Goal: Task Accomplishment & Management: Use online tool/utility

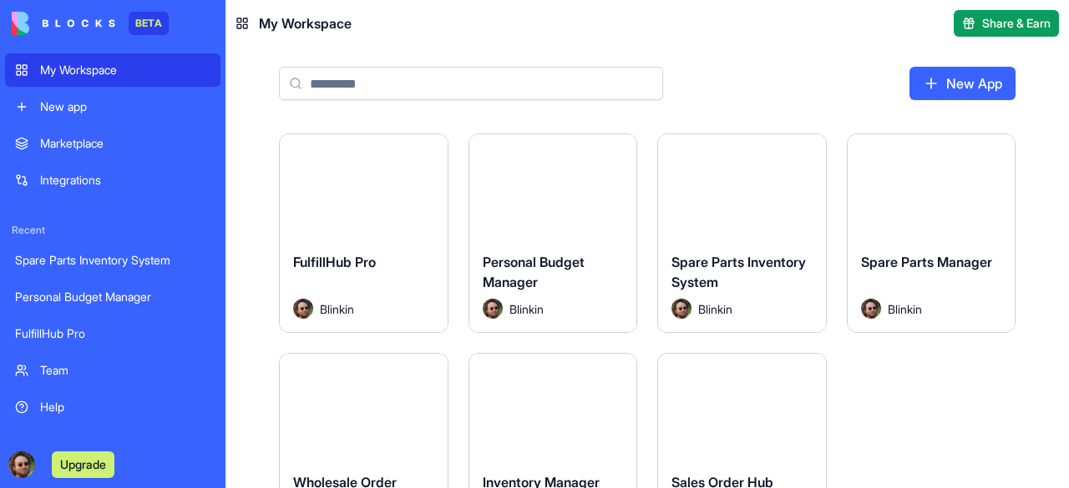
scroll to position [83, 0]
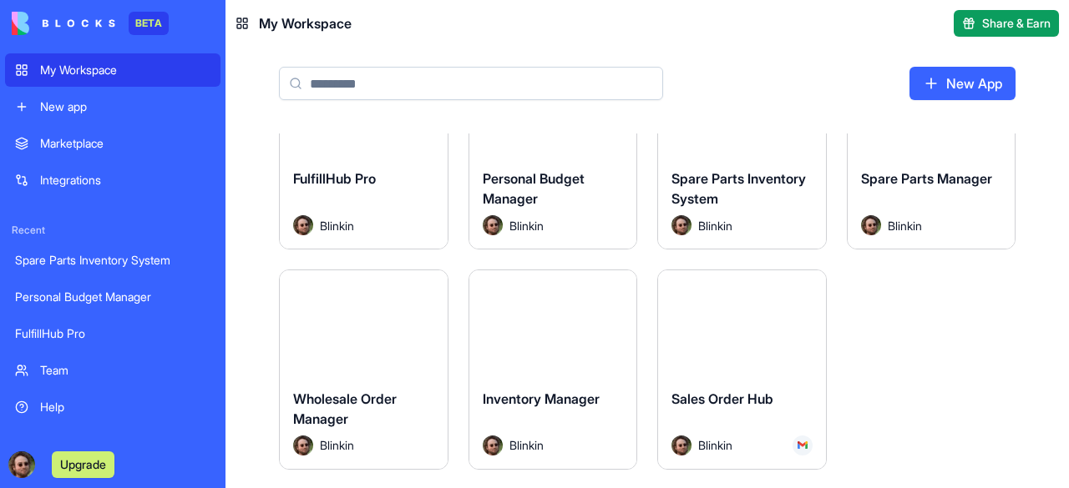
click at [357, 326] on button "Launch" at bounding box center [363, 322] width 125 height 33
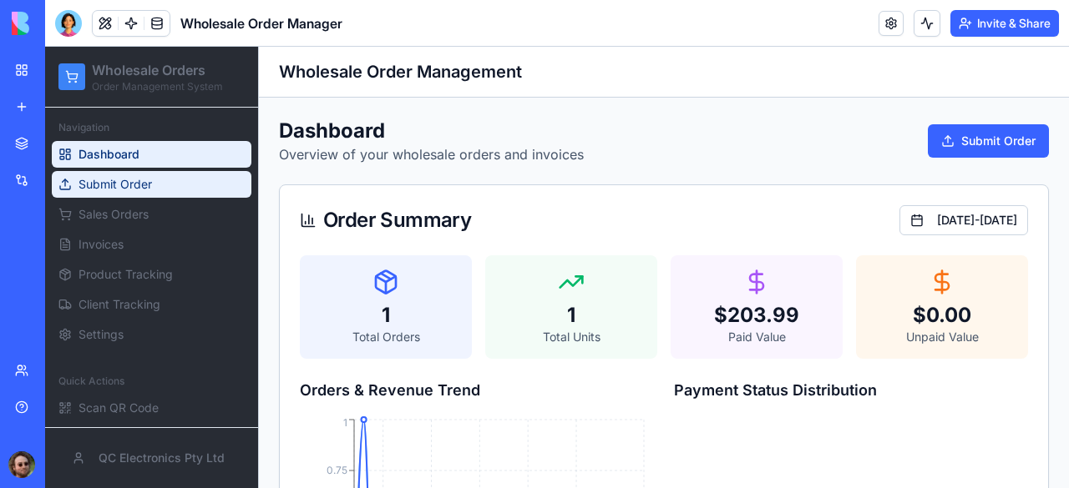
click at [145, 190] on span "Submit Order" at bounding box center [114, 184] width 73 height 17
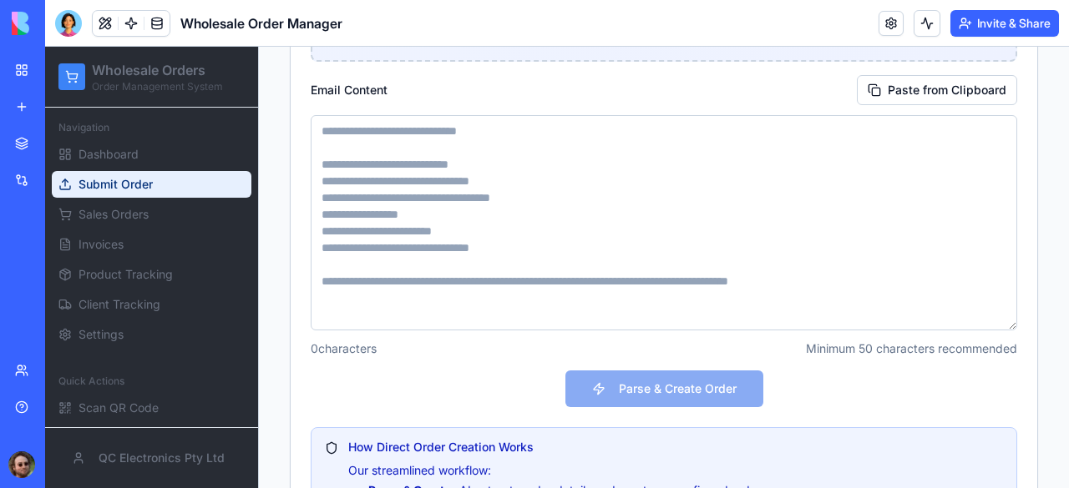
scroll to position [584, 0]
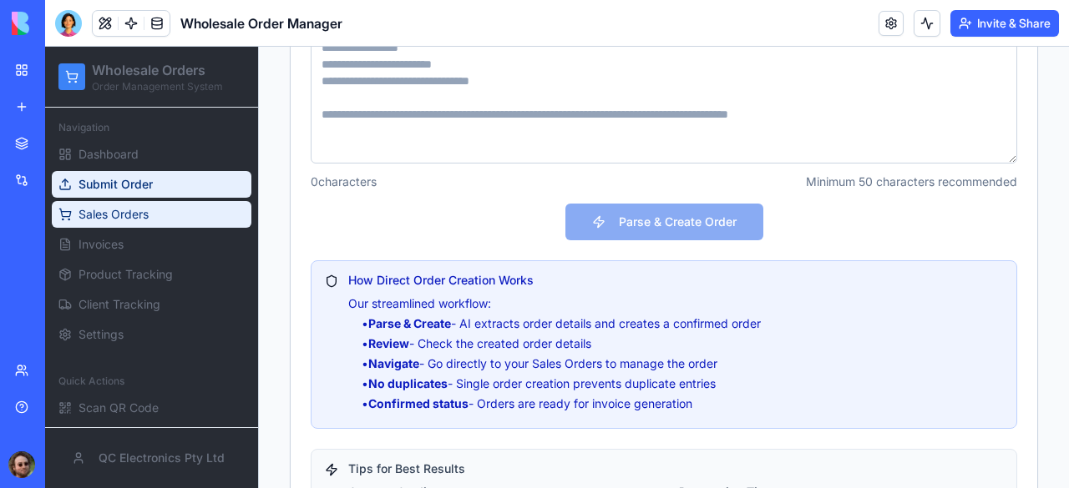
click at [122, 213] on span "Sales Orders" at bounding box center [113, 214] width 70 height 17
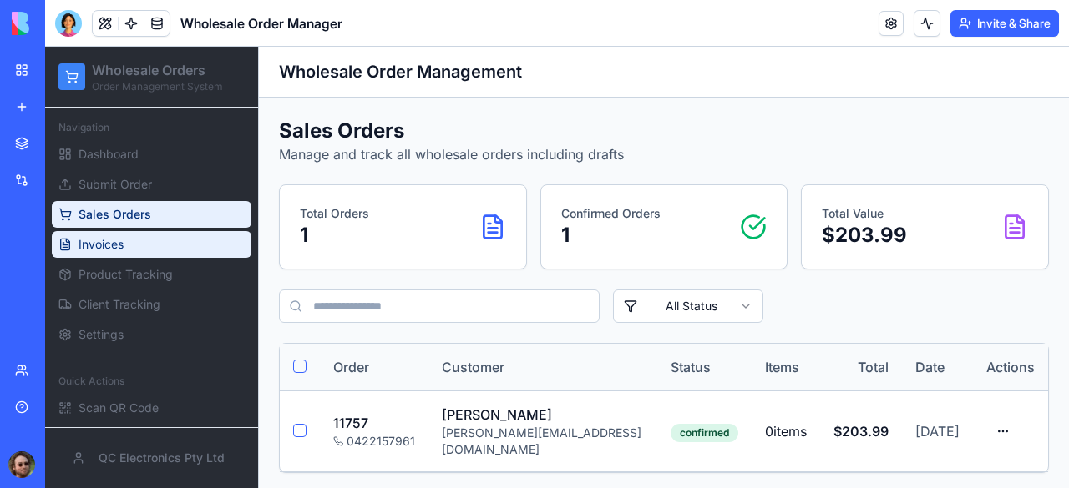
click at [105, 243] on span "Invoices" at bounding box center [100, 244] width 45 height 17
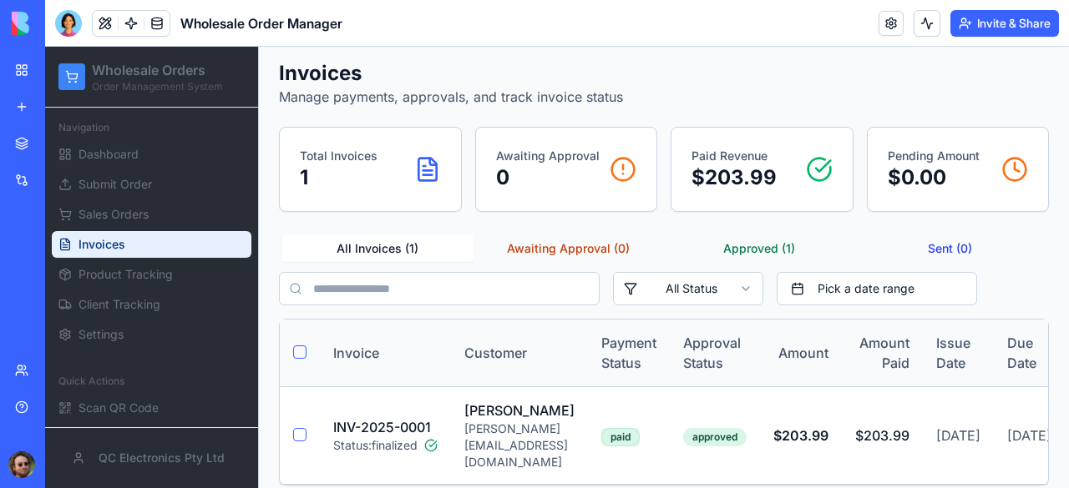
scroll to position [109, 0]
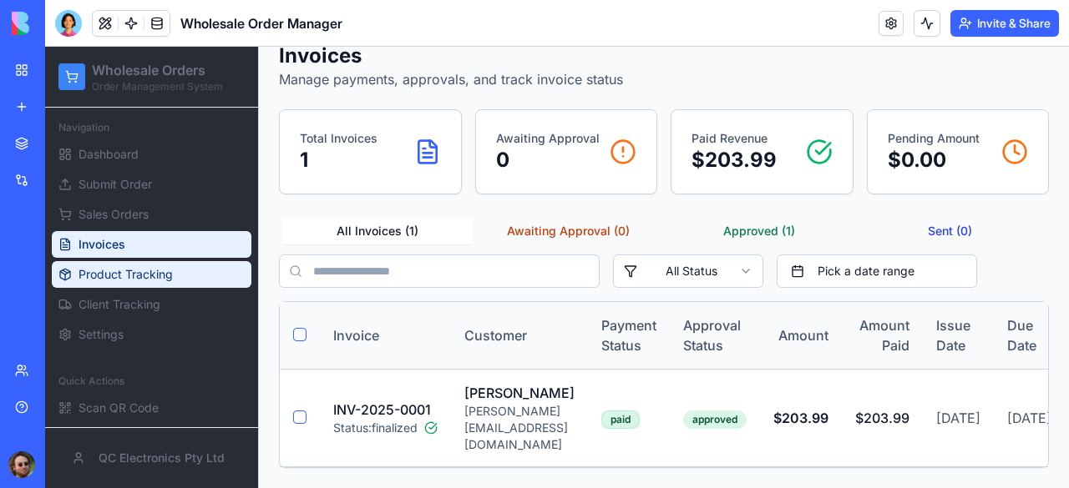
click at [141, 278] on span "Product Tracking" at bounding box center [125, 274] width 94 height 17
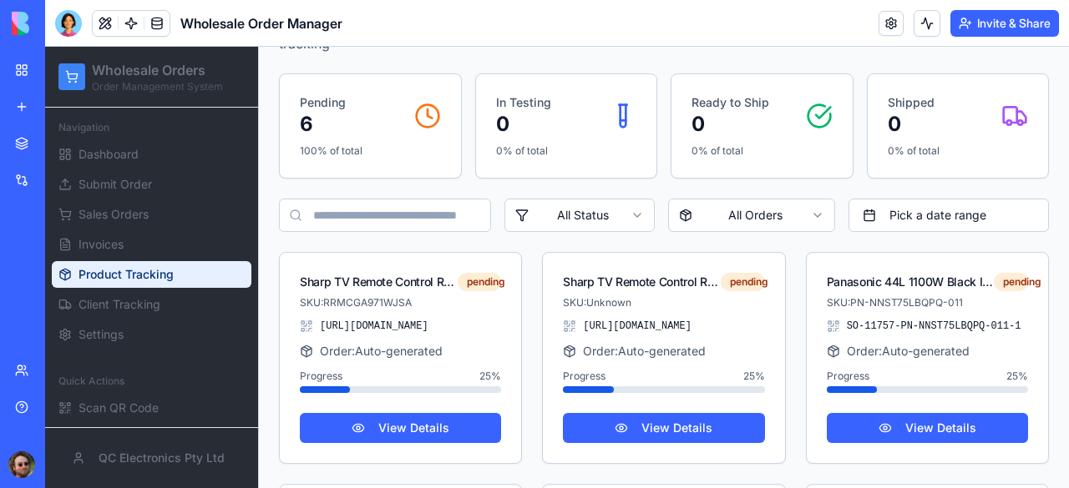
scroll to position [167, 0]
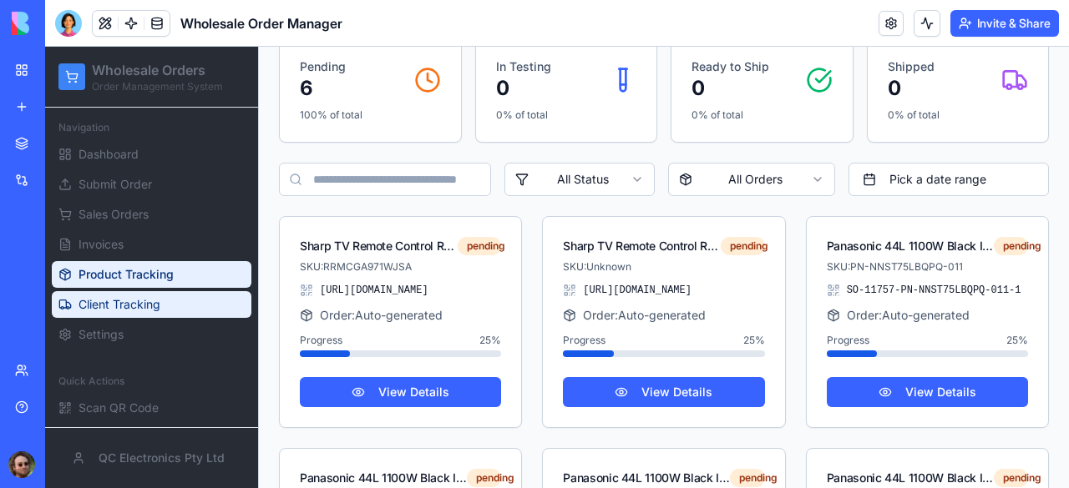
click at [119, 303] on span "Client Tracking" at bounding box center [119, 304] width 82 height 17
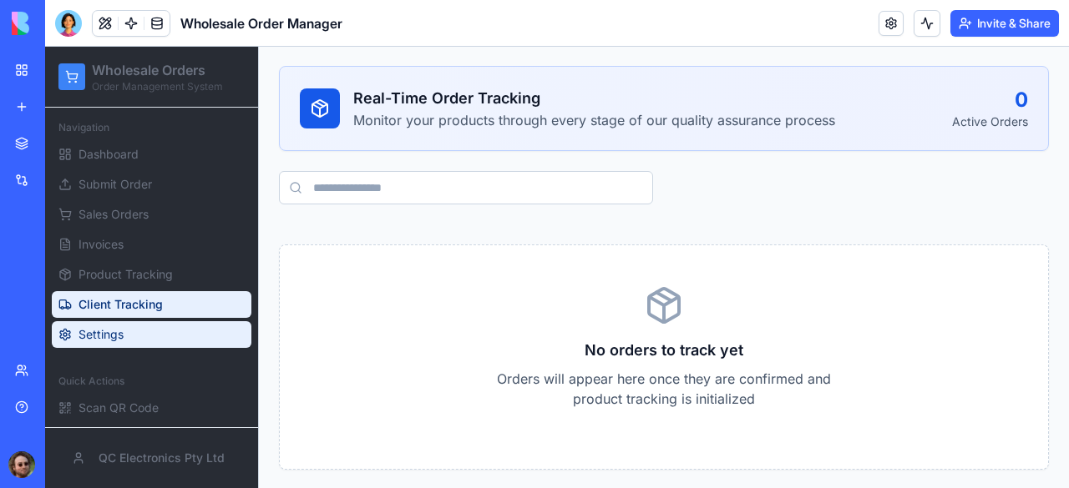
click at [129, 335] on link "Settings" at bounding box center [152, 334] width 200 height 27
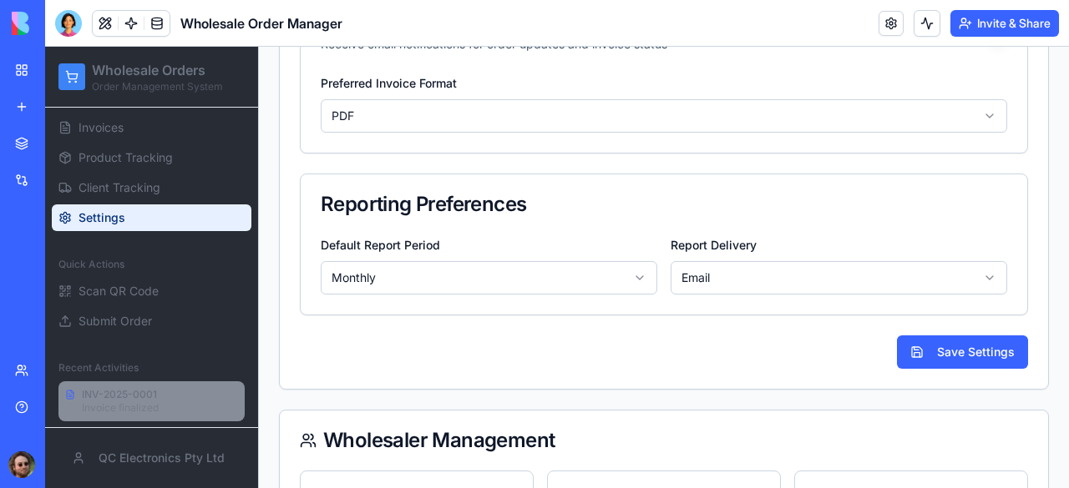
scroll to position [564, 0]
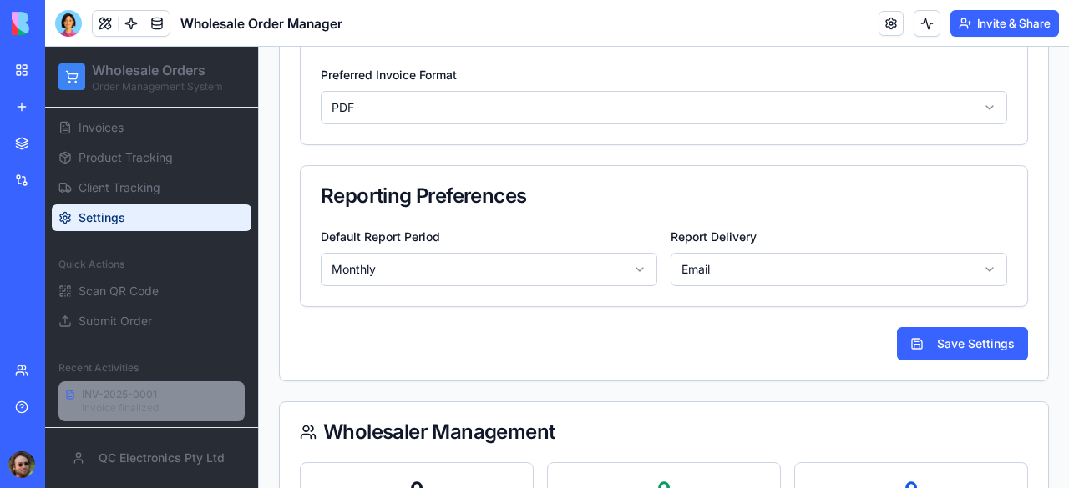
click at [654, 133] on html "**********" at bounding box center [557, 52] width 1024 height 1140
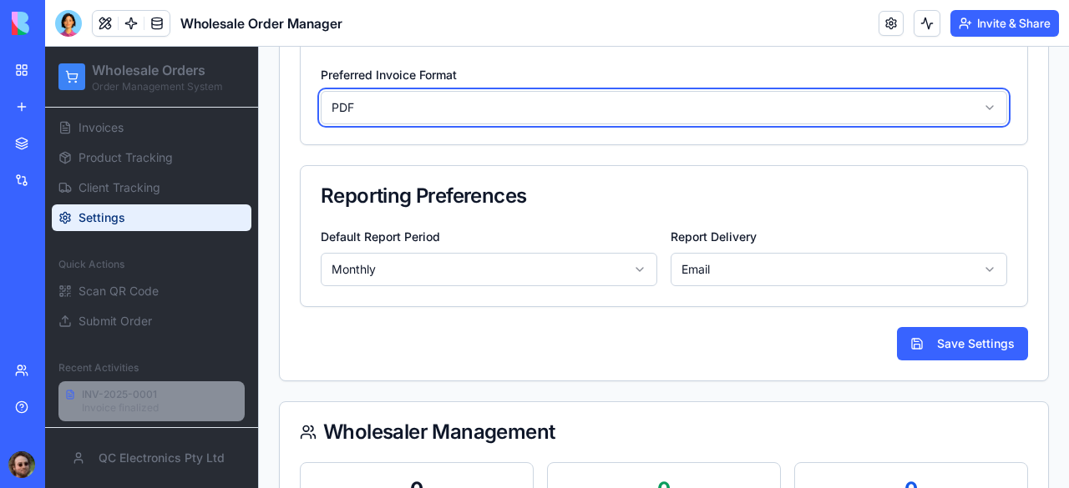
click at [654, 133] on html "**********" at bounding box center [557, 52] width 1024 height 1140
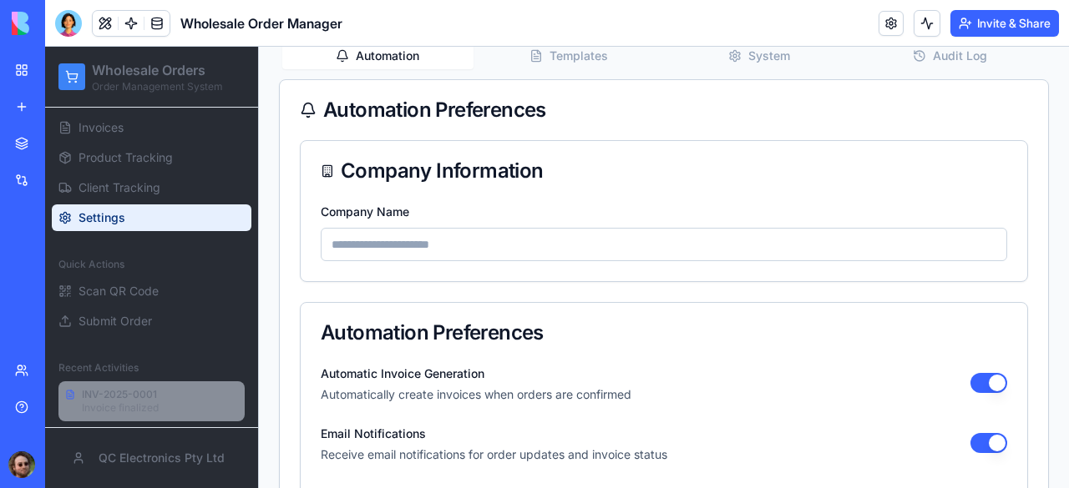
scroll to position [0, 0]
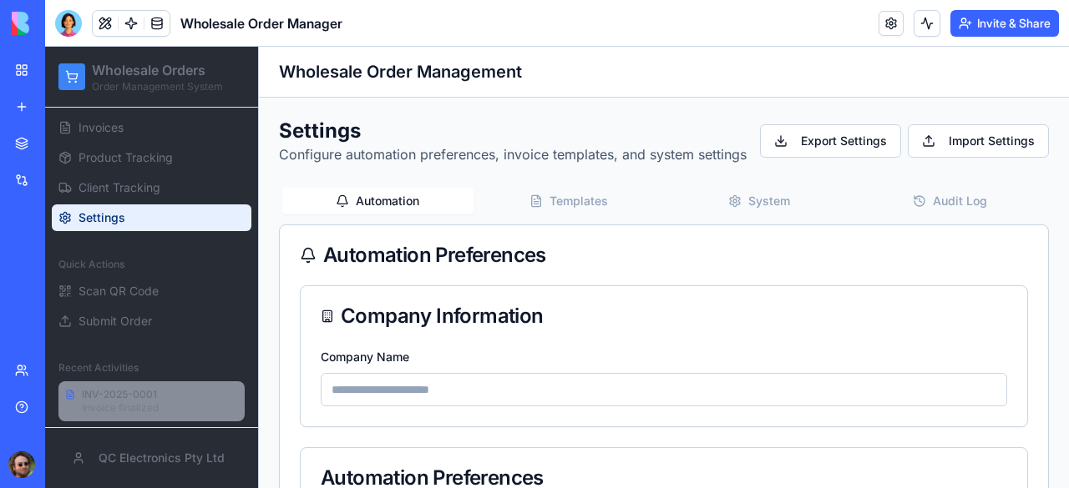
click at [584, 215] on button "Templates" at bounding box center [568, 201] width 191 height 27
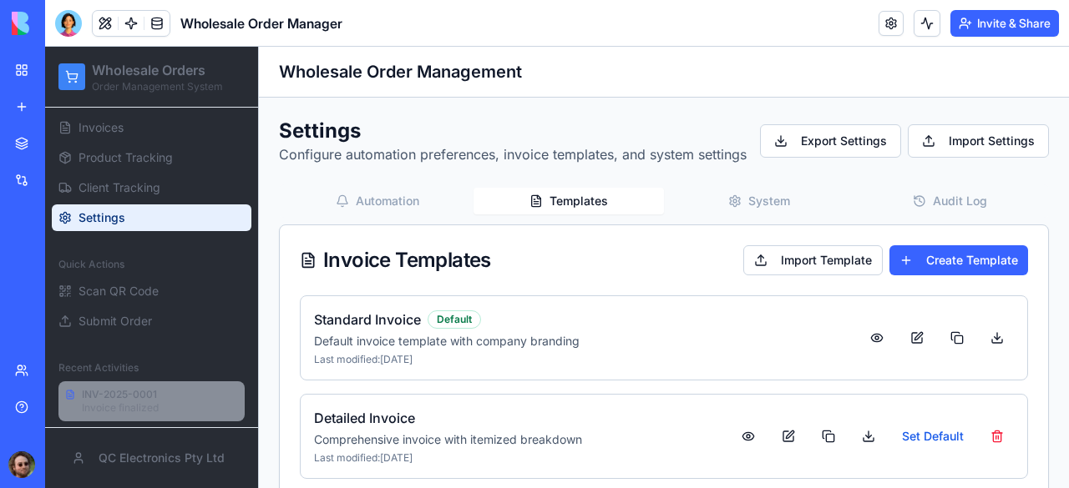
scroll to position [49, 0]
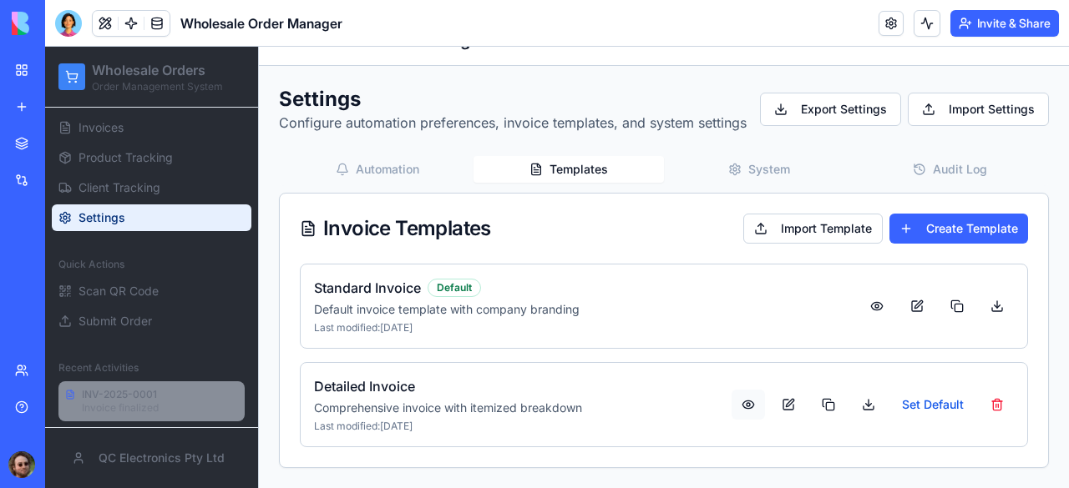
click at [736, 402] on button at bounding box center [747, 405] width 33 height 30
click at [866, 306] on button at bounding box center [876, 306] width 33 height 30
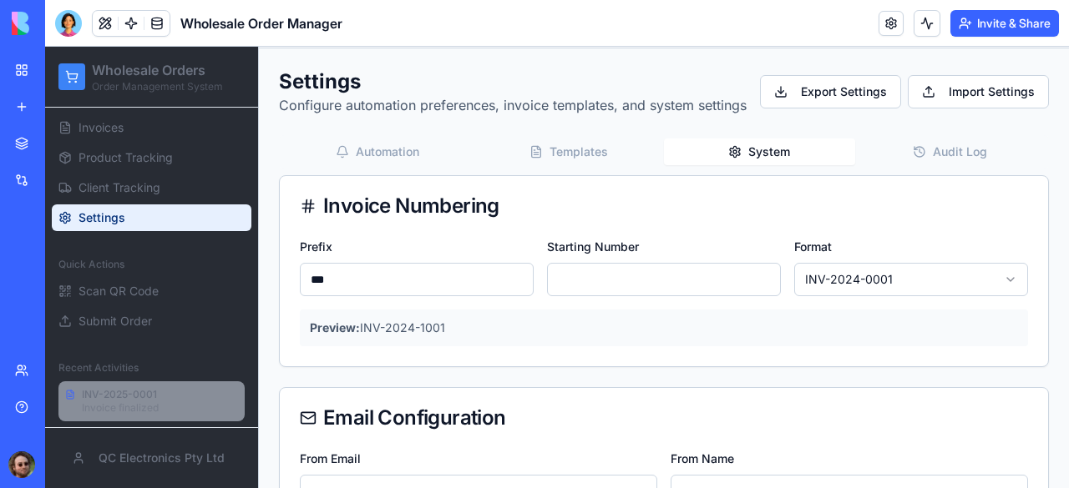
click at [745, 165] on button "System" at bounding box center [759, 152] width 191 height 27
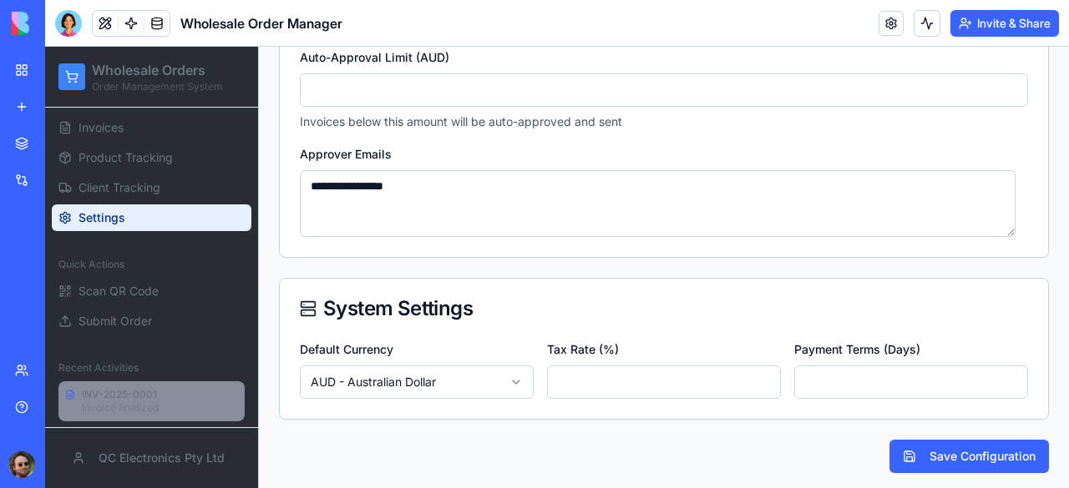
scroll to position [761, 0]
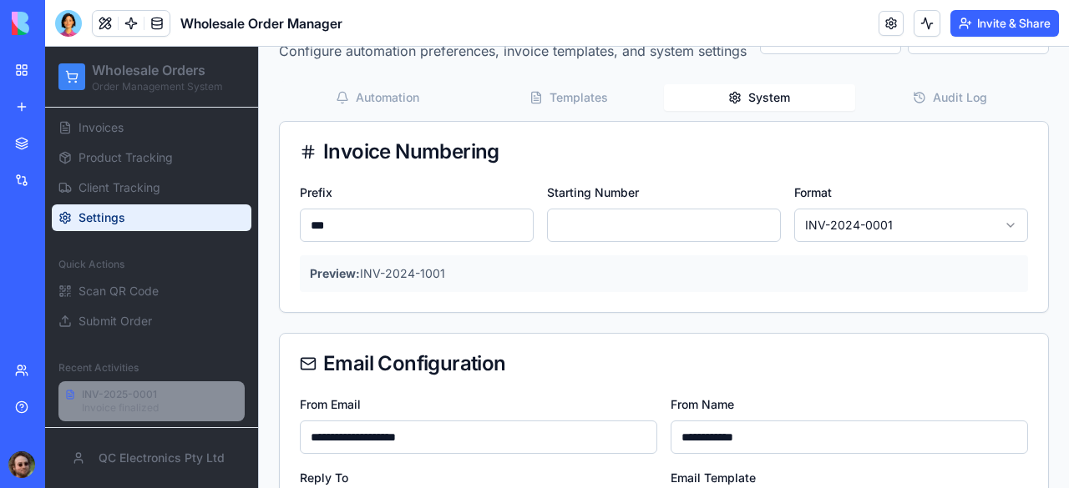
scroll to position [73, 0]
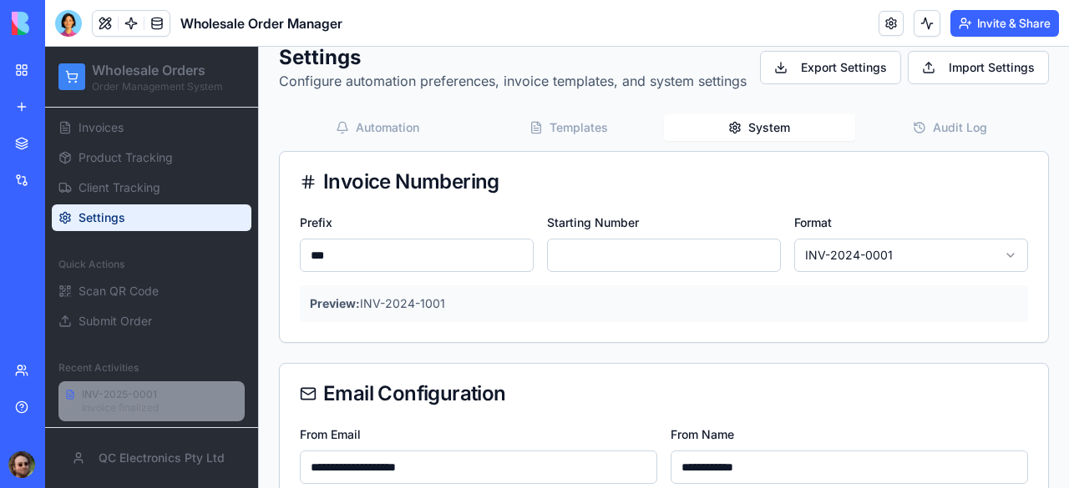
click at [945, 141] on button "Audit Log" at bounding box center [950, 127] width 191 height 27
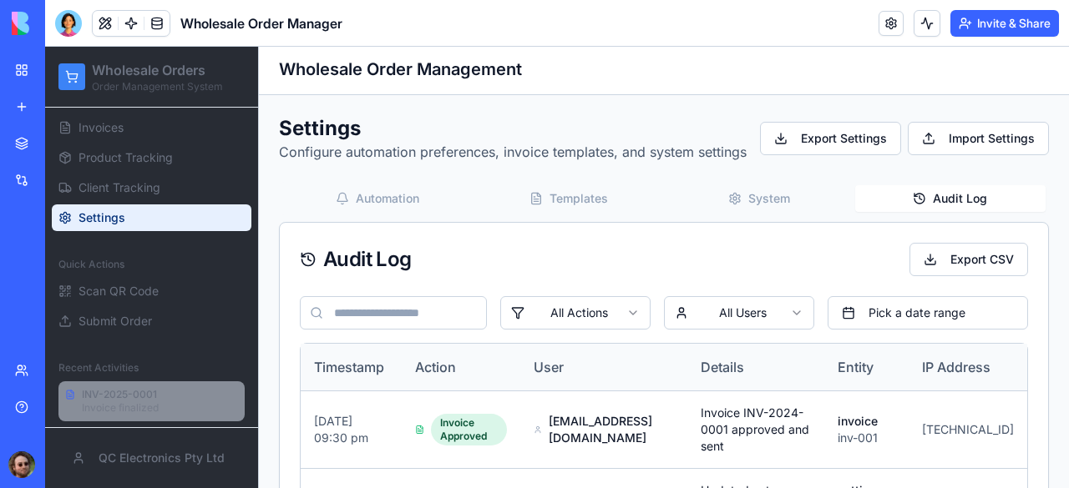
scroll to position [0, 0]
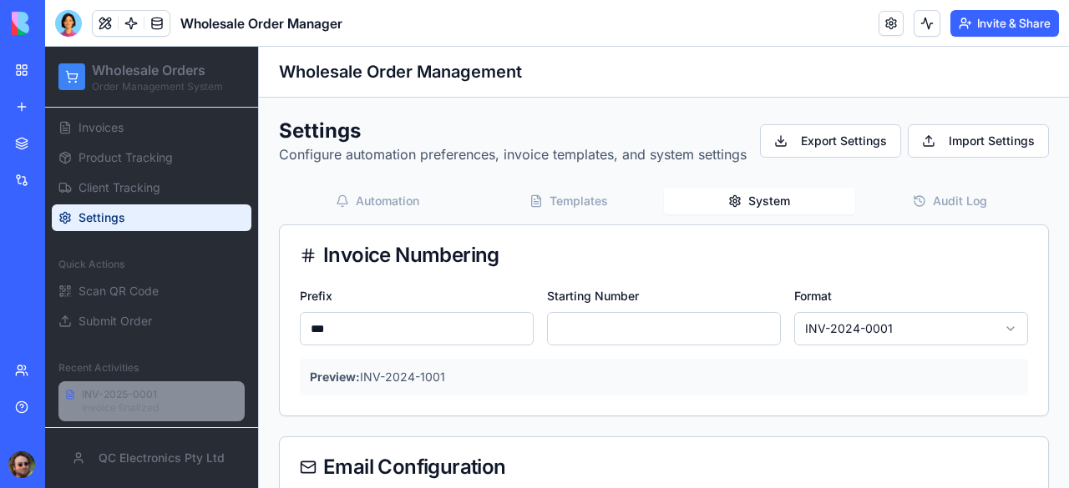
click at [751, 215] on button "System" at bounding box center [759, 201] width 191 height 27
click at [586, 215] on button "Templates" at bounding box center [568, 201] width 191 height 27
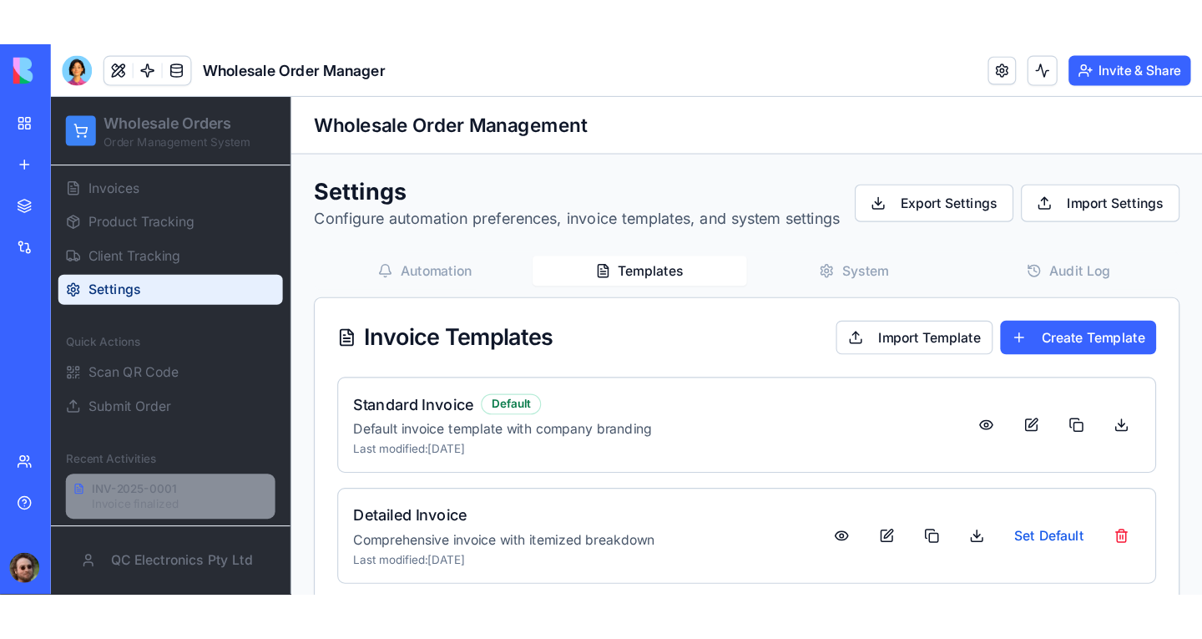
scroll to position [117, 0]
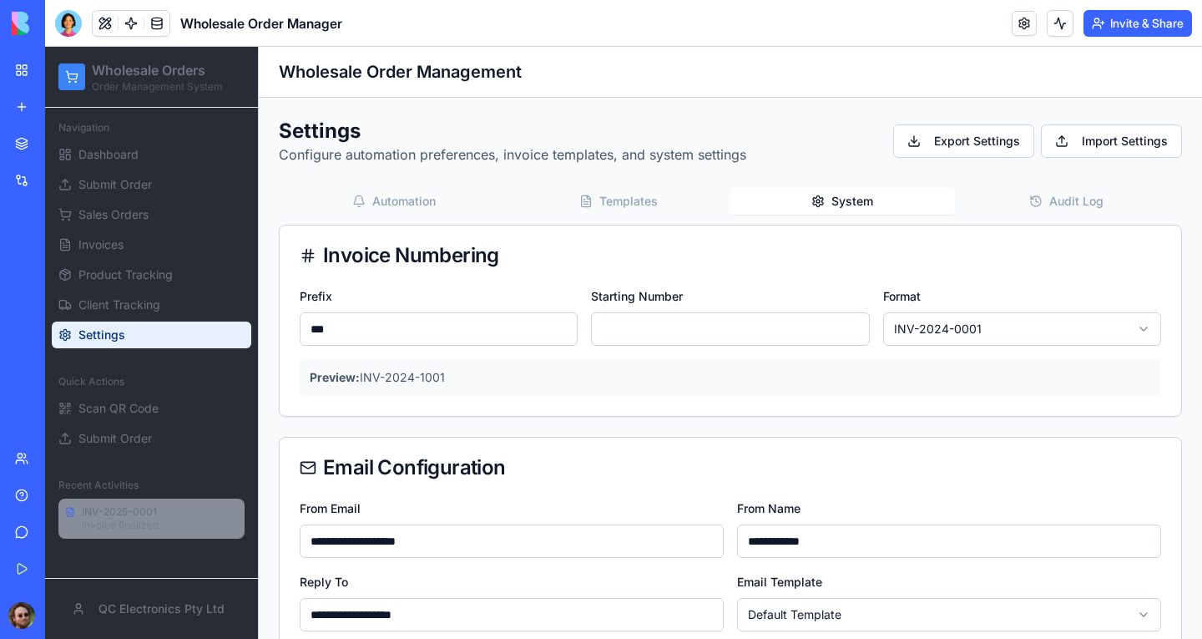
click at [847, 199] on button "System" at bounding box center [843, 201] width 225 height 27
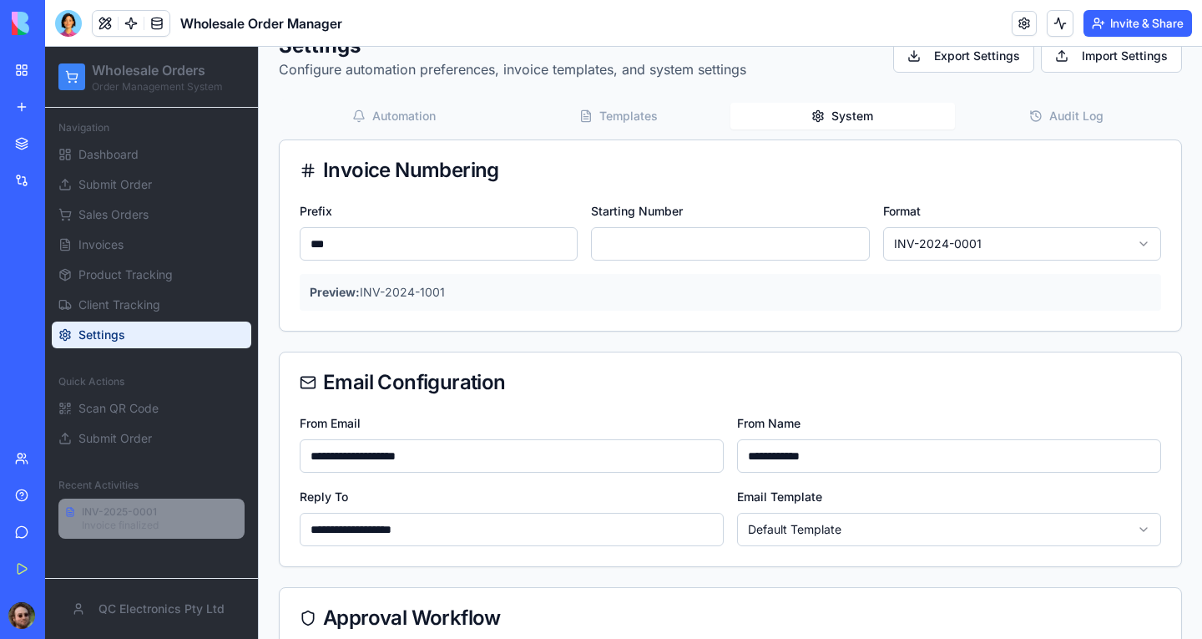
scroll to position [0, 0]
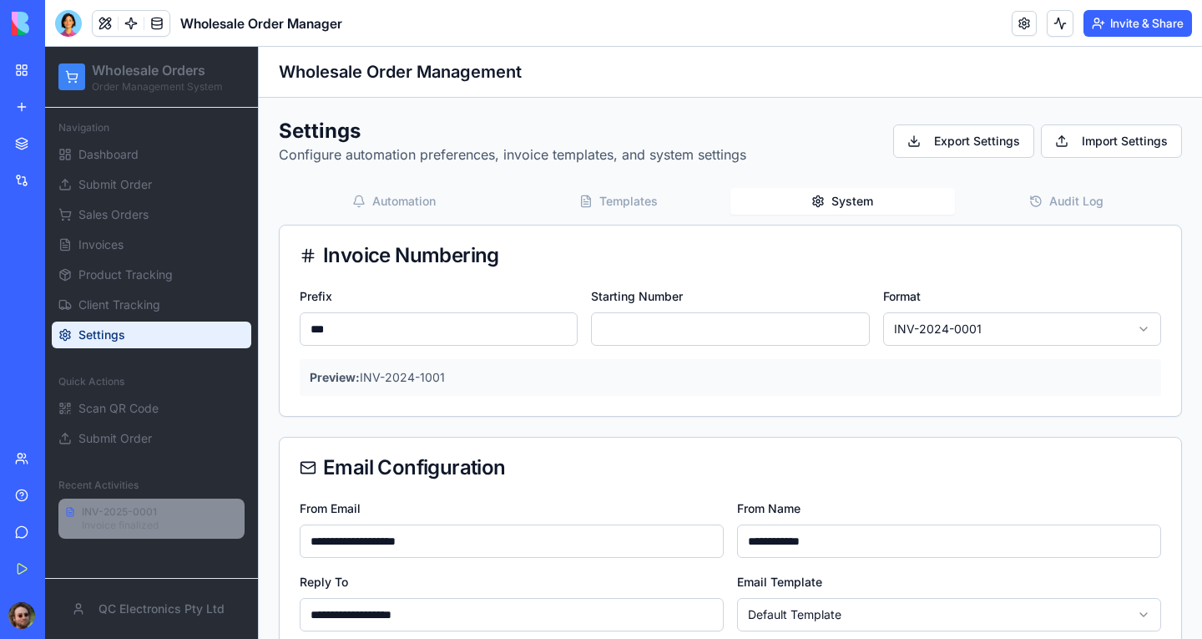
click at [603, 205] on button "Templates" at bounding box center [619, 201] width 225 height 27
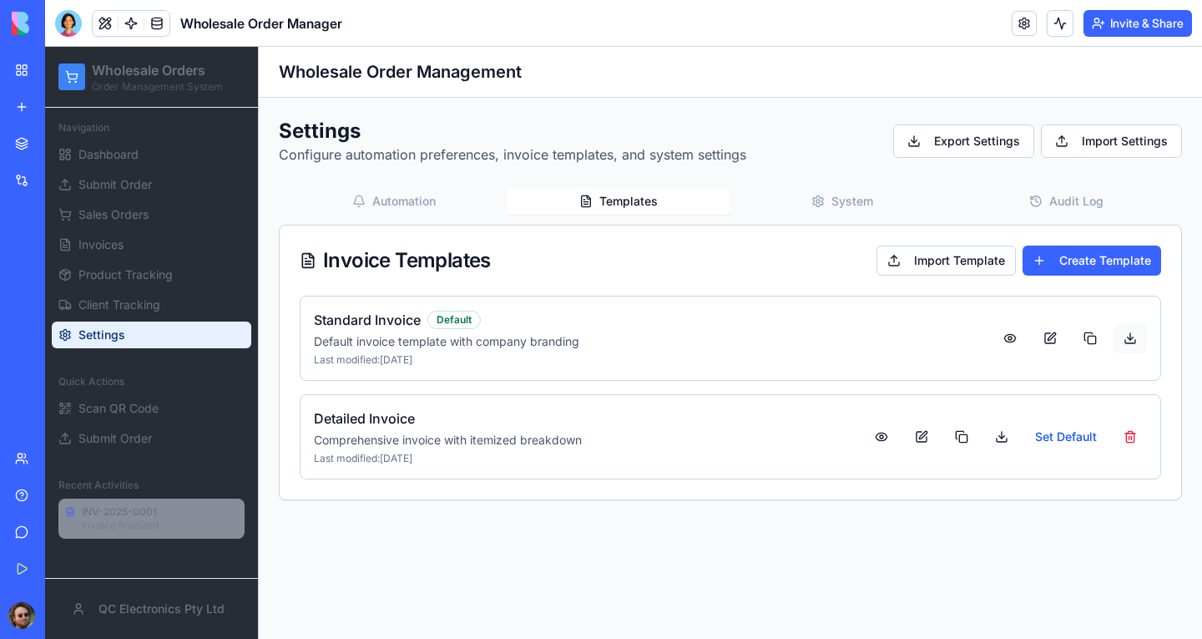
click at [1068, 336] on button at bounding box center [1130, 338] width 33 height 30
click at [1056, 336] on button at bounding box center [1050, 338] width 33 height 30
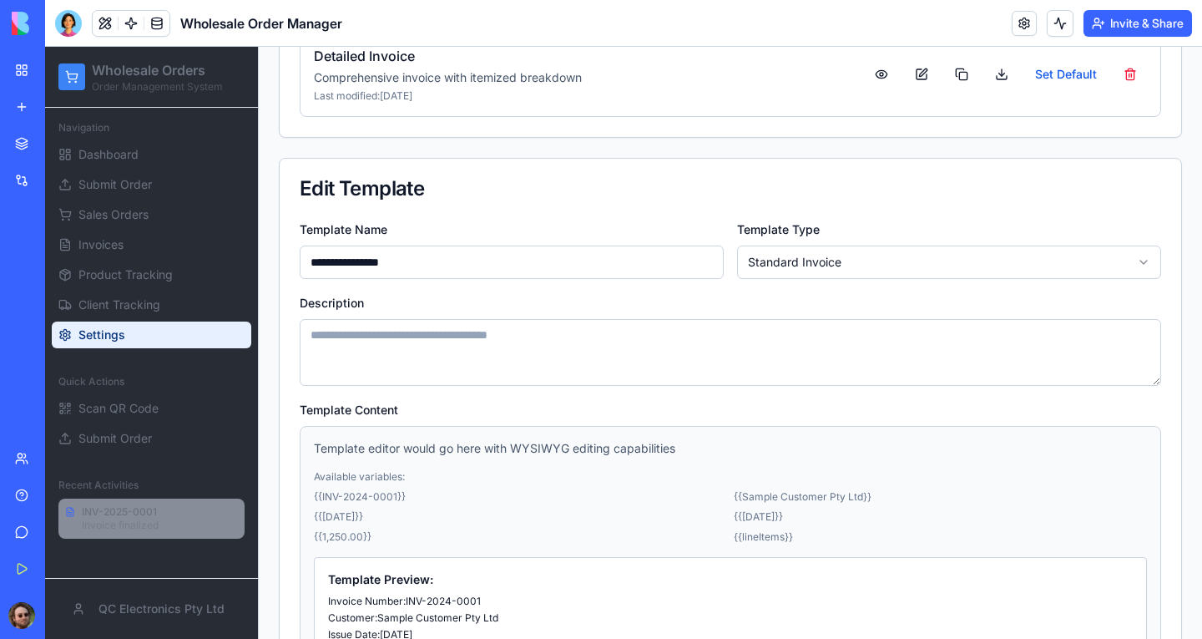
scroll to position [140, 0]
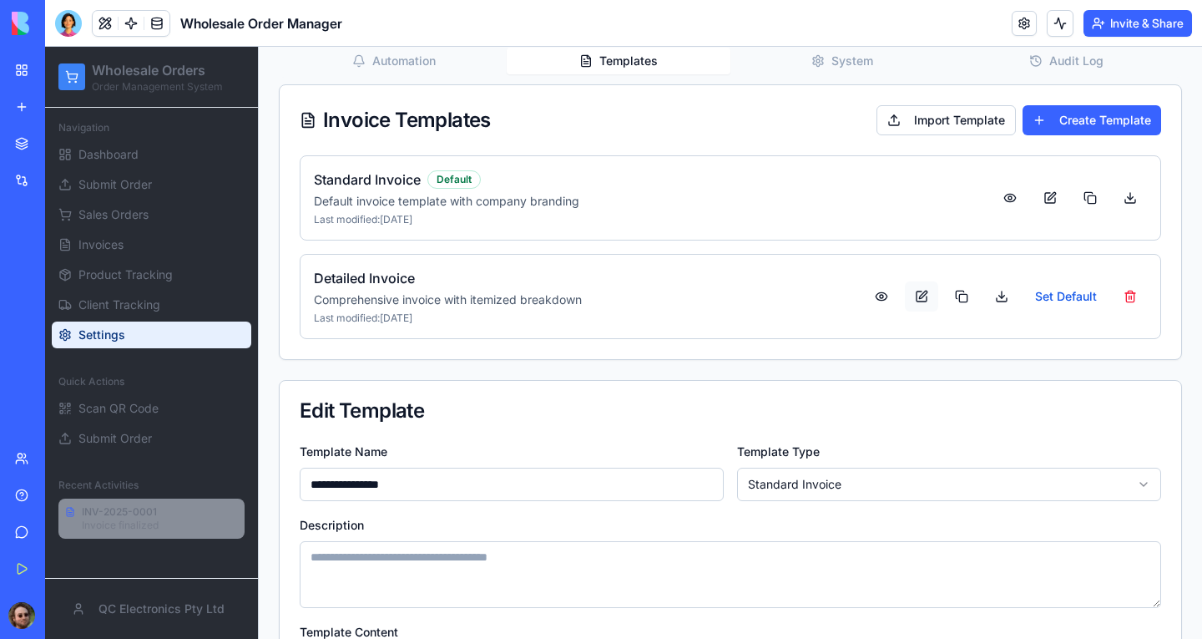
click at [905, 296] on button at bounding box center [921, 296] width 33 height 30
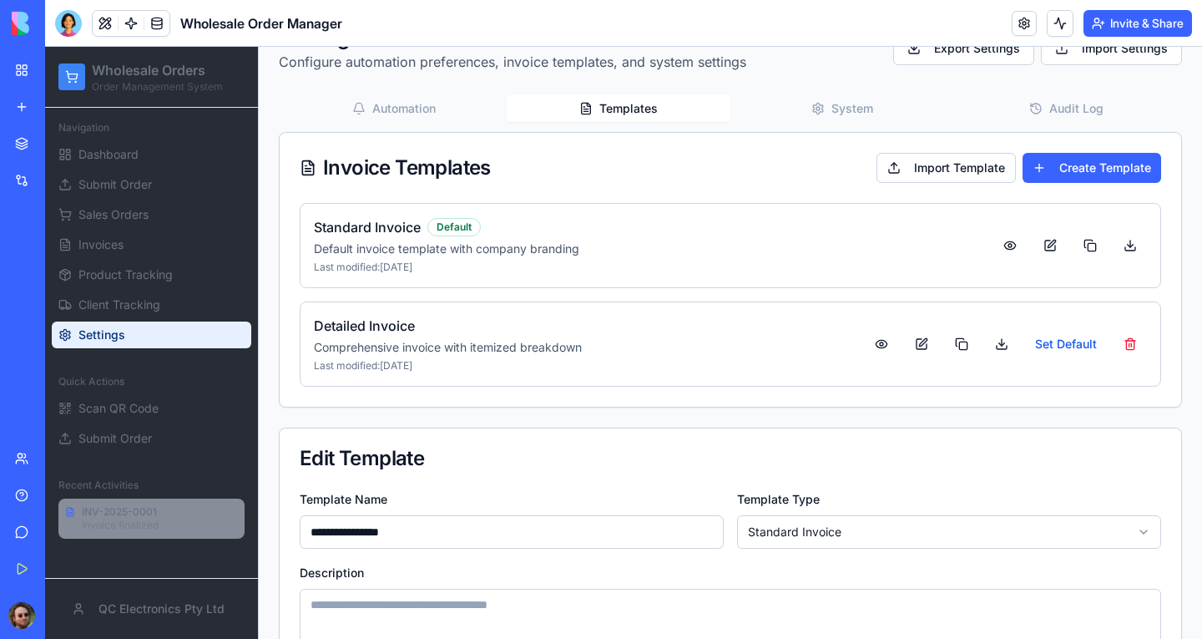
scroll to position [0, 0]
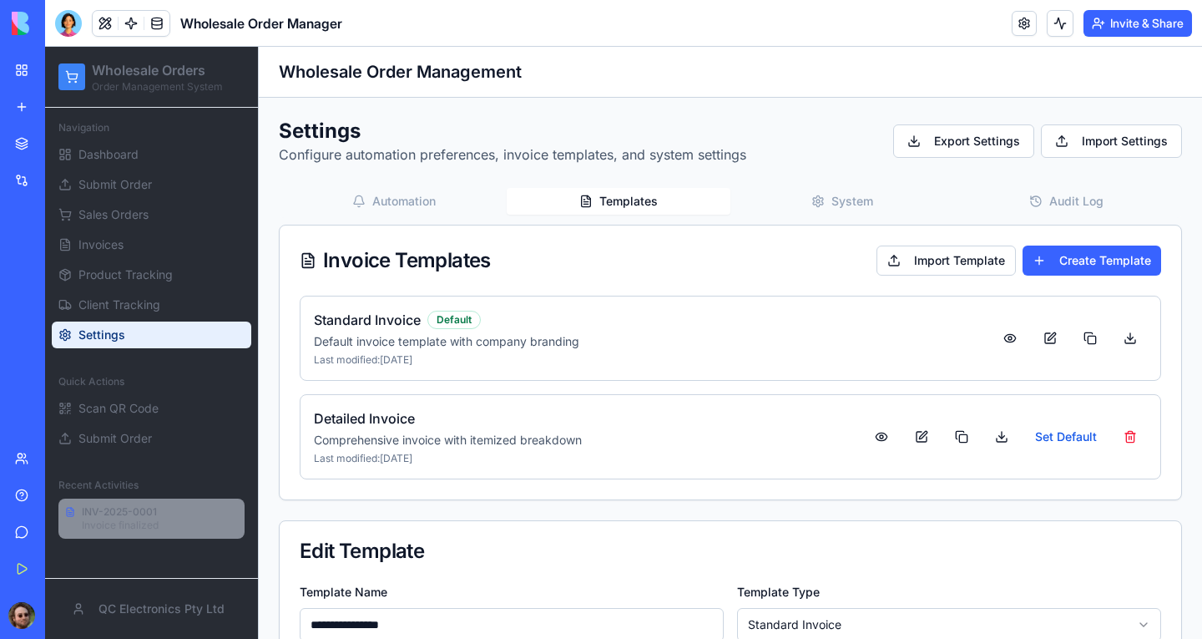
click at [424, 200] on button "Automation" at bounding box center [394, 201] width 225 height 27
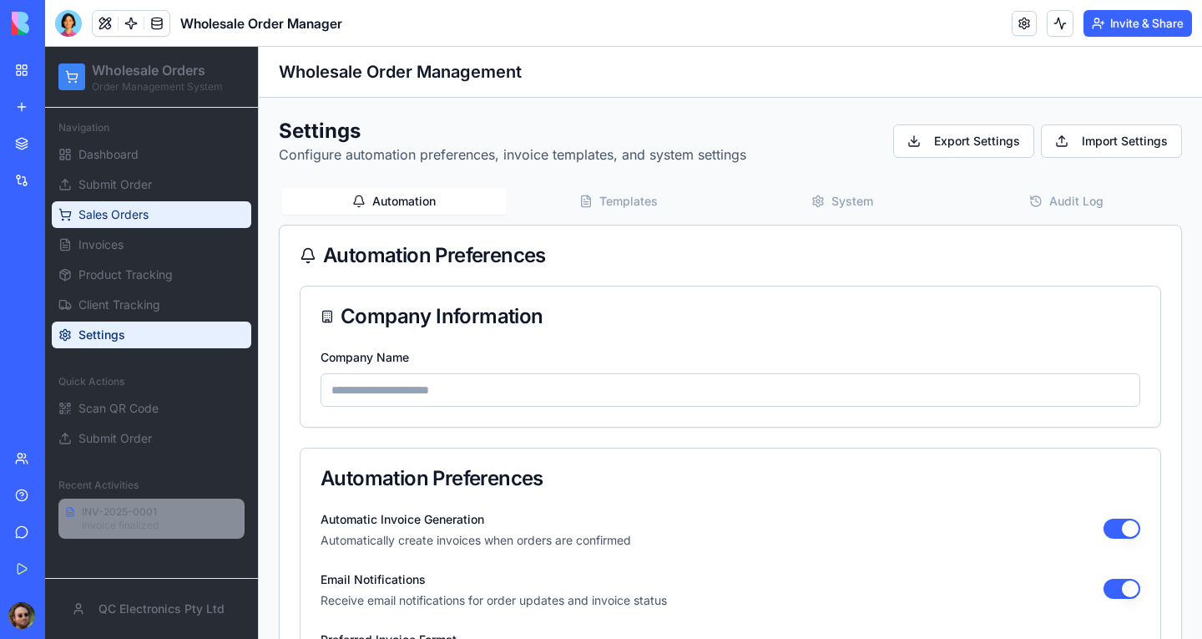
click at [94, 220] on span "Sales Orders" at bounding box center [113, 214] width 70 height 17
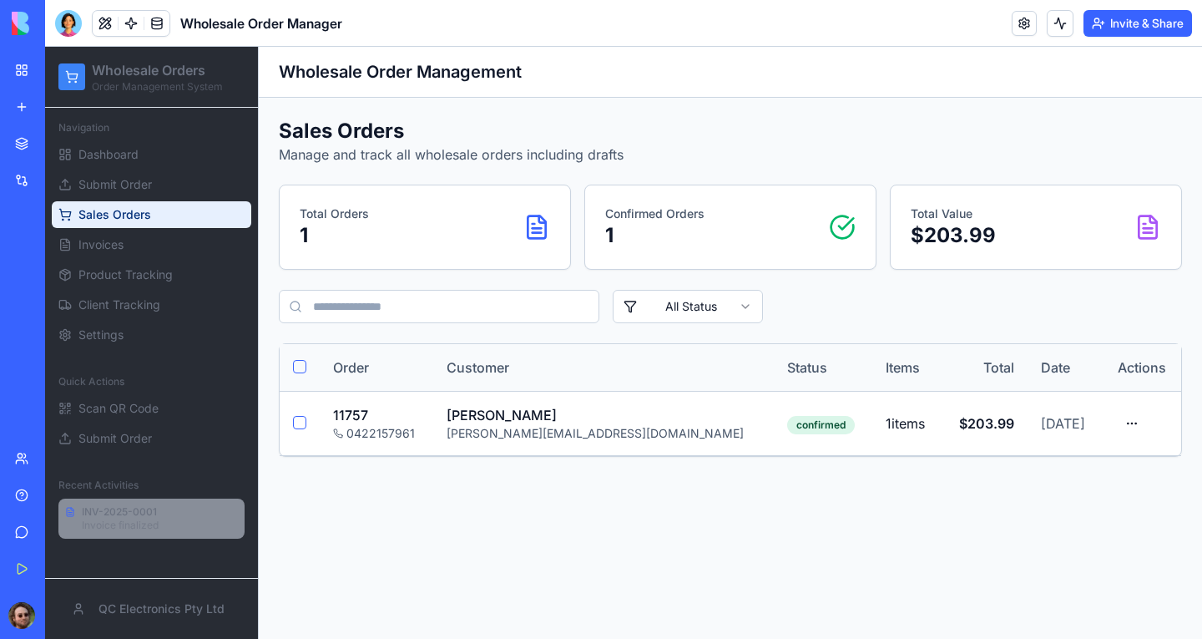
click at [27, 110] on link "New app" at bounding box center [38, 106] width 67 height 33
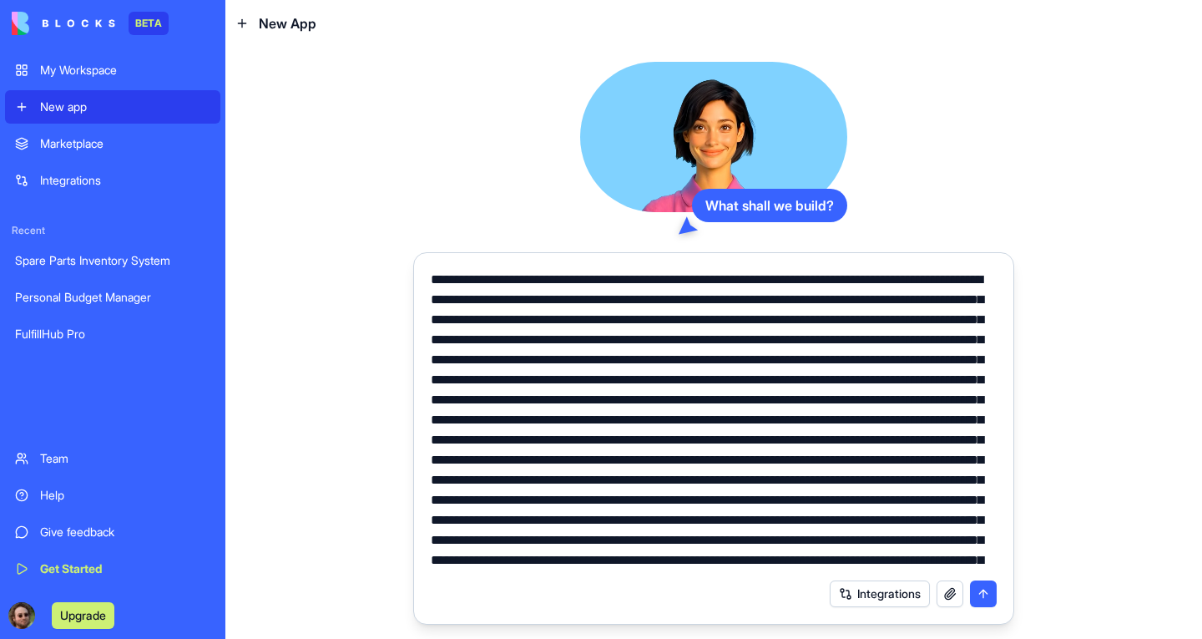
click at [485, 392] on textarea at bounding box center [714, 420] width 566 height 301
drag, startPoint x: 630, startPoint y: 381, endPoint x: 539, endPoint y: 403, distance: 93.8
click at [539, 403] on textarea at bounding box center [714, 420] width 566 height 301
type textarea "**********"
drag, startPoint x: 514, startPoint y: 562, endPoint x: 348, endPoint y: 190, distance: 406.7
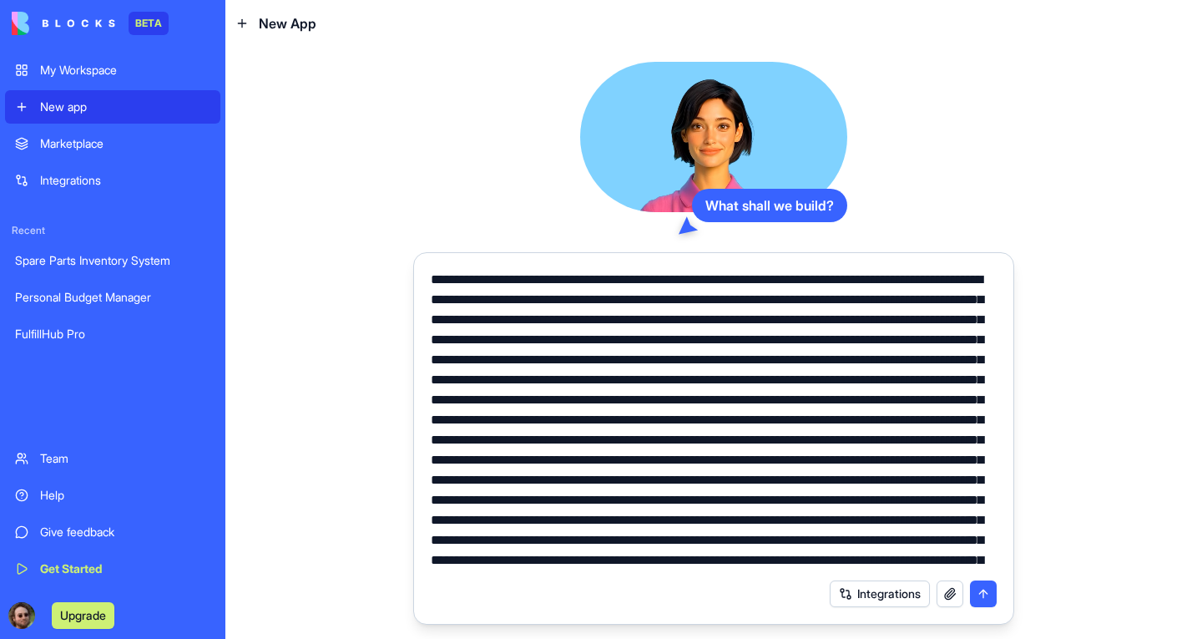
click at [348, 190] on div "What shall we build? Integrations" at bounding box center [713, 343] width 977 height 592
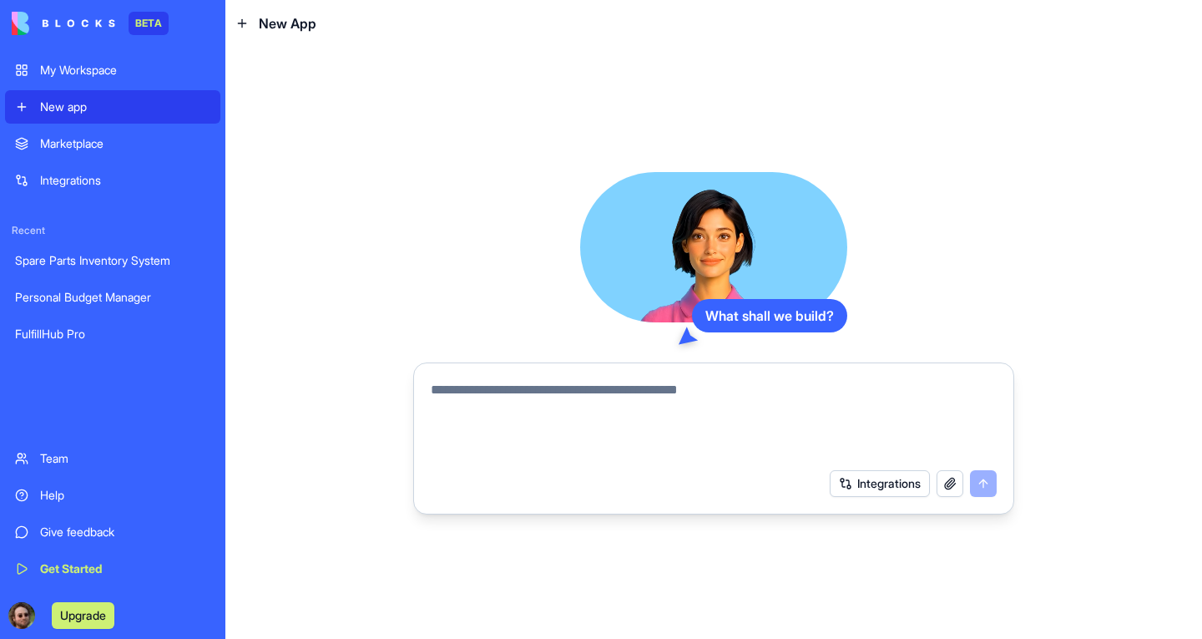
click at [547, 386] on textarea at bounding box center [714, 420] width 566 height 80
paste textarea "**********"
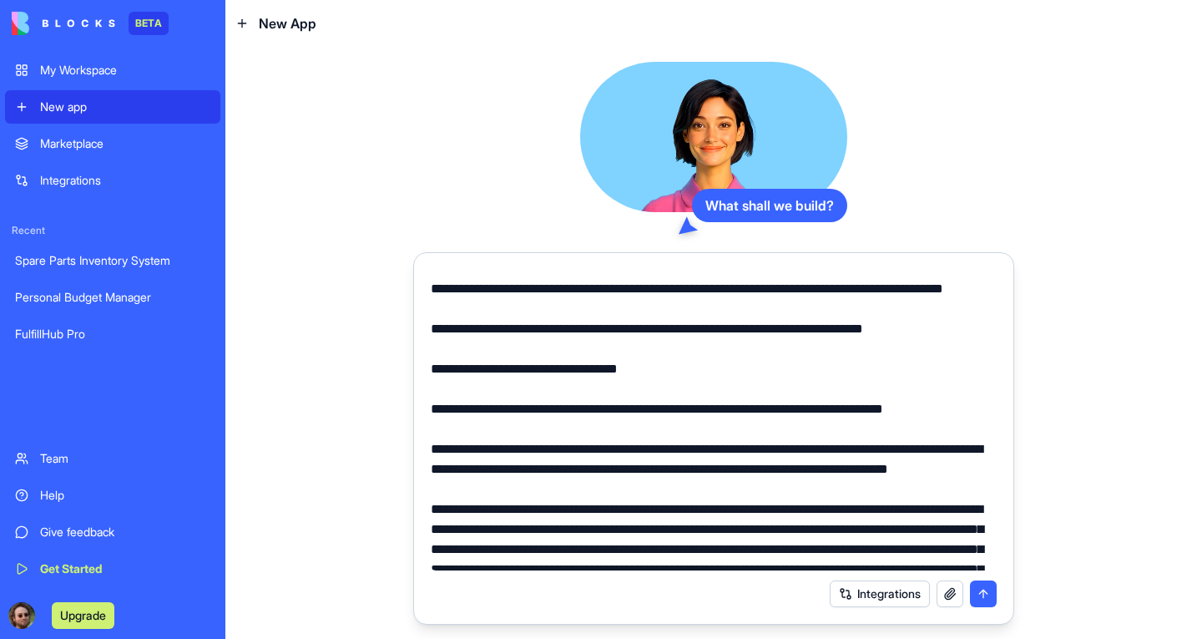
scroll to position [511, 0]
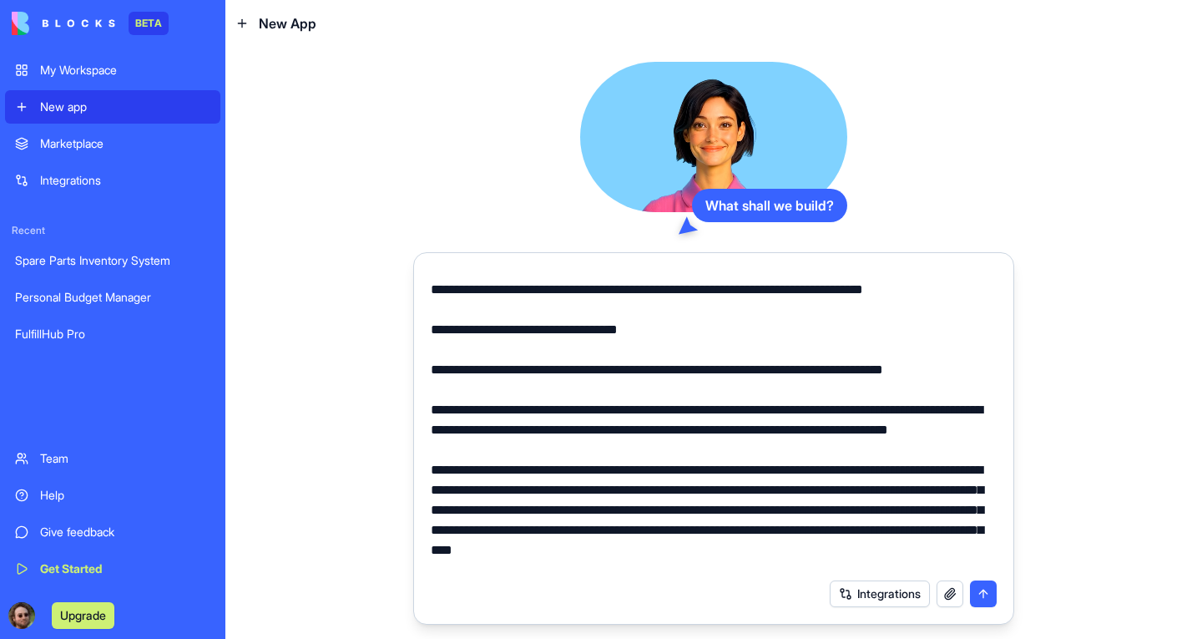
click at [440, 390] on textarea at bounding box center [714, 420] width 566 height 301
click at [436, 392] on textarea at bounding box center [714, 420] width 566 height 301
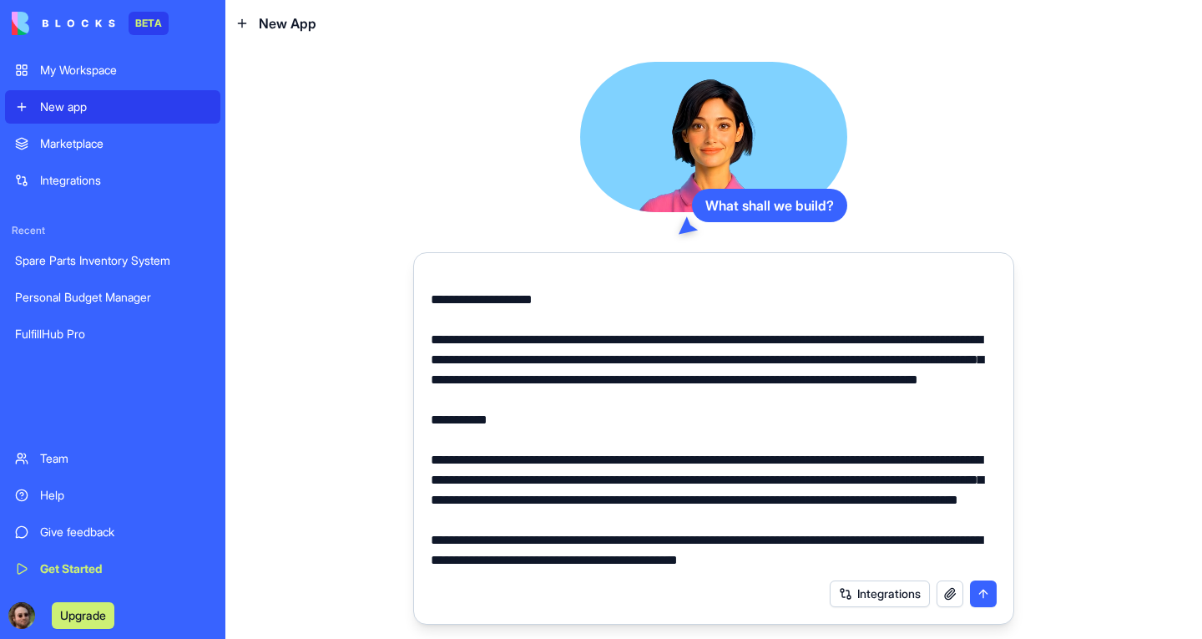
scroll to position [1173, 0]
click at [434, 352] on textarea at bounding box center [714, 420] width 566 height 301
click at [525, 467] on textarea at bounding box center [714, 420] width 566 height 301
click at [534, 451] on textarea at bounding box center [714, 420] width 566 height 301
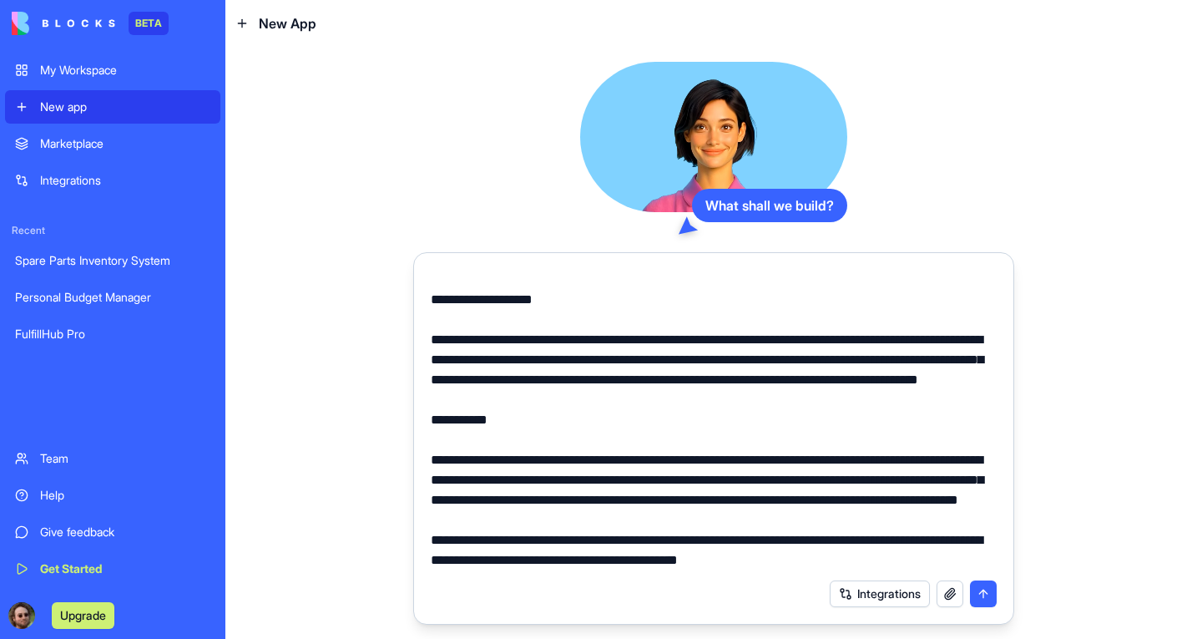
click at [439, 448] on textarea at bounding box center [714, 420] width 566 height 301
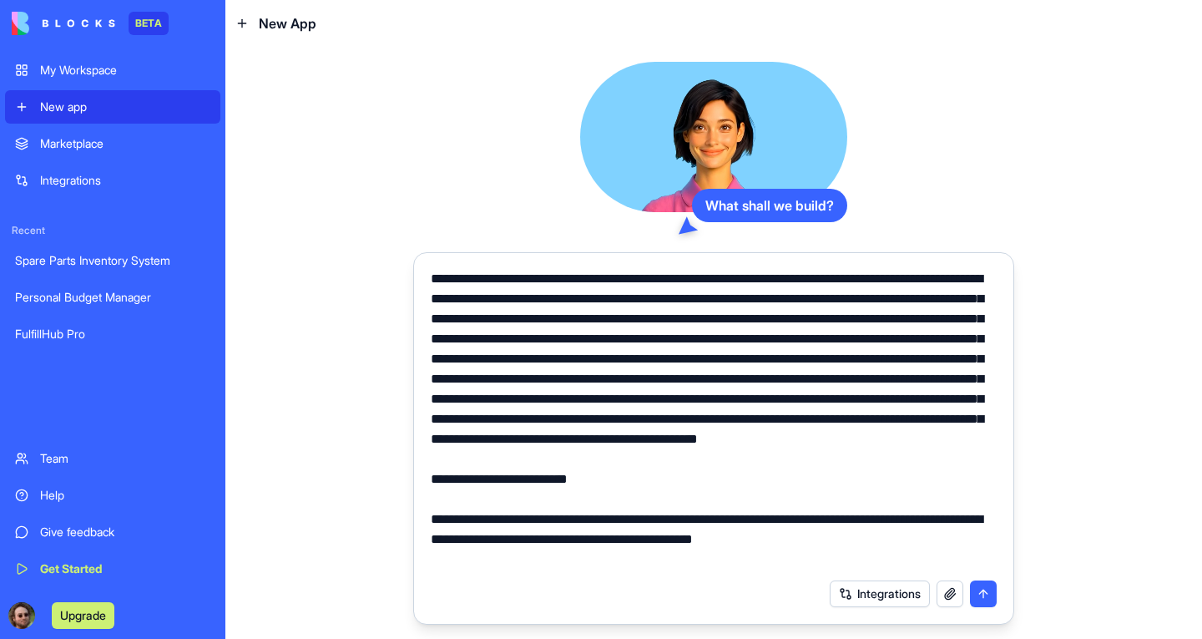
scroll to position [0, 0]
drag, startPoint x: 633, startPoint y: 382, endPoint x: 540, endPoint y: 407, distance: 96.2
click at [540, 407] on textarea at bounding box center [714, 420] width 566 height 301
type textarea "**********"
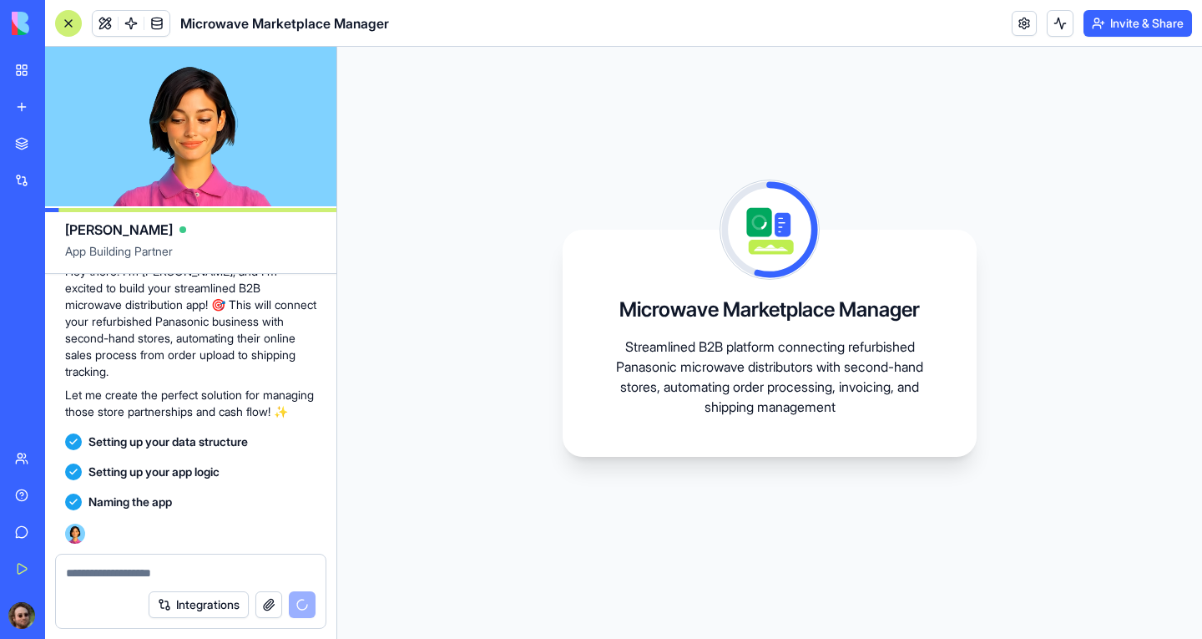
scroll to position [1995, 0]
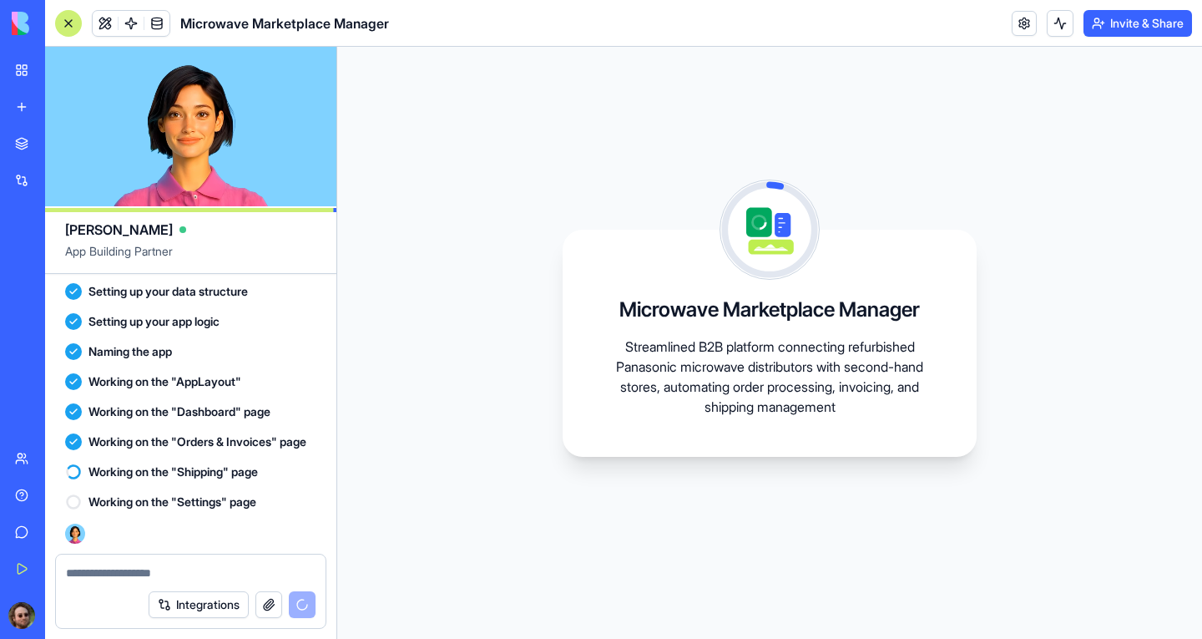
click at [1068, 168] on div "Microwave Marketplace Manager Streamlined B2B platform connecting refurbished P…" at bounding box center [769, 343] width 865 height 592
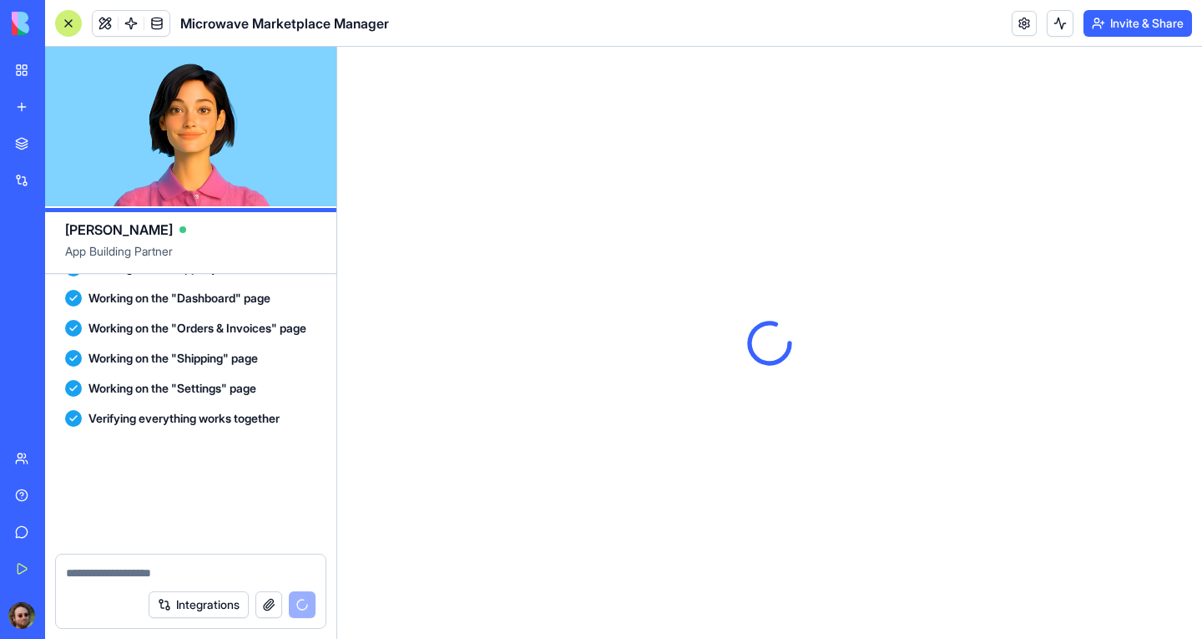
scroll to position [2375, 0]
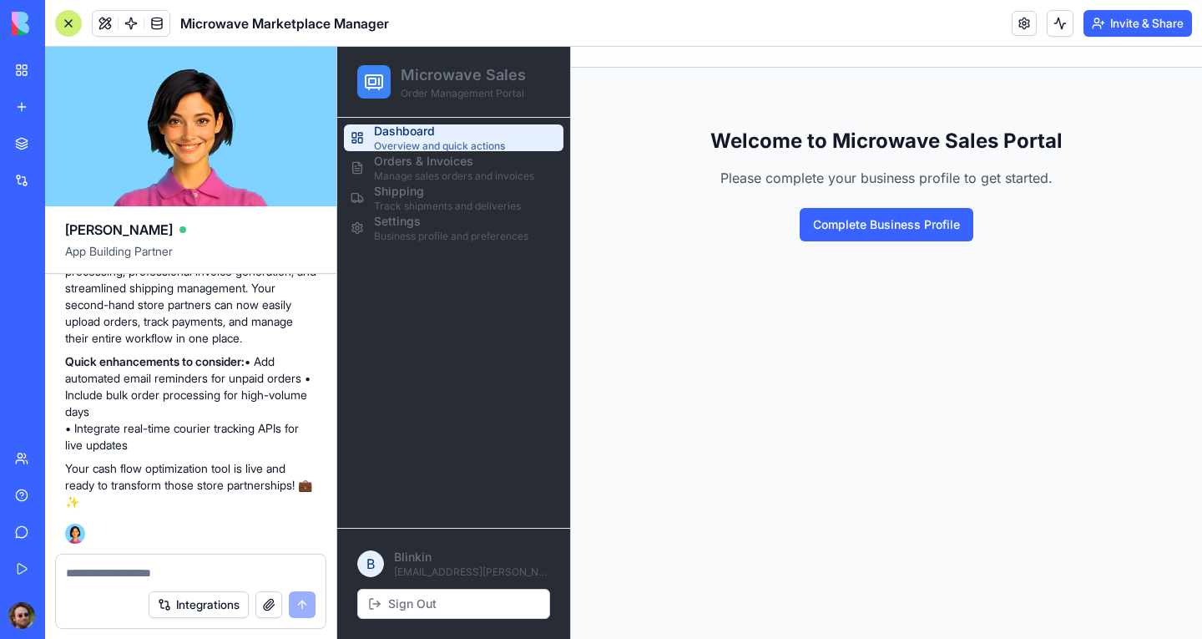
click at [73, 15] on div at bounding box center [68, 23] width 27 height 27
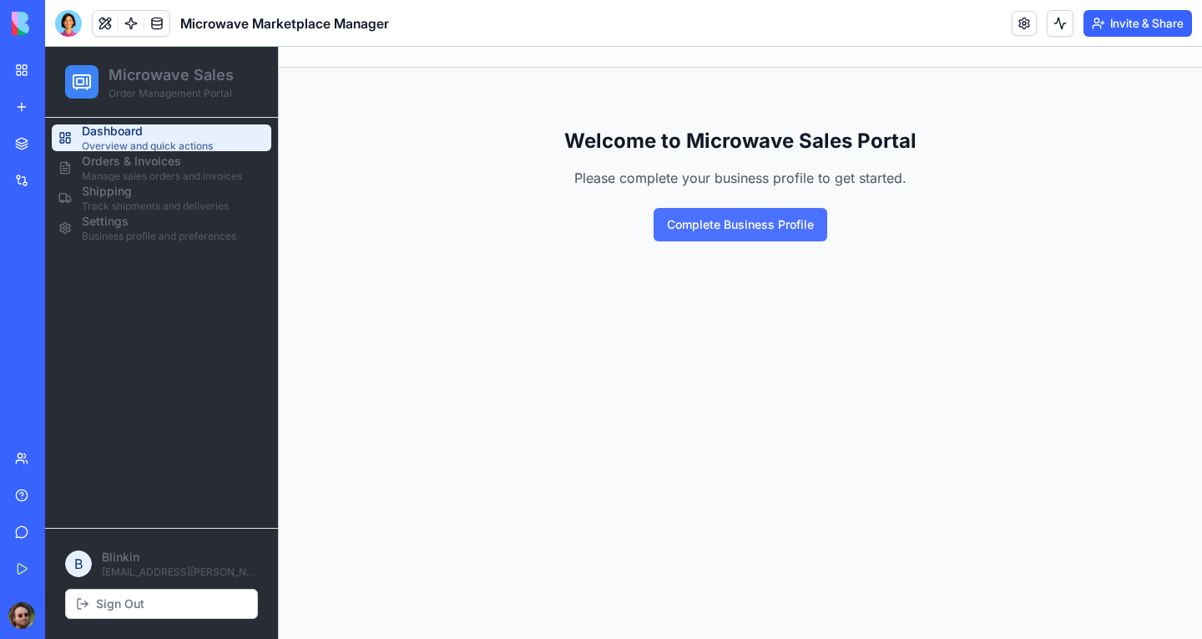
click at [695, 222] on button "Complete Business Profile" at bounding box center [741, 224] width 174 height 33
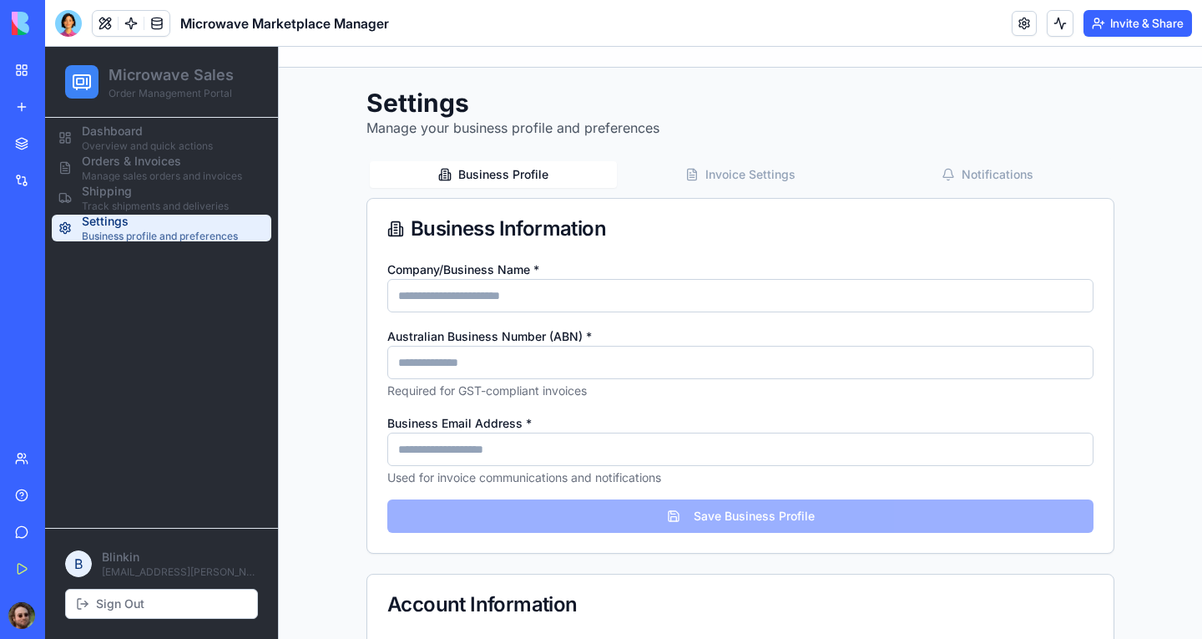
scroll to position [164, 0]
click at [738, 178] on button "Invoice Settings" at bounding box center [740, 174] width 247 height 27
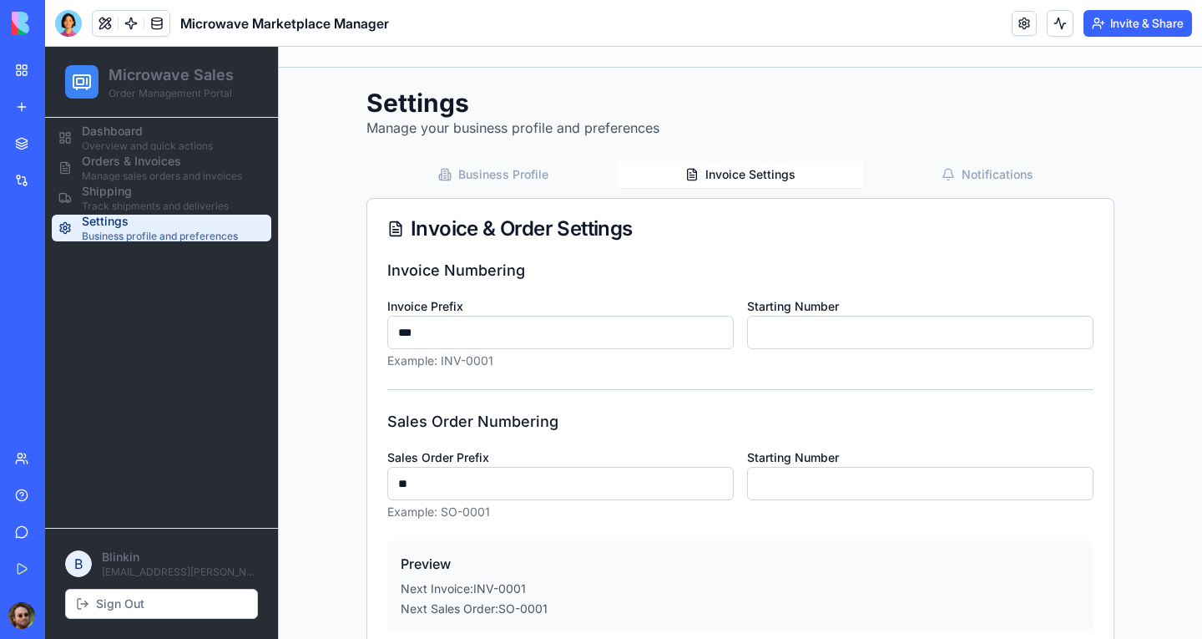
click at [514, 176] on button "Business Profile" at bounding box center [493, 174] width 247 height 27
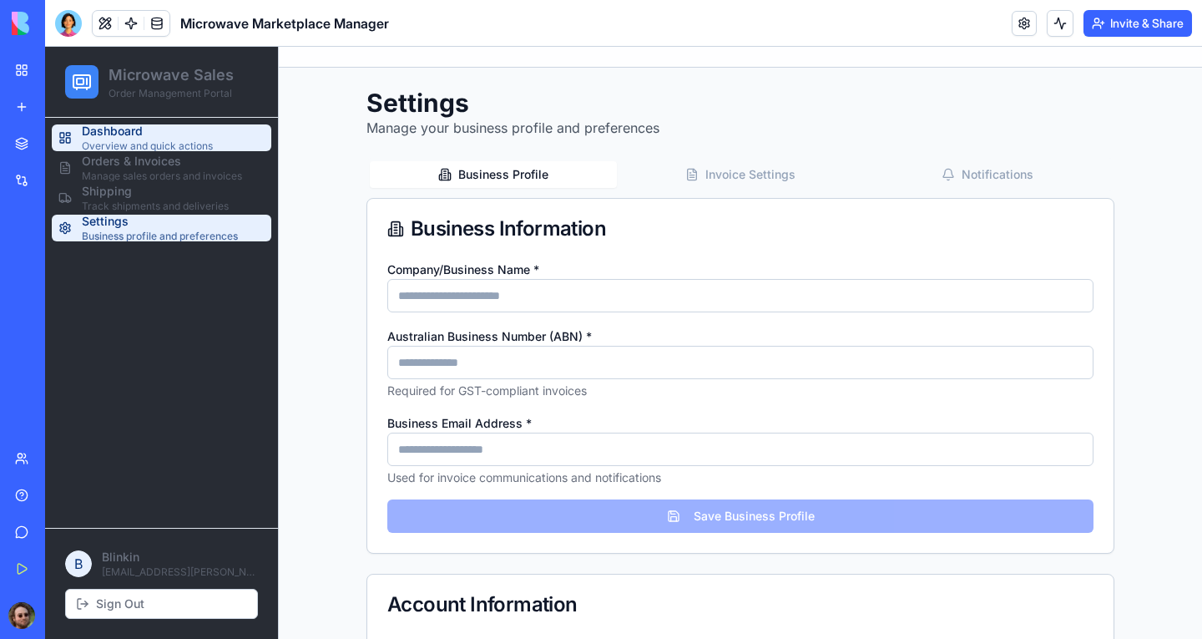
click at [135, 134] on span "Dashboard" at bounding box center [147, 131] width 131 height 17
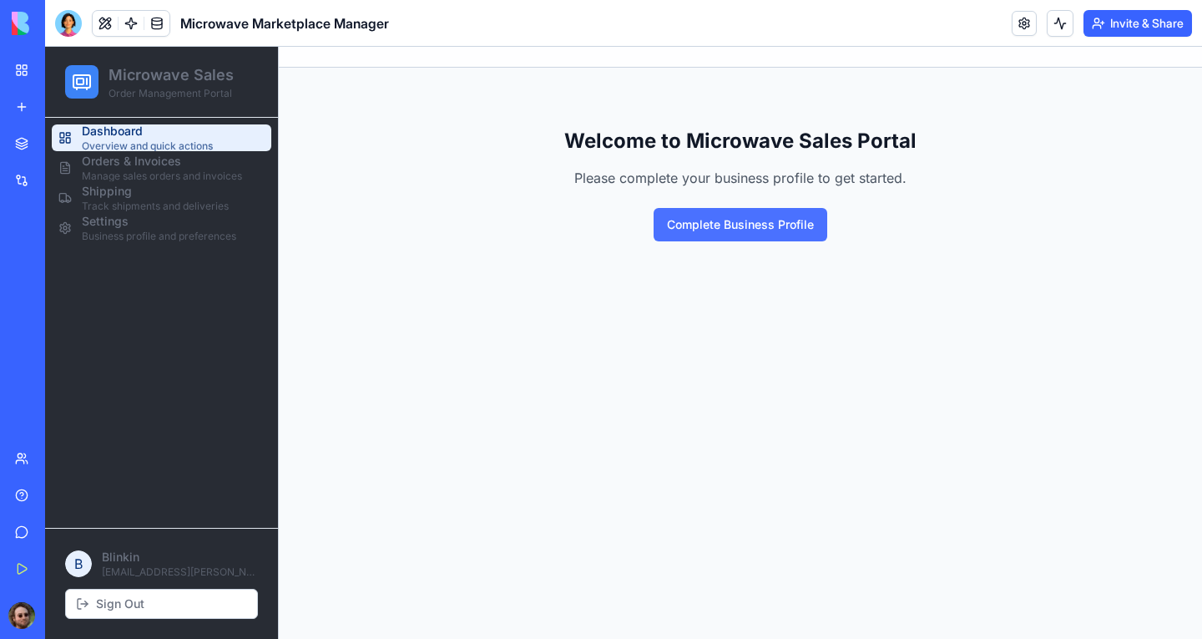
click at [732, 225] on button "Complete Business Profile" at bounding box center [741, 224] width 174 height 33
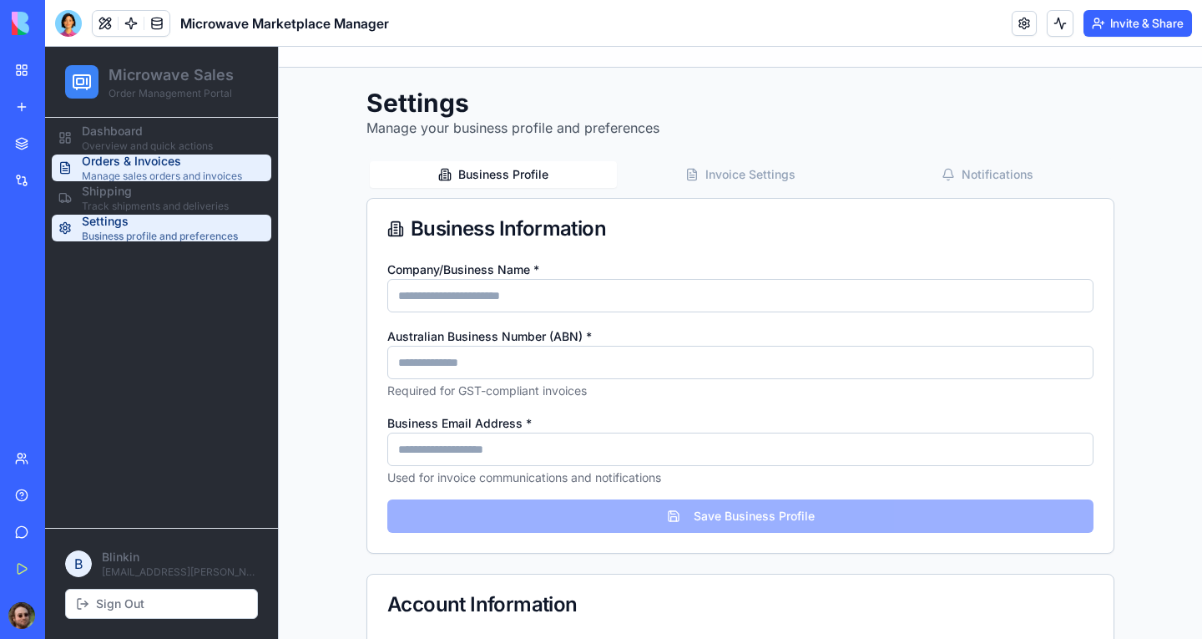
click at [141, 162] on span "Orders & Invoices" at bounding box center [162, 161] width 160 height 17
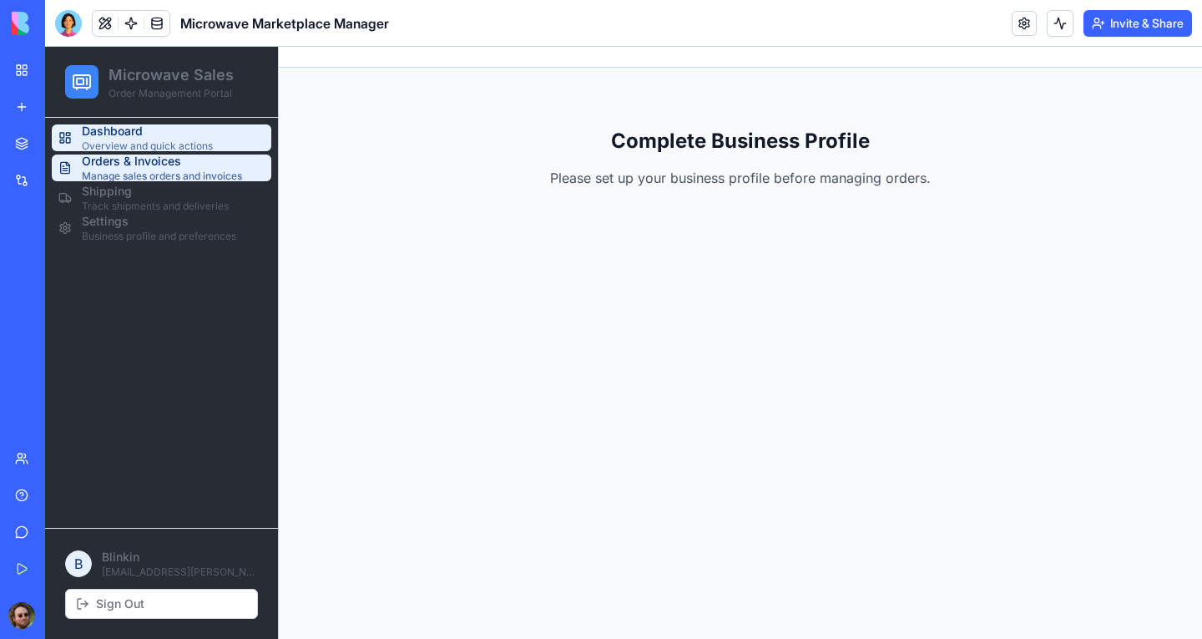
click at [147, 129] on span "Dashboard" at bounding box center [147, 131] width 131 height 17
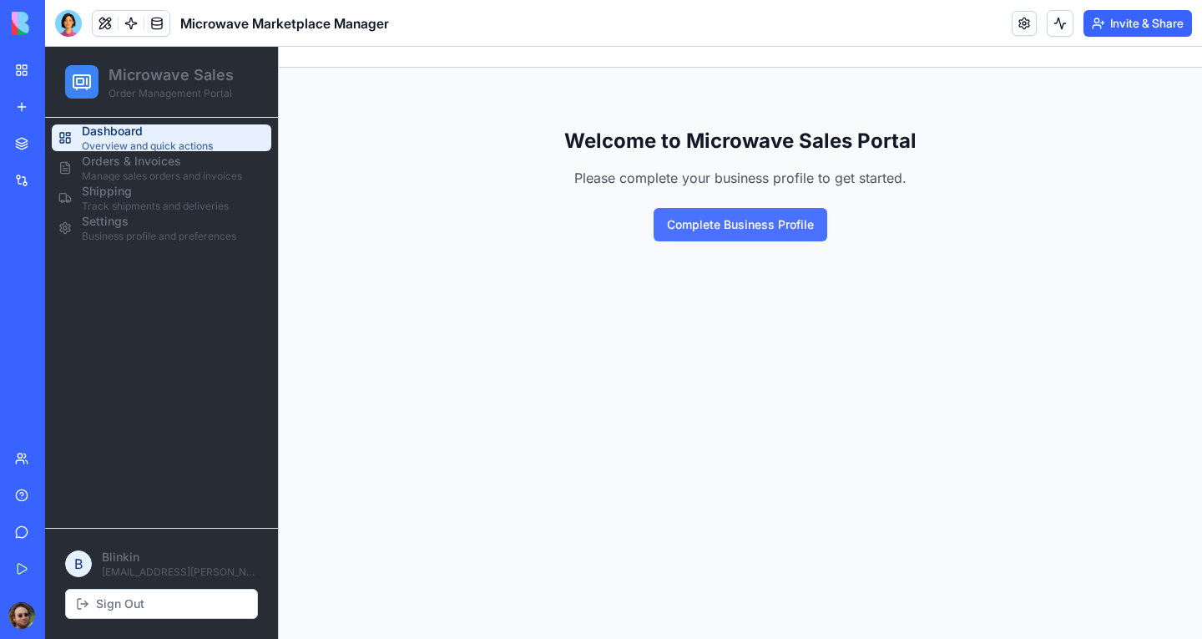
click at [721, 226] on button "Complete Business Profile" at bounding box center [741, 224] width 174 height 33
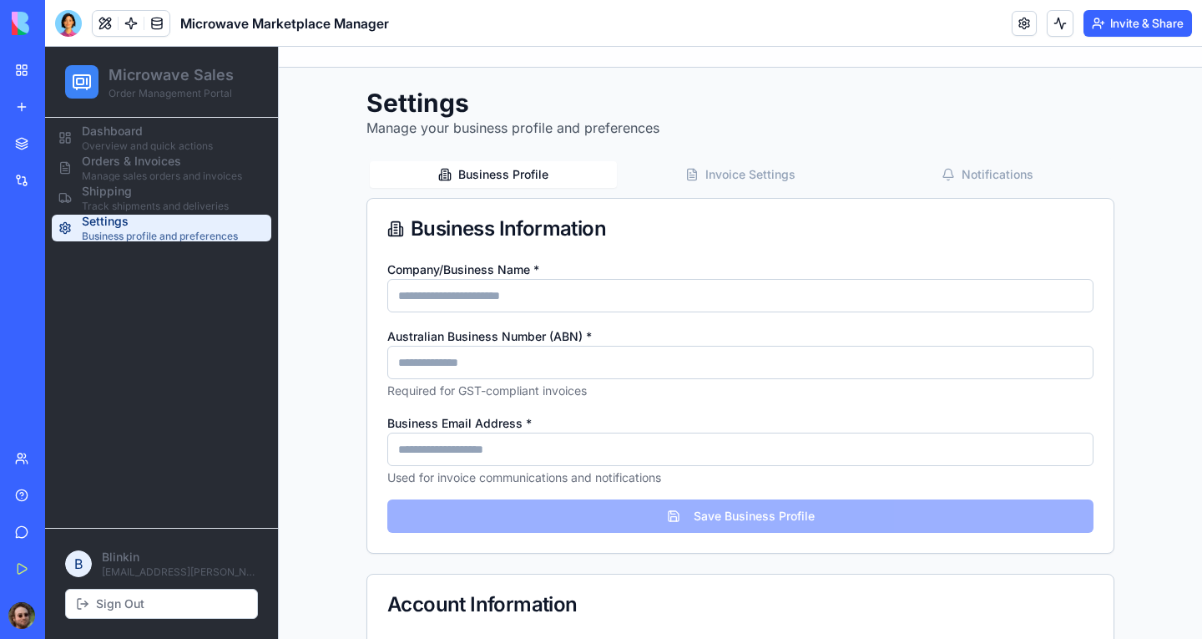
click at [545, 291] on input "Company/Business Name *" at bounding box center [740, 295] width 706 height 33
type input "**********"
click at [555, 367] on input "Australian Business Number (ABN) *" at bounding box center [740, 362] width 706 height 33
type input "**********"
click at [514, 377] on input "**********" at bounding box center [740, 362] width 706 height 33
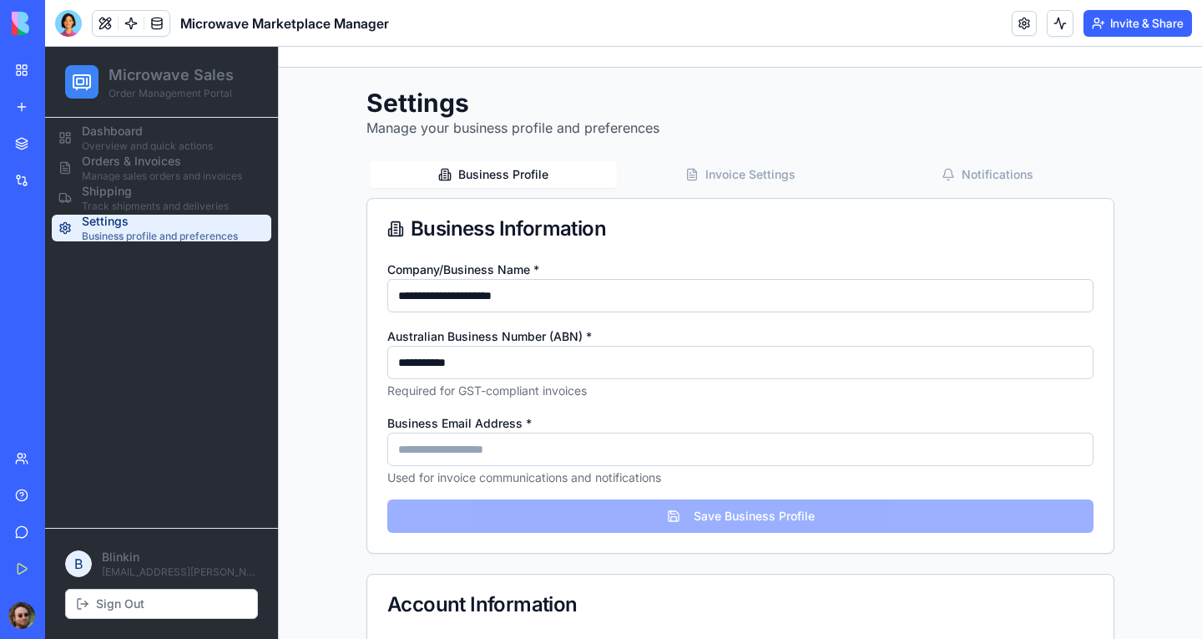
click at [516, 366] on input "**********" at bounding box center [740, 362] width 706 height 33
click at [650, 407] on form "**********" at bounding box center [740, 396] width 706 height 274
click at [408, 438] on input "Business Email Address *" at bounding box center [740, 449] width 706 height 33
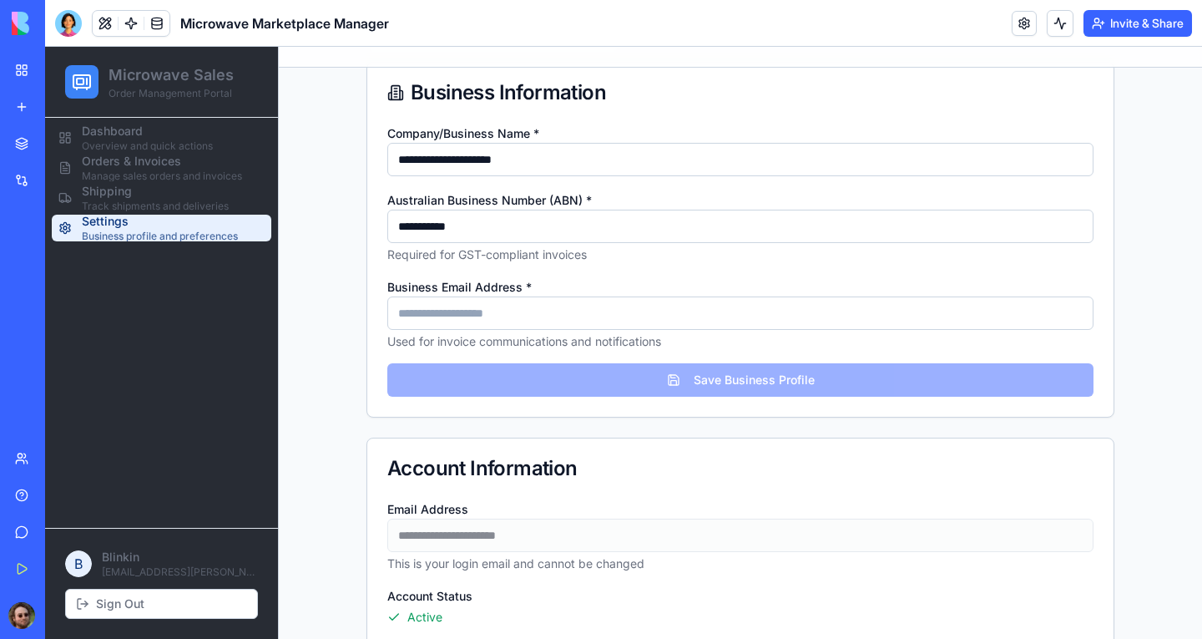
scroll to position [164, 0]
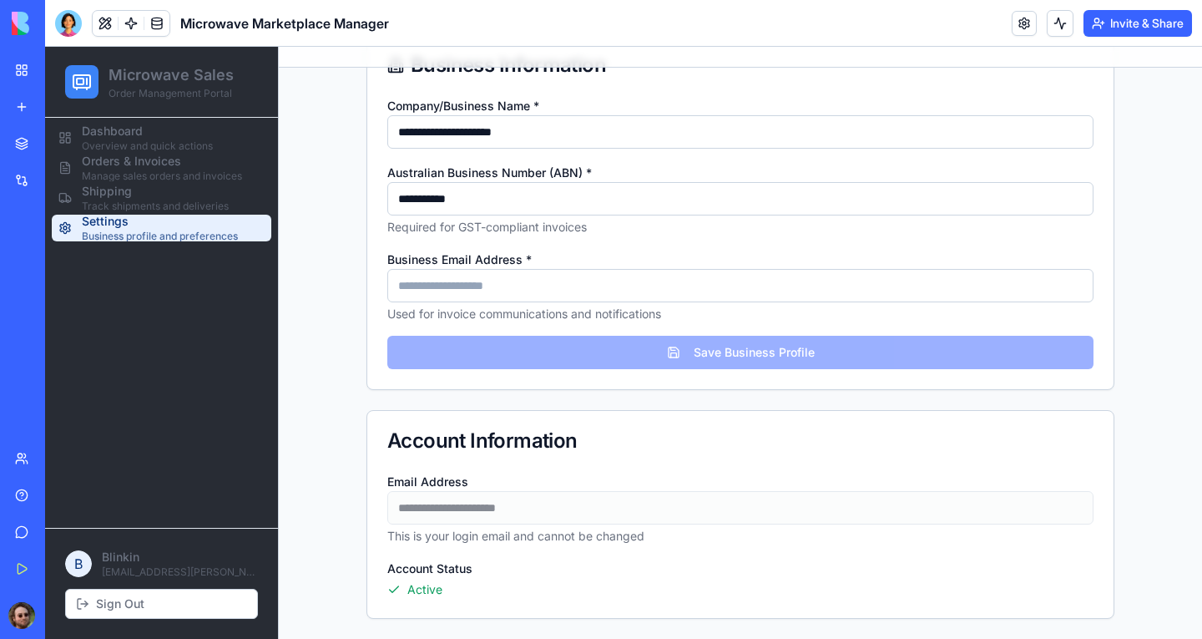
click at [523, 284] on input "Business Email Address *" at bounding box center [740, 285] width 706 height 33
type input "**********"
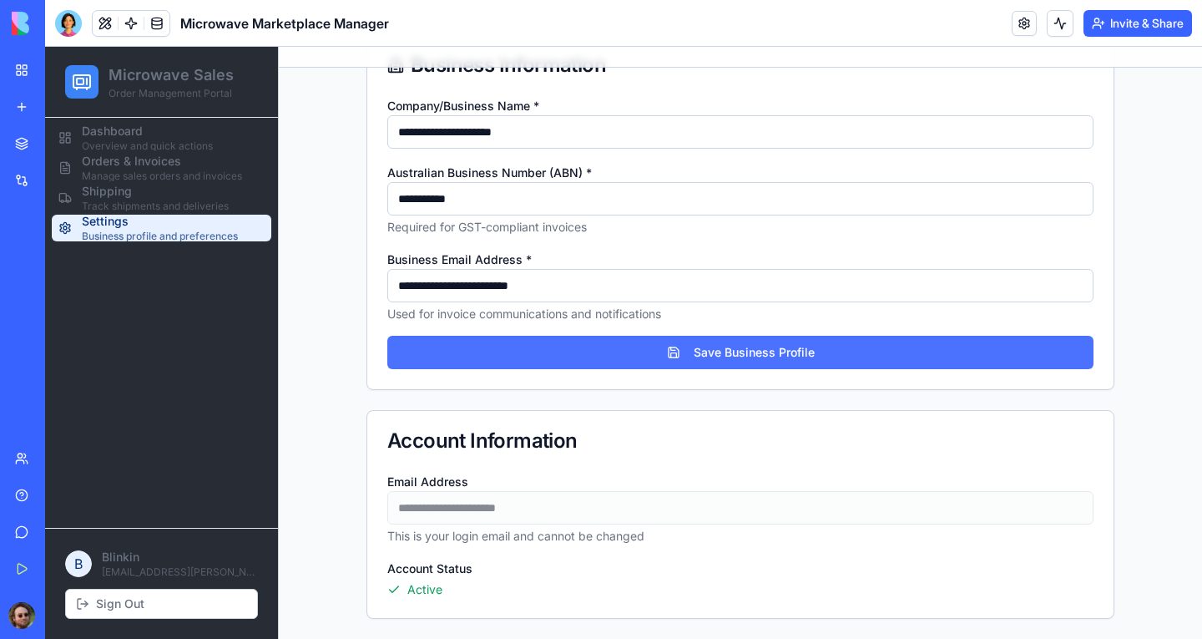
click at [609, 361] on button "Save Business Profile" at bounding box center [740, 352] width 706 height 33
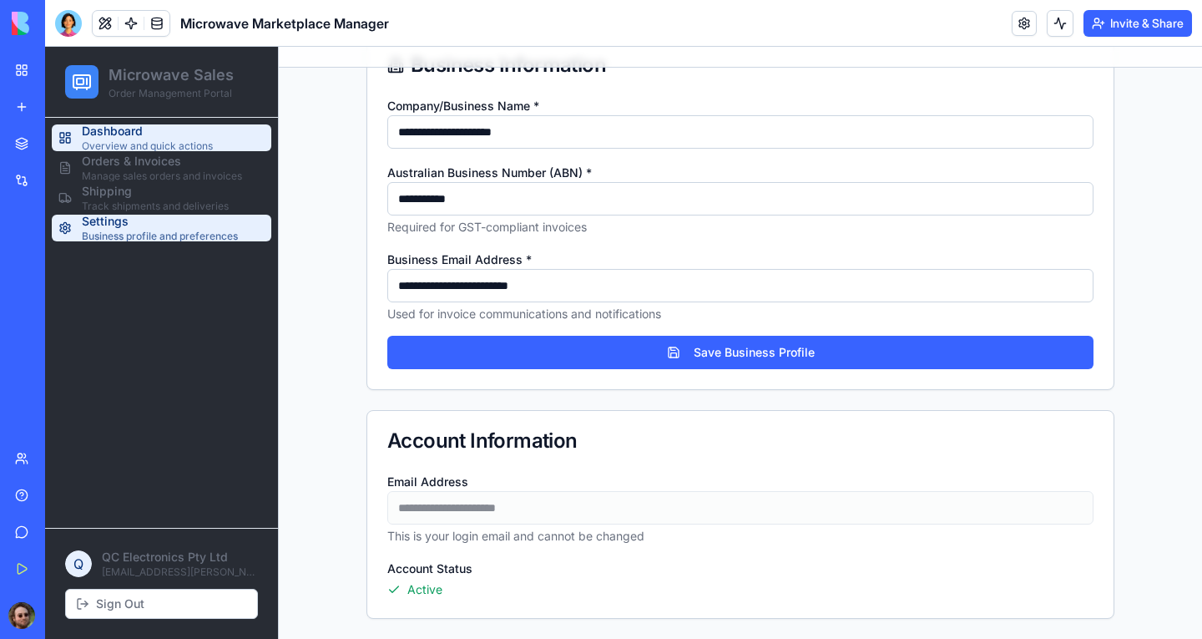
click at [173, 142] on span "Overview and quick actions" at bounding box center [147, 145] width 131 height 13
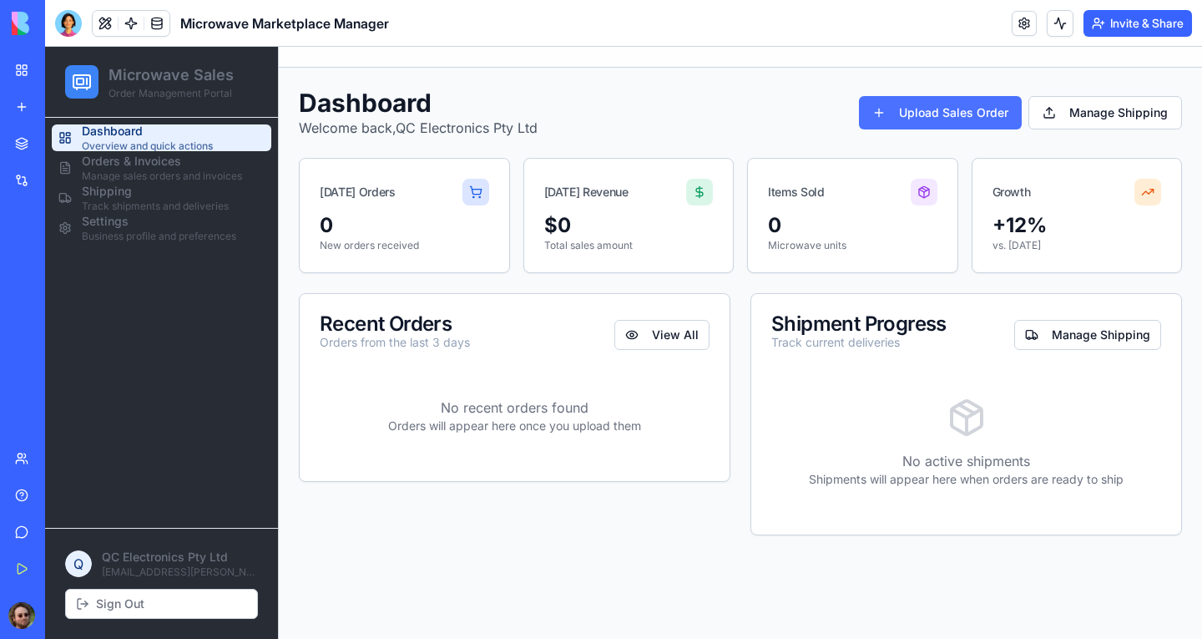
click at [934, 108] on button "Upload Sales Order" at bounding box center [940, 112] width 163 height 33
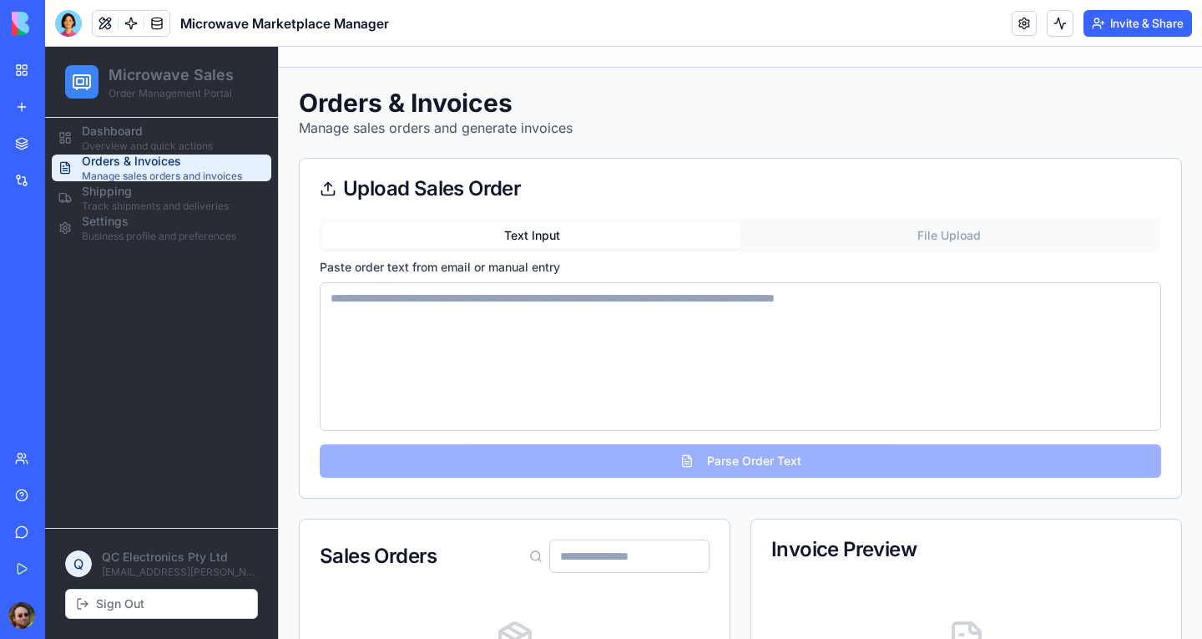
click at [860, 239] on button "File Upload" at bounding box center [949, 235] width 417 height 27
click at [572, 235] on button "Text Input" at bounding box center [531, 235] width 417 height 27
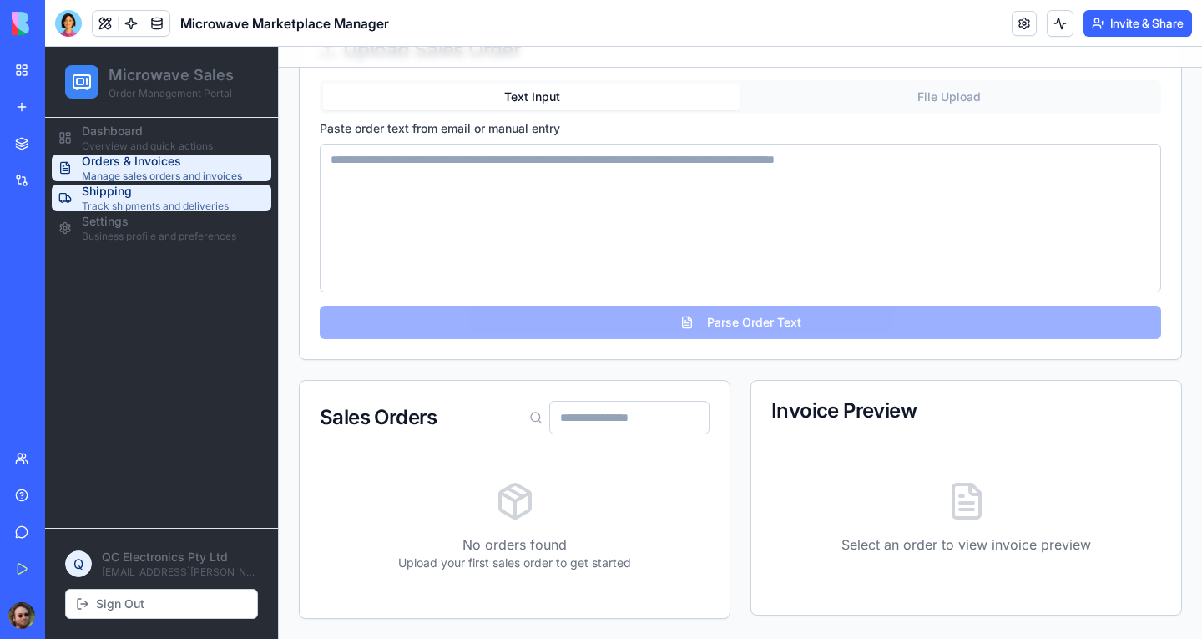
click at [104, 197] on span "Shipping" at bounding box center [155, 191] width 147 height 17
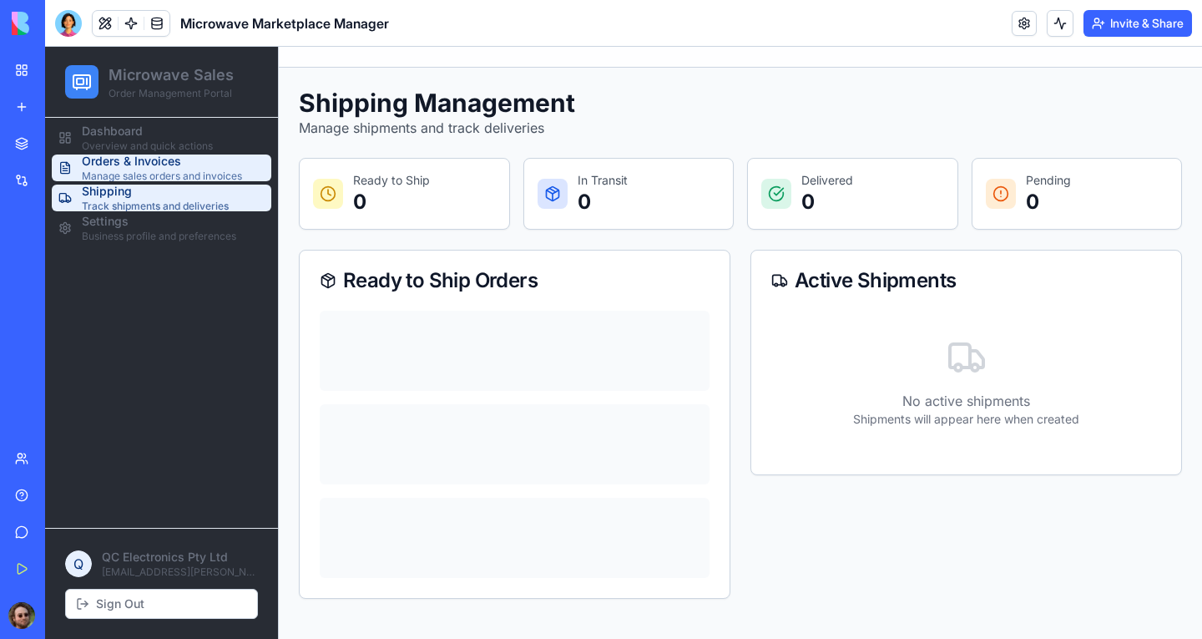
click at [154, 162] on span "Orders & Invoices" at bounding box center [162, 161] width 160 height 17
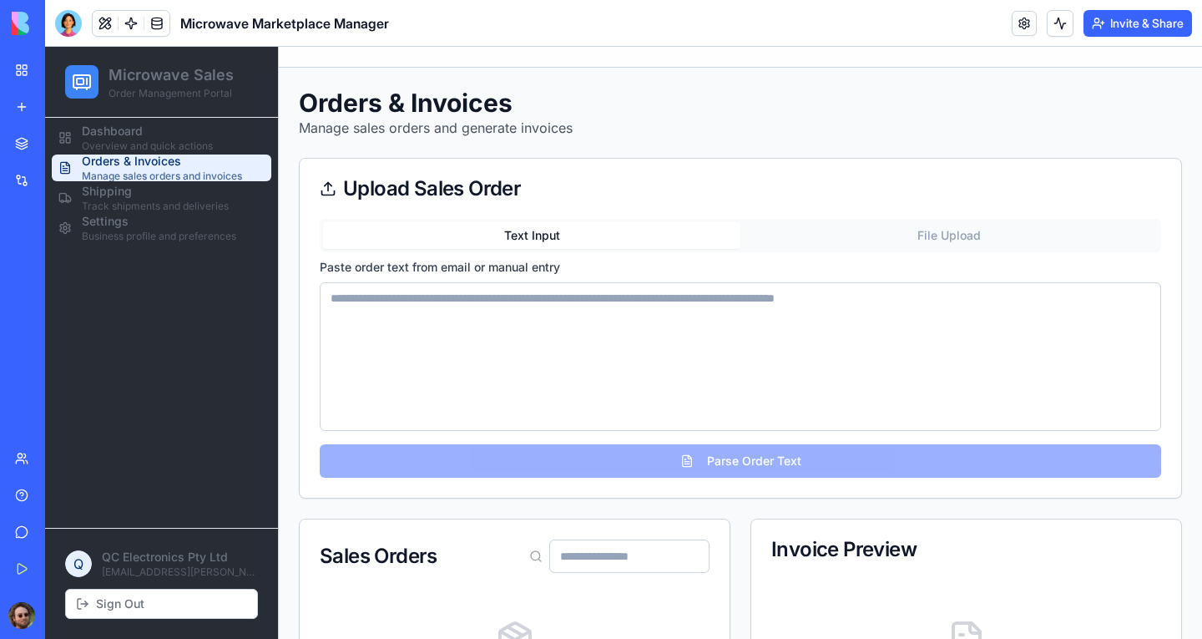
click at [524, 316] on textarea at bounding box center [741, 356] width 842 height 149
paste textarea "**********"
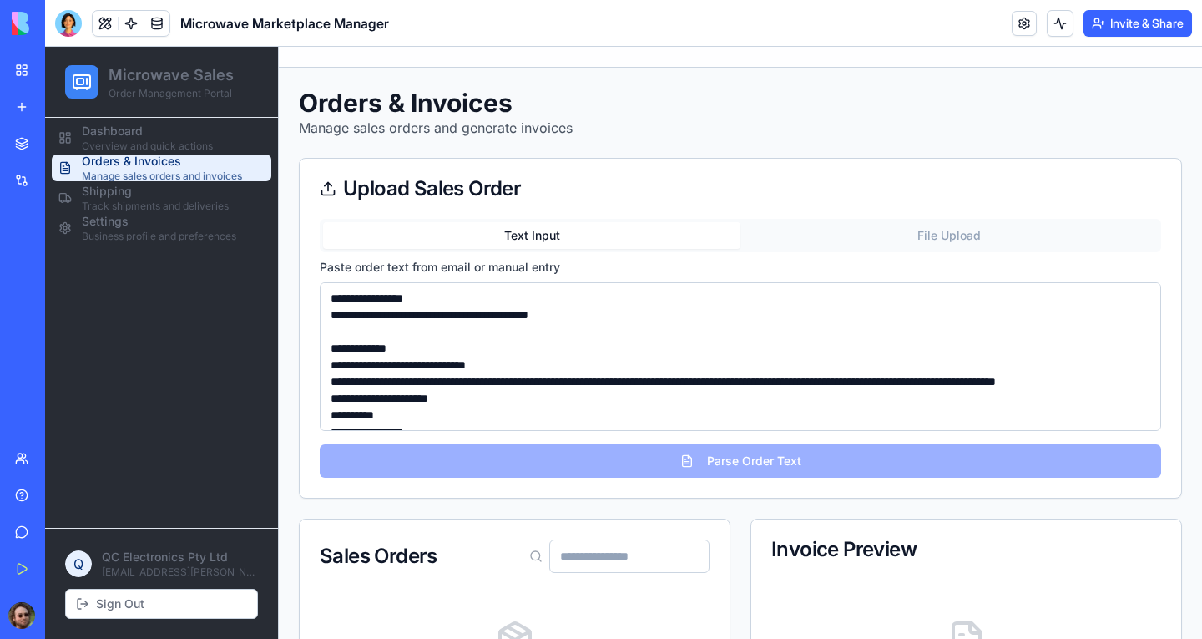
scroll to position [259, 0]
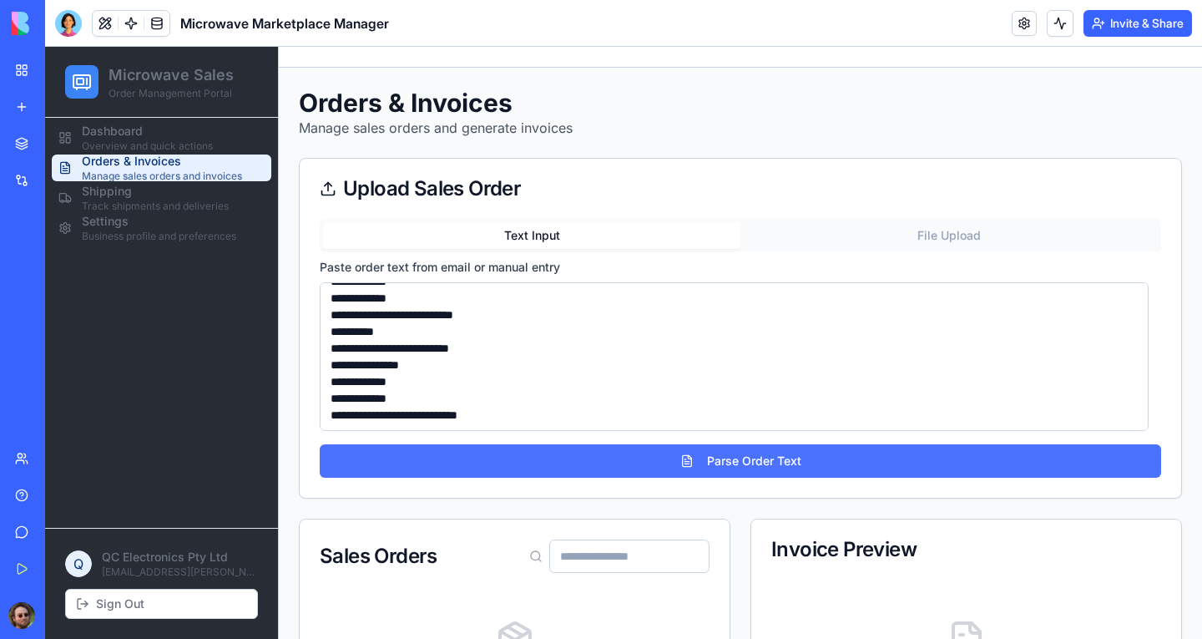
type textarea "**********"
click at [653, 462] on button "Parse Order Text" at bounding box center [741, 460] width 842 height 33
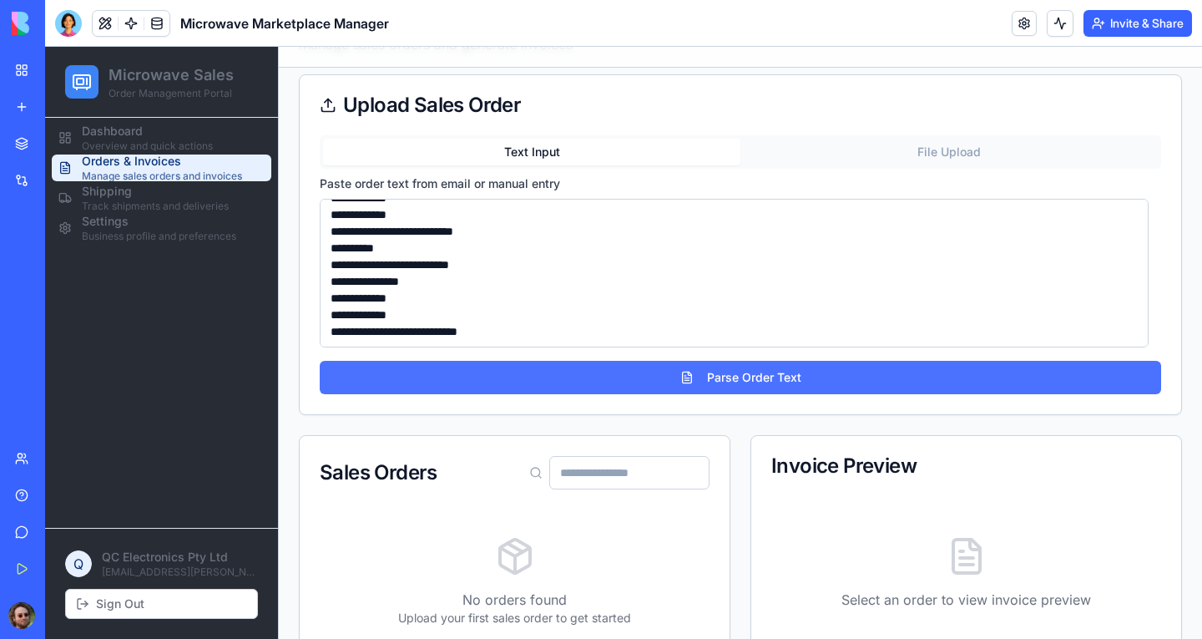
click at [736, 374] on button "Parse Order Text" at bounding box center [741, 377] width 842 height 33
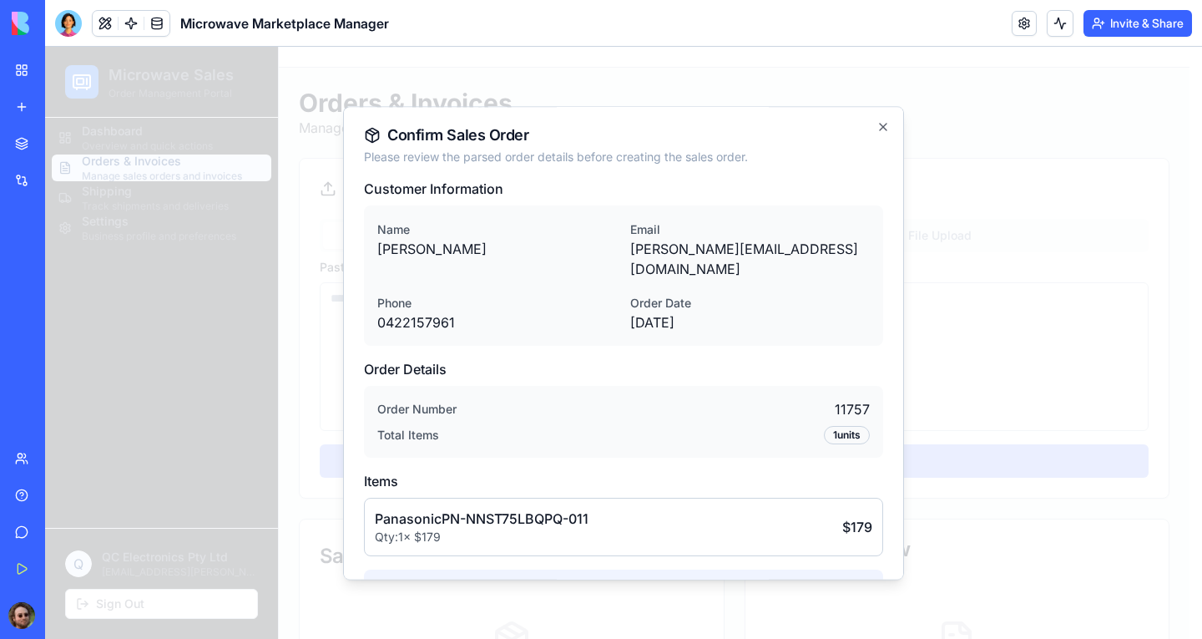
scroll to position [142, 0]
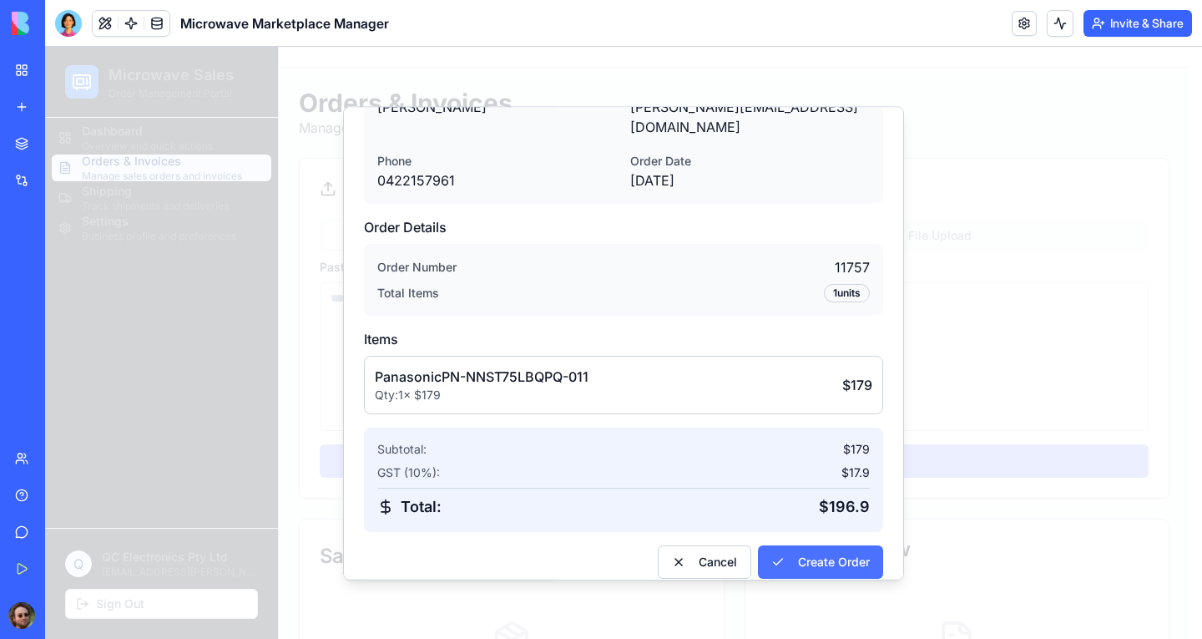
click at [814, 488] on button "Create Order" at bounding box center [820, 561] width 125 height 33
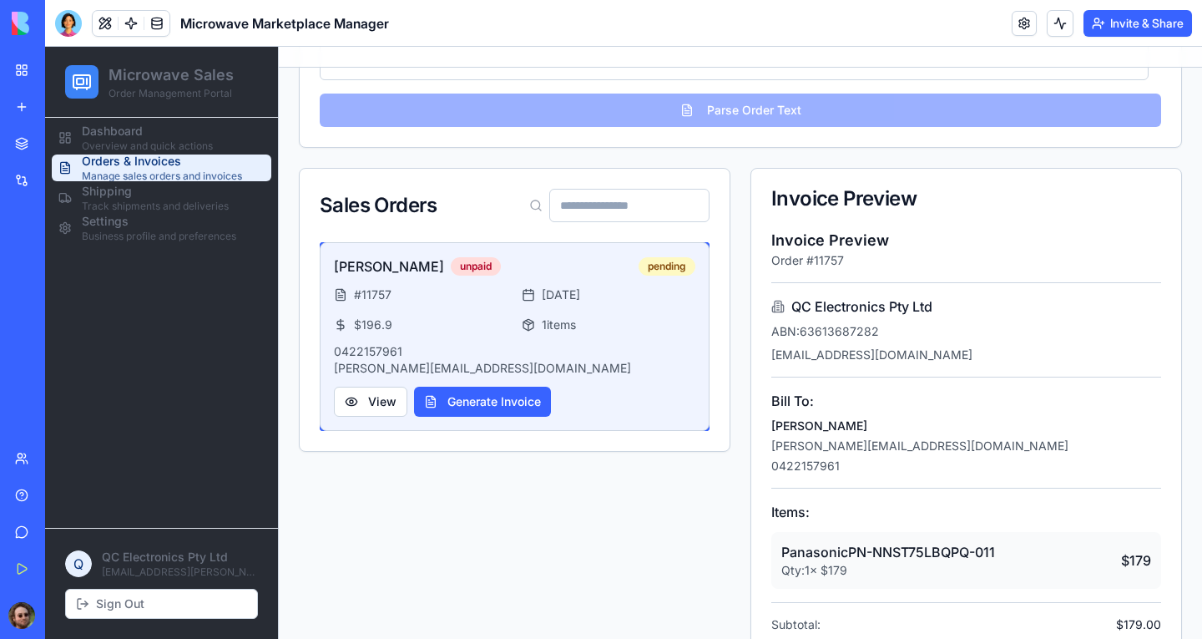
scroll to position [325, 0]
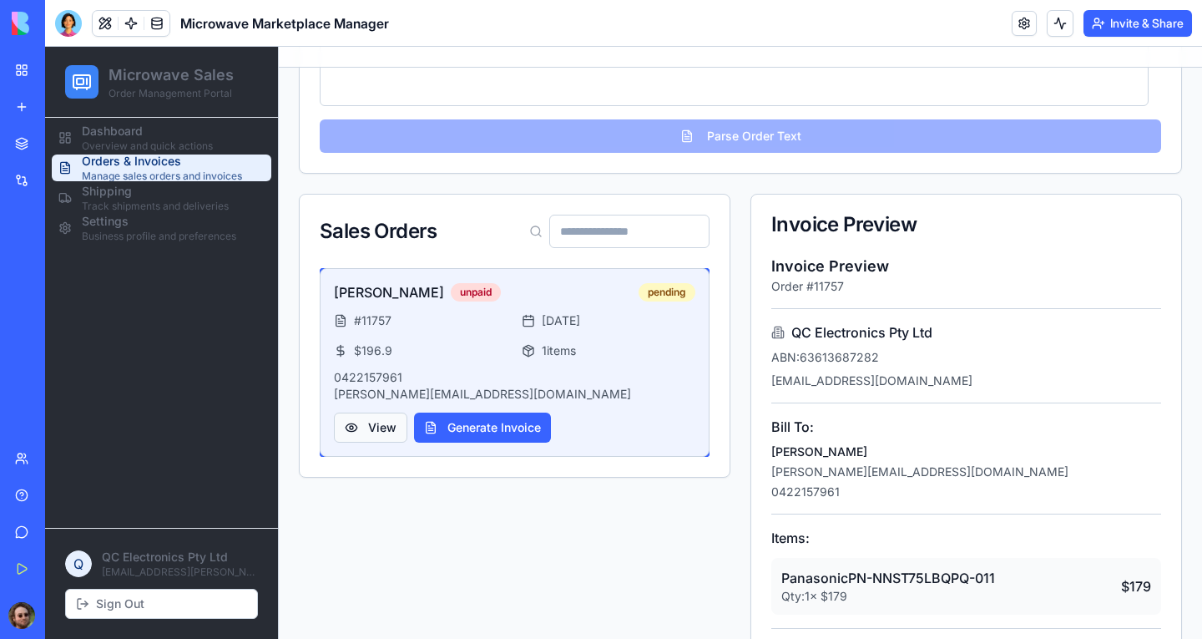
click at [374, 422] on button "View" at bounding box center [370, 427] width 73 height 30
click at [486, 431] on button "Generate Invoice" at bounding box center [482, 427] width 137 height 30
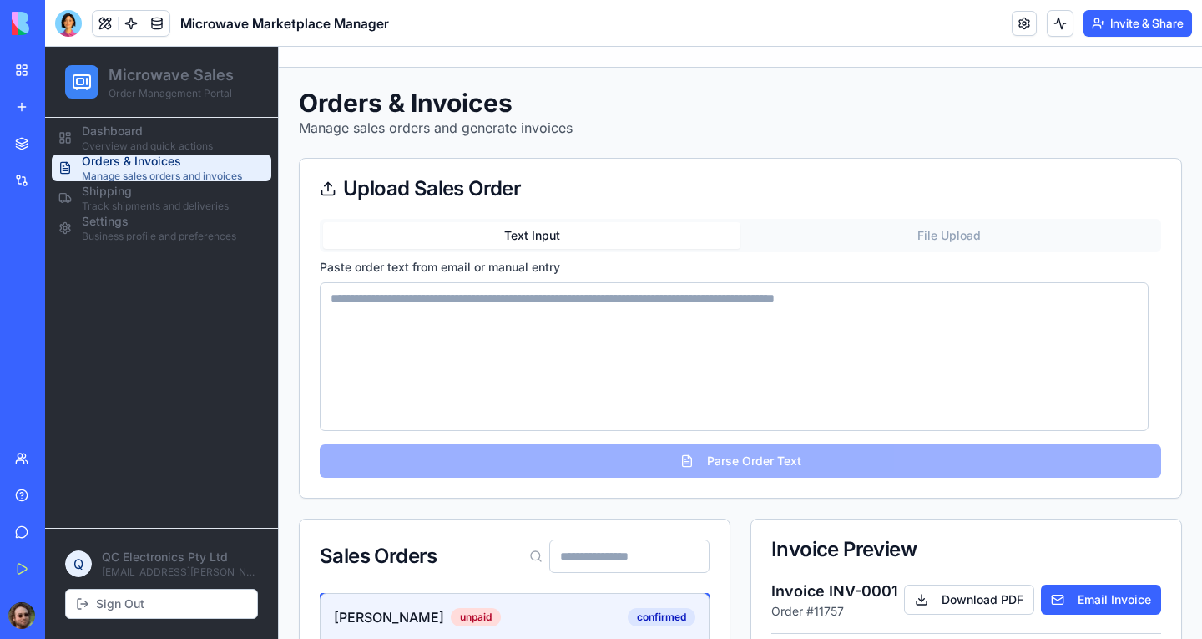
scroll to position [417, 0]
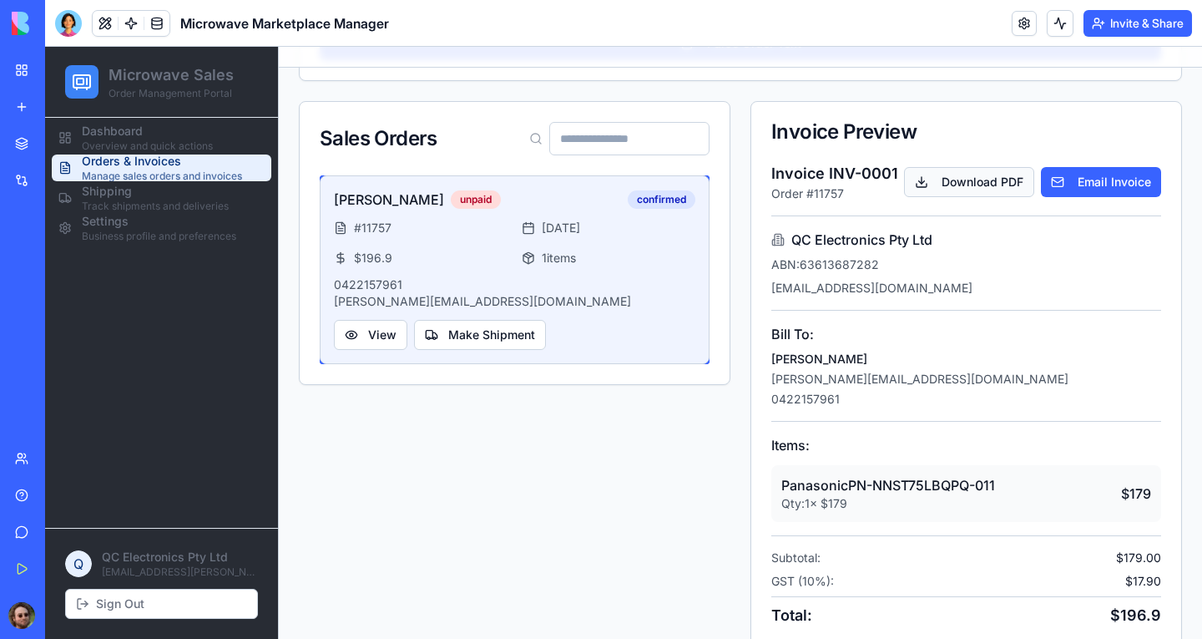
click at [964, 184] on button "Download PDF" at bounding box center [969, 182] width 130 height 30
click at [727, 213] on div "Sales Orders Chris Sweeney unpaid confirmed # 11757 11 days ago $ 196.9 1 items…" at bounding box center [740, 397] width 883 height 592
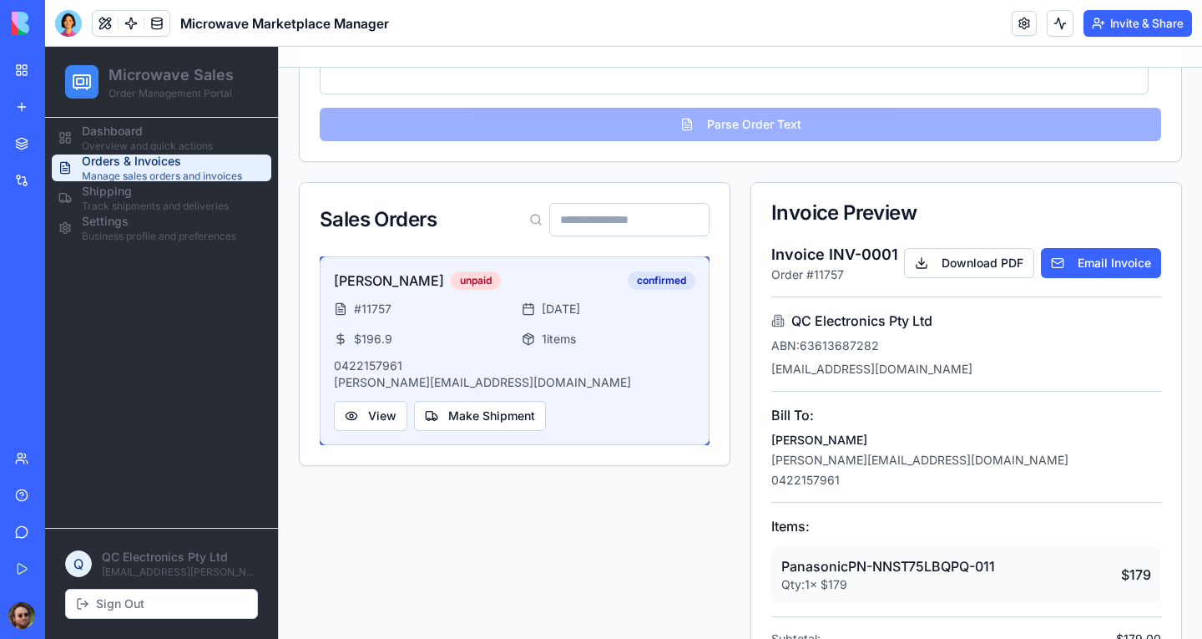
scroll to position [325, 0]
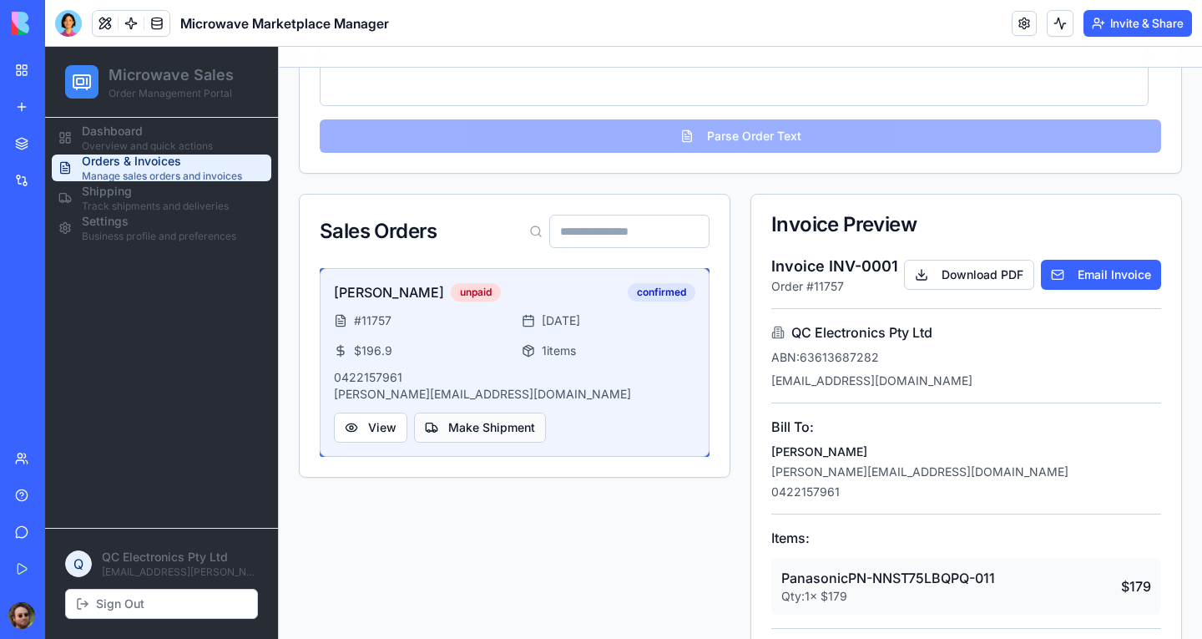
click at [467, 418] on button "Make Shipment" at bounding box center [480, 427] width 132 height 30
click at [538, 383] on p "0422157961" at bounding box center [515, 377] width 362 height 17
click at [378, 428] on button "View" at bounding box center [370, 427] width 73 height 30
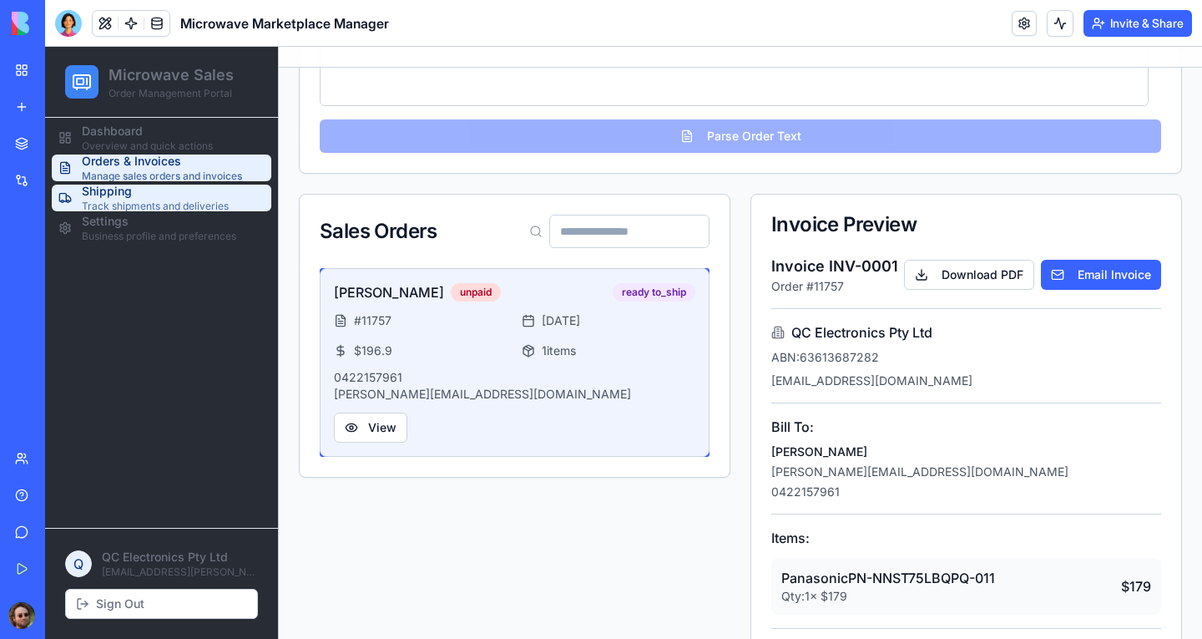
click at [154, 203] on span "Track shipments and deliveries" at bounding box center [155, 206] width 147 height 13
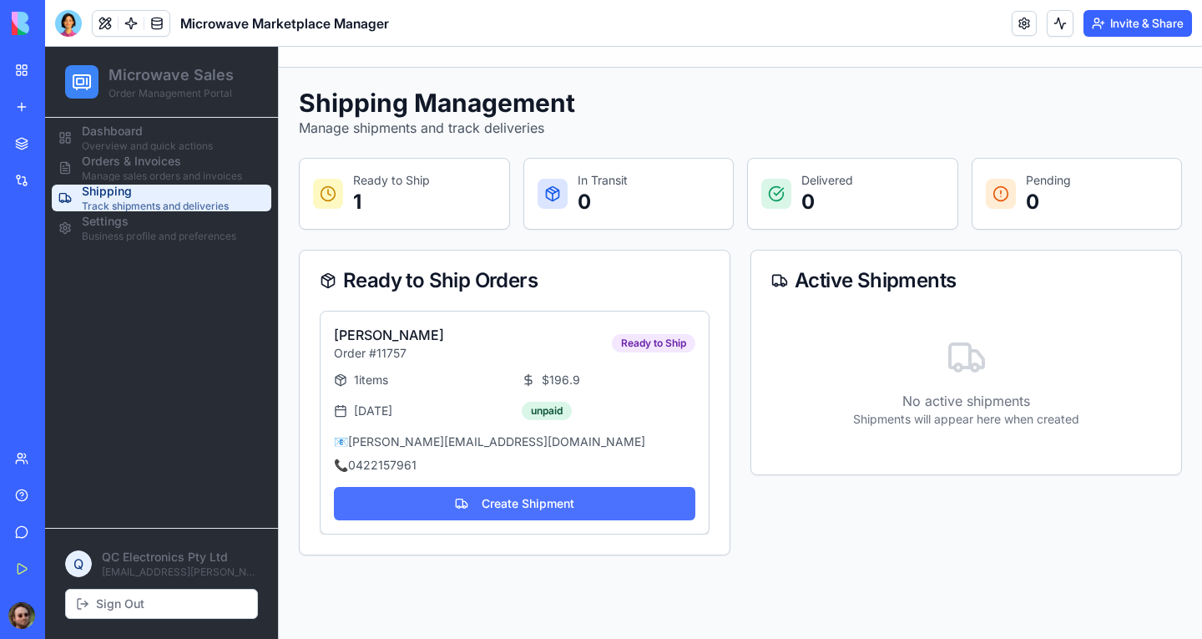
click at [520, 488] on button "Create Shipment" at bounding box center [515, 503] width 362 height 33
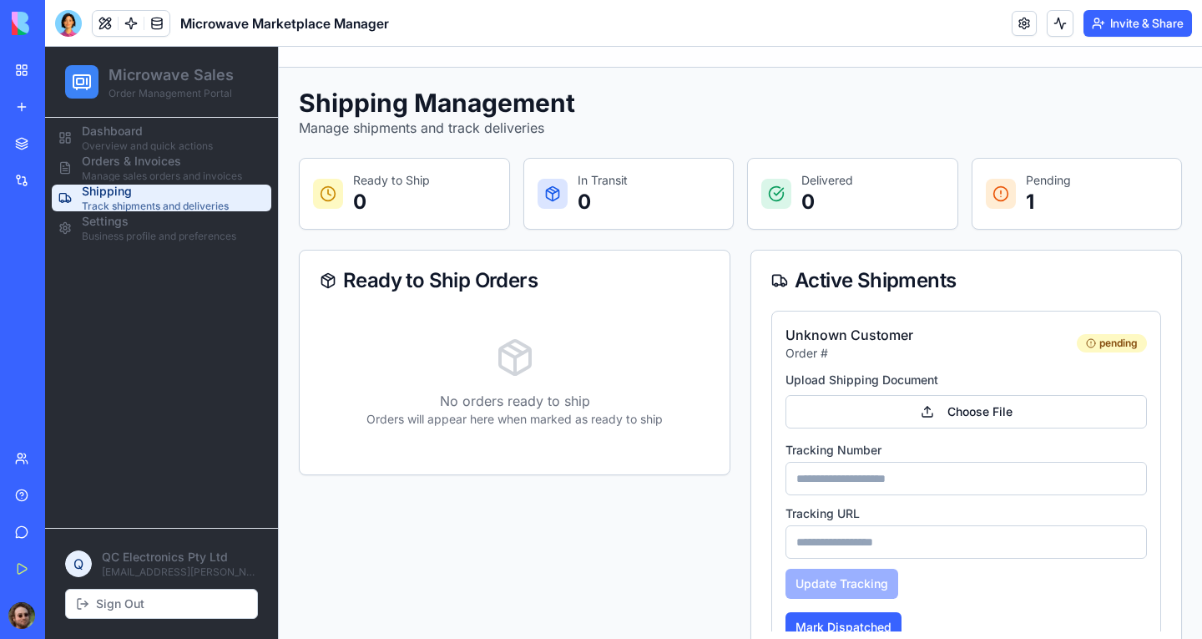
scroll to position [33, 0]
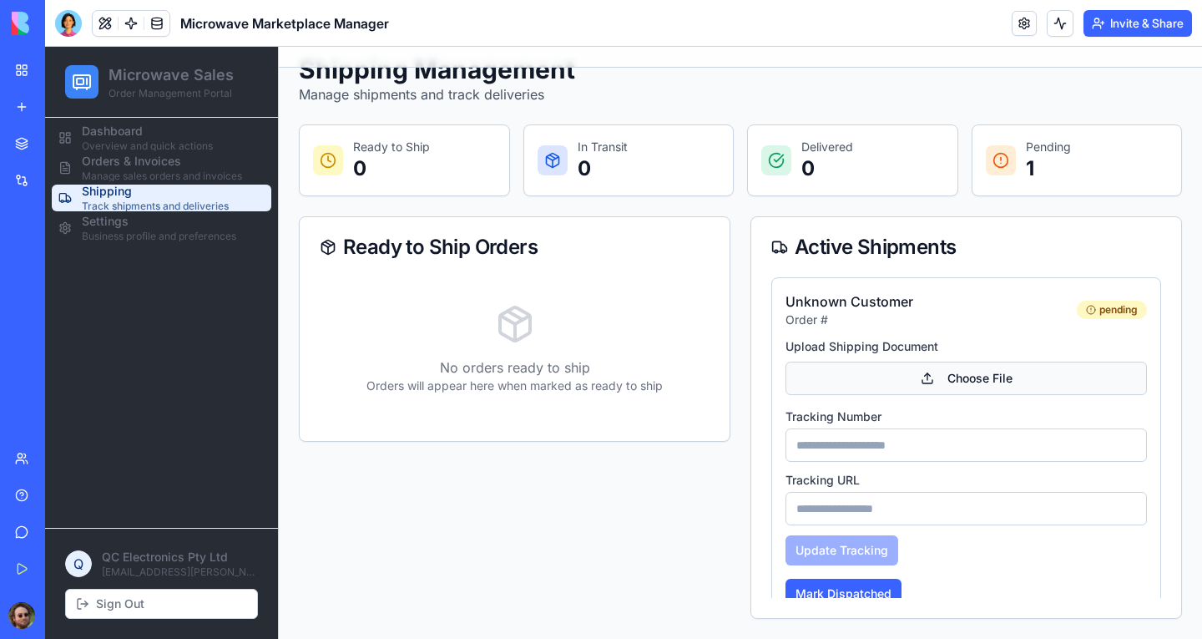
click at [964, 376] on button "Choose File" at bounding box center [967, 378] width 362 height 33
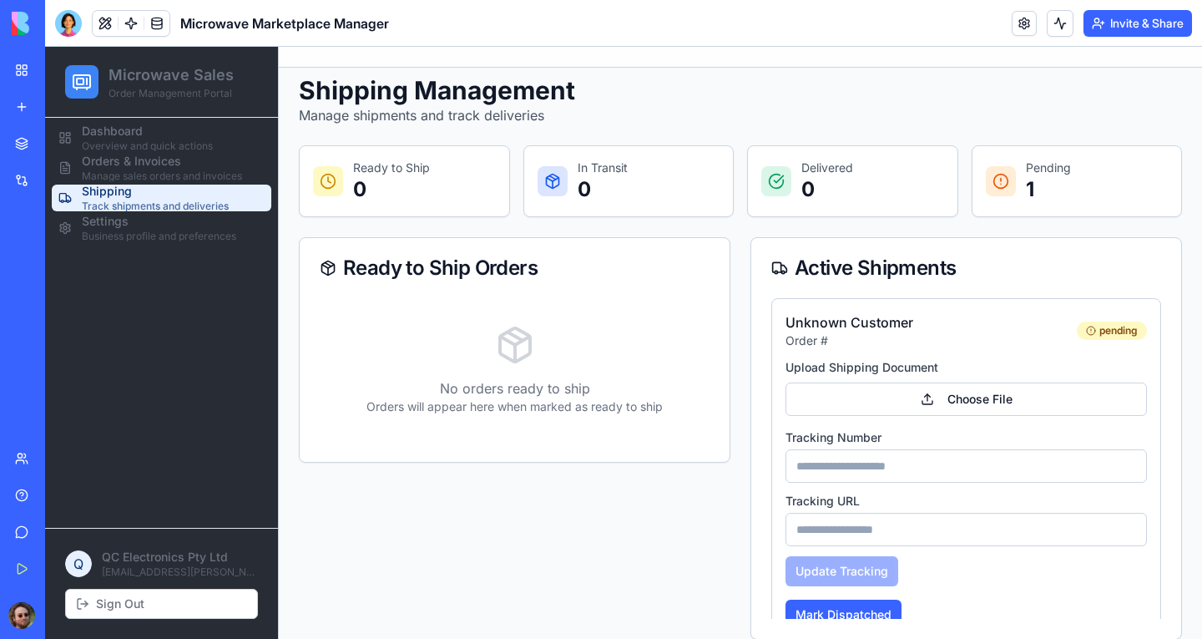
scroll to position [0, 0]
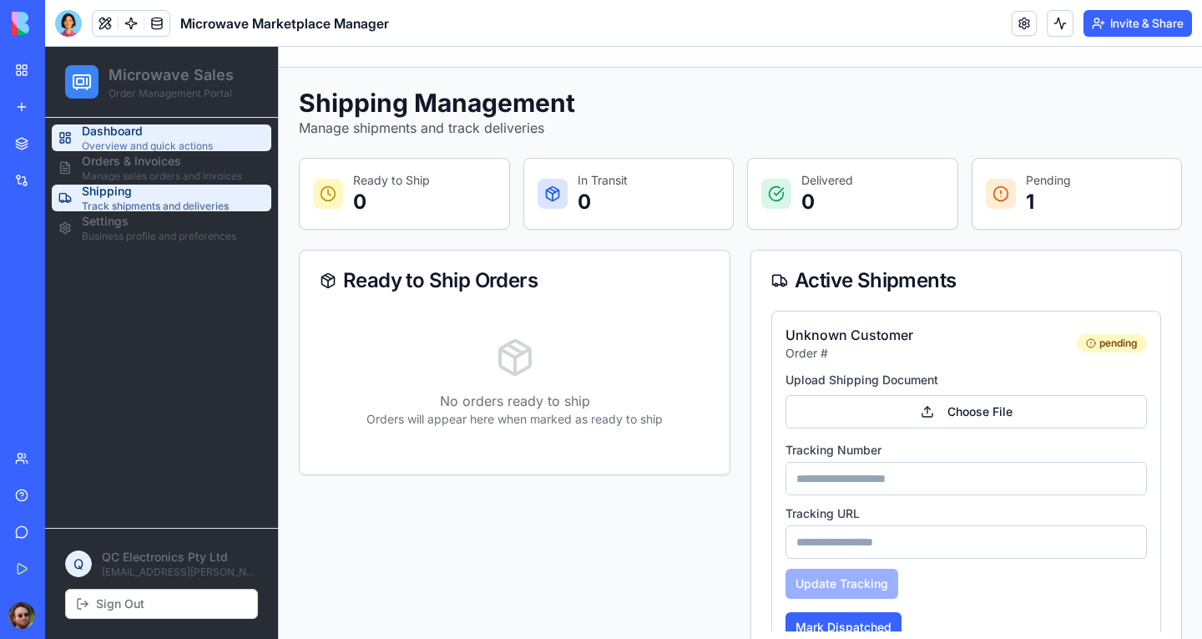
click at [166, 144] on span "Overview and quick actions" at bounding box center [147, 145] width 131 height 13
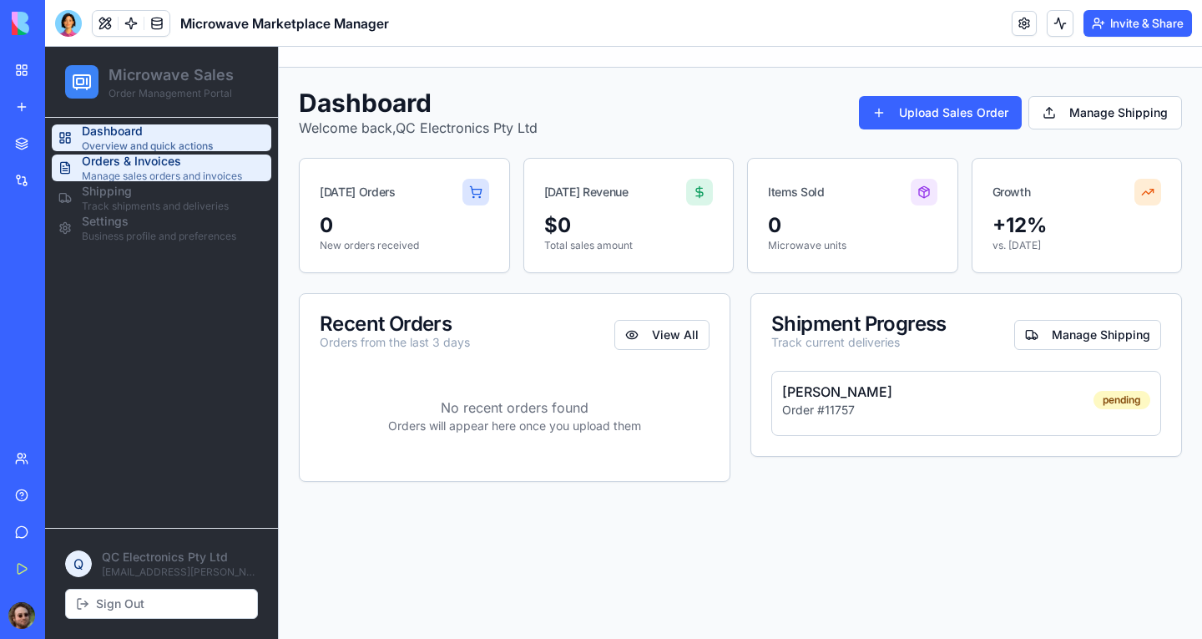
click at [125, 174] on span "Manage sales orders and invoices" at bounding box center [162, 175] width 160 height 13
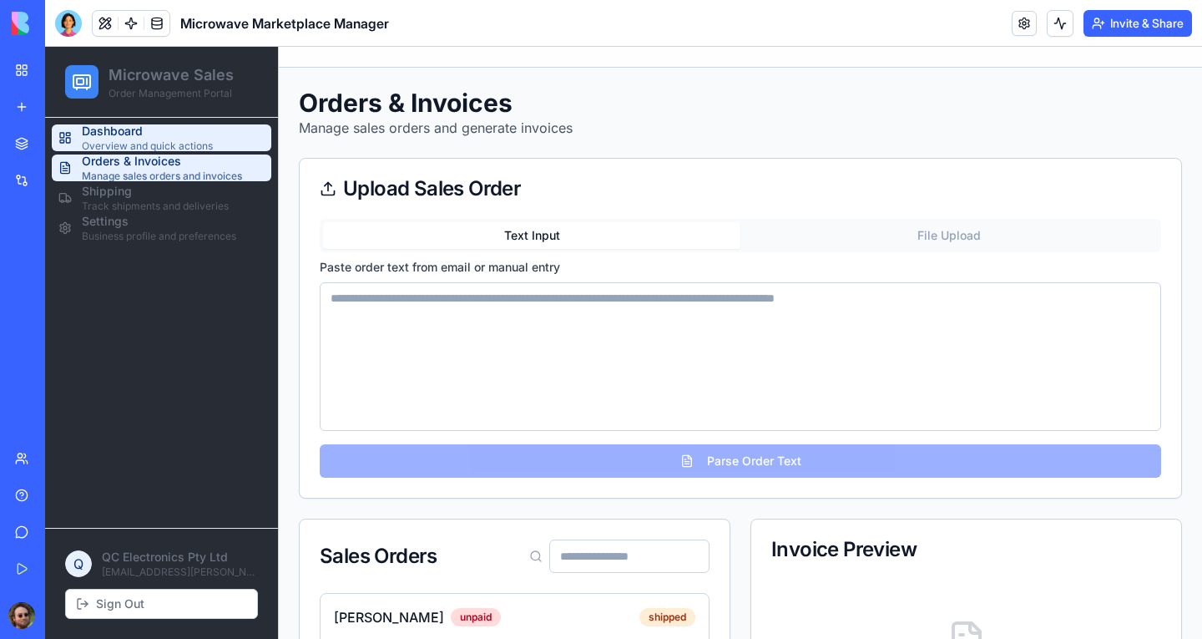
click at [109, 139] on span "Overview and quick actions" at bounding box center [147, 145] width 131 height 13
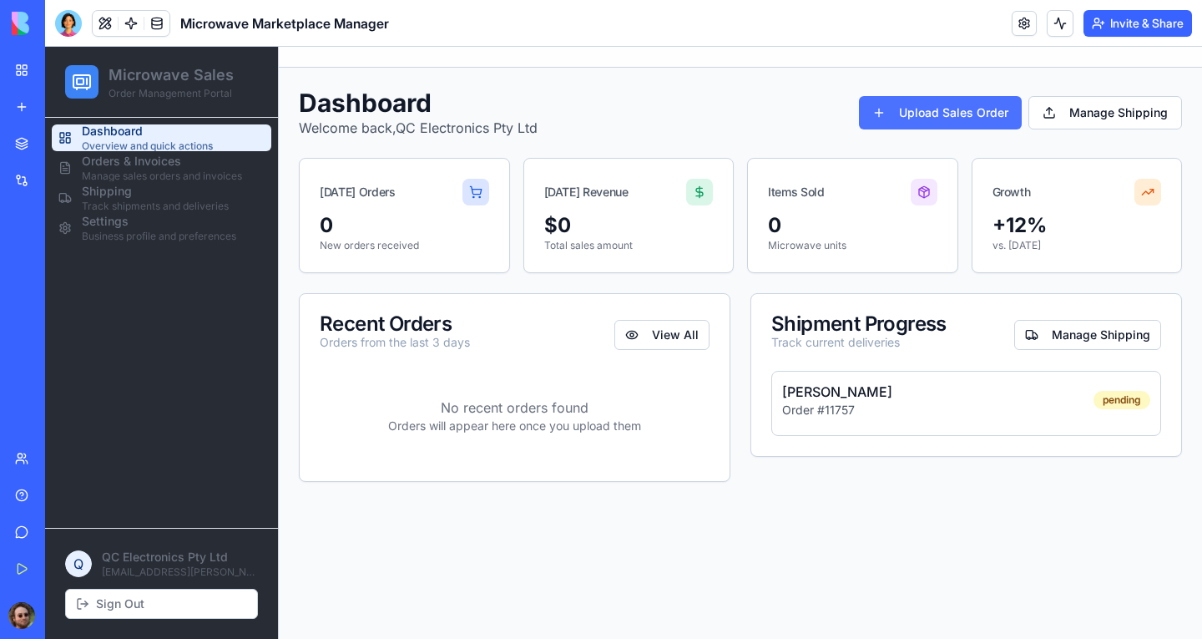
click at [948, 116] on button "Upload Sales Order" at bounding box center [940, 112] width 163 height 33
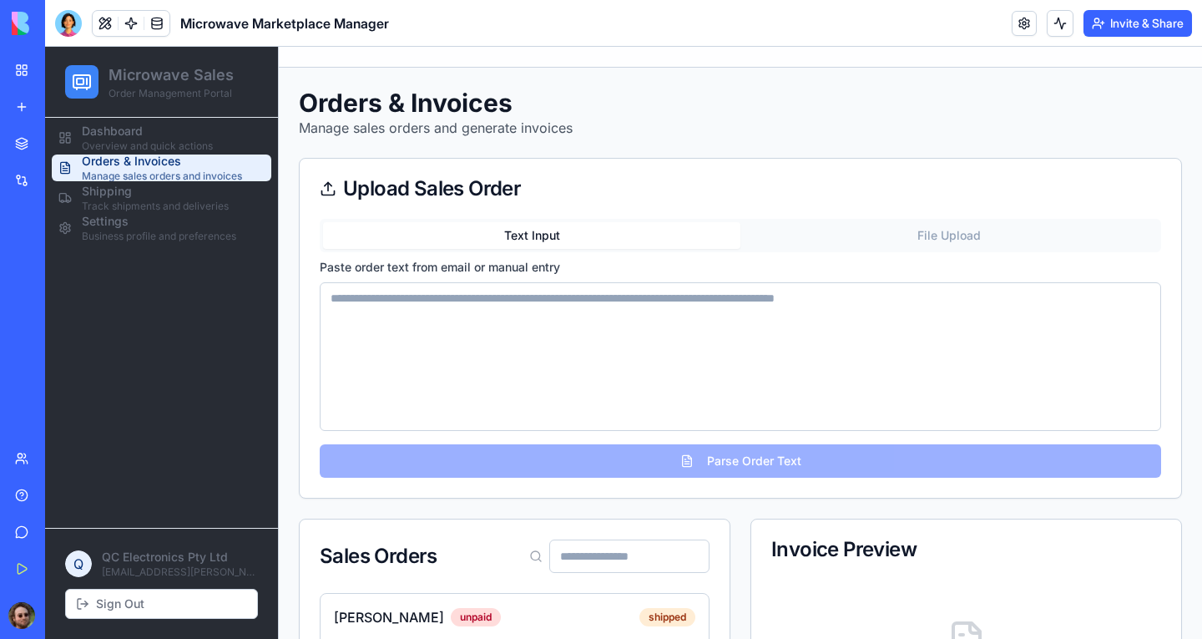
click at [917, 227] on button "File Upload" at bounding box center [949, 235] width 417 height 27
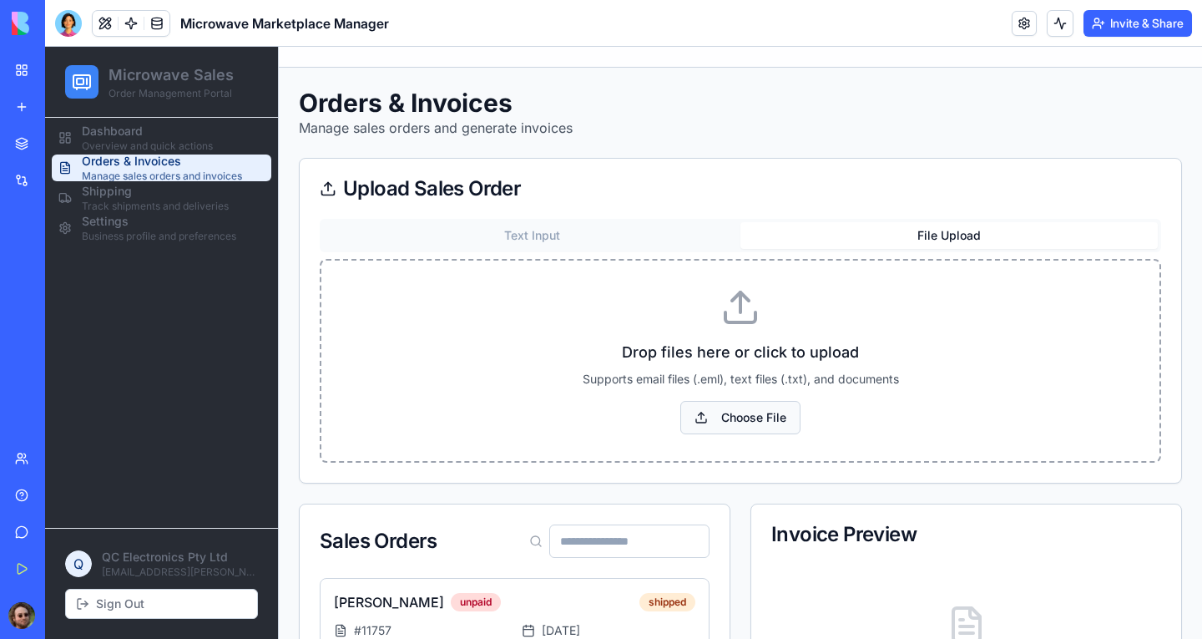
click at [744, 418] on button "Choose File" at bounding box center [740, 417] width 120 height 33
click at [726, 414] on button "Choose File" at bounding box center [740, 417] width 120 height 33
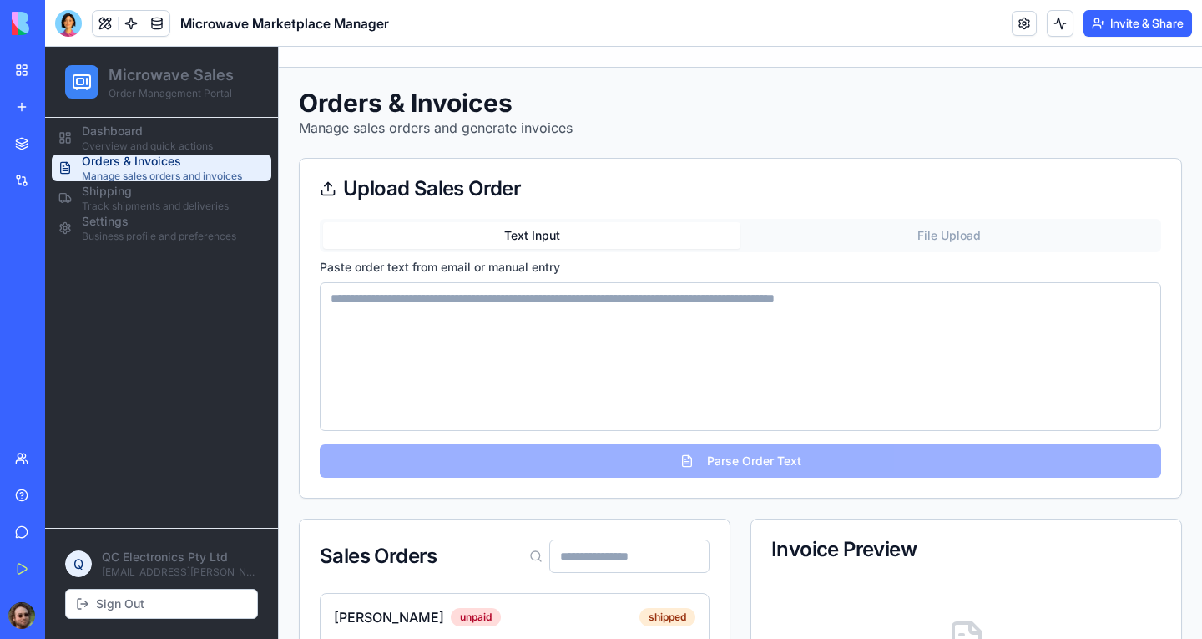
click at [526, 239] on button "Text Input" at bounding box center [531, 235] width 417 height 27
click at [802, 239] on button "File Upload" at bounding box center [949, 235] width 417 height 27
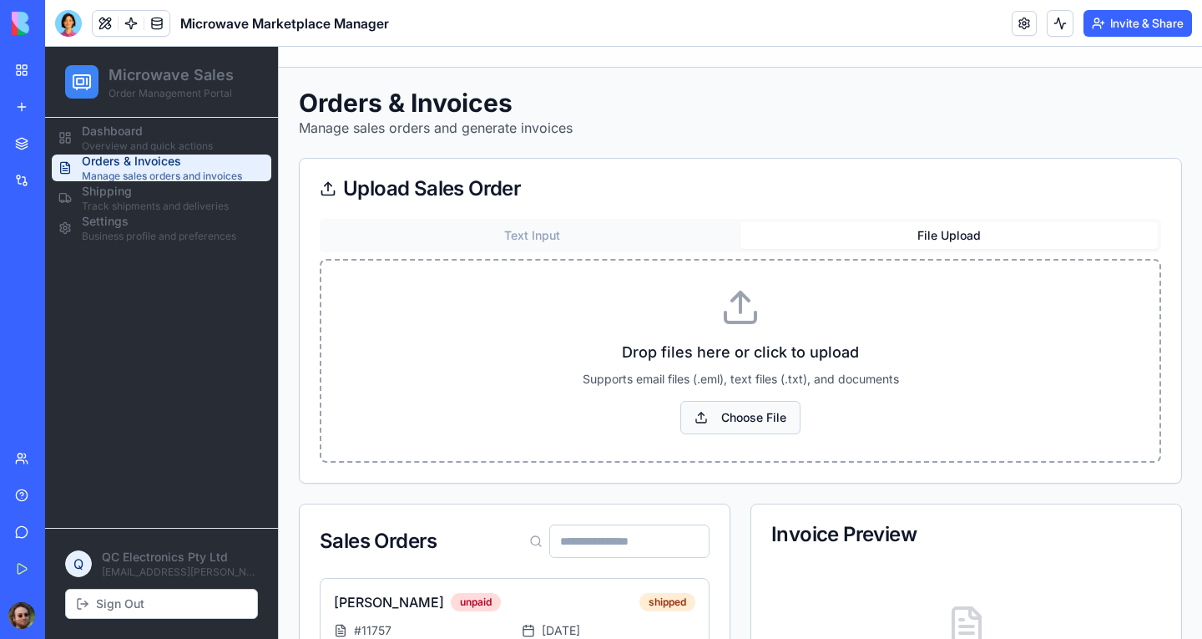
click at [738, 419] on button "Choose File" at bounding box center [740, 417] width 120 height 33
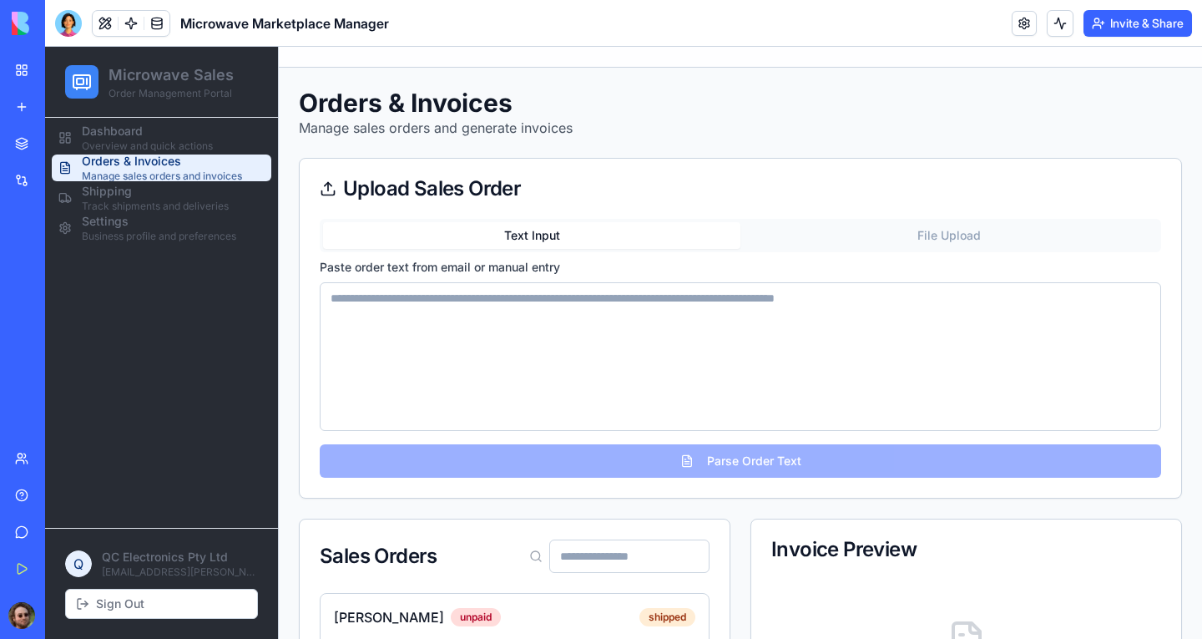
click at [536, 233] on button "Text Input" at bounding box center [531, 235] width 417 height 27
click at [170, 204] on span "Track shipments and deliveries" at bounding box center [155, 206] width 147 height 13
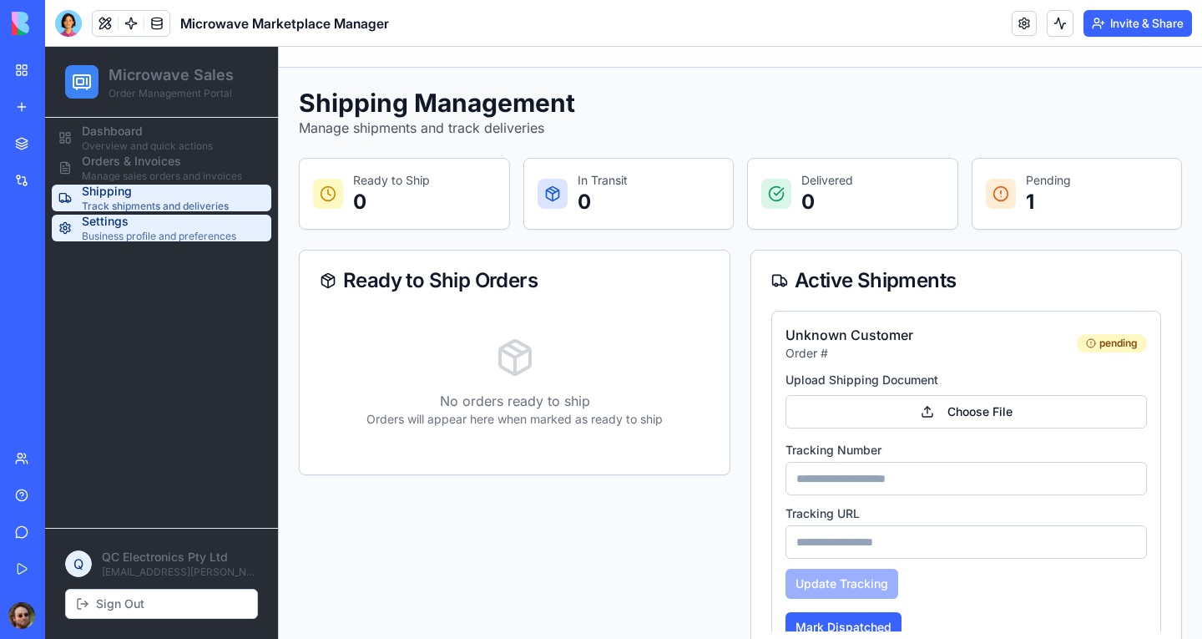
click at [169, 236] on span "Business profile and preferences" at bounding box center [159, 236] width 154 height 13
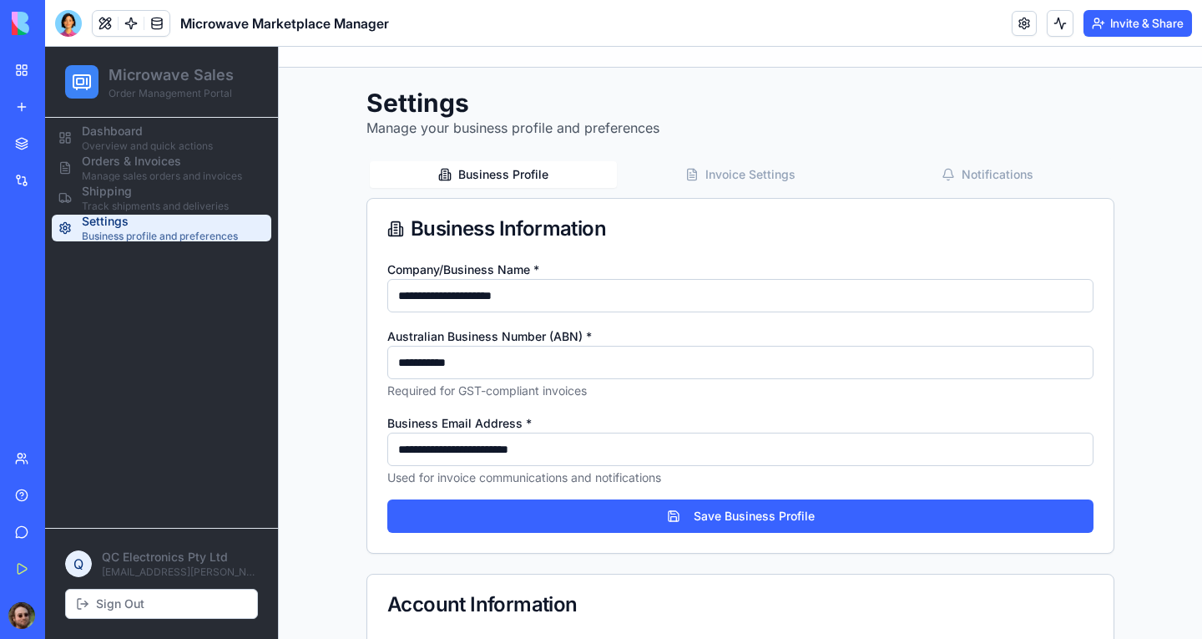
click at [757, 180] on button "Invoice Settings" at bounding box center [740, 174] width 247 height 27
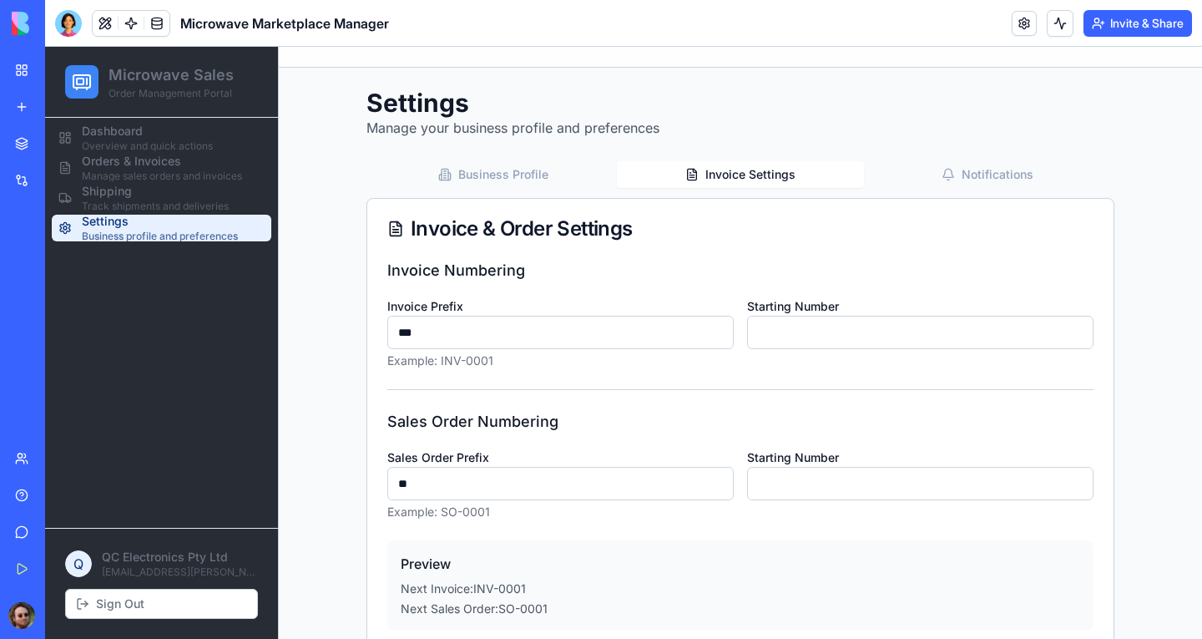
click at [973, 175] on button "Notifications" at bounding box center [987, 174] width 247 height 27
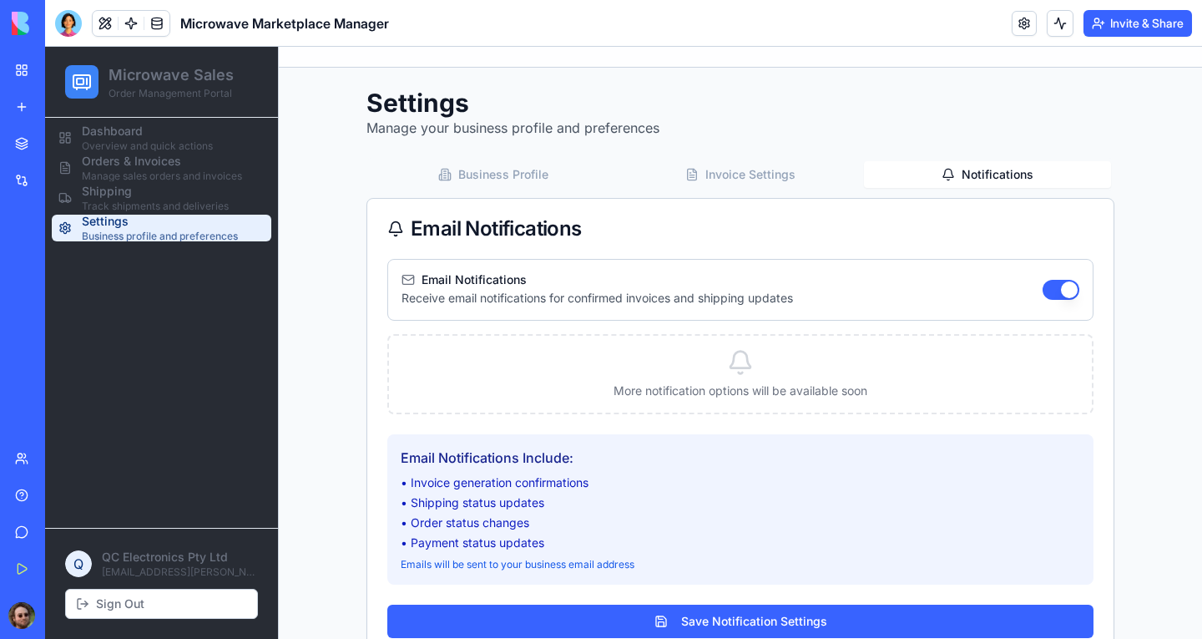
click at [727, 180] on button "Invoice Settings" at bounding box center [740, 174] width 247 height 27
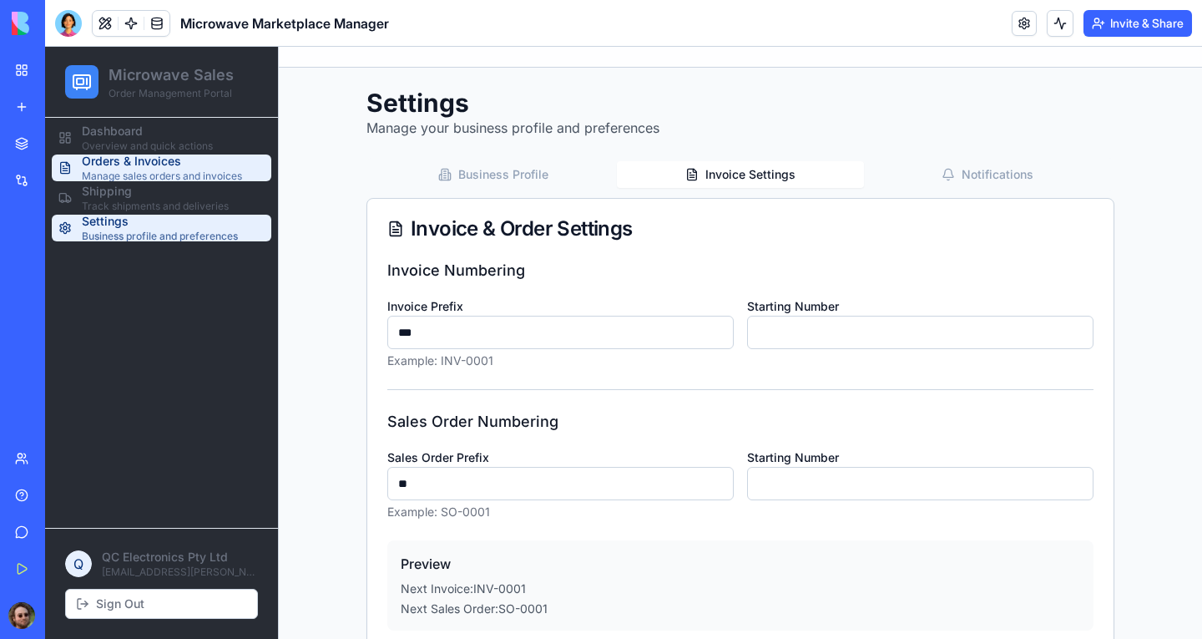
click at [114, 171] on span "Manage sales orders and invoices" at bounding box center [162, 175] width 160 height 13
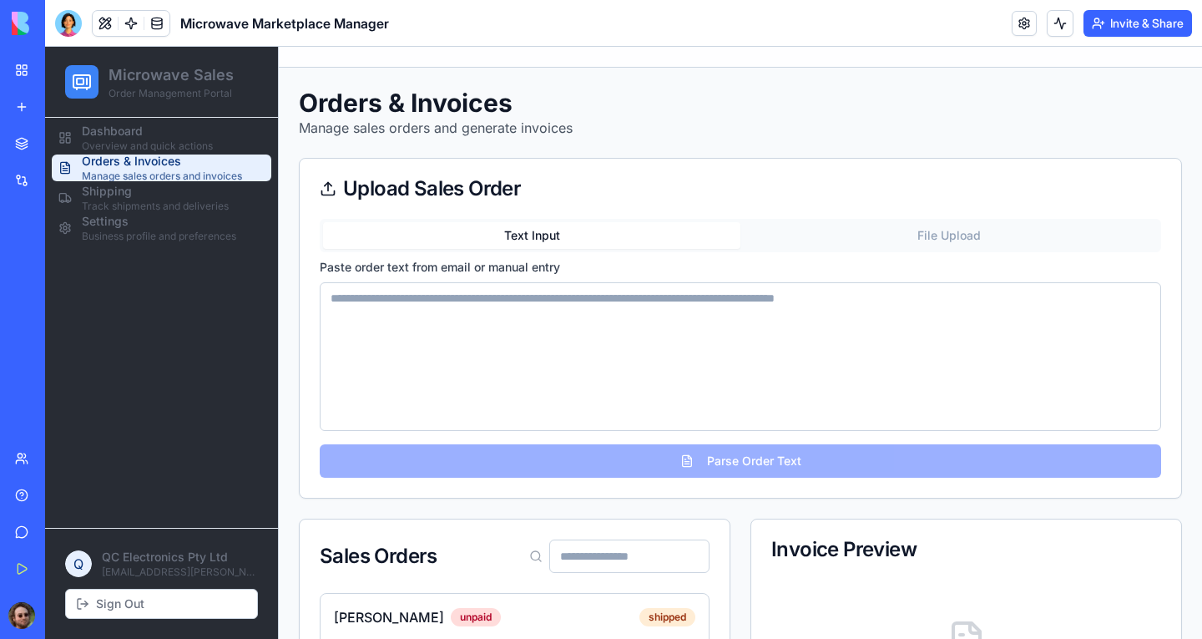
scroll to position [184, 0]
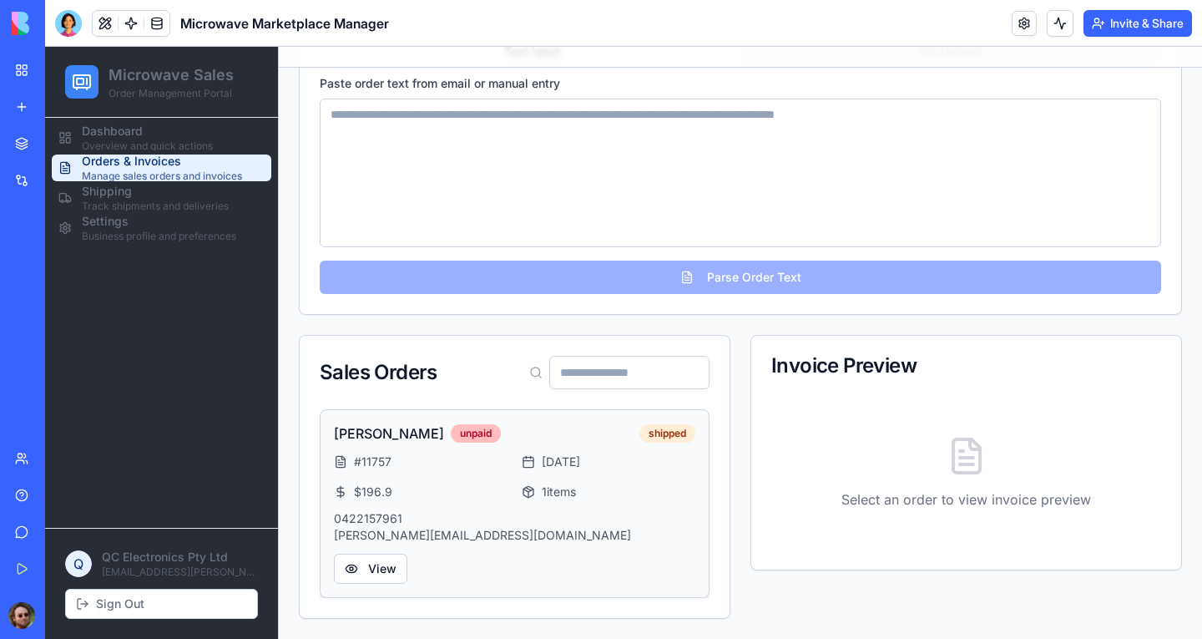
click at [455, 433] on div "unpaid" at bounding box center [476, 433] width 50 height 18
click at [622, 375] on input at bounding box center [629, 372] width 160 height 33
click at [738, 396] on div "Sales Orders Chris Sweeney paid shipped # 11757 11 days ago $ 196.9 1 items 042…" at bounding box center [740, 477] width 883 height 284
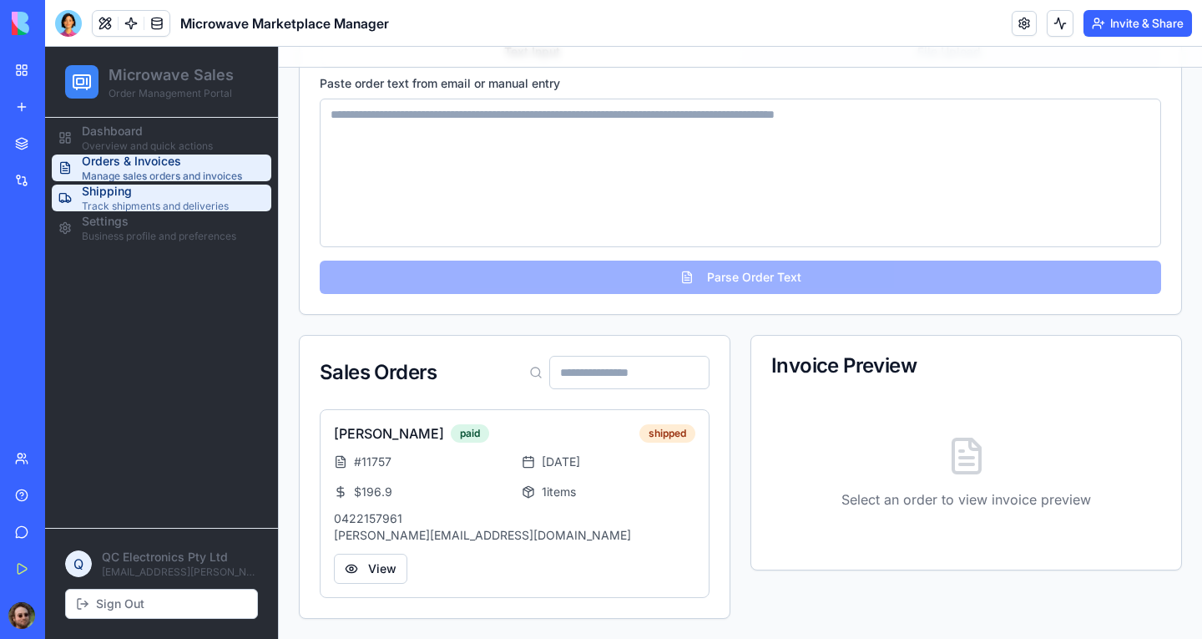
click at [145, 205] on span "Track shipments and deliveries" at bounding box center [155, 206] width 147 height 13
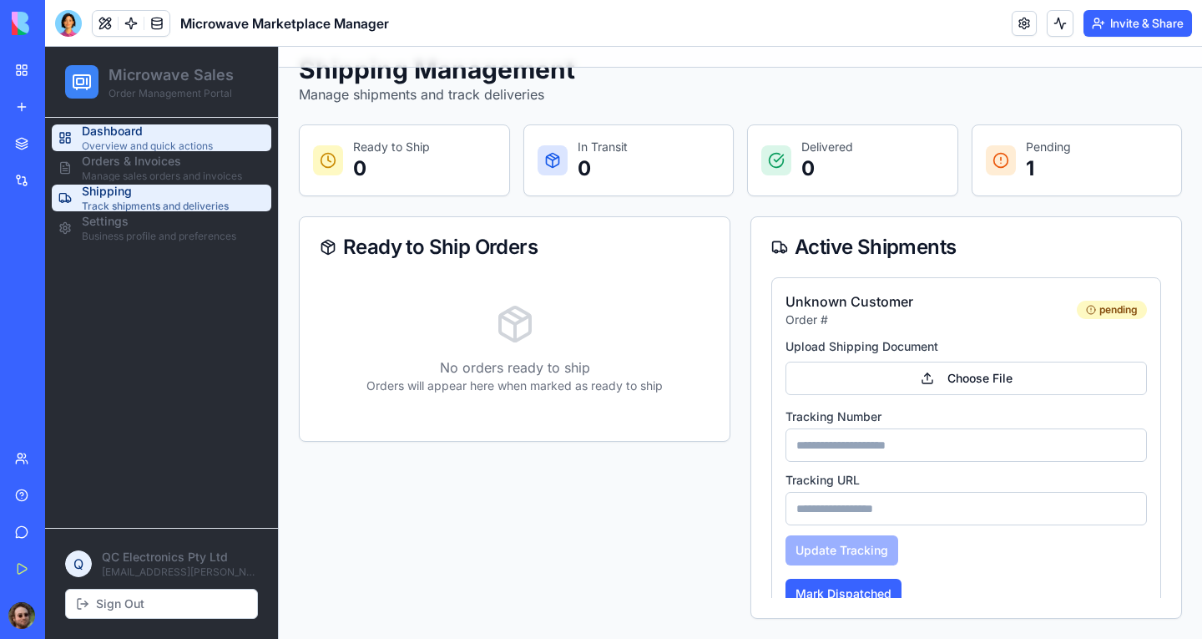
click at [154, 139] on span "Dashboard" at bounding box center [147, 131] width 131 height 17
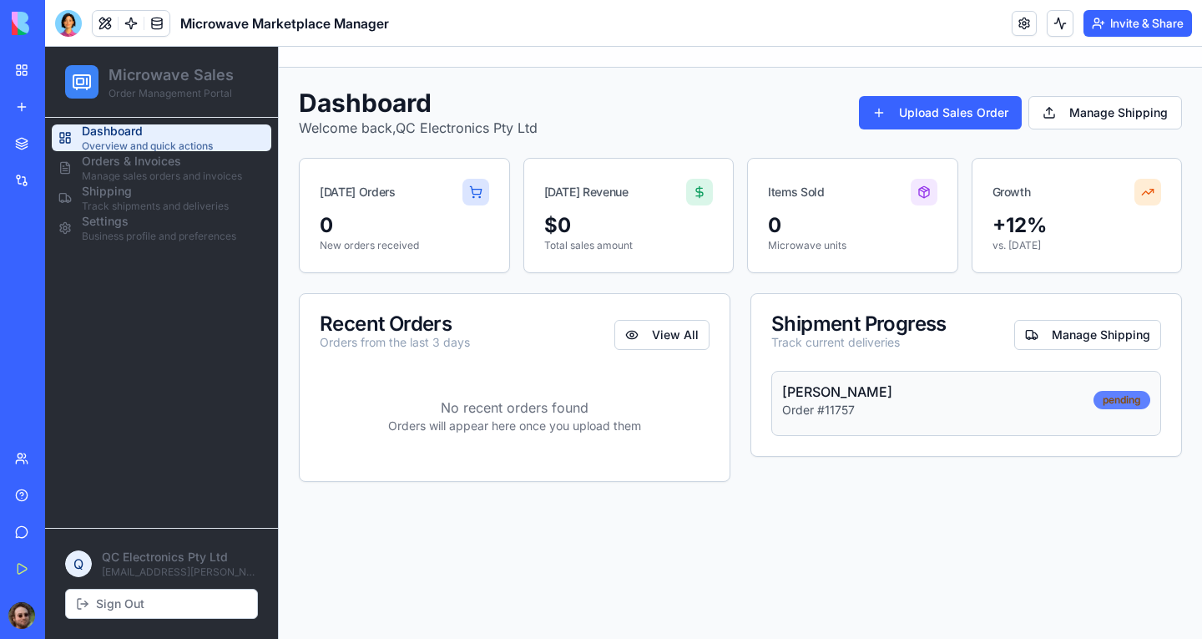
click at [1068, 399] on div "pending" at bounding box center [1122, 400] width 57 height 18
click at [1067, 334] on button "Manage Shipping" at bounding box center [1087, 335] width 147 height 30
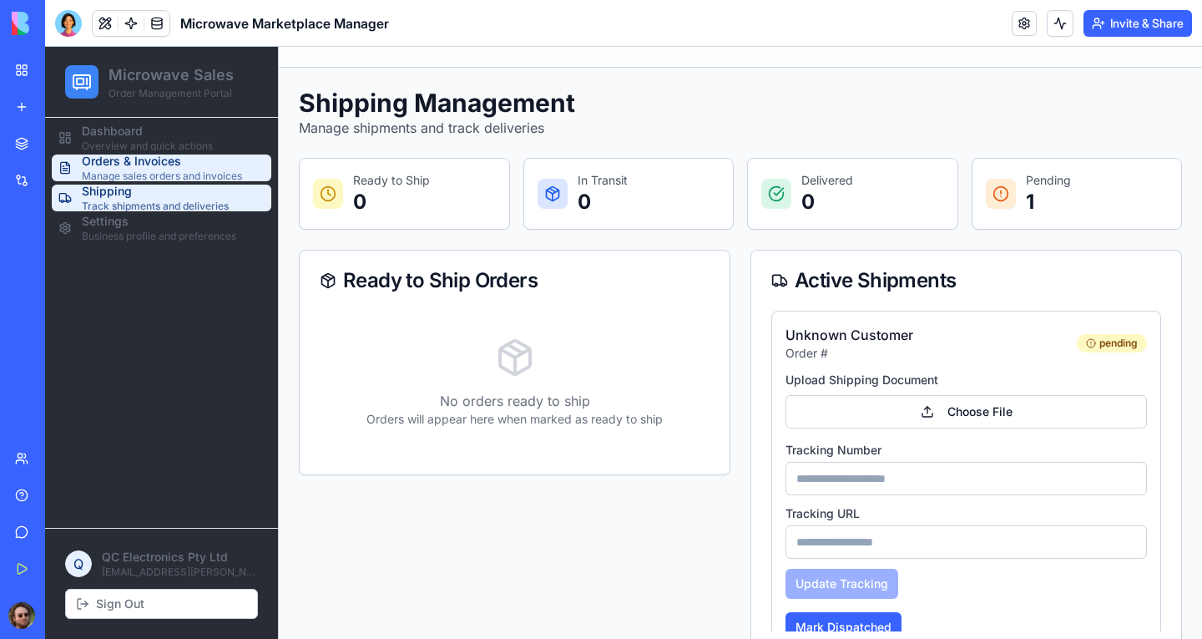
click at [149, 172] on span "Manage sales orders and invoices" at bounding box center [162, 175] width 160 height 13
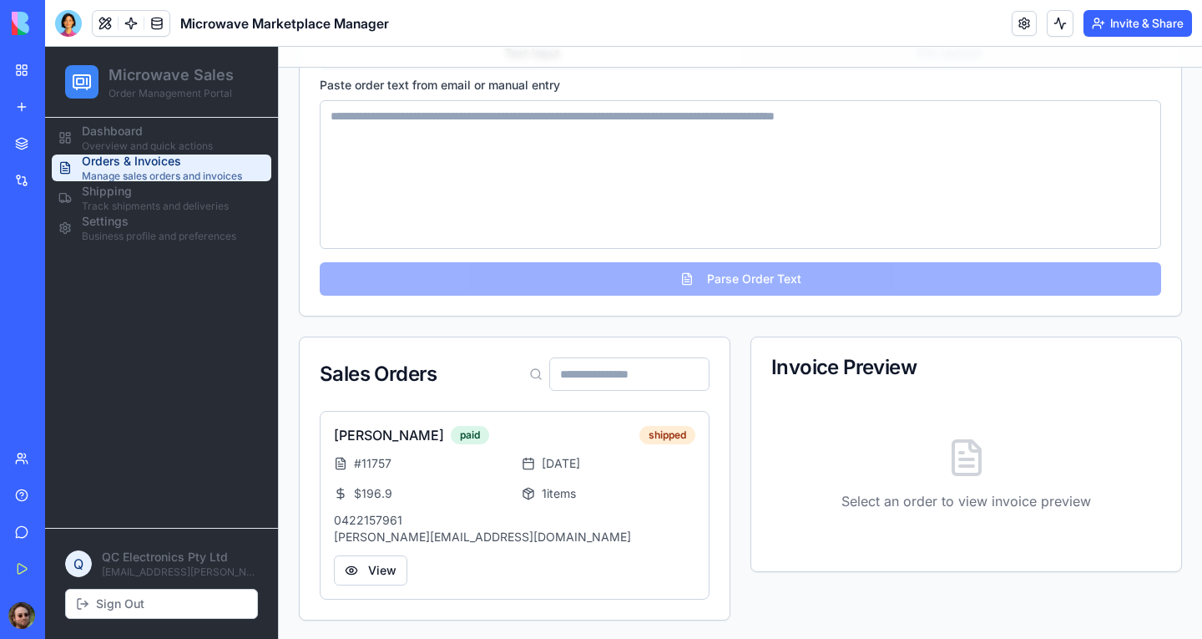
scroll to position [184, 0]
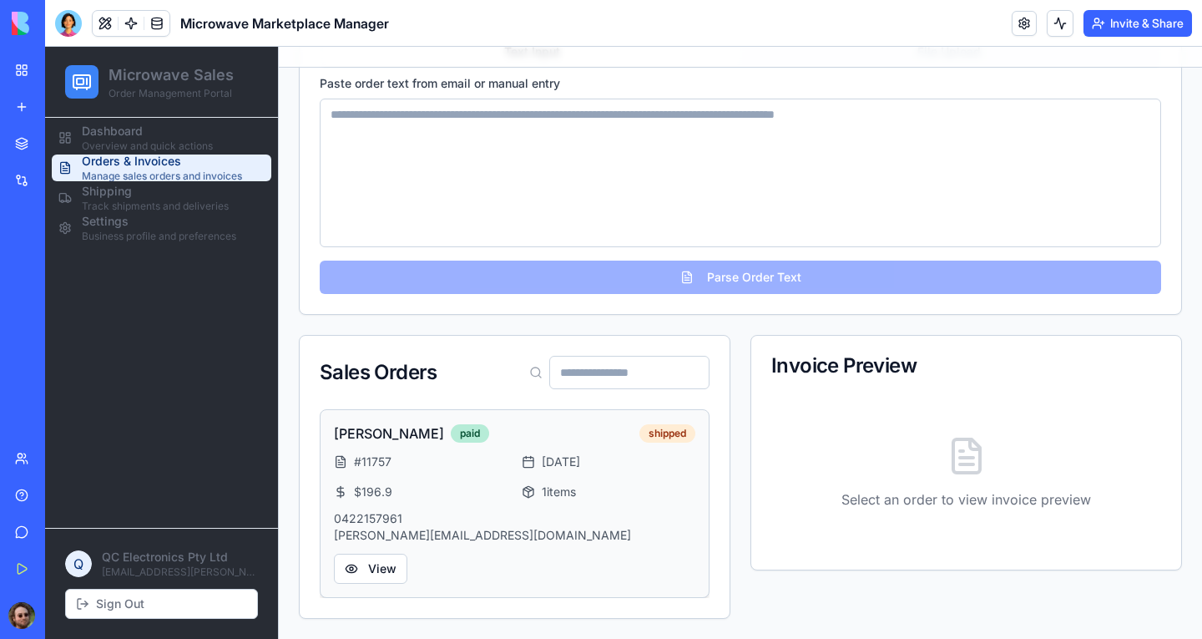
click at [453, 431] on div "paid" at bounding box center [470, 433] width 38 height 18
click at [463, 432] on div "unpaid" at bounding box center [476, 433] width 50 height 18
click at [62, 297] on div "Personal Budget Manager" at bounding box center [38, 297] width 47 height 17
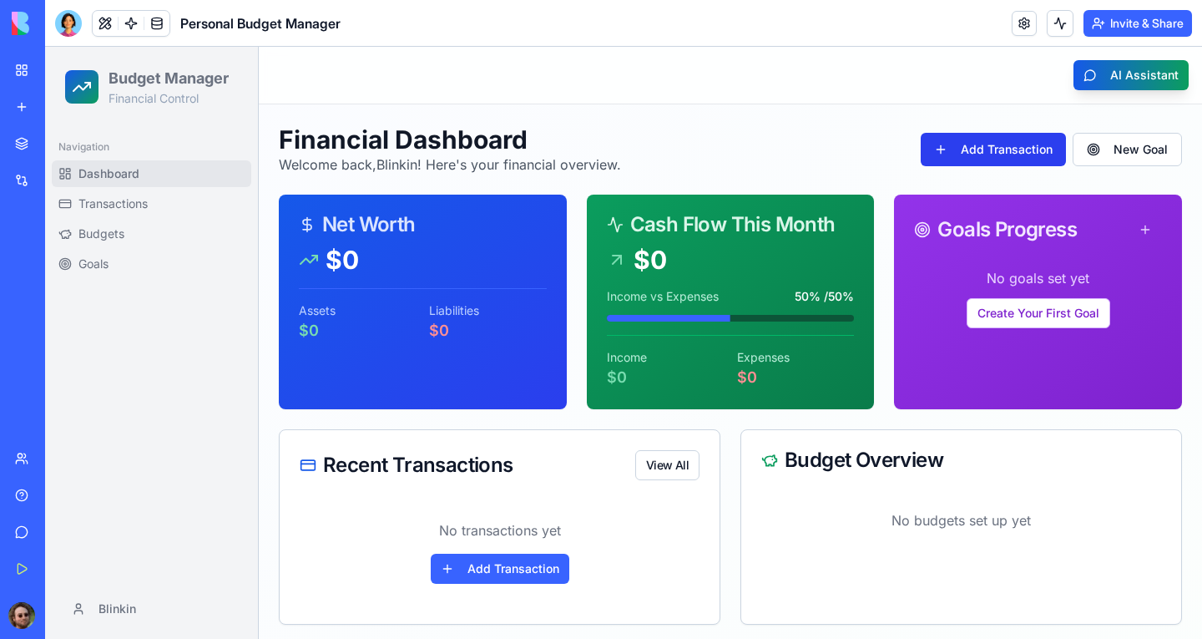
click at [986, 153] on button "Add Transaction" at bounding box center [993, 149] width 145 height 33
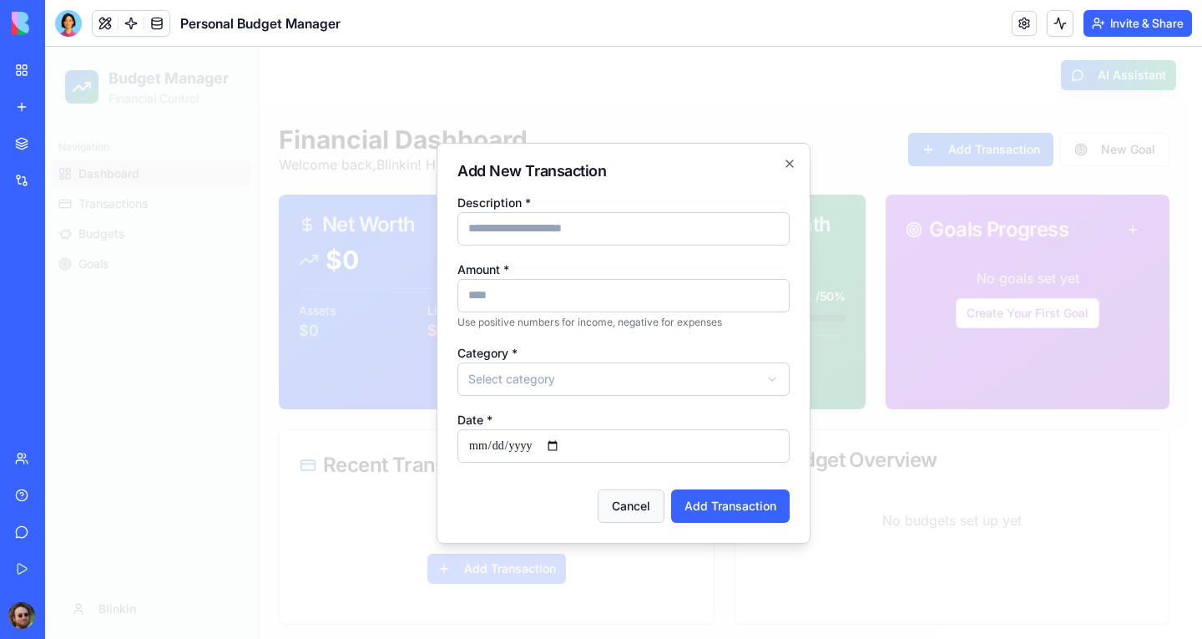
click at [632, 488] on button "Cancel" at bounding box center [631, 505] width 67 height 33
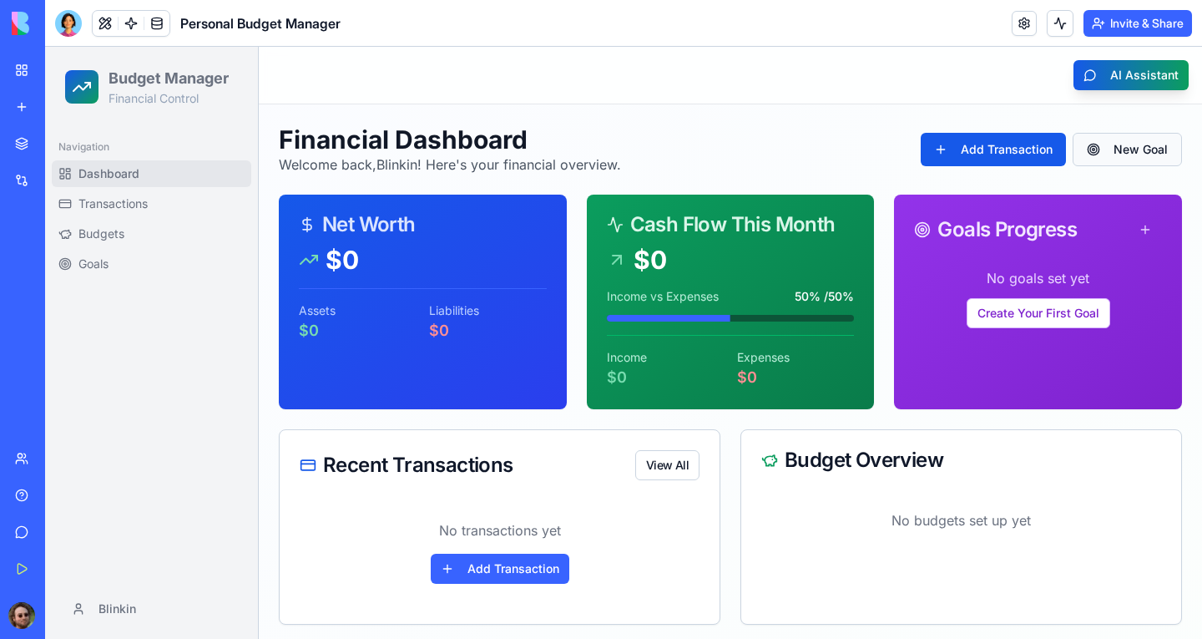
click at [1068, 153] on button "New Goal" at bounding box center [1127, 149] width 109 height 33
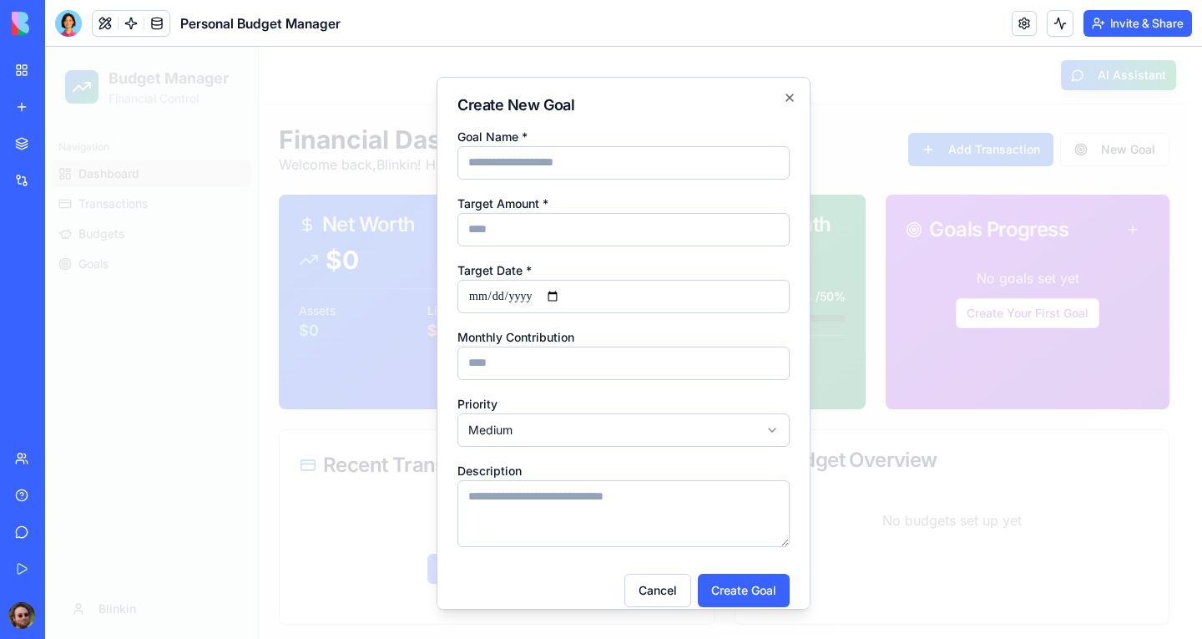
scroll to position [18, 0]
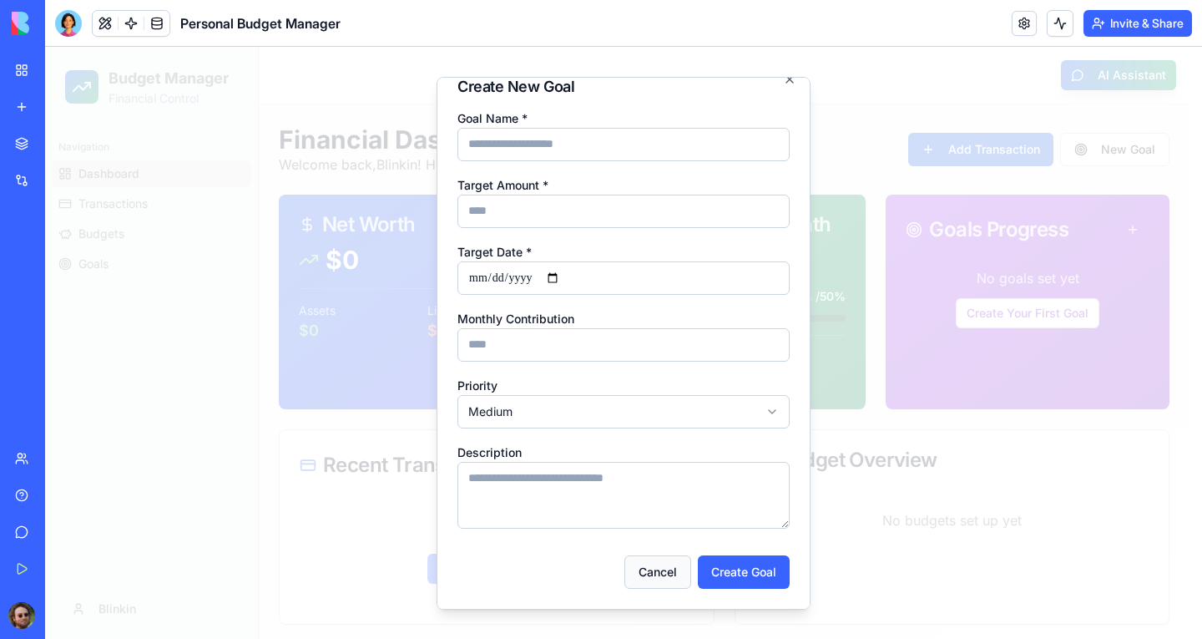
click at [633, 488] on button "Cancel" at bounding box center [658, 570] width 67 height 33
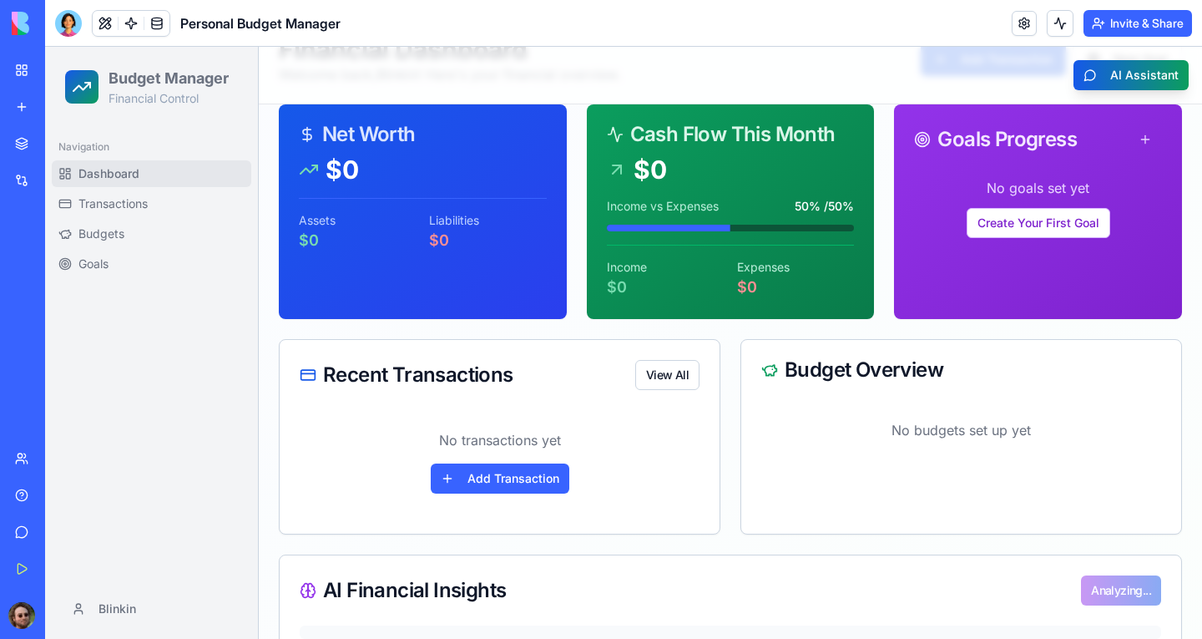
scroll to position [0, 0]
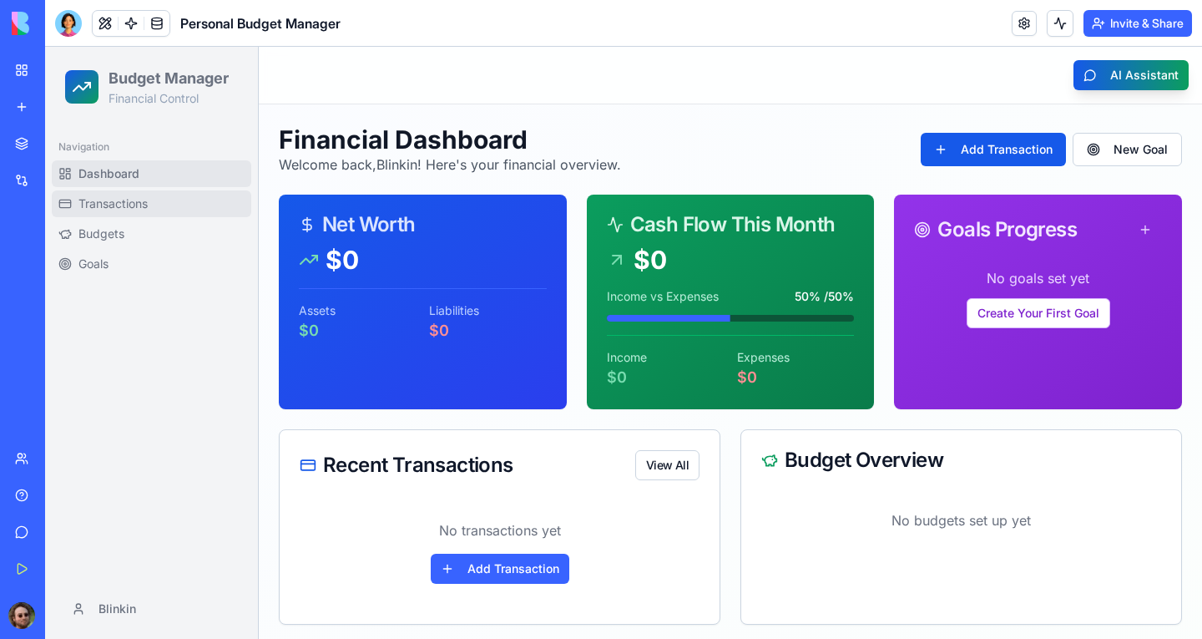
click at [129, 200] on span "Transactions" at bounding box center [112, 203] width 69 height 17
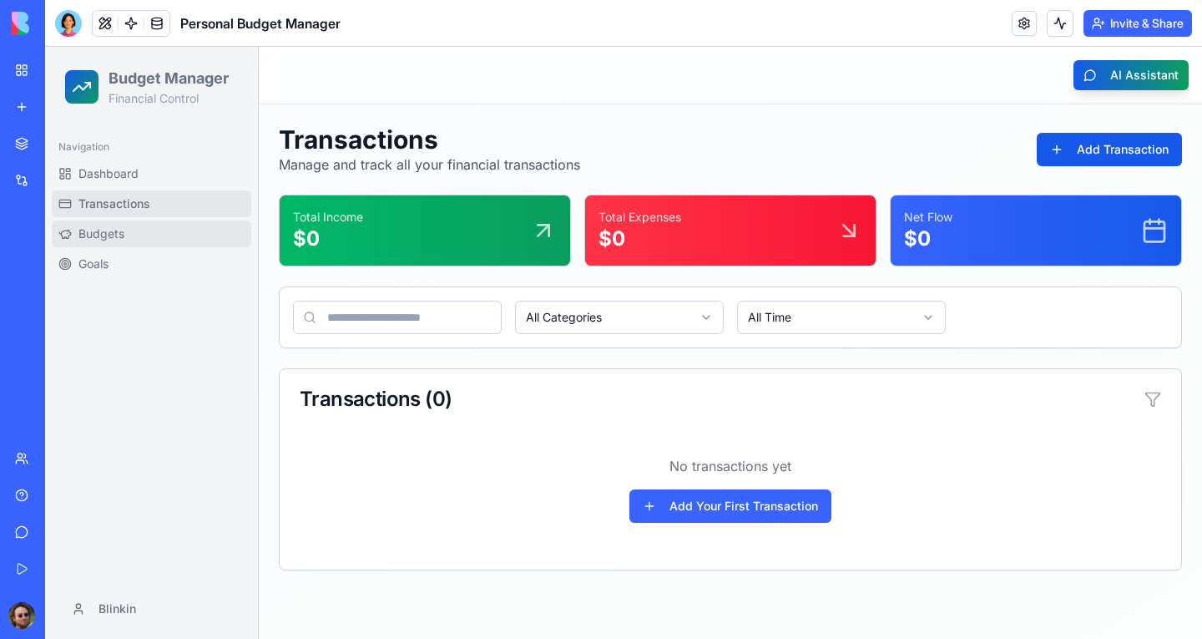
click at [104, 235] on span "Budgets" at bounding box center [101, 233] width 46 height 17
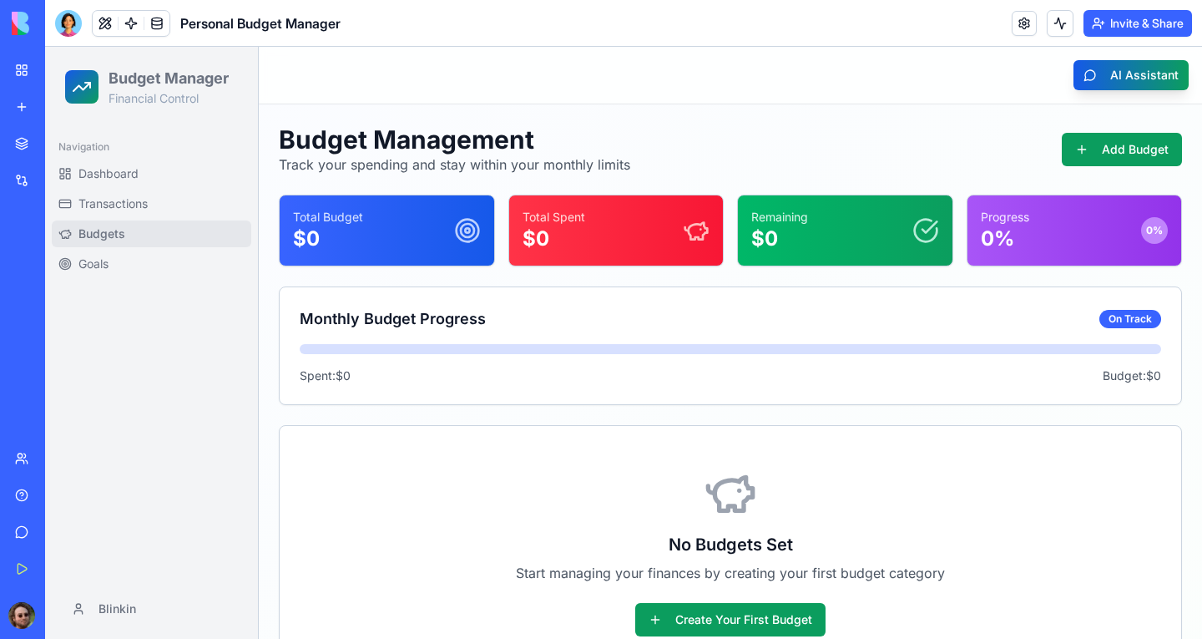
scroll to position [58, 0]
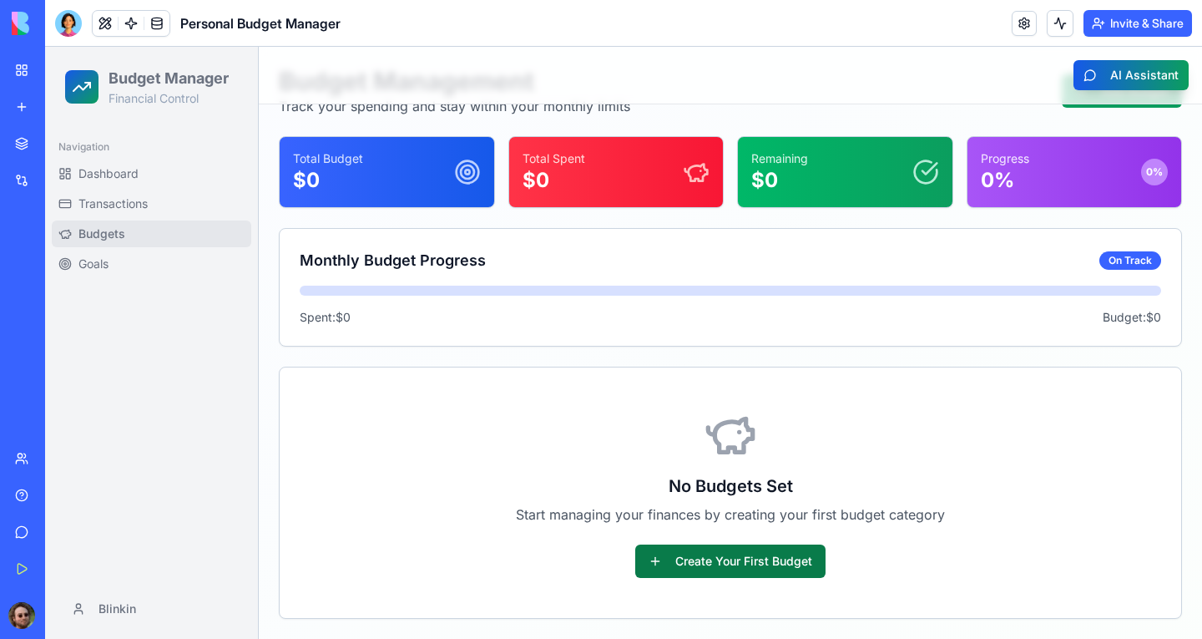
click at [751, 488] on button "Create Your First Budget" at bounding box center [730, 560] width 190 height 33
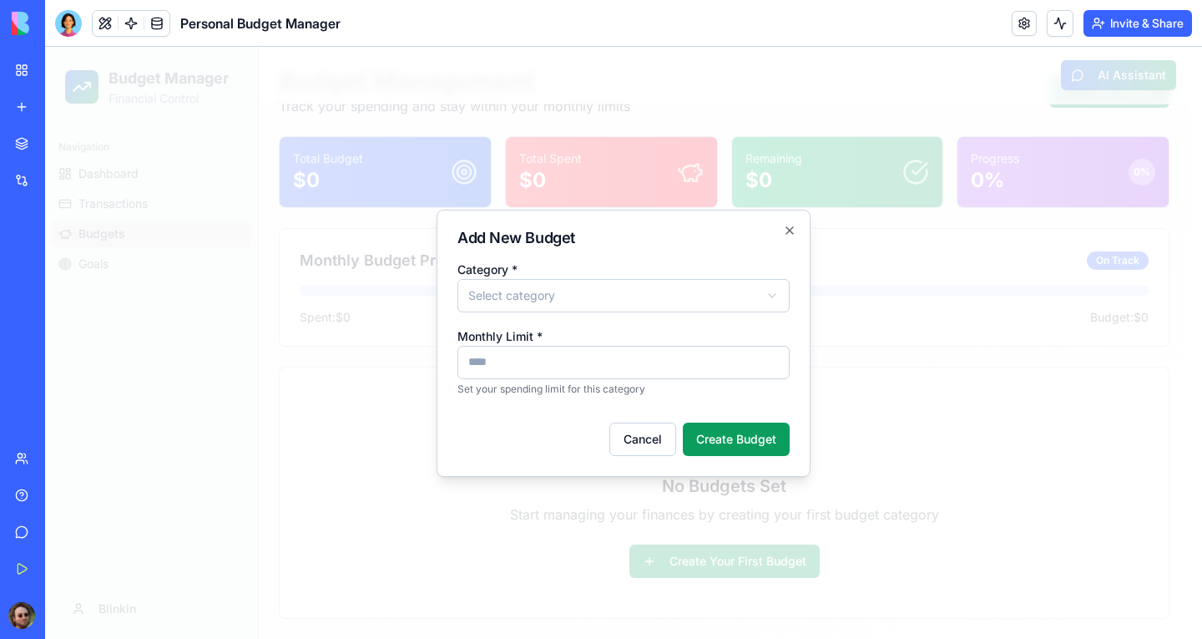
click at [650, 298] on body "**********" at bounding box center [617, 313] width 1145 height 650
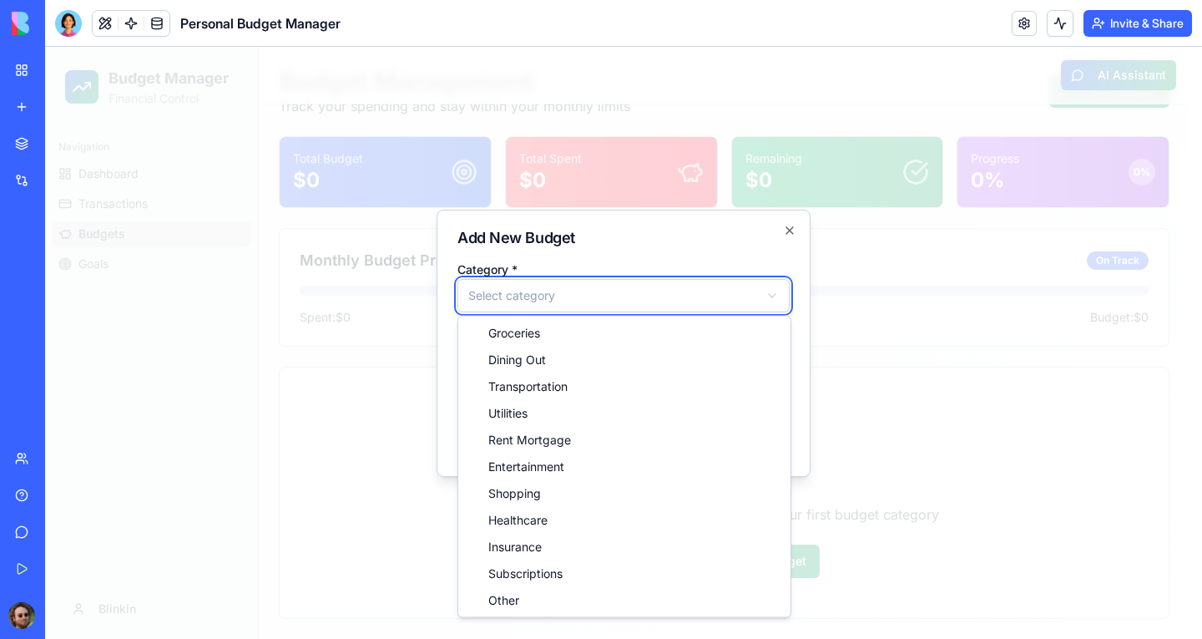
click at [650, 298] on body "**********" at bounding box center [617, 313] width 1145 height 650
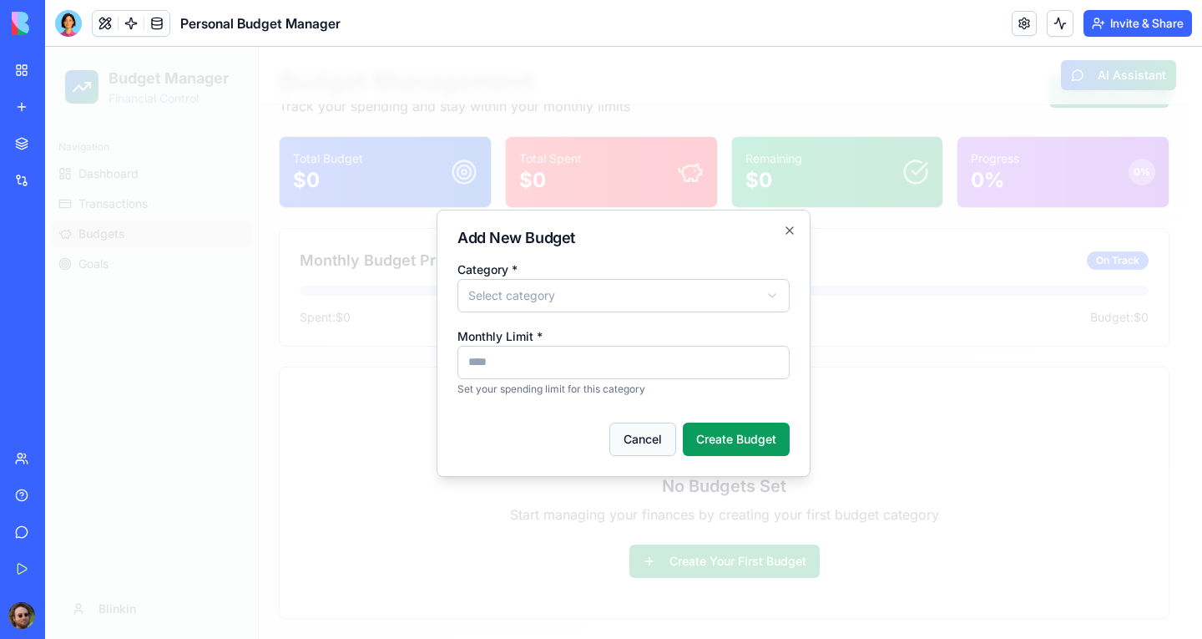
click at [643, 437] on button "Cancel" at bounding box center [643, 438] width 67 height 33
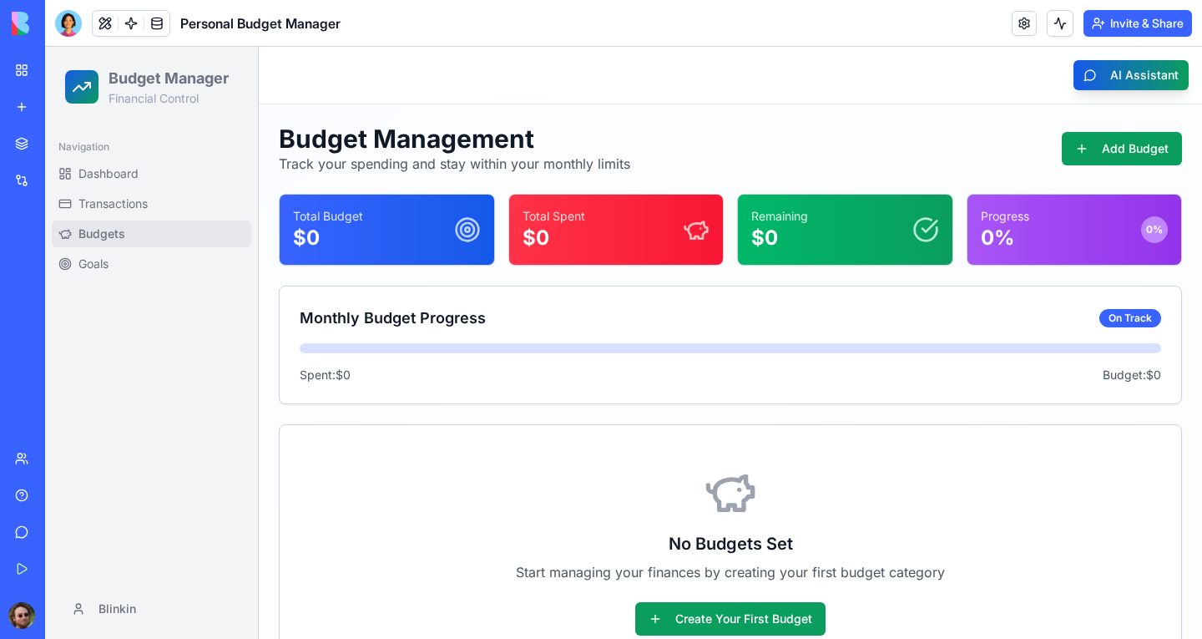
scroll to position [0, 0]
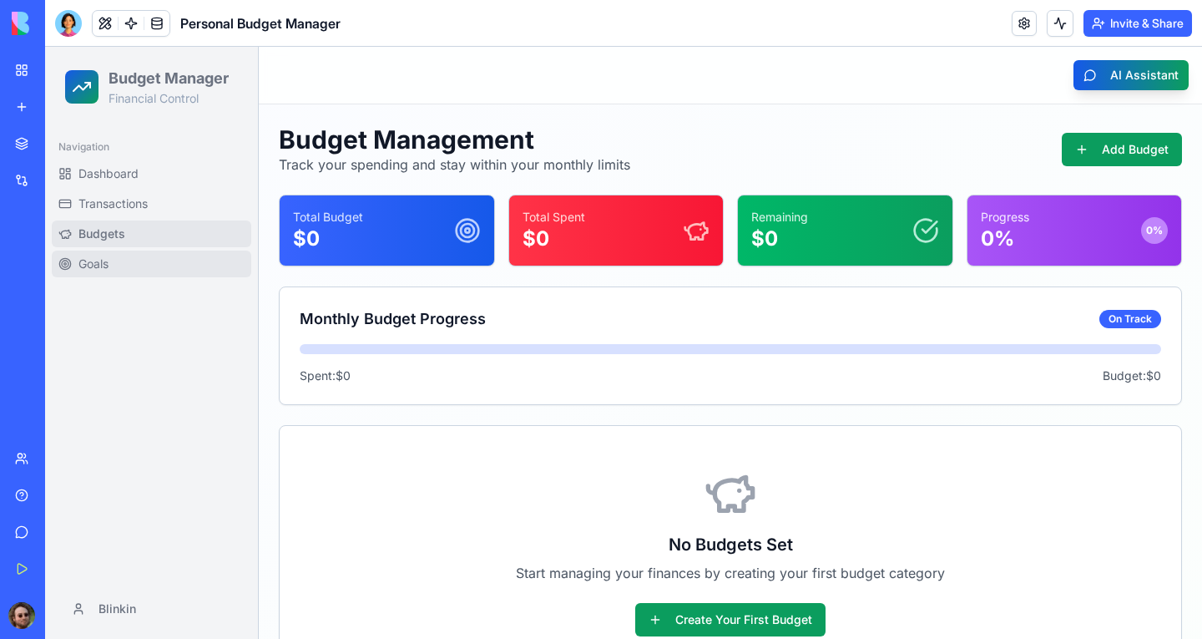
click at [90, 259] on span "Goals" at bounding box center [93, 263] width 30 height 17
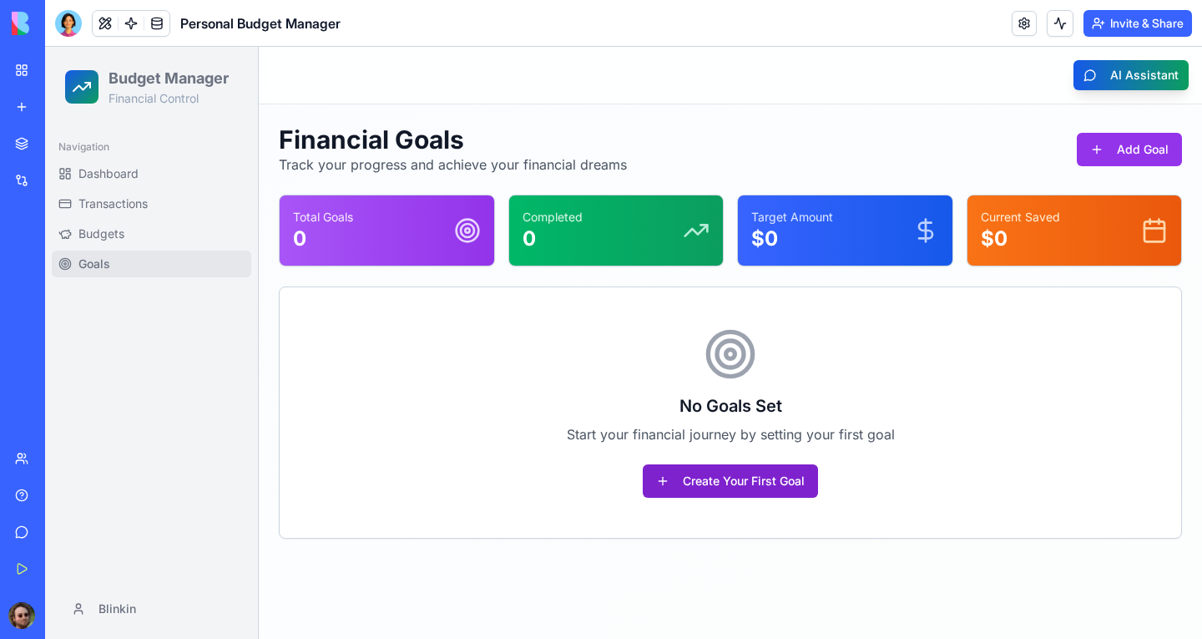
click at [703, 483] on button "Create Your First Goal" at bounding box center [730, 480] width 175 height 33
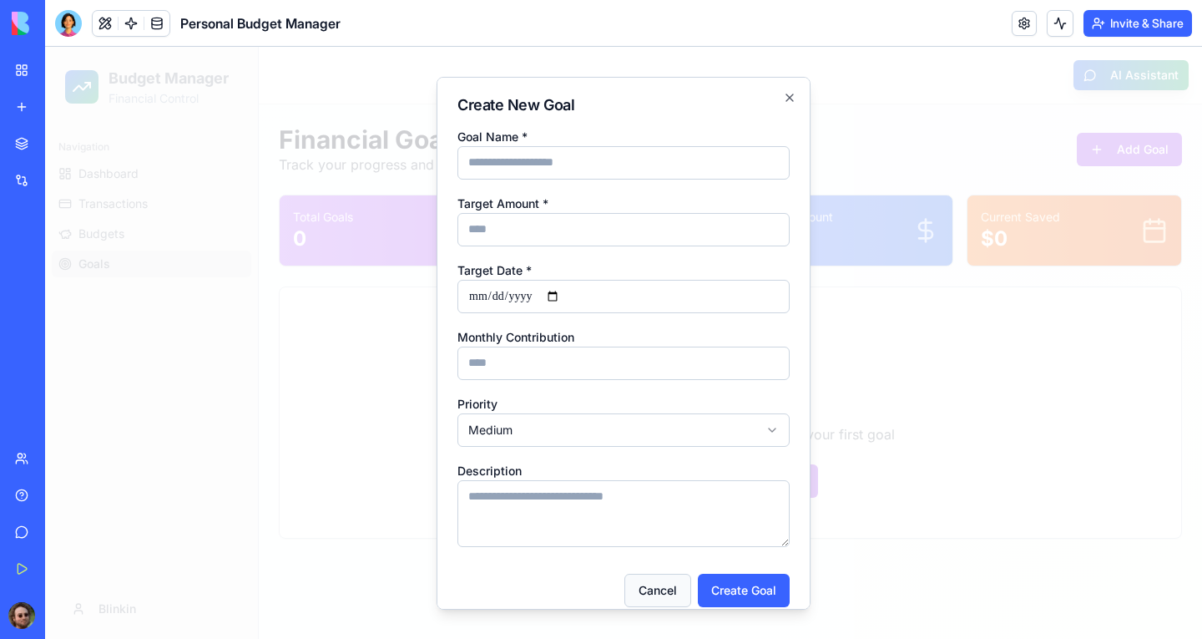
click at [647, 488] on button "Cancel" at bounding box center [658, 589] width 67 height 33
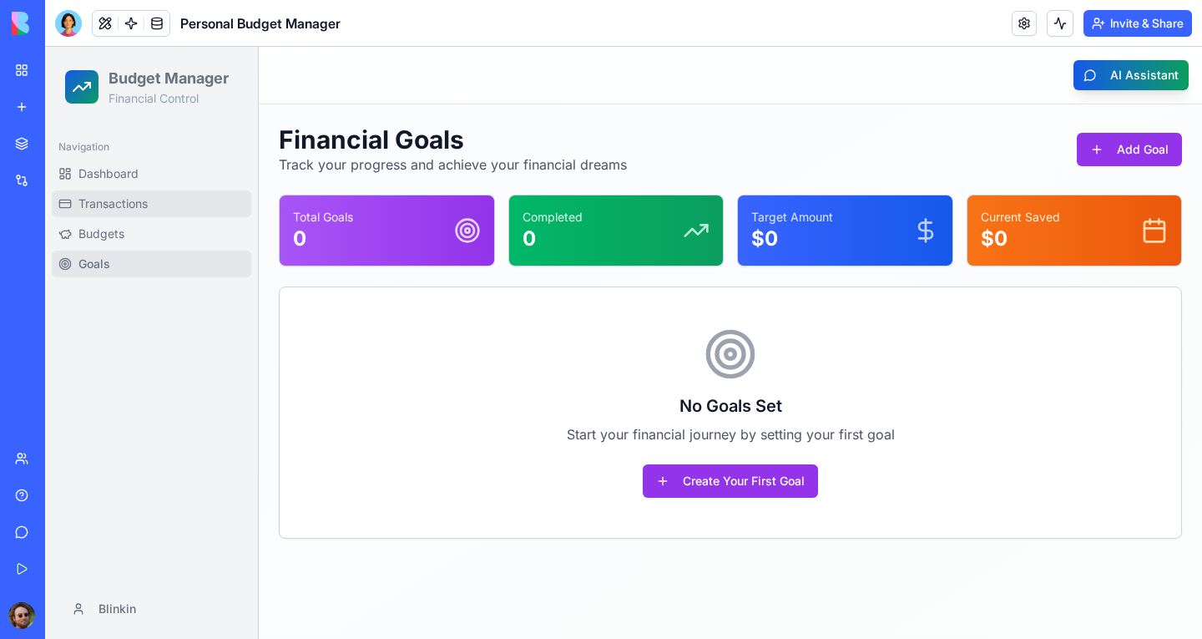
click at [121, 204] on span "Transactions" at bounding box center [112, 203] width 69 height 17
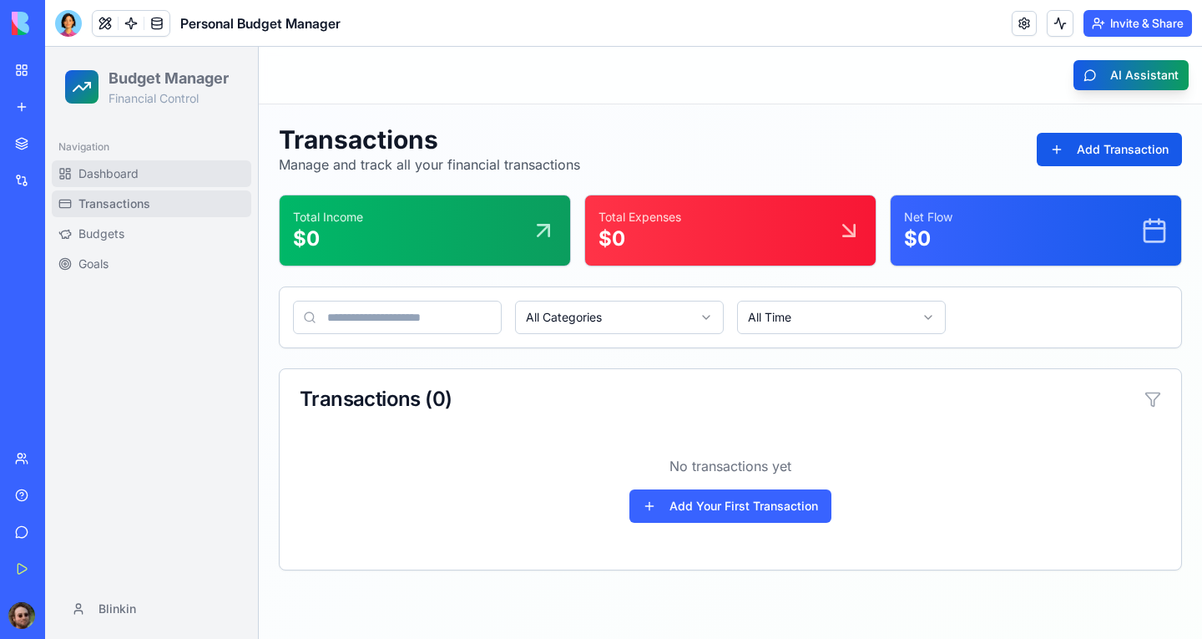
click at [146, 171] on link "Dashboard" at bounding box center [152, 173] width 200 height 27
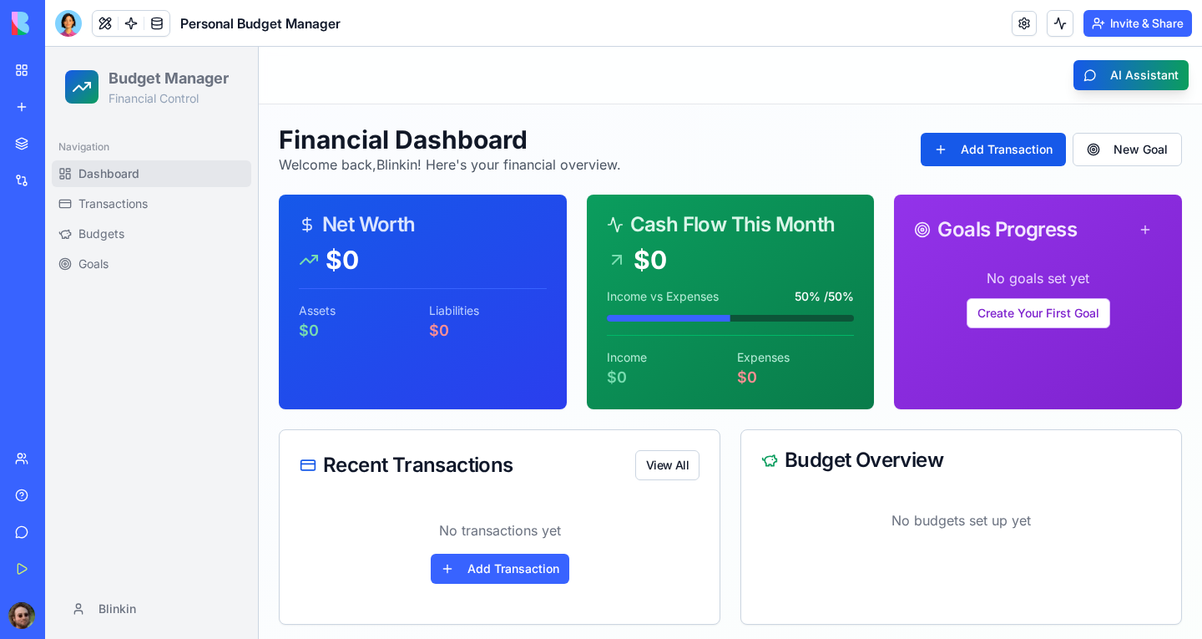
click at [41, 108] on div "New app" at bounding box center [51, 107] width 22 height 17
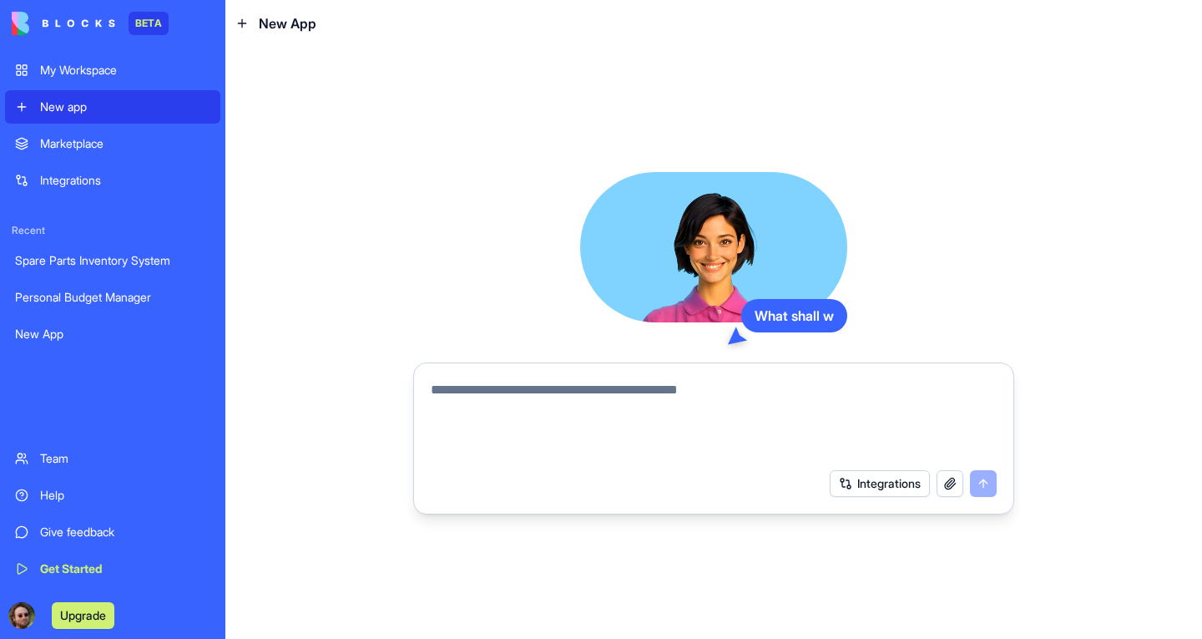
click at [508, 396] on textarea at bounding box center [714, 420] width 566 height 80
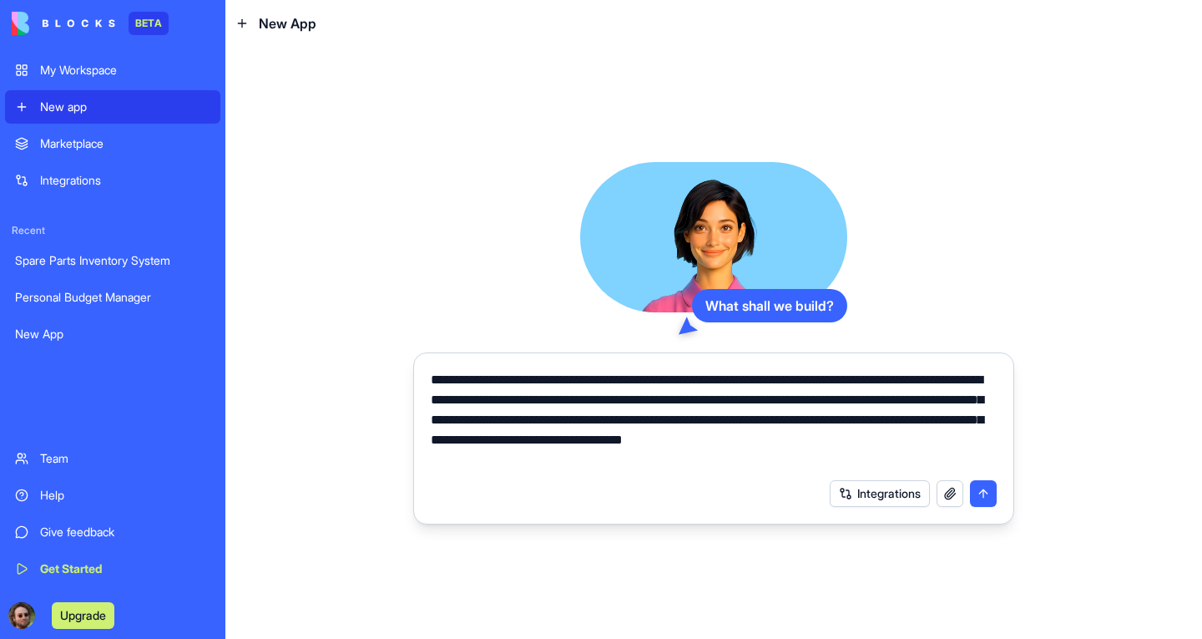
click at [878, 376] on textarea "**********" at bounding box center [714, 420] width 566 height 100
click at [566, 465] on textarea "**********" at bounding box center [714, 420] width 566 height 100
click at [473, 456] on textarea "**********" at bounding box center [714, 420] width 566 height 100
click at [656, 463] on textarea "**********" at bounding box center [714, 420] width 566 height 100
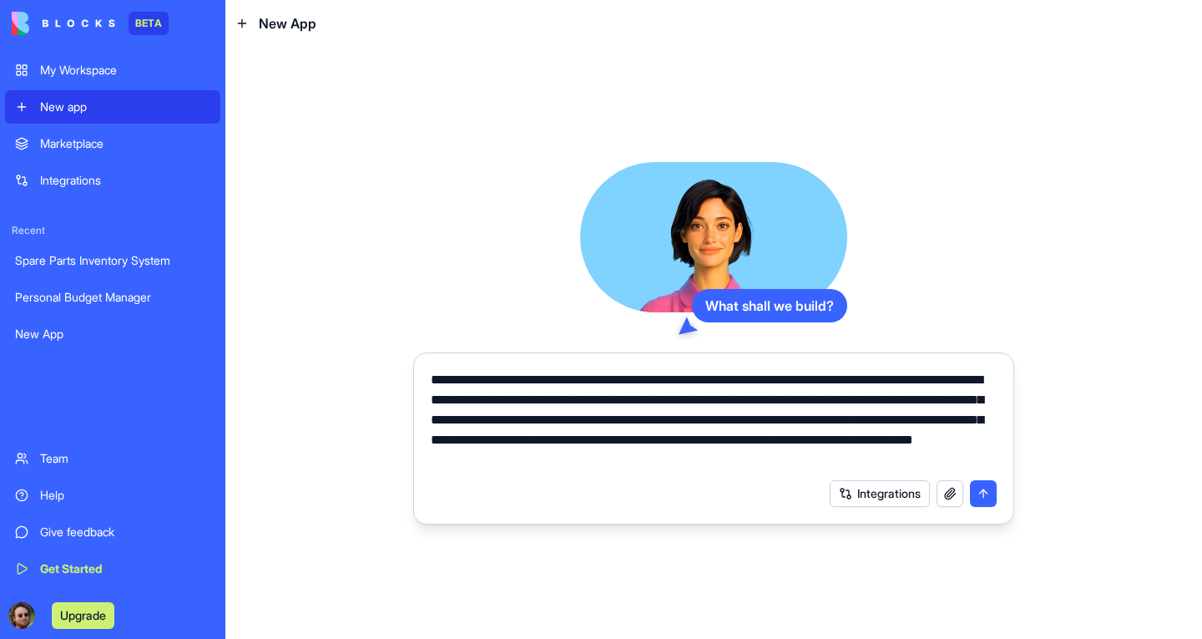
click at [640, 462] on textarea "**********" at bounding box center [714, 420] width 566 height 100
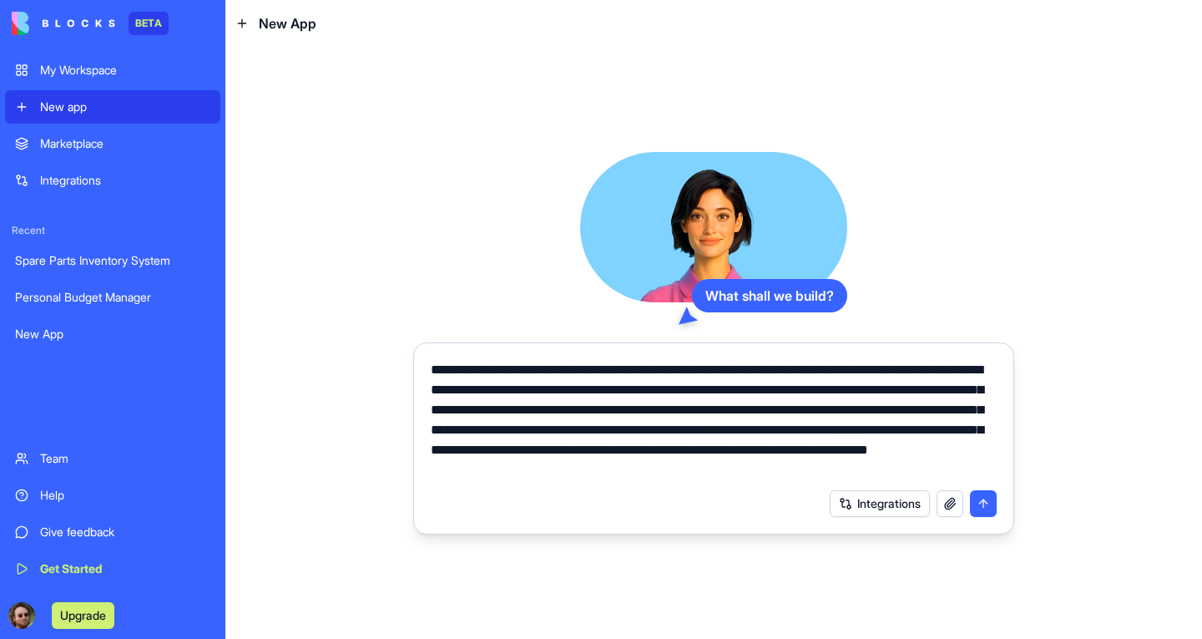
click at [952, 464] on textarea "**********" at bounding box center [714, 420] width 566 height 120
click at [790, 472] on textarea "**********" at bounding box center [714, 420] width 566 height 120
click at [967, 461] on textarea "**********" at bounding box center [714, 420] width 566 height 120
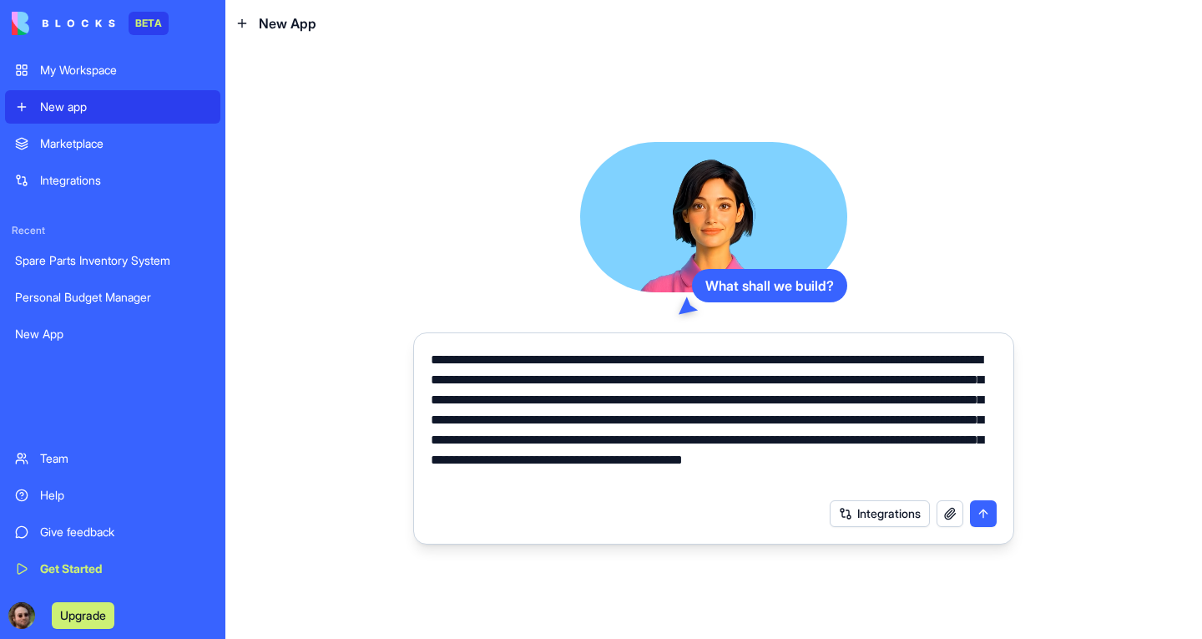
drag, startPoint x: 843, startPoint y: 472, endPoint x: 728, endPoint y: 454, distance: 116.6
click at [728, 454] on textarea "**********" at bounding box center [714, 420] width 566 height 140
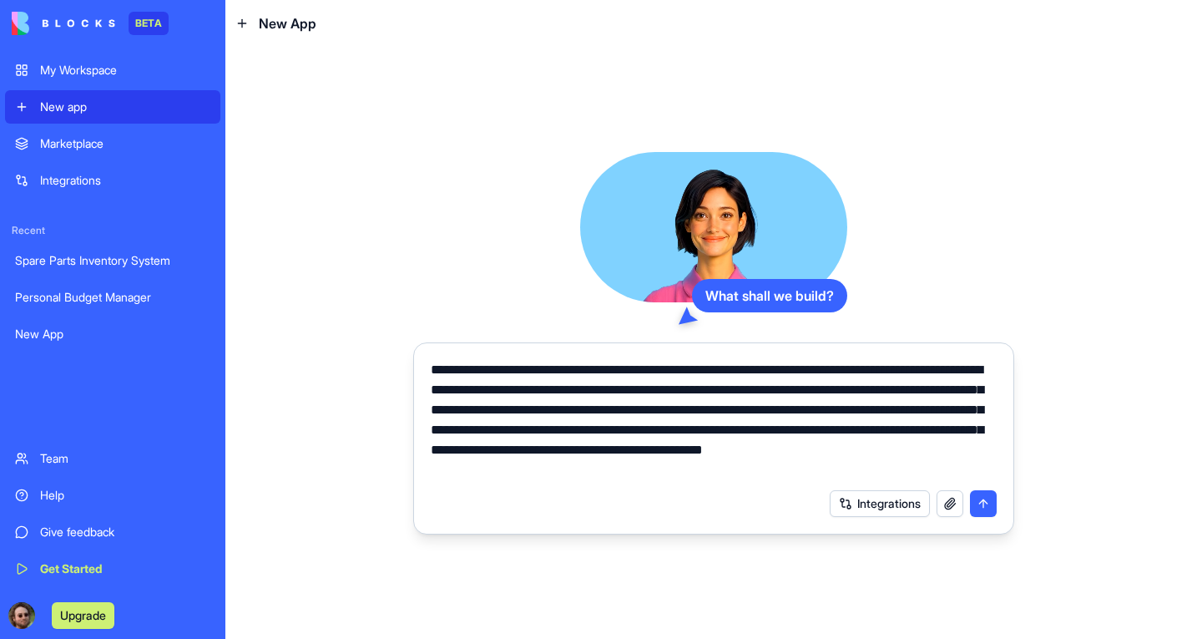
type textarea "**********"
click at [982, 488] on button "submit" at bounding box center [983, 503] width 27 height 27
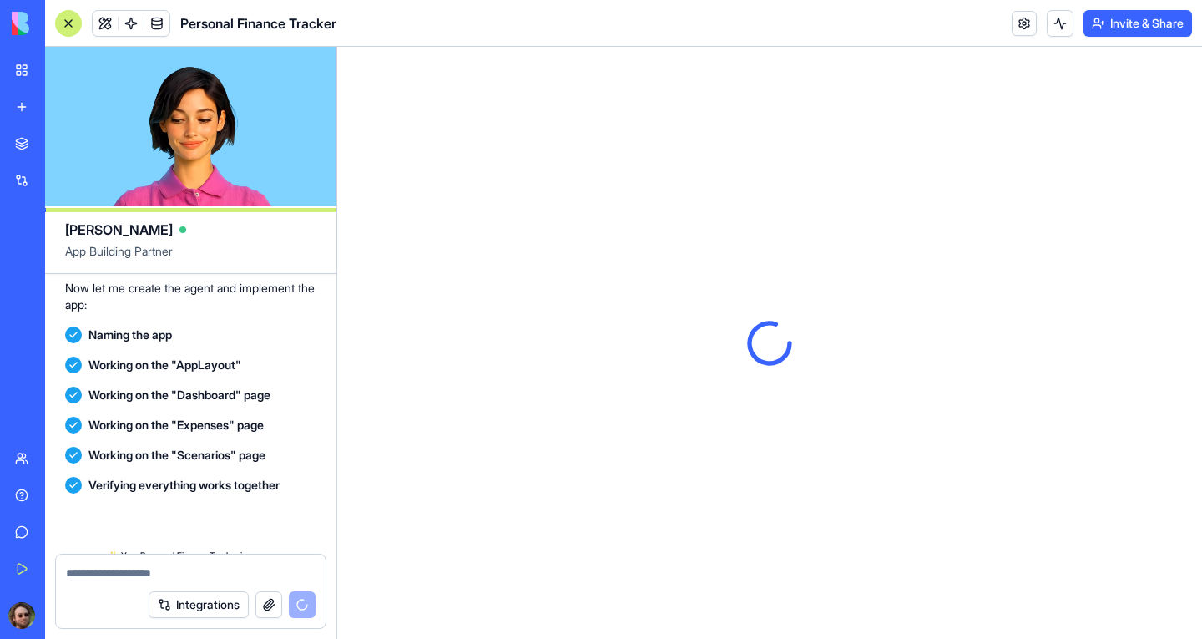
scroll to position [779, 0]
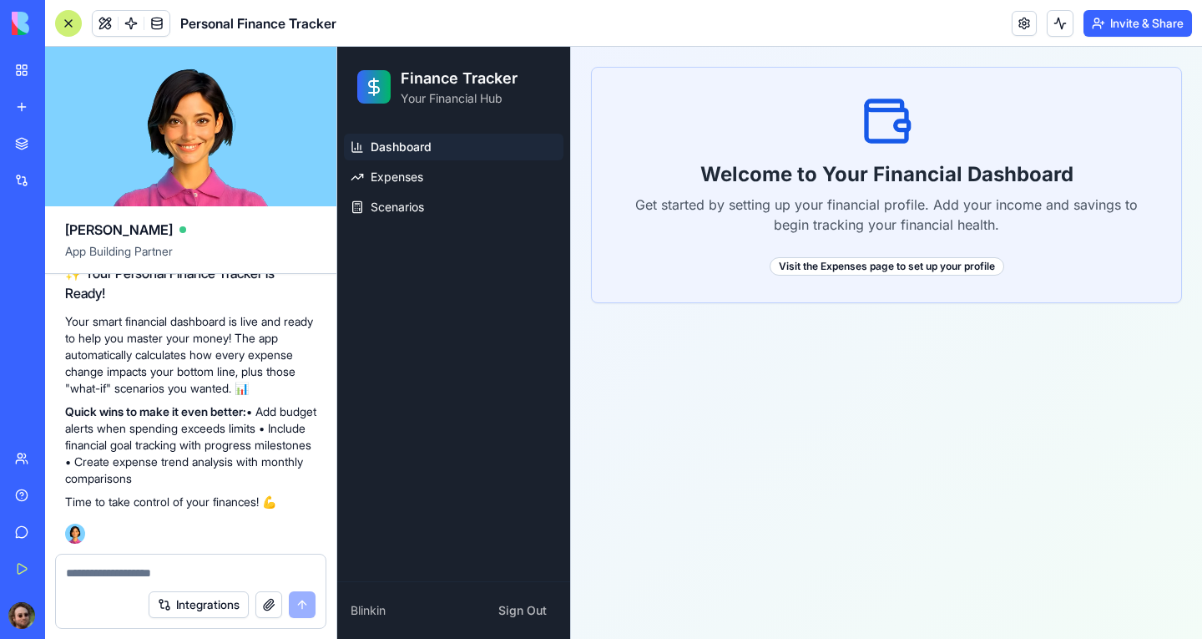
click at [73, 28] on div at bounding box center [68, 23] width 27 height 27
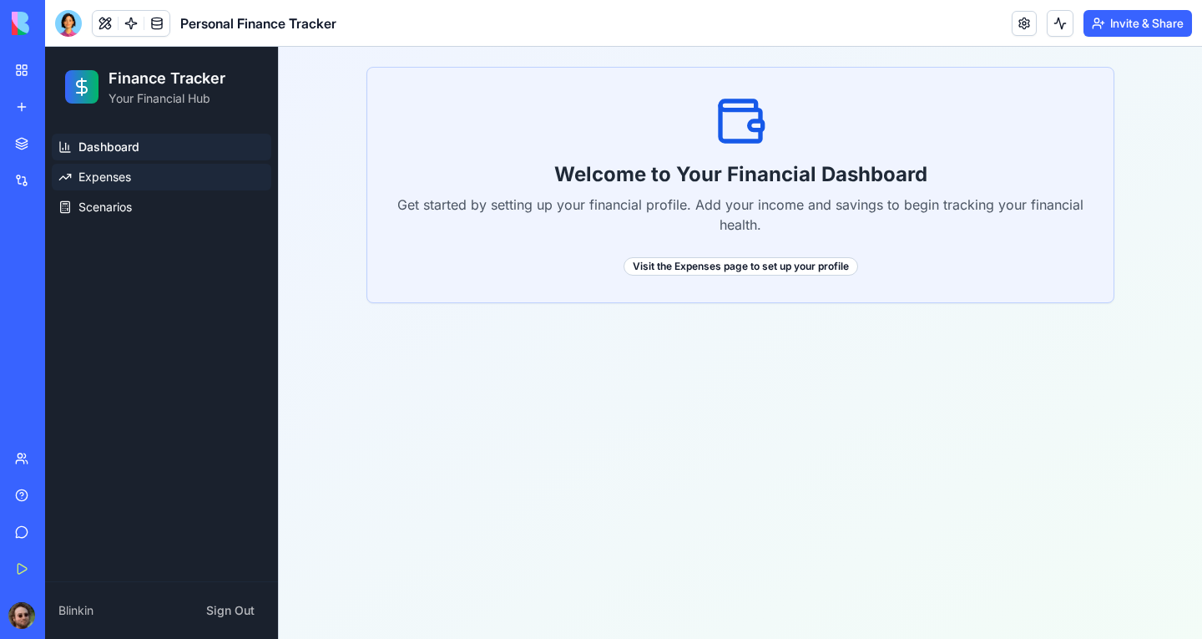
click at [139, 179] on link "Expenses" at bounding box center [162, 177] width 220 height 27
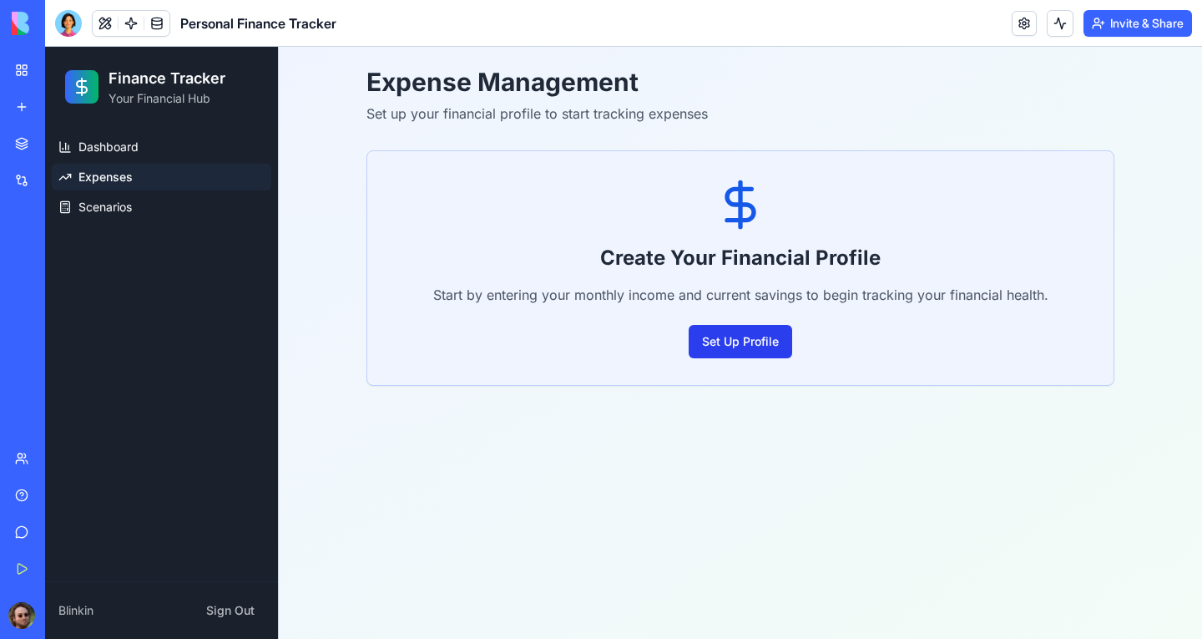
click at [748, 339] on button "Set Up Profile" at bounding box center [741, 341] width 104 height 33
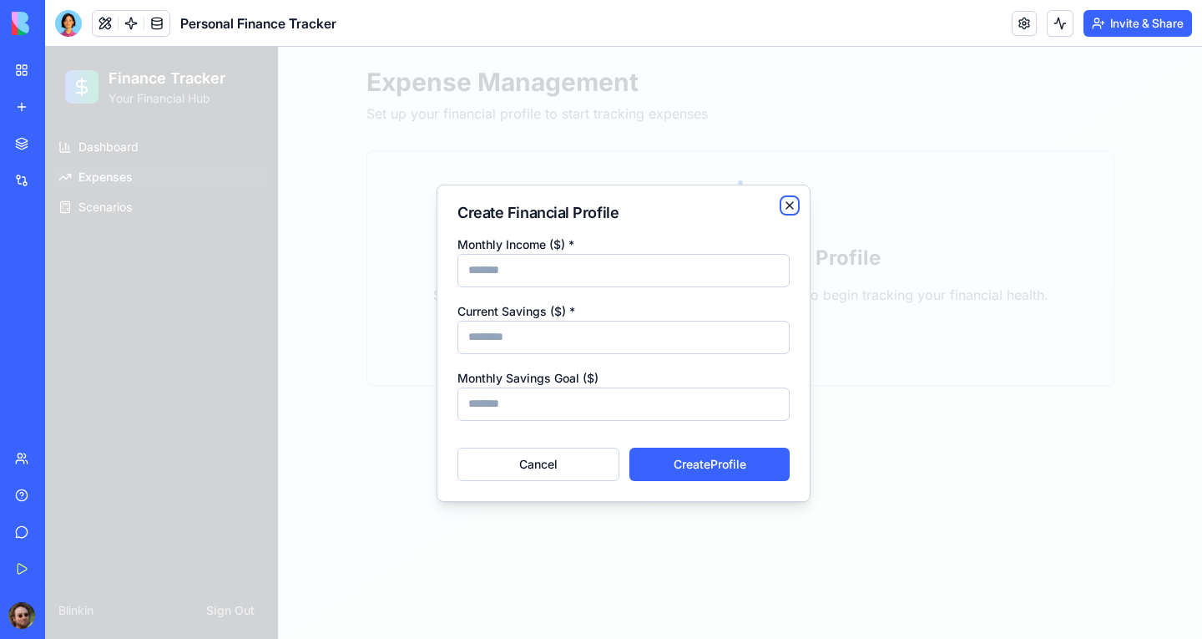
click at [785, 204] on icon "button" at bounding box center [789, 205] width 13 height 13
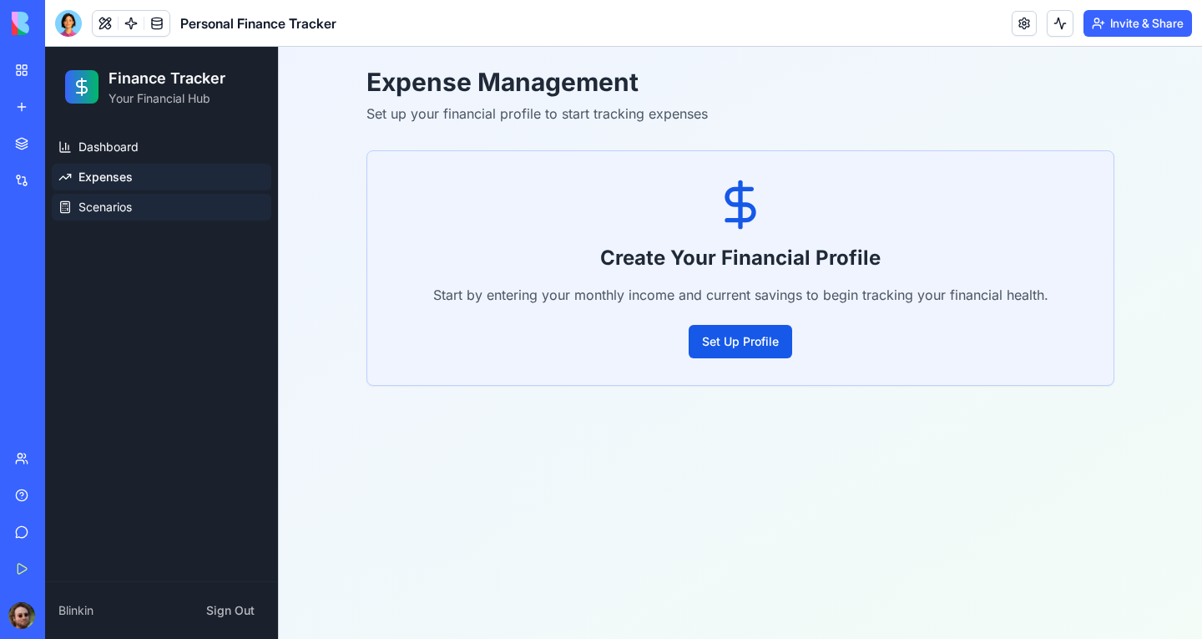
click at [115, 211] on span "Scenarios" at bounding box center [104, 207] width 53 height 17
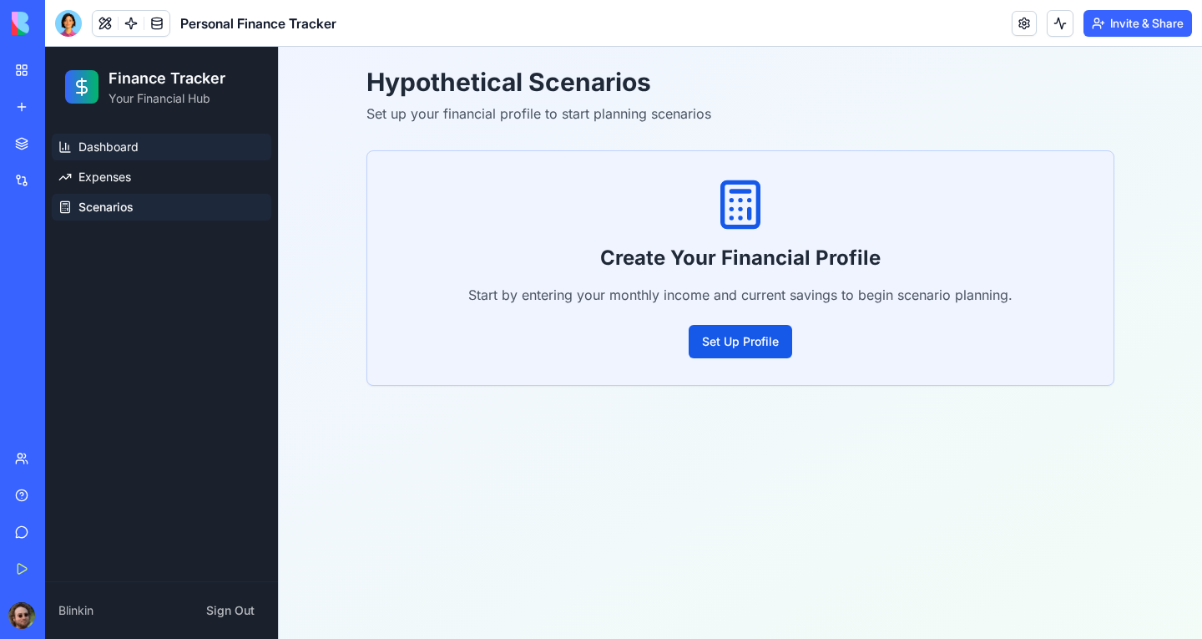
click at [141, 146] on link "Dashboard" at bounding box center [162, 147] width 220 height 27
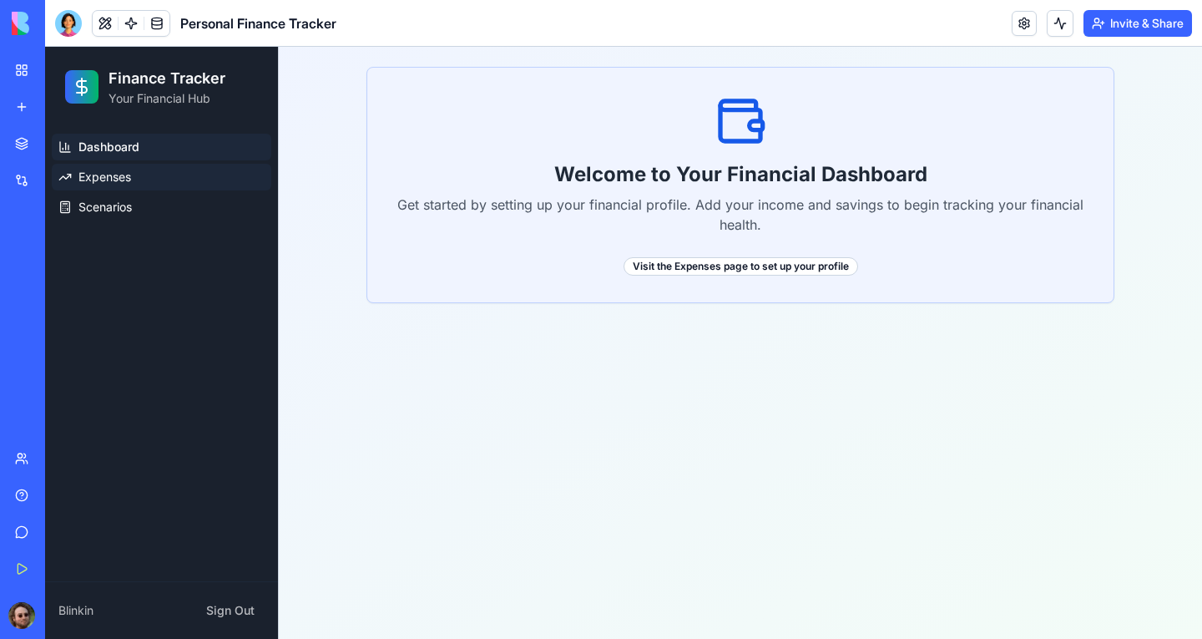
click at [128, 180] on span "Expenses" at bounding box center [104, 177] width 53 height 17
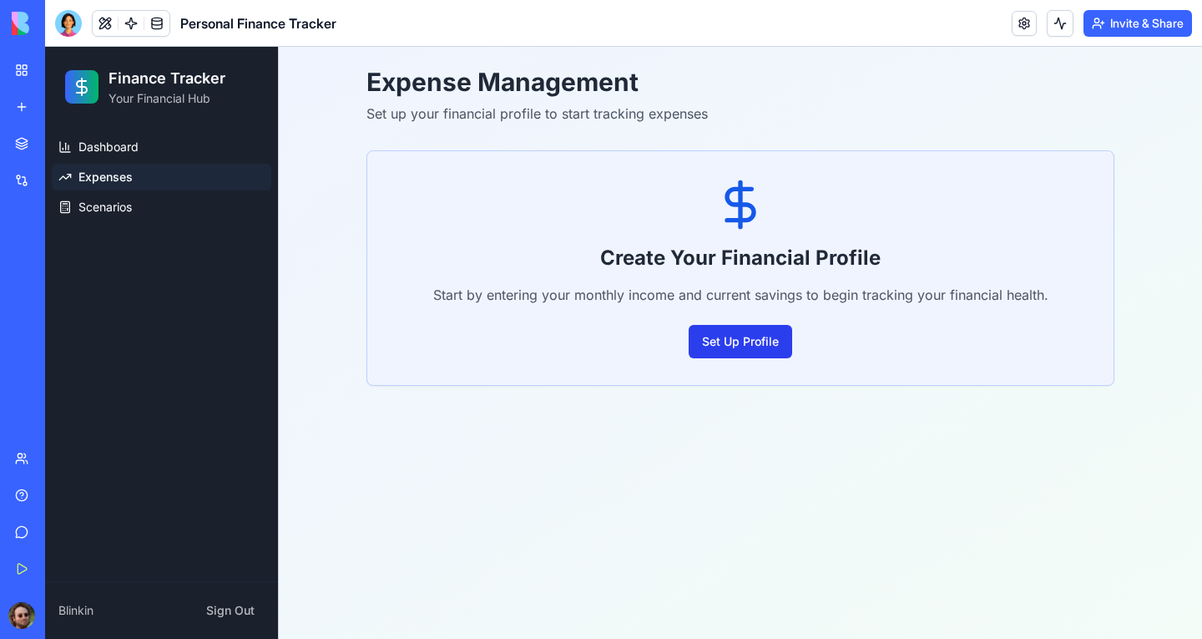
click at [741, 339] on button "Set Up Profile" at bounding box center [741, 341] width 104 height 33
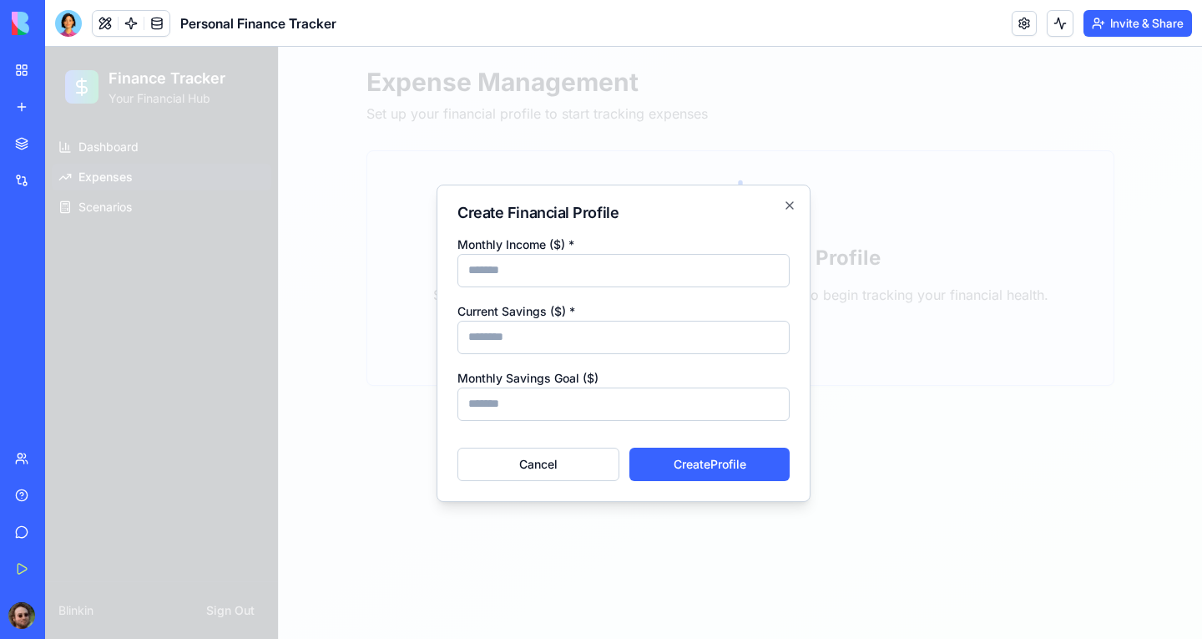
type input "****"
click at [640, 342] on input "Current Savings ($) *" at bounding box center [624, 337] width 332 height 33
type input "*****"
click at [603, 262] on input "****" at bounding box center [624, 270] width 332 height 33
type input "*******"
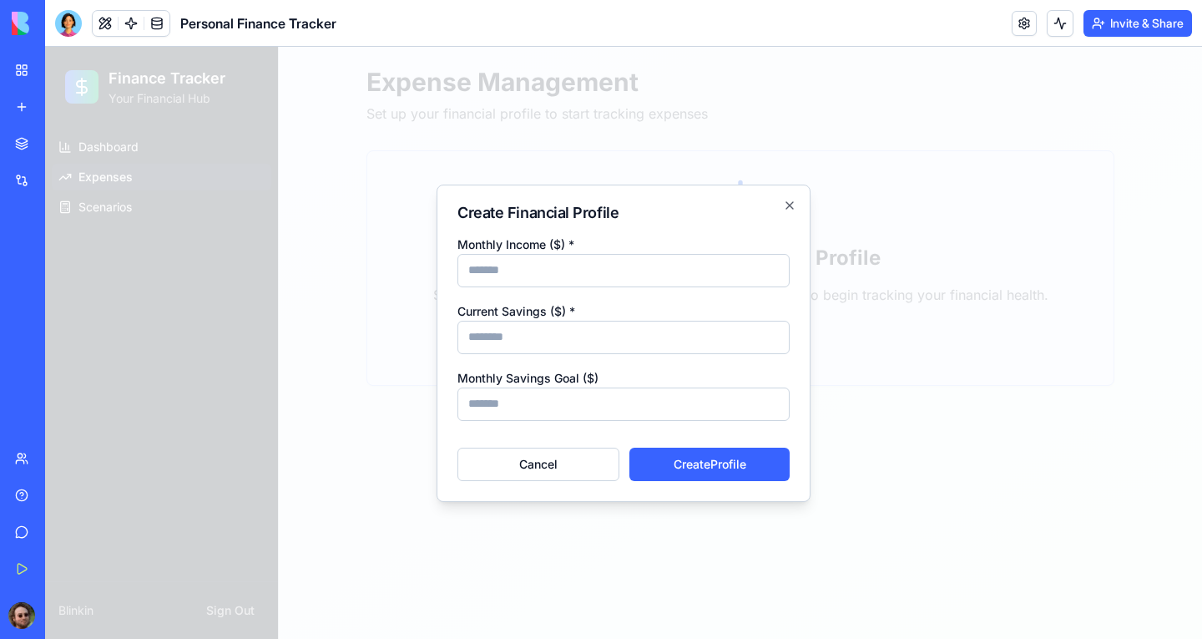
click at [559, 342] on input "*****" at bounding box center [624, 337] width 332 height 33
drag, startPoint x: 528, startPoint y: 346, endPoint x: 455, endPoint y: 337, distance: 73.1
click at [455, 337] on div "Create Financial Profile Monthly Income ($) * ******* Current Savings ($) * ***…" at bounding box center [624, 343] width 374 height 317
type input "*****"
click at [599, 407] on input "Monthly Savings Goal ($)" at bounding box center [624, 403] width 332 height 33
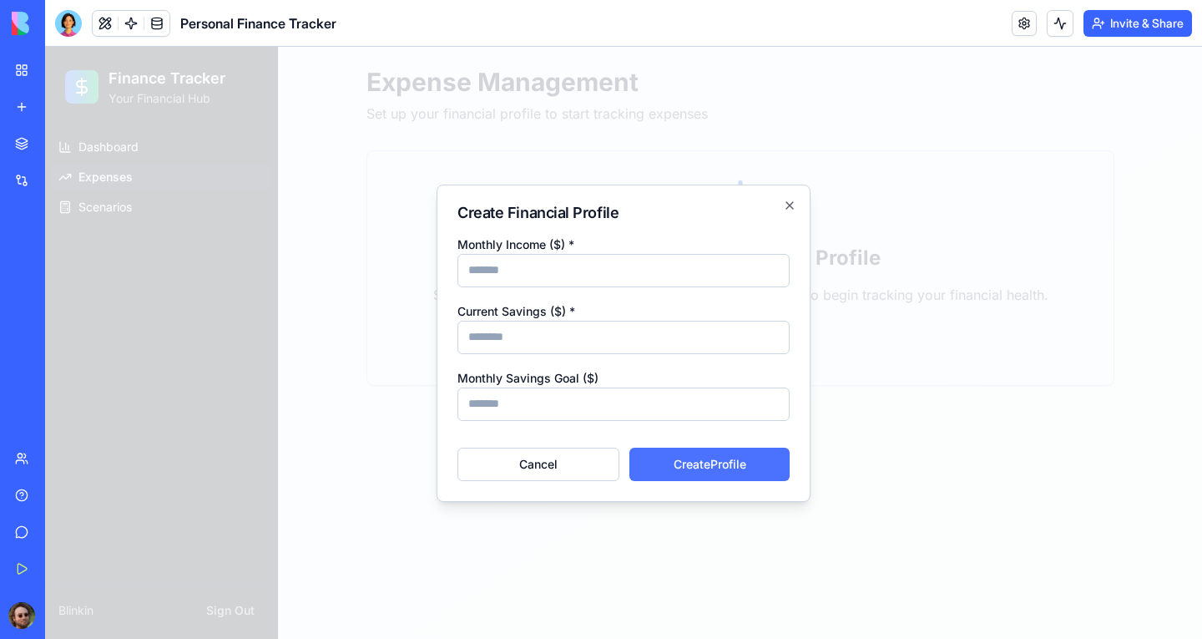
type input "***"
click at [776, 468] on button "Create Profile" at bounding box center [710, 464] width 160 height 33
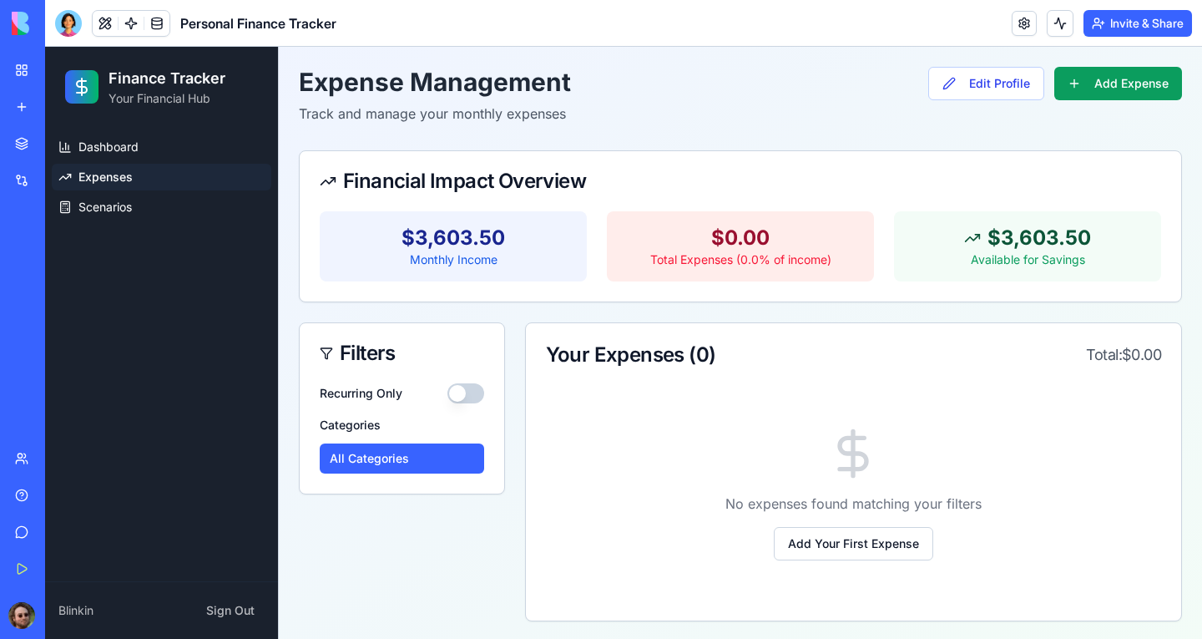
scroll to position [3, 0]
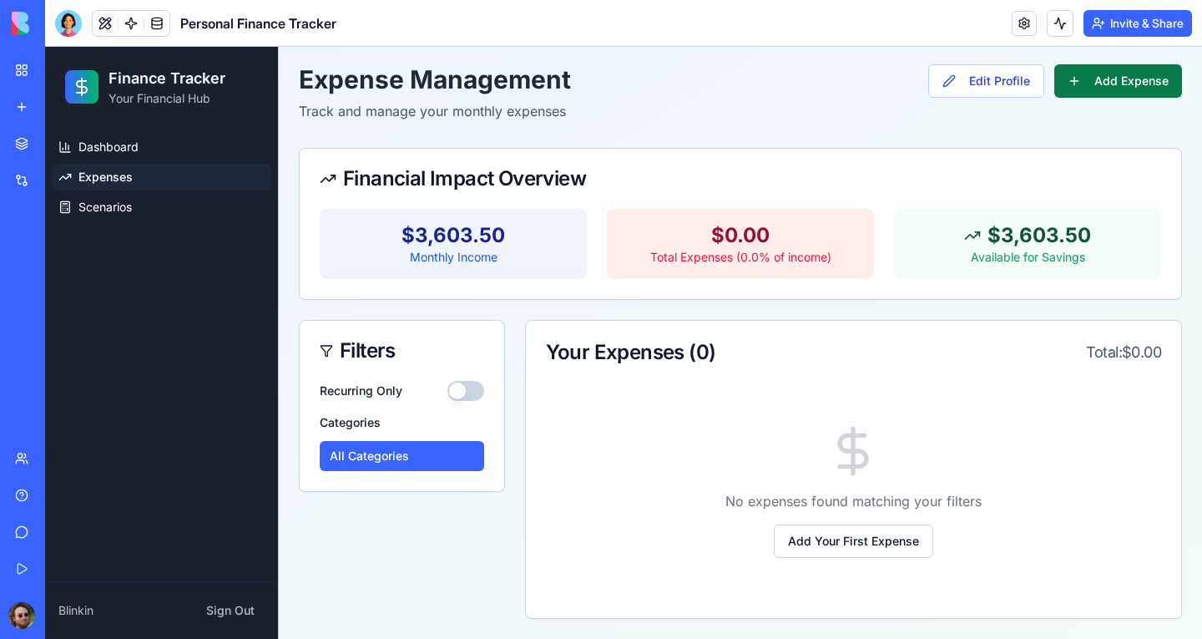
click at [1068, 85] on button "Add Expense" at bounding box center [1119, 80] width 128 height 33
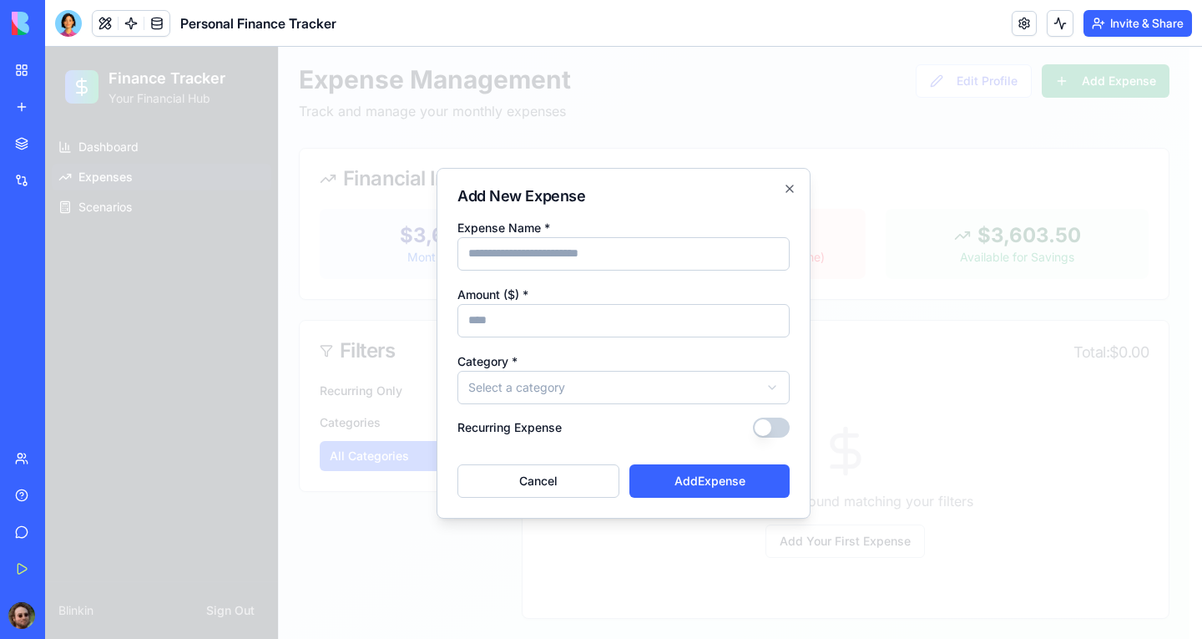
click at [641, 381] on body "**********" at bounding box center [617, 341] width 1145 height 594
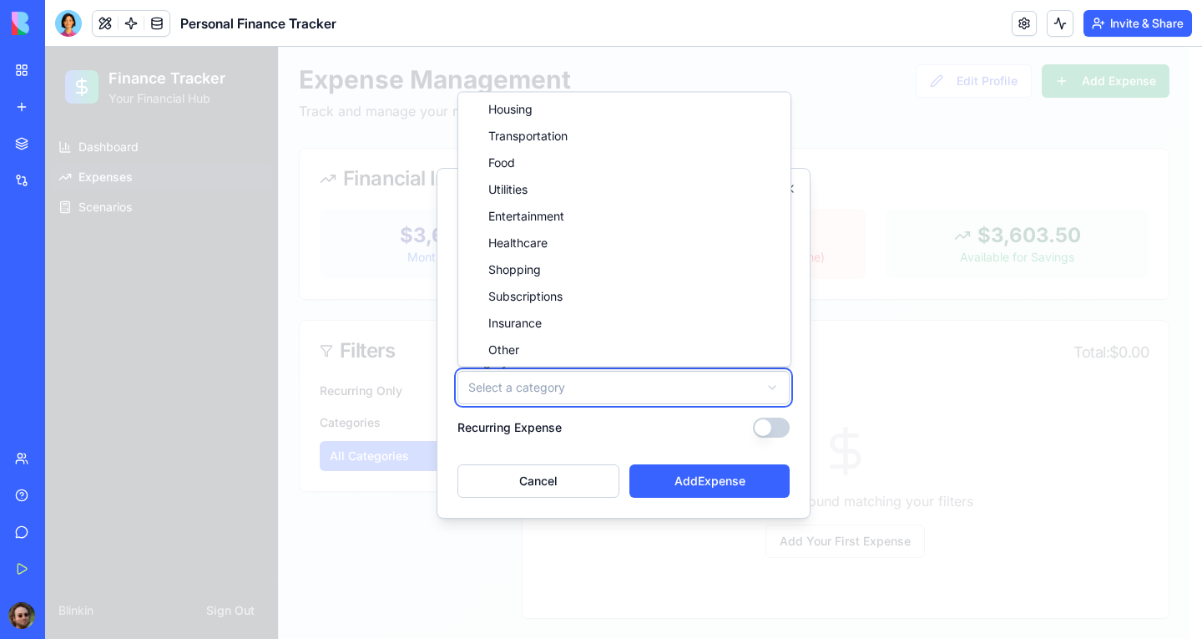
click at [639, 385] on body "**********" at bounding box center [617, 341] width 1145 height 594
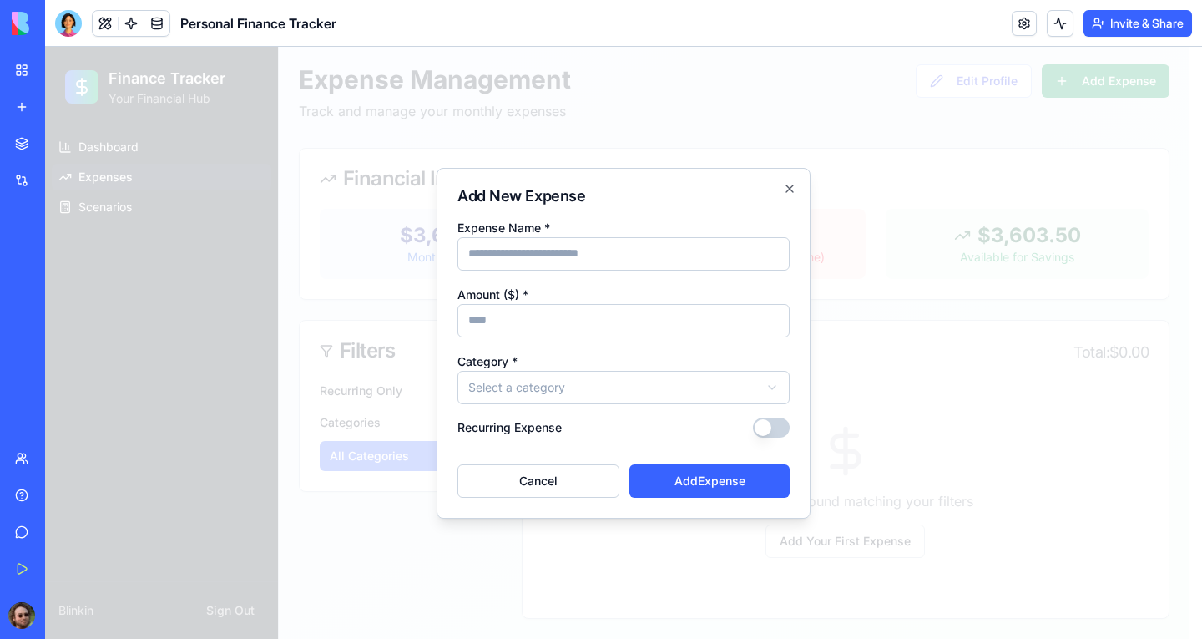
click at [614, 257] on input "Expense Name *" at bounding box center [624, 253] width 332 height 33
click at [627, 209] on div "**********" at bounding box center [624, 343] width 374 height 351
click at [660, 261] on input "Expense Name *" at bounding box center [624, 253] width 332 height 33
click at [646, 202] on h2 "Add New Expense" at bounding box center [624, 196] width 332 height 15
click at [600, 253] on input "Expense Name *" at bounding box center [624, 253] width 332 height 33
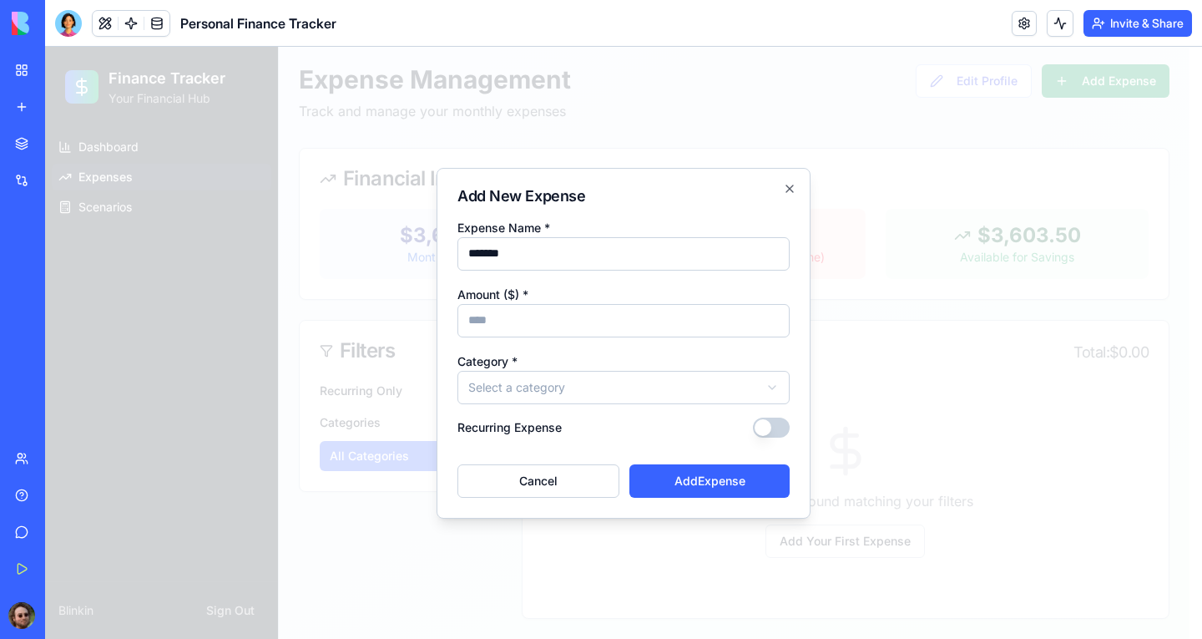
type input "*******"
click at [579, 319] on input "Amount ($) *" at bounding box center [624, 320] width 332 height 33
type input "*****"
click at [595, 375] on body "**********" at bounding box center [617, 341] width 1145 height 594
click at [774, 426] on button "Recurring Expense" at bounding box center [771, 427] width 37 height 20
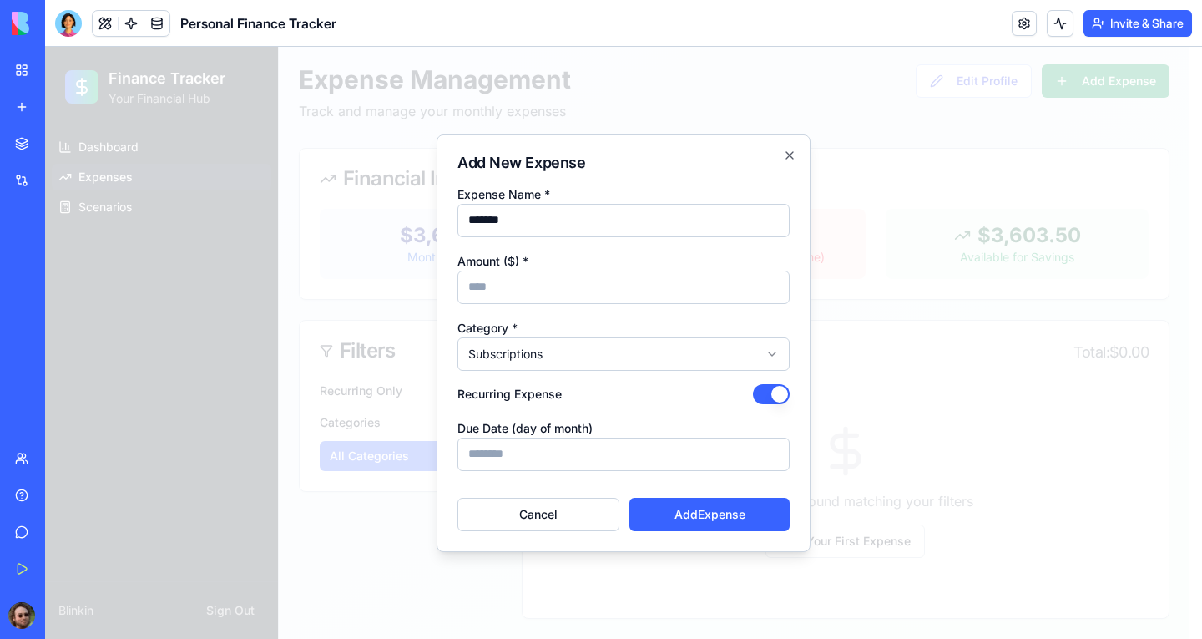
click at [674, 454] on input "Due Date (day of month)" at bounding box center [624, 454] width 332 height 33
type input "**"
click at [691, 488] on button "Add Expense" at bounding box center [710, 514] width 160 height 33
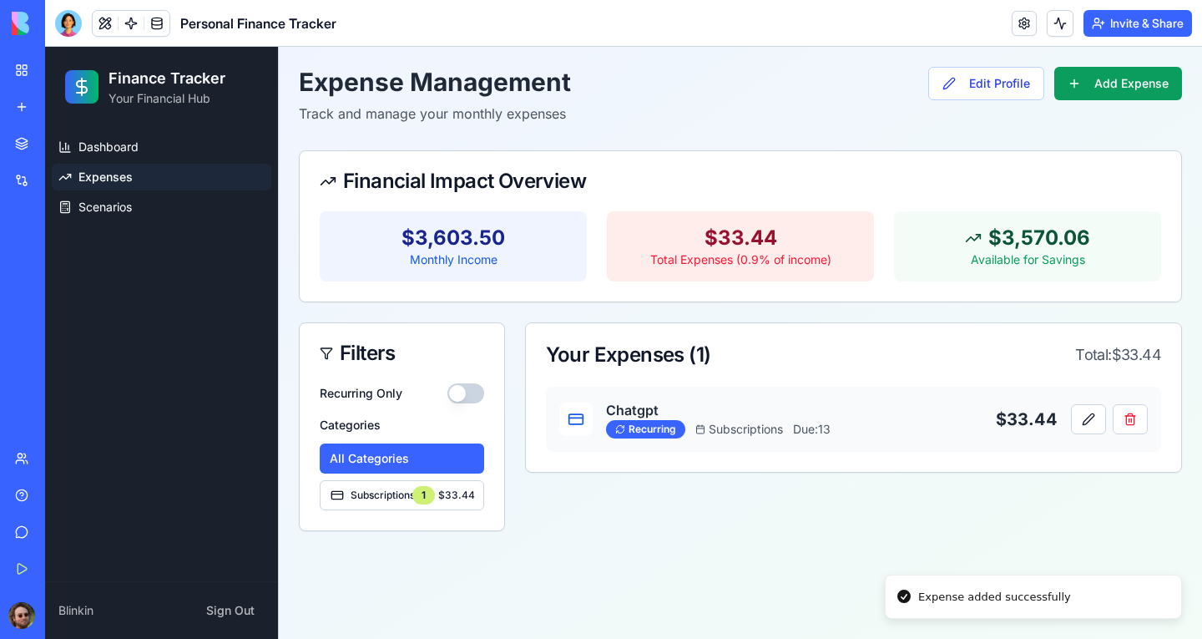
scroll to position [0, 0]
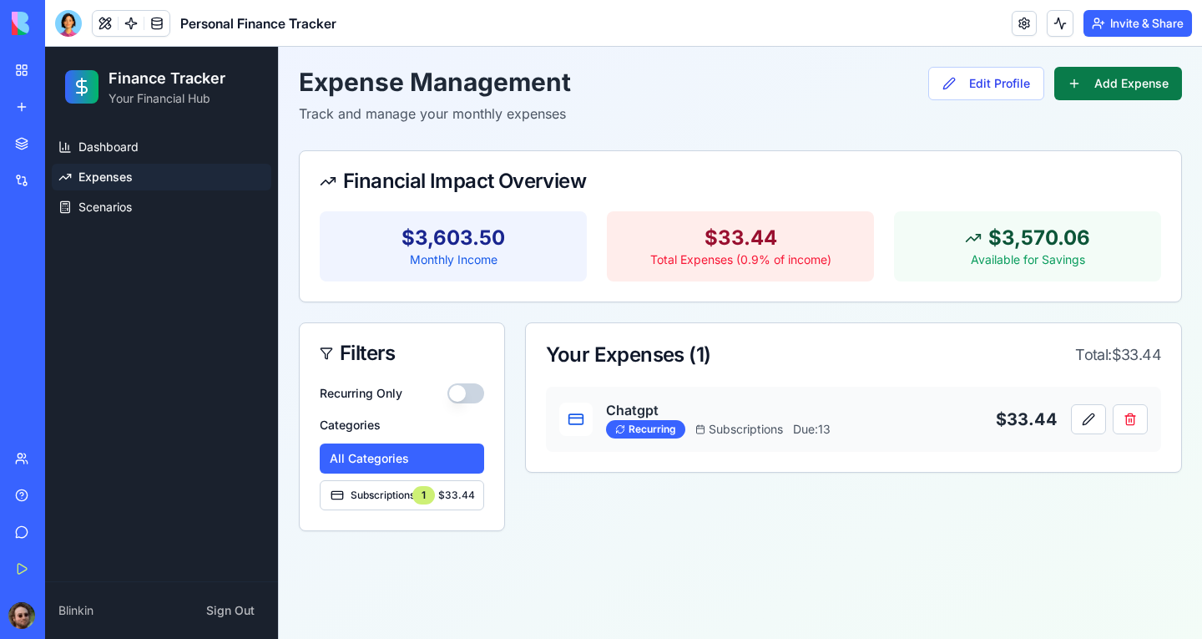
click at [1068, 91] on button "Add Expense" at bounding box center [1119, 83] width 128 height 33
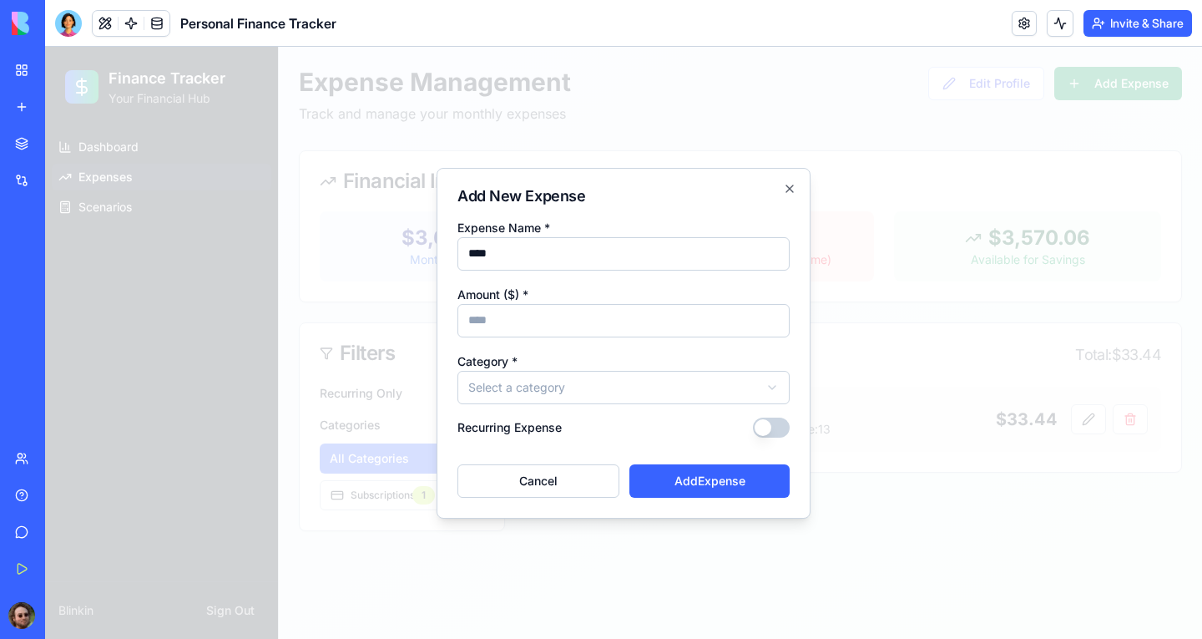
type input "****"
click at [605, 320] on input "Amount ($) *" at bounding box center [624, 320] width 332 height 33
type input "***"
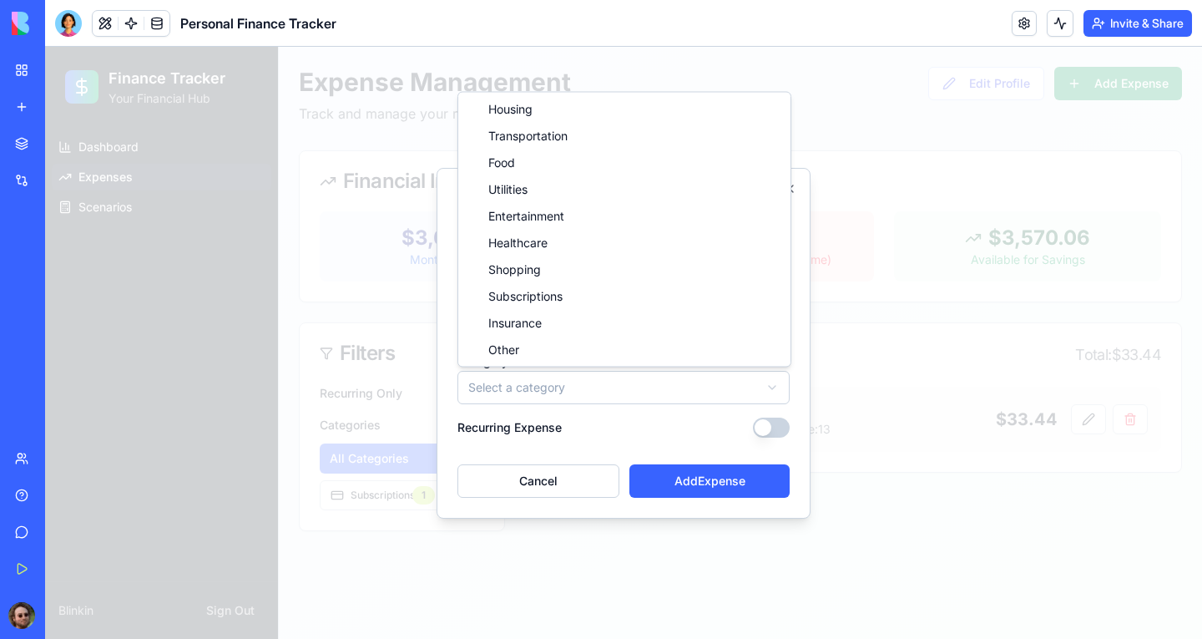
click at [615, 395] on body "**********" at bounding box center [623, 343] width 1157 height 592
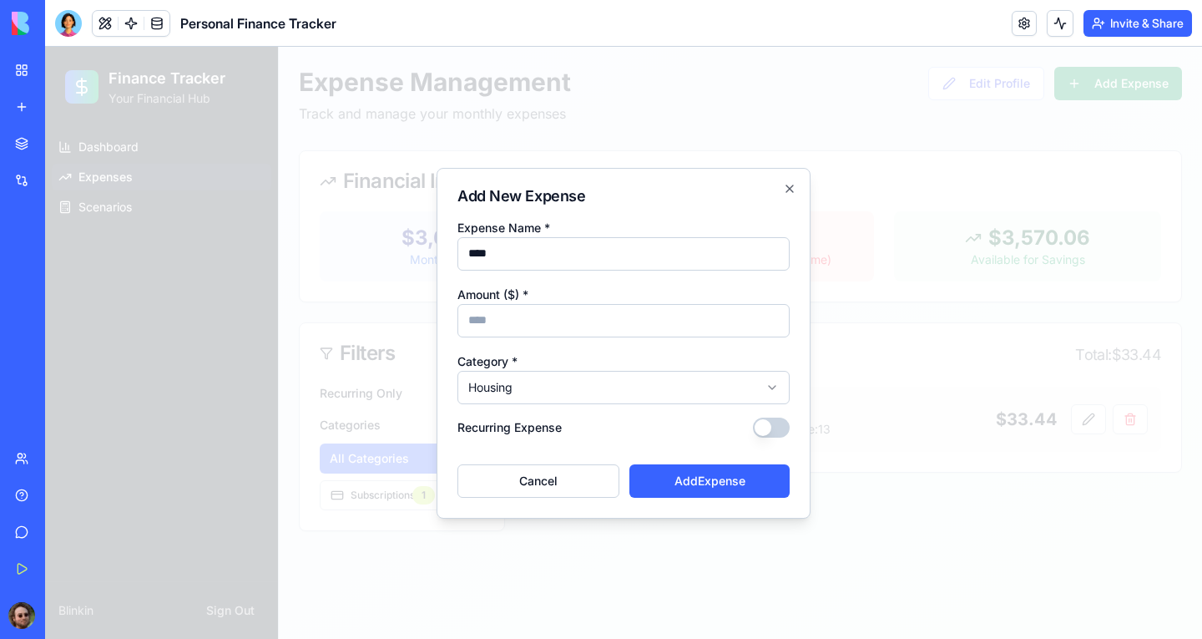
click at [763, 429] on button "Recurring Expense" at bounding box center [771, 427] width 37 height 20
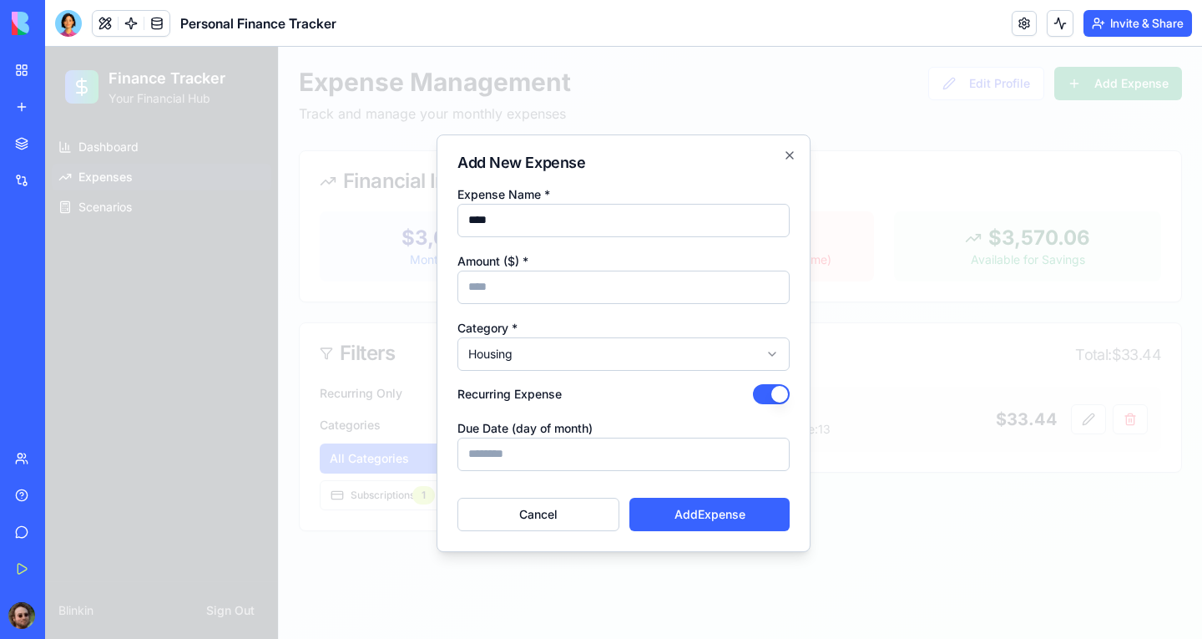
click at [552, 461] on input "Due Date (day of month)" at bounding box center [624, 454] width 332 height 33
click at [549, 488] on button "Cancel" at bounding box center [539, 514] width 162 height 33
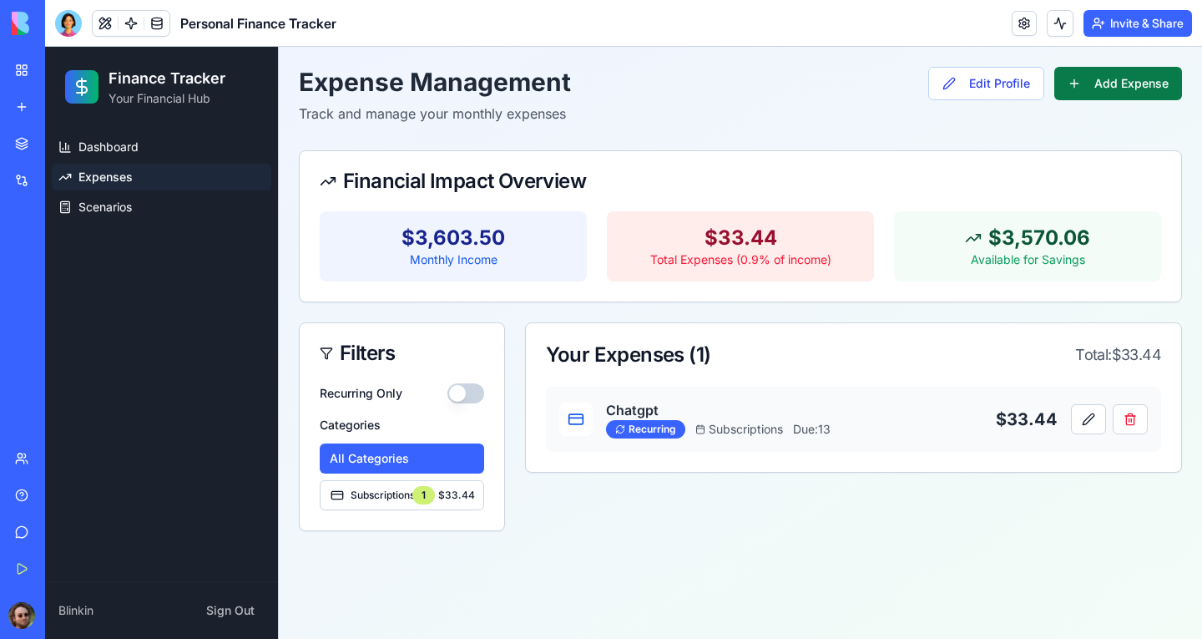
click at [1068, 82] on button "Add Expense" at bounding box center [1119, 83] width 128 height 33
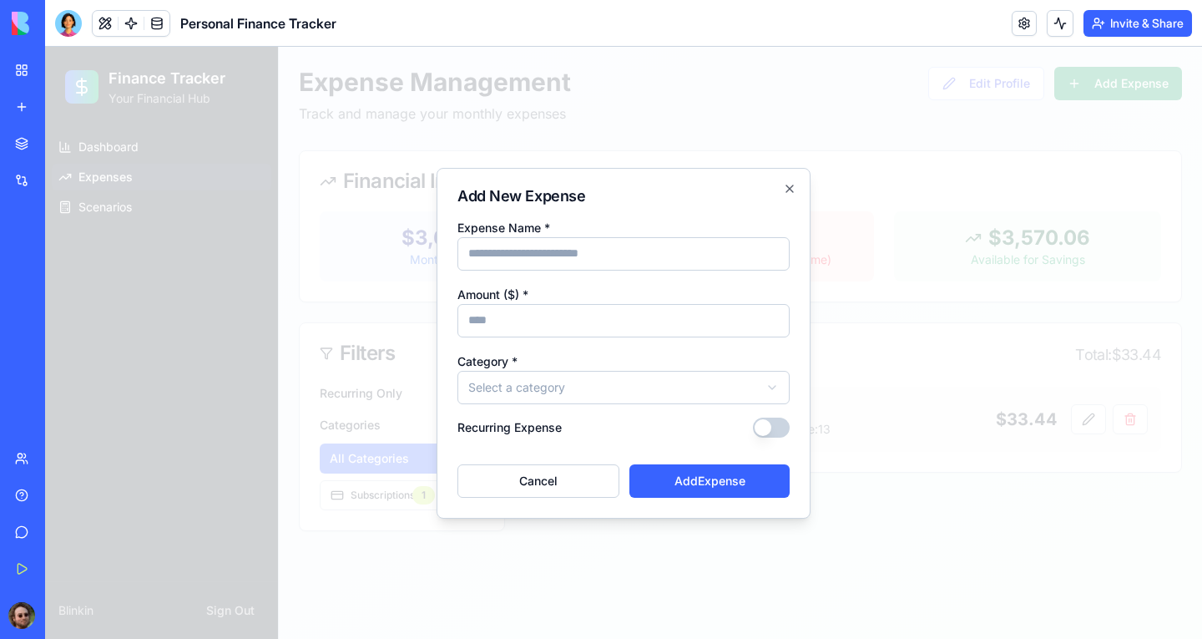
click at [762, 425] on button "Recurring Expense" at bounding box center [771, 427] width 37 height 20
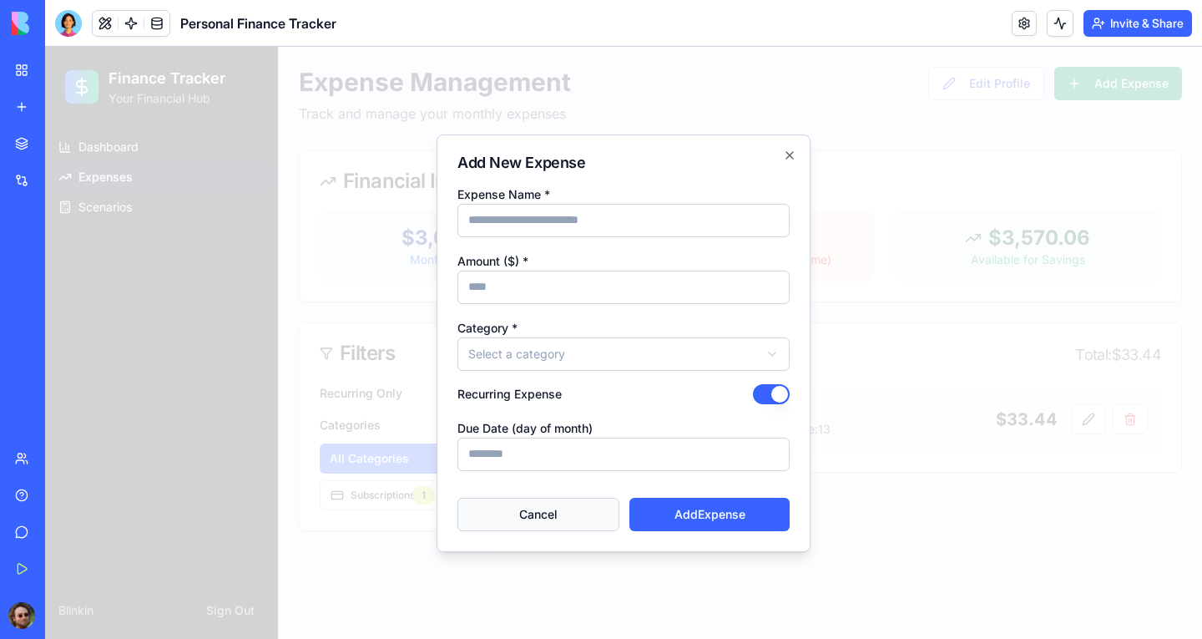
click at [552, 488] on button "Cancel" at bounding box center [539, 514] width 162 height 33
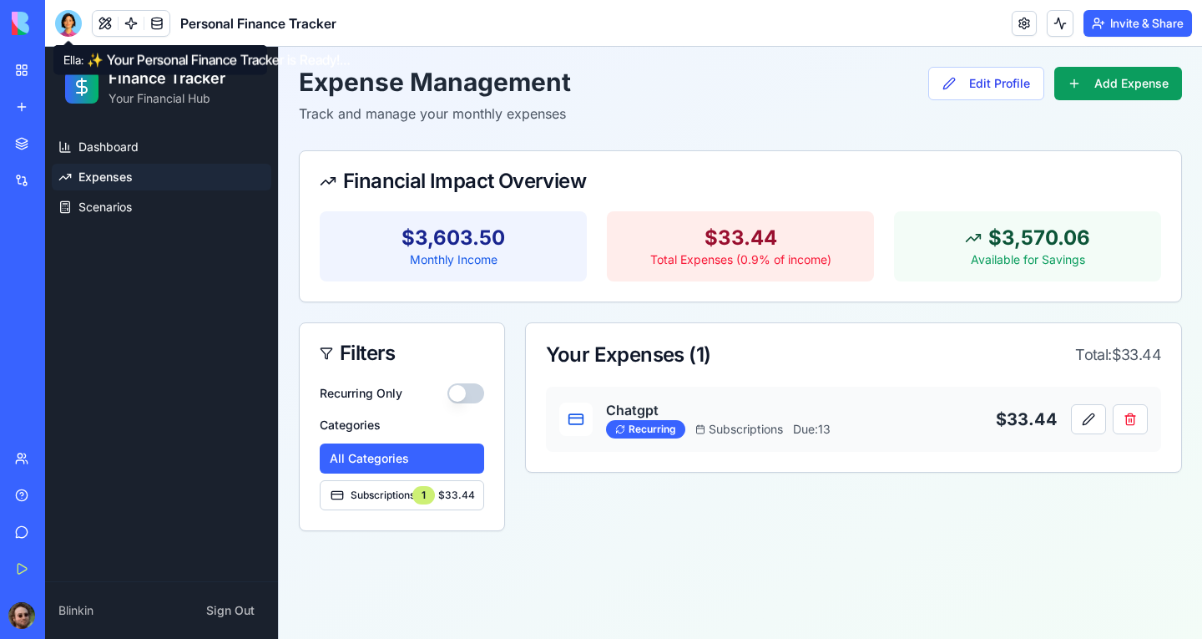
click at [72, 29] on div at bounding box center [68, 23] width 27 height 27
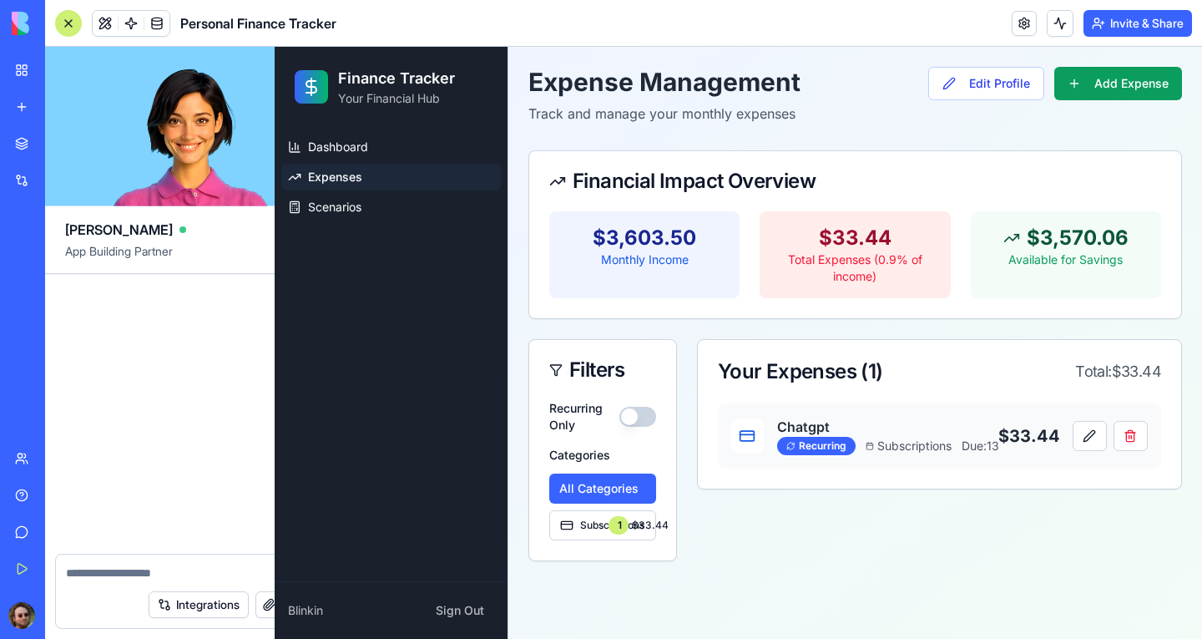
scroll to position [779, 0]
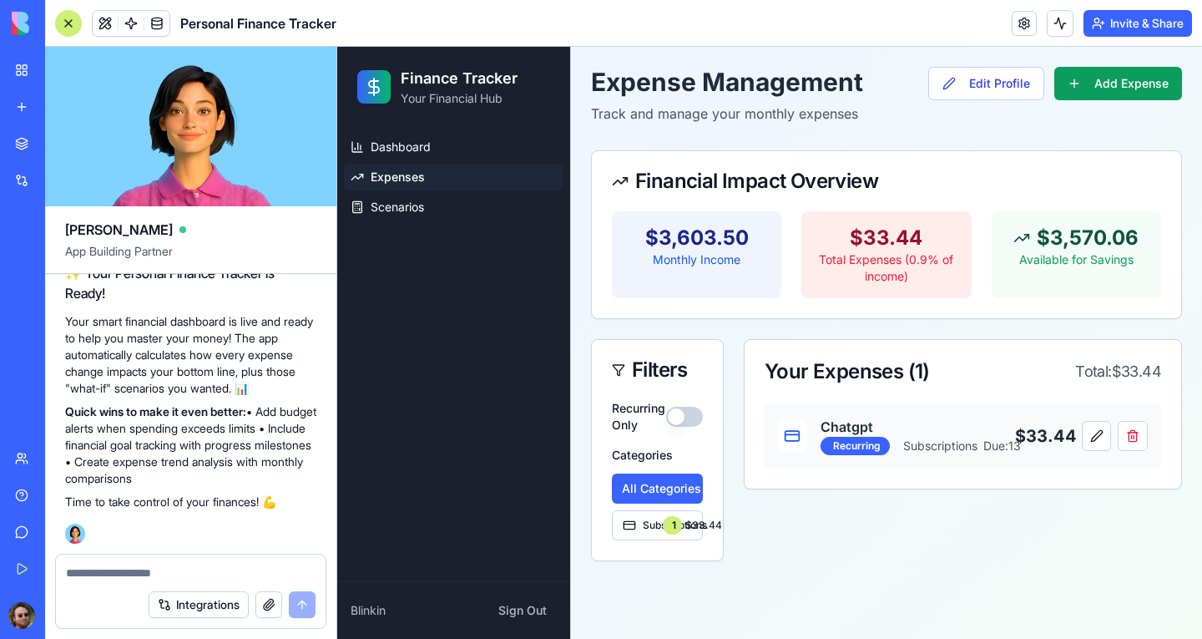
click at [140, 488] on textarea at bounding box center [191, 572] width 250 height 17
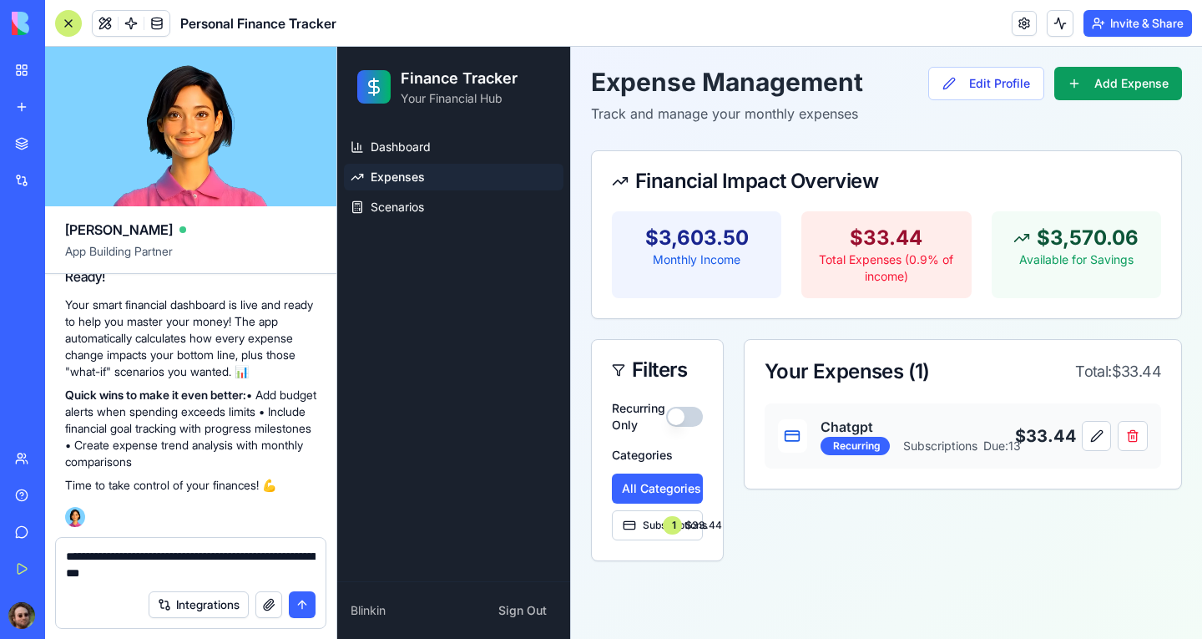
type textarea "**********"
click at [303, 488] on button "submit" at bounding box center [302, 604] width 27 height 27
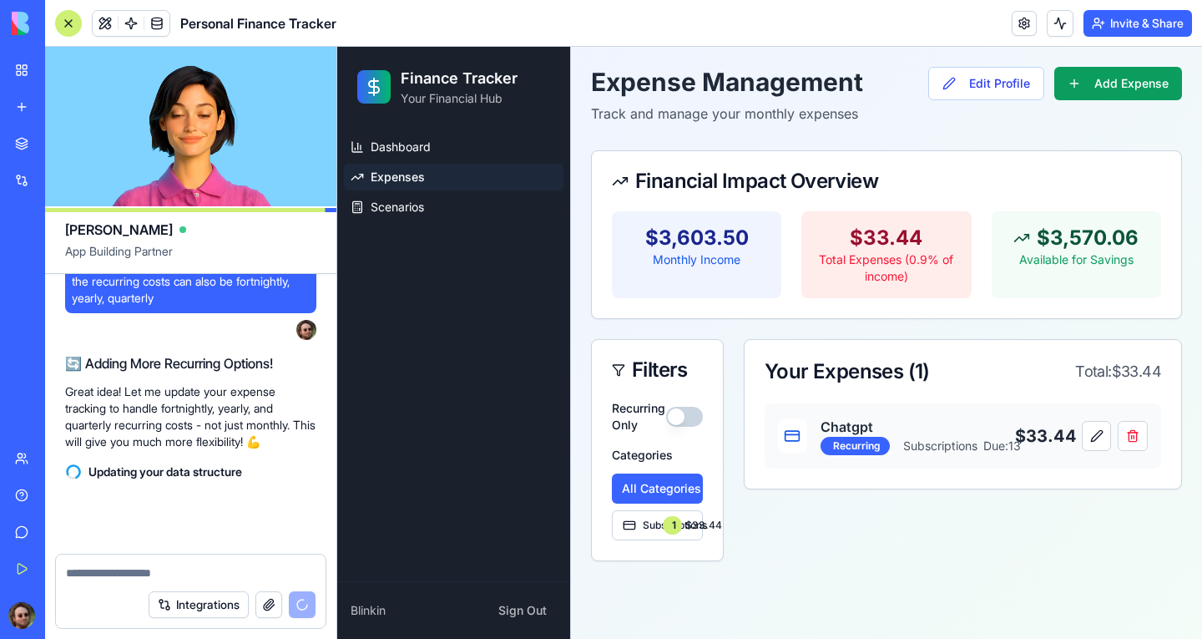
scroll to position [1093, 0]
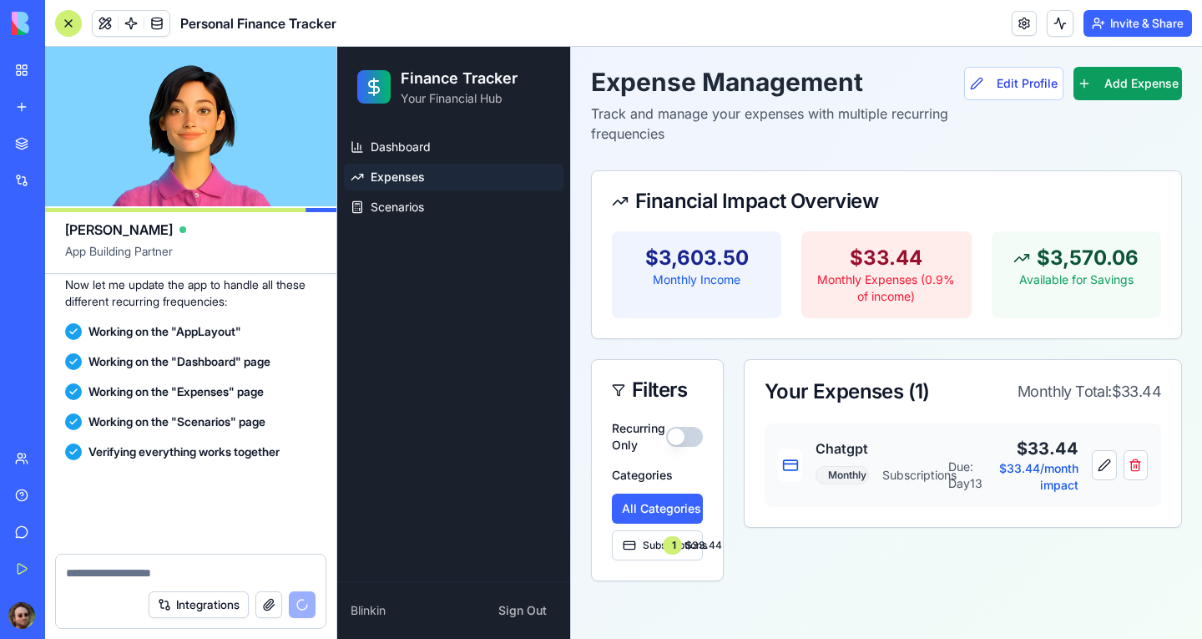
scroll to position [1651, 0]
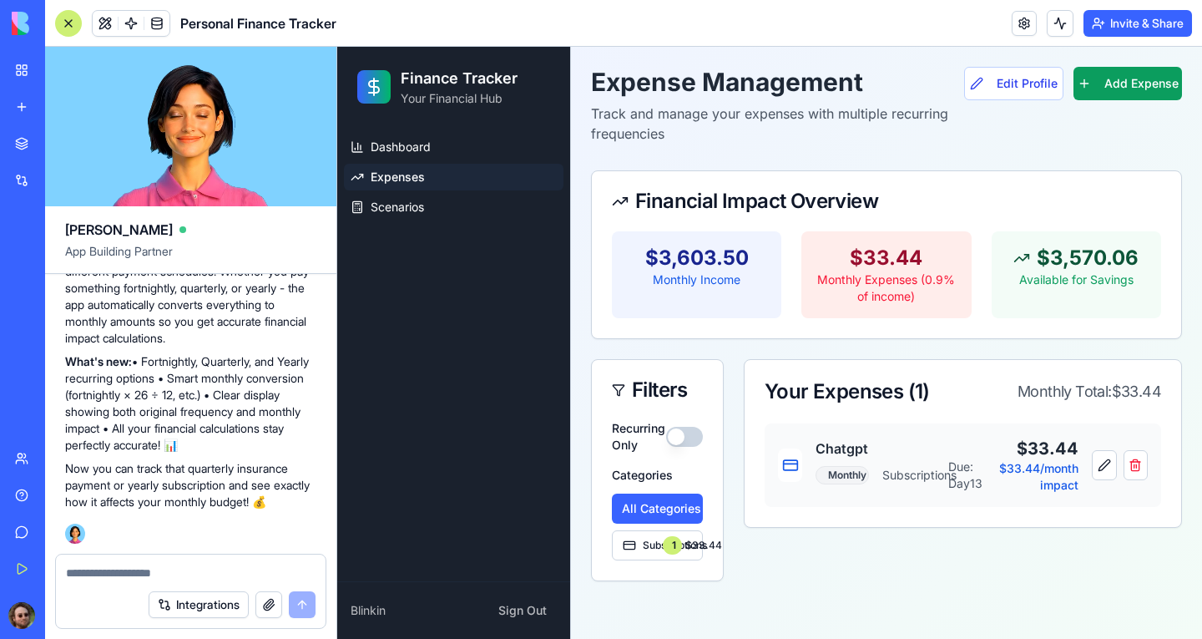
click at [66, 24] on div at bounding box center [68, 23] width 27 height 27
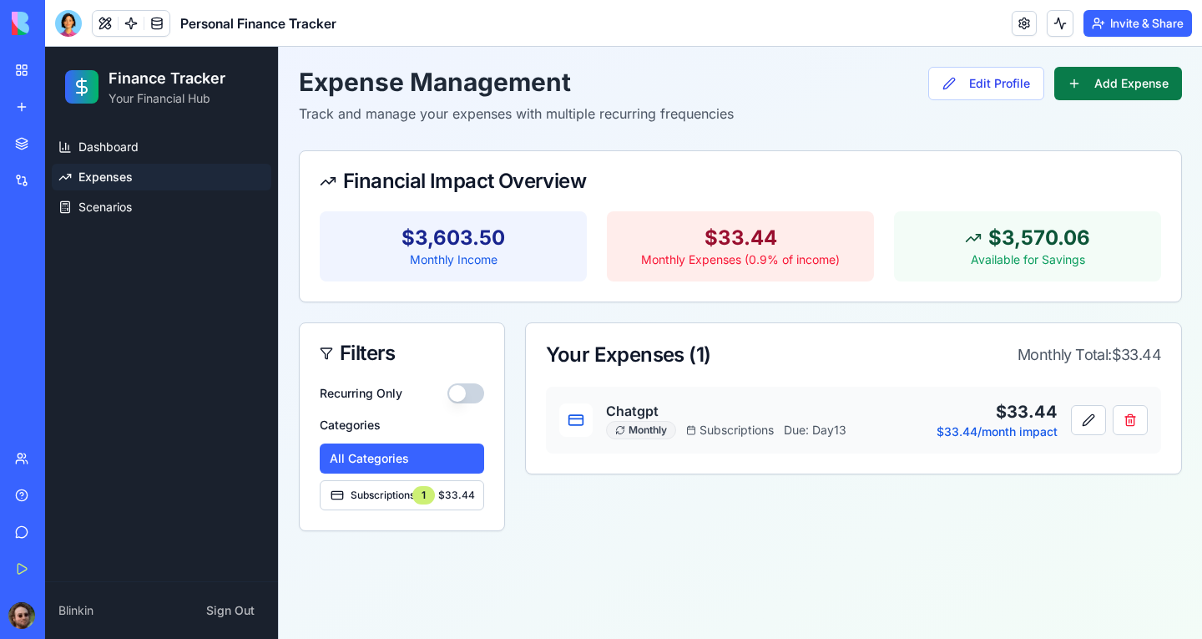
click at [1090, 89] on button "Add Expense" at bounding box center [1119, 83] width 128 height 33
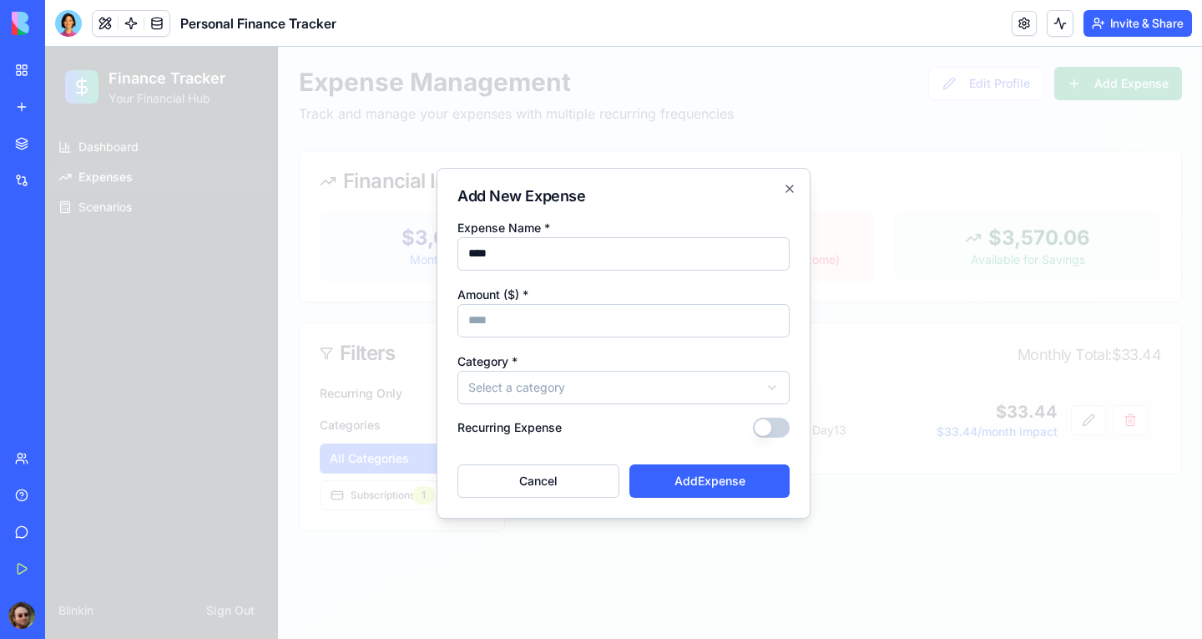
type input "****"
click at [616, 322] on input "Amount ($) *" at bounding box center [624, 320] width 332 height 33
type input "***"
click at [596, 393] on body "**********" at bounding box center [623, 343] width 1157 height 592
click at [765, 428] on button "Recurring Expense" at bounding box center [771, 427] width 37 height 20
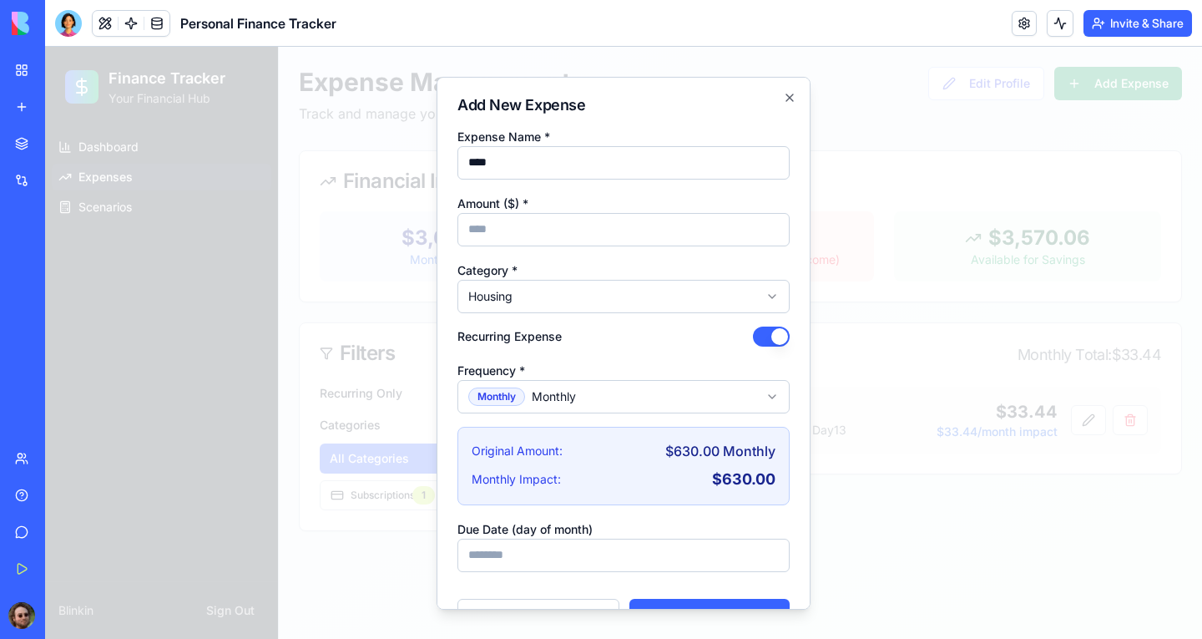
scroll to position [43, 0]
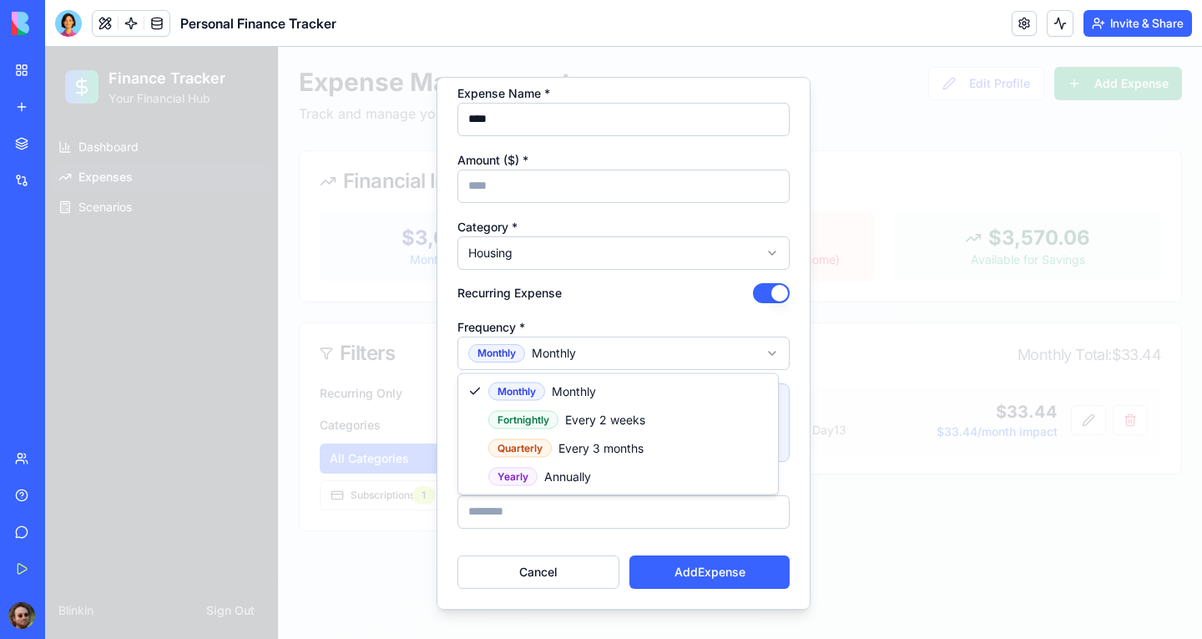
click at [650, 356] on body "**********" at bounding box center [623, 343] width 1157 height 592
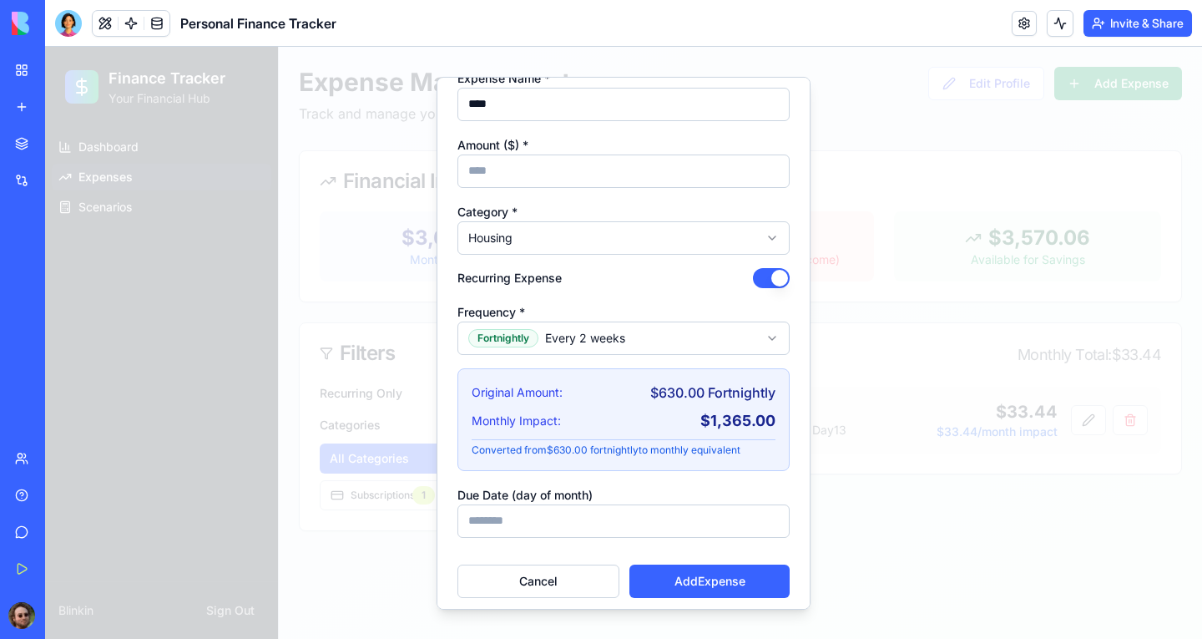
scroll to position [68, 0]
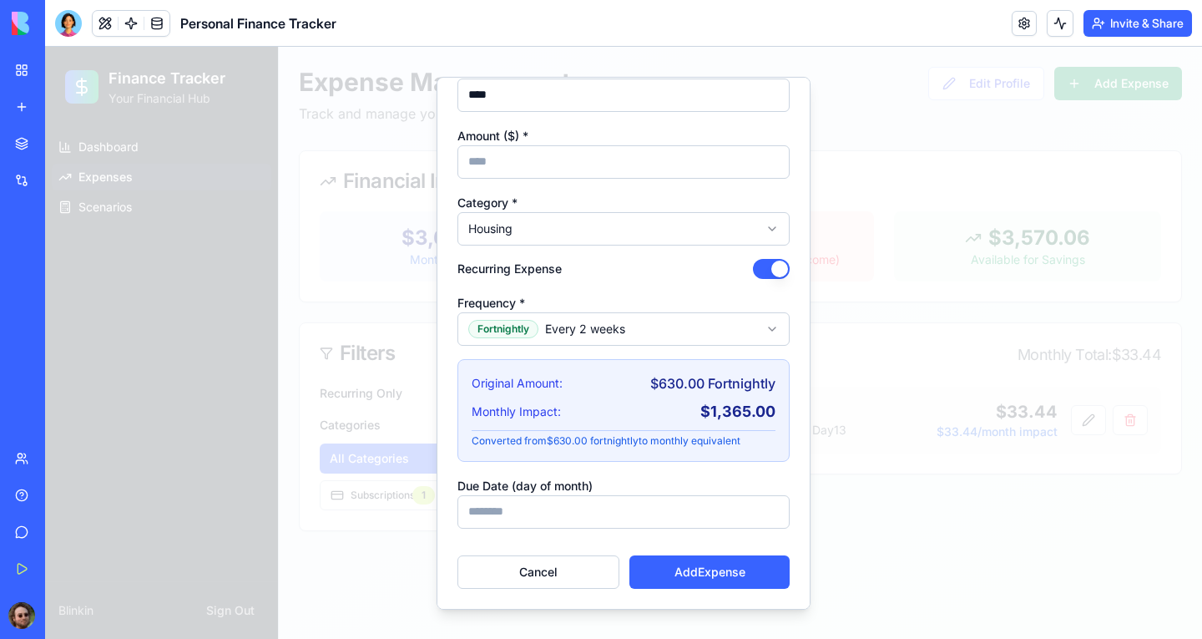
click at [625, 504] on input "Due Date (day of month)" at bounding box center [624, 510] width 332 height 33
drag, startPoint x: 523, startPoint y: 510, endPoint x: 453, endPoint y: 517, distance: 70.5
click at [453, 517] on div "**********" at bounding box center [624, 342] width 374 height 533
type input "*"
click at [701, 572] on button "Add Expense" at bounding box center [710, 570] width 160 height 33
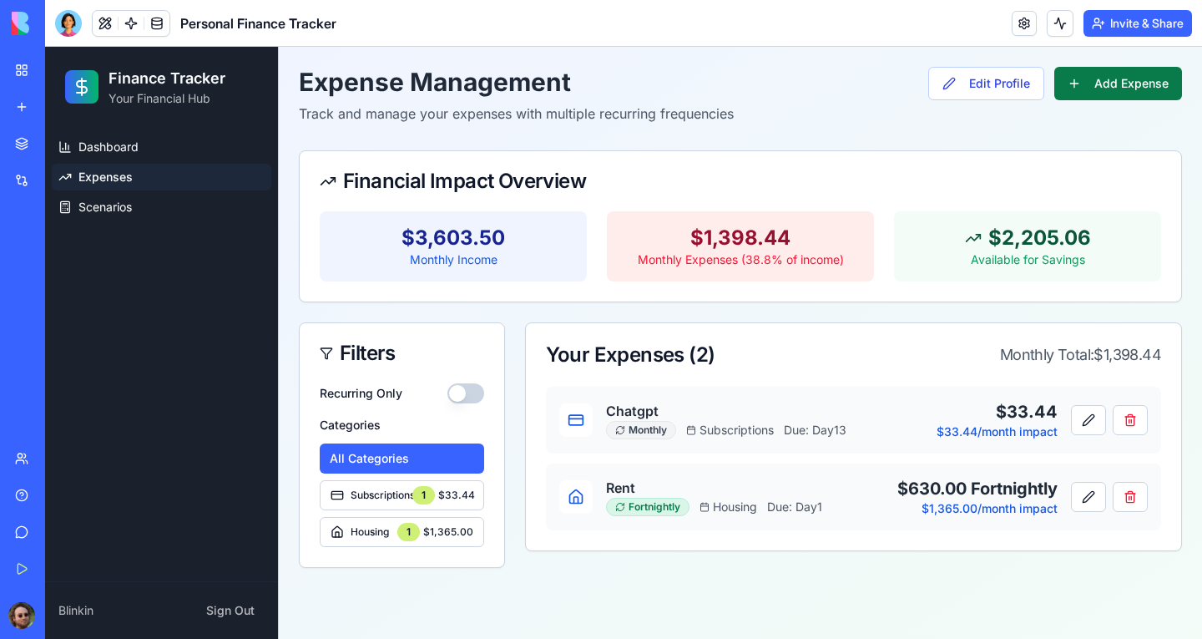
click at [1081, 87] on button "Add Expense" at bounding box center [1119, 83] width 128 height 33
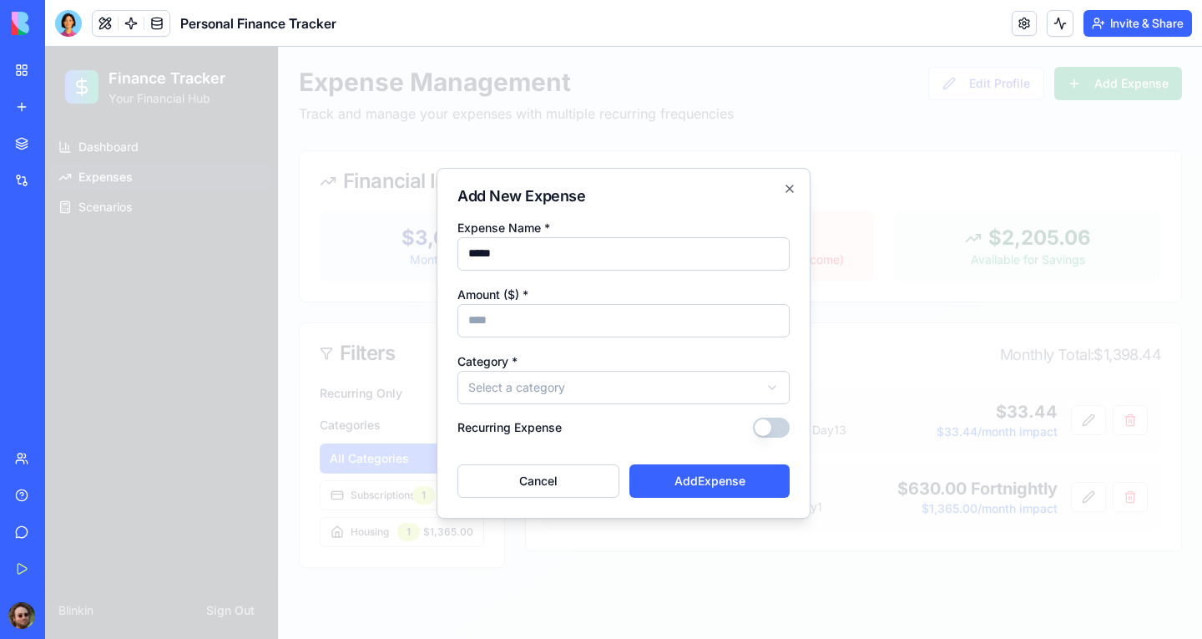
type input "*****"
click at [663, 321] on input "Amount ($) *" at bounding box center [624, 320] width 332 height 33
type input "*****"
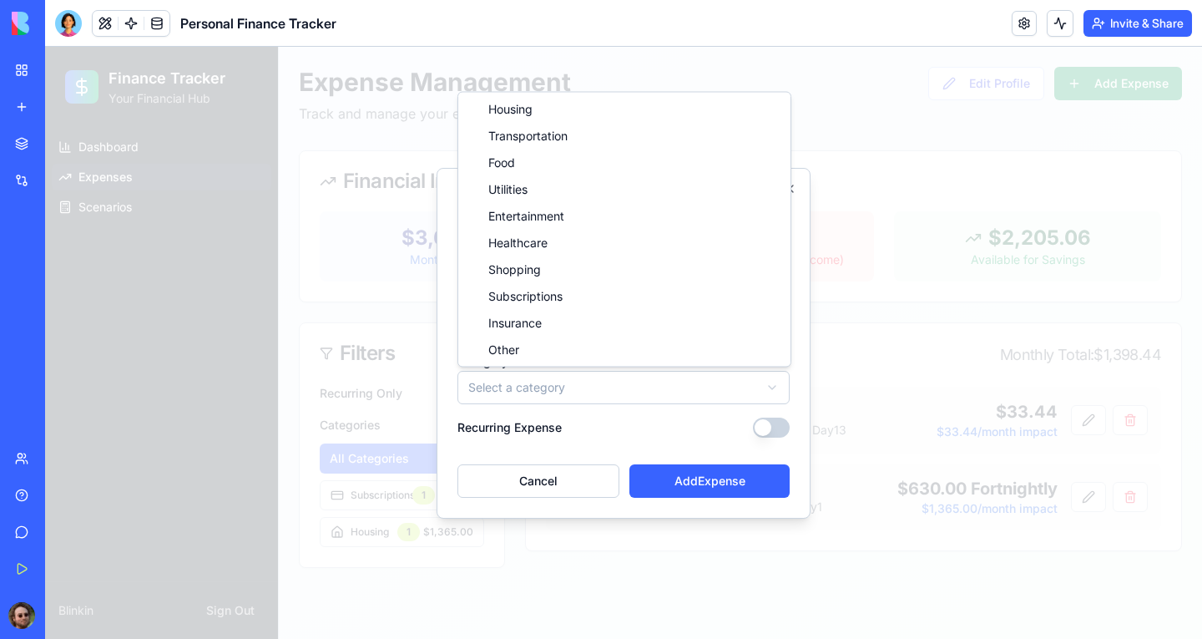
click at [617, 388] on body "**********" at bounding box center [623, 343] width 1157 height 592
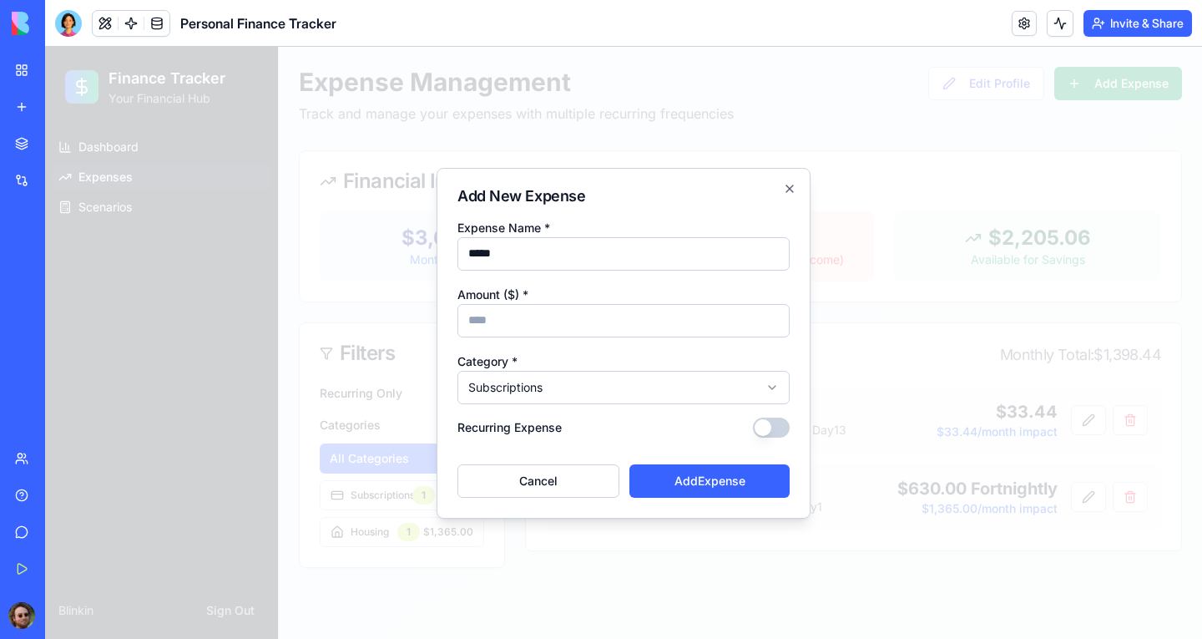
click at [763, 428] on button "Recurring Expense" at bounding box center [771, 427] width 37 height 20
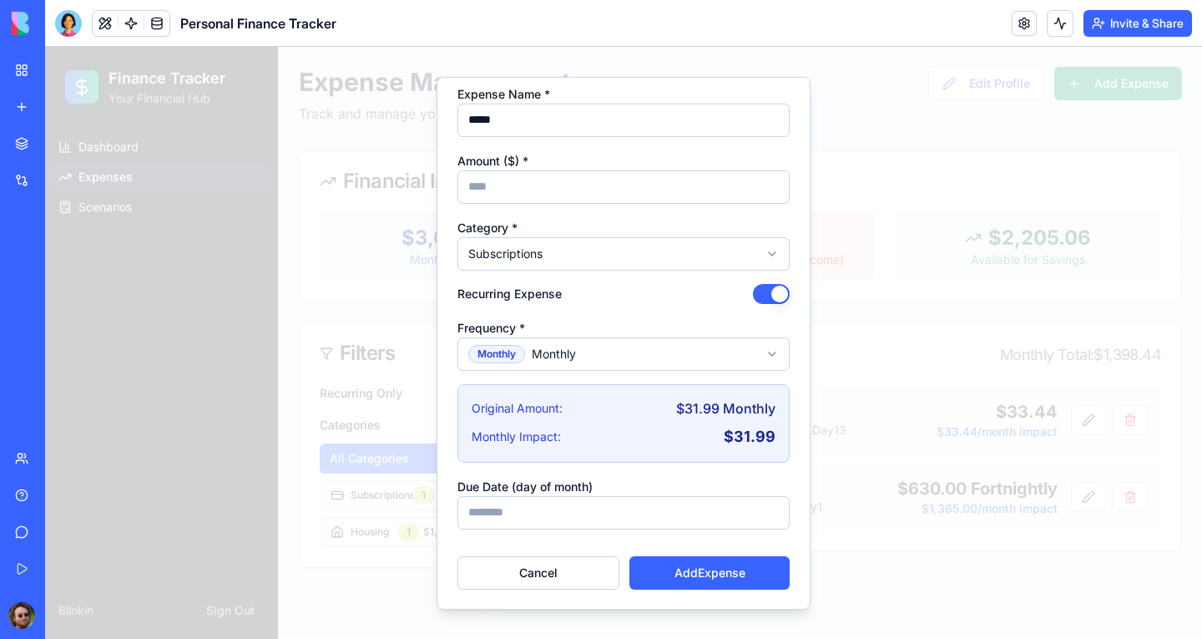
scroll to position [43, 0]
click at [561, 510] on input "Due Date (day of month)" at bounding box center [624, 510] width 332 height 33
type input "*"
click at [733, 577] on button "Add Expense" at bounding box center [710, 570] width 160 height 33
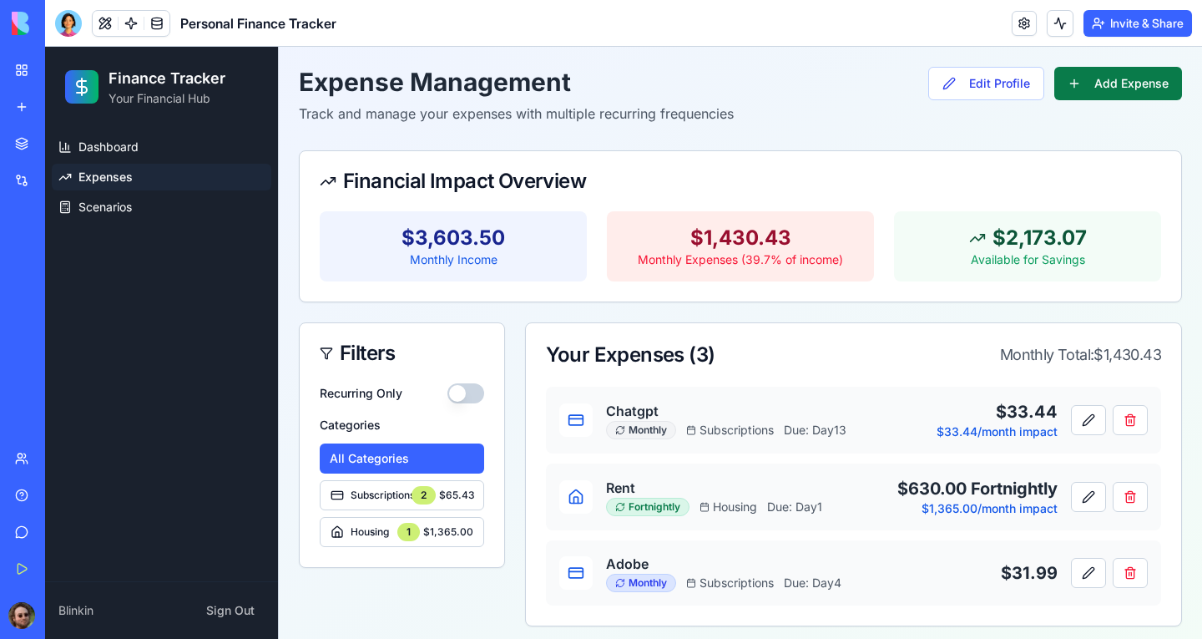
click at [1085, 89] on button "Add Expense" at bounding box center [1119, 83] width 128 height 33
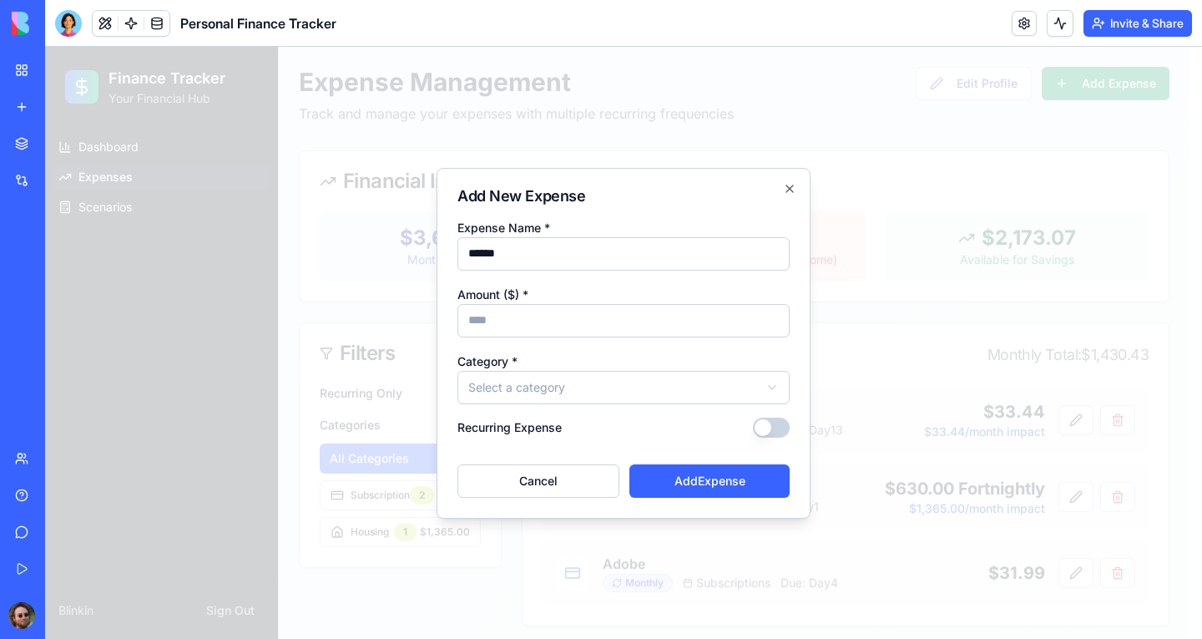
type input "******"
click at [624, 317] on input "Amount ($) *" at bounding box center [624, 320] width 332 height 33
type input "*****"
click at [586, 389] on body "**********" at bounding box center [617, 347] width 1145 height 600
click at [772, 428] on button "Recurring Expense" at bounding box center [771, 427] width 37 height 20
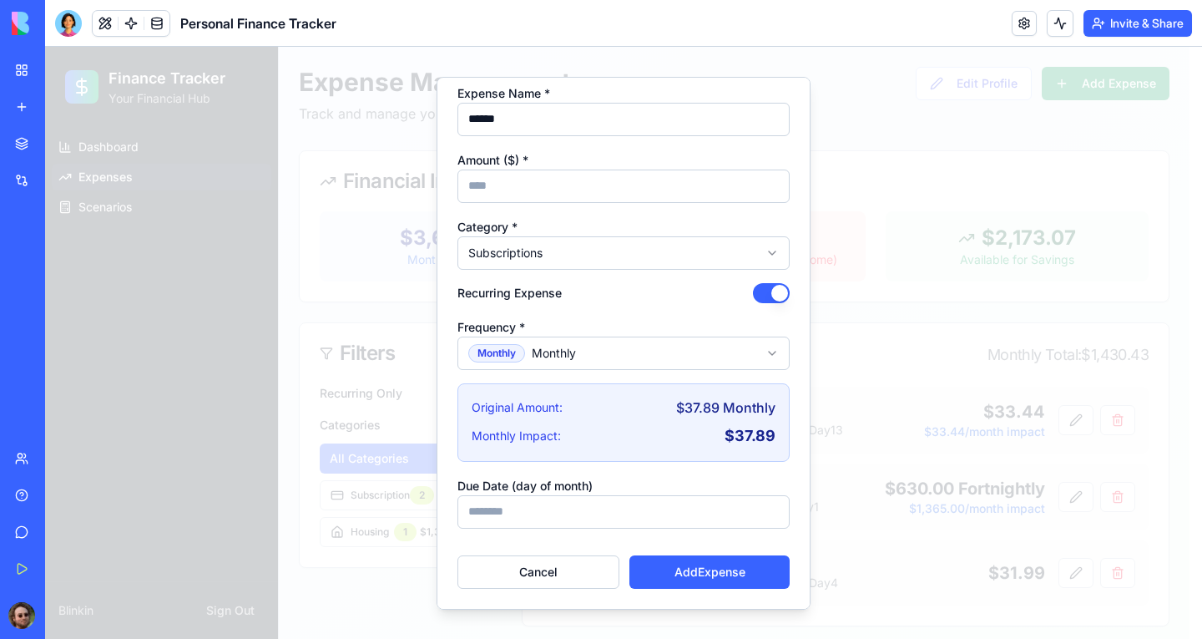
click at [593, 506] on input "Due Date (day of month)" at bounding box center [624, 510] width 332 height 33
type input "**"
click at [686, 574] on button "Add Expense" at bounding box center [710, 570] width 160 height 33
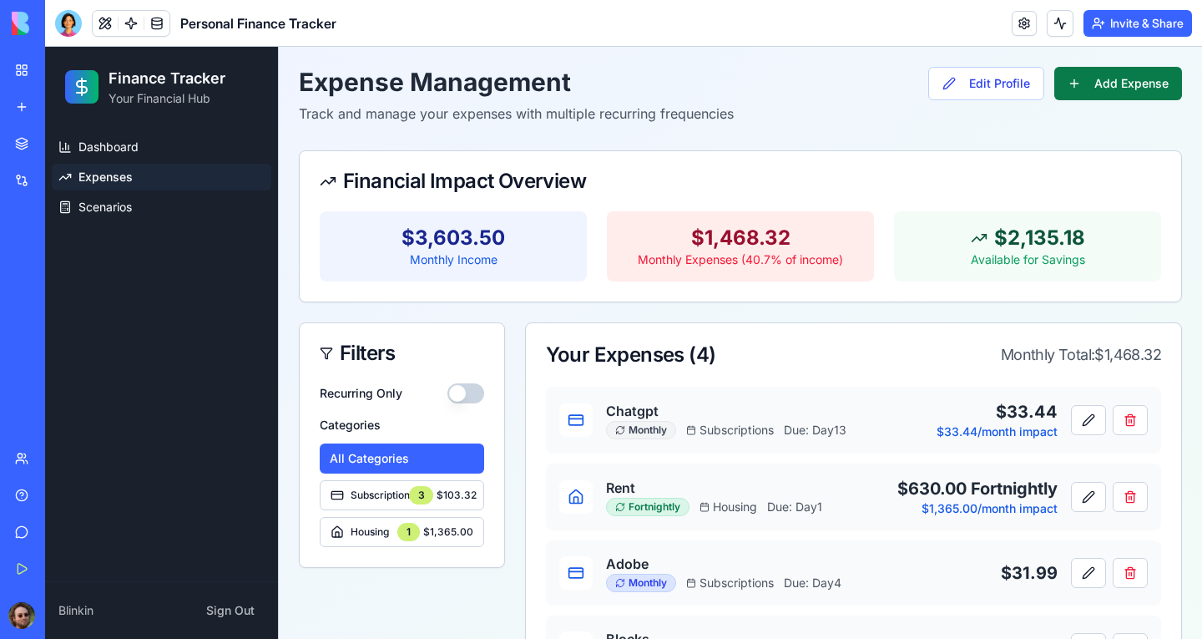
click at [1089, 86] on button "Add Expense" at bounding box center [1119, 83] width 128 height 33
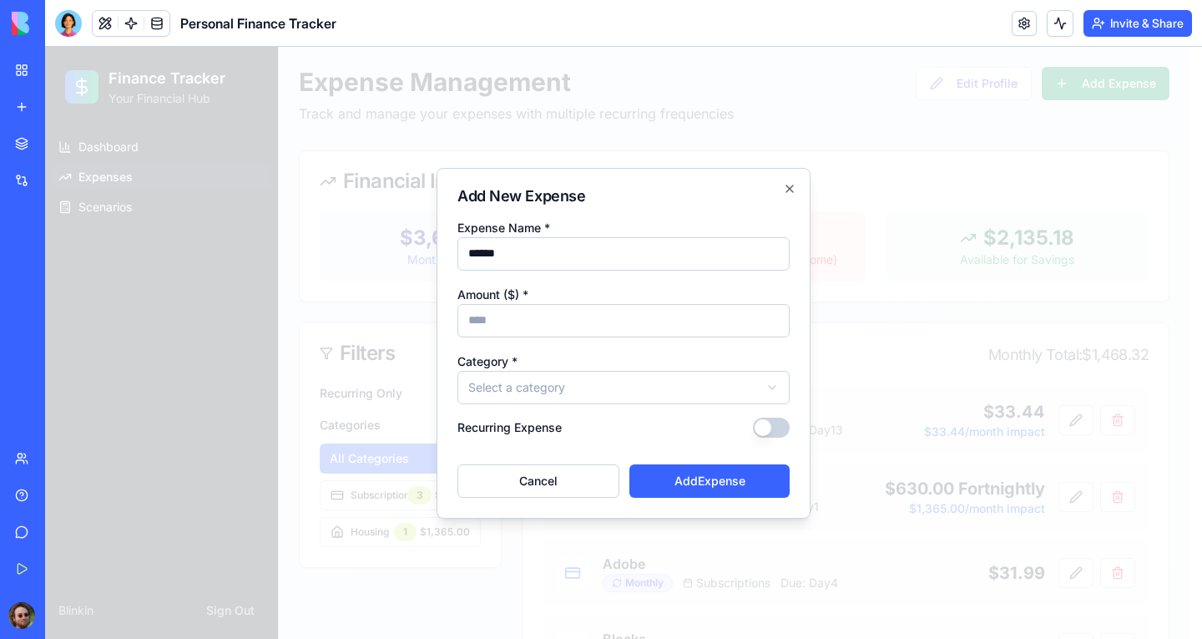
type input "******"
click at [609, 327] on input "Amount ($) *" at bounding box center [624, 320] width 332 height 33
type input "***"
click at [637, 384] on body "**********" at bounding box center [617, 384] width 1145 height 675
click at [703, 392] on body "**********" at bounding box center [617, 384] width 1145 height 675
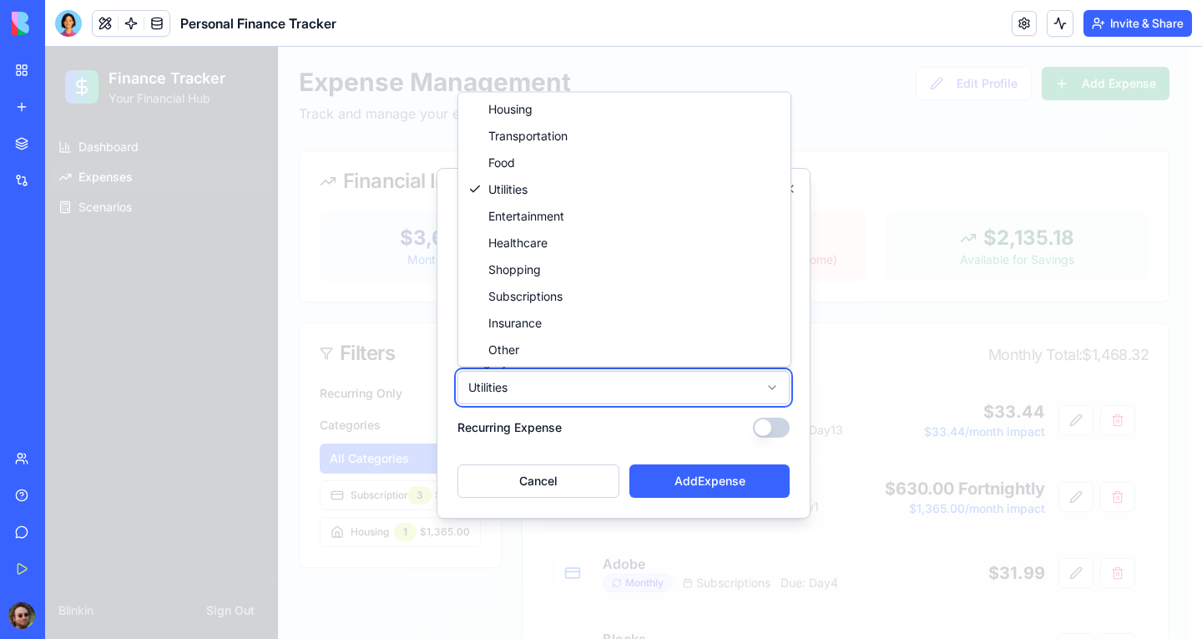
click at [677, 419] on body "**********" at bounding box center [617, 384] width 1145 height 675
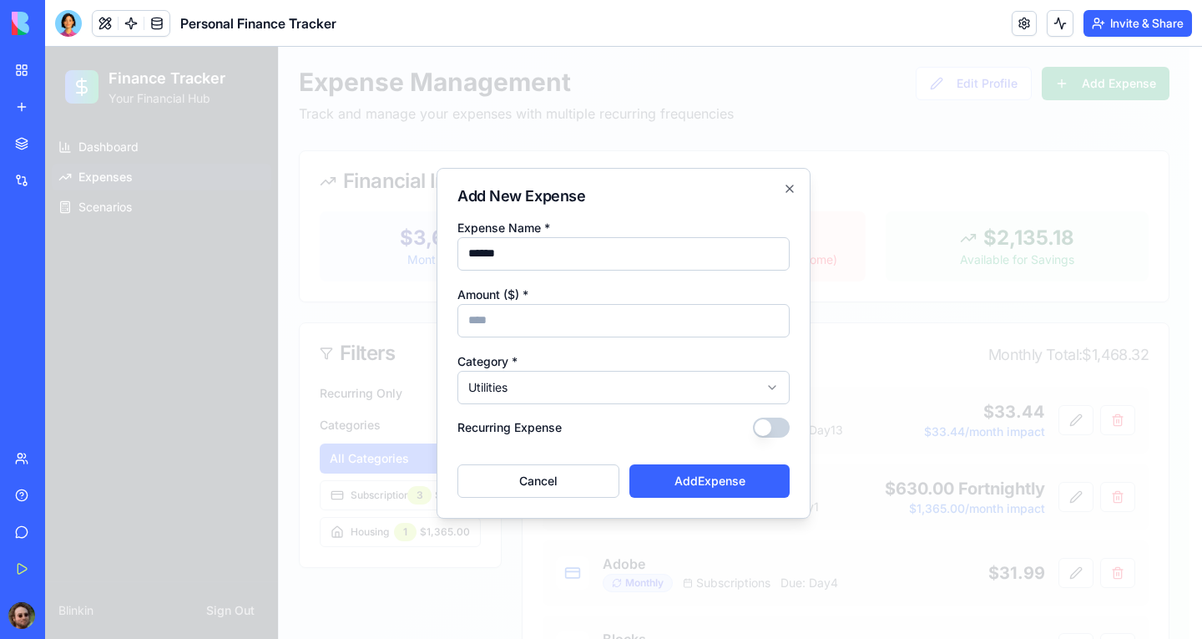
click at [760, 432] on button "Recurring Expense" at bounding box center [771, 427] width 37 height 20
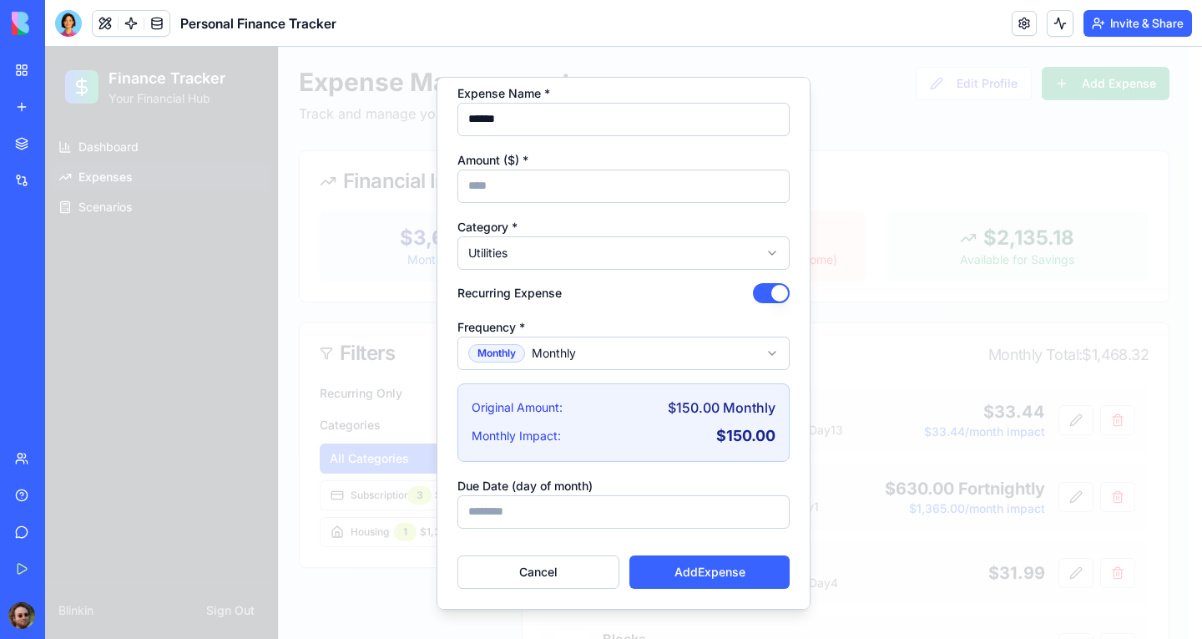
click at [602, 503] on input "Due Date (day of month)" at bounding box center [624, 510] width 332 height 33
type input "**"
click at [650, 559] on button "Add Expense" at bounding box center [710, 570] width 160 height 33
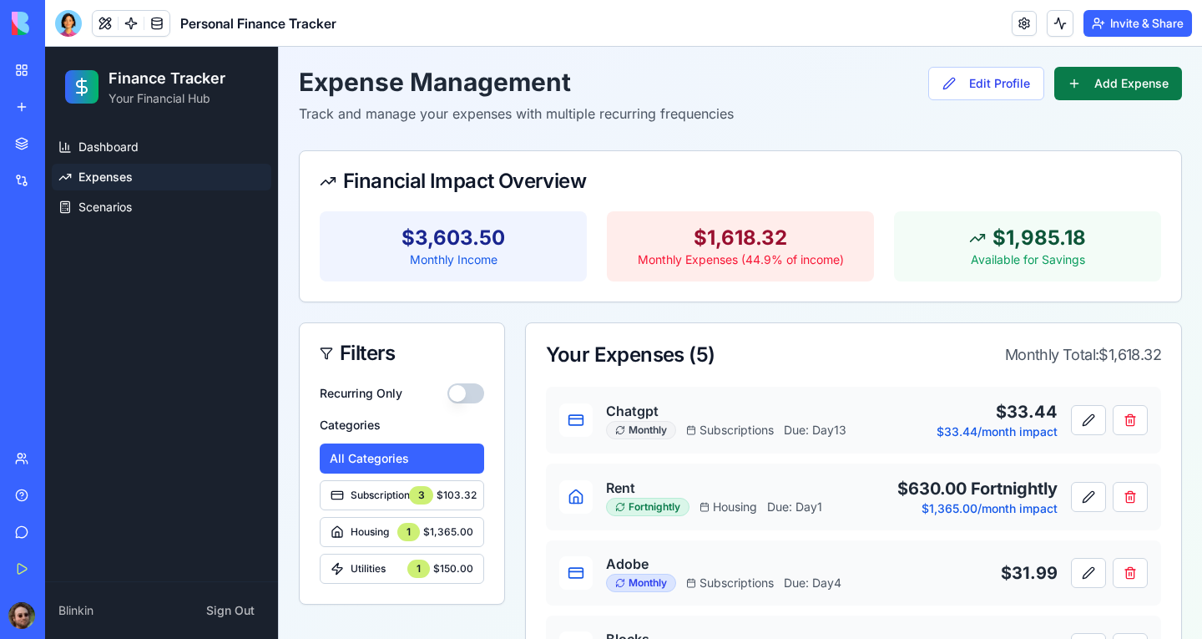
click at [1111, 88] on button "Add Expense" at bounding box center [1119, 83] width 128 height 33
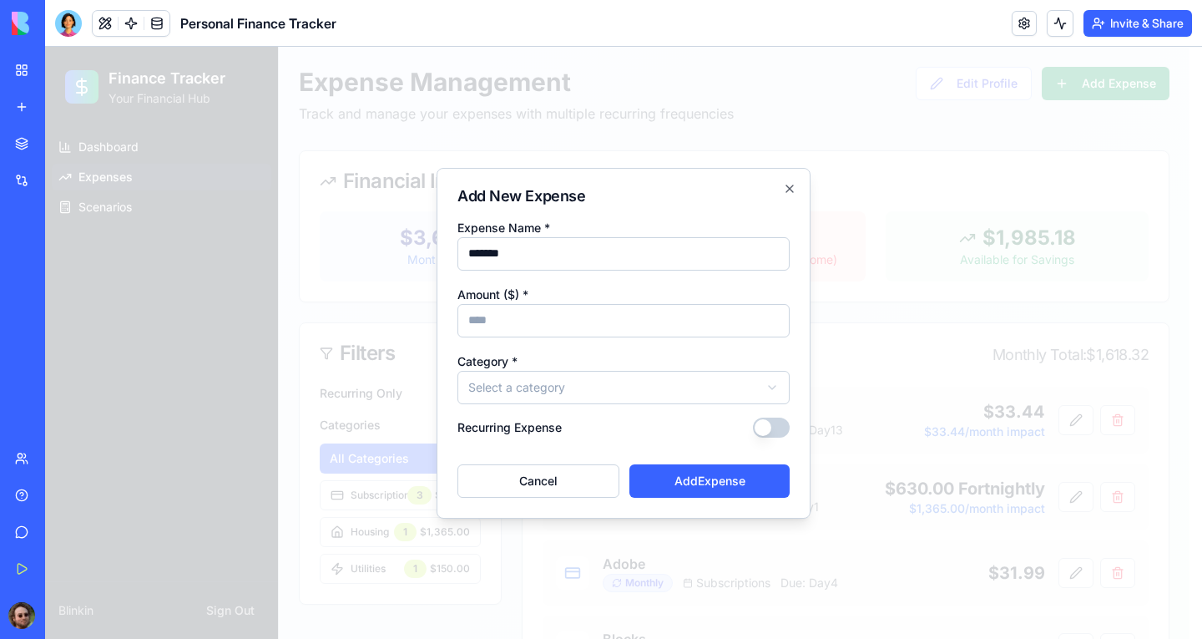
type input "*******"
click at [604, 316] on input "Amount ($) *" at bounding box center [624, 320] width 332 height 33
type input "*****"
click at [575, 383] on body "**********" at bounding box center [617, 422] width 1145 height 750
click at [776, 431] on button "Recurring Expense" at bounding box center [771, 427] width 37 height 20
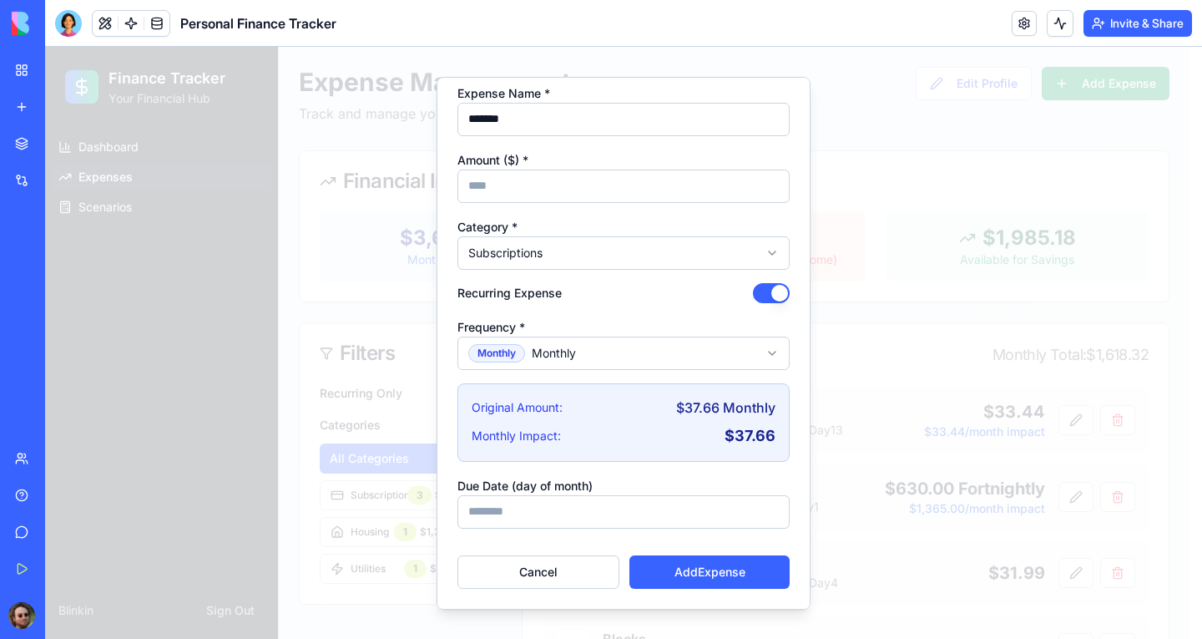
click at [662, 508] on input "Due Date (day of month)" at bounding box center [624, 510] width 332 height 33
type input "**"
click at [676, 570] on button "Add Expense" at bounding box center [710, 570] width 160 height 33
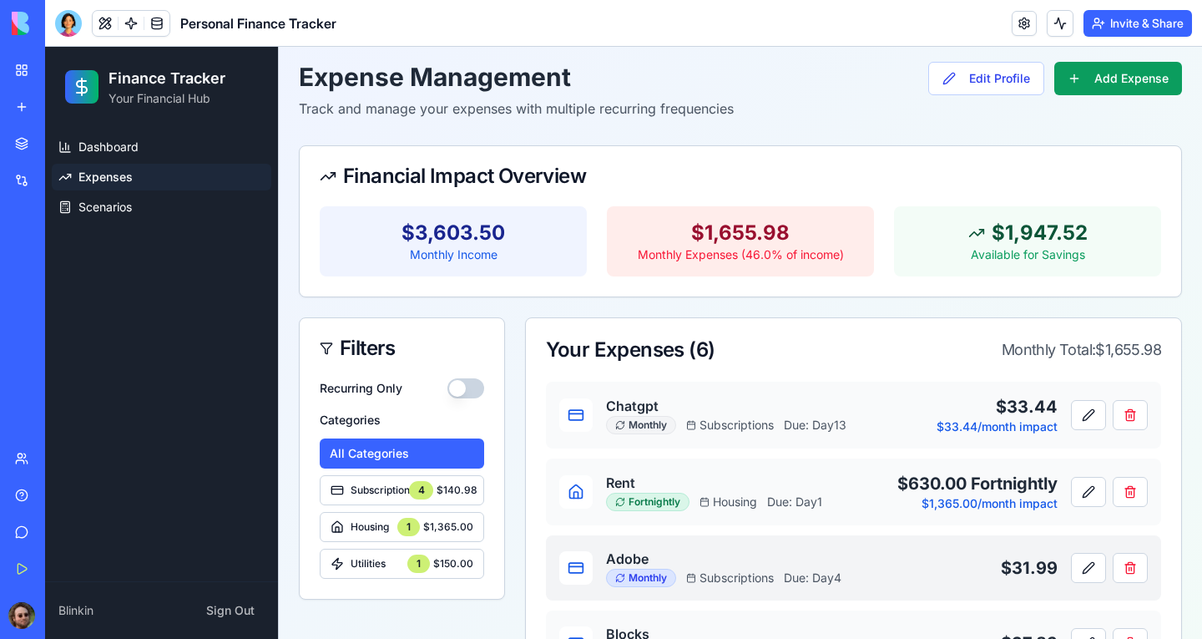
scroll to position [0, 0]
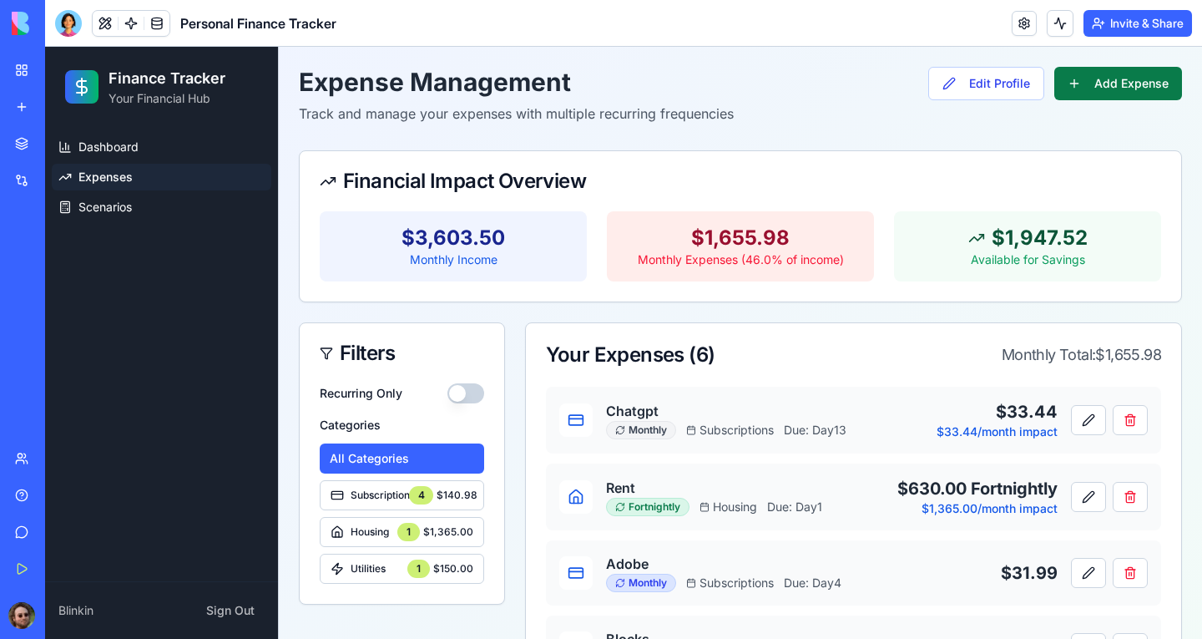
click at [1079, 83] on button "Add Expense" at bounding box center [1119, 83] width 128 height 33
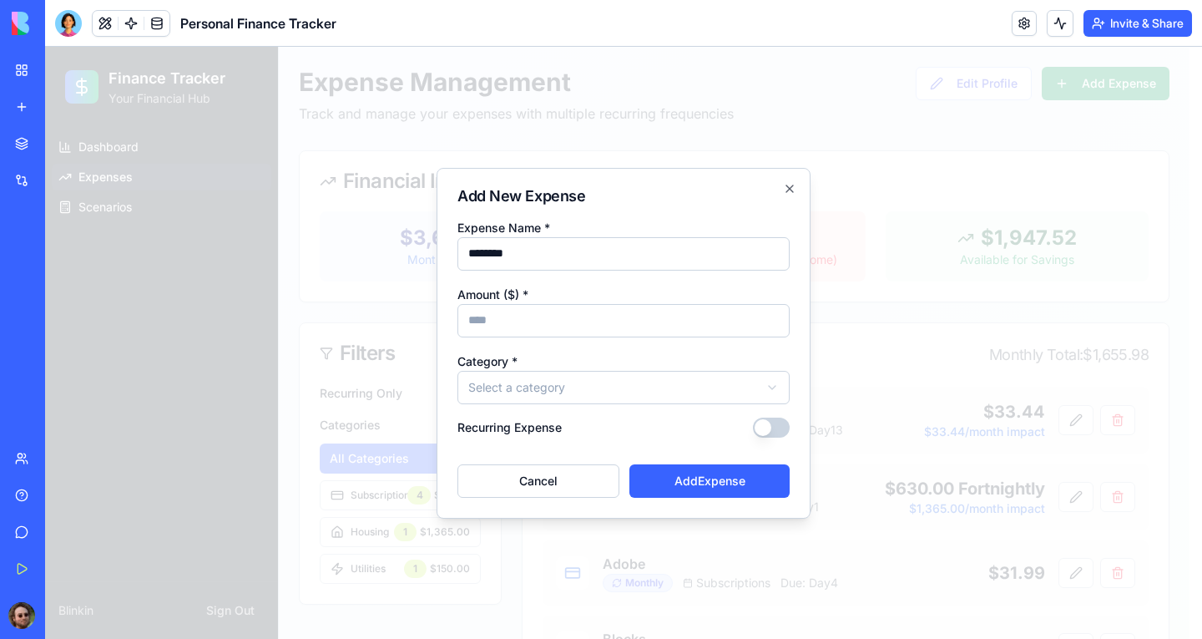
type input "********"
click at [608, 332] on input "Amount ($) *" at bounding box center [624, 320] width 332 height 33
type input "**"
click at [620, 386] on body "**********" at bounding box center [617, 459] width 1145 height 825
click at [777, 428] on button "Recurring Expense" at bounding box center [771, 427] width 37 height 20
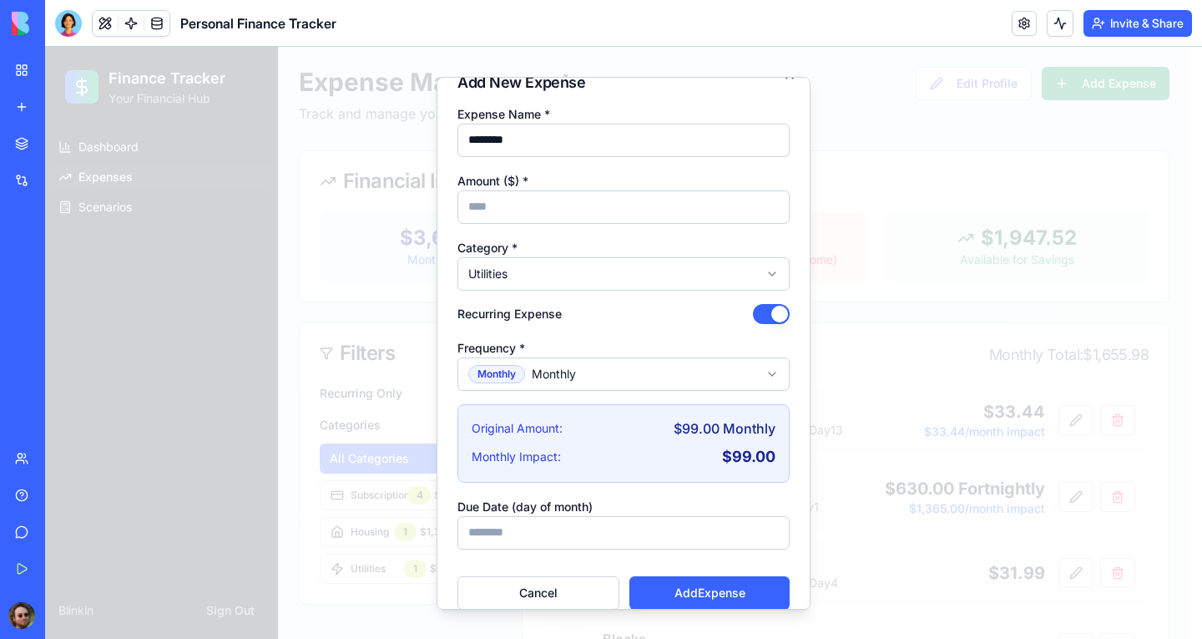
scroll to position [43, 0]
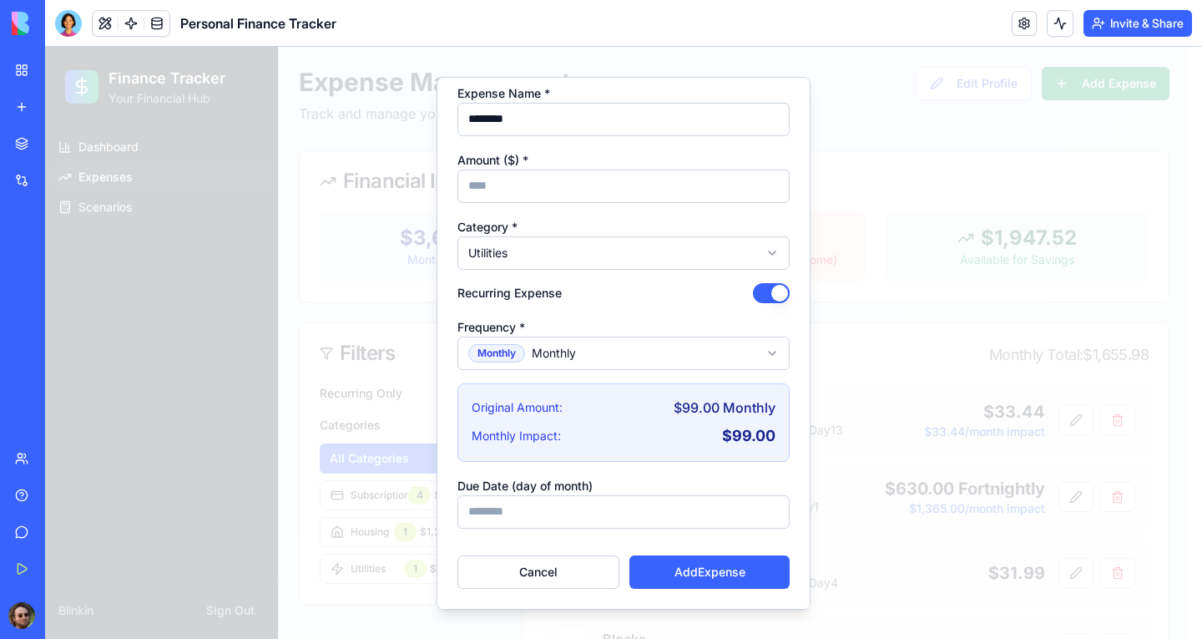
click at [589, 513] on input "Due Date (day of month)" at bounding box center [624, 510] width 332 height 33
type input "**"
click at [650, 567] on button "Add Expense" at bounding box center [710, 570] width 160 height 33
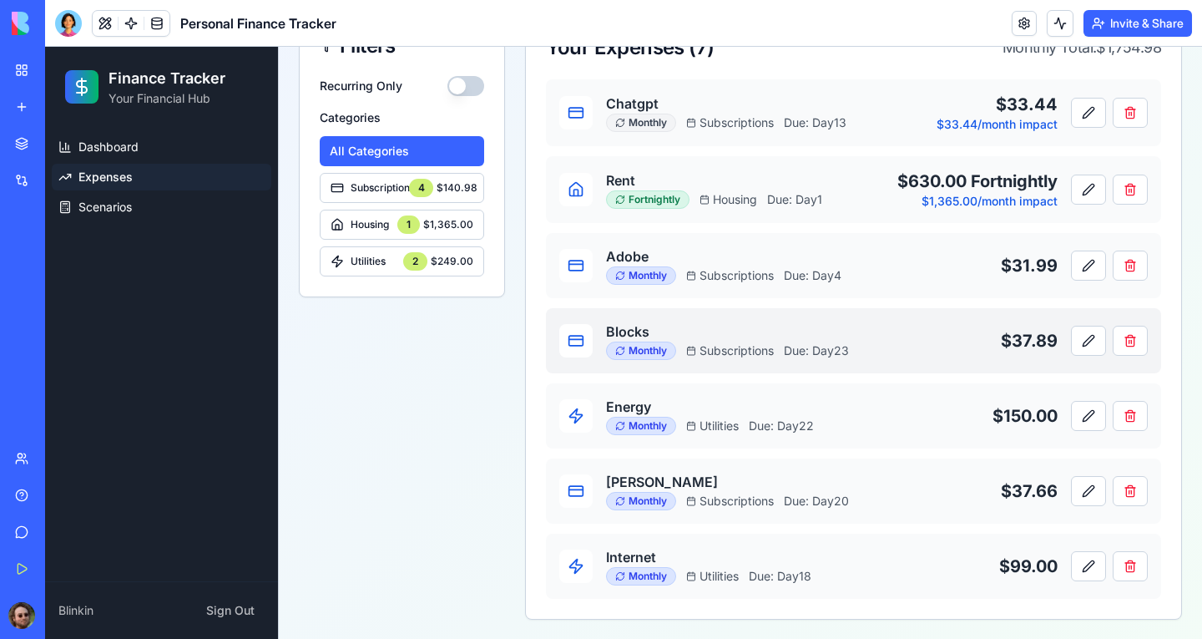
scroll to position [308, 0]
click at [1072, 342] on button at bounding box center [1088, 340] width 35 height 30
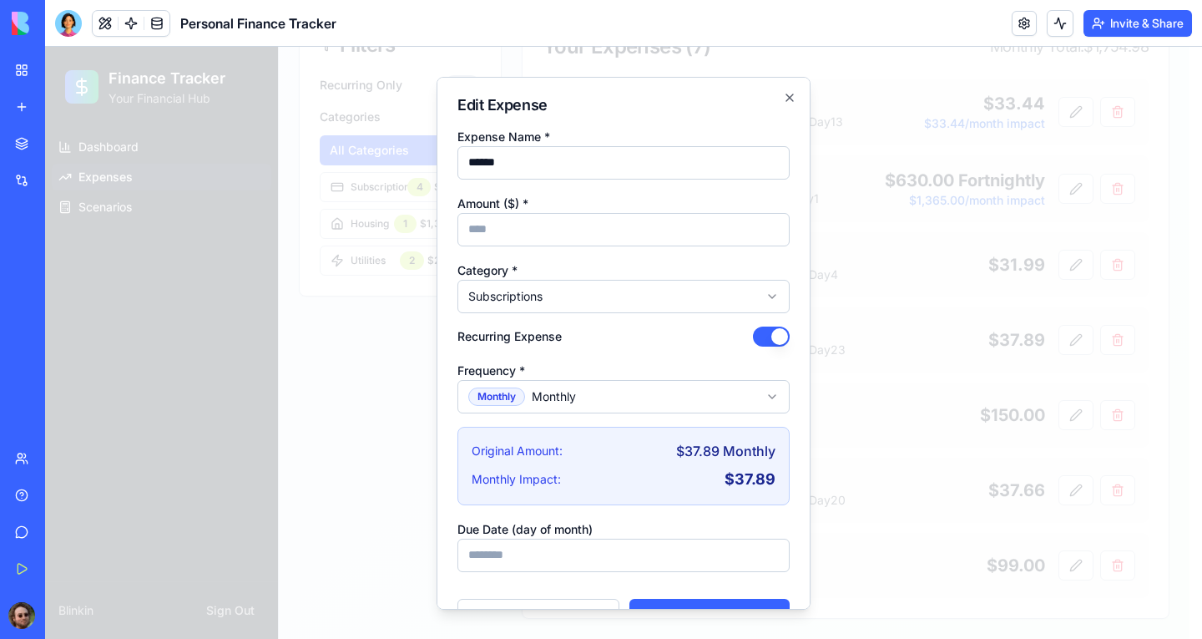
drag, startPoint x: 505, startPoint y: 229, endPoint x: 427, endPoint y: 227, distance: 78.5
click at [428, 228] on body "**********" at bounding box center [617, 189] width 1145 height 900
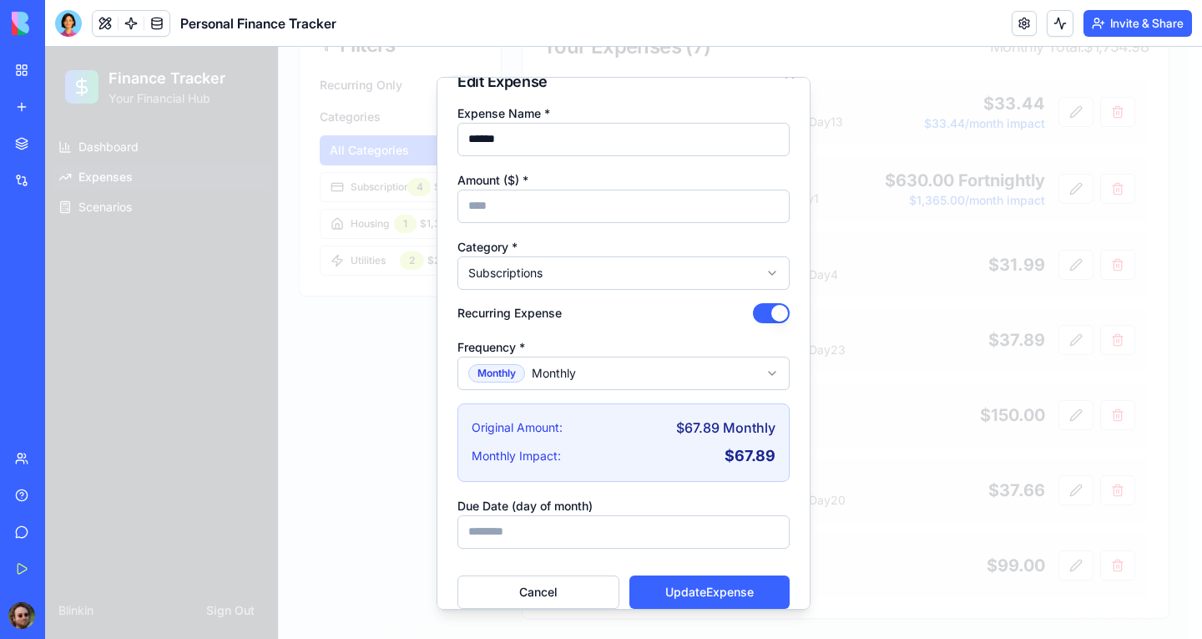
scroll to position [43, 0]
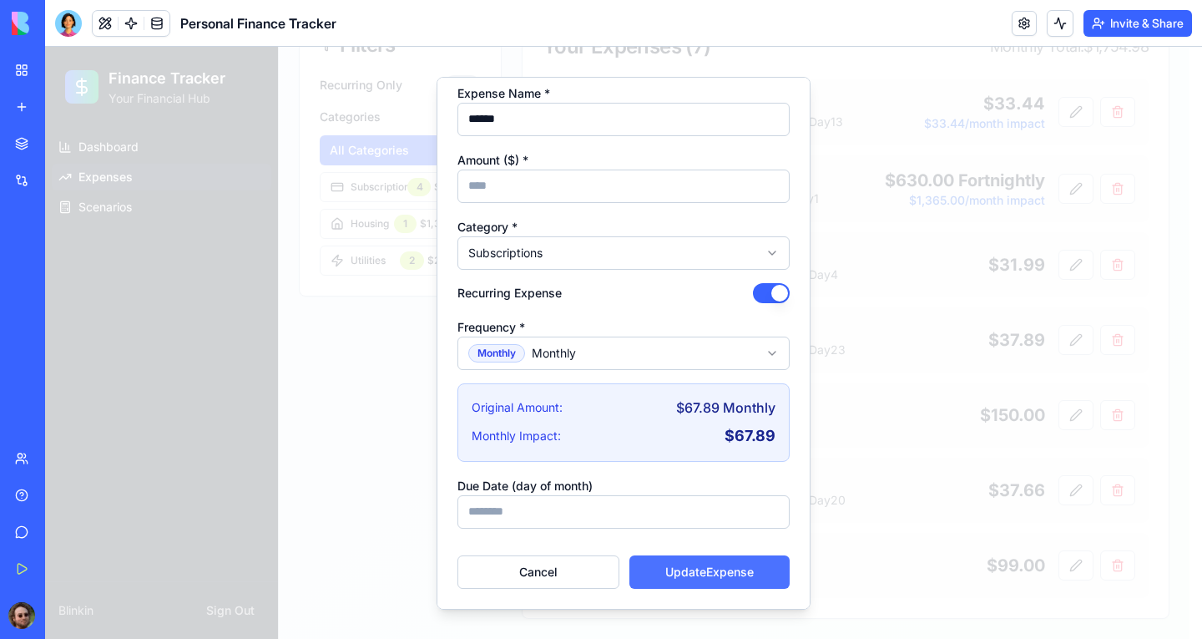
type input "*****"
click at [665, 569] on button "Update Expense" at bounding box center [710, 570] width 160 height 33
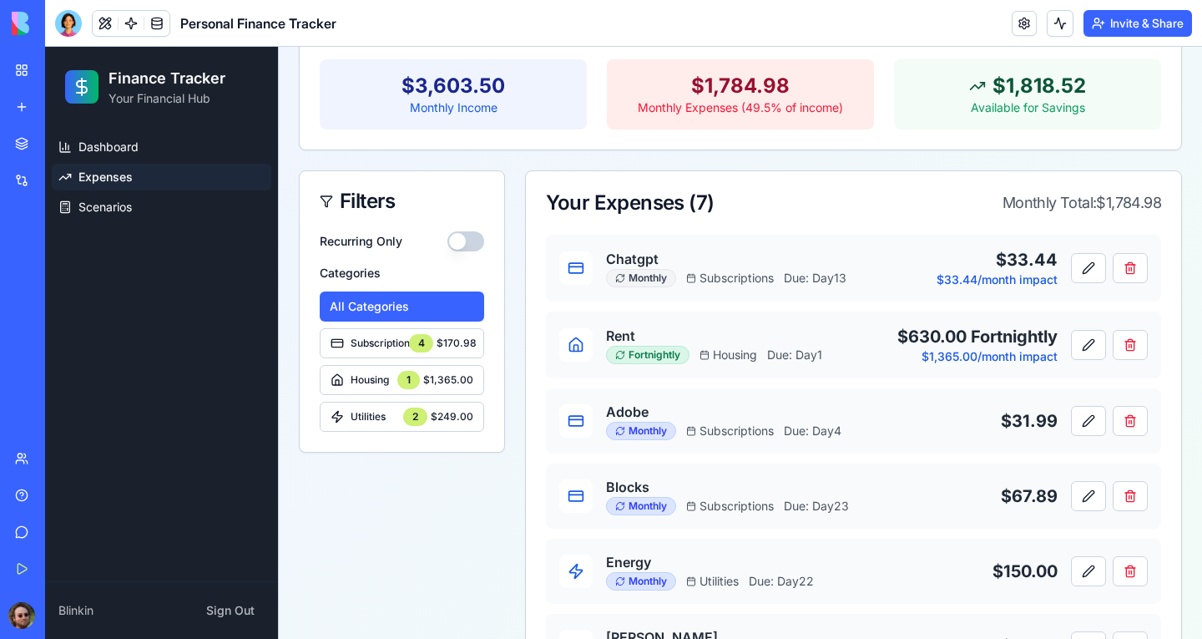
scroll to position [0, 0]
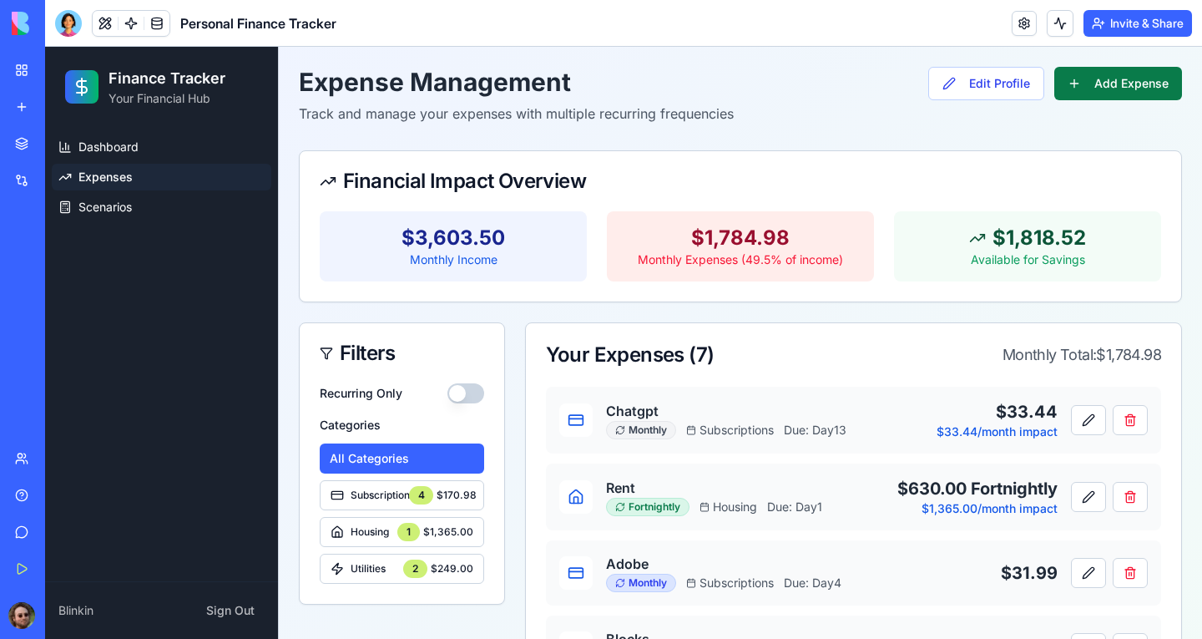
click at [1065, 74] on button "Add Expense" at bounding box center [1119, 83] width 128 height 33
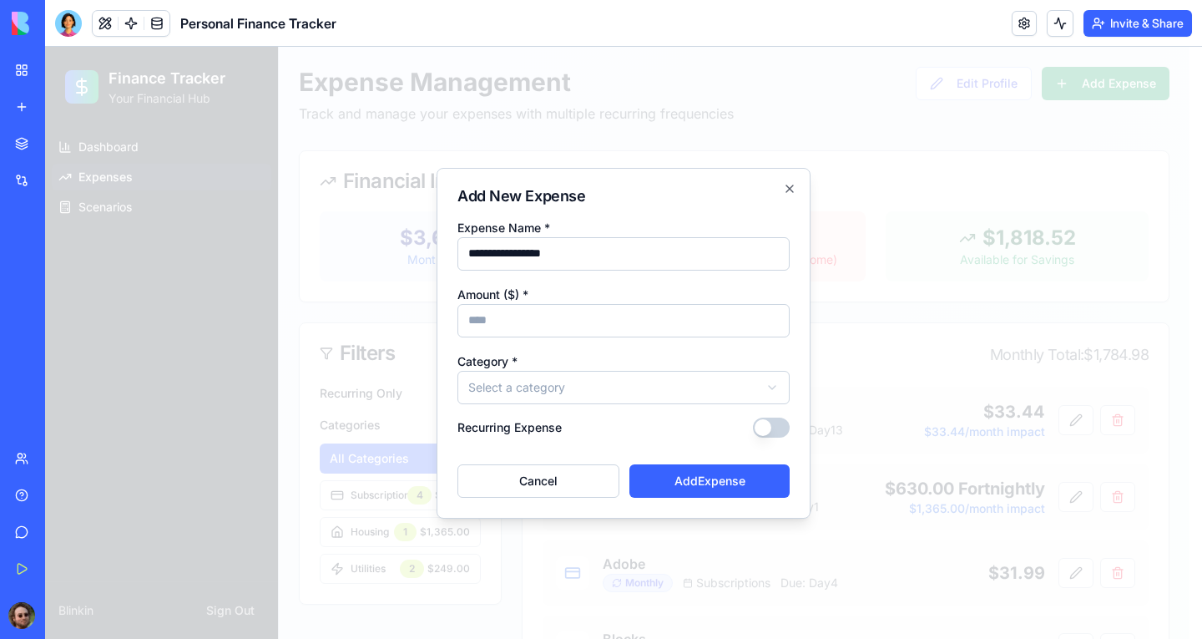
type input "**********"
click at [490, 329] on input "Amount ($) *" at bounding box center [624, 320] width 332 height 33
type input "**"
click at [599, 395] on body "**********" at bounding box center [617, 497] width 1145 height 900
click at [651, 389] on body "**********" at bounding box center [617, 497] width 1145 height 900
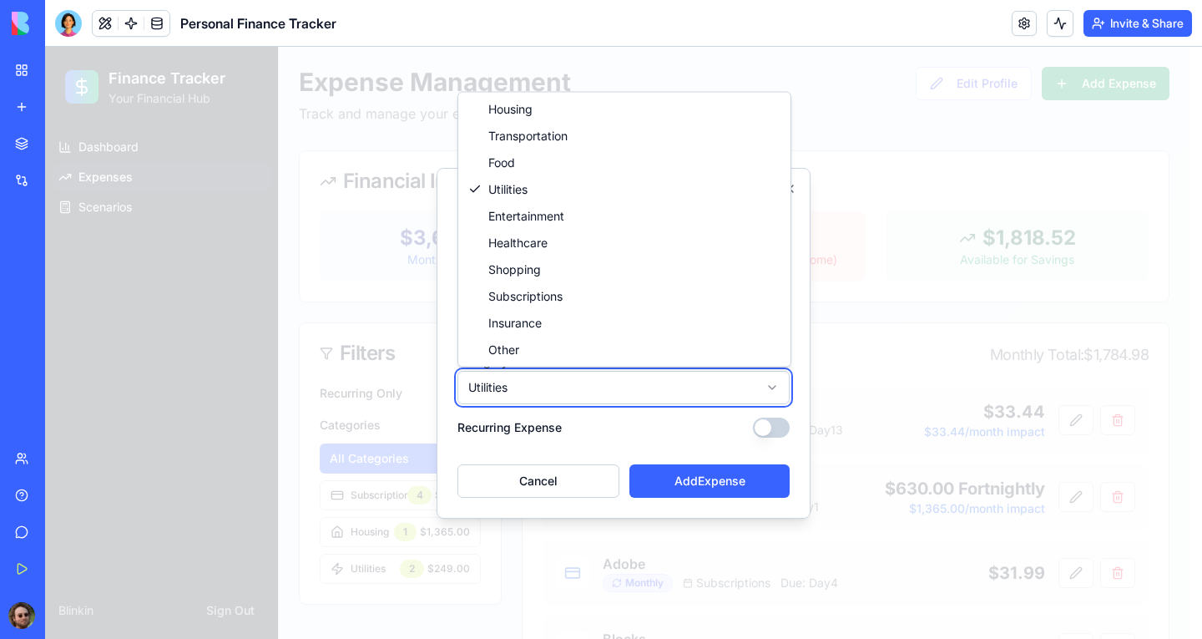
click at [640, 419] on body "**********" at bounding box center [617, 497] width 1145 height 900
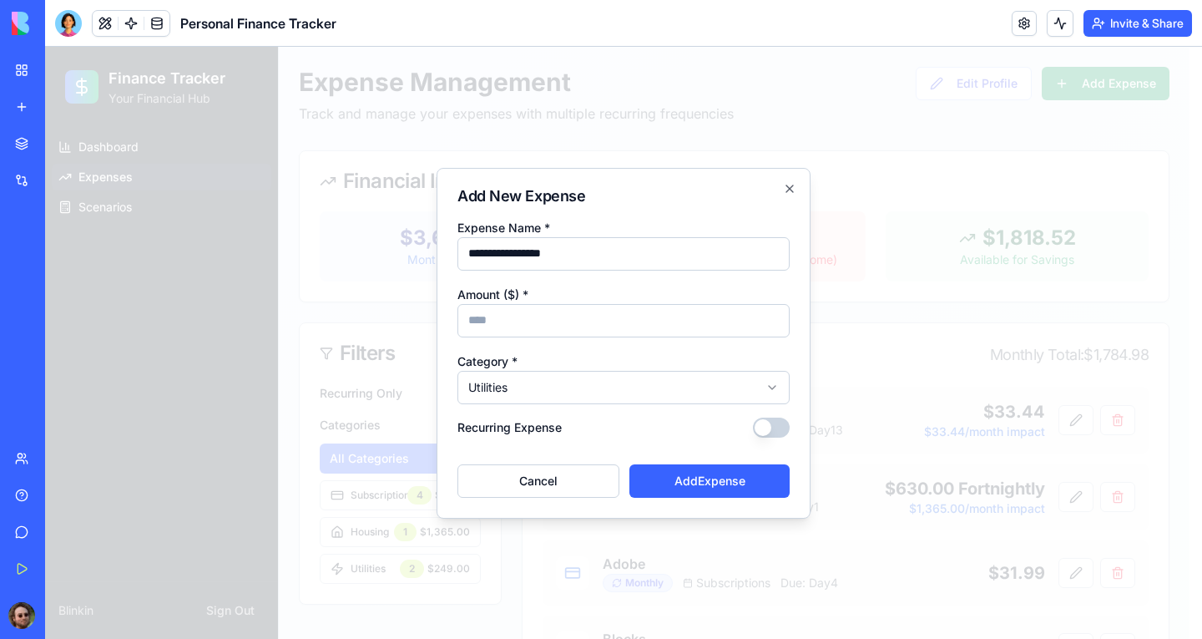
click at [777, 424] on button "Recurring Expense" at bounding box center [771, 427] width 37 height 20
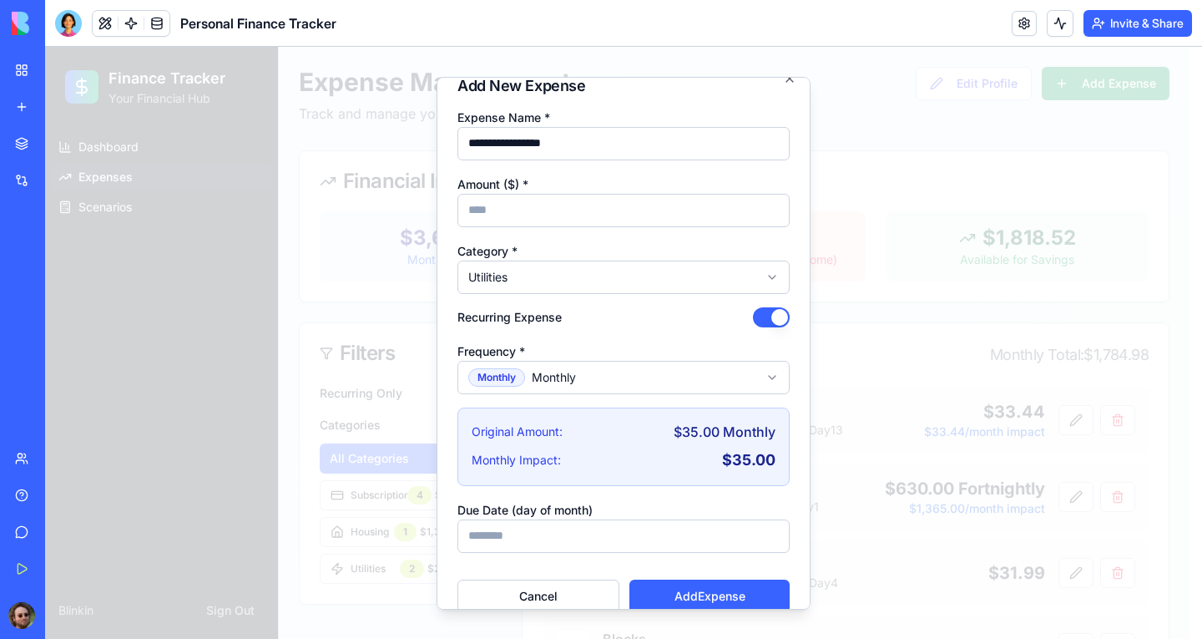
scroll to position [43, 0]
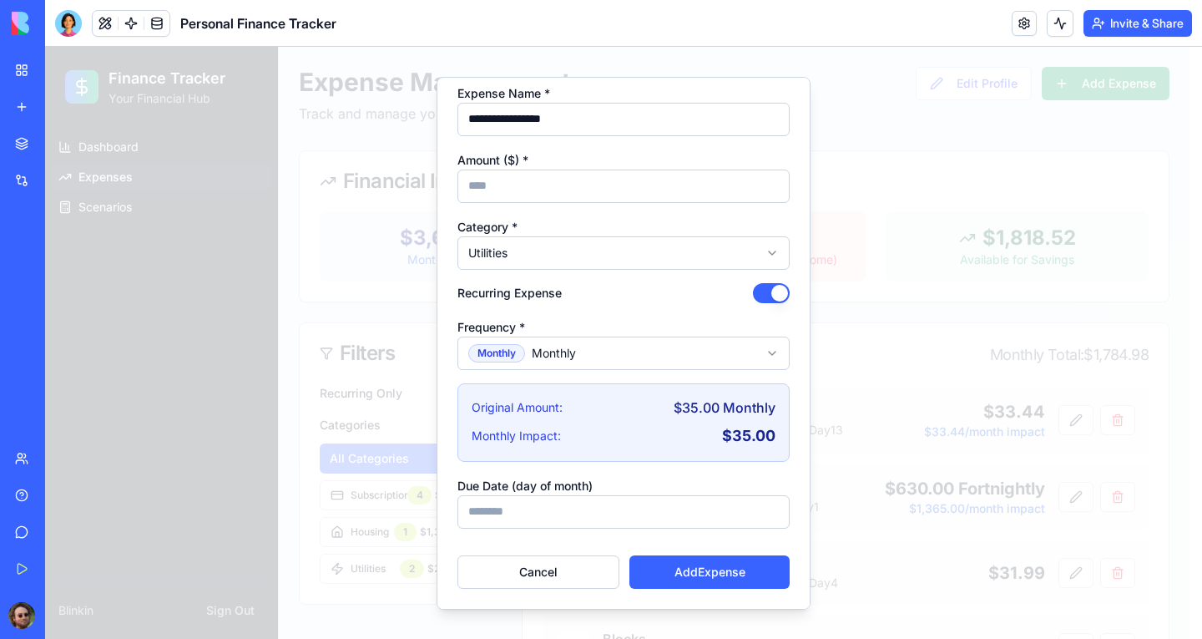
click at [564, 506] on input "Due Date (day of month)" at bounding box center [624, 510] width 332 height 33
type input "*"
click at [671, 570] on button "Add Expense" at bounding box center [710, 570] width 160 height 33
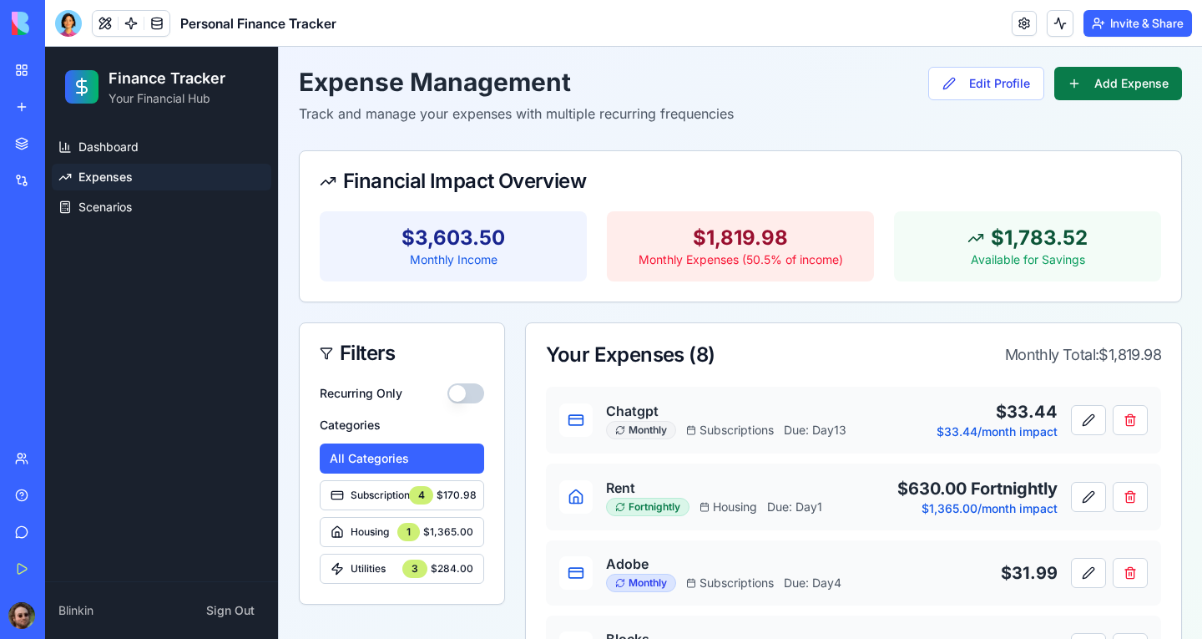
click at [1074, 87] on button "Add Expense" at bounding box center [1119, 83] width 128 height 33
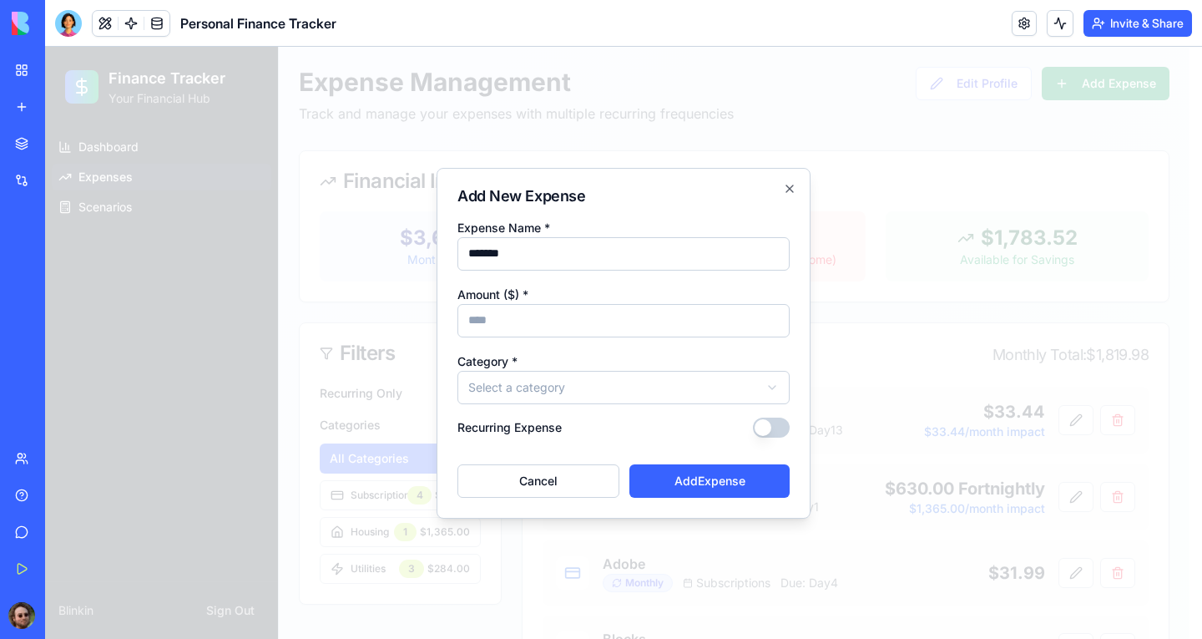
type input "*******"
click at [610, 316] on input "Amount ($) *" at bounding box center [624, 320] width 332 height 33
type input "*****"
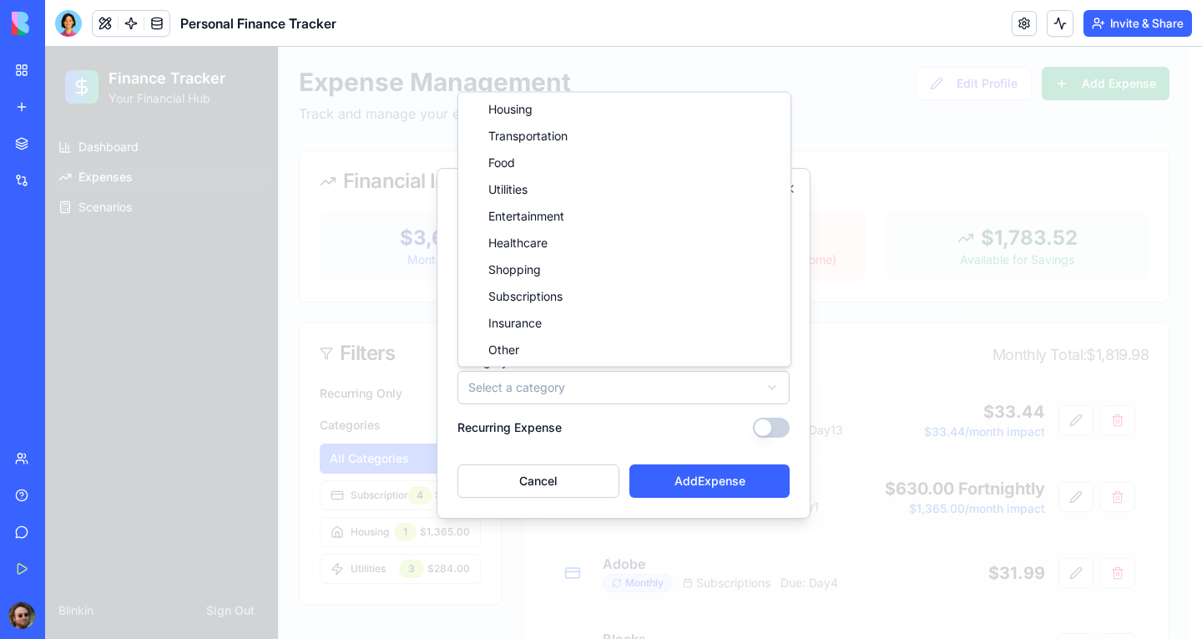
click at [647, 391] on body "Finance Tracker Your Financial Hub Dashboard Expenses Scenarios Blinkin Sign Ou…" at bounding box center [617, 534] width 1145 height 975
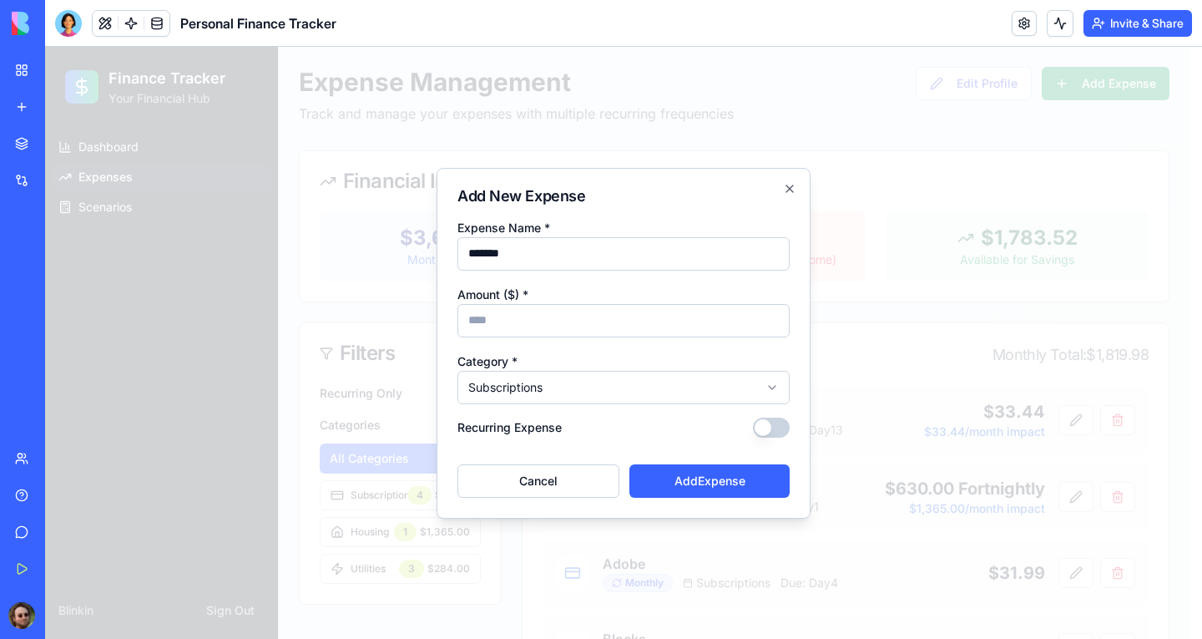
click at [779, 419] on button "Recurring Expense" at bounding box center [771, 427] width 37 height 20
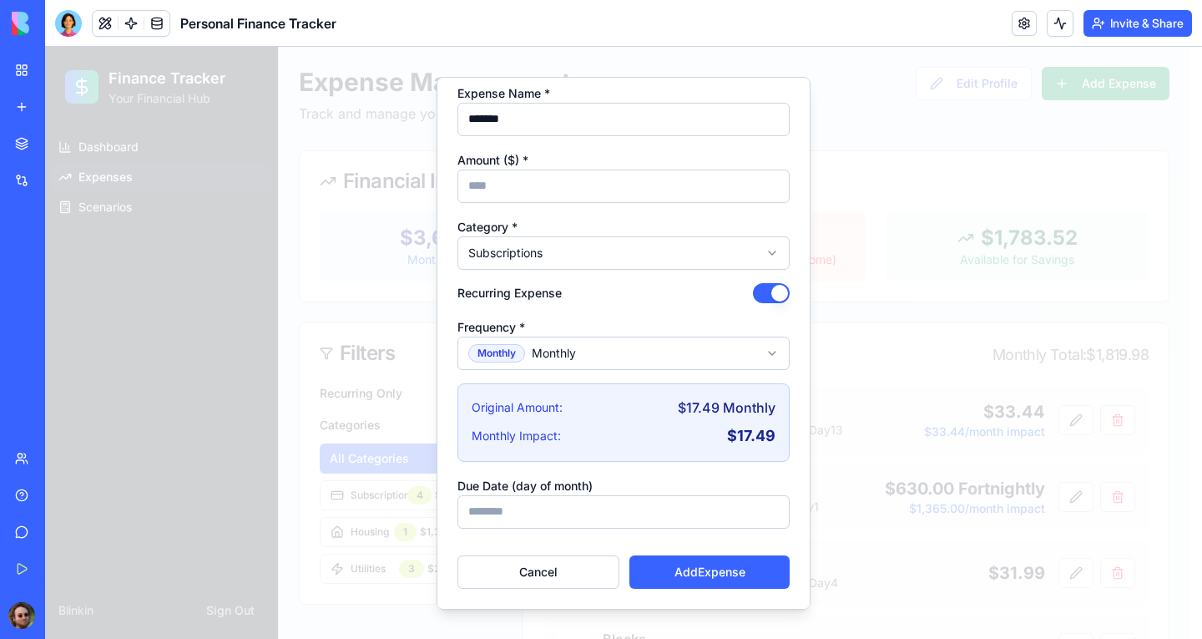
click at [545, 508] on input "Due Date (day of month)" at bounding box center [624, 510] width 332 height 33
type input "**"
click at [708, 576] on button "Add Expense" at bounding box center [710, 570] width 160 height 33
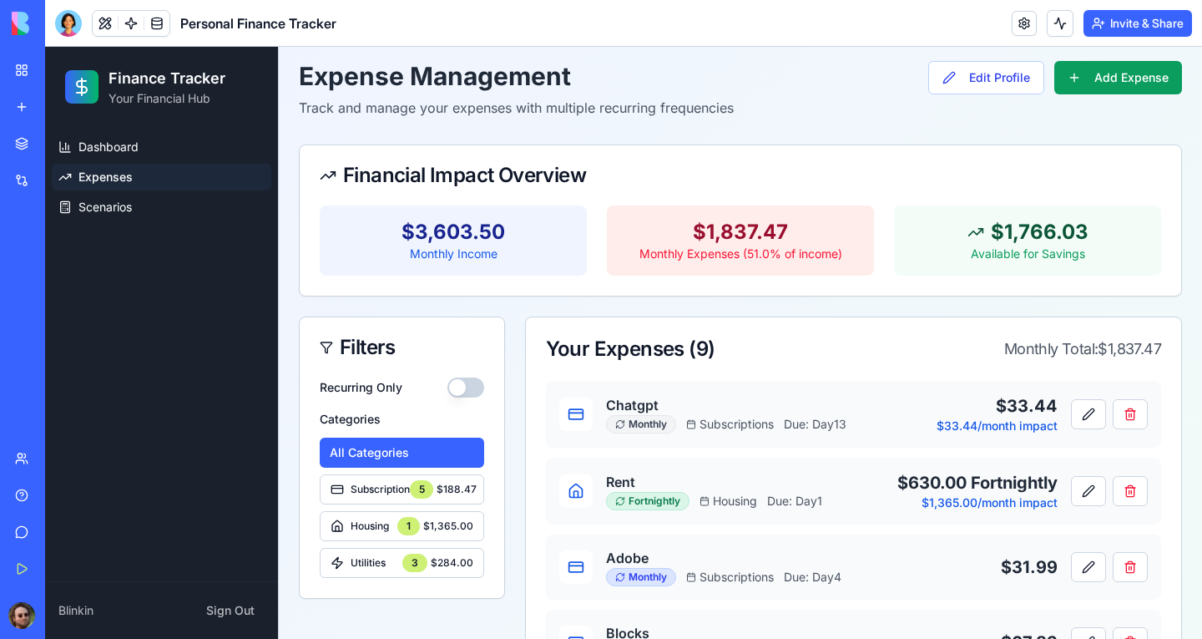
scroll to position [0, 0]
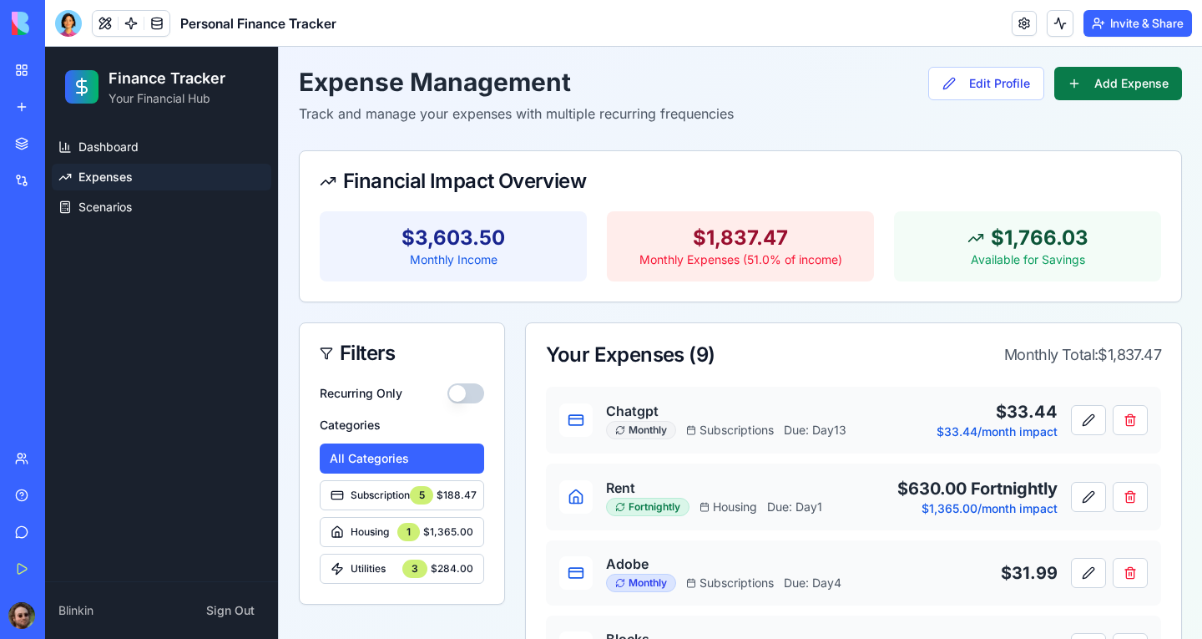
click at [1077, 79] on button "Add Expense" at bounding box center [1119, 83] width 128 height 33
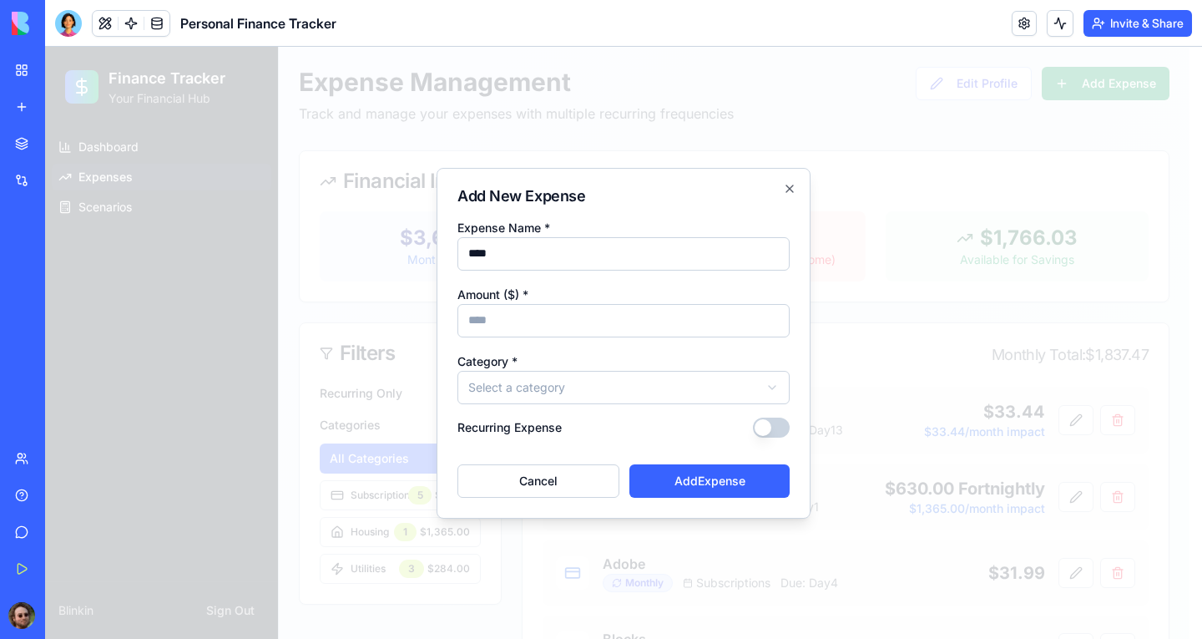
type input "****"
click at [519, 307] on input "Amount ($) *" at bounding box center [624, 320] width 332 height 33
type input "**"
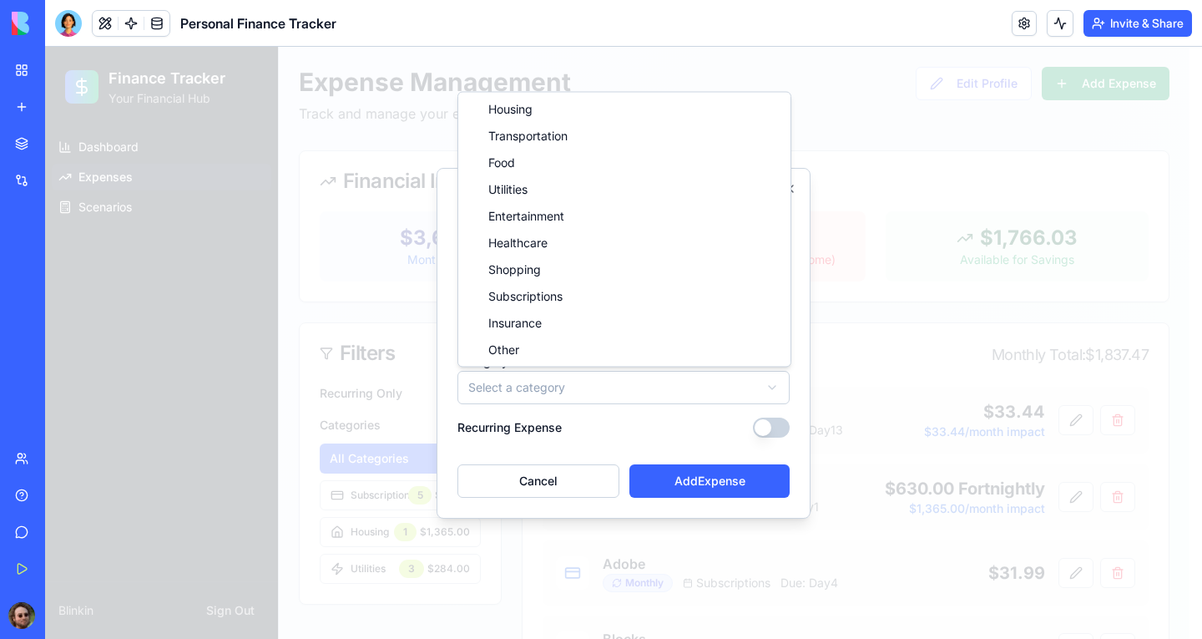
click at [503, 392] on body "Finance Tracker Your Financial Hub Dashboard Expenses Scenarios Blinkin Sign Ou…" at bounding box center [617, 572] width 1145 height 1050
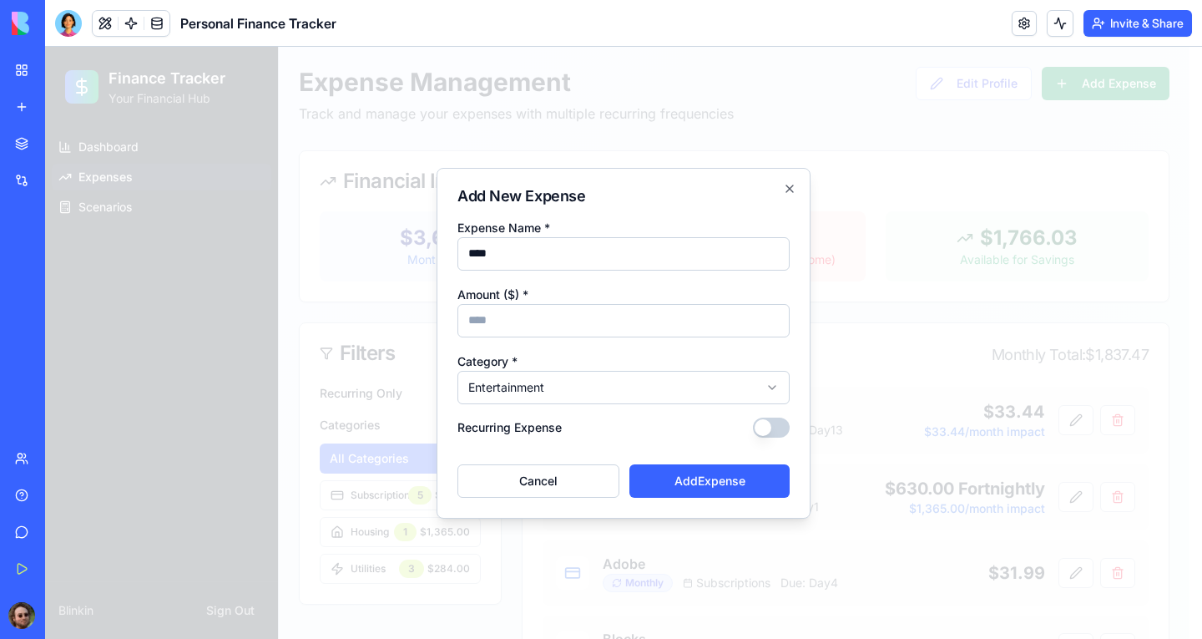
click at [766, 422] on button "Recurring Expense" at bounding box center [771, 427] width 37 height 20
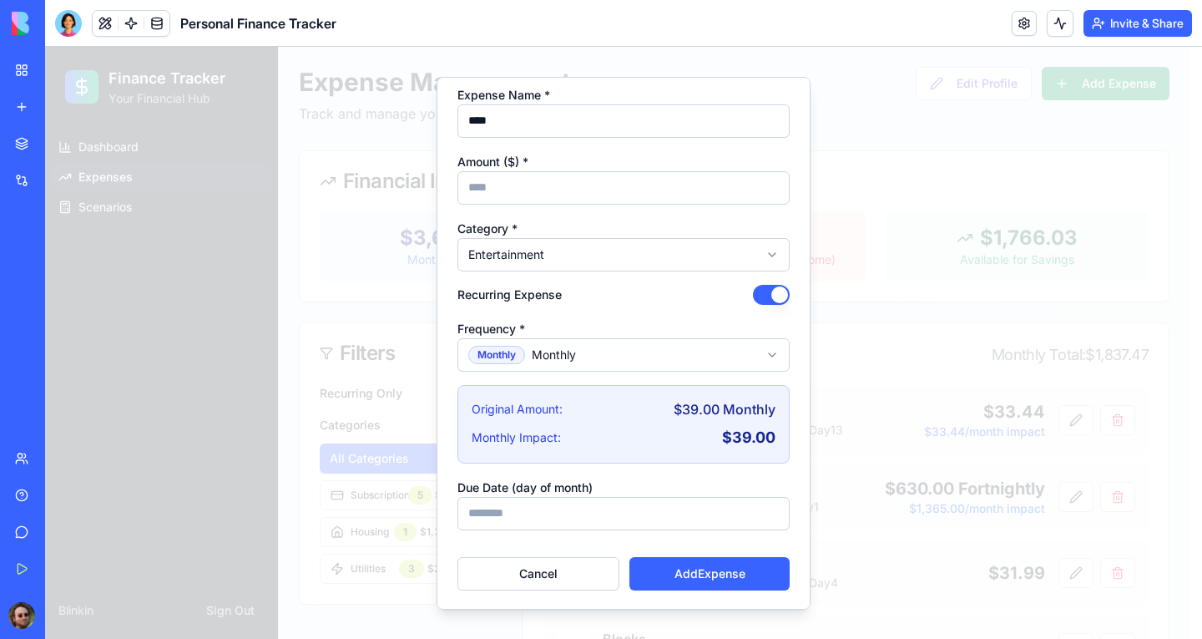
scroll to position [43, 0]
click at [585, 504] on input "Due Date (day of month)" at bounding box center [624, 510] width 332 height 33
type input "*"
click at [680, 571] on button "Add Expense" at bounding box center [710, 570] width 160 height 33
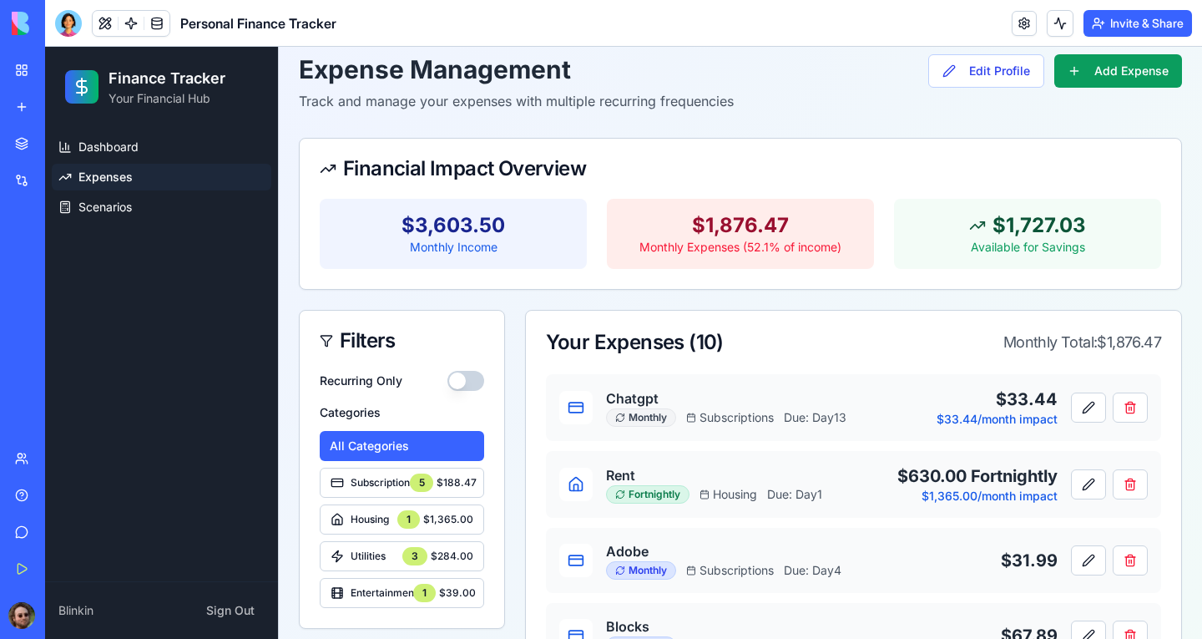
scroll to position [0, 0]
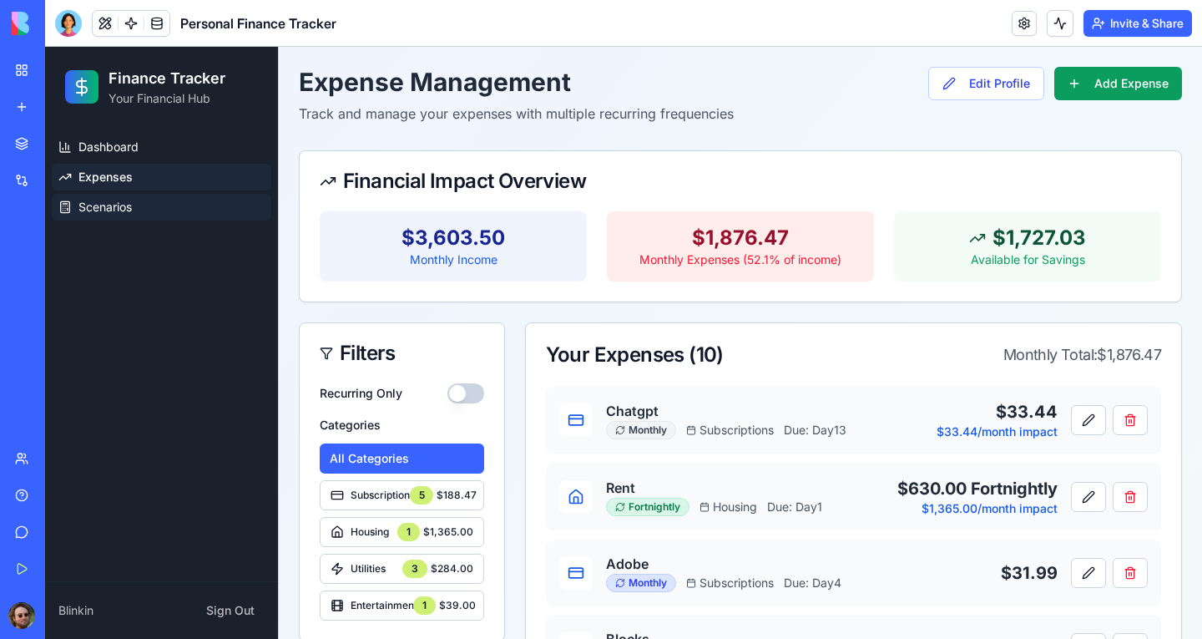
click at [119, 205] on span "Scenarios" at bounding box center [104, 207] width 53 height 17
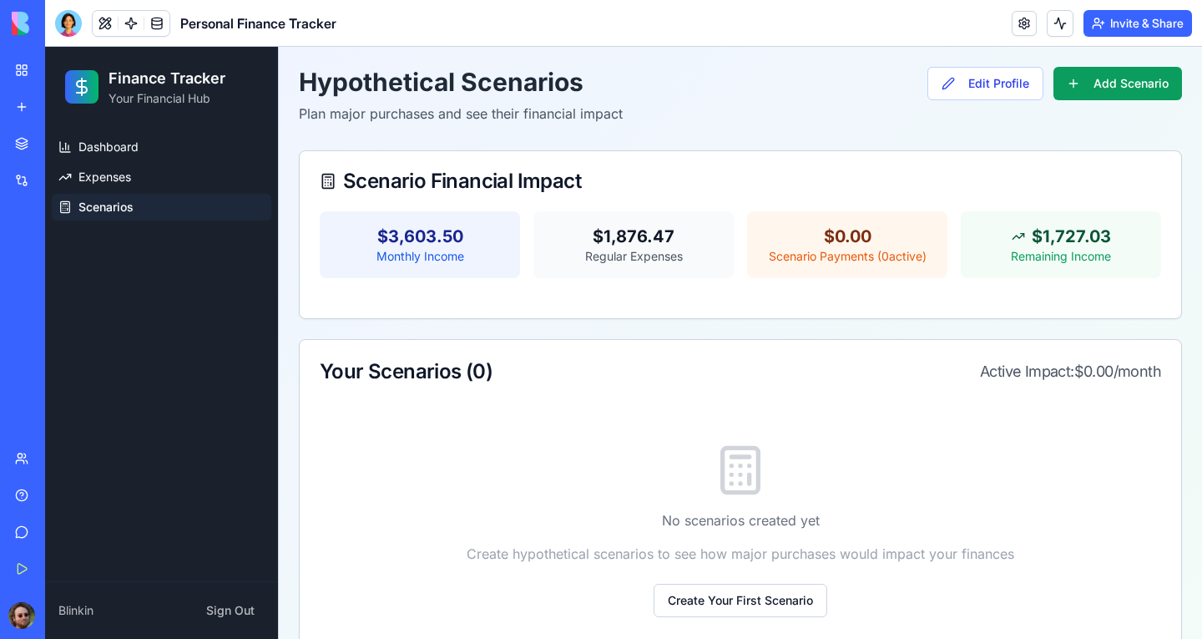
scroll to position [59, 0]
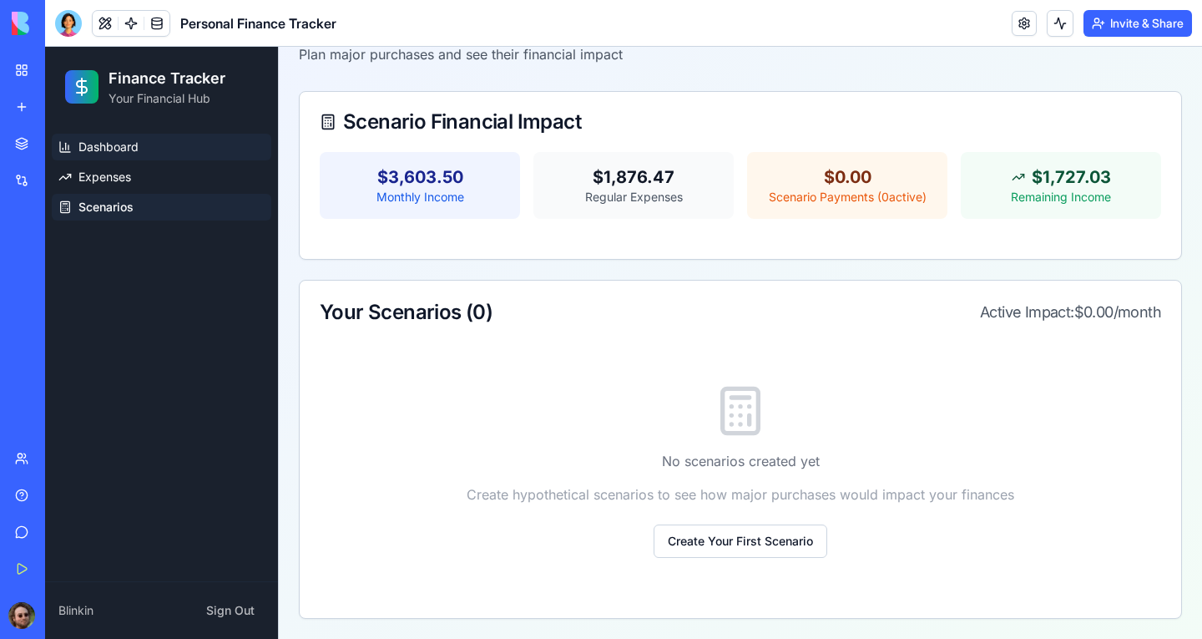
click at [114, 141] on span "Dashboard" at bounding box center [108, 147] width 60 height 17
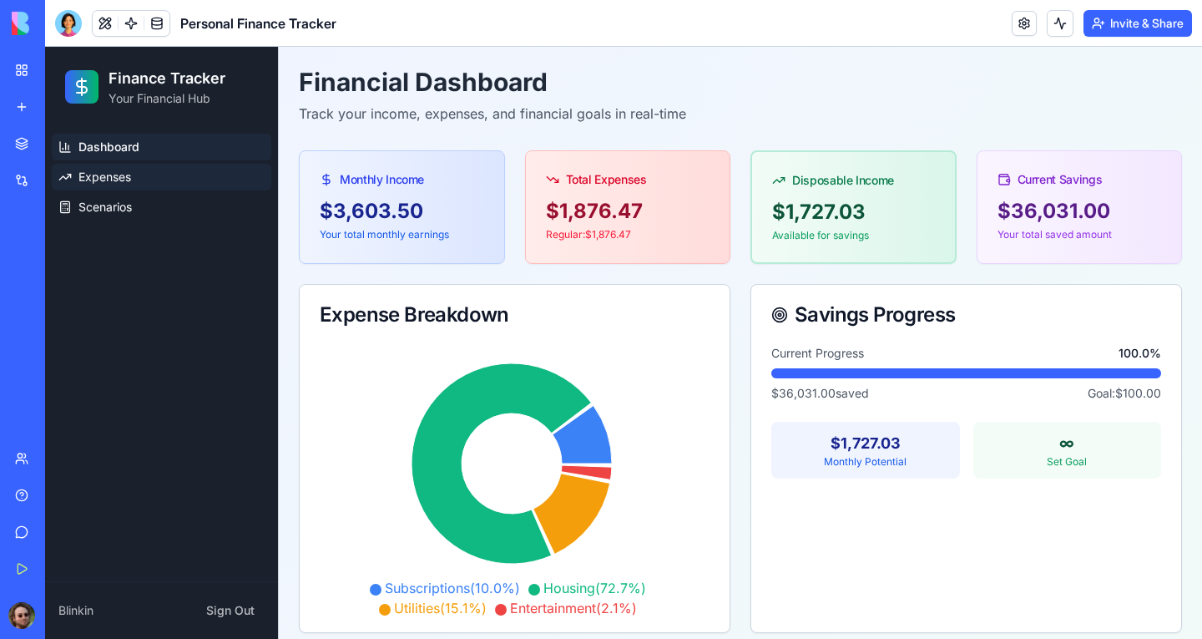
click at [108, 178] on span "Expenses" at bounding box center [104, 177] width 53 height 17
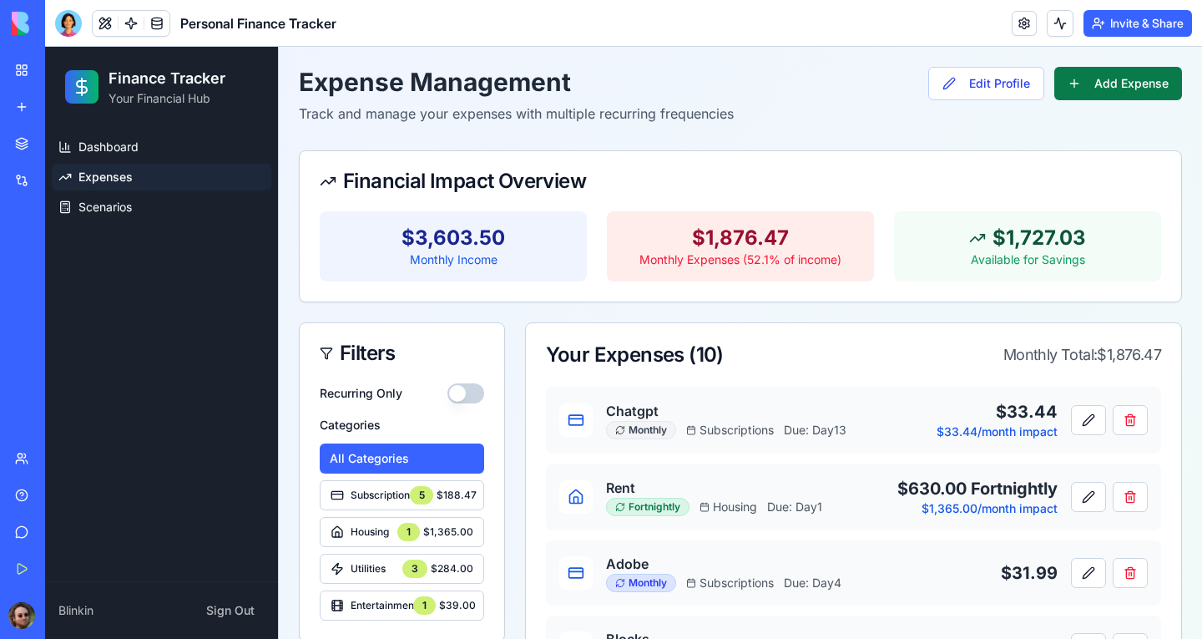
click at [1098, 81] on button "Add Expense" at bounding box center [1119, 83] width 128 height 33
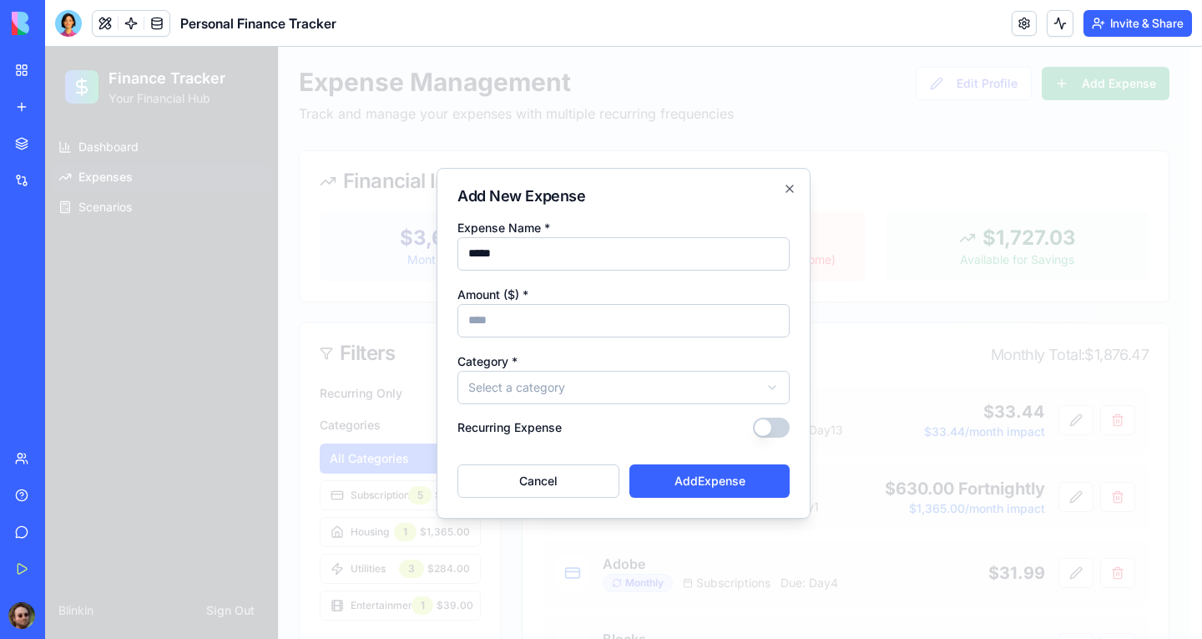
type input "*****"
click at [654, 324] on input "Amount ($) *" at bounding box center [624, 320] width 332 height 33
type input "*****"
click at [637, 377] on body "Finance Tracker Your Financial Hub Dashboard Expenses Scenarios Blinkin Sign Ou…" at bounding box center [617, 610] width 1145 height 1126
click at [773, 431] on button "Recurring Expense" at bounding box center [771, 427] width 37 height 20
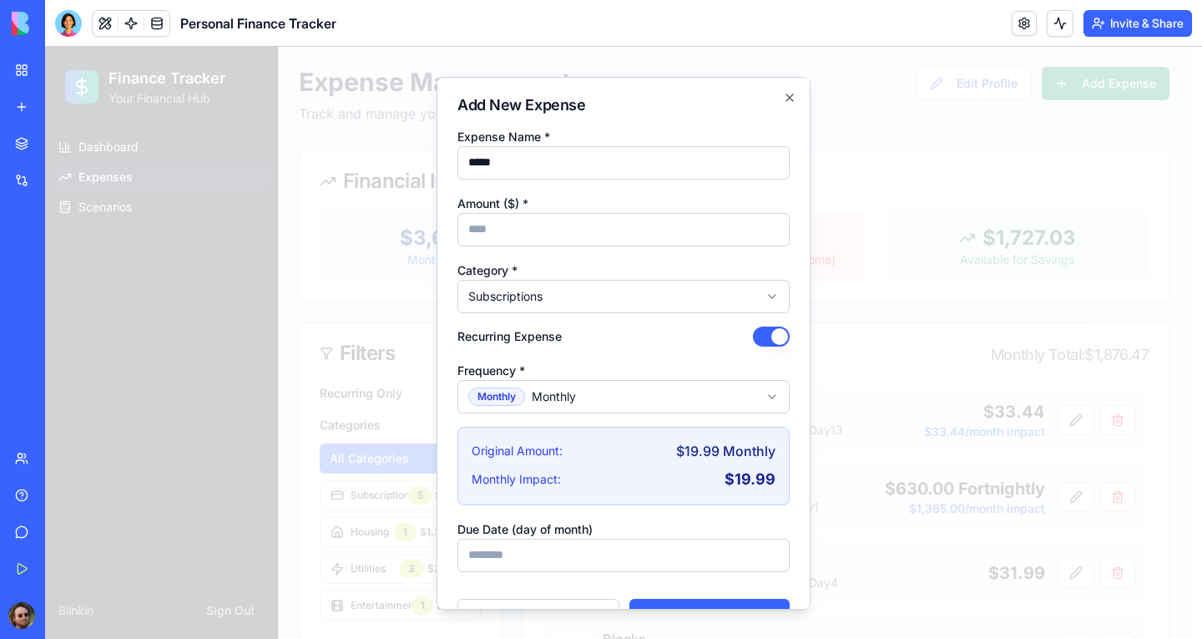
scroll to position [43, 0]
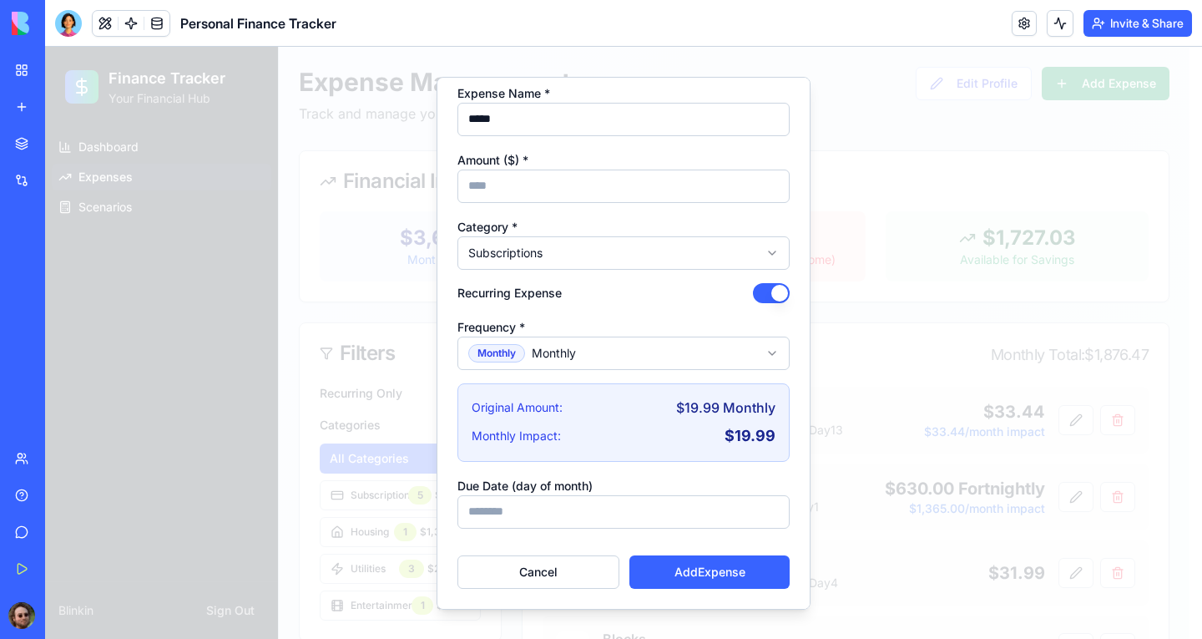
click at [560, 511] on input "Due Date (day of month)" at bounding box center [624, 510] width 332 height 33
type input "**"
click at [713, 579] on button "Add Expense" at bounding box center [710, 570] width 160 height 33
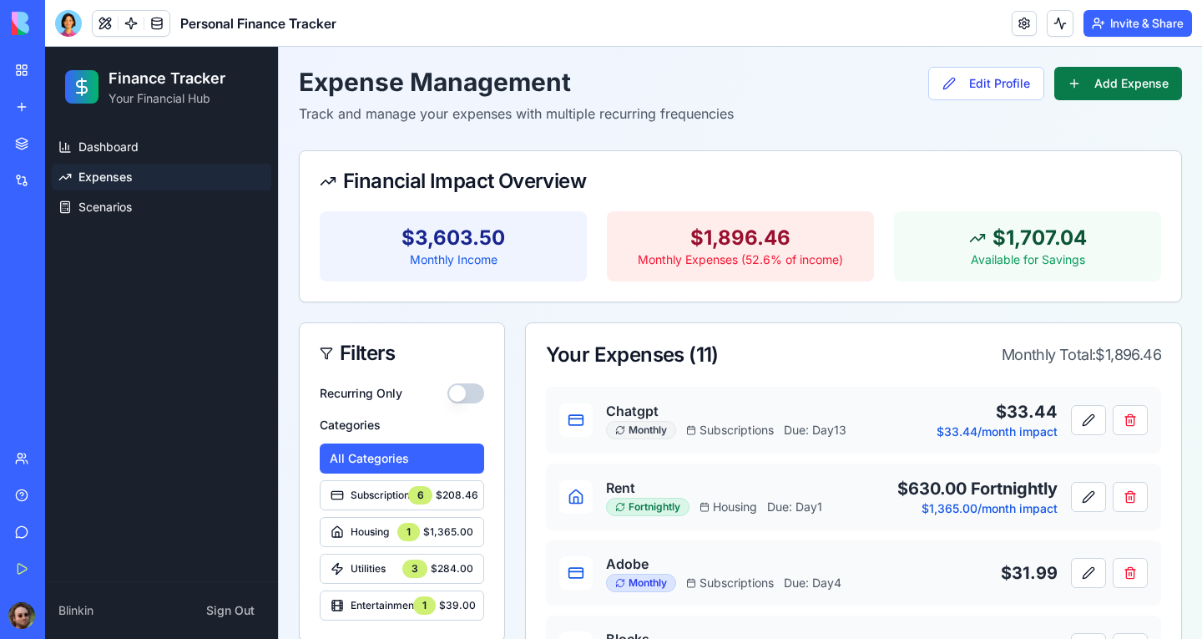
click at [1131, 88] on button "Add Expense" at bounding box center [1119, 83] width 128 height 33
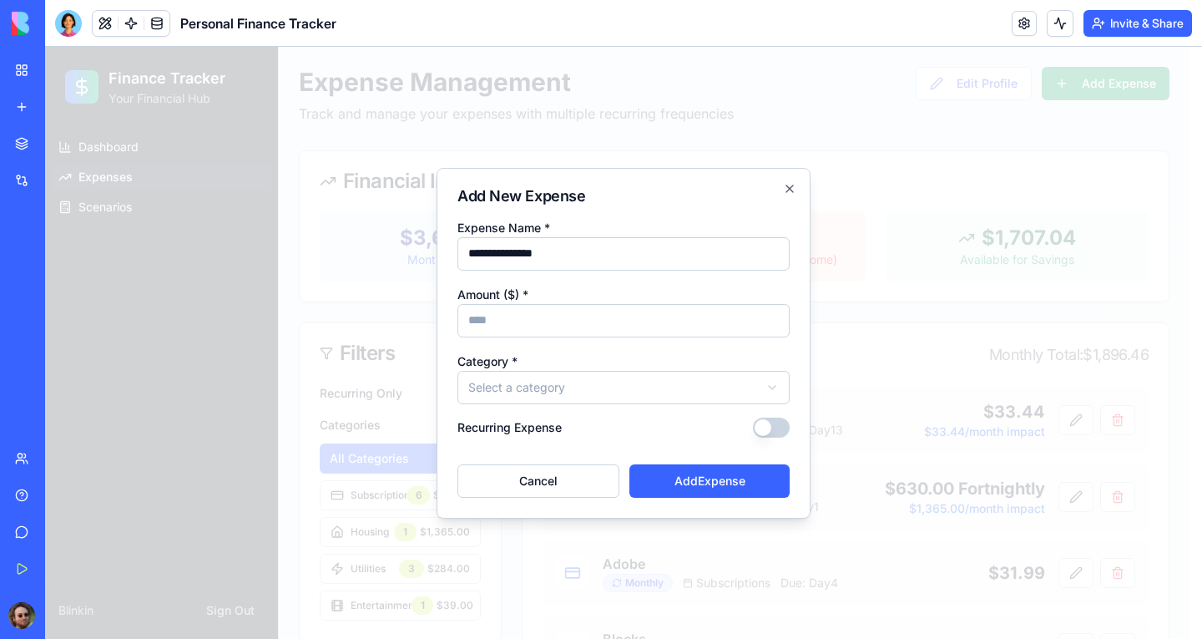
type input "**********"
click at [625, 322] on input "Amount ($) *" at bounding box center [624, 320] width 332 height 33
type input "*****"
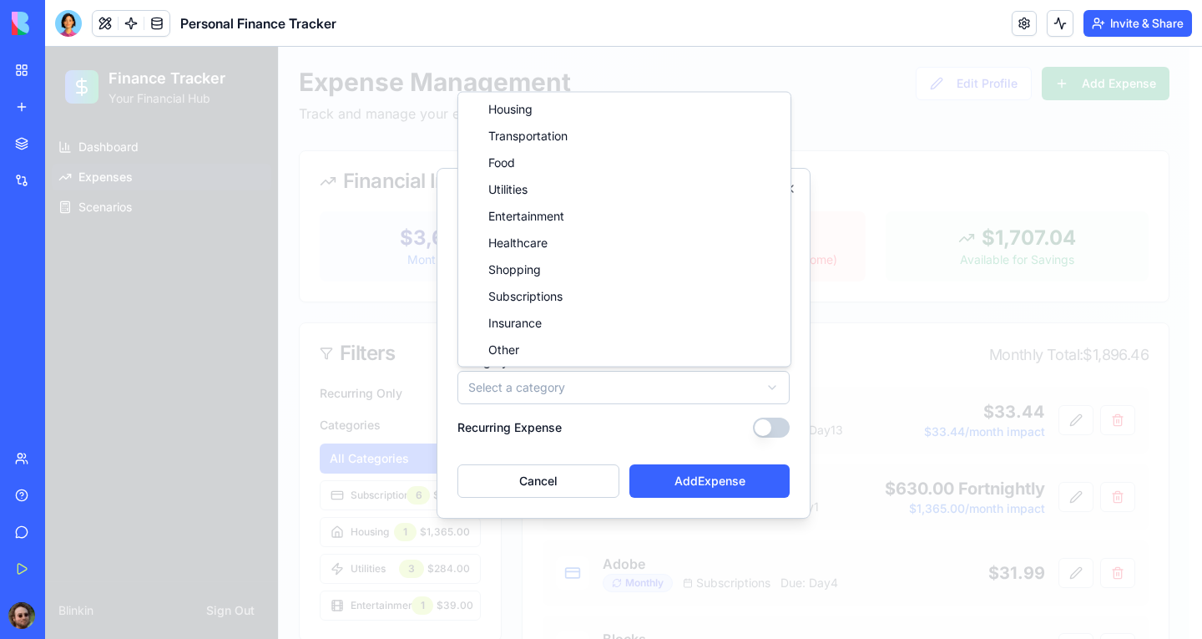
click at [654, 387] on body "Finance Tracker Your Financial Hub Dashboard Expenses Scenarios Blinkin Sign Ou…" at bounding box center [617, 647] width 1145 height 1201
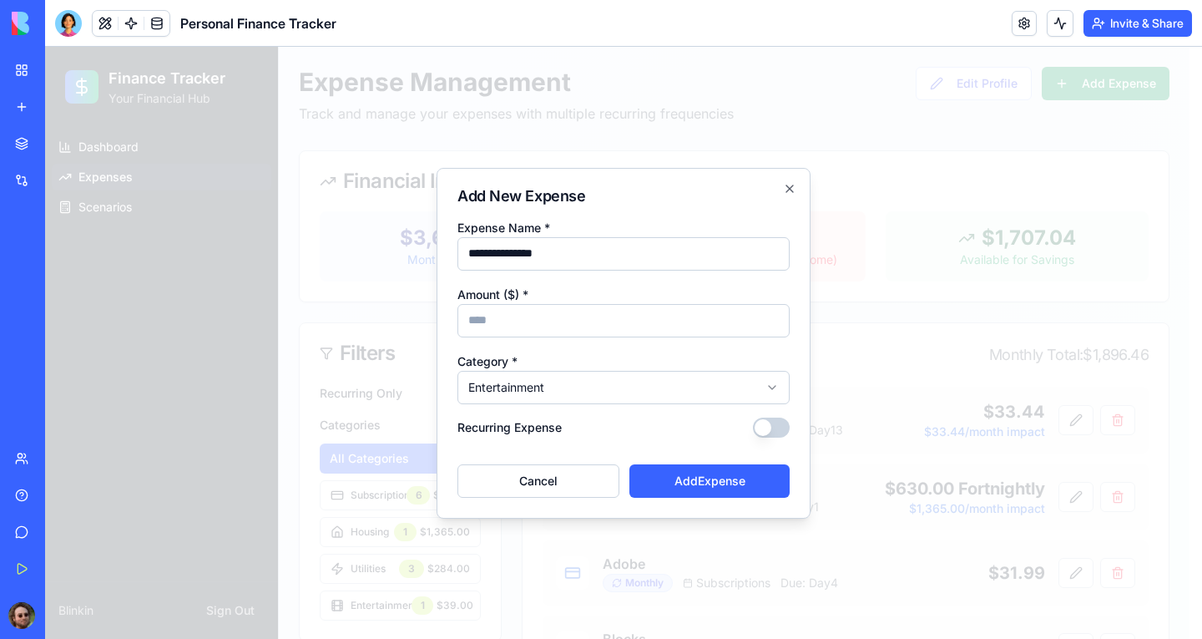
click at [760, 425] on button "Recurring Expense" at bounding box center [771, 427] width 37 height 20
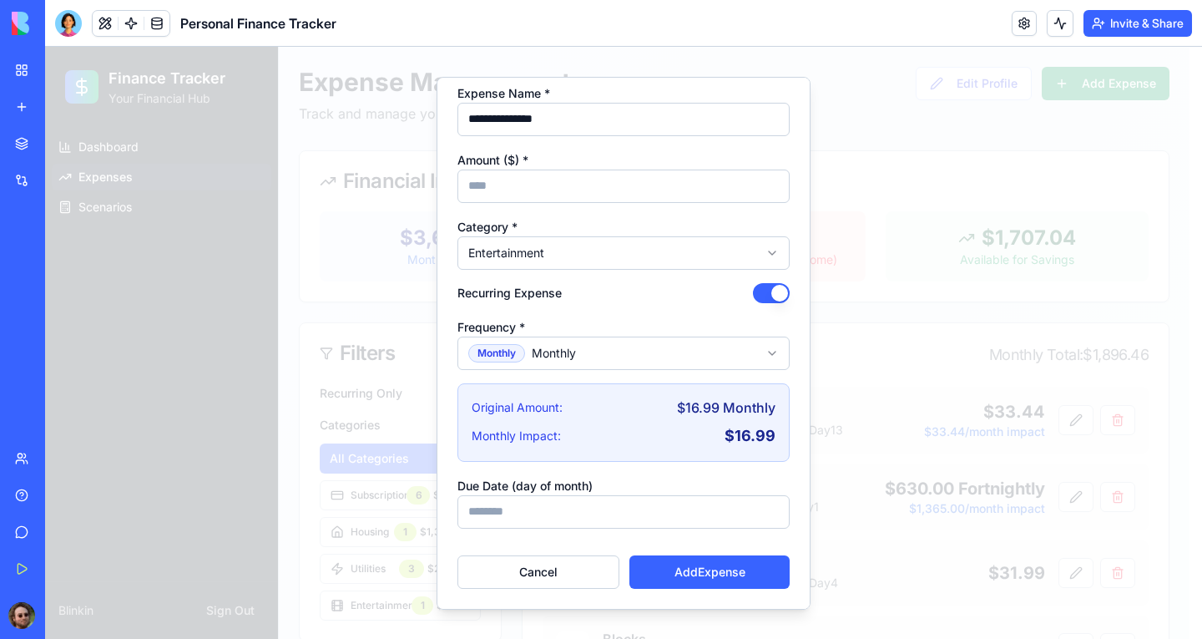
click at [620, 516] on input "Due Date (day of month)" at bounding box center [624, 510] width 332 height 33
type input "**"
click at [692, 569] on button "Add Expense" at bounding box center [710, 570] width 160 height 33
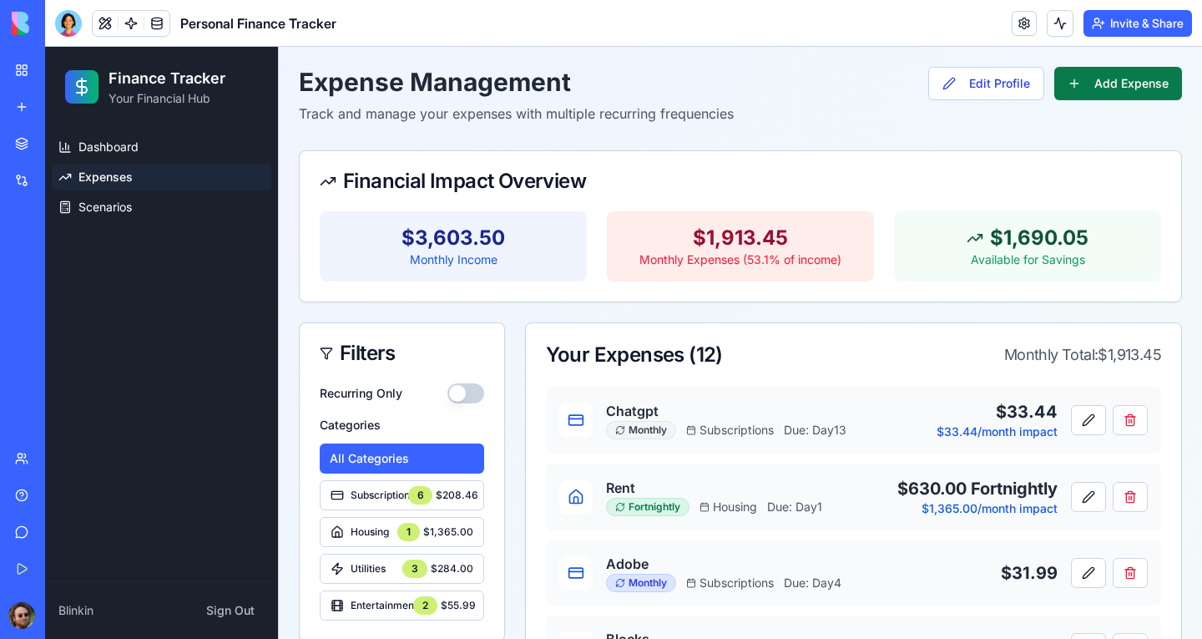
click at [1063, 87] on button "Add Expense" at bounding box center [1119, 83] width 128 height 33
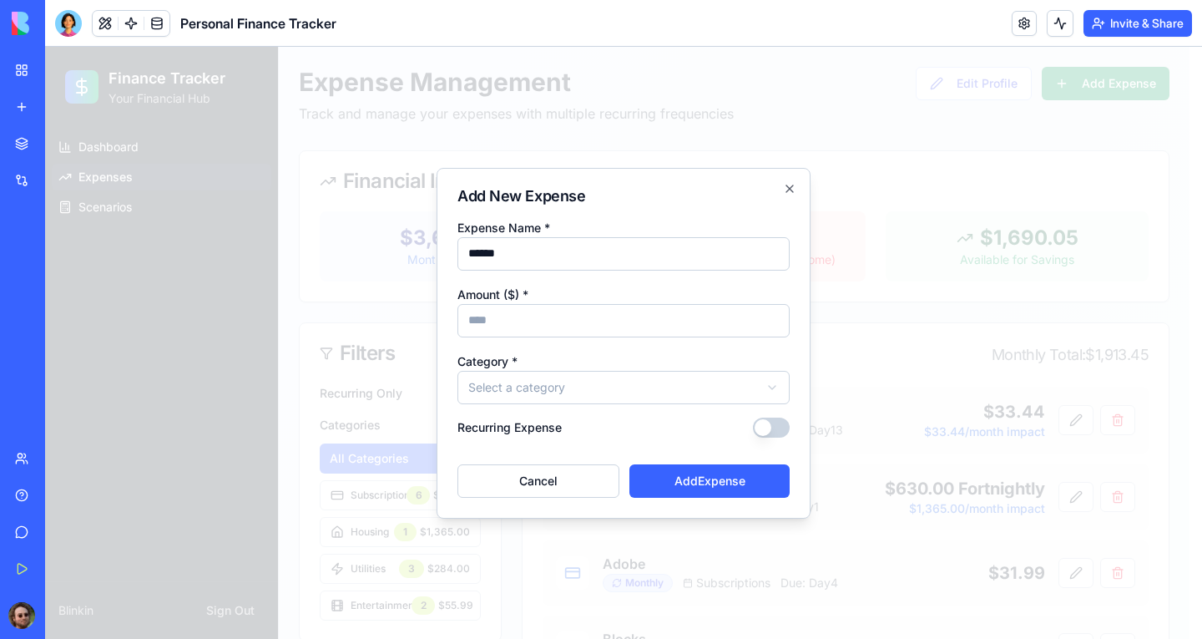
type input "******"
click at [593, 312] on input "Amount ($) *" at bounding box center [624, 320] width 332 height 33
click at [656, 289] on div "Amount ($) *" at bounding box center [624, 310] width 332 height 53
click at [579, 318] on input "Amount ($) *" at bounding box center [624, 320] width 332 height 33
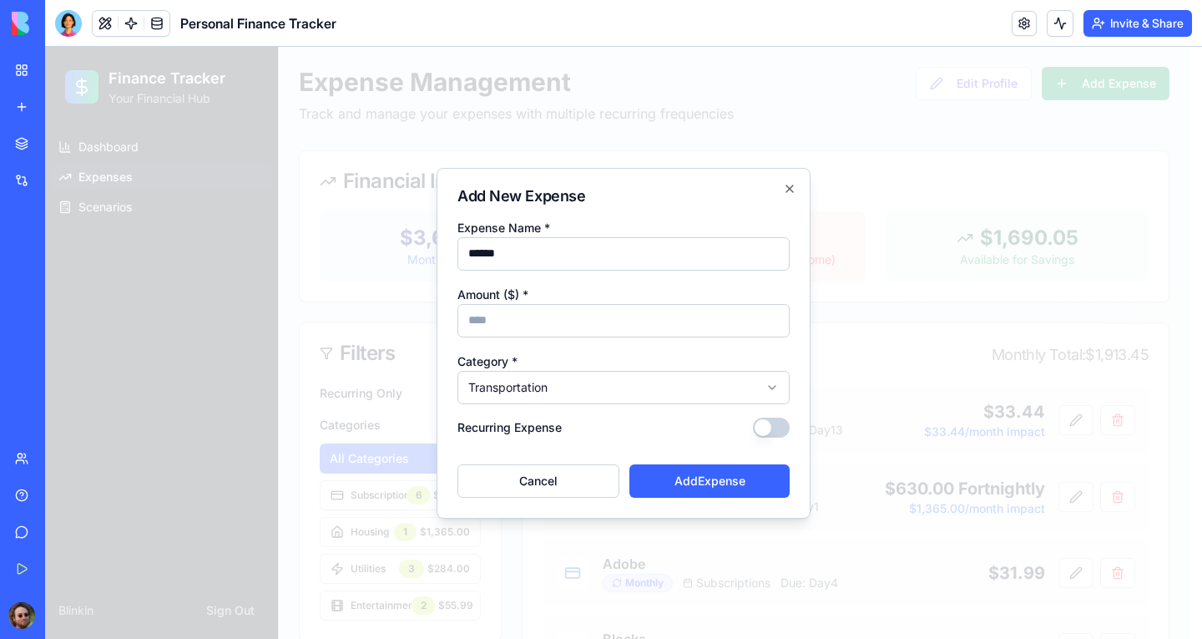
click at [764, 432] on button "Recurring Expense" at bounding box center [771, 427] width 37 height 20
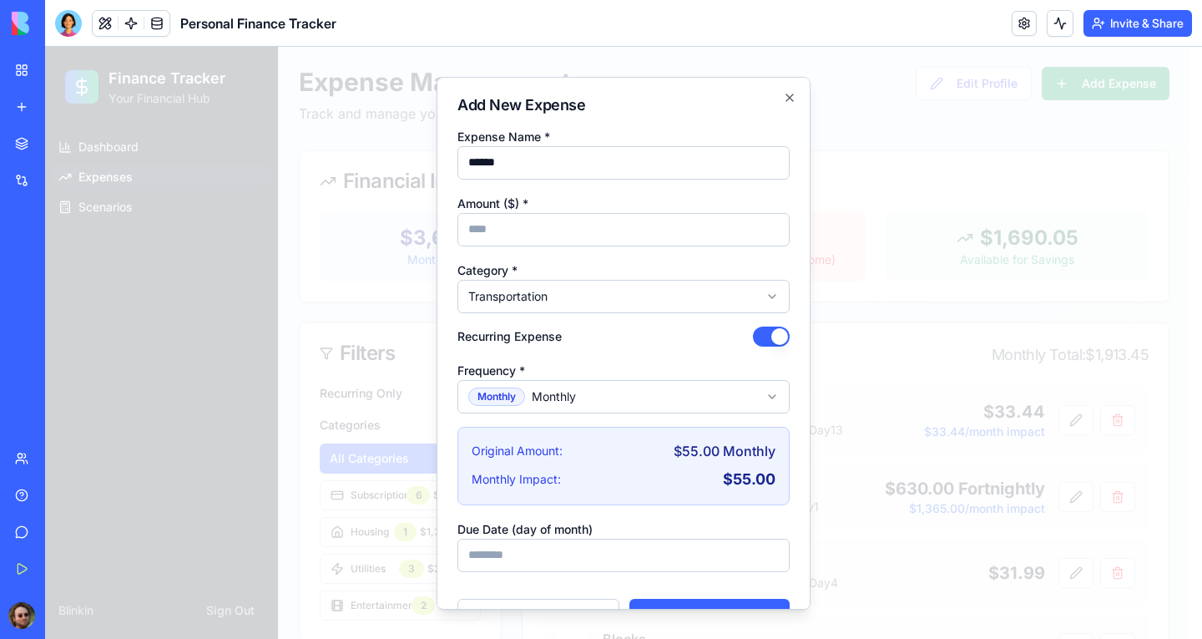
drag, startPoint x: 504, startPoint y: 230, endPoint x: 458, endPoint y: 221, distance: 47.5
click at [458, 221] on input "**" at bounding box center [624, 228] width 332 height 33
click at [493, 230] on input "**" at bounding box center [624, 228] width 332 height 33
drag, startPoint x: 493, startPoint y: 230, endPoint x: 468, endPoint y: 235, distance: 25.4
click at [468, 235] on input "**" at bounding box center [624, 228] width 332 height 33
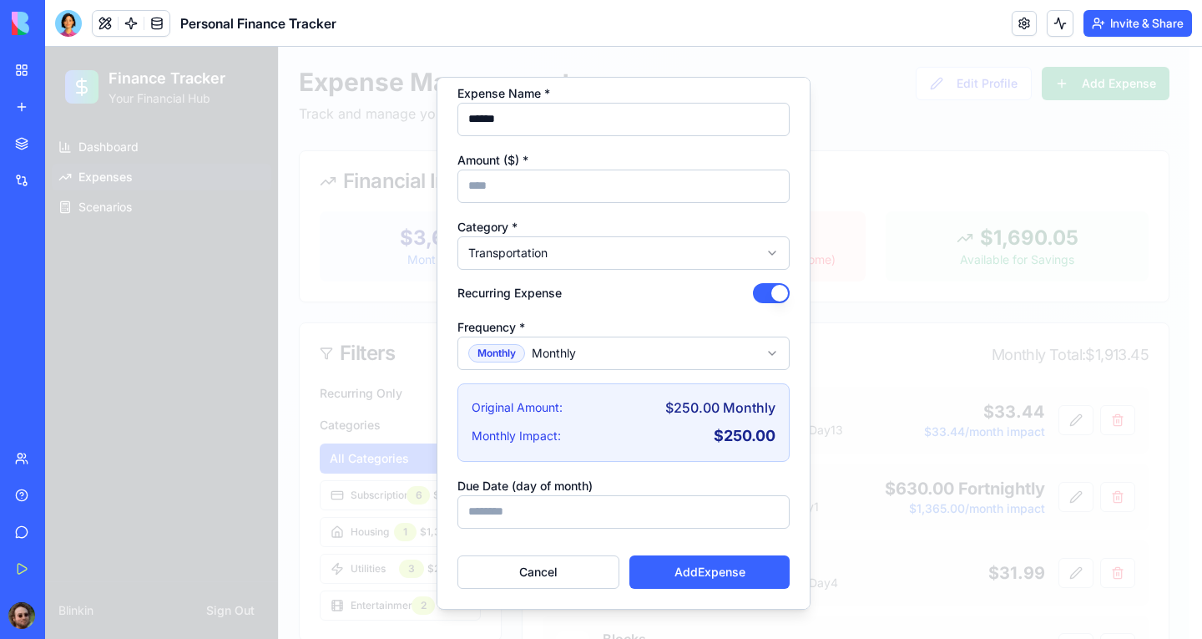
type input "***"
click at [665, 509] on input "Due Date (day of month)" at bounding box center [624, 510] width 332 height 33
type input "*"
click at [695, 567] on button "Add Expense" at bounding box center [710, 570] width 160 height 33
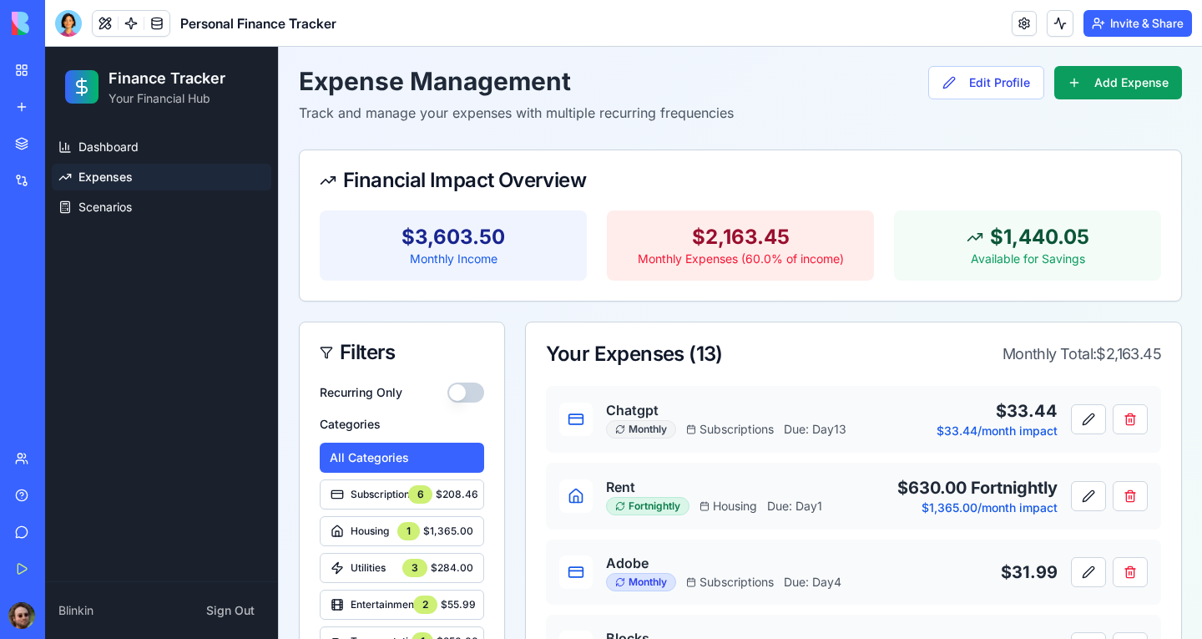
scroll to position [0, 0]
click at [1070, 84] on button "Add Expense" at bounding box center [1119, 83] width 128 height 33
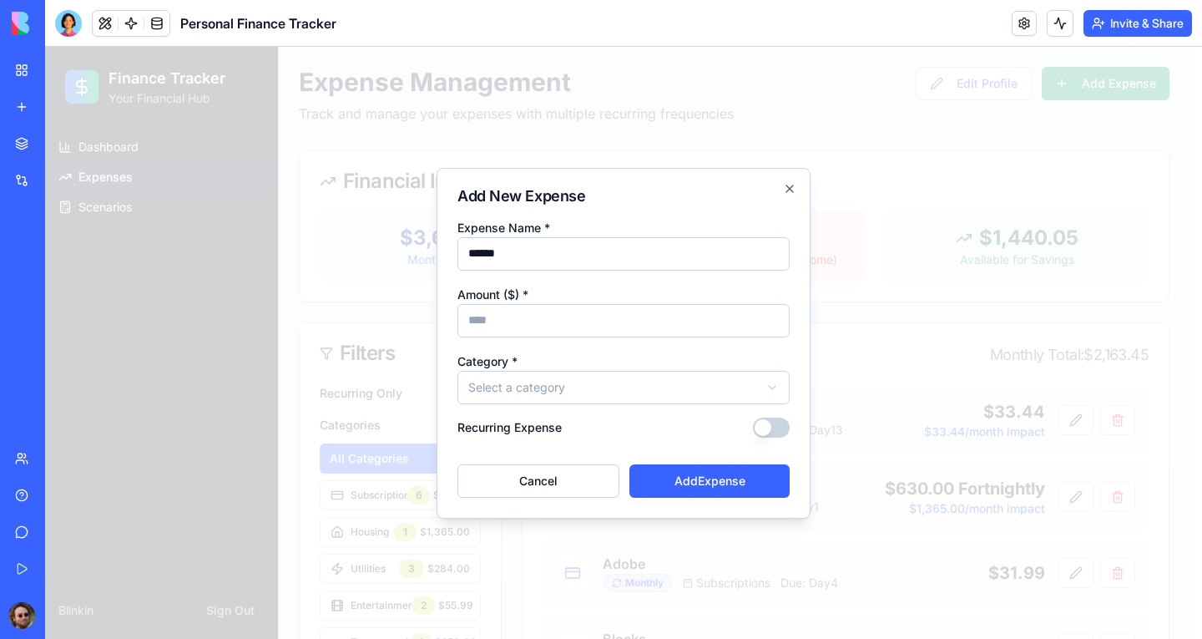
type input "******"
click at [596, 316] on input "Amount ($) *" at bounding box center [624, 320] width 332 height 33
type input "***"
click at [767, 428] on button "Recurring Expense" at bounding box center [771, 427] width 37 height 20
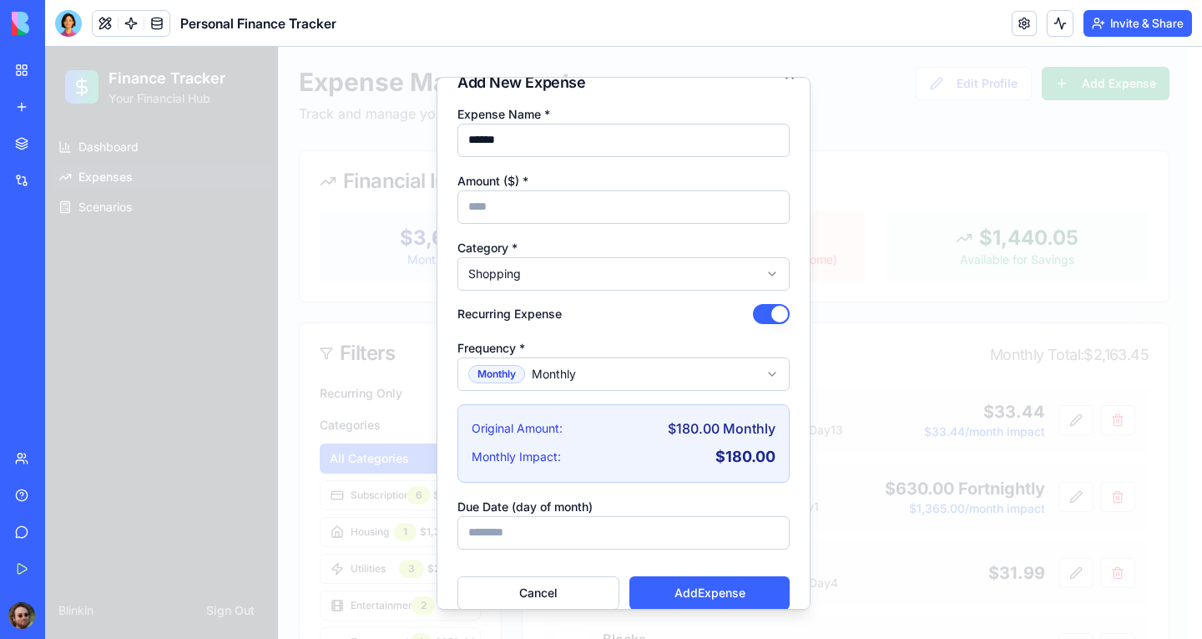
scroll to position [43, 0]
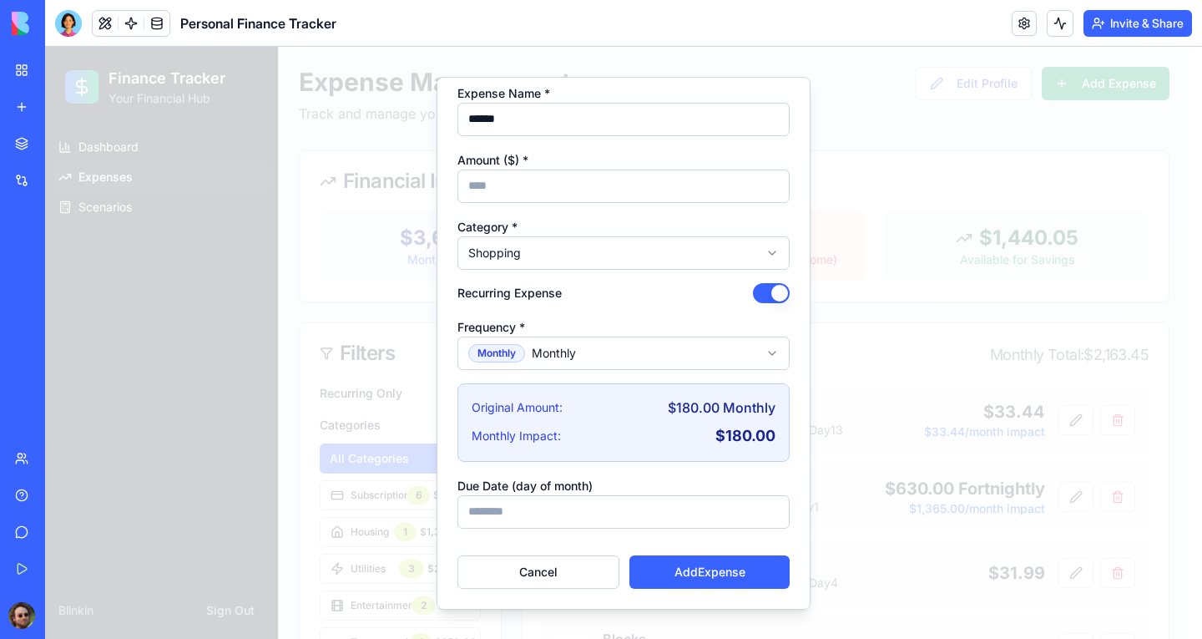
click at [624, 511] on input "Due Date (day of month)" at bounding box center [624, 510] width 332 height 33
type input "**"
click at [695, 566] on button "Add Expense" at bounding box center [710, 570] width 160 height 33
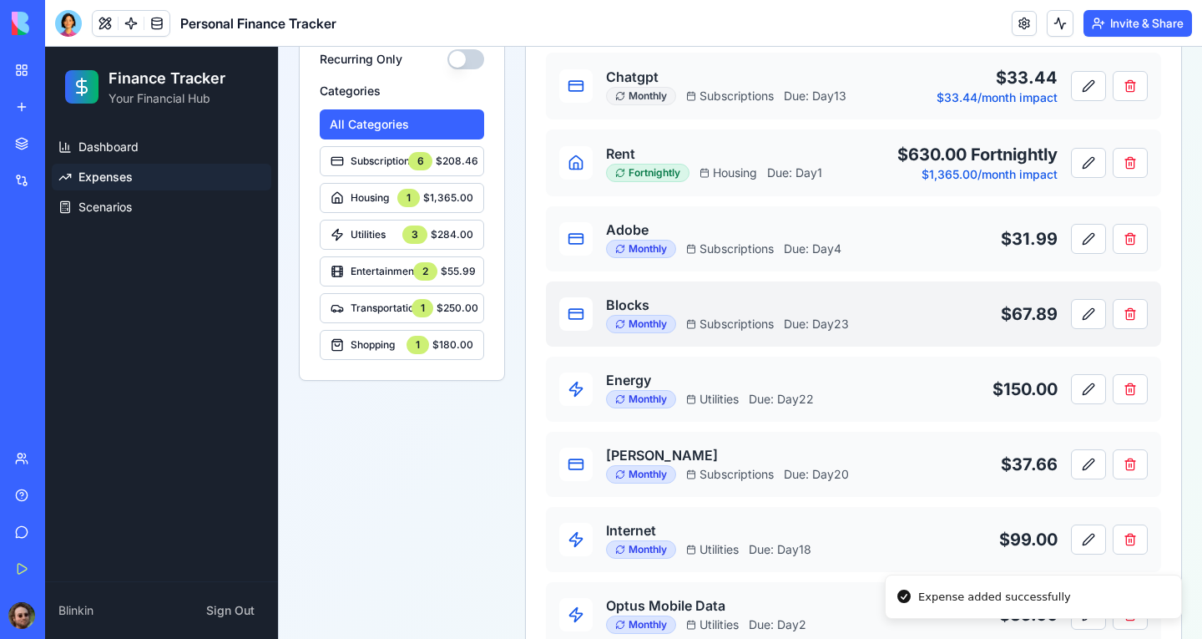
scroll to position [0, 0]
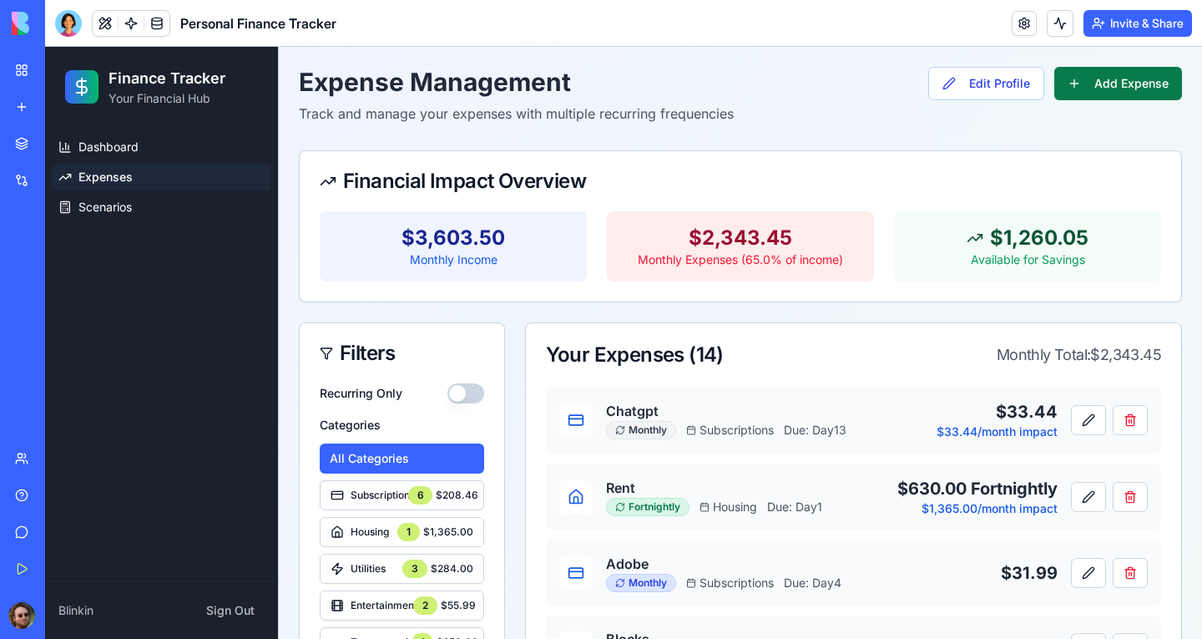
click at [1109, 94] on button "Add Expense" at bounding box center [1119, 83] width 128 height 33
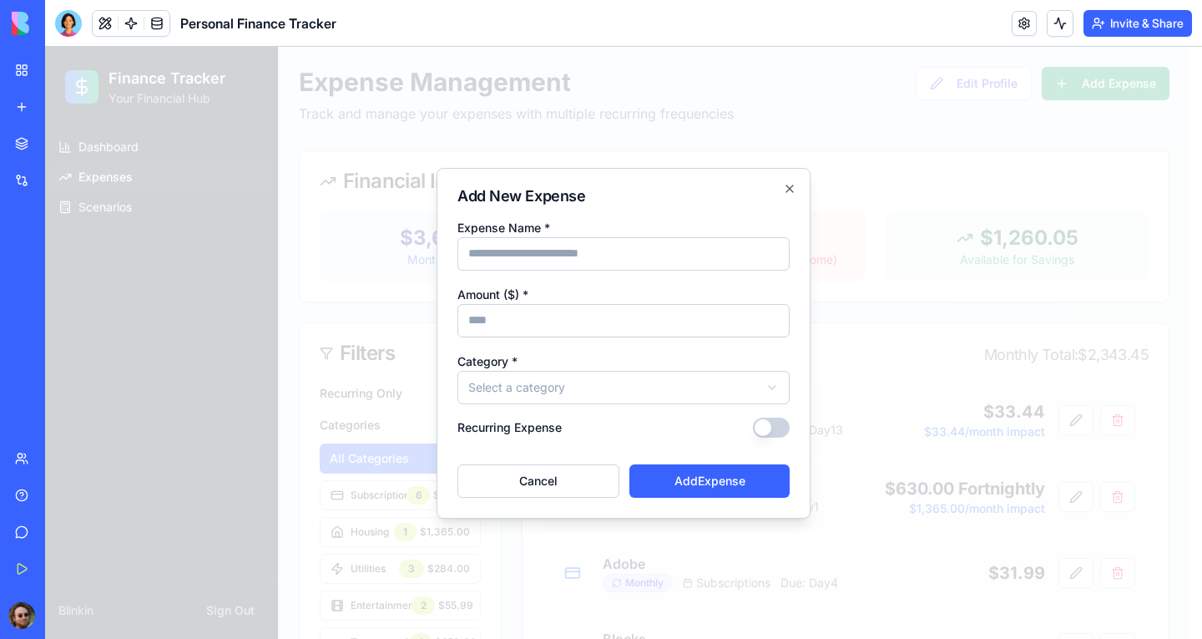
type input "*"
type input "**********"
click at [612, 326] on input "Amount ($) *" at bounding box center [624, 320] width 332 height 33
type input "***"
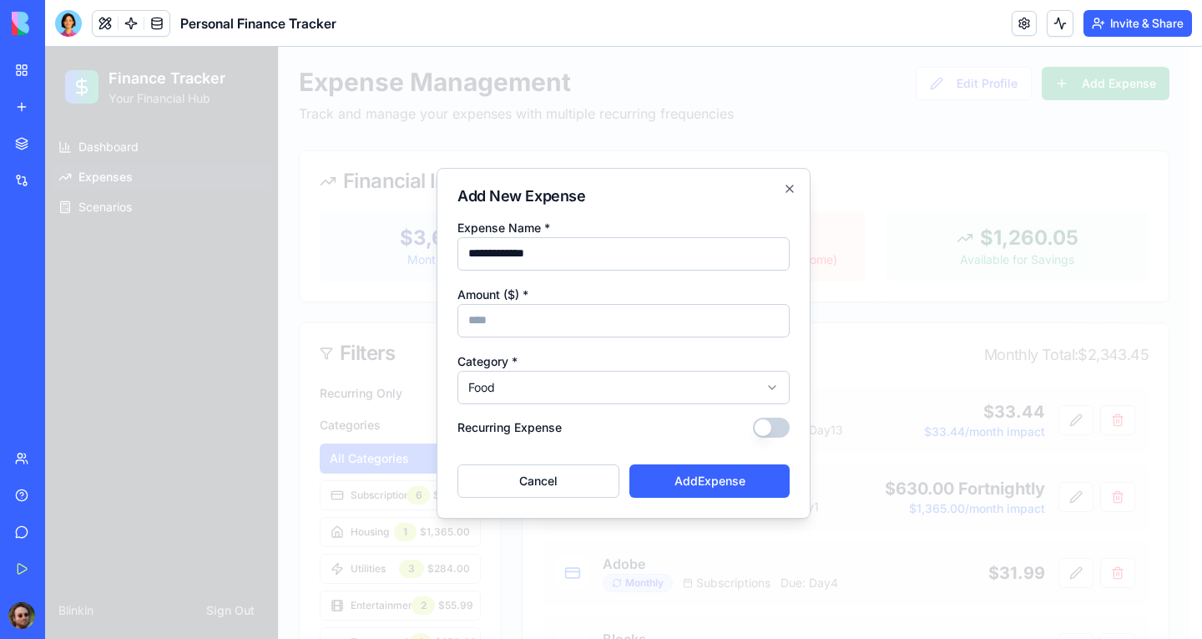
click at [778, 425] on button "Recurring Expense" at bounding box center [771, 427] width 37 height 20
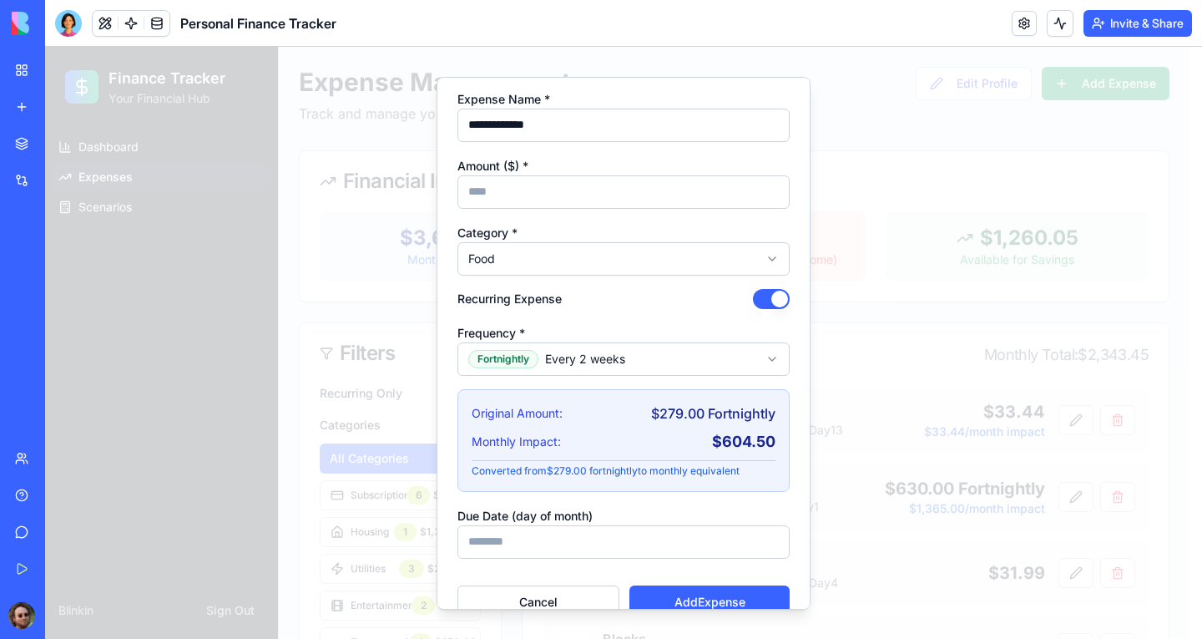
scroll to position [68, 0]
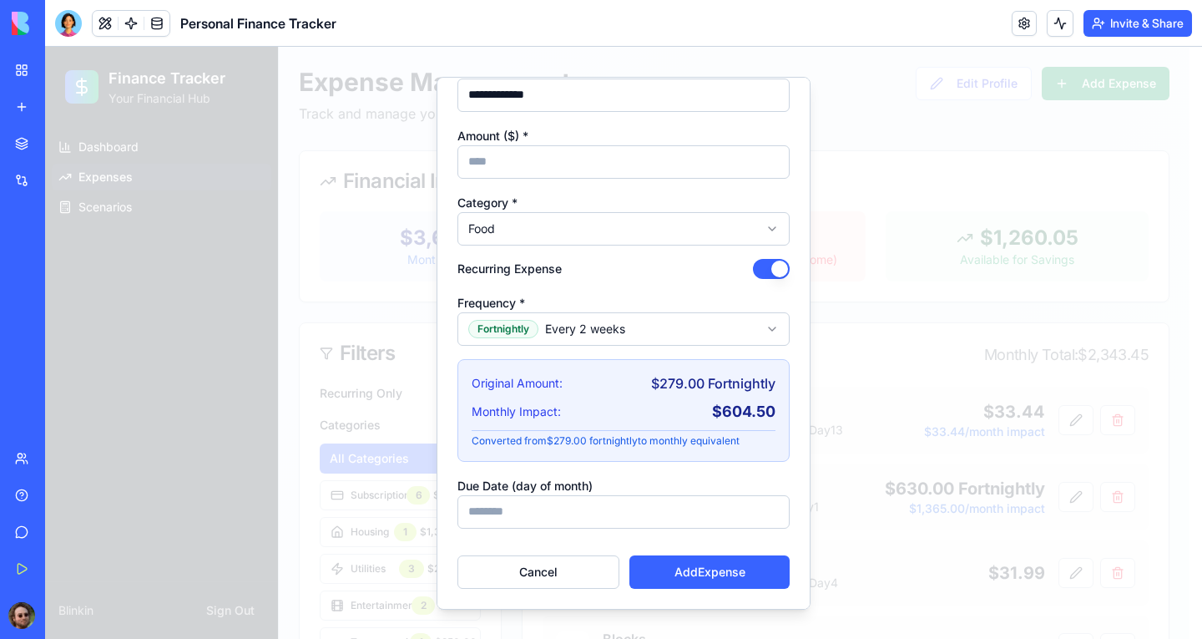
click at [606, 505] on input "Due Date (day of month)" at bounding box center [624, 510] width 332 height 33
type input "*"
click at [714, 574] on button "Add Expense" at bounding box center [710, 570] width 160 height 33
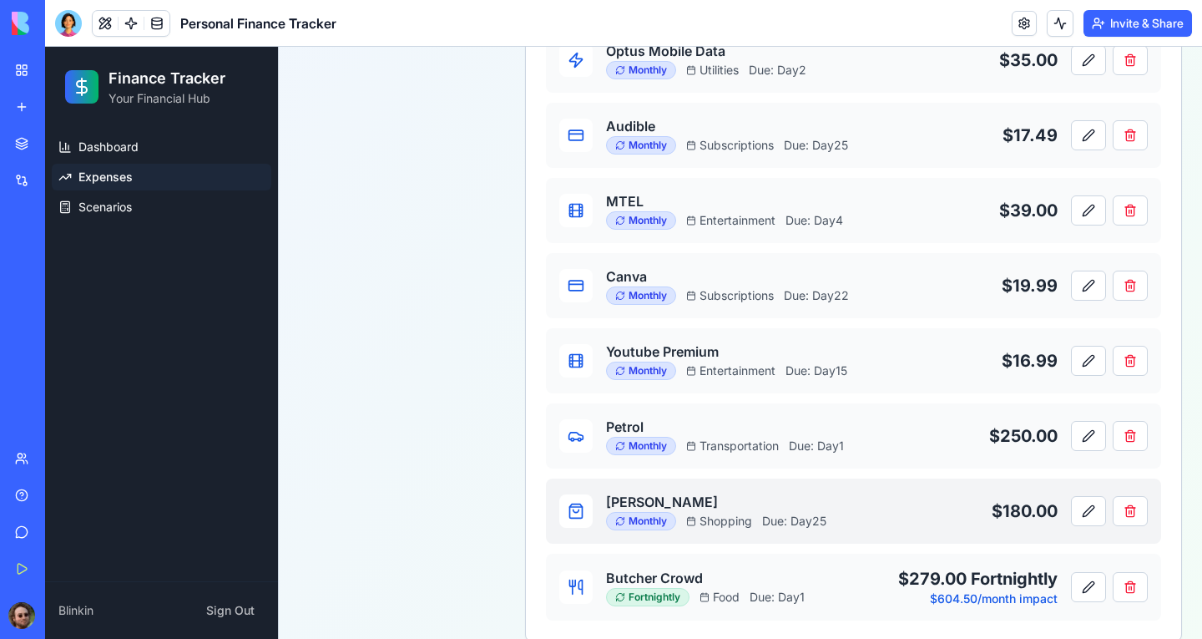
scroll to position [963, 0]
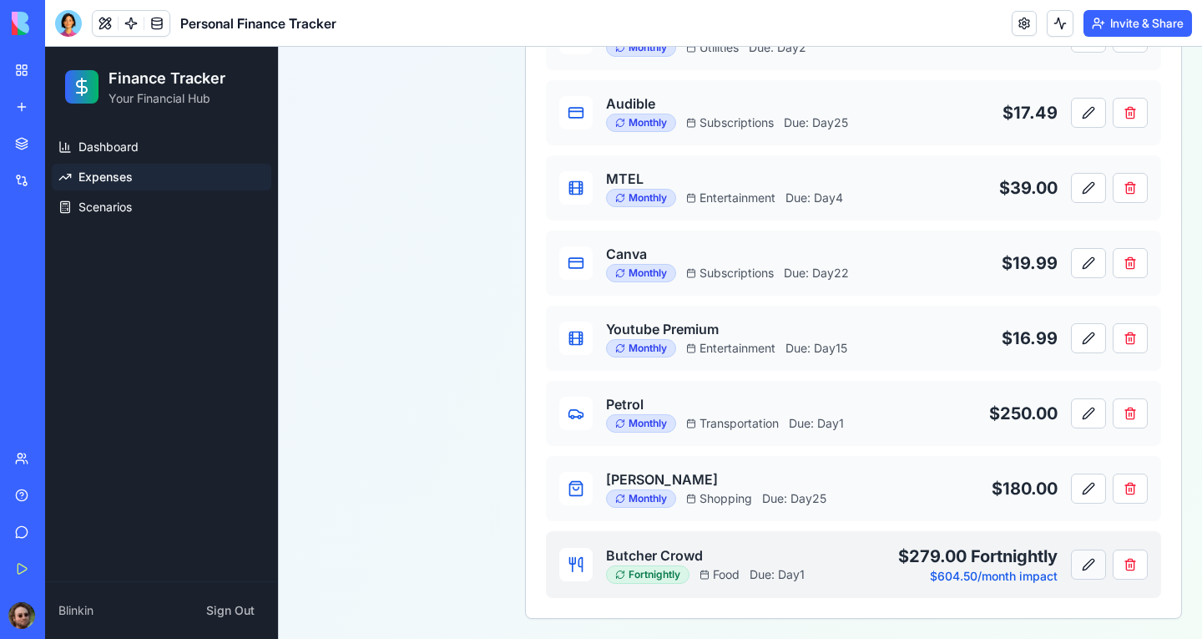
click at [1071, 561] on button at bounding box center [1088, 564] width 35 height 30
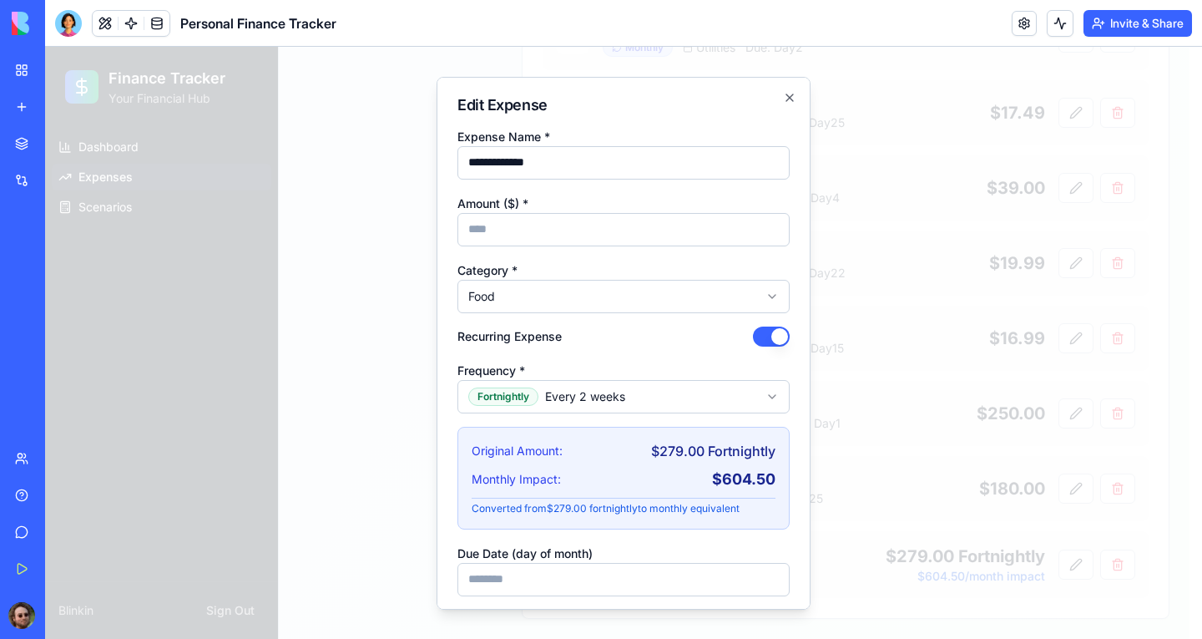
drag, startPoint x: 502, startPoint y: 225, endPoint x: 447, endPoint y: 222, distance: 55.2
click at [447, 222] on div "**********" at bounding box center [624, 342] width 374 height 533
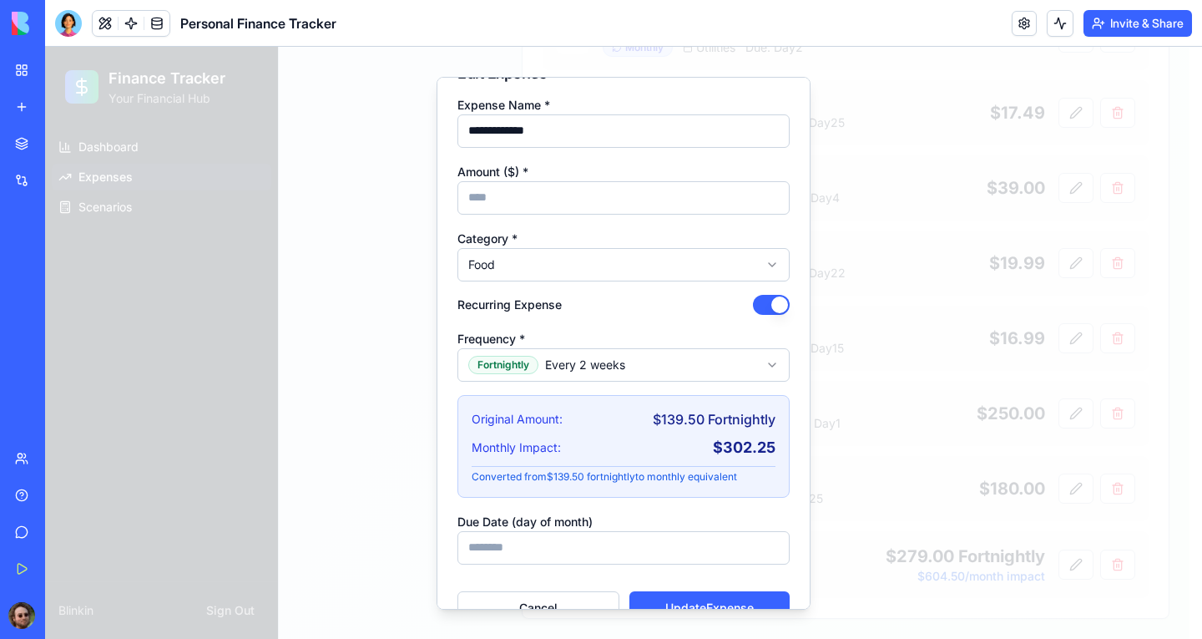
scroll to position [68, 0]
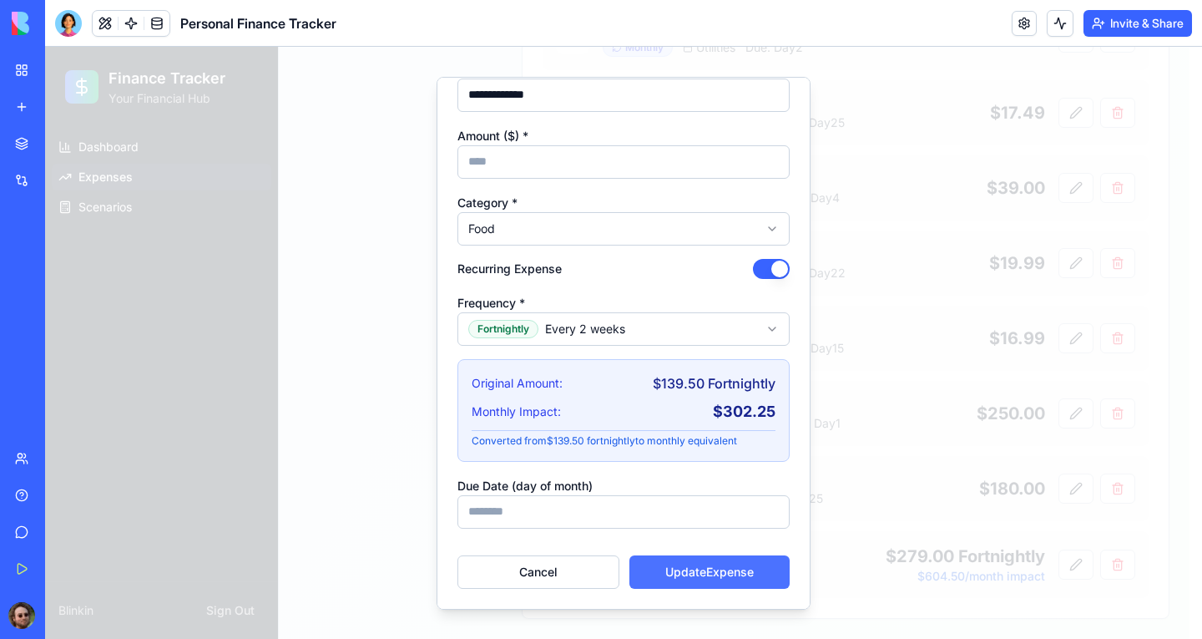
type input "******"
click at [701, 572] on button "Update Expense" at bounding box center [710, 570] width 160 height 33
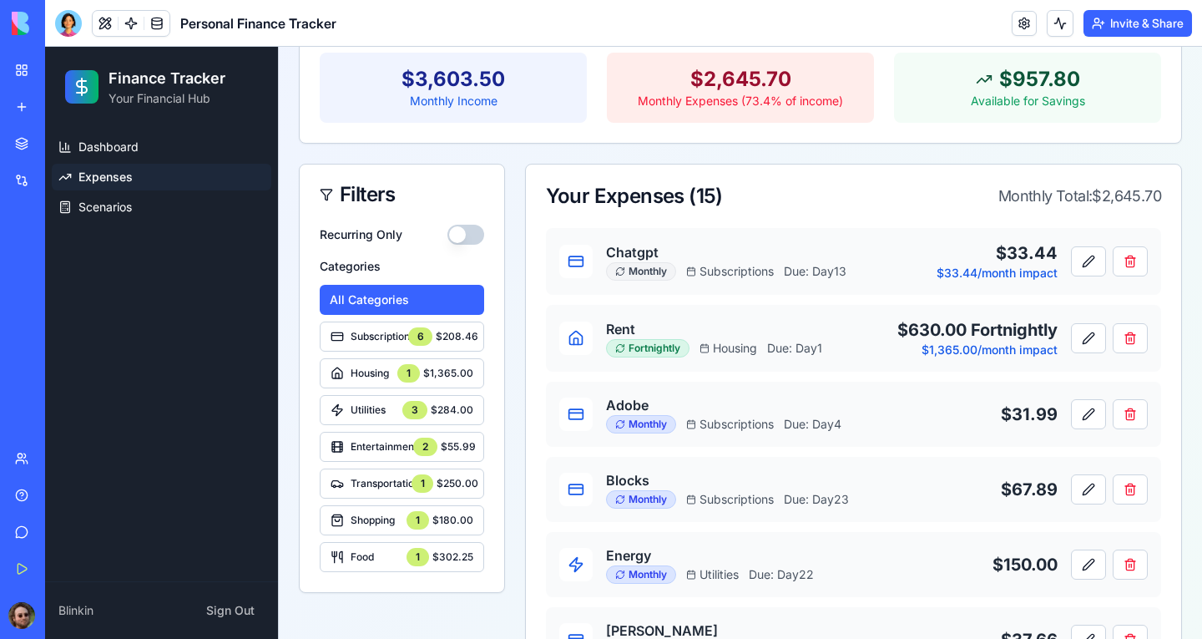
scroll to position [0, 0]
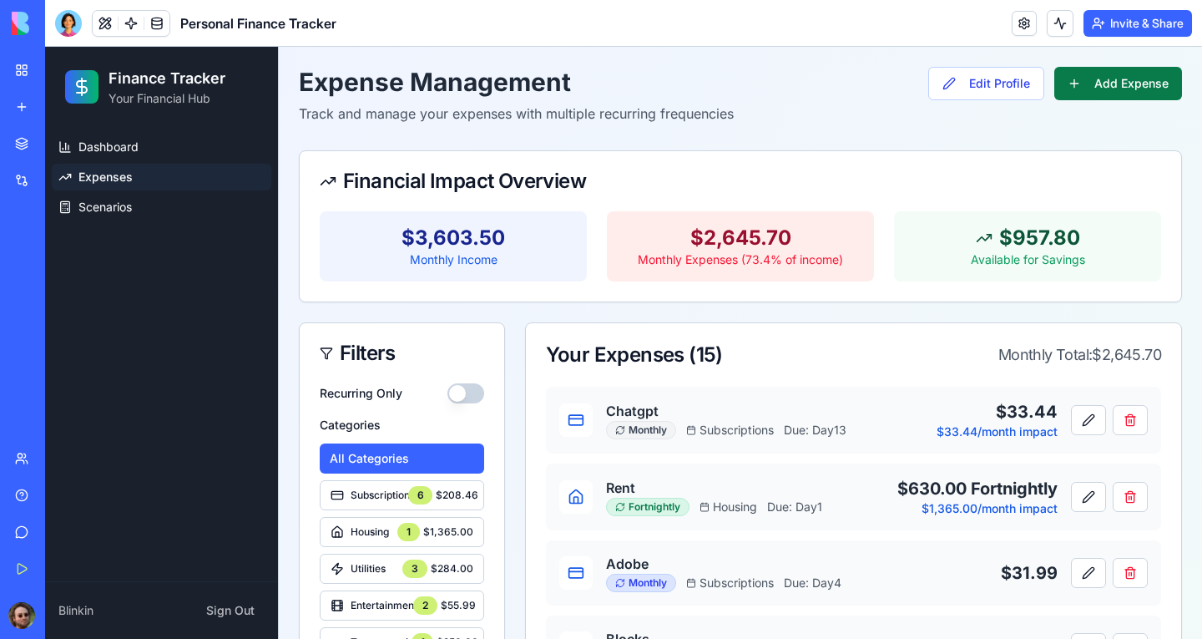
click at [1149, 76] on button "Add Expense" at bounding box center [1119, 83] width 128 height 33
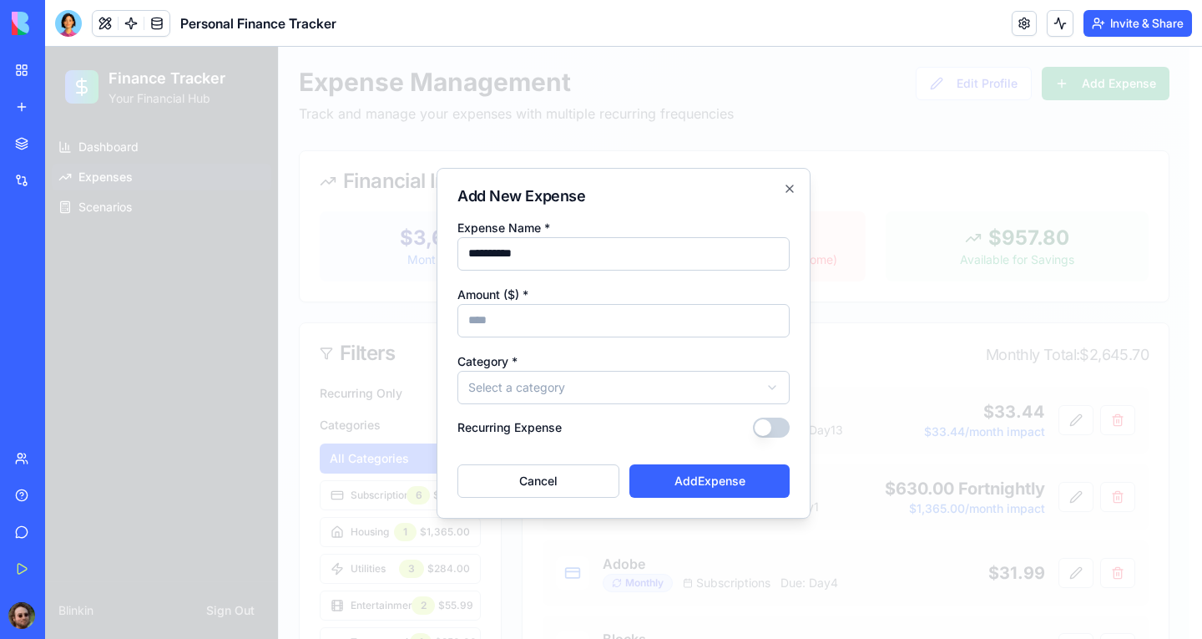
type input "*********"
click at [680, 317] on input "Amount ($) *" at bounding box center [624, 320] width 332 height 33
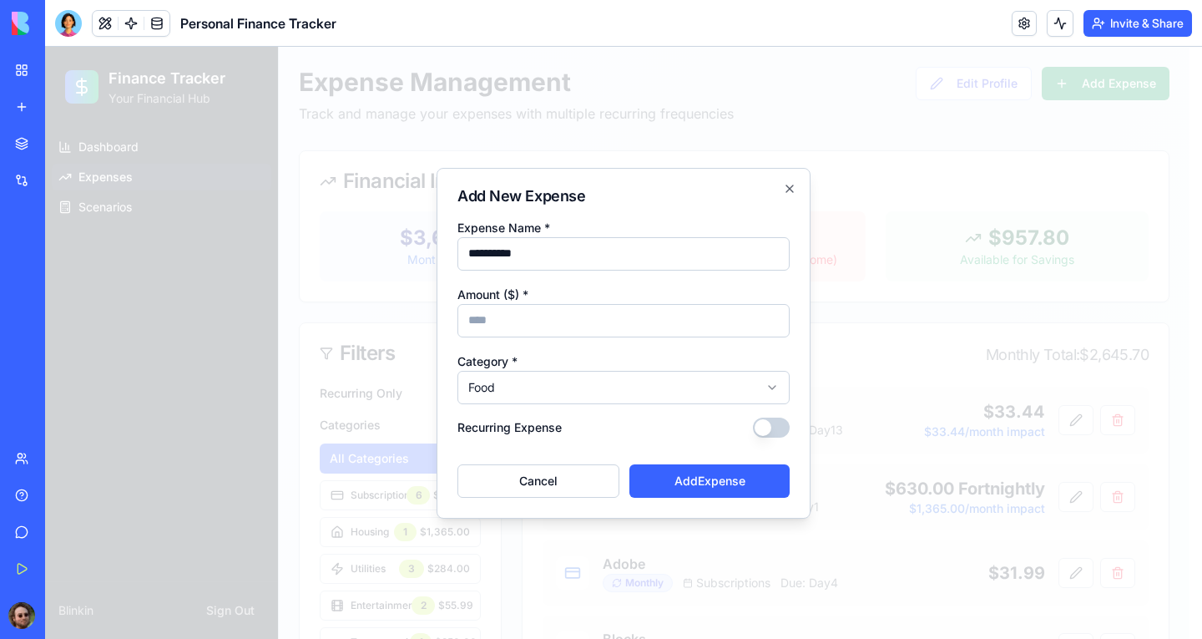
click at [753, 422] on div "Recurring Expense" at bounding box center [624, 427] width 332 height 20
click at [757, 422] on button "Recurring Expense" at bounding box center [771, 427] width 37 height 20
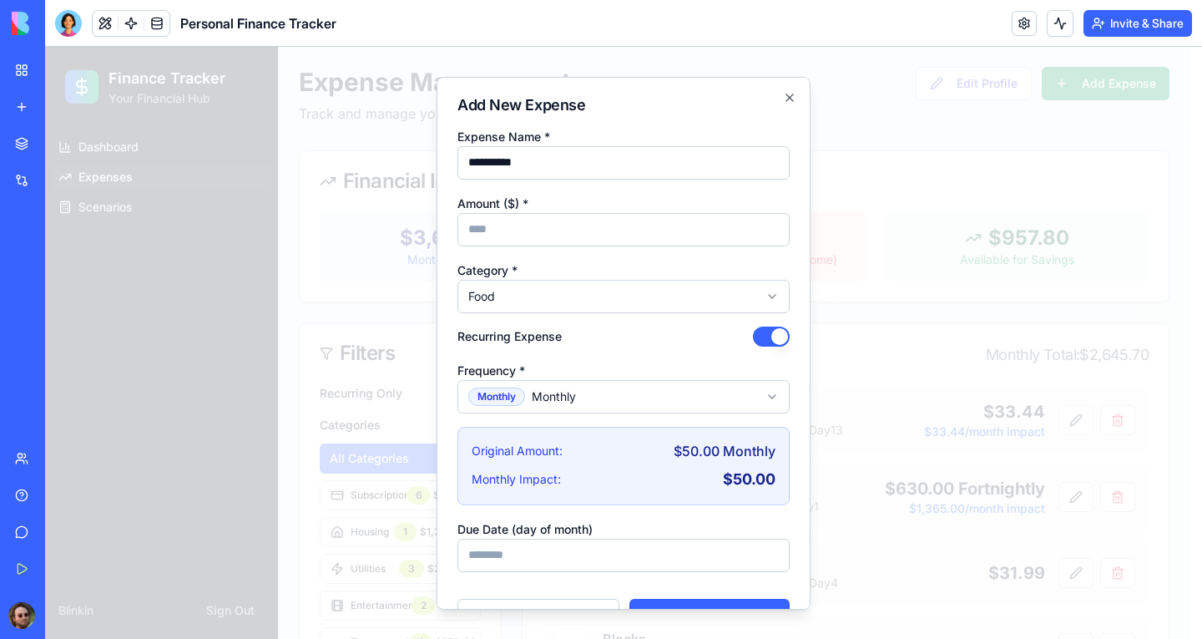
drag, startPoint x: 493, startPoint y: 233, endPoint x: 442, endPoint y: 238, distance: 51.2
click at [442, 238] on div "**********" at bounding box center [624, 342] width 374 height 533
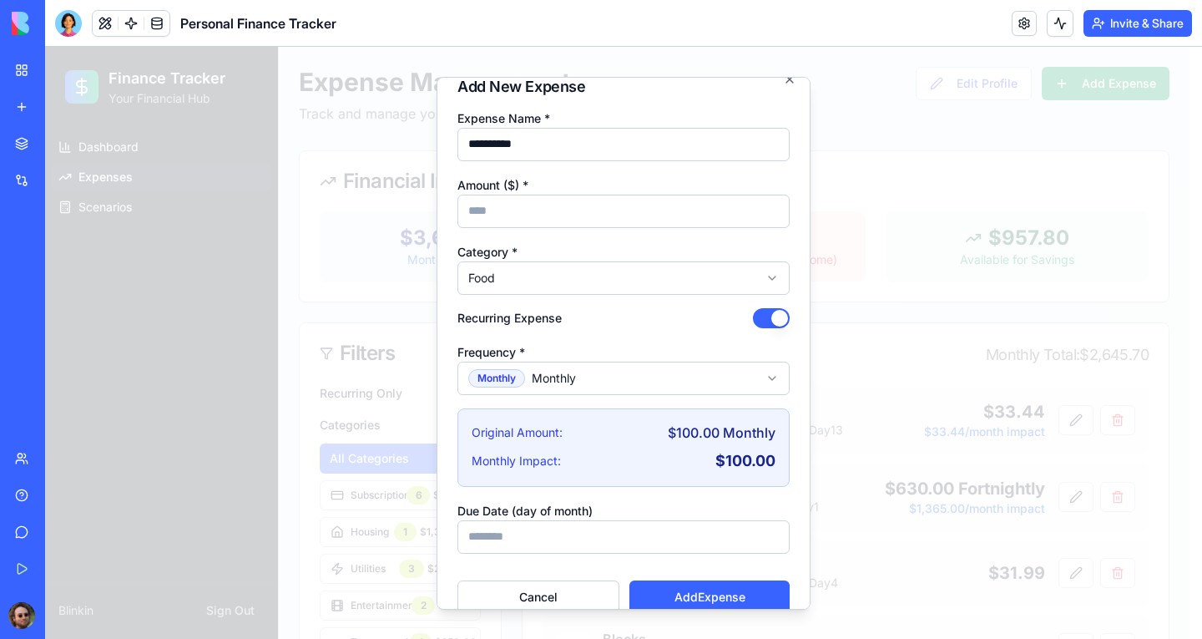
scroll to position [43, 0]
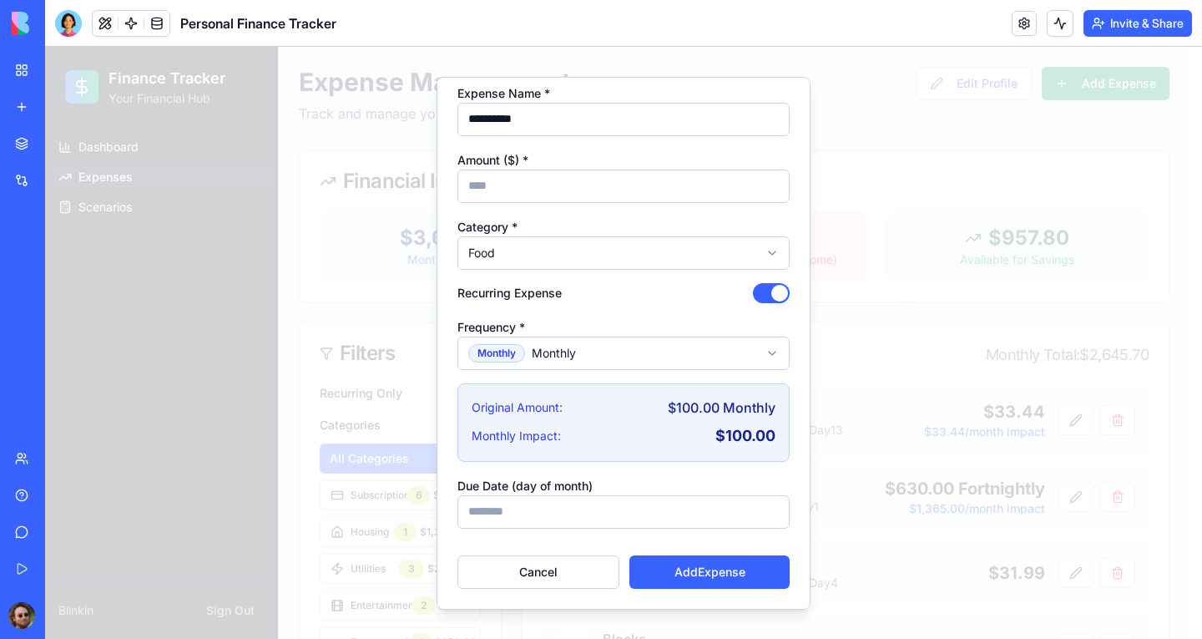
type input "***"
click at [605, 513] on input "Due Date (day of month)" at bounding box center [624, 510] width 332 height 33
type input "*"
click at [717, 576] on button "Add Expense" at bounding box center [710, 570] width 160 height 33
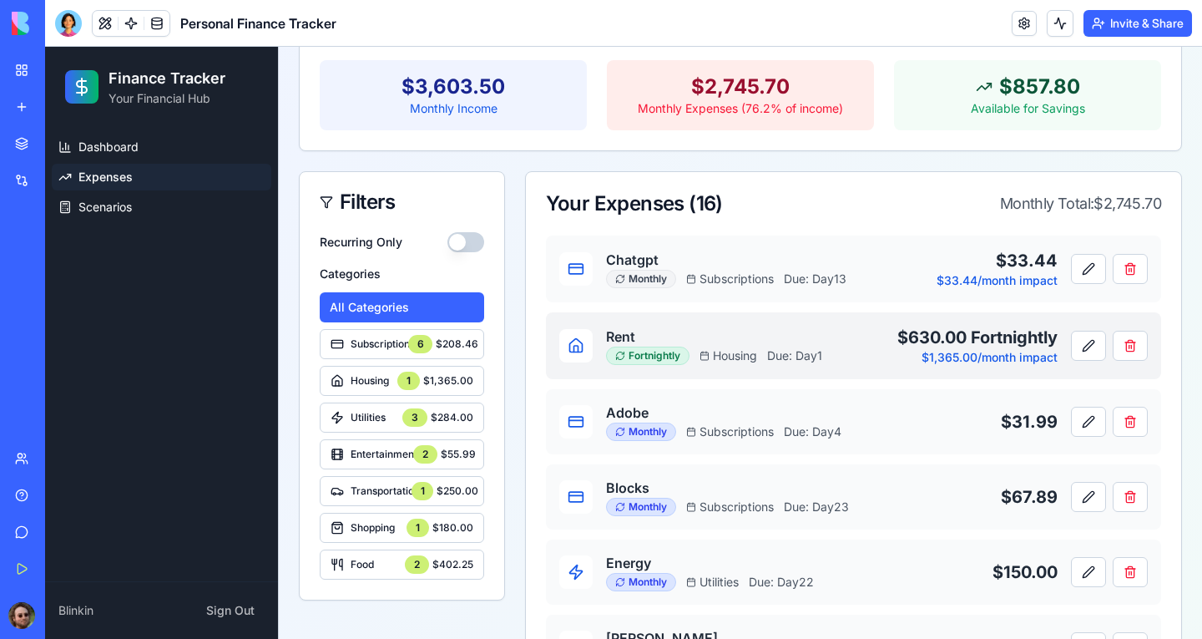
scroll to position [0, 0]
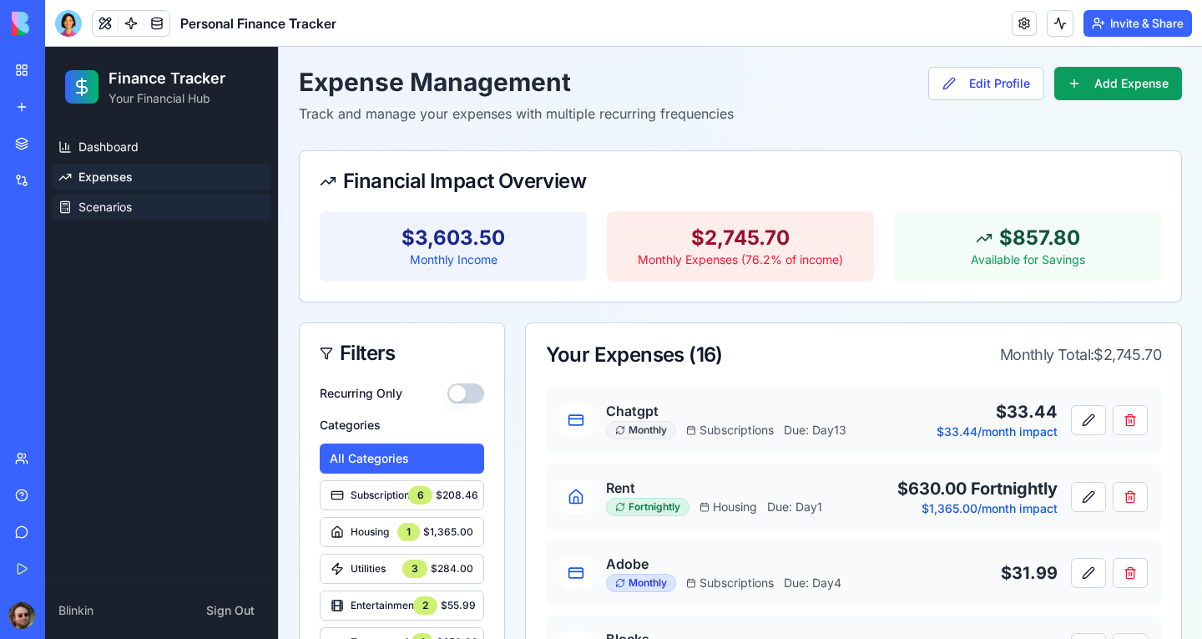
click at [115, 207] on span "Scenarios" at bounding box center [104, 207] width 53 height 17
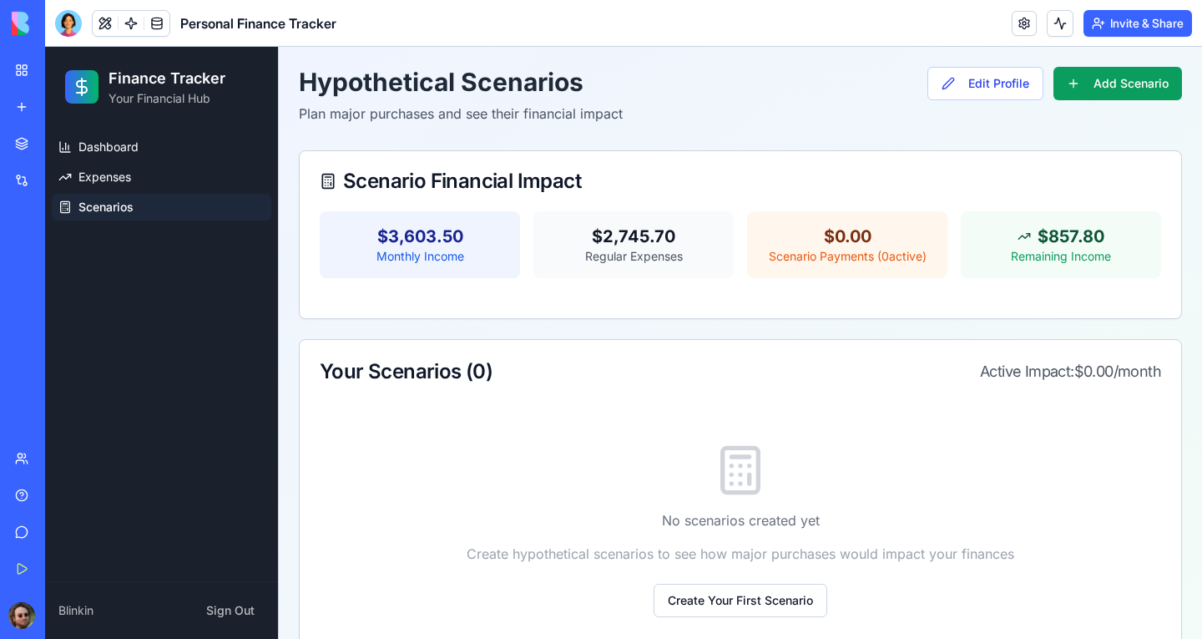
scroll to position [59, 0]
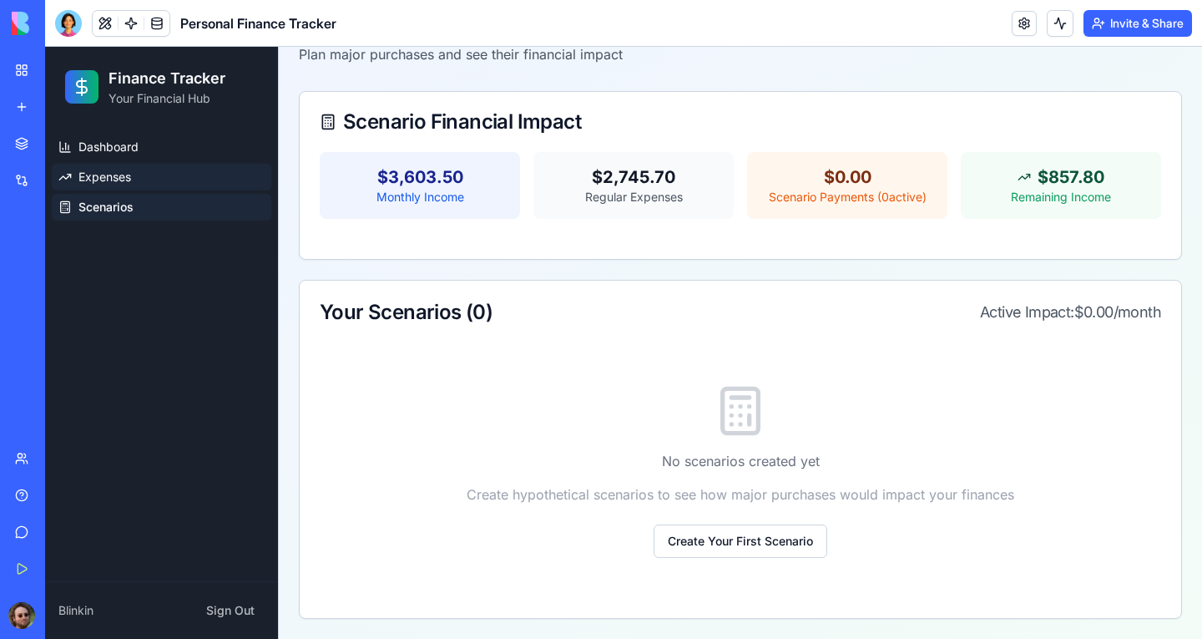
click at [131, 178] on span "Expenses" at bounding box center [104, 177] width 53 height 17
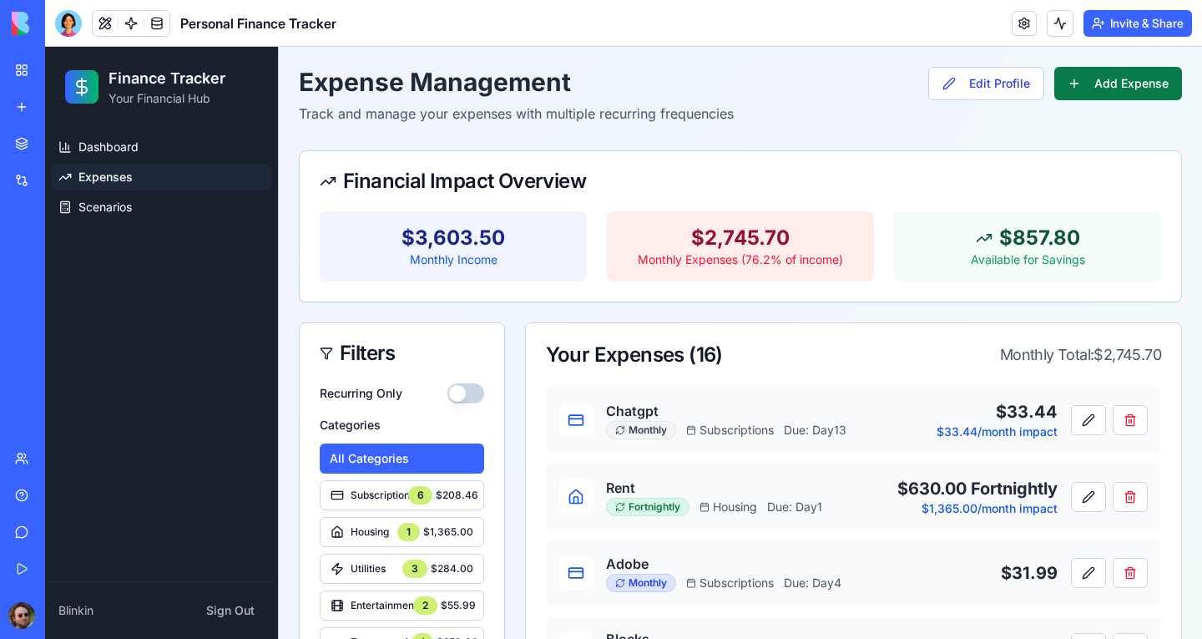
click at [1075, 84] on button "Add Expense" at bounding box center [1119, 83] width 128 height 33
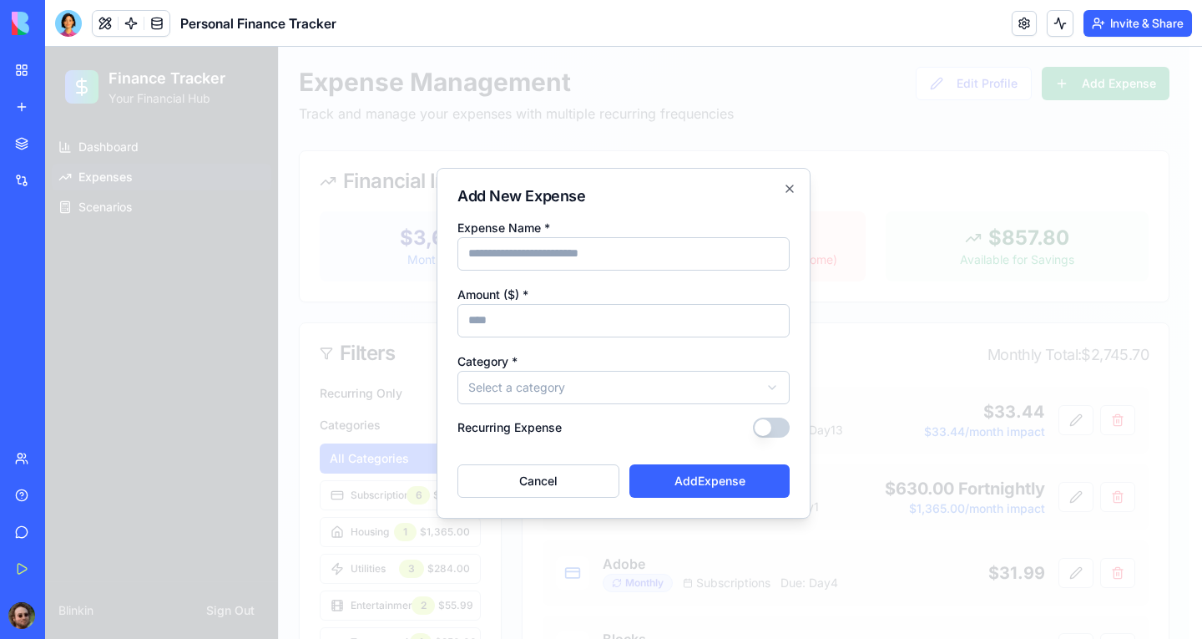
click at [552, 261] on input "Expense Name *" at bounding box center [624, 253] width 332 height 33
type input "********"
click at [540, 312] on input "Amount ($) *" at bounding box center [624, 320] width 332 height 33
click at [492, 352] on div "**********" at bounding box center [624, 377] width 332 height 53
click at [500, 321] on input "Amount ($) *" at bounding box center [624, 320] width 332 height 33
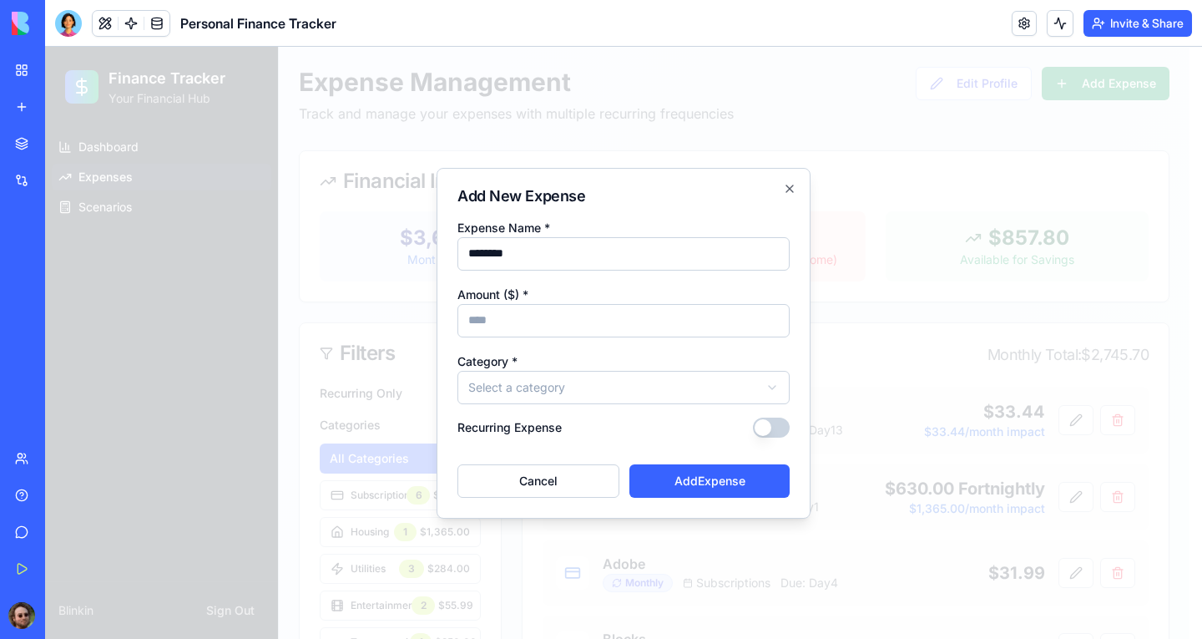
type input "***"
click at [762, 428] on button "Recurring Expense" at bounding box center [771, 427] width 37 height 20
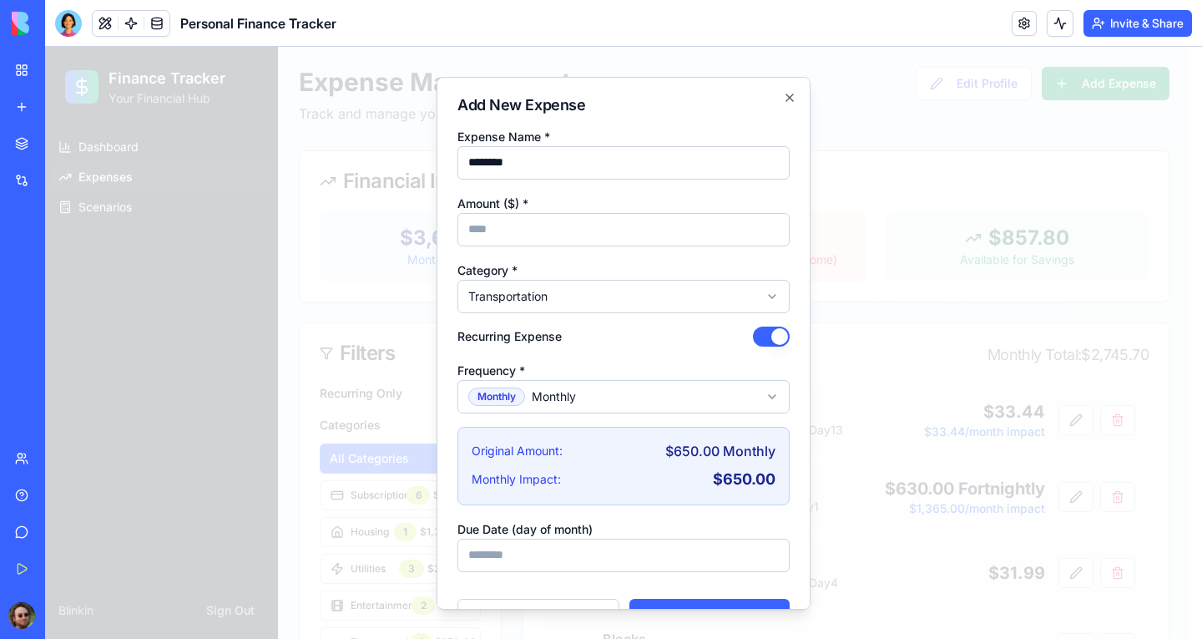
scroll to position [43, 0]
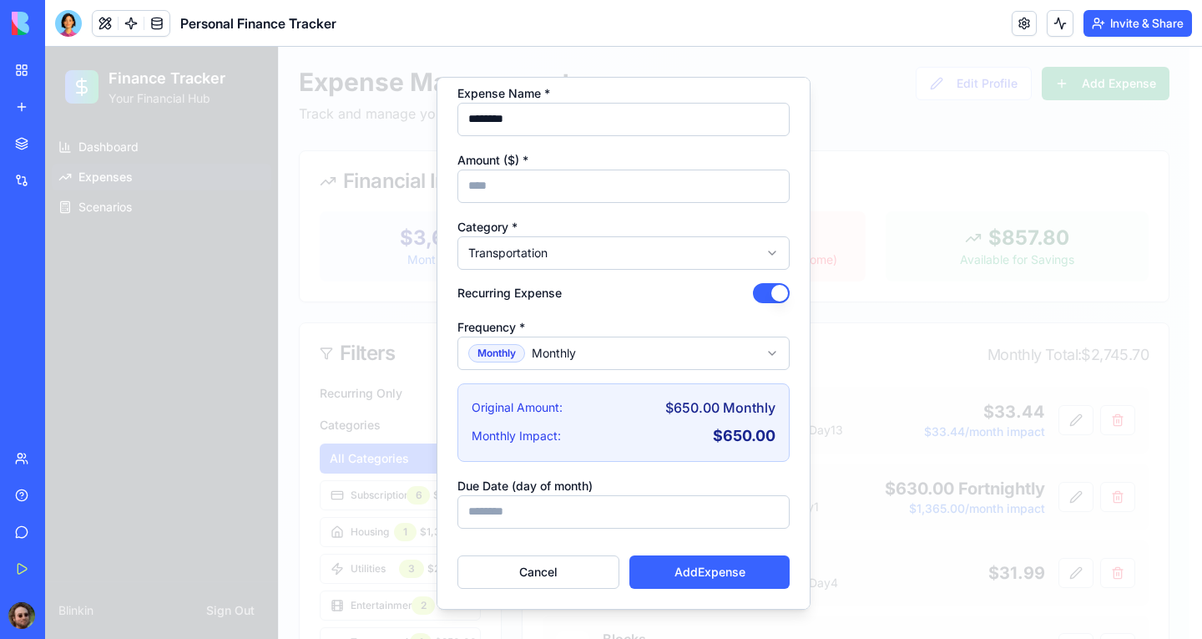
click at [600, 503] on input "Due Date (day of month)" at bounding box center [624, 510] width 332 height 33
type input "*"
click at [708, 567] on button "Add Expense" at bounding box center [710, 570] width 160 height 33
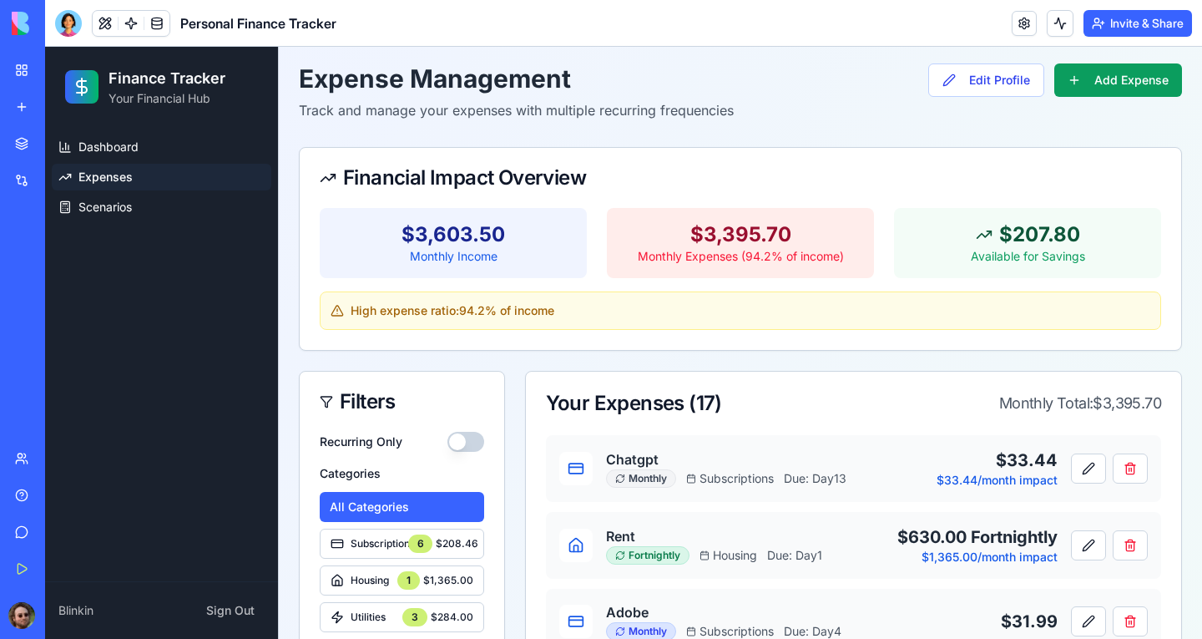
scroll to position [0, 0]
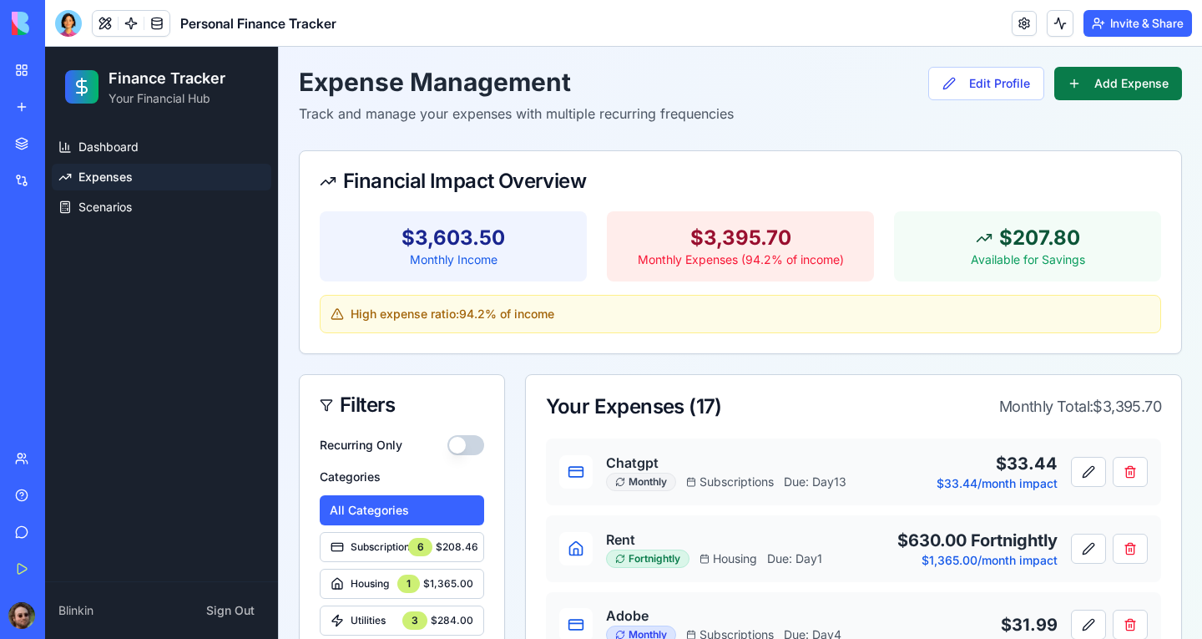
click at [1094, 82] on button "Add Expense" at bounding box center [1119, 83] width 128 height 33
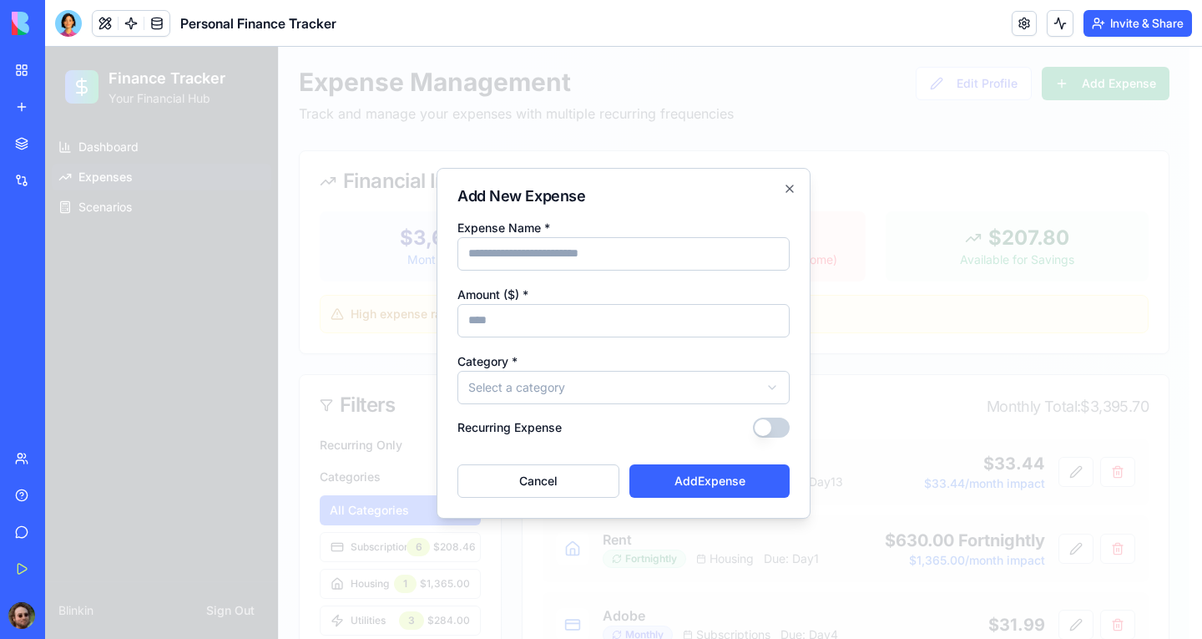
type input "*"
click at [542, 478] on button "Cancel" at bounding box center [539, 480] width 162 height 33
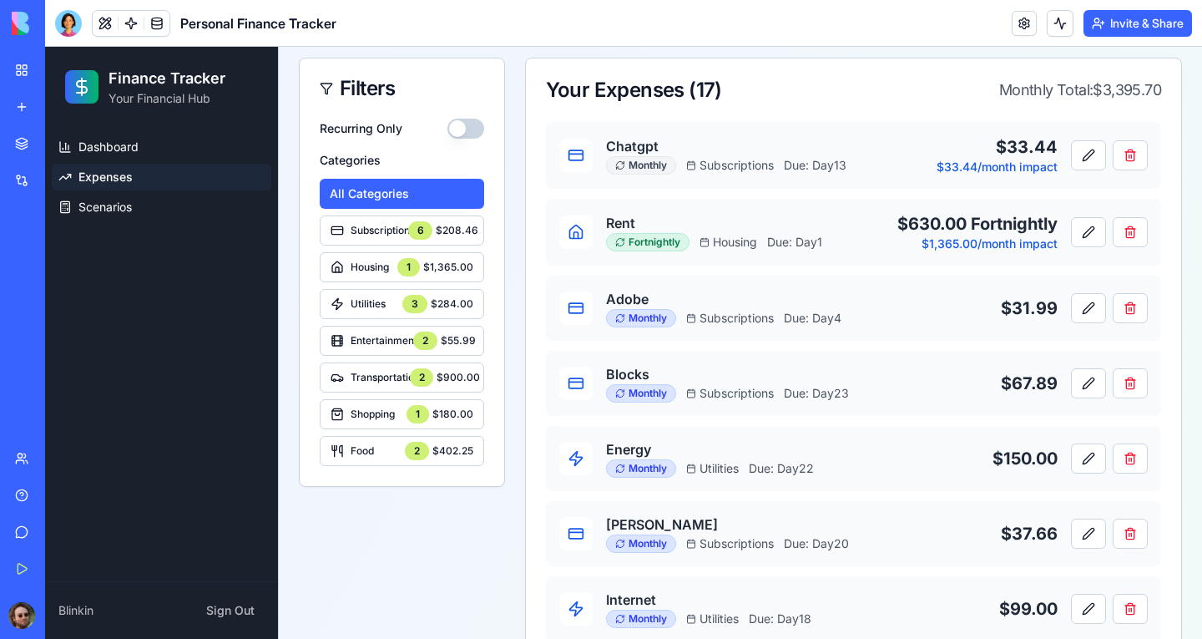
scroll to position [334, 0]
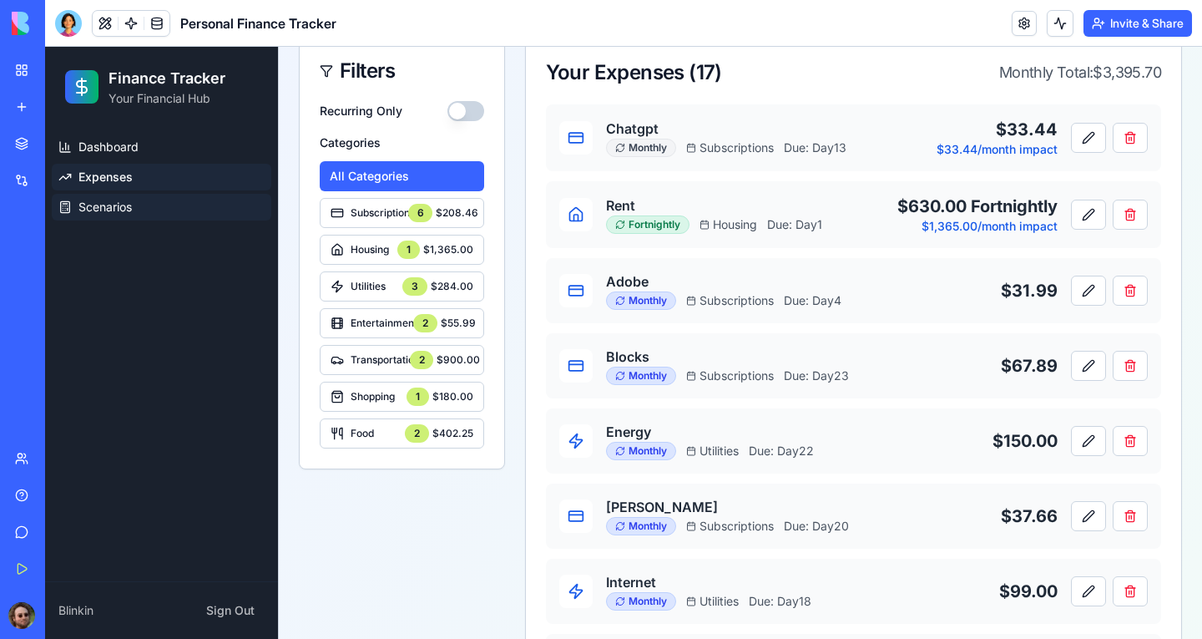
click at [112, 204] on span "Scenarios" at bounding box center [104, 207] width 53 height 17
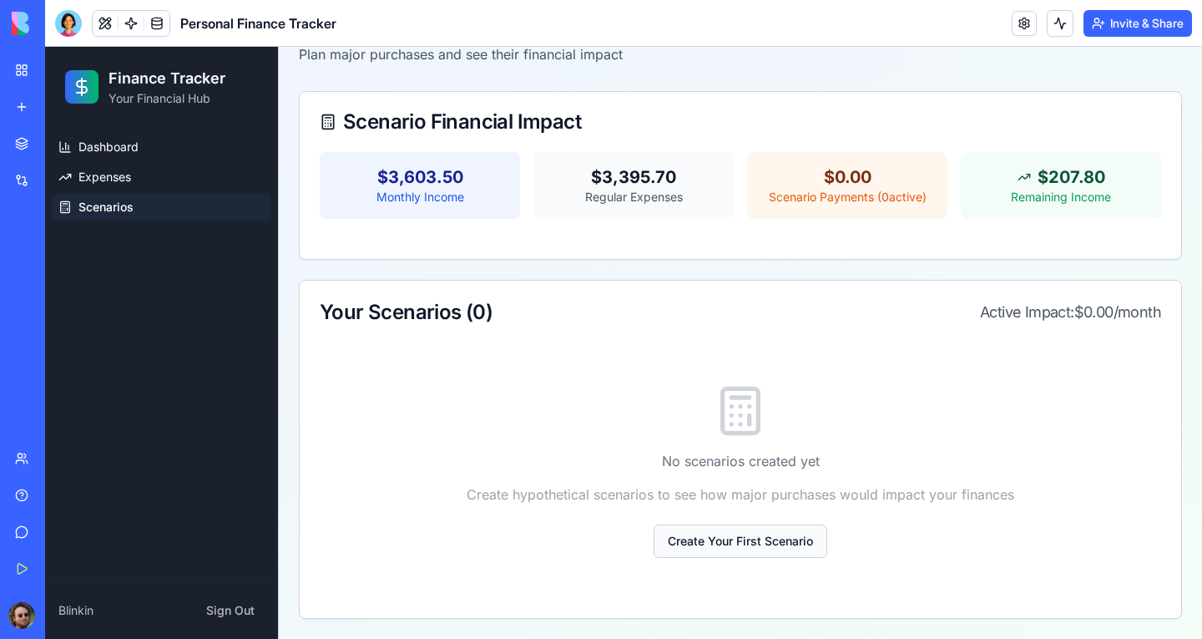
click at [739, 535] on button "Create Your First Scenario" at bounding box center [741, 540] width 174 height 33
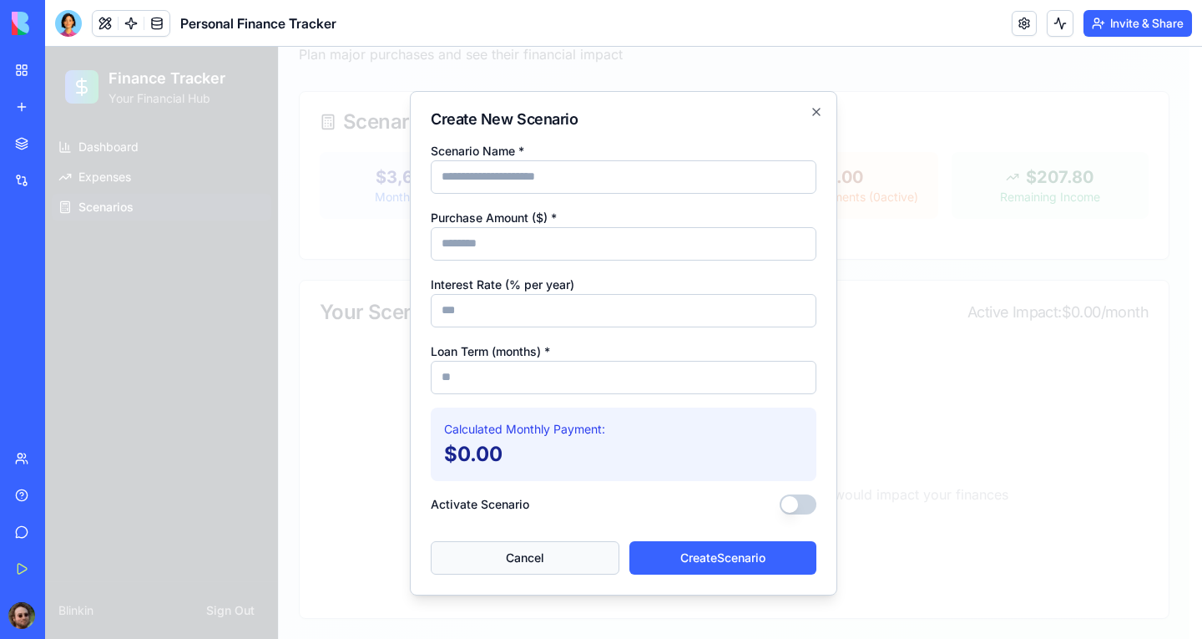
click at [558, 549] on button "Cancel" at bounding box center [525, 557] width 189 height 33
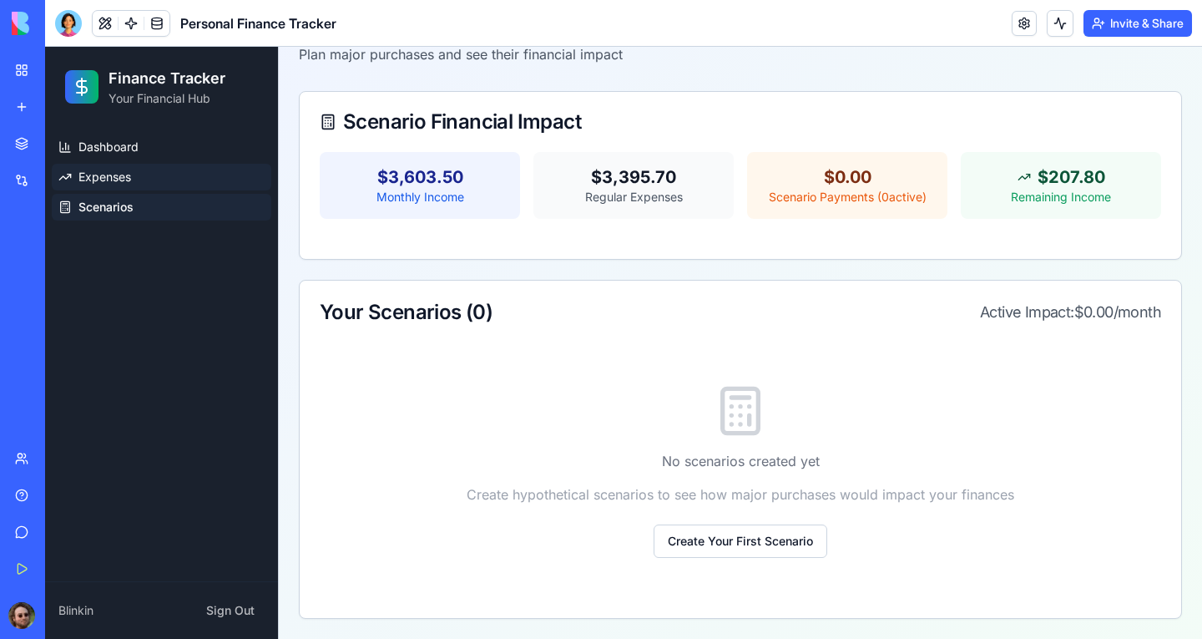
click at [146, 179] on link "Expenses" at bounding box center [162, 177] width 220 height 27
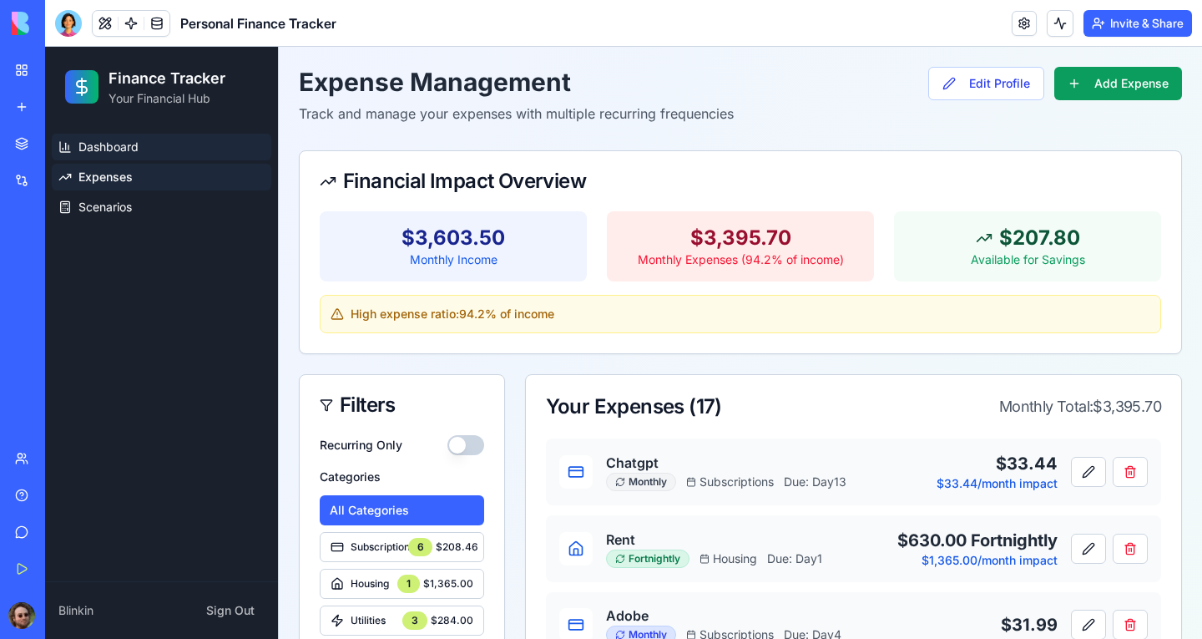
click at [133, 149] on span "Dashboard" at bounding box center [108, 147] width 60 height 17
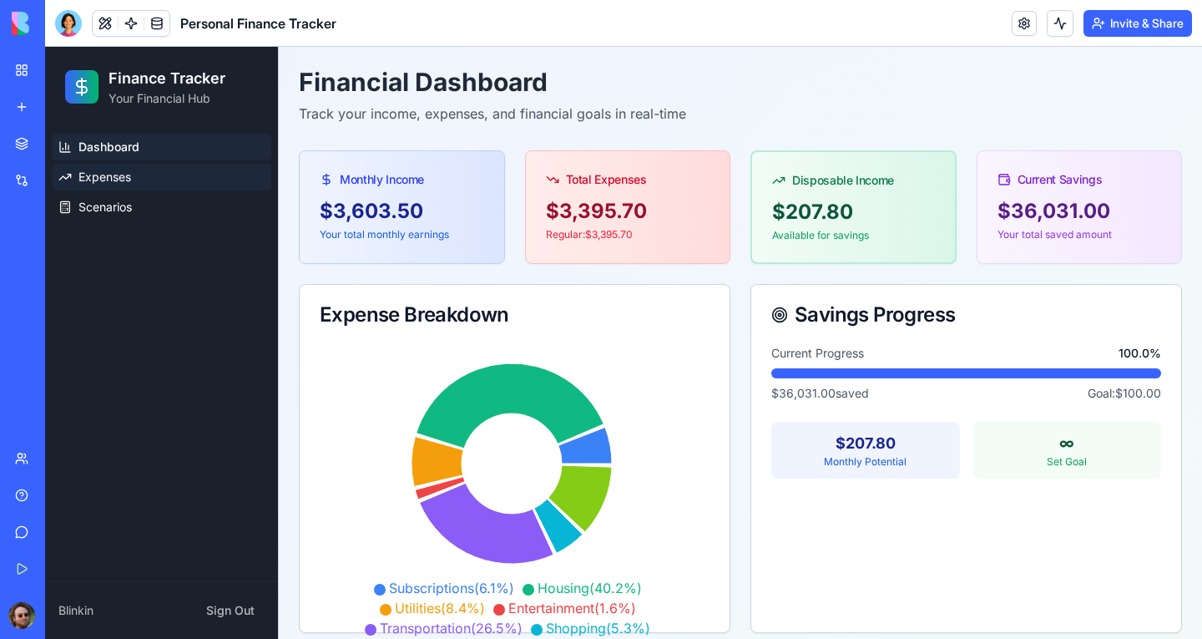
click at [155, 174] on link "Expenses" at bounding box center [162, 177] width 220 height 27
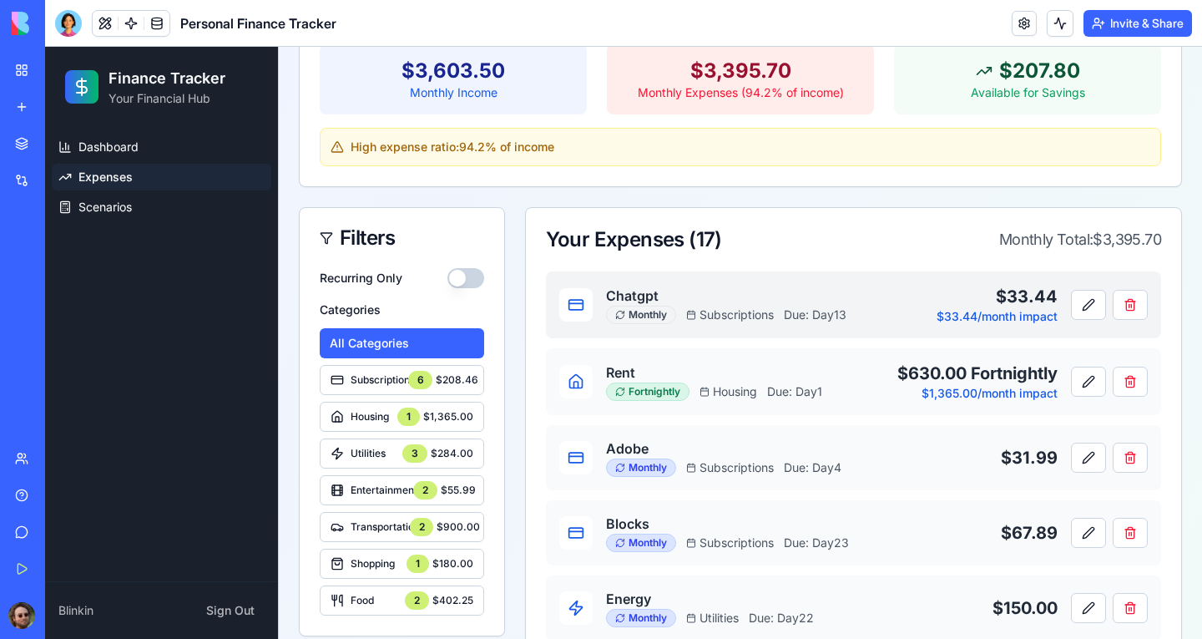
scroll to position [334, 0]
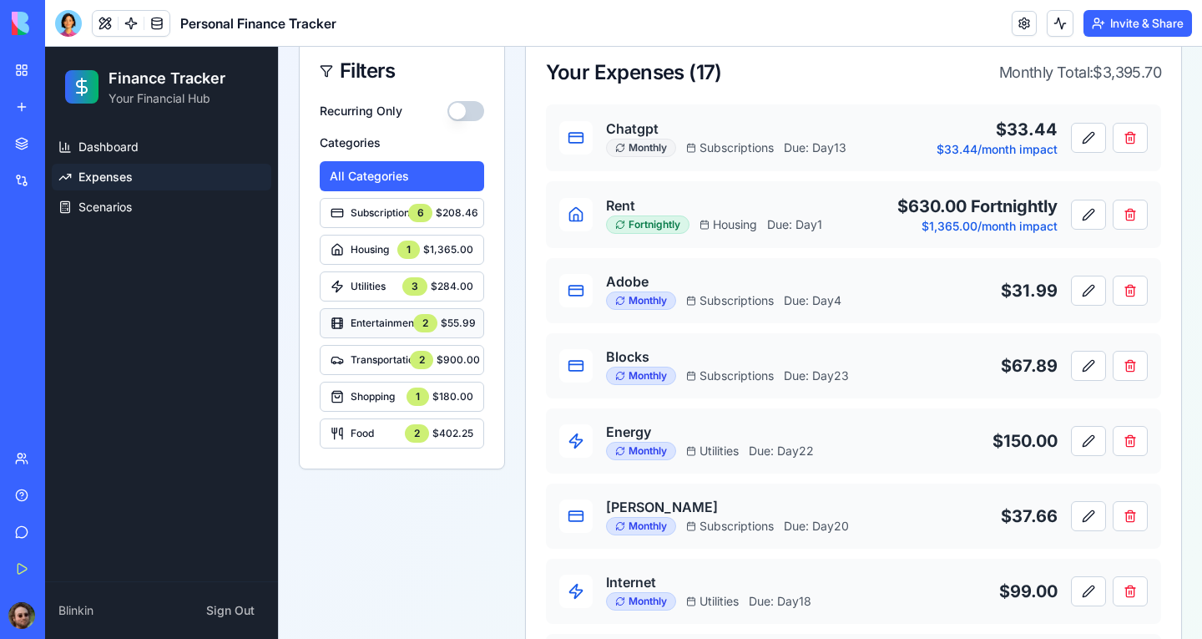
click at [383, 321] on span "Entertainment" at bounding box center [382, 322] width 63 height 13
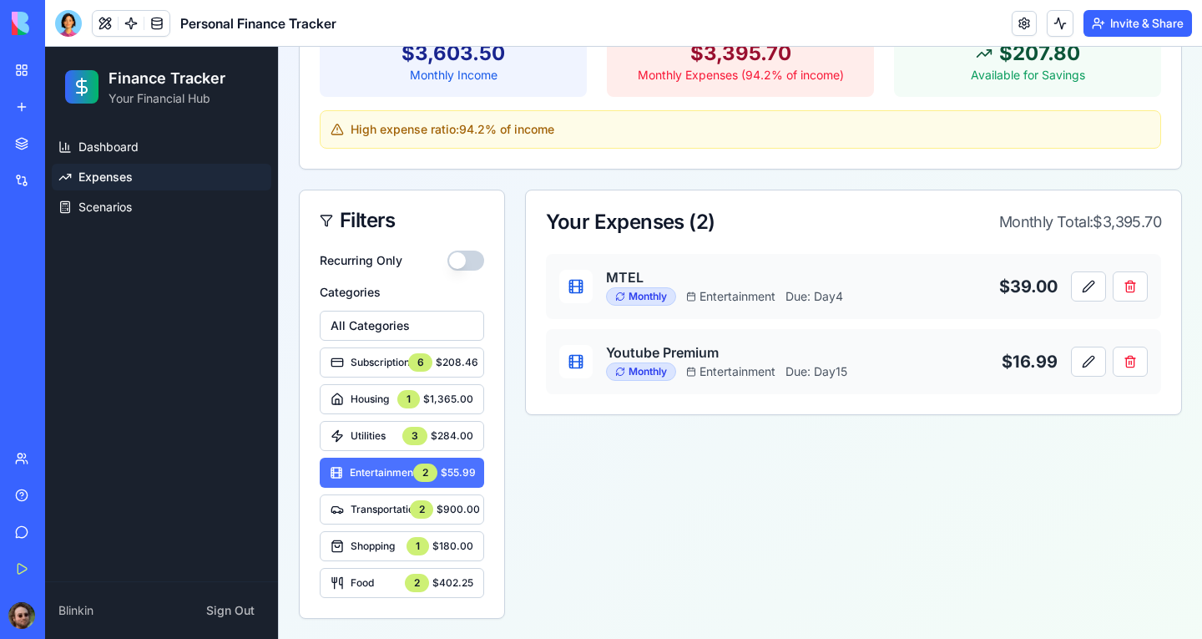
scroll to position [185, 0]
click at [374, 362] on span "Subscriptions" at bounding box center [380, 362] width 58 height 13
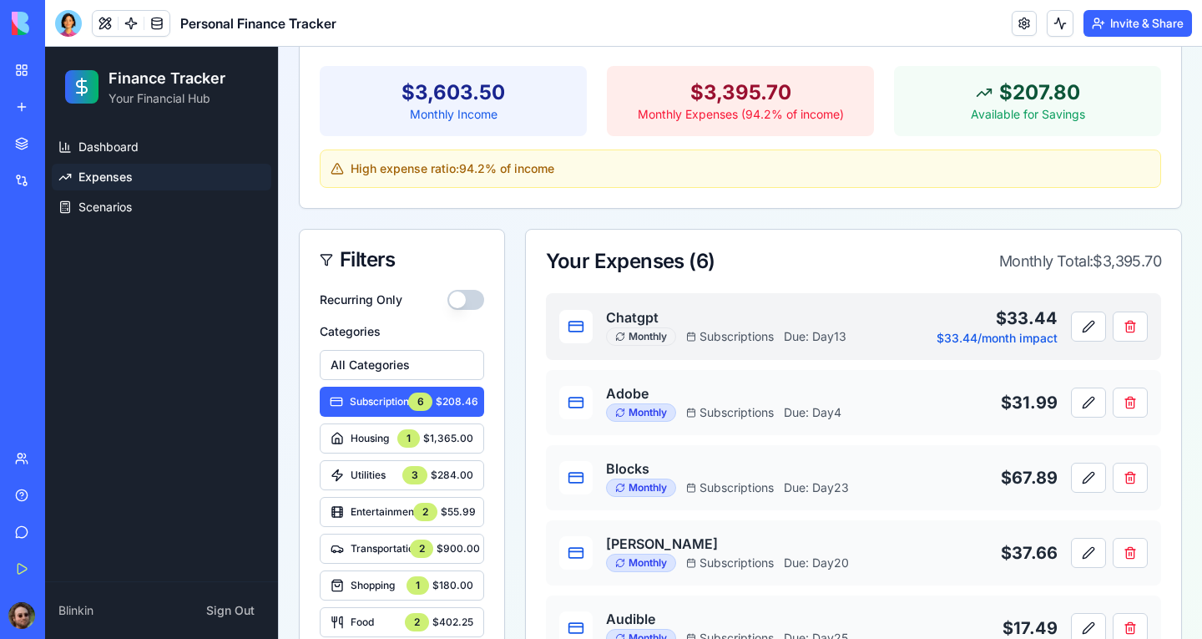
scroll to position [116, 0]
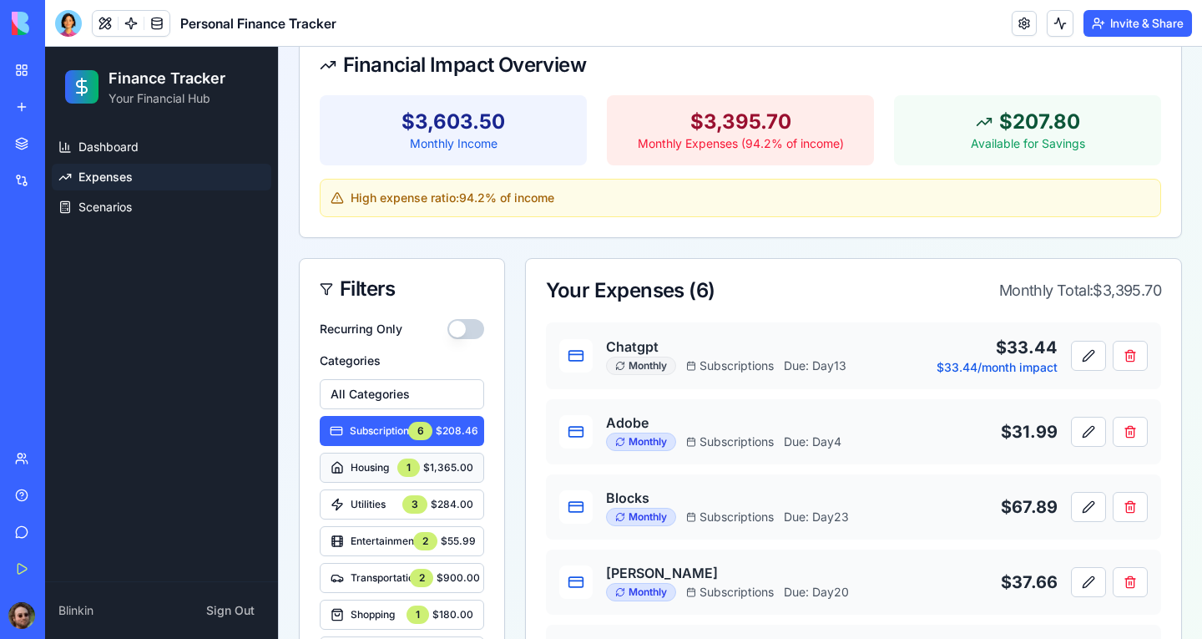
click at [372, 463] on span "Housing" at bounding box center [370, 467] width 38 height 13
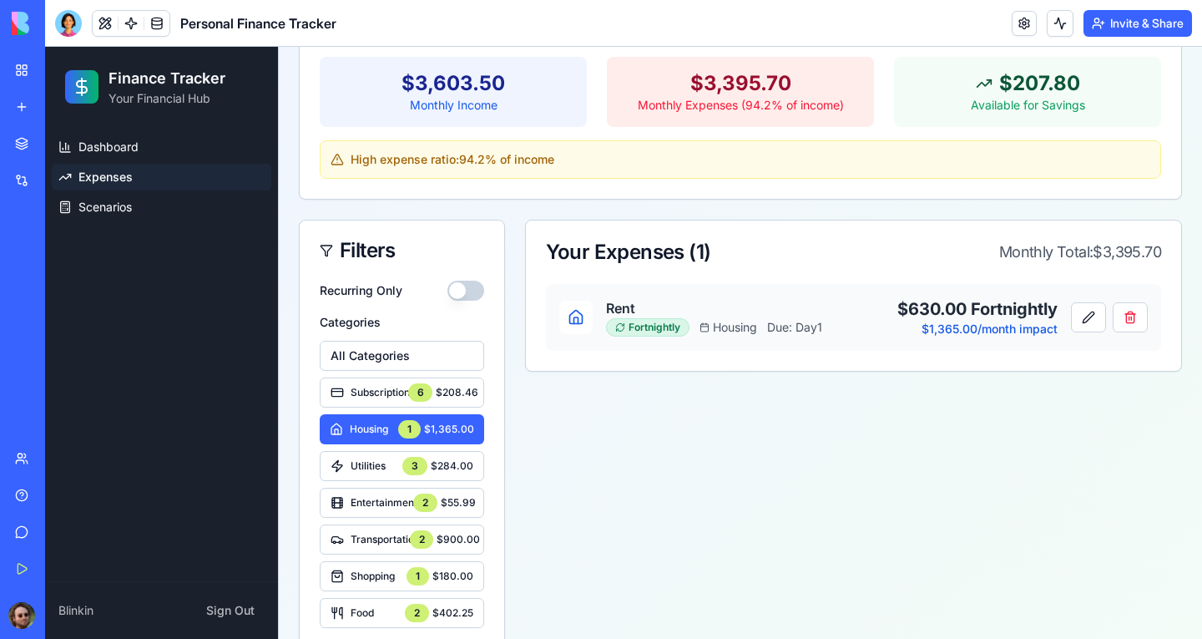
scroll to position [185, 0]
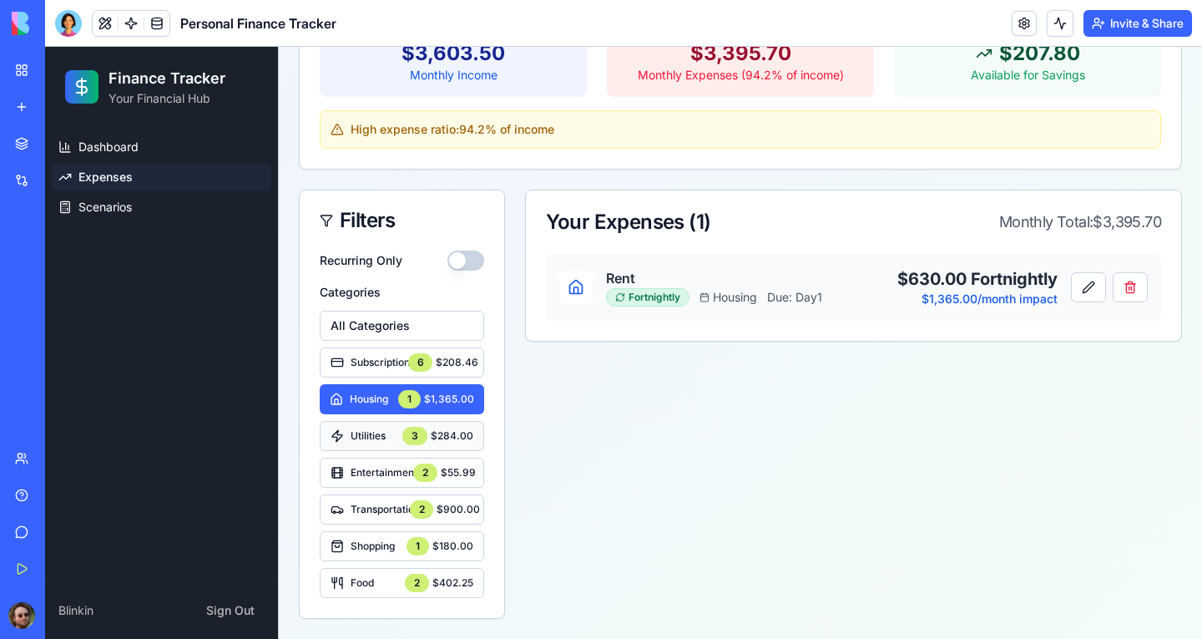
click at [382, 435] on span "Utilities" at bounding box center [368, 435] width 35 height 13
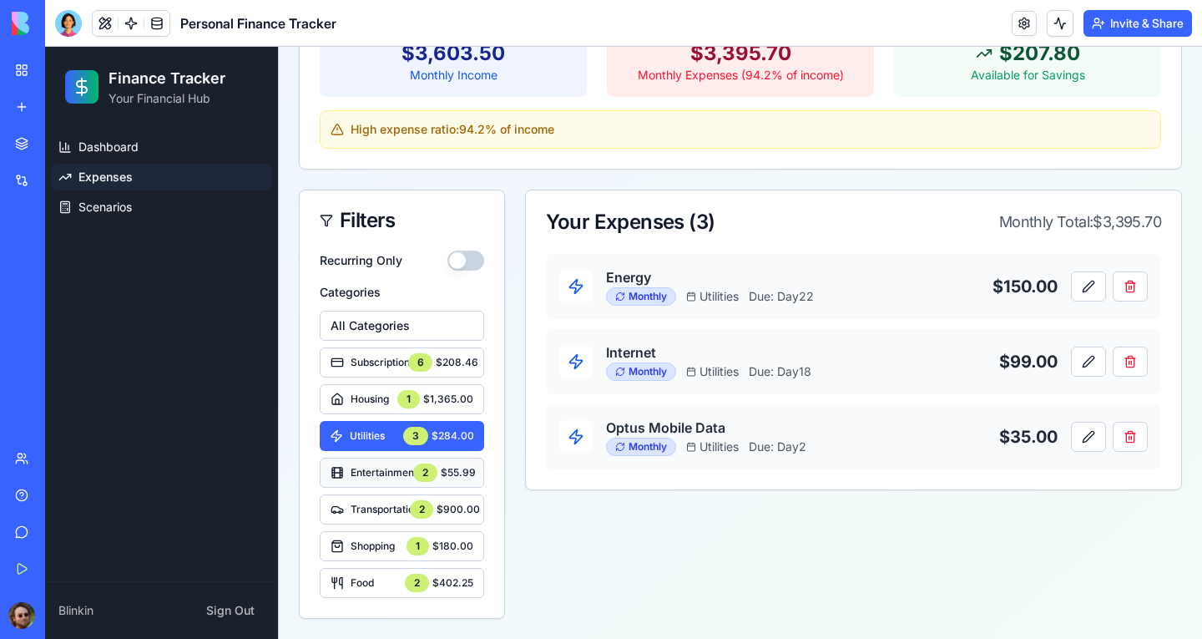
click at [372, 467] on span "Entertainment" at bounding box center [382, 472] width 63 height 13
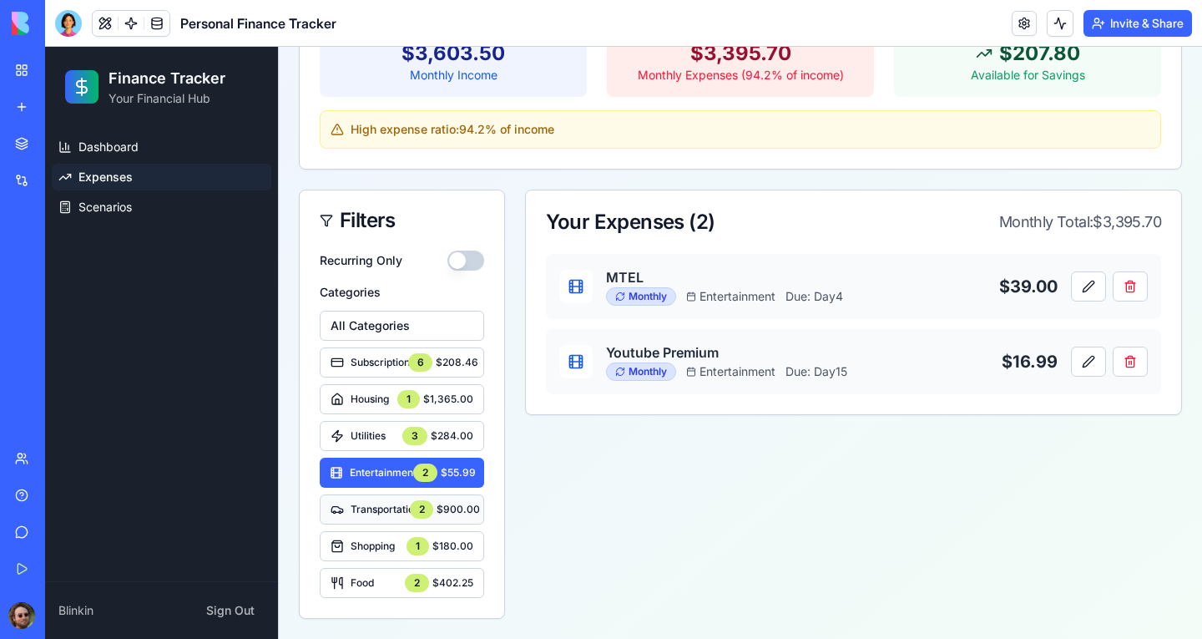
click at [374, 508] on span "Transportation" at bounding box center [380, 509] width 59 height 13
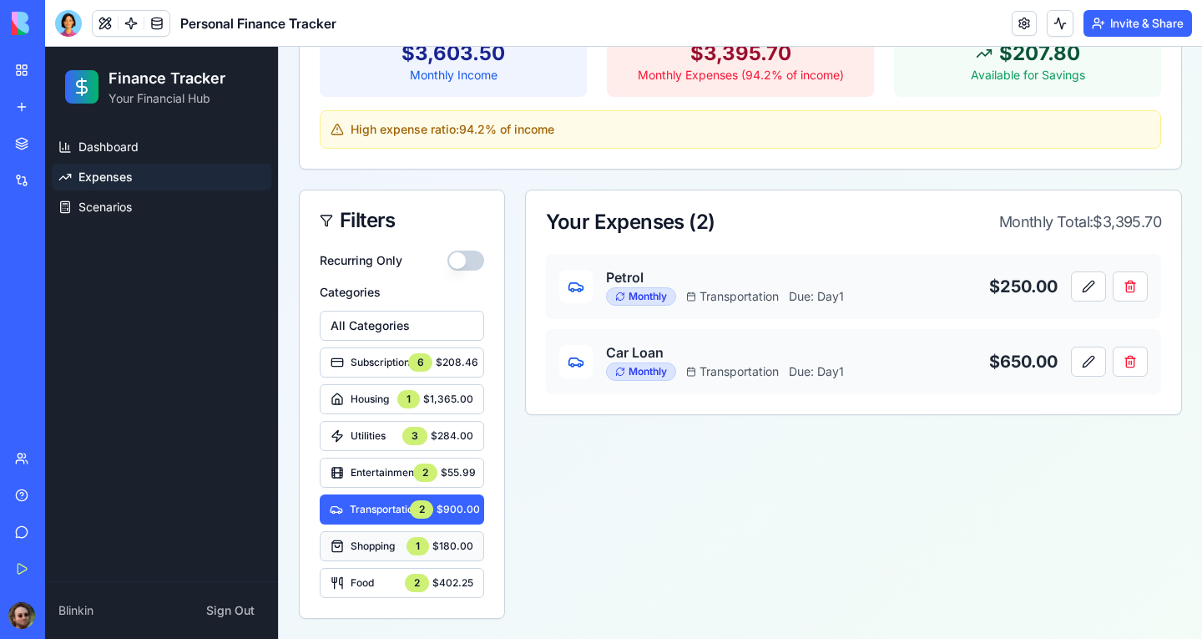
click at [378, 549] on span "Shopping" at bounding box center [373, 545] width 44 height 13
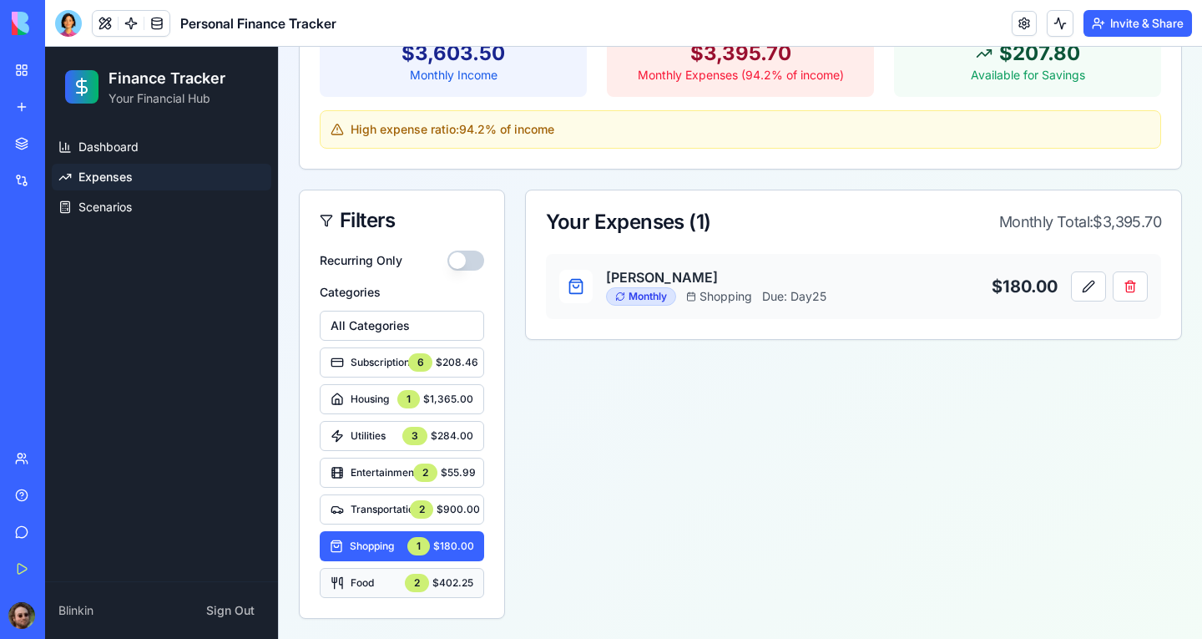
click at [367, 582] on span "Food" at bounding box center [362, 582] width 23 height 13
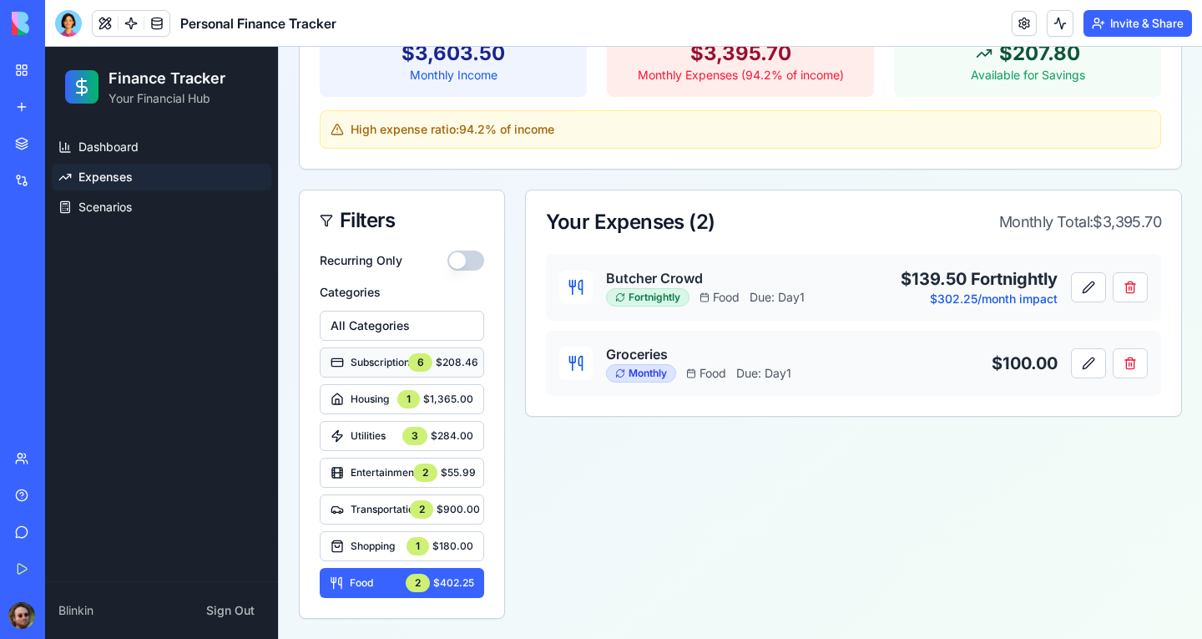
click at [399, 354] on div "Subscriptions 6 $208.46" at bounding box center [402, 362] width 143 height 18
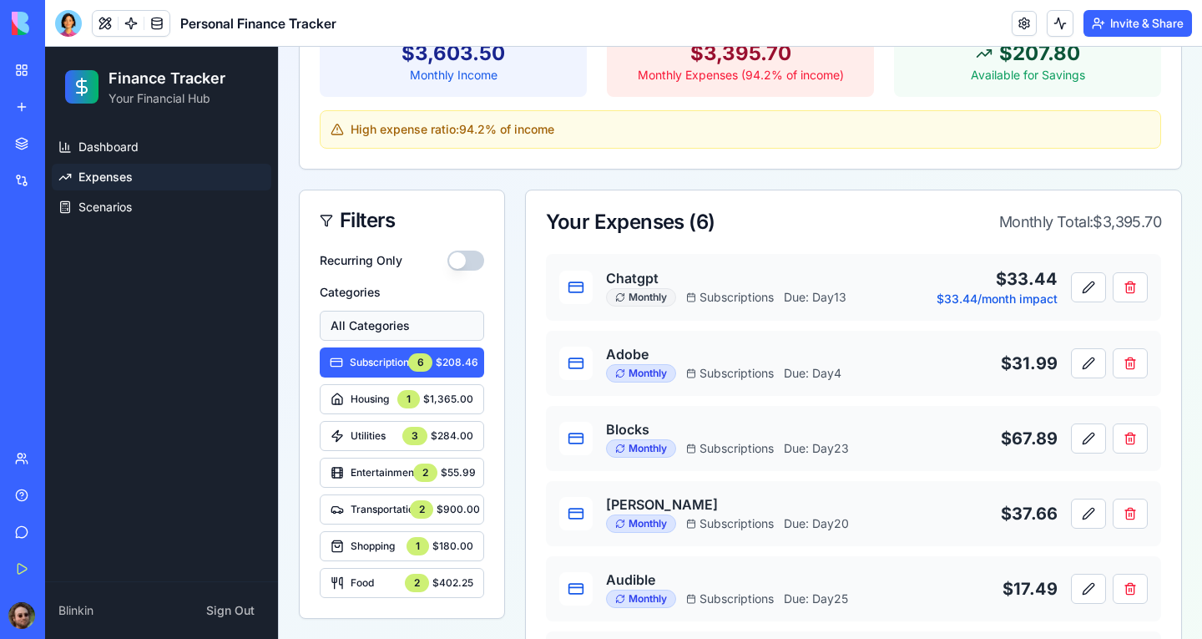
click at [367, 325] on button "All Categories" at bounding box center [402, 326] width 164 height 30
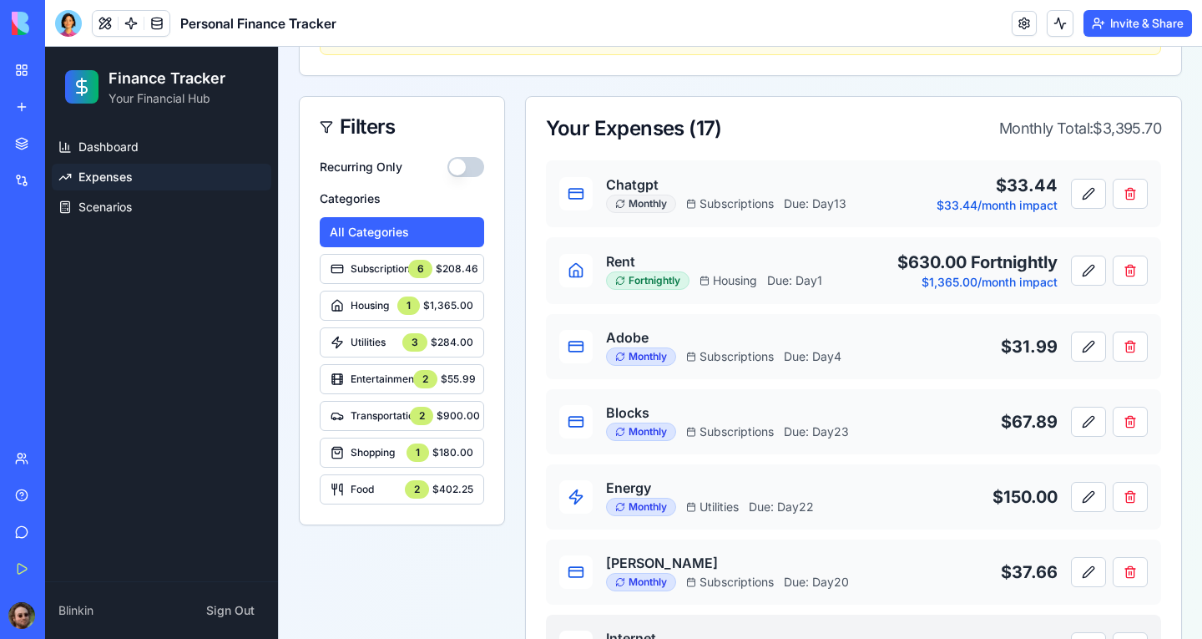
scroll to position [0, 0]
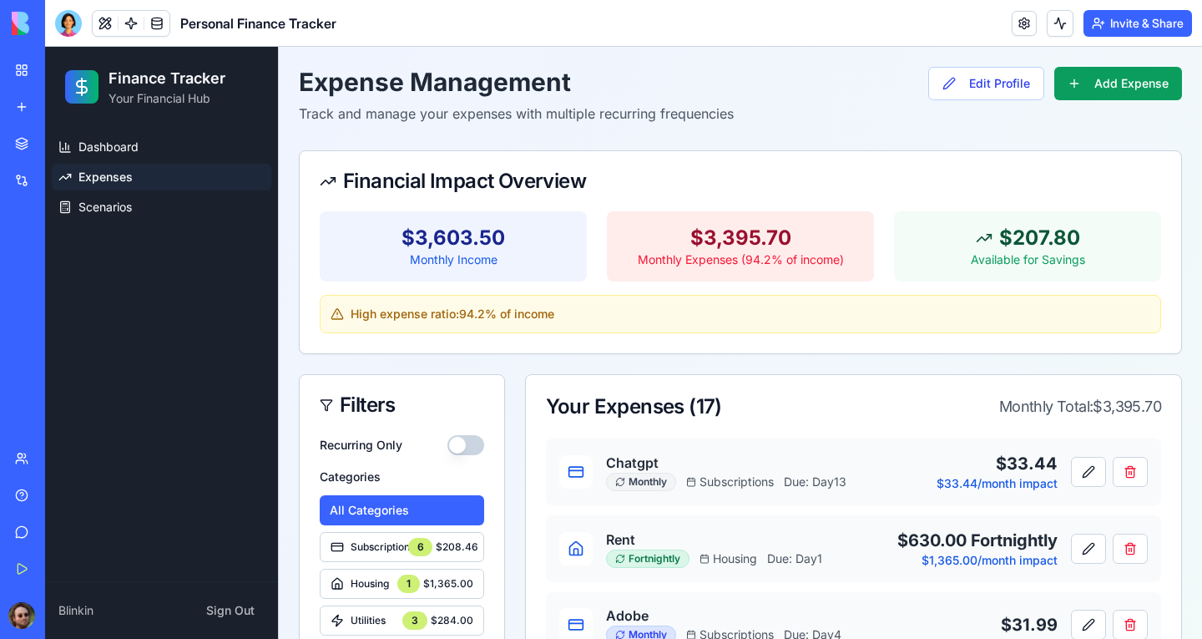
click at [62, 295] on div "Microwave Marketplace Manager" at bounding box center [38, 297] width 47 height 17
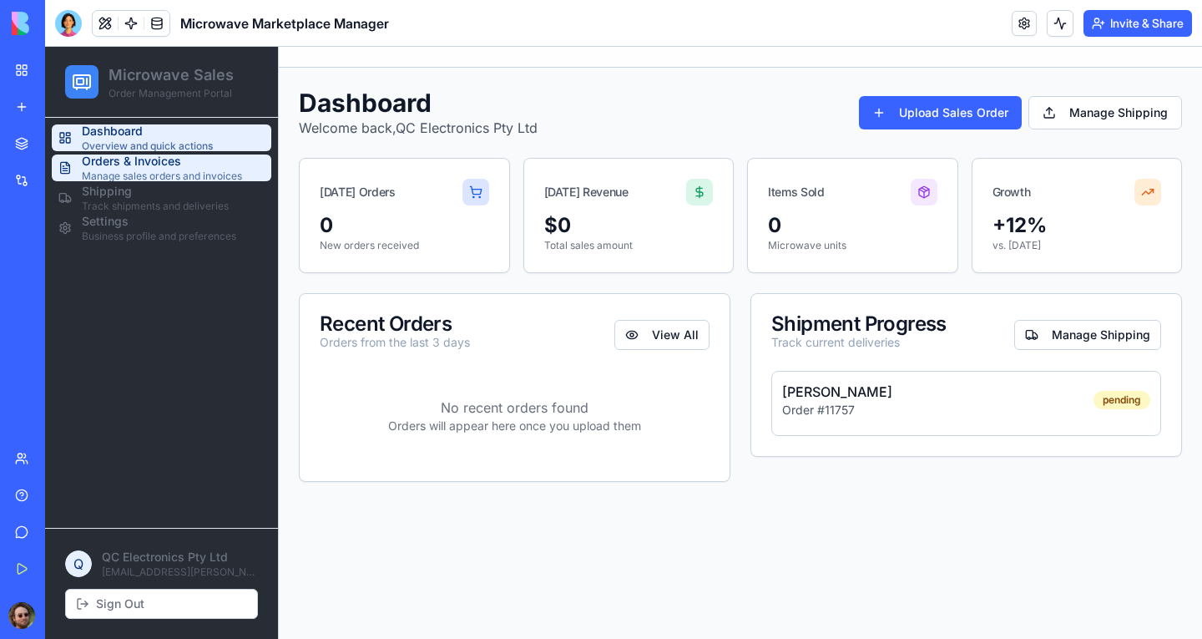
click at [137, 168] on span "Orders & Invoices" at bounding box center [162, 161] width 160 height 17
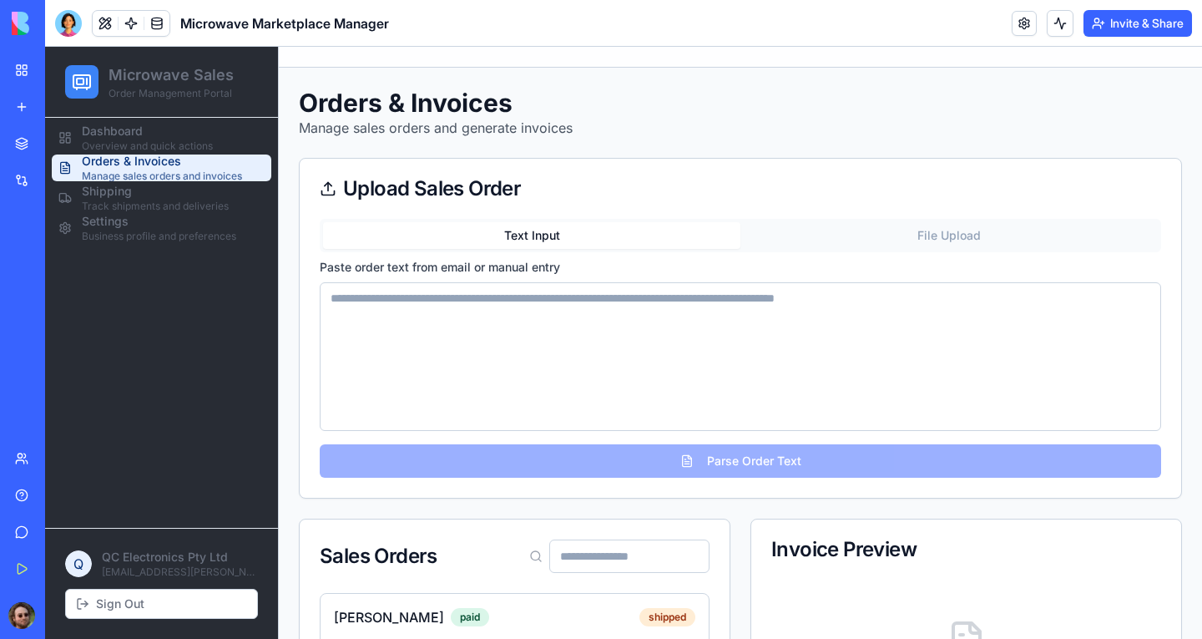
click at [914, 235] on button "File Upload" at bounding box center [949, 235] width 417 height 27
click at [519, 237] on button "Text Input" at bounding box center [531, 235] width 417 height 27
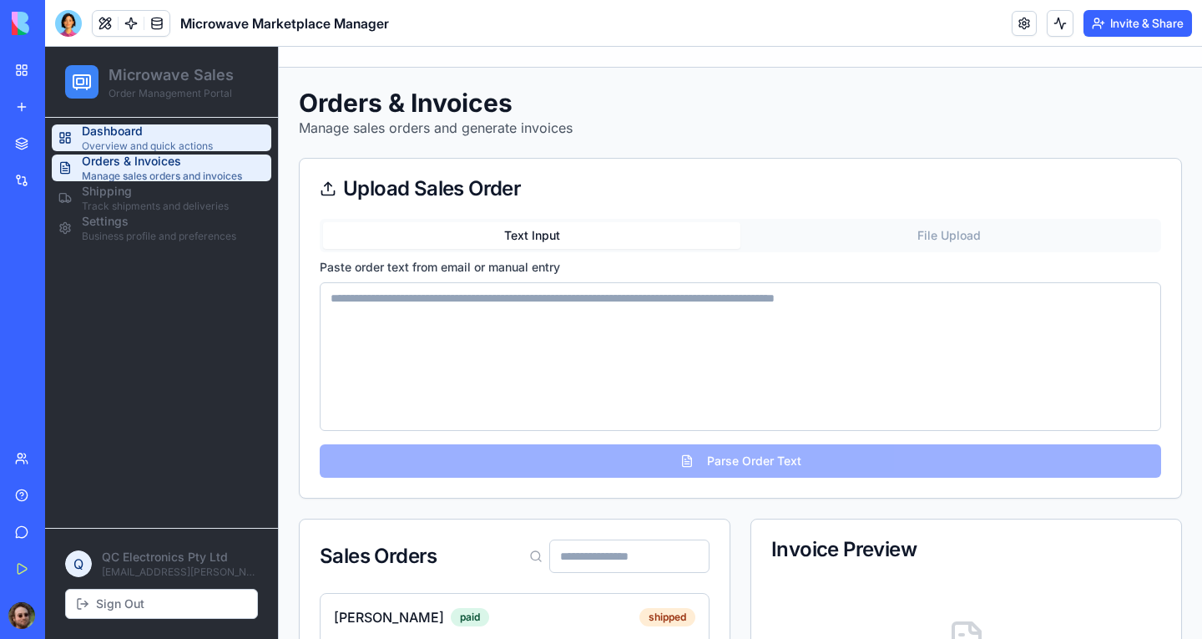
click at [129, 134] on span "Dashboard" at bounding box center [147, 131] width 131 height 17
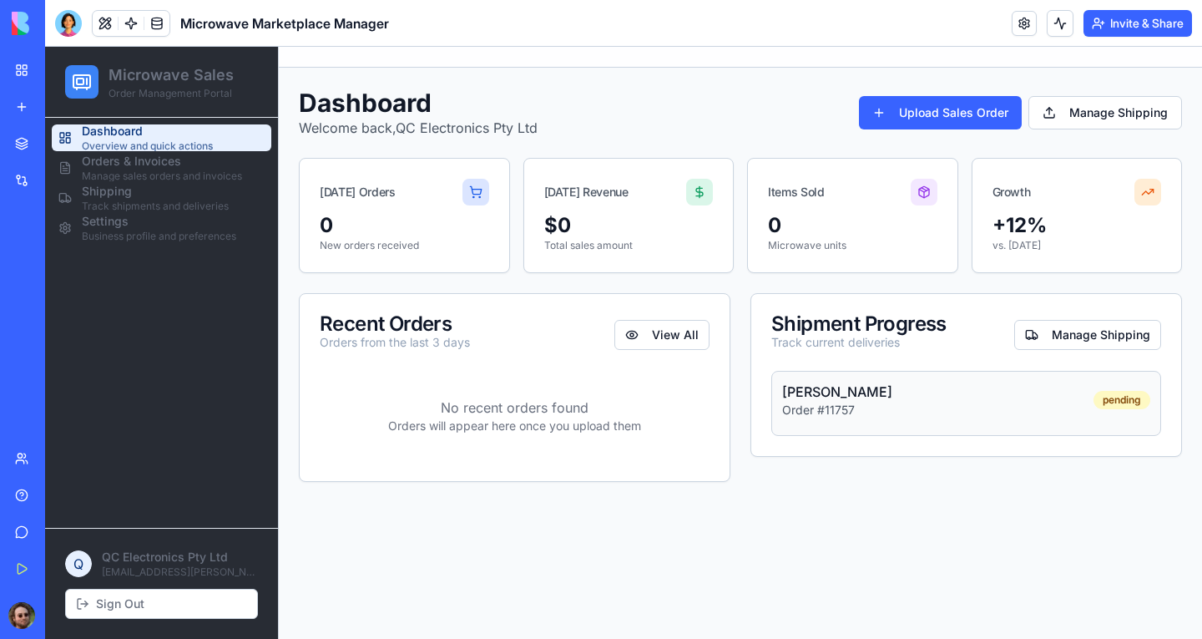
click at [1019, 410] on div "[PERSON_NAME] Order # 11757 pending" at bounding box center [966, 400] width 368 height 37
click at [1087, 336] on button "Manage Shipping" at bounding box center [1087, 335] width 147 height 30
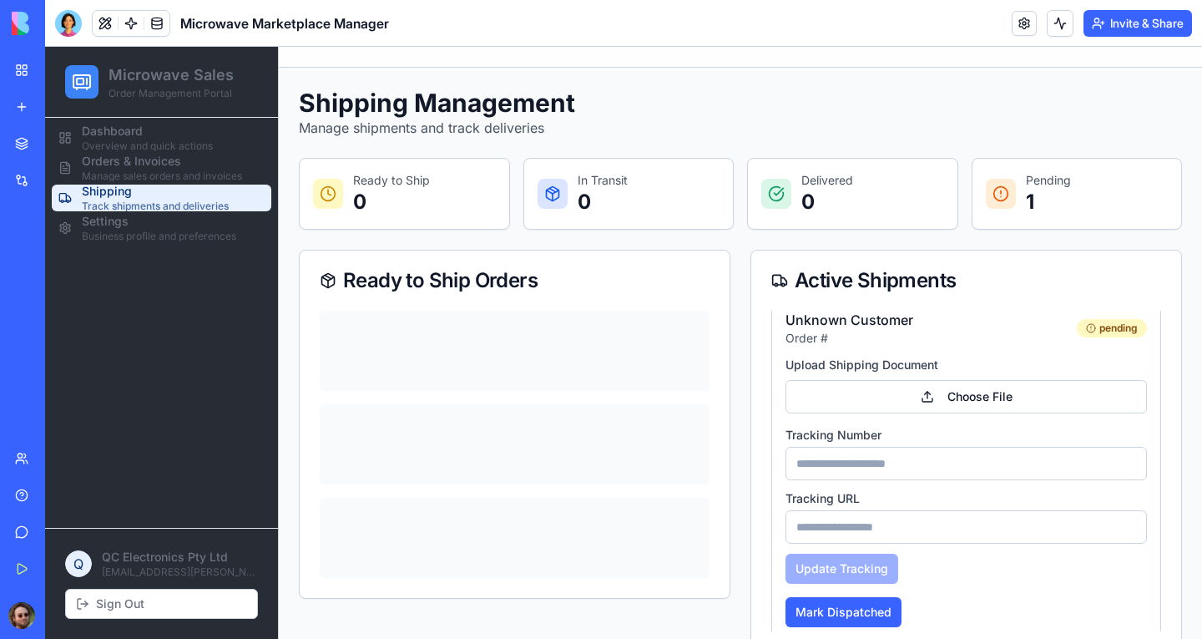
scroll to position [25, 0]
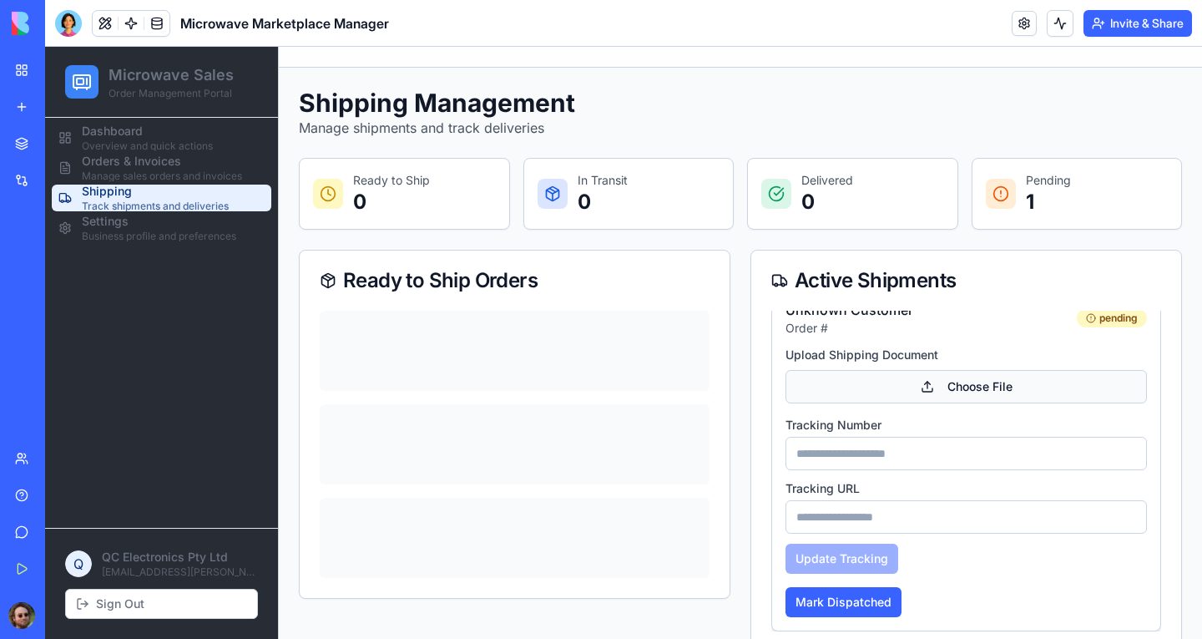
click at [941, 385] on button "Choose File" at bounding box center [967, 386] width 362 height 33
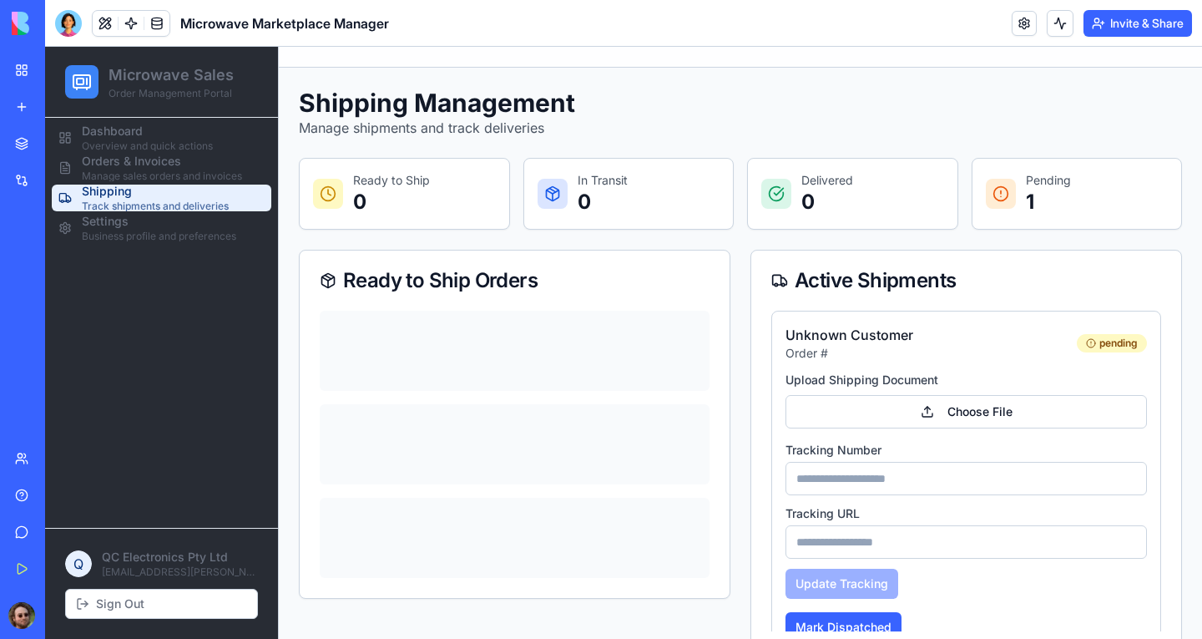
scroll to position [33, 0]
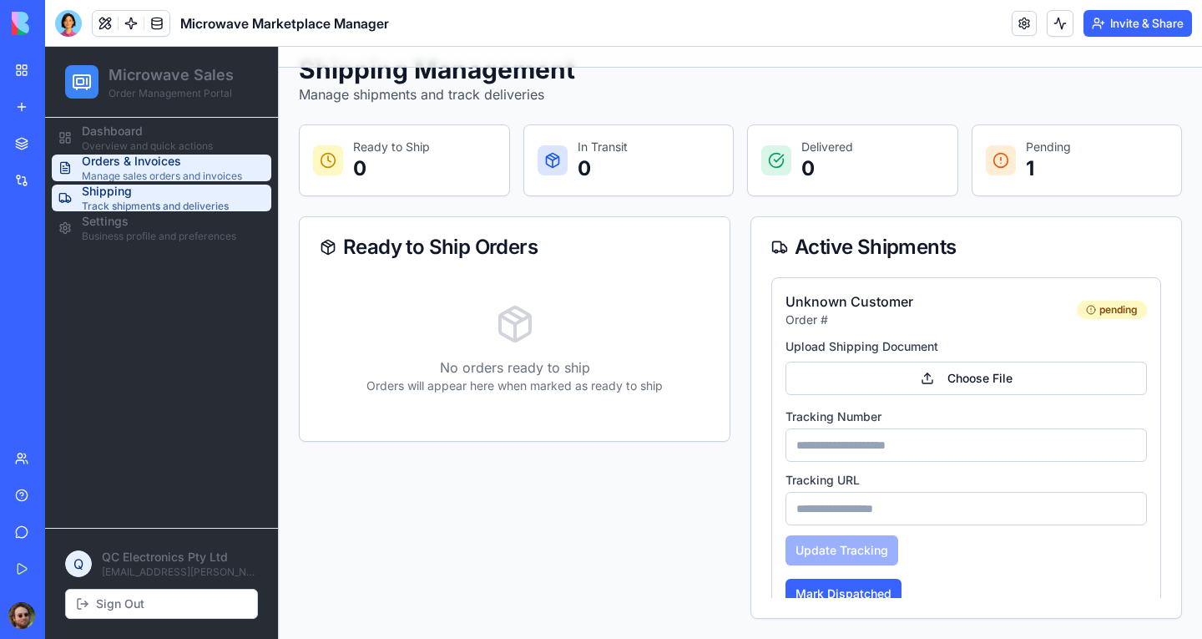
click at [148, 171] on span "Manage sales orders and invoices" at bounding box center [162, 175] width 160 height 13
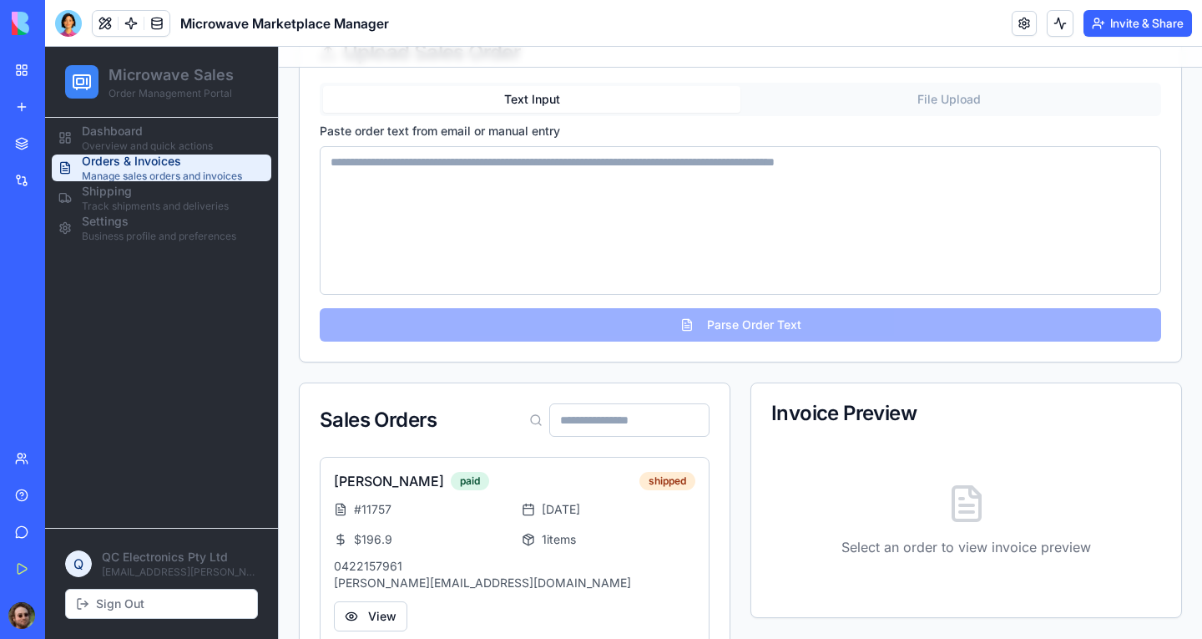
scroll to position [184, 0]
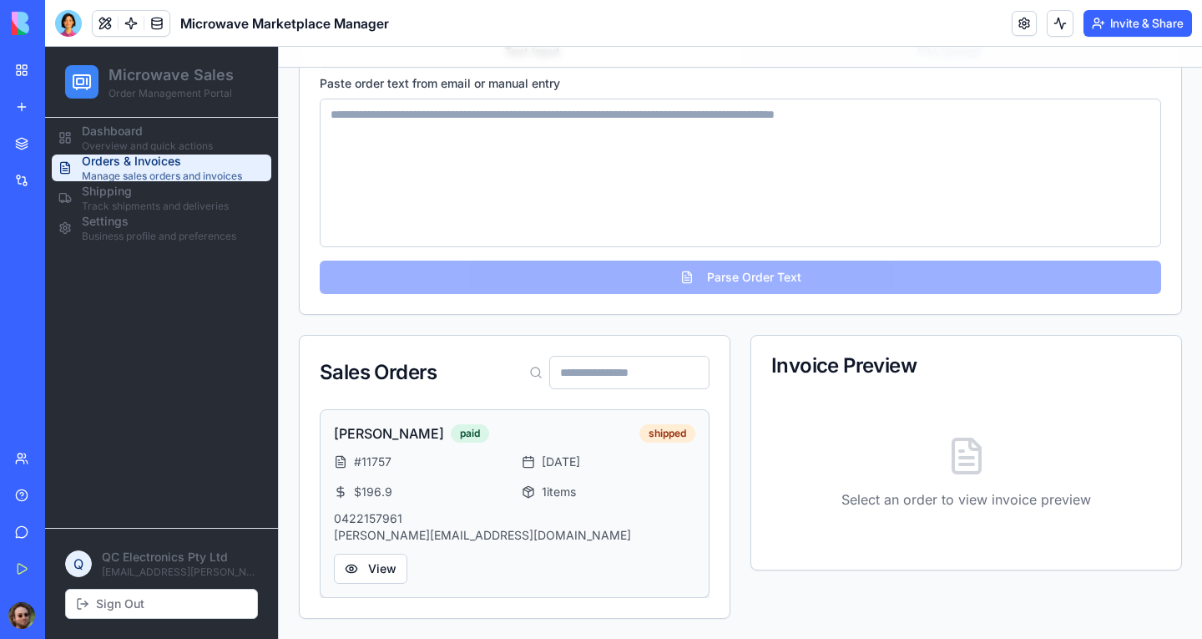
click at [555, 531] on p "[PERSON_NAME][EMAIL_ADDRESS][DOMAIN_NAME]" at bounding box center [515, 535] width 362 height 17
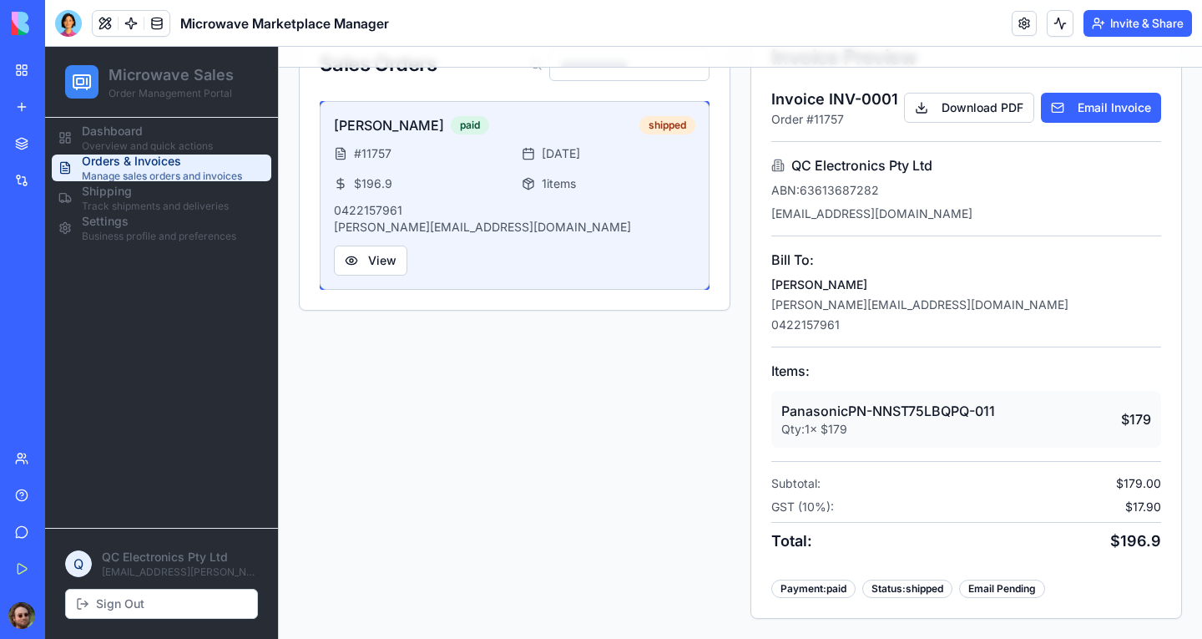
scroll to position [408, 0]
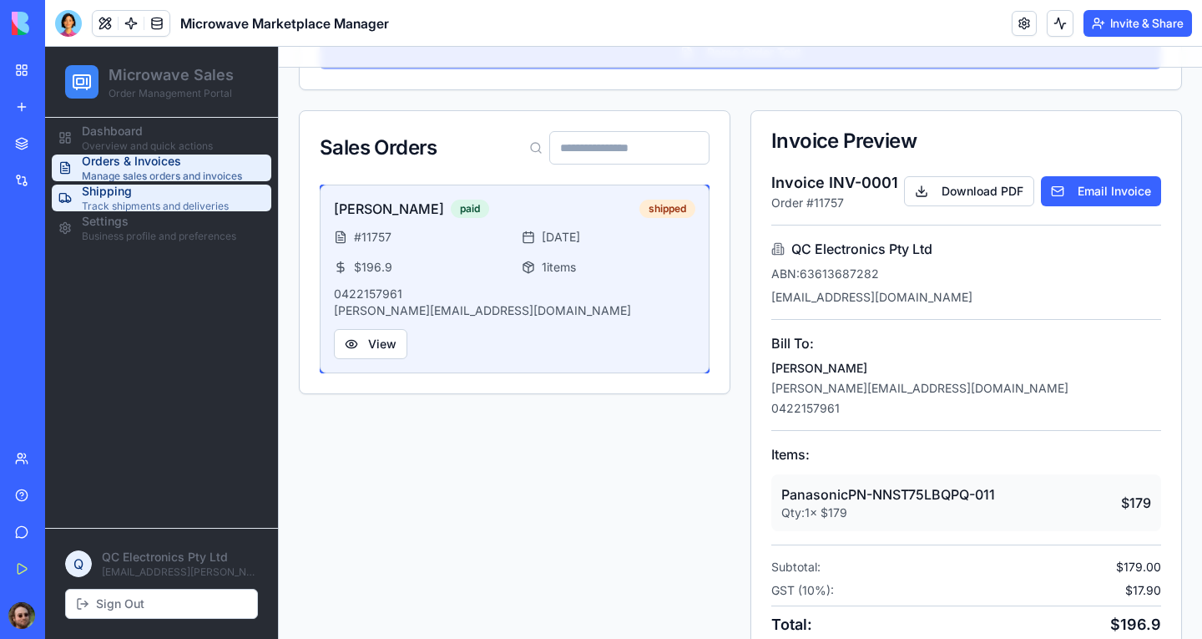
click at [160, 200] on span "Track shipments and deliveries" at bounding box center [155, 206] width 147 height 13
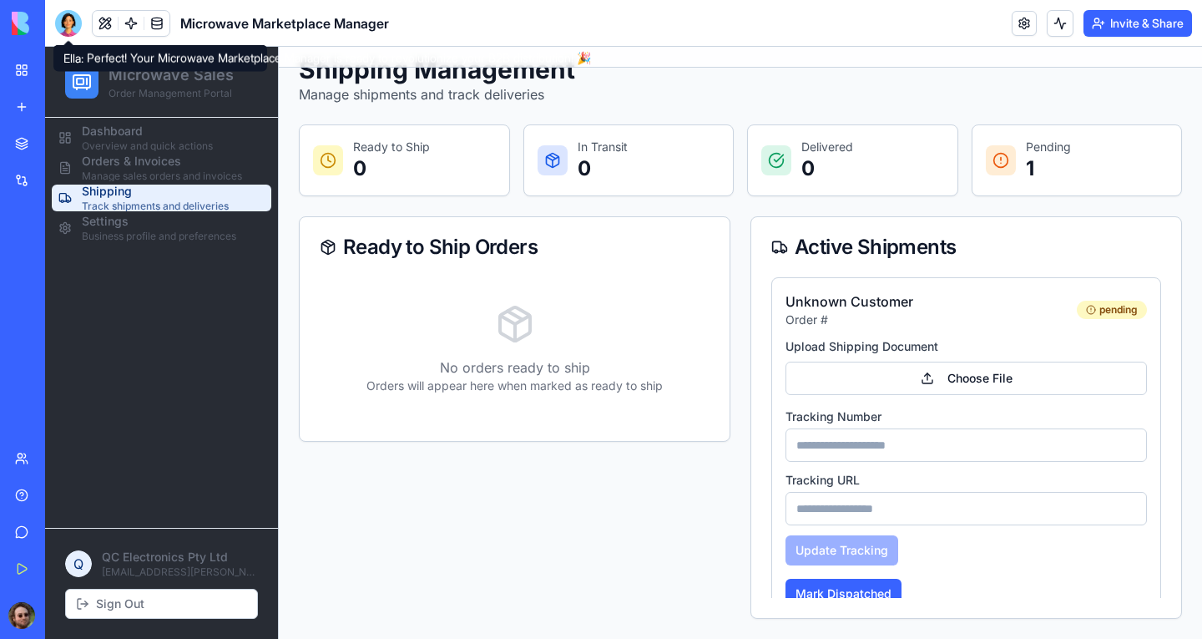
click at [72, 26] on div at bounding box center [68, 23] width 27 height 27
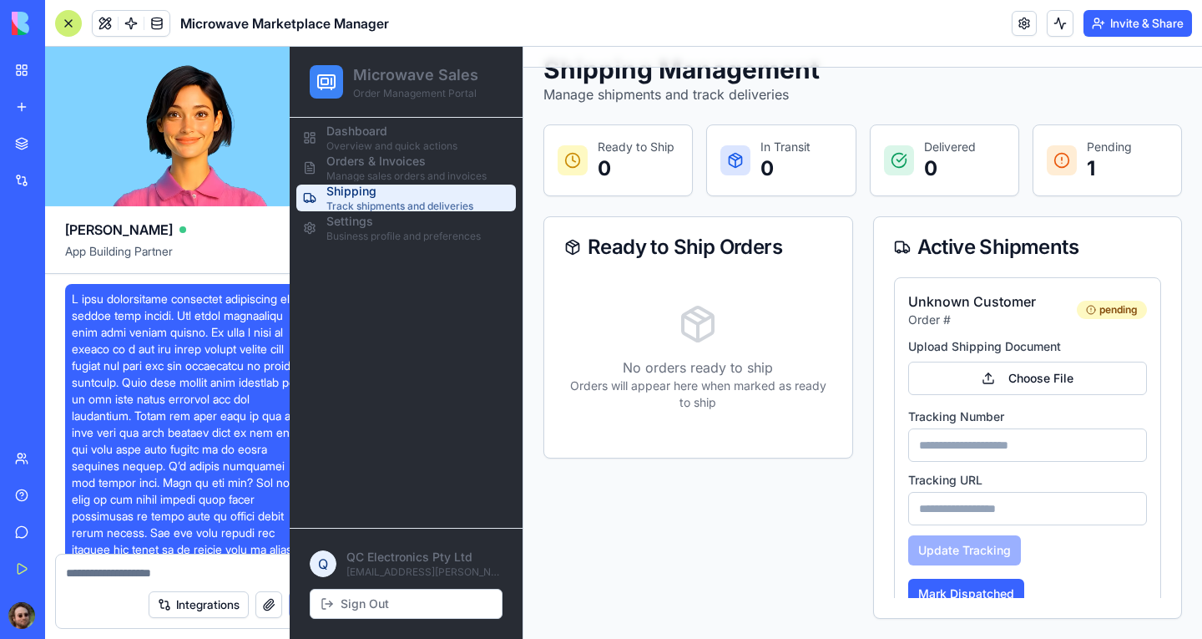
scroll to position [2375, 0]
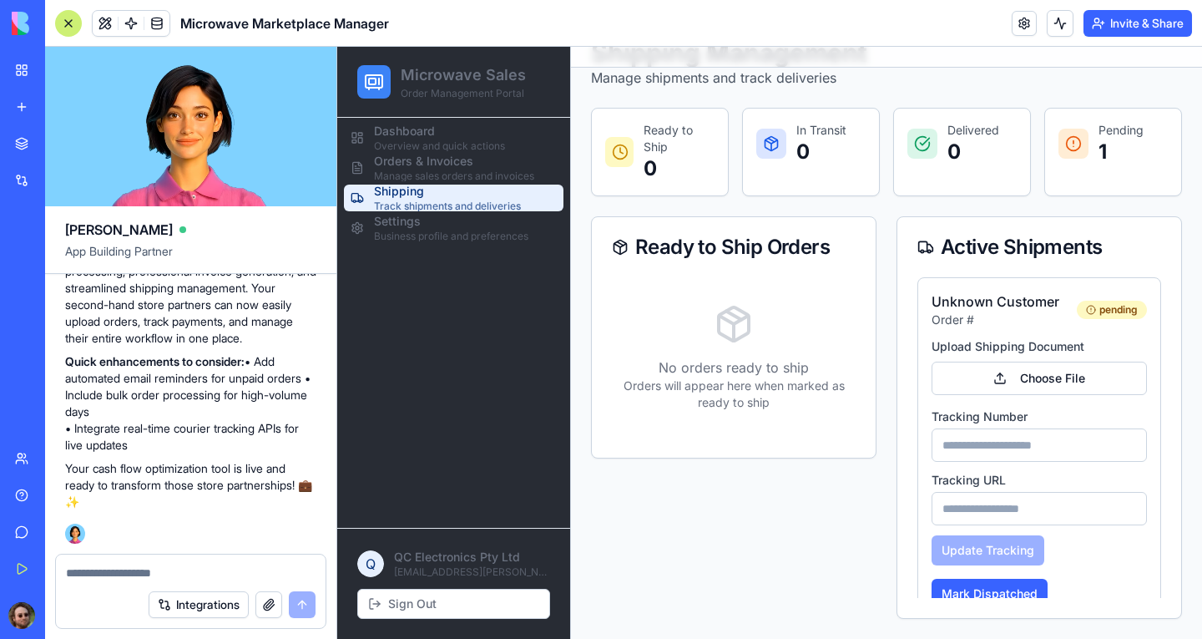
click at [182, 565] on textarea at bounding box center [191, 572] width 250 height 17
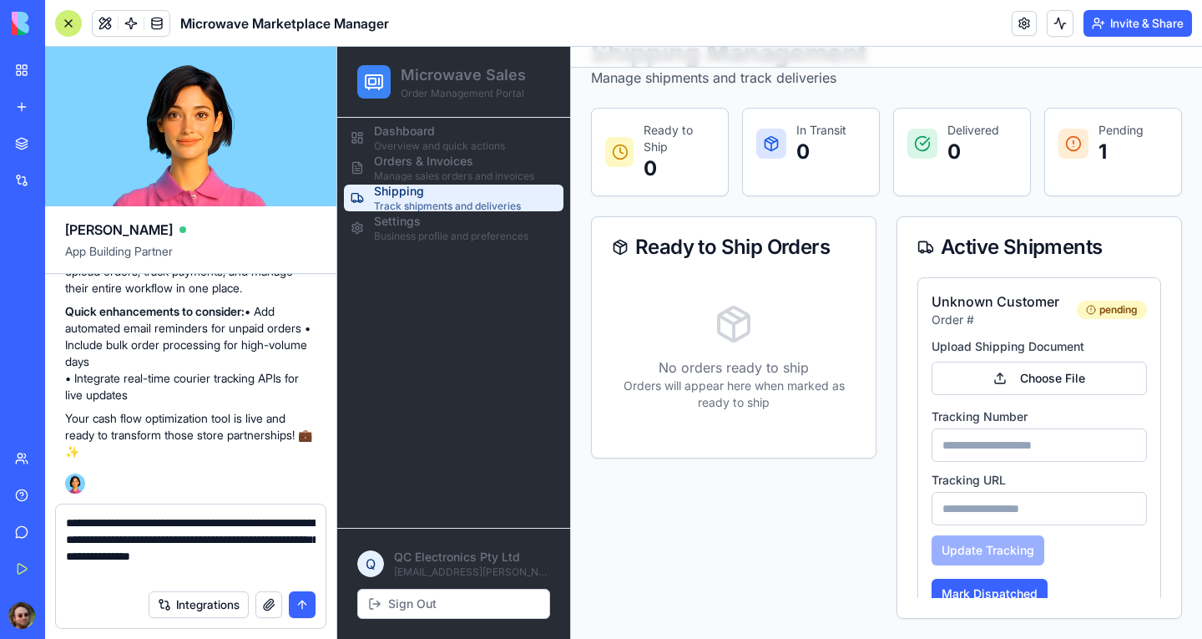
type textarea "**********"
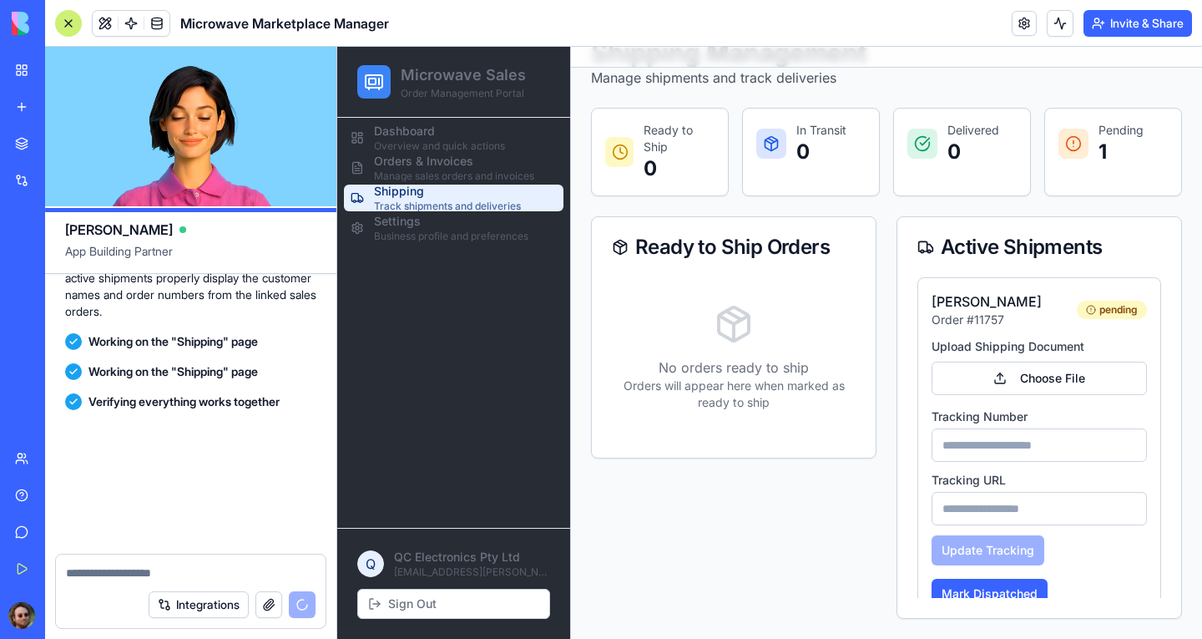
scroll to position [2863, 0]
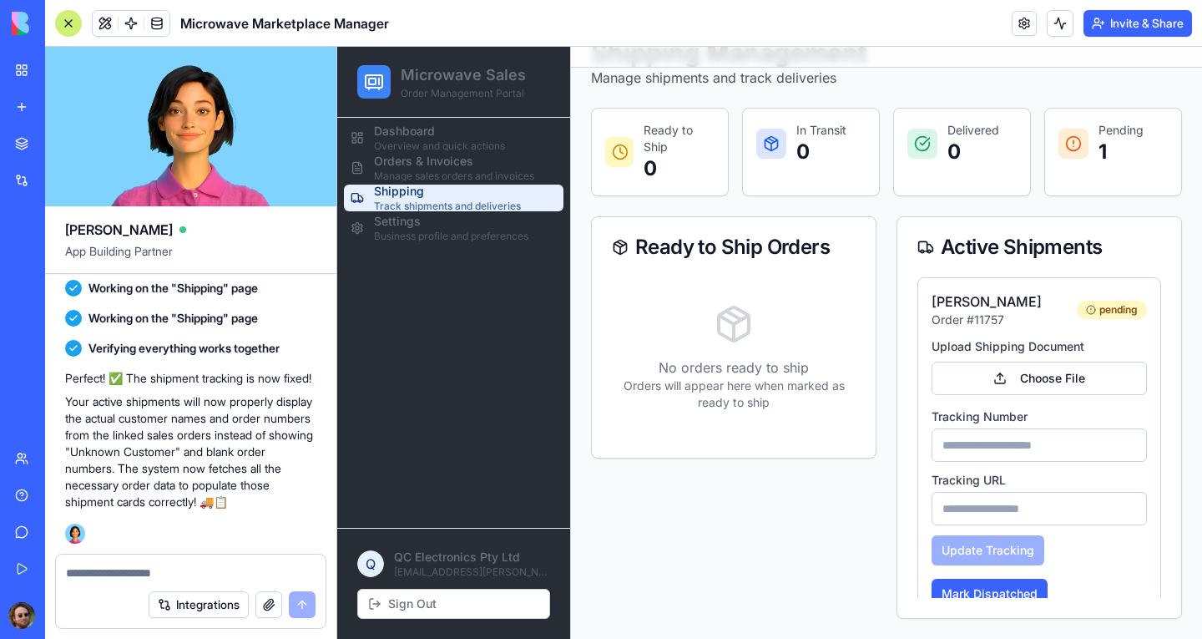
click at [63, 18] on div at bounding box center [68, 23] width 27 height 27
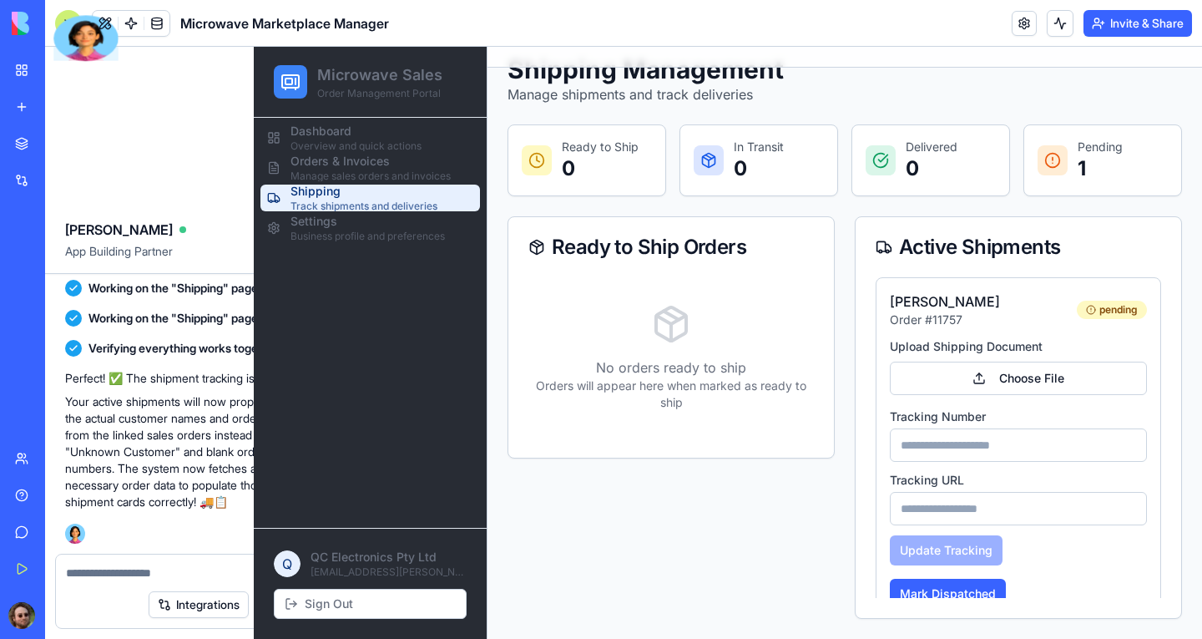
scroll to position [33, 0]
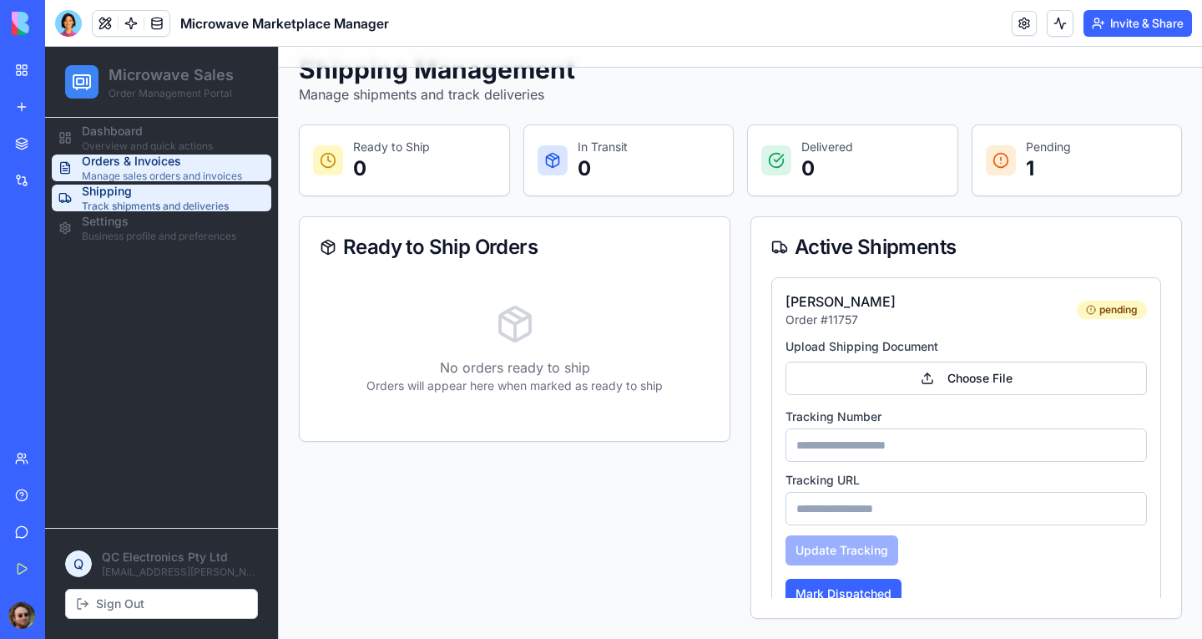
click at [166, 164] on span "Orders & Invoices" at bounding box center [162, 161] width 160 height 17
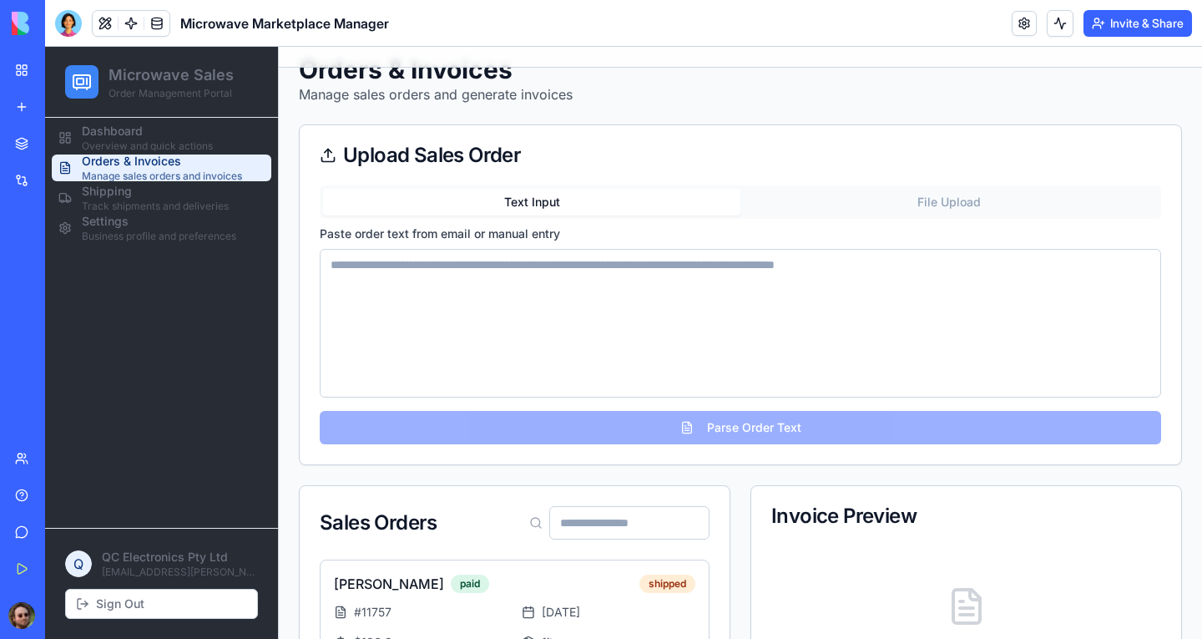
scroll to position [184, 0]
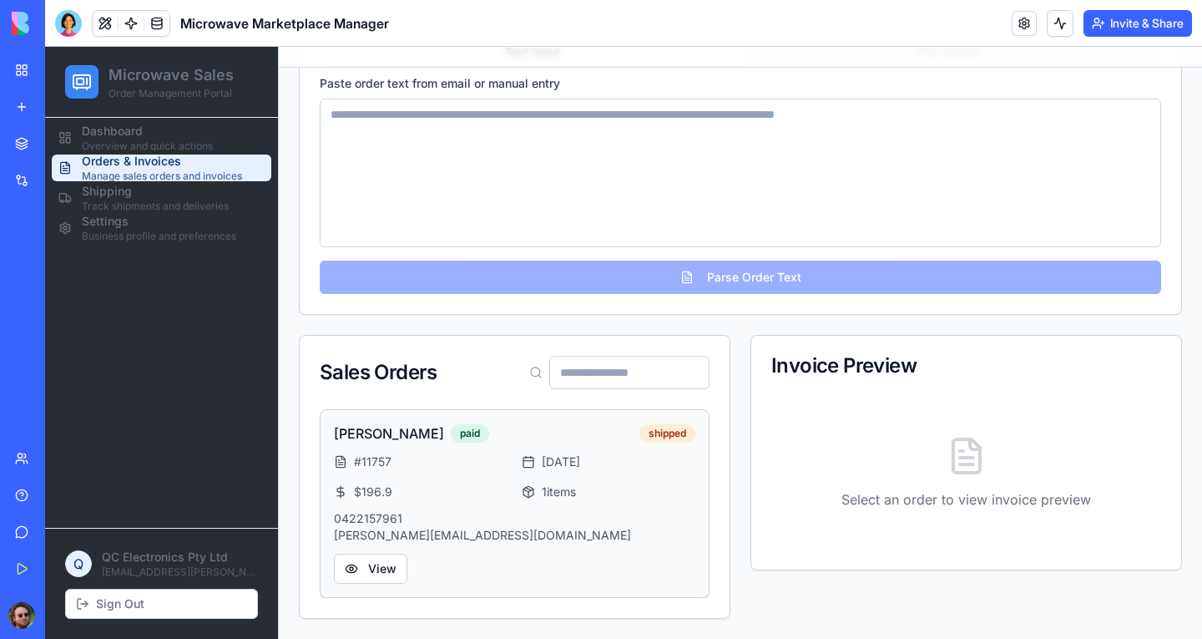
click at [508, 481] on div "# 11757 [DATE] $ 196.9 1 items" at bounding box center [515, 476] width 362 height 47
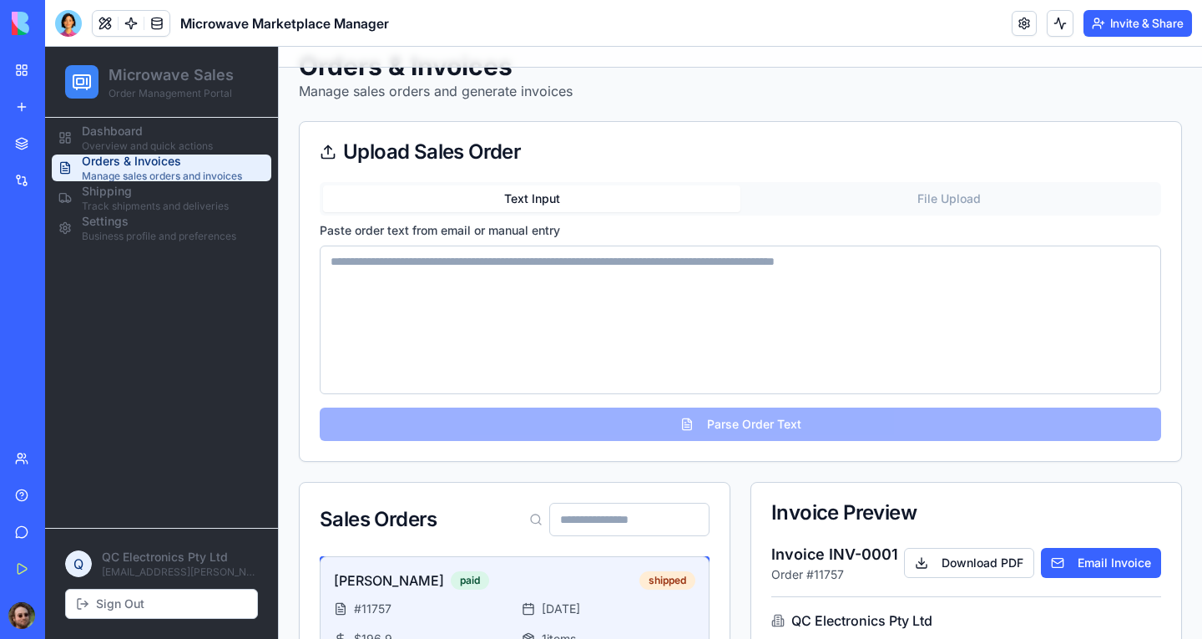
scroll to position [0, 0]
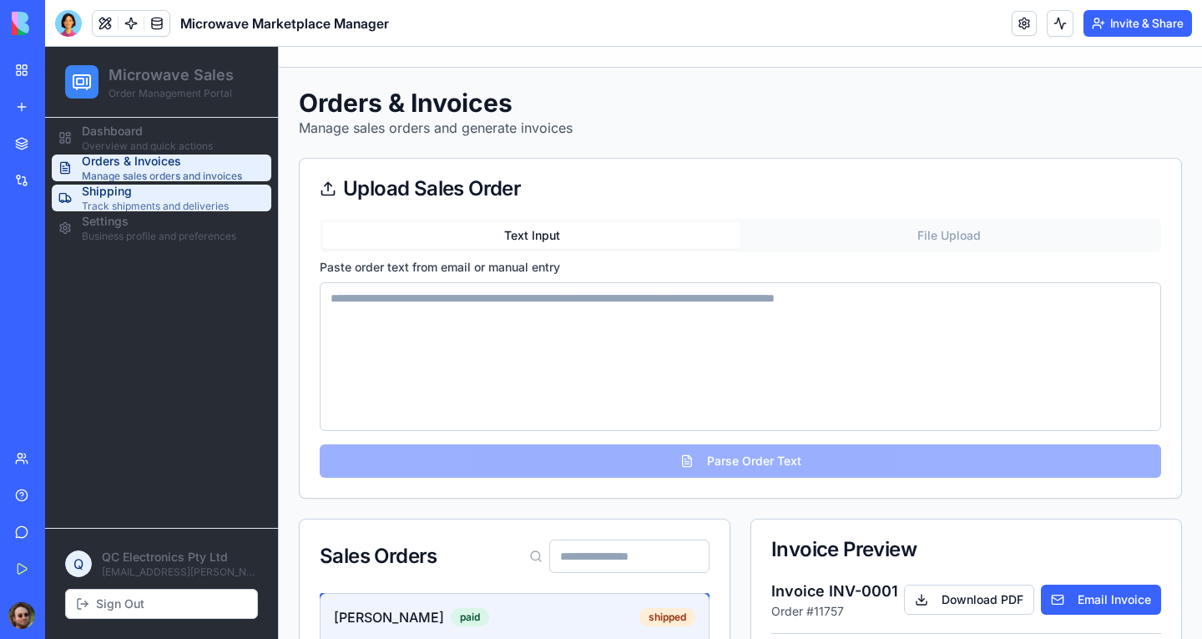
click at [146, 200] on span "Track shipments and deliveries" at bounding box center [155, 206] width 147 height 13
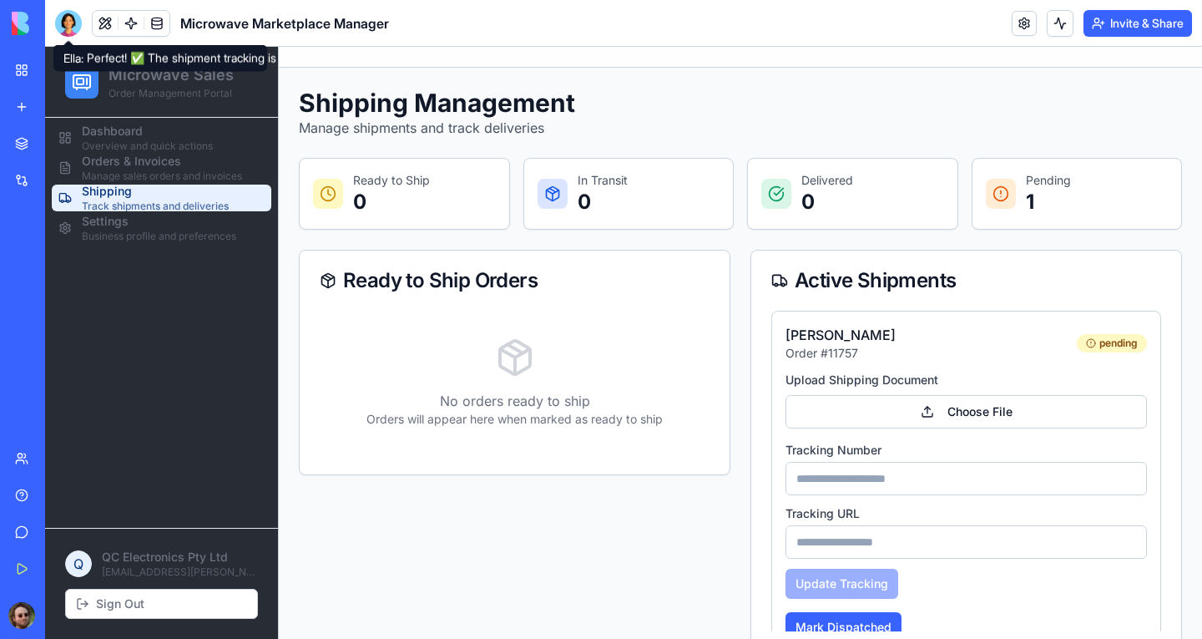
click at [72, 23] on div at bounding box center [68, 23] width 27 height 27
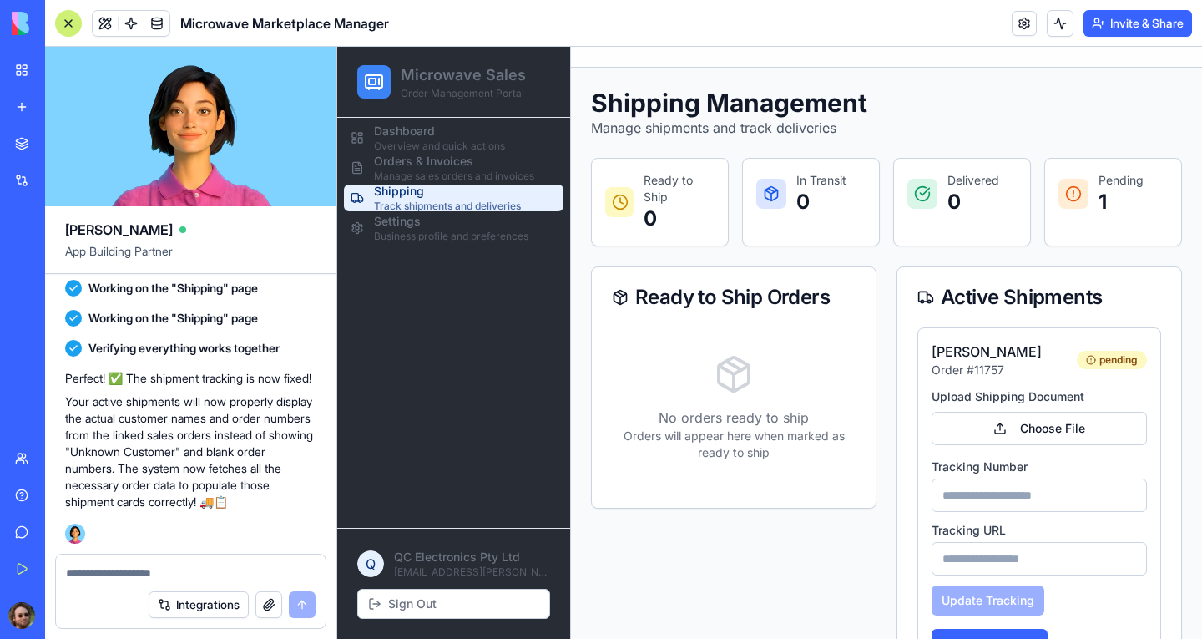
click at [209, 600] on button "Integrations" at bounding box center [199, 604] width 100 height 27
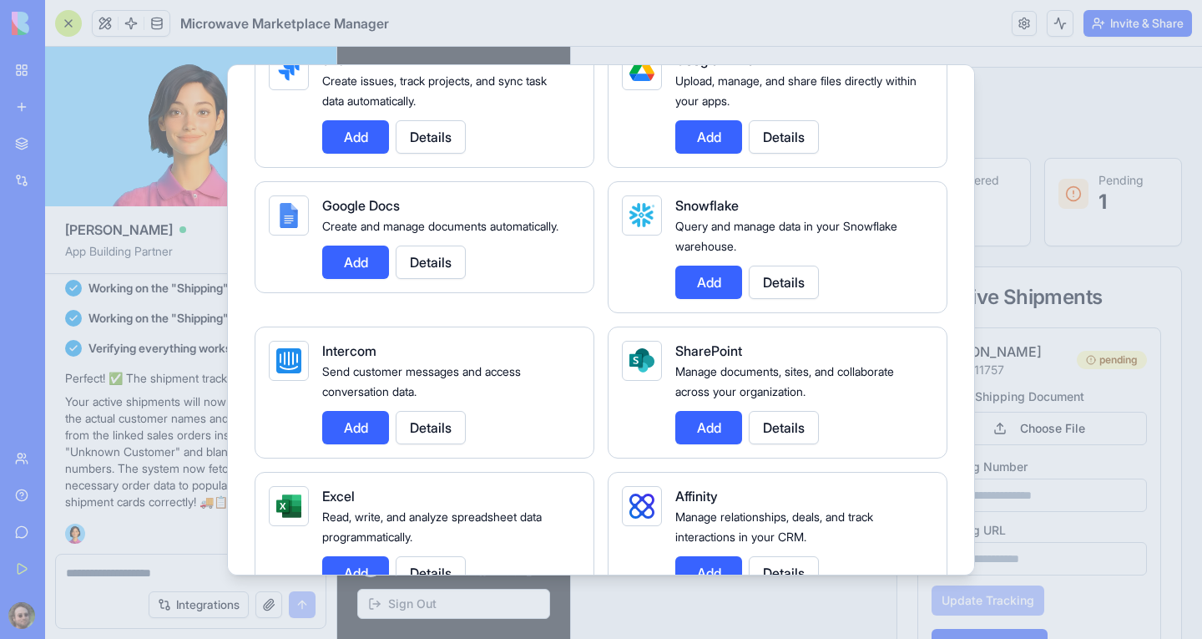
scroll to position [1353, 0]
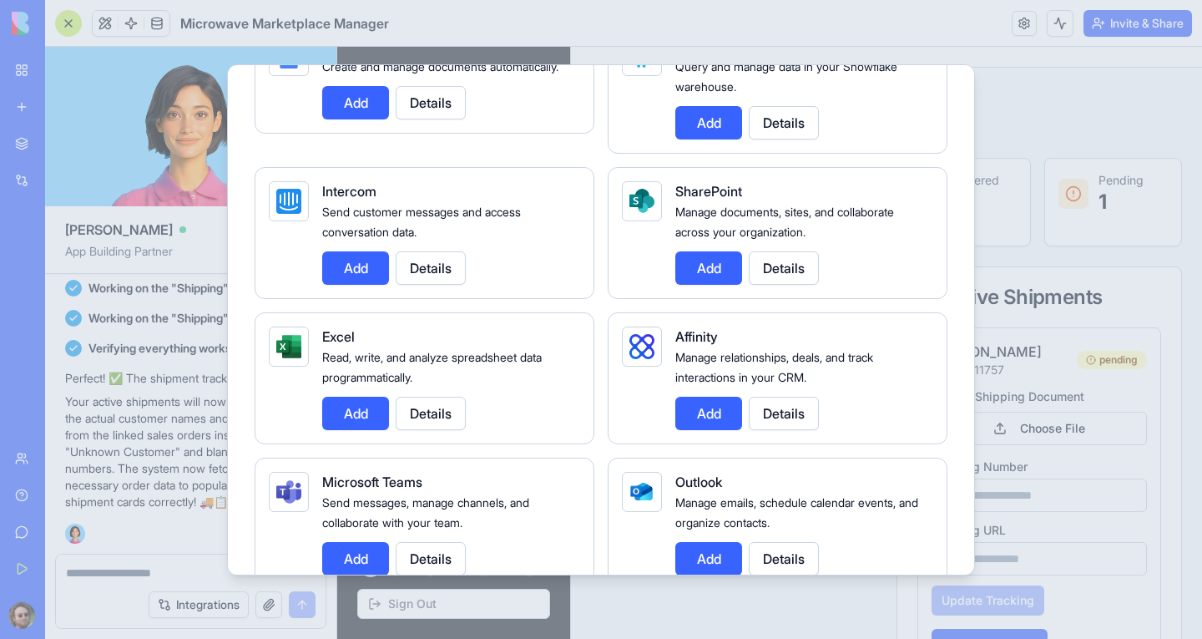
click at [205, 245] on div at bounding box center [601, 319] width 1202 height 639
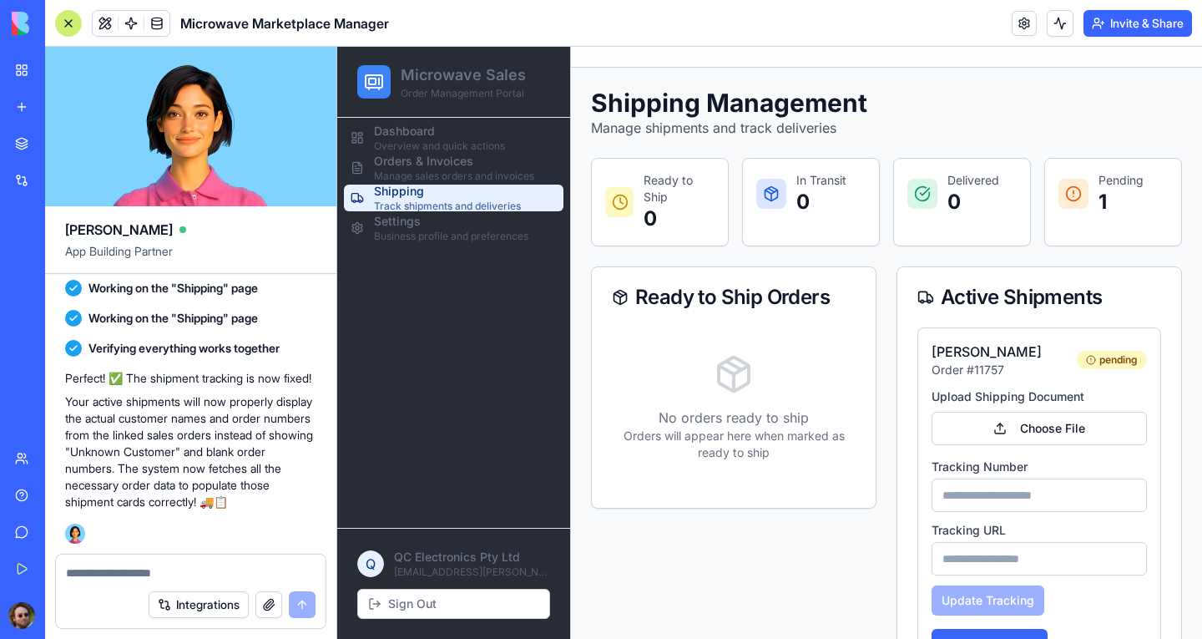
click at [72, 78] on link "My Workspace" at bounding box center [38, 69] width 67 height 33
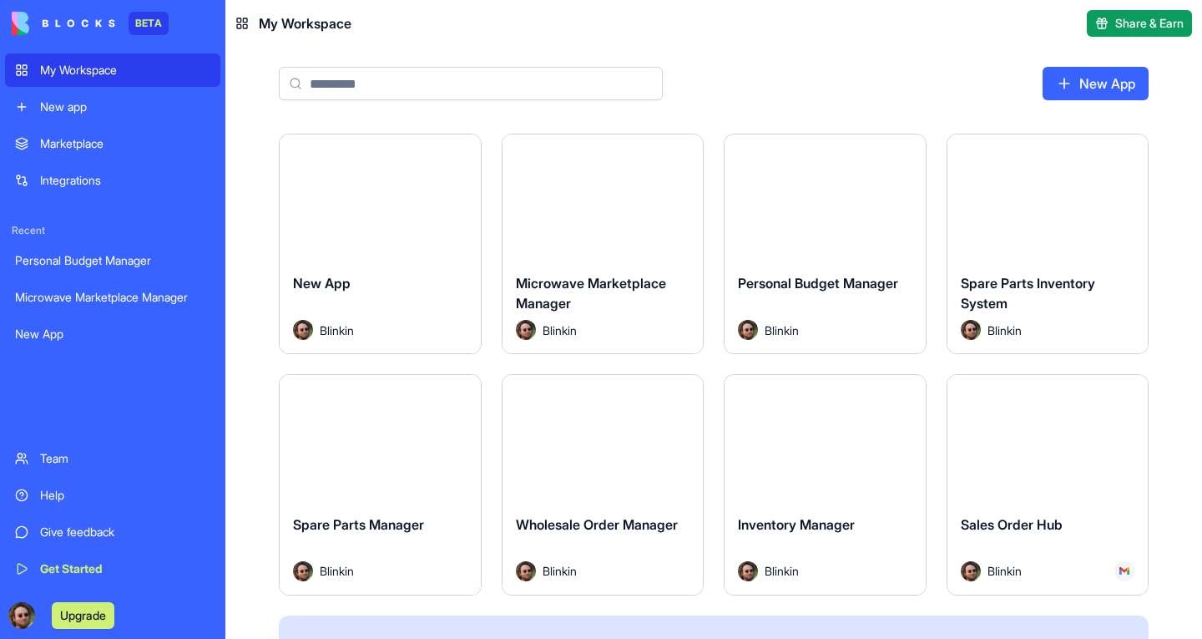
click at [356, 439] on button "Launch" at bounding box center [379, 437] width 125 height 33
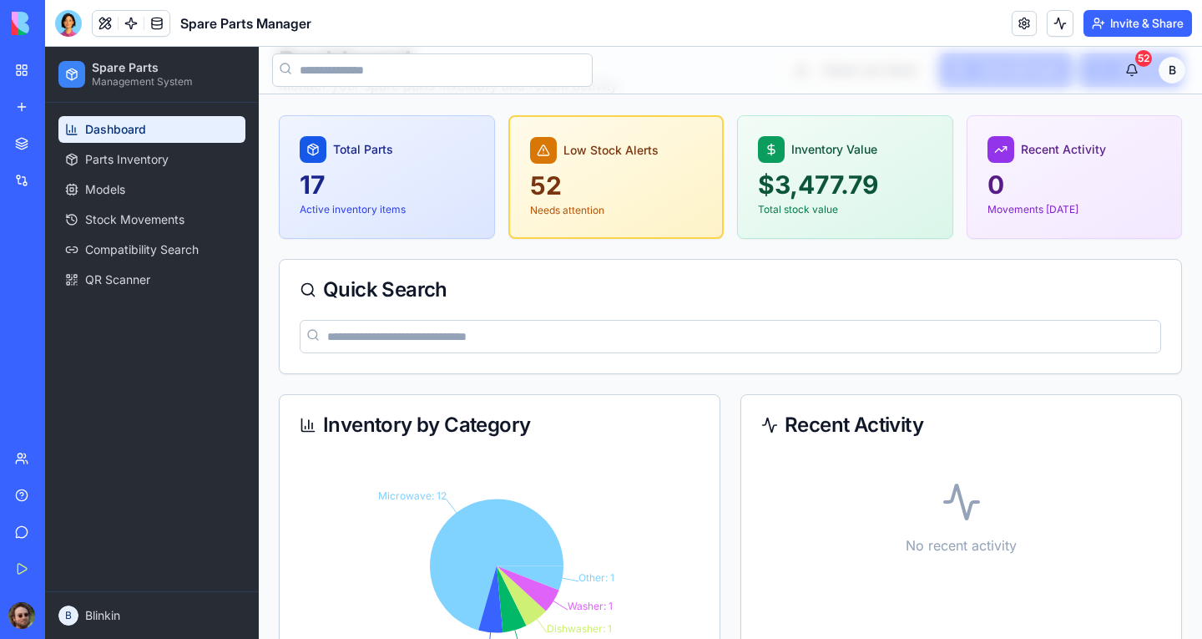
scroll to position [24, 0]
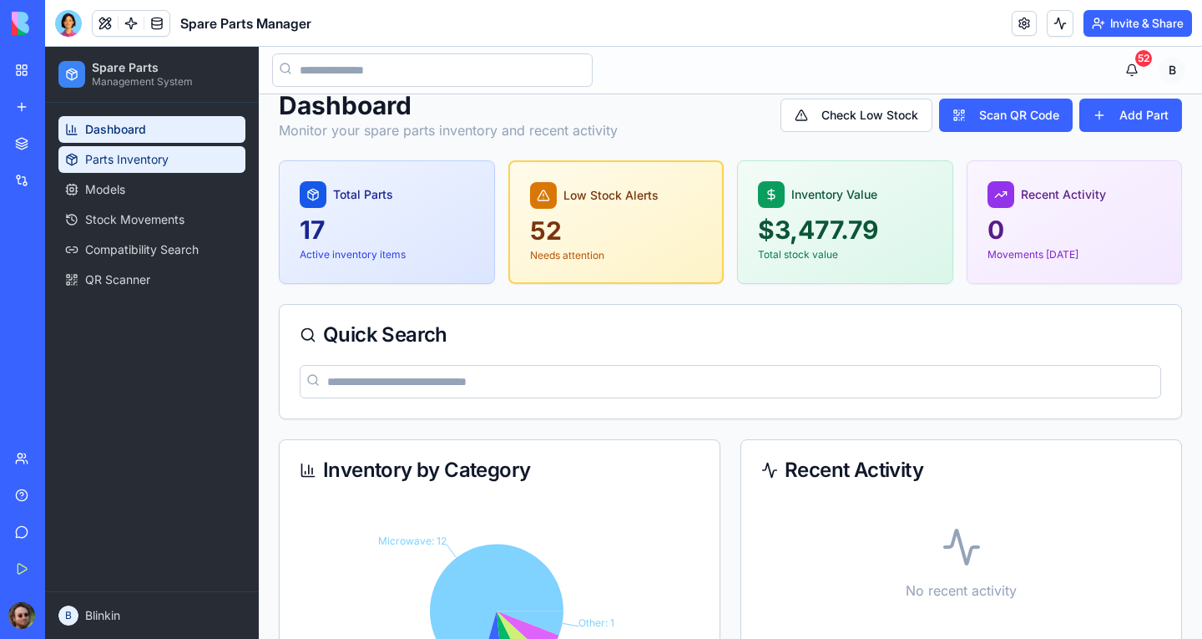
click at [183, 165] on link "Parts Inventory" at bounding box center [151, 159] width 187 height 27
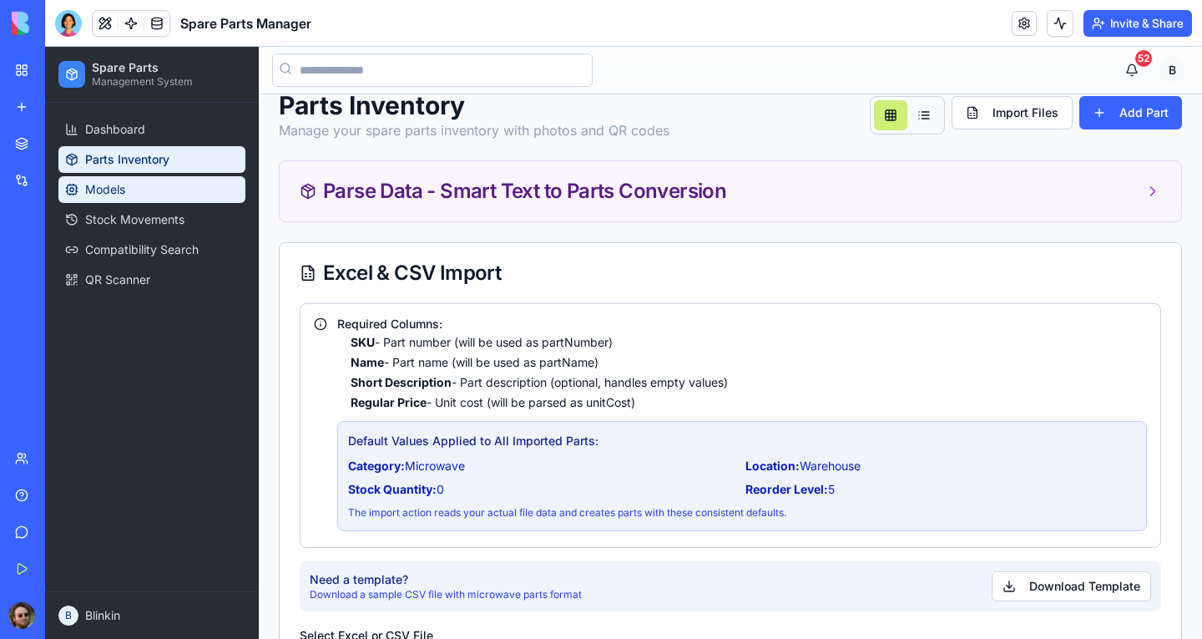
click at [149, 197] on link "Models" at bounding box center [151, 189] width 187 height 27
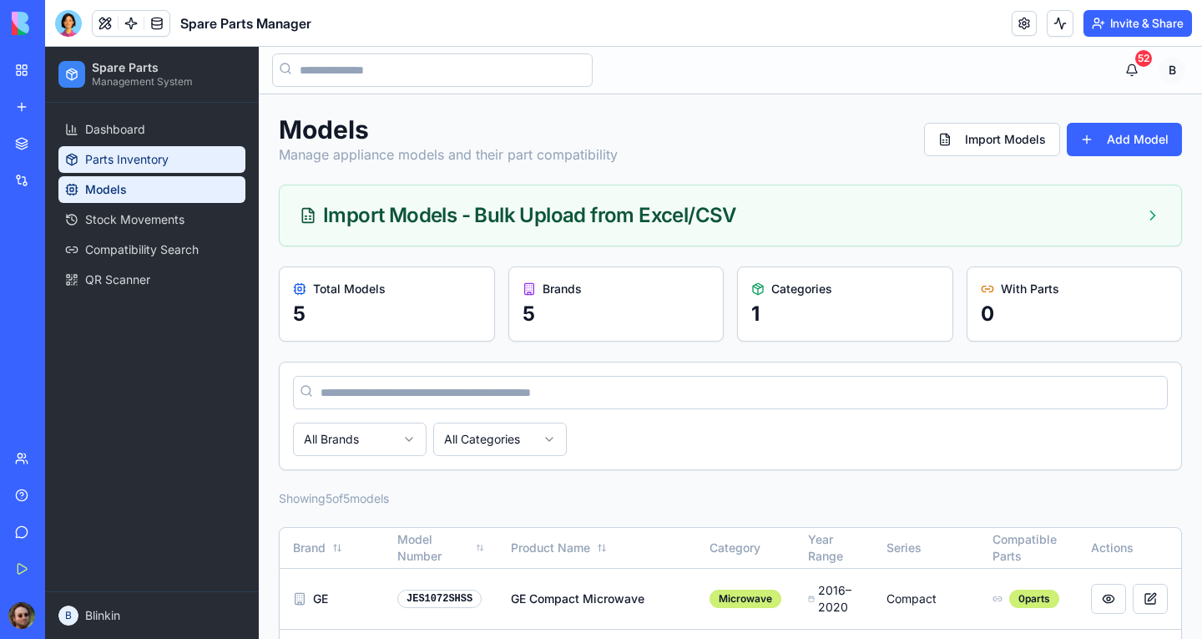
click at [159, 161] on span "Parts Inventory" at bounding box center [126, 159] width 83 height 17
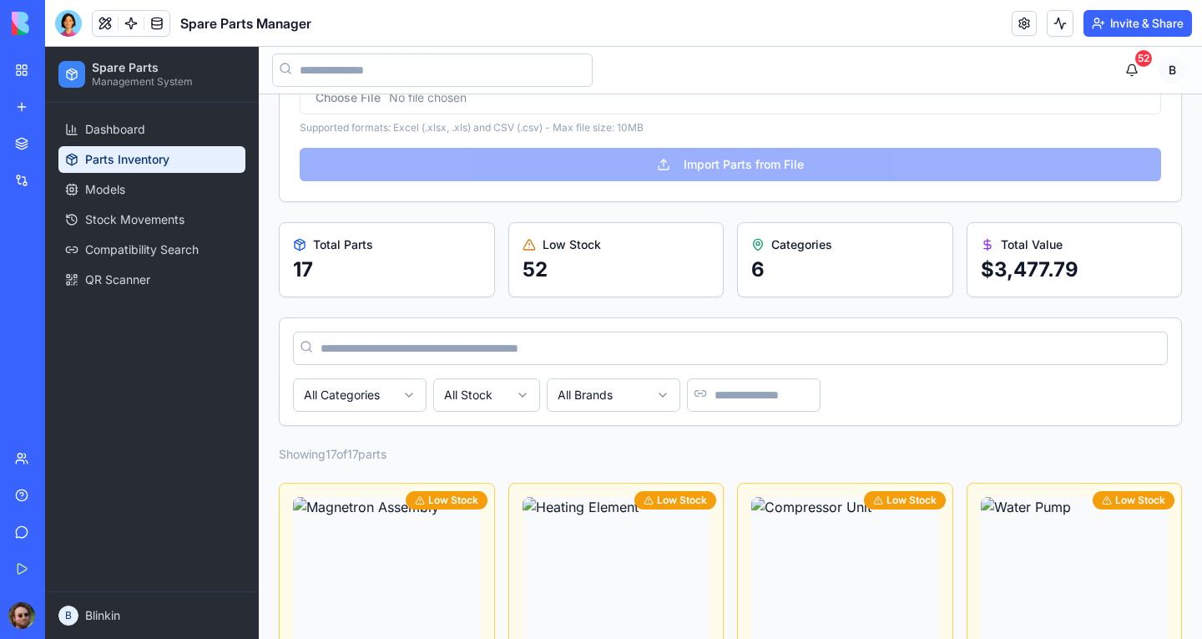
scroll to position [326, 0]
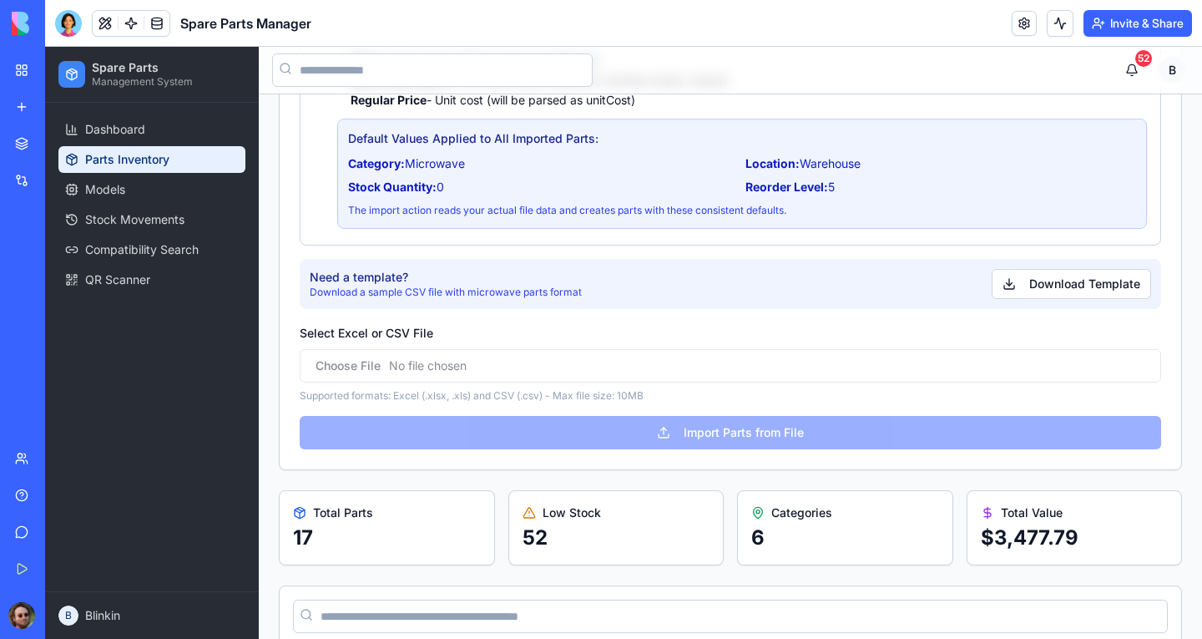
click at [62, 77] on div "My Workspace" at bounding box center [51, 70] width 22 height 17
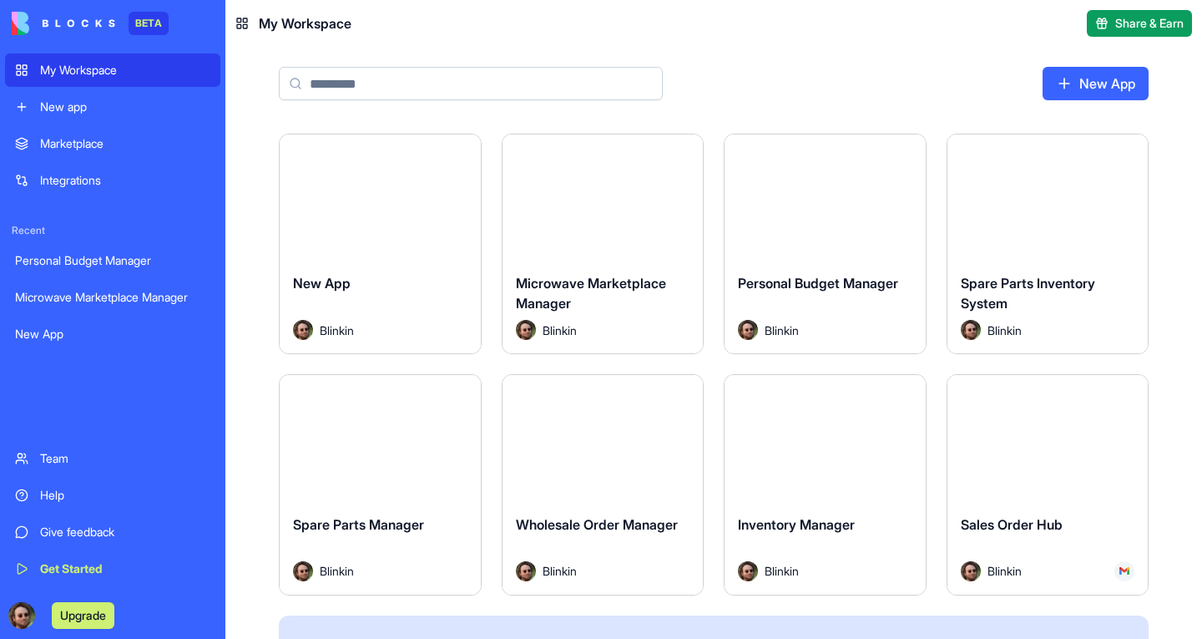
click at [1044, 207] on button "Launch" at bounding box center [1047, 196] width 125 height 33
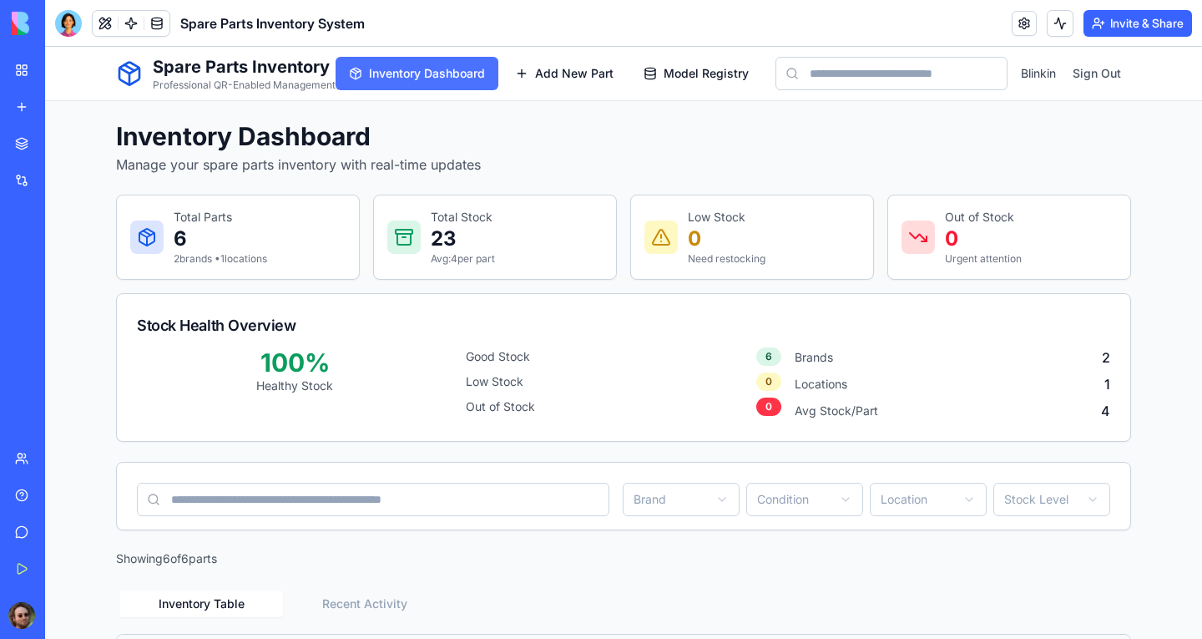
click at [411, 70] on span "Inventory Dashboard" at bounding box center [427, 73] width 116 height 17
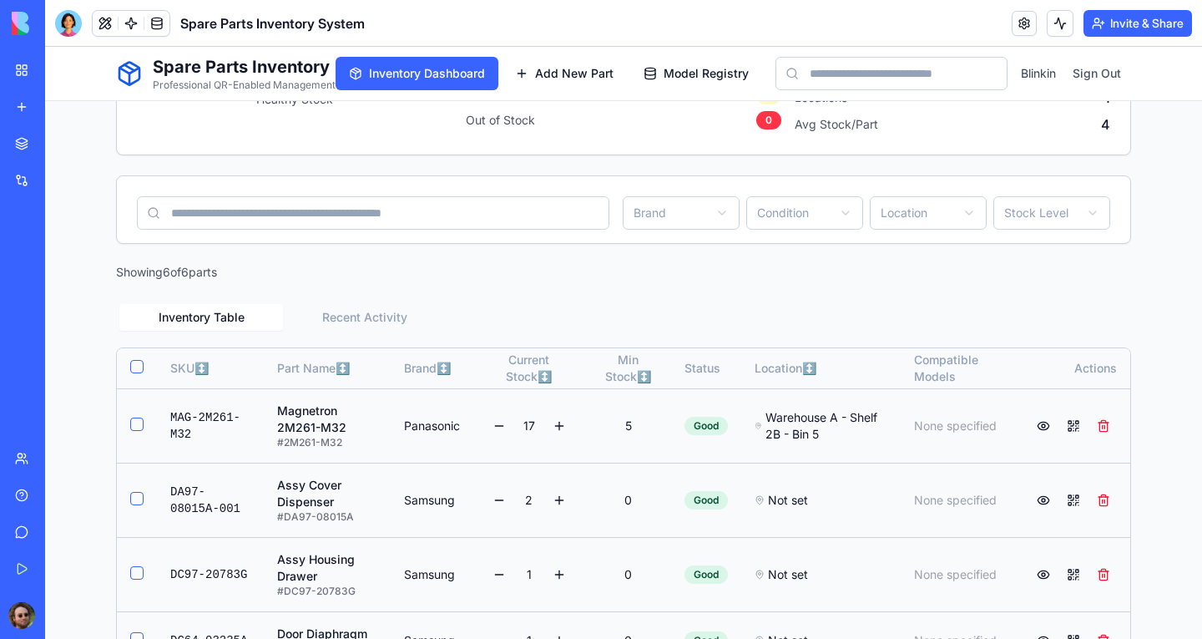
scroll to position [68, 0]
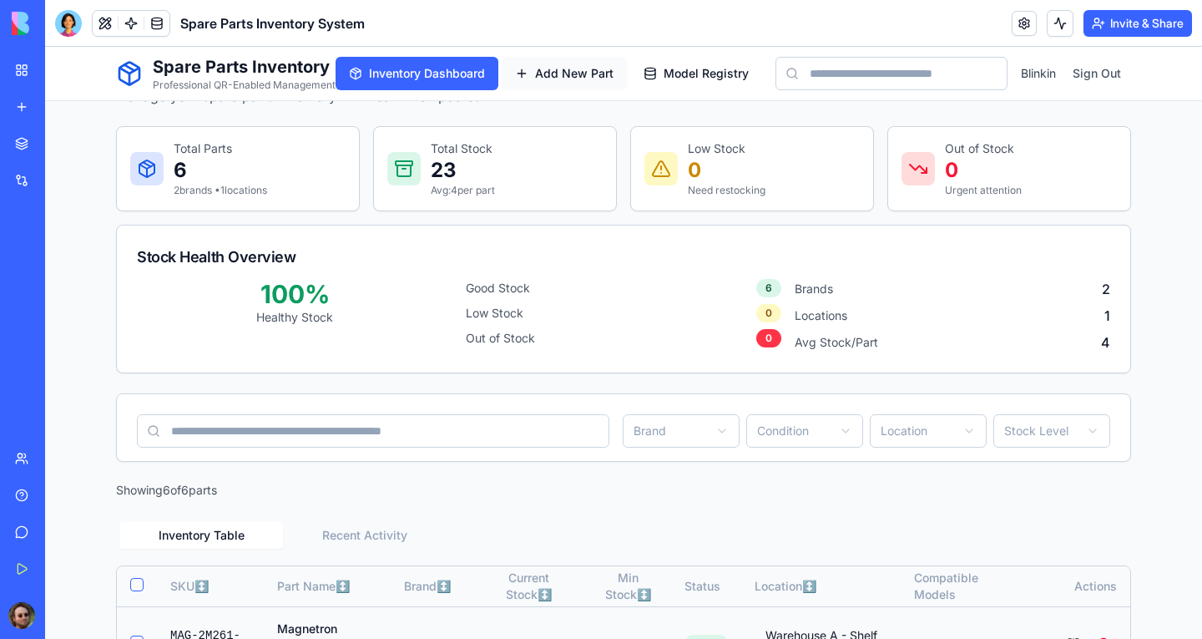
click at [559, 77] on span "Add New Part" at bounding box center [574, 73] width 78 height 17
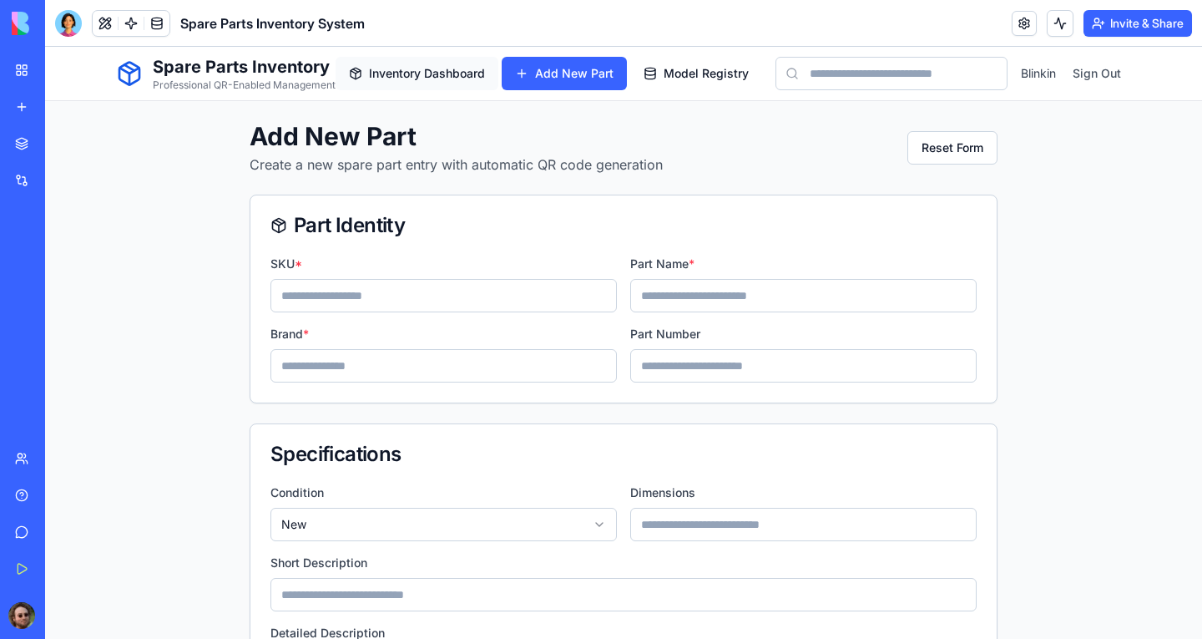
click at [426, 77] on span "Inventory Dashboard" at bounding box center [427, 73] width 116 height 17
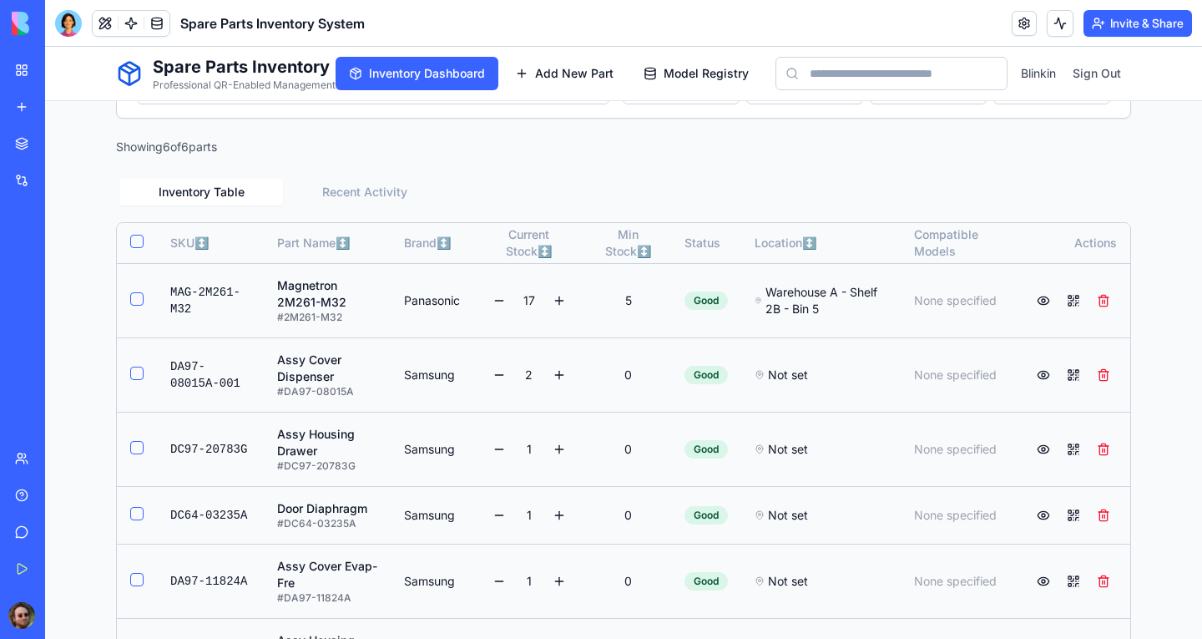
scroll to position [569, 0]
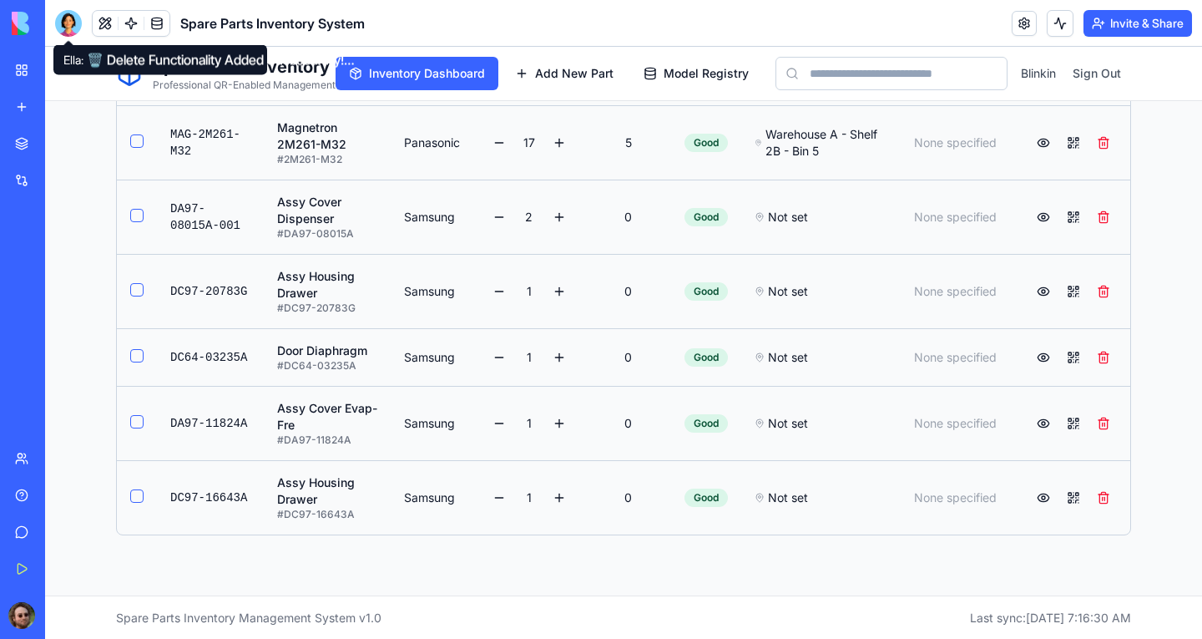
click at [65, 28] on div at bounding box center [68, 23] width 27 height 27
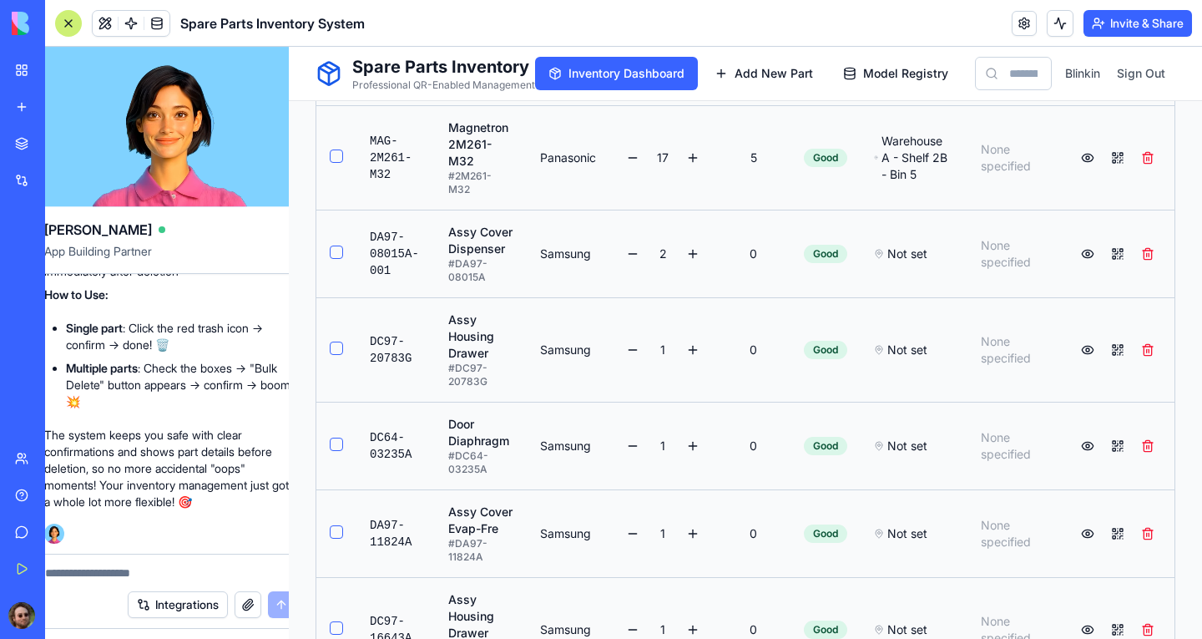
scroll to position [0, 0]
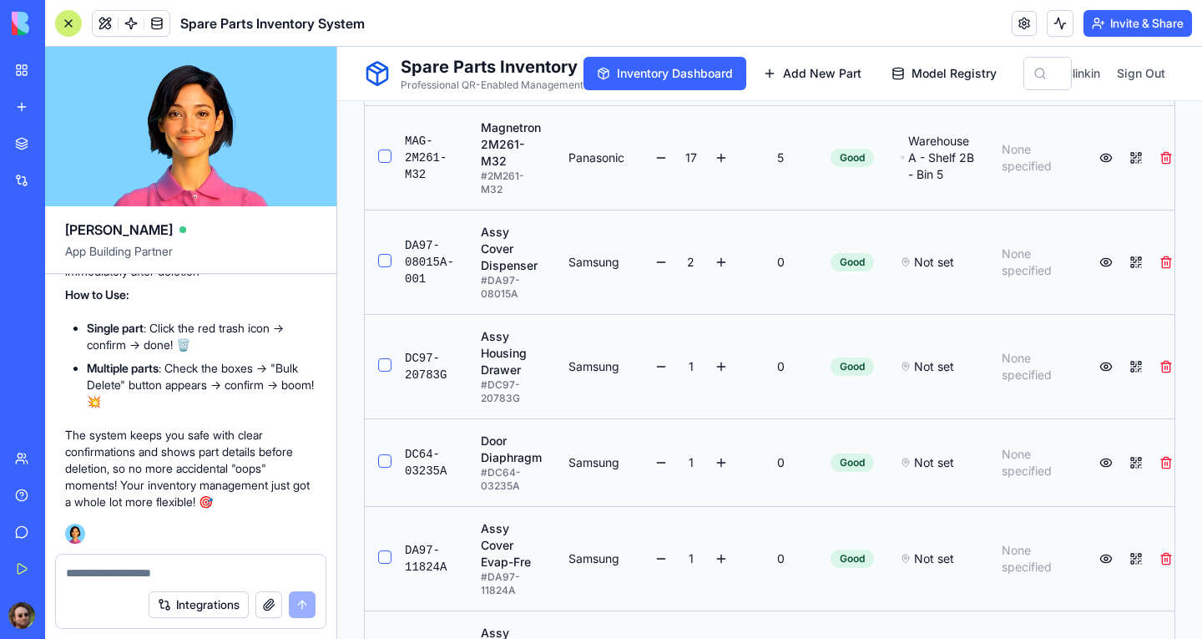
click at [196, 602] on button "Integrations" at bounding box center [199, 604] width 100 height 27
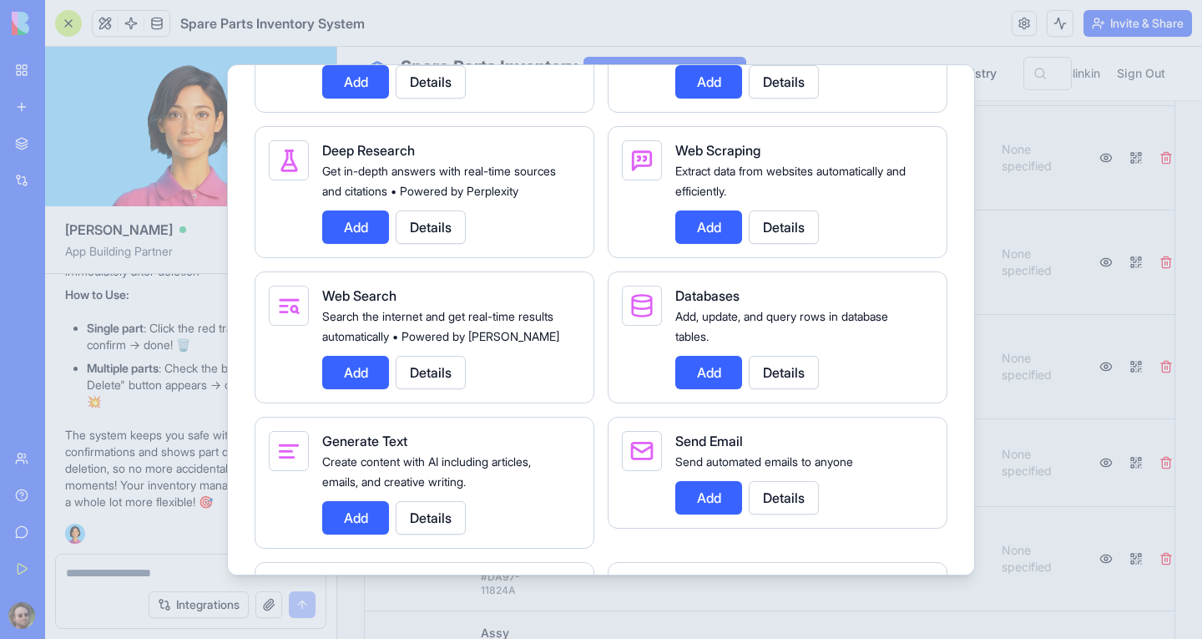
scroll to position [2588, 0]
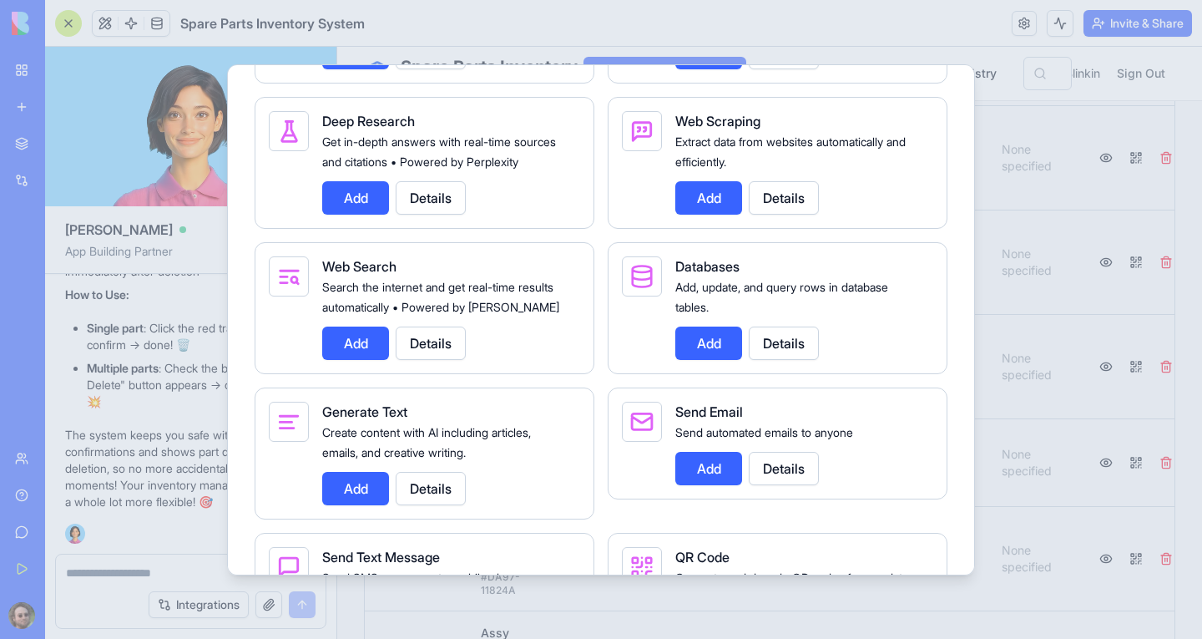
click at [364, 360] on button "Add" at bounding box center [355, 342] width 67 height 33
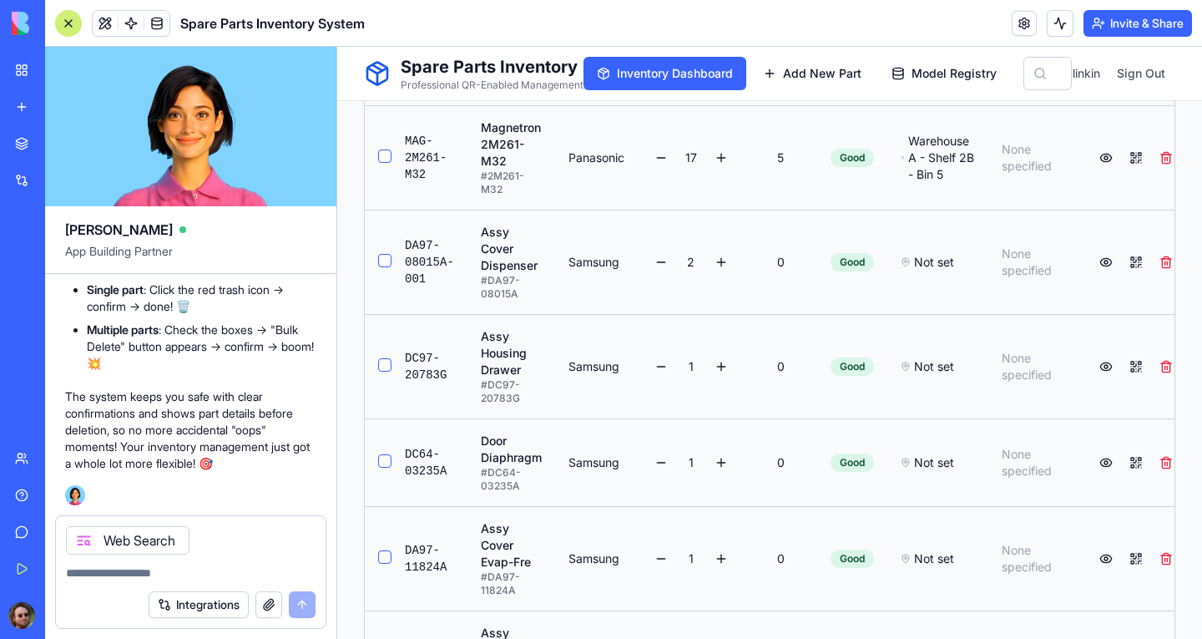
click at [140, 567] on textarea at bounding box center [191, 572] width 250 height 17
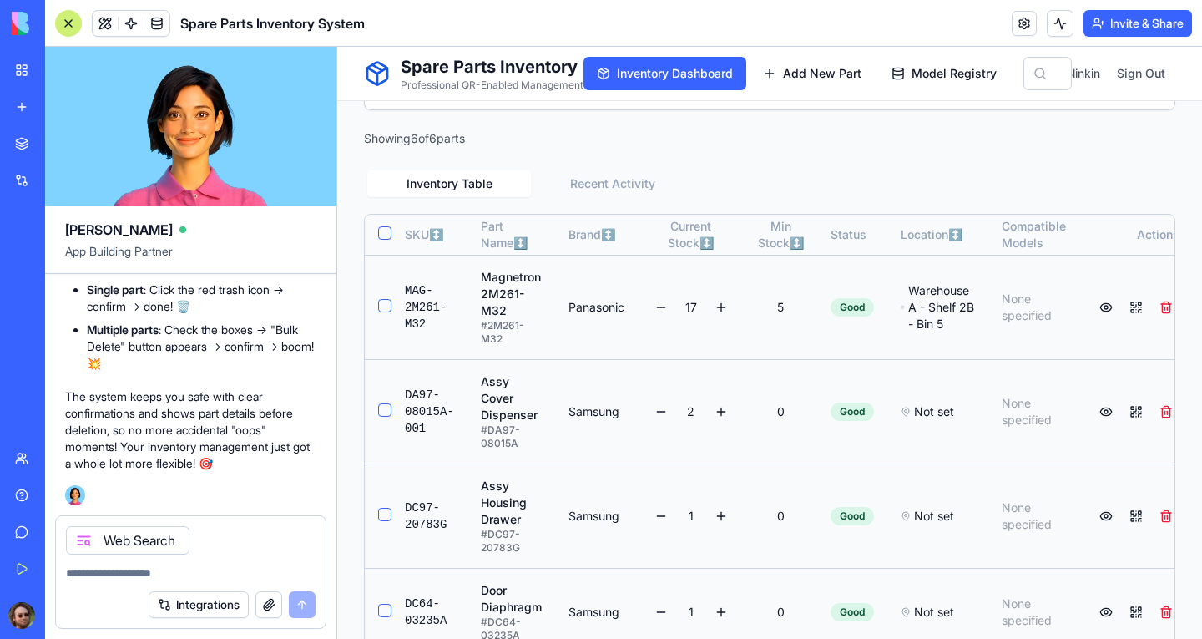
scroll to position [402, 0]
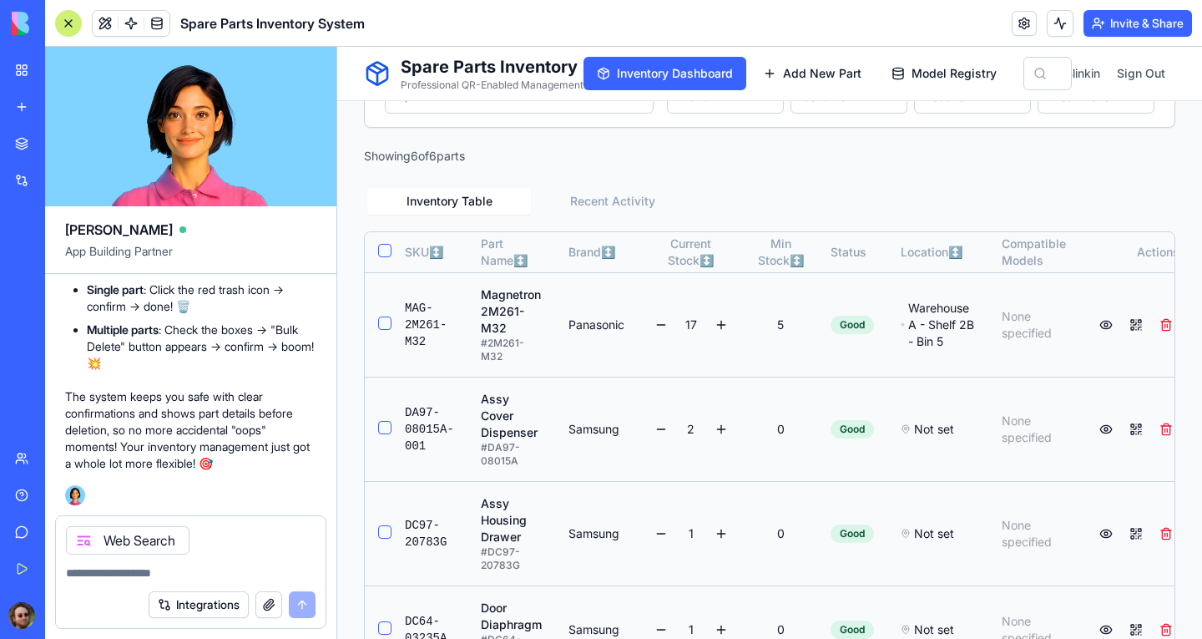
click at [1093, 336] on button at bounding box center [1106, 324] width 27 height 27
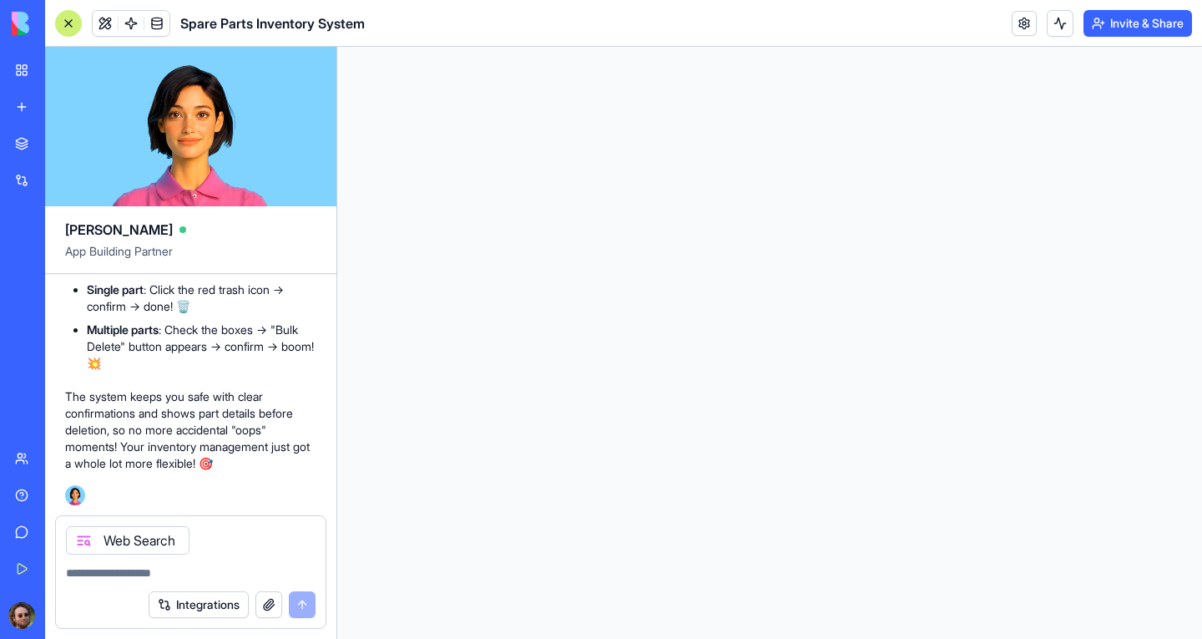
scroll to position [0, 0]
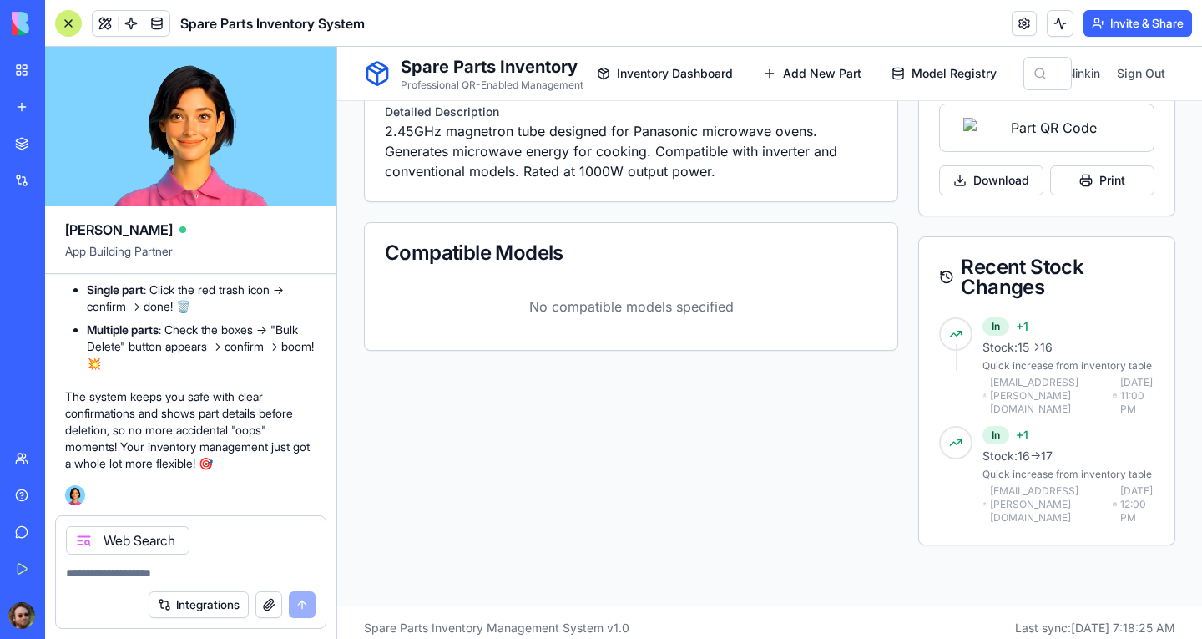
scroll to position [705, 0]
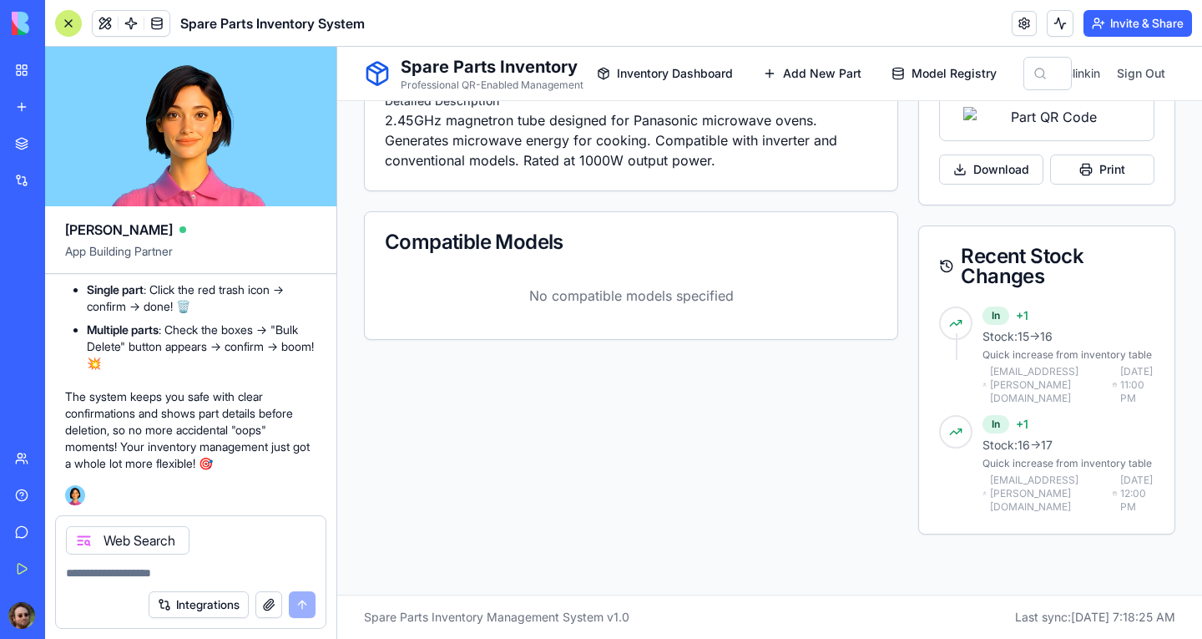
click at [148, 574] on textarea at bounding box center [191, 572] width 250 height 17
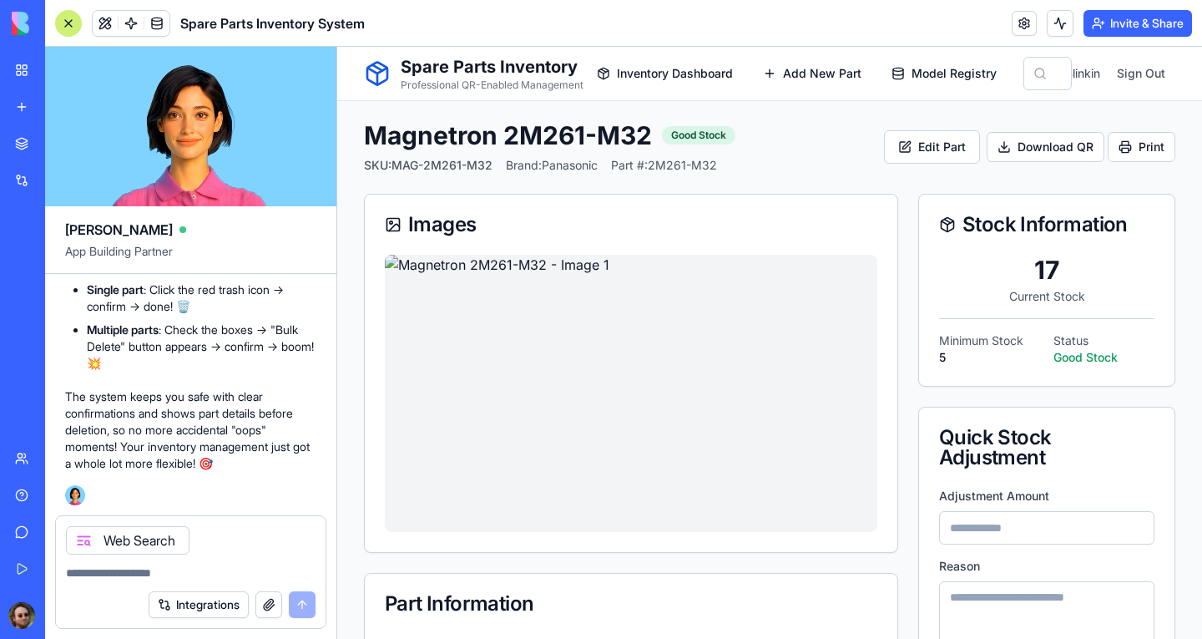
scroll to position [0, 0]
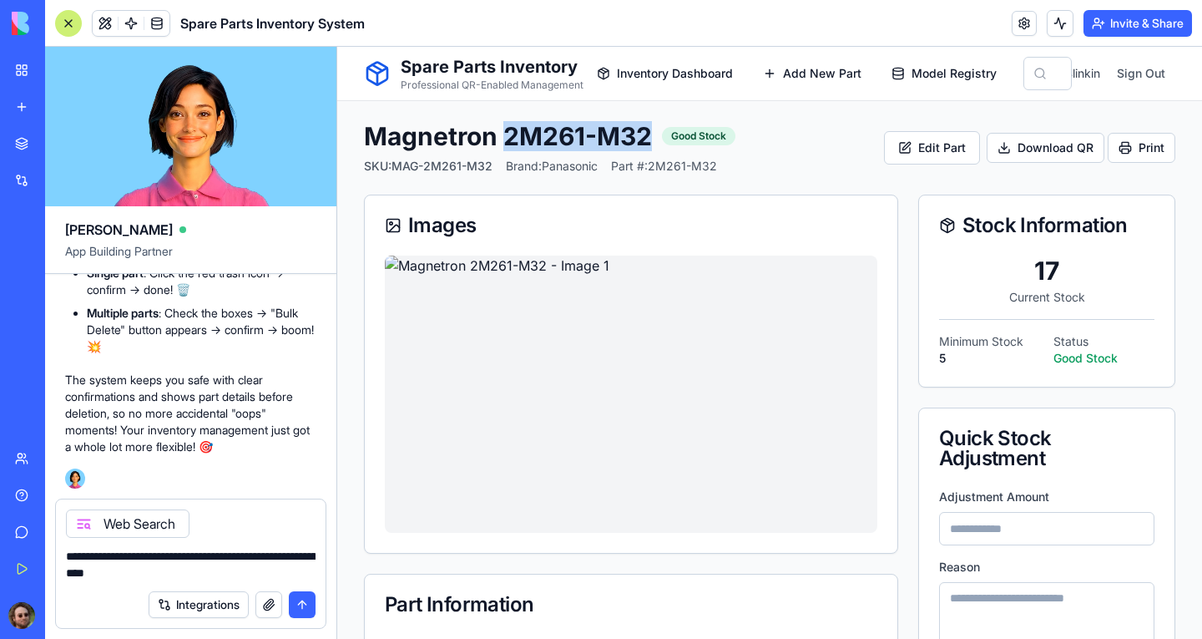
drag, startPoint x: 511, startPoint y: 135, endPoint x: 651, endPoint y: 137, distance: 140.3
click at [651, 137] on h1 "Magnetron 2M261-M32" at bounding box center [508, 136] width 288 height 30
copy h1 "2M261-M32"
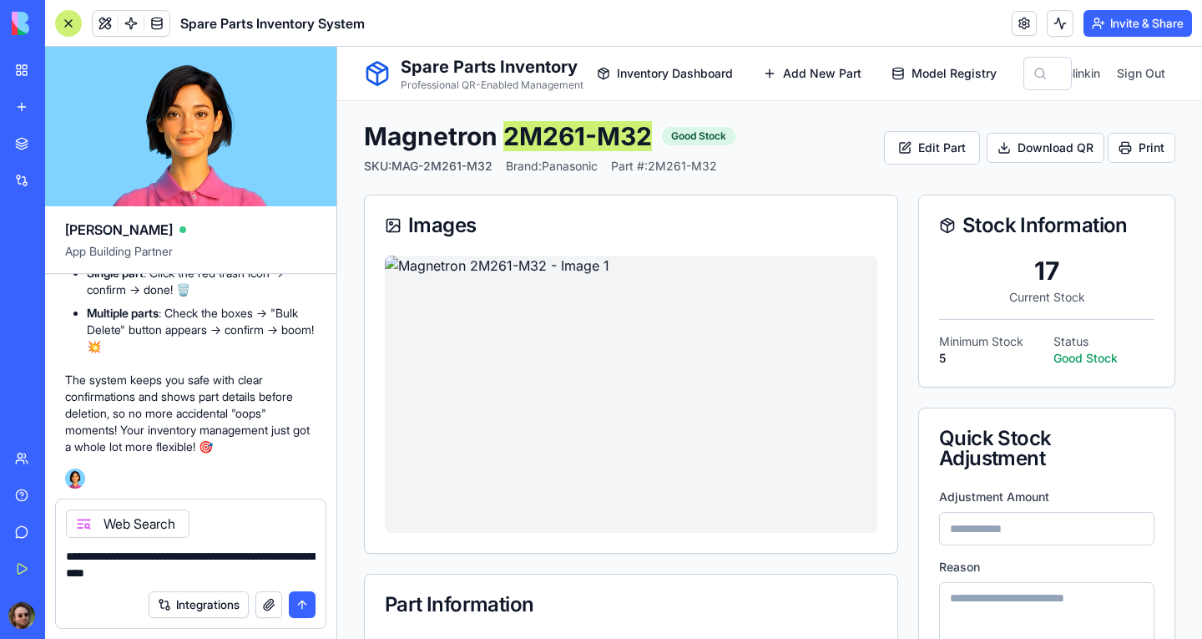
click at [216, 579] on textarea "**********" at bounding box center [191, 564] width 250 height 33
paste textarea "**********"
click at [149, 575] on textarea "**********" at bounding box center [191, 564] width 250 height 33
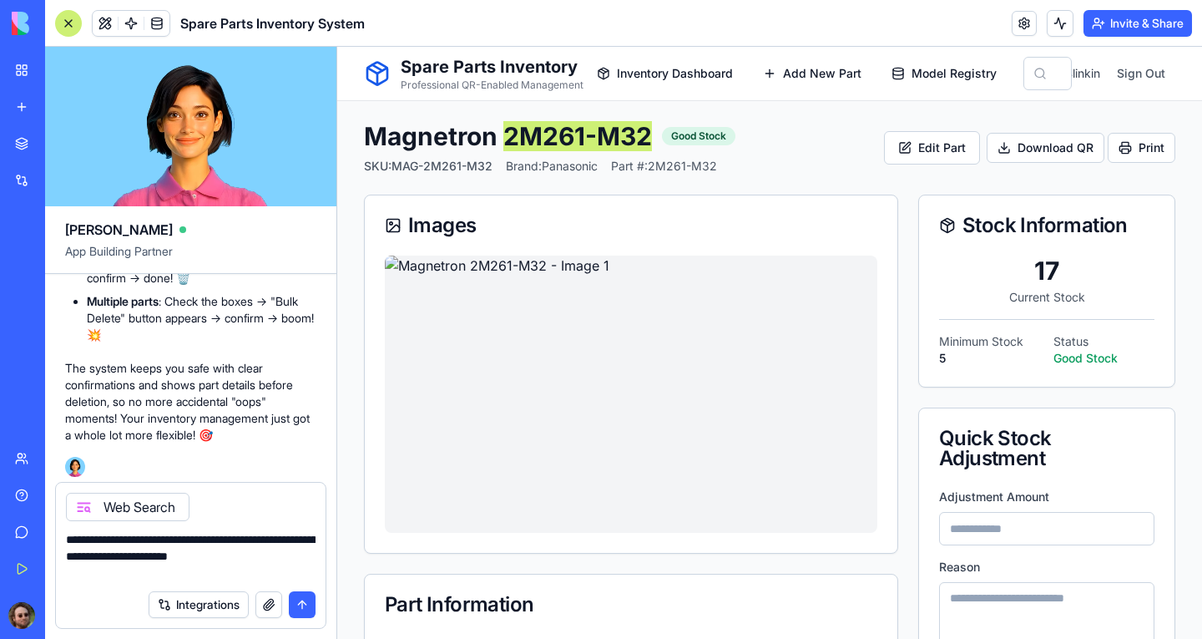
click at [299, 538] on textarea "**********" at bounding box center [191, 556] width 250 height 50
click at [231, 543] on textarea "**********" at bounding box center [191, 556] width 250 height 50
click at [258, 570] on textarea "**********" at bounding box center [191, 556] width 250 height 50
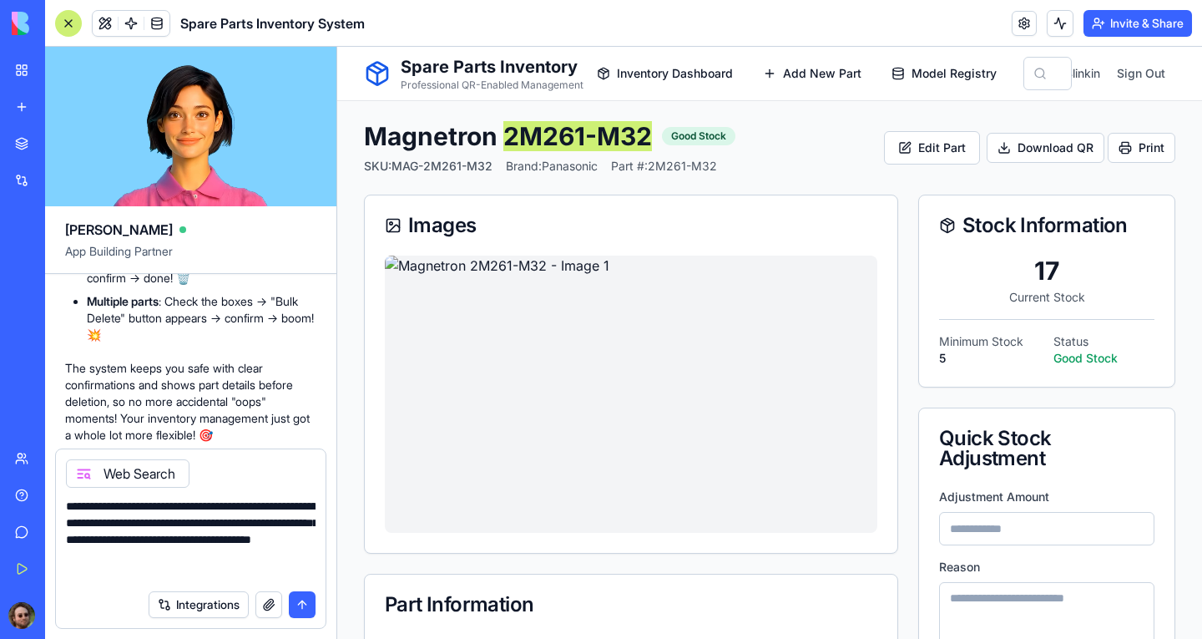
type textarea "**********"
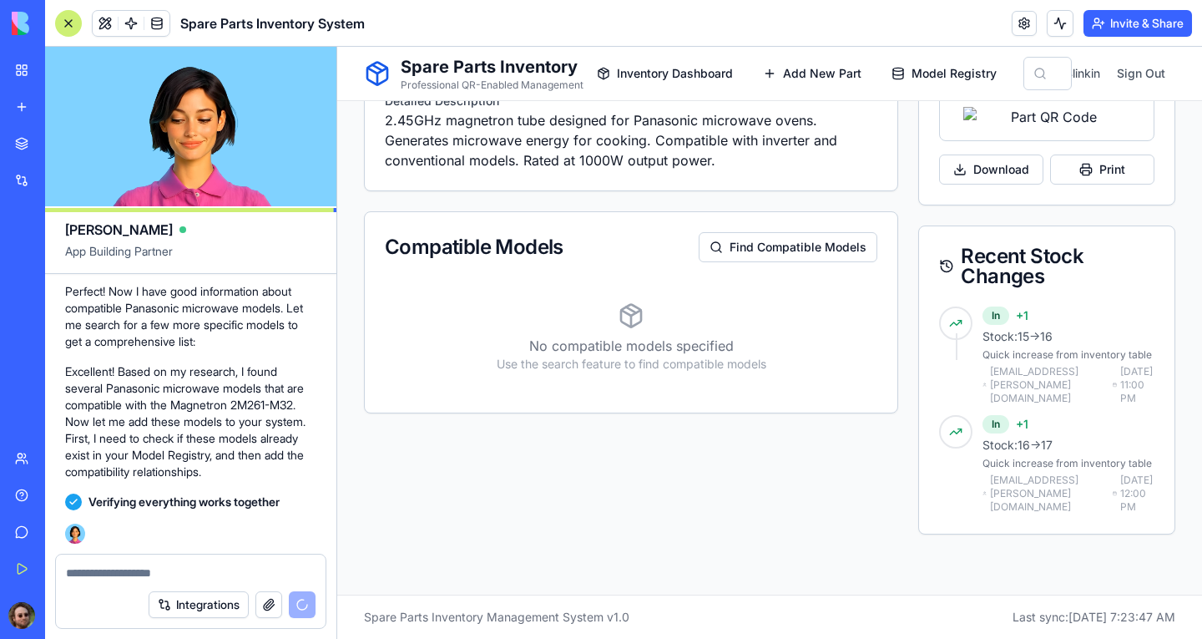
scroll to position [5348, 0]
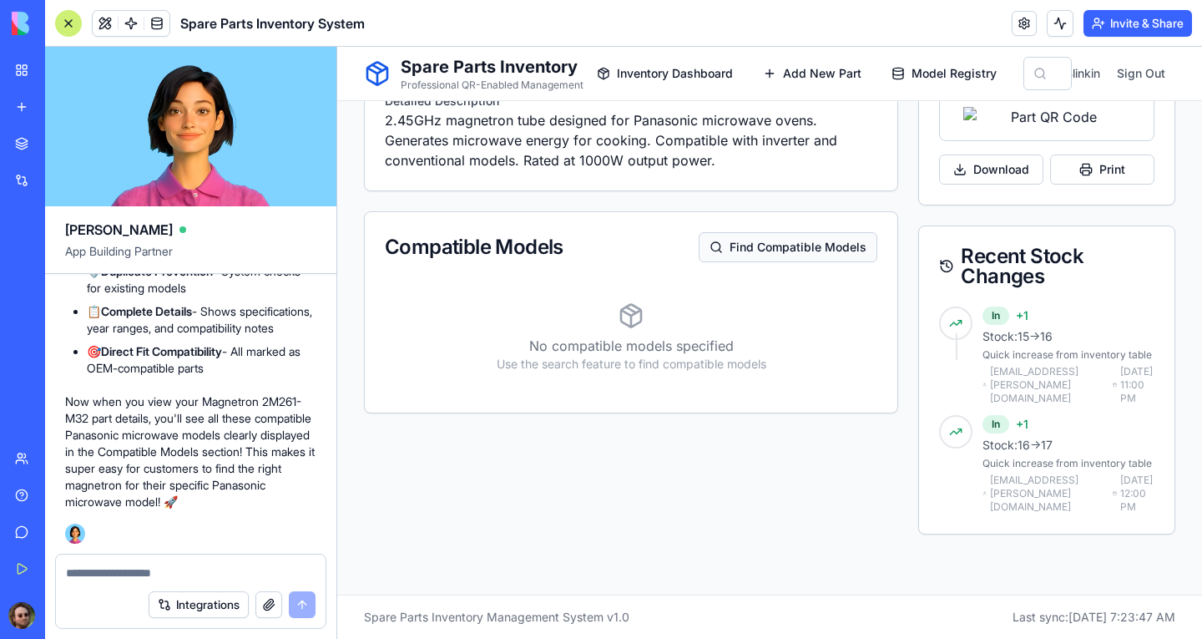
click at [757, 244] on button "Find Compatible Models" at bounding box center [788, 247] width 179 height 30
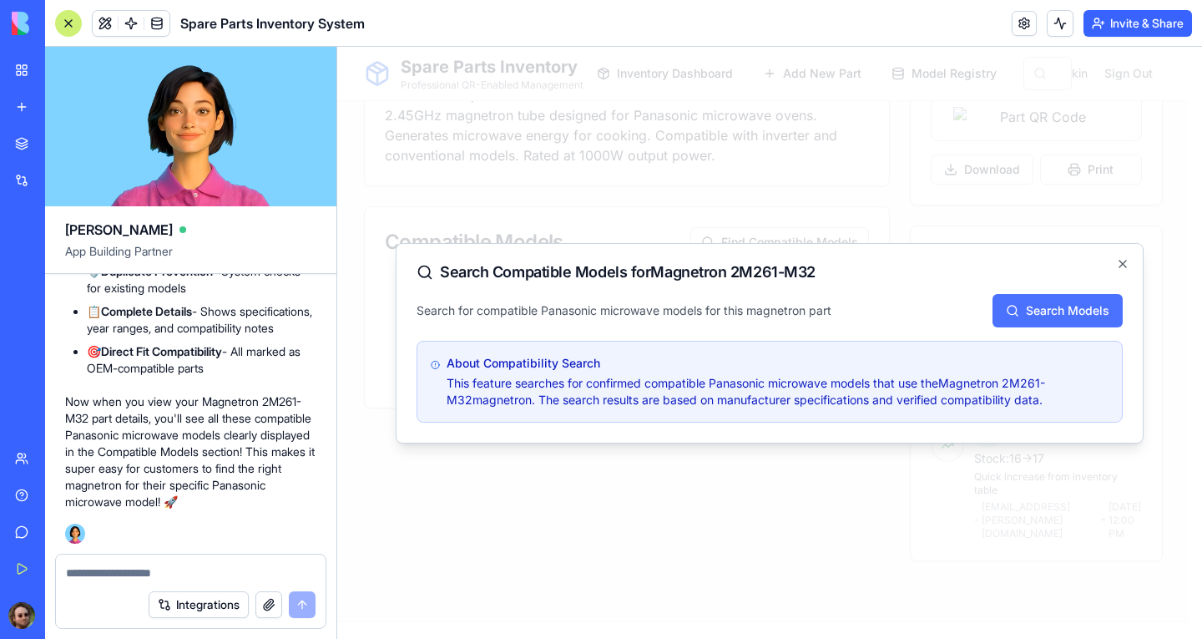
click at [1062, 306] on button "Search Models" at bounding box center [1058, 310] width 130 height 33
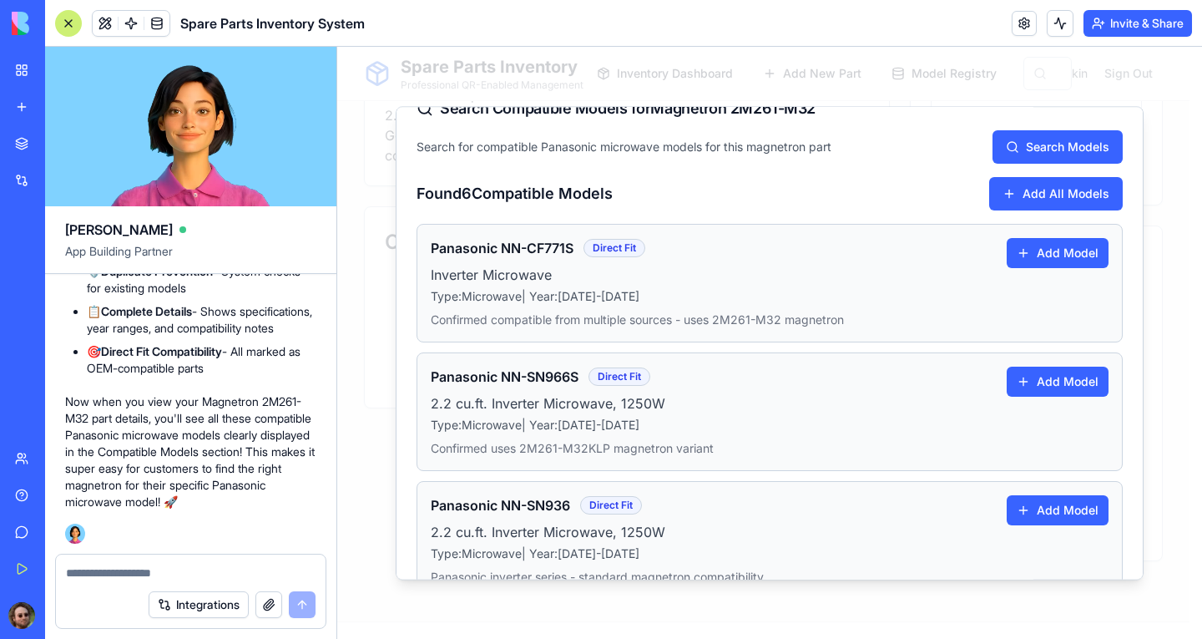
scroll to position [0, 0]
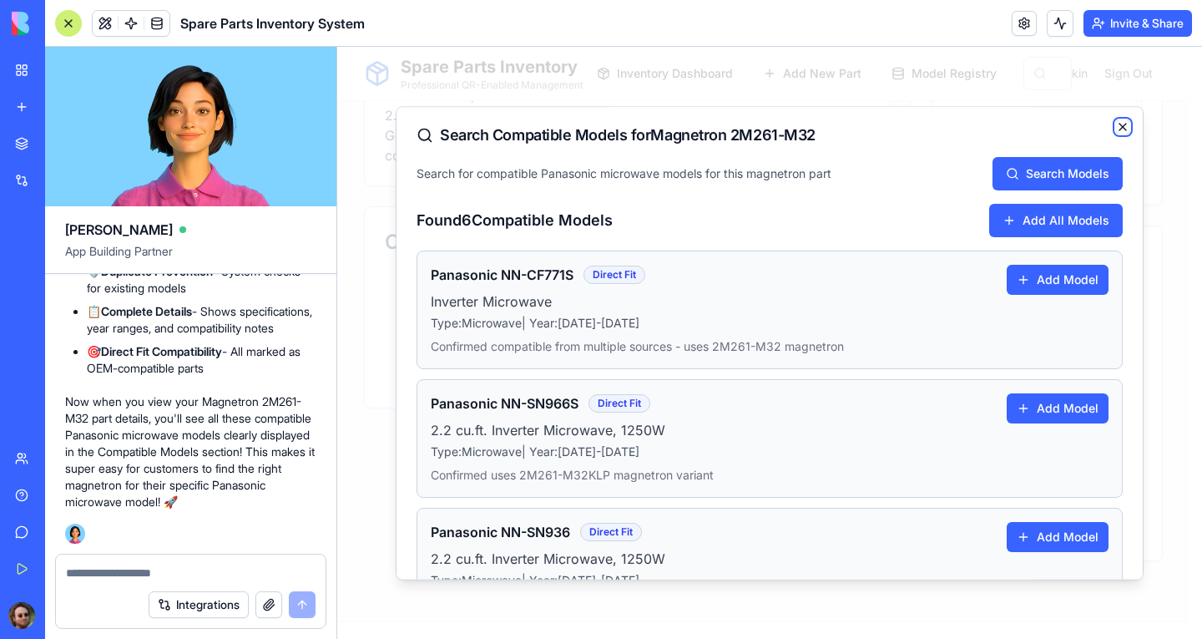
click at [1116, 131] on icon "button" at bounding box center [1122, 126] width 13 height 13
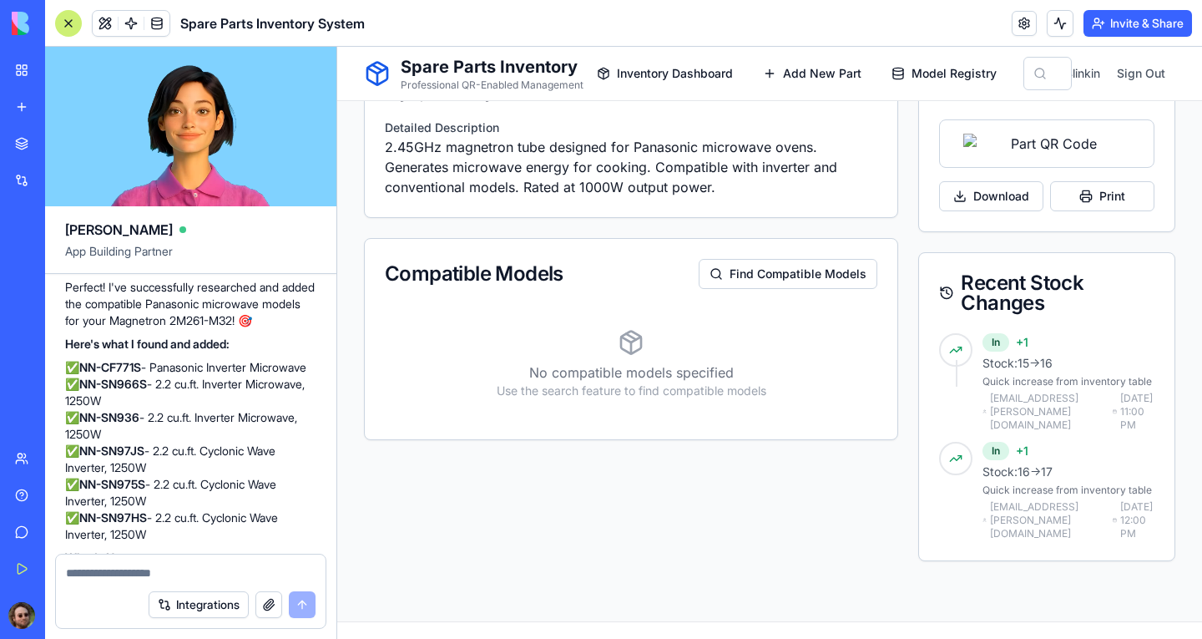
scroll to position [4847, 0]
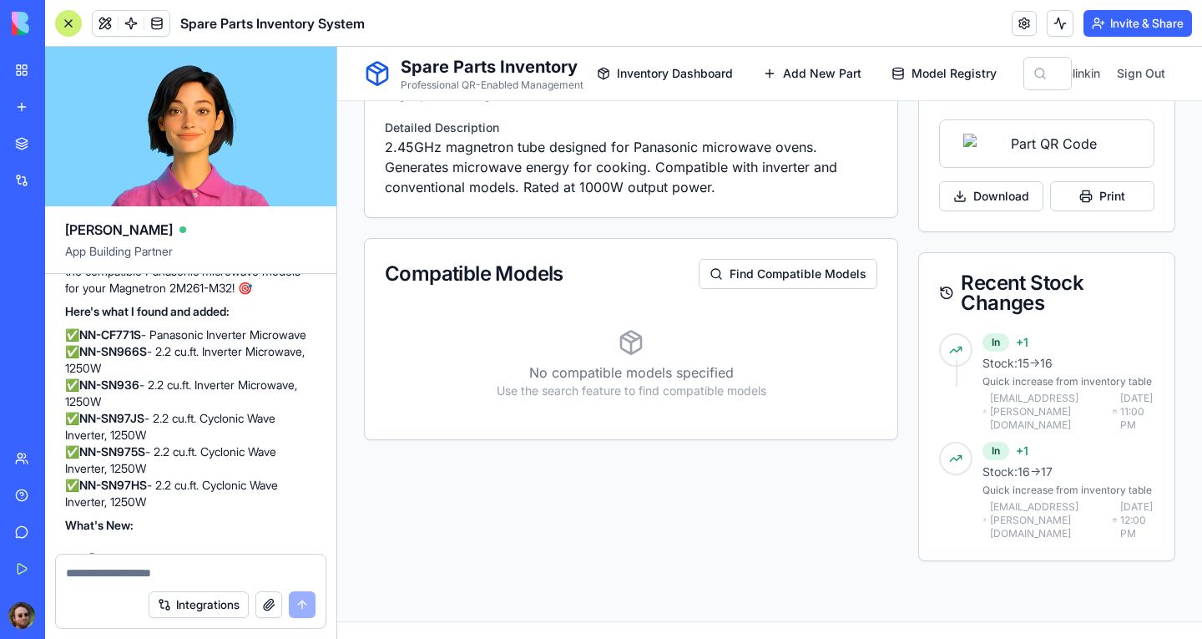
drag, startPoint x: 157, startPoint y: 368, endPoint x: 283, endPoint y: 371, distance: 126.1
click at [283, 296] on p "Perfect! I've successfully researched and added the compatible Panasonic microw…" at bounding box center [190, 271] width 251 height 50
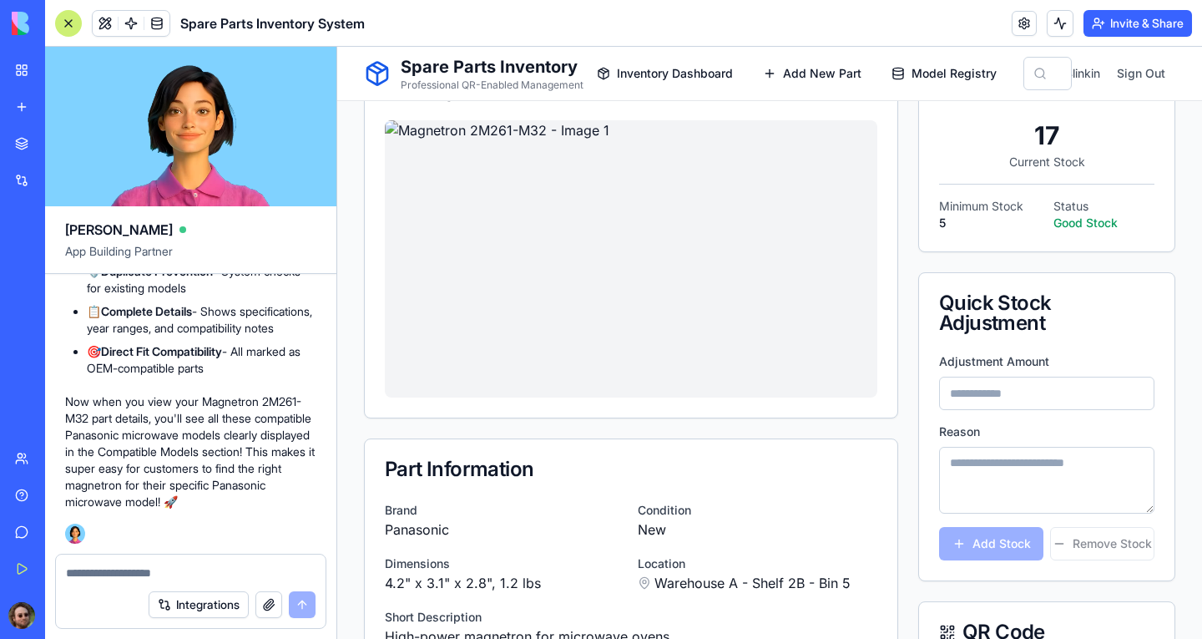
scroll to position [0, 0]
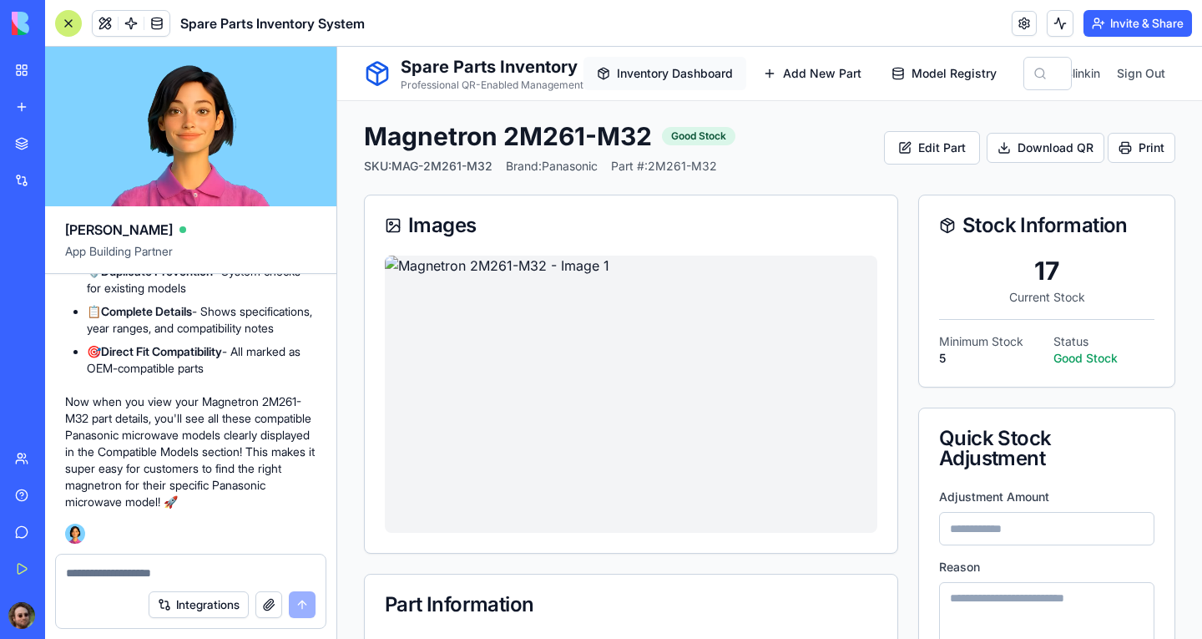
click at [687, 73] on span "Inventory Dashboard" at bounding box center [675, 73] width 116 height 17
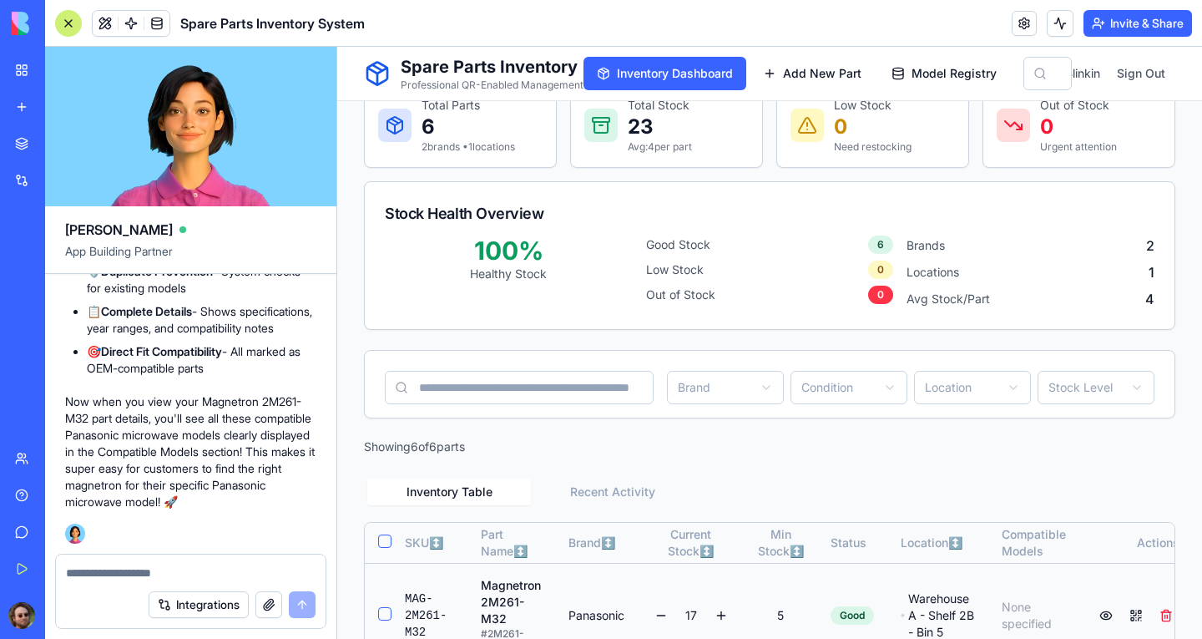
scroll to position [417, 0]
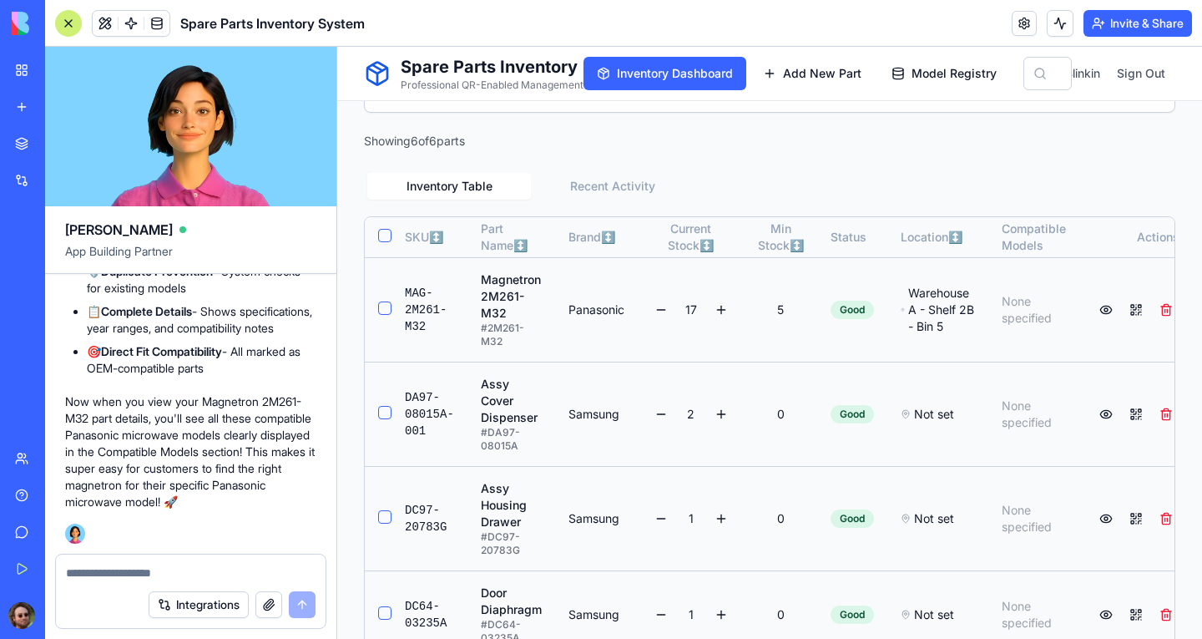
click at [1093, 427] on button at bounding box center [1106, 414] width 27 height 27
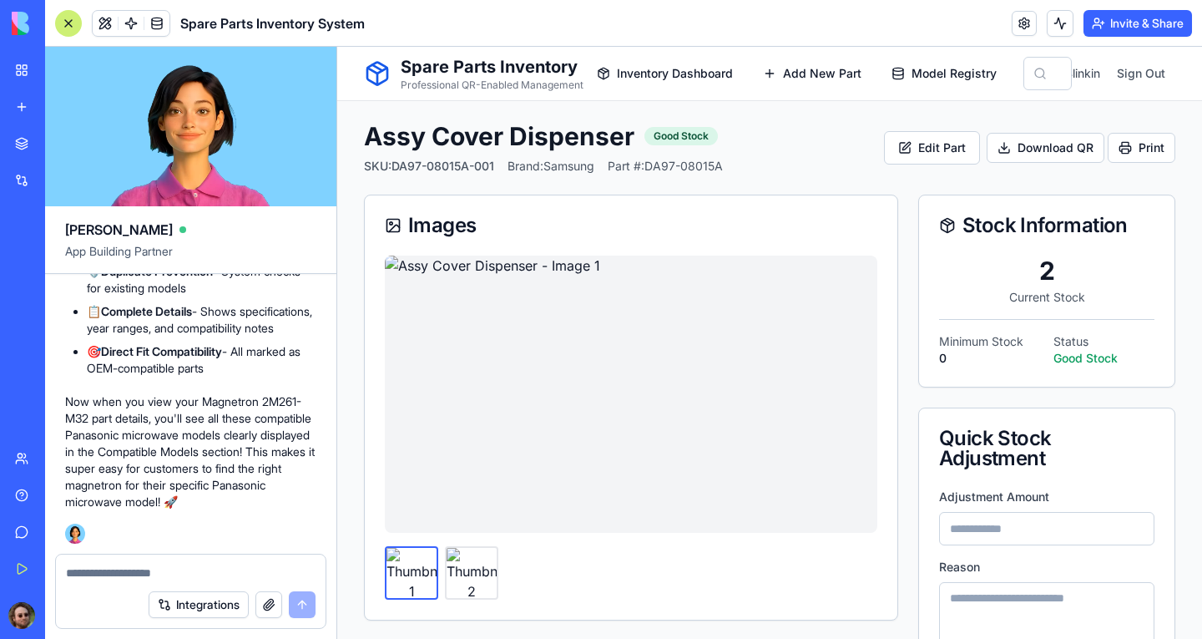
click at [122, 570] on textarea at bounding box center [191, 572] width 250 height 17
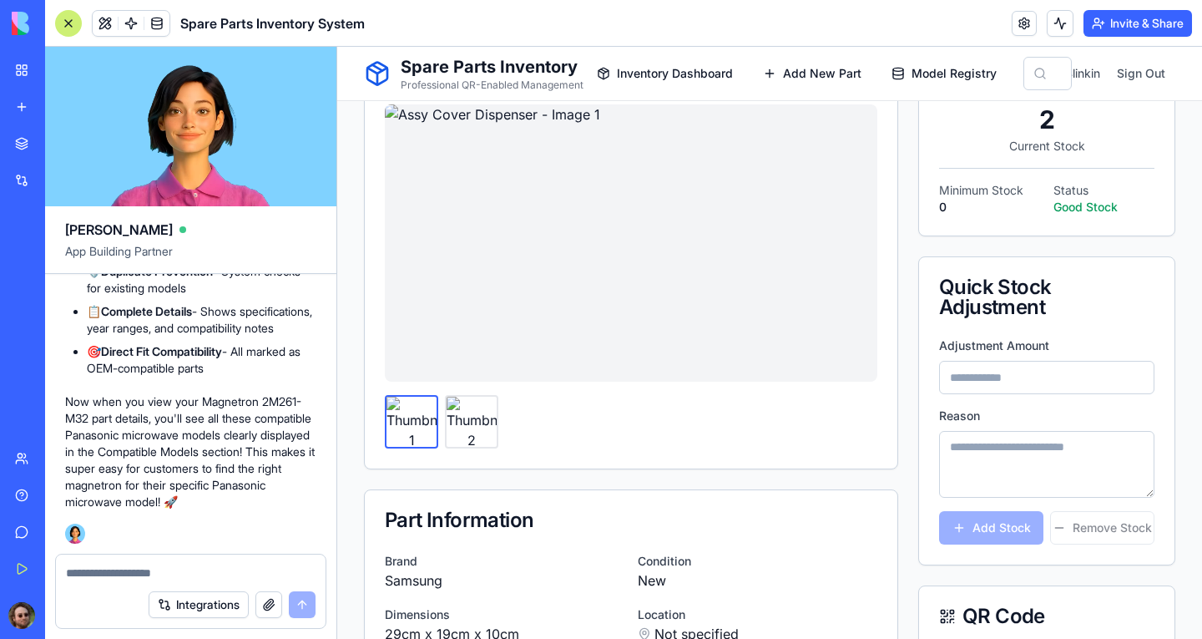
scroll to position [167, 0]
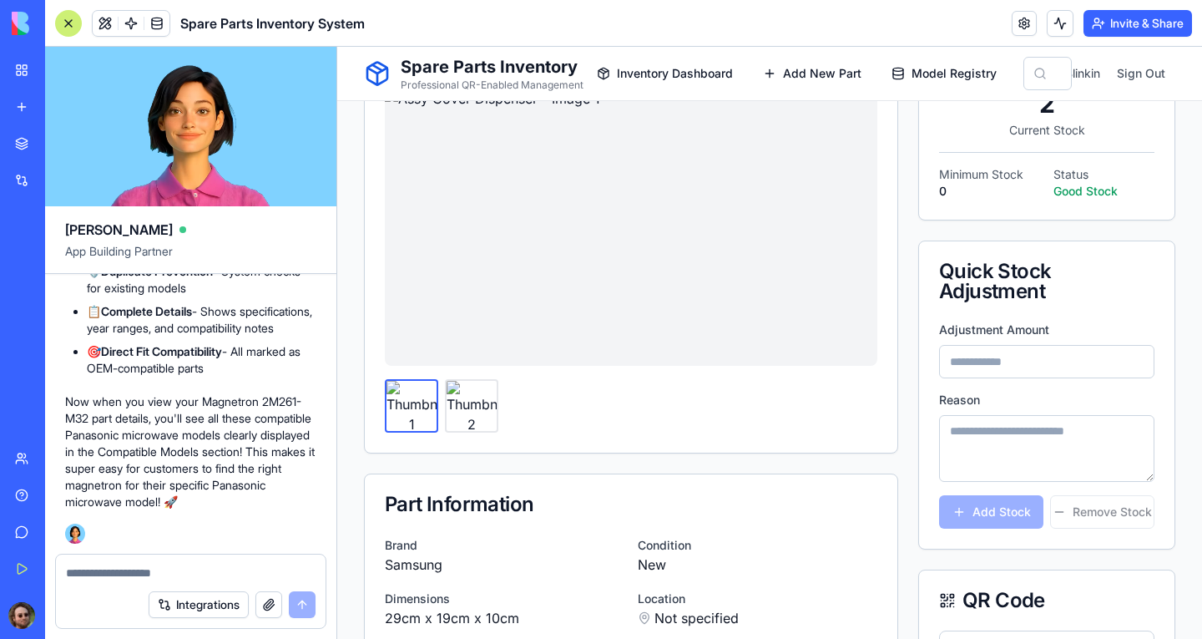
click at [223, 604] on button "Integrations" at bounding box center [199, 604] width 100 height 27
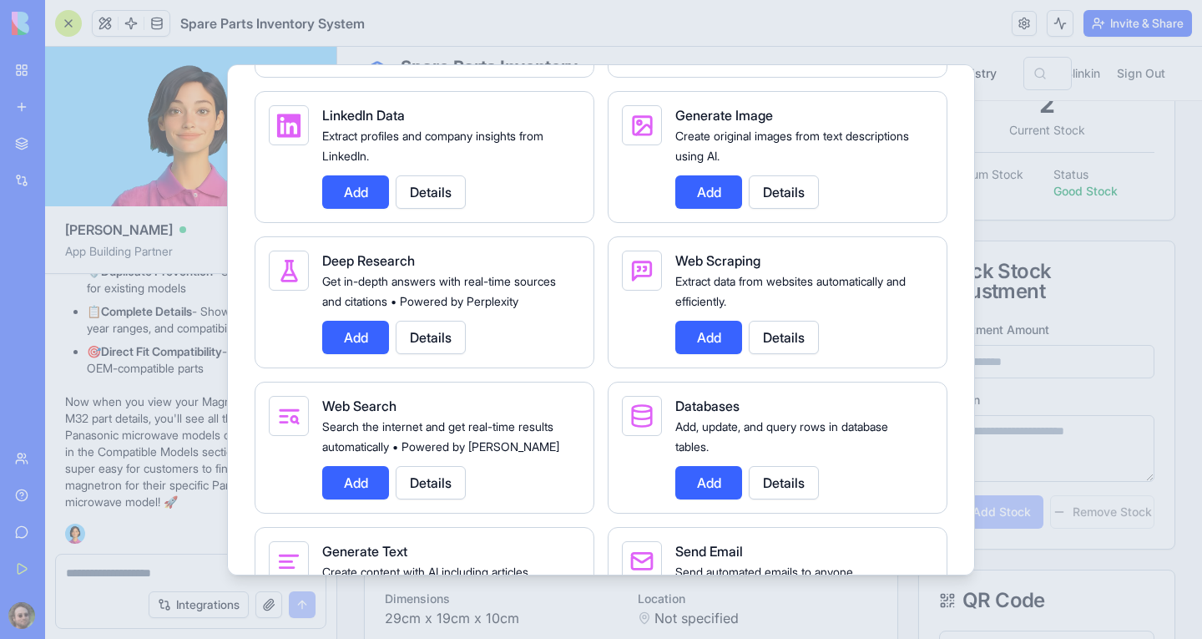
scroll to position [2438, 0]
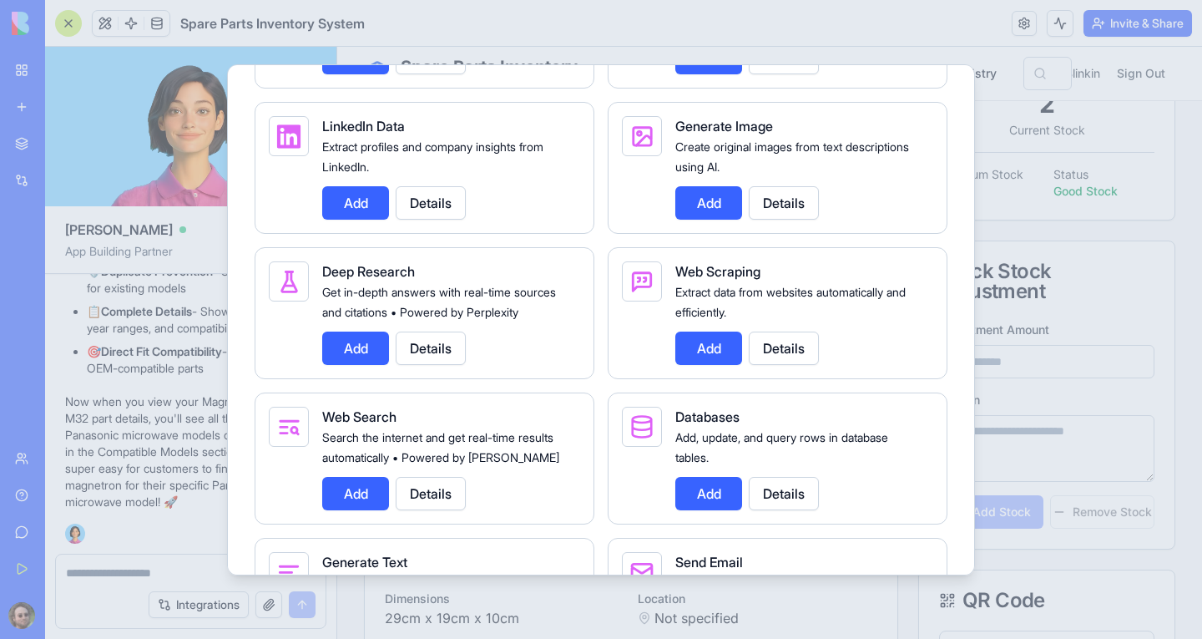
click at [369, 510] on button "Add" at bounding box center [355, 493] width 67 height 33
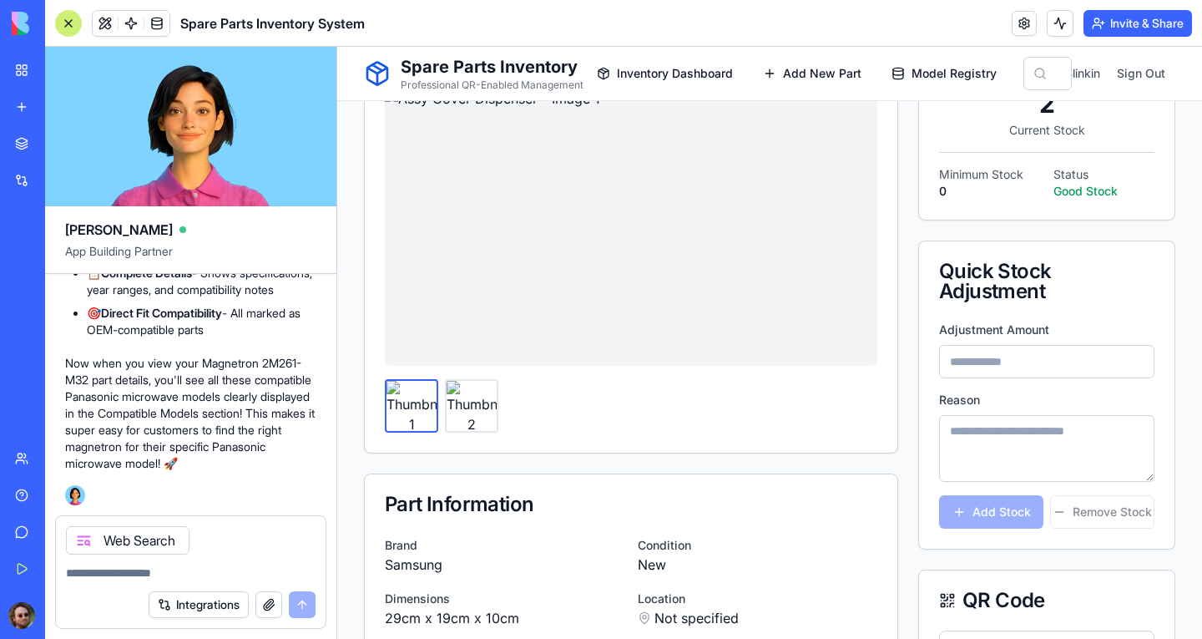
click at [194, 597] on button "Integrations" at bounding box center [199, 604] width 100 height 27
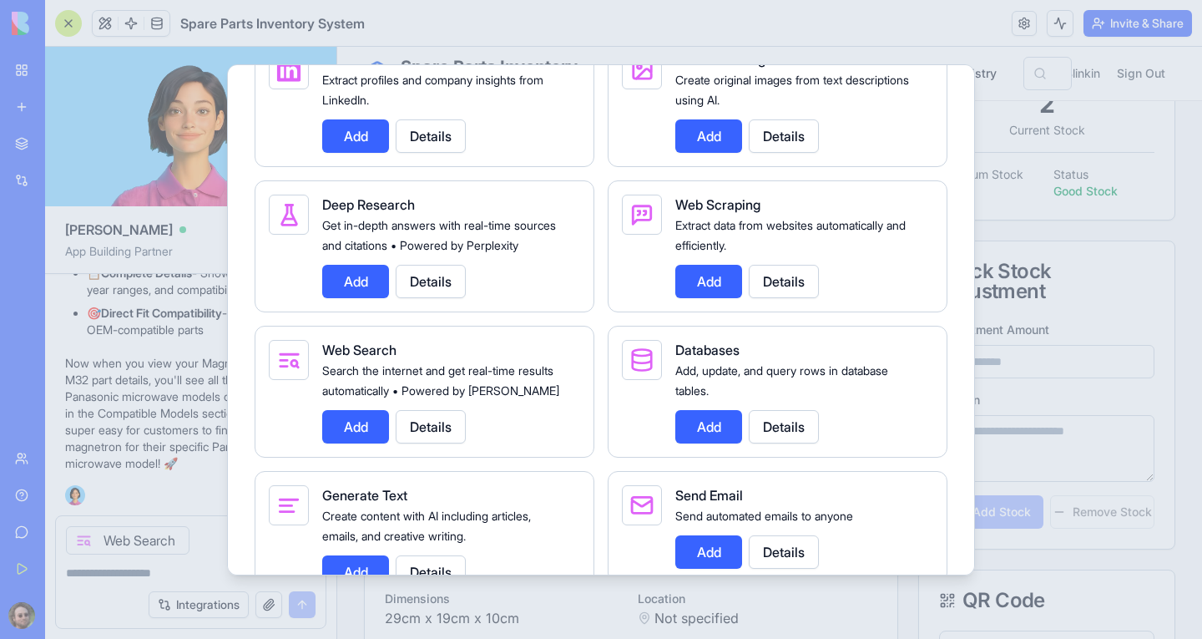
scroll to position [2421, 0]
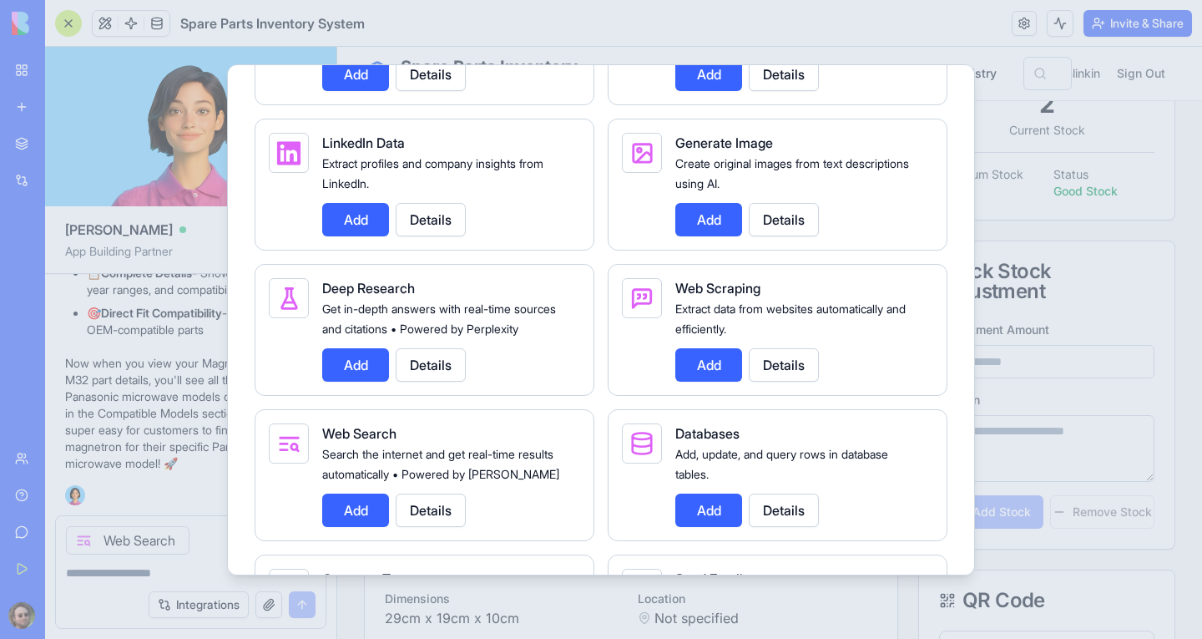
click at [701, 382] on button "Add" at bounding box center [708, 364] width 67 height 33
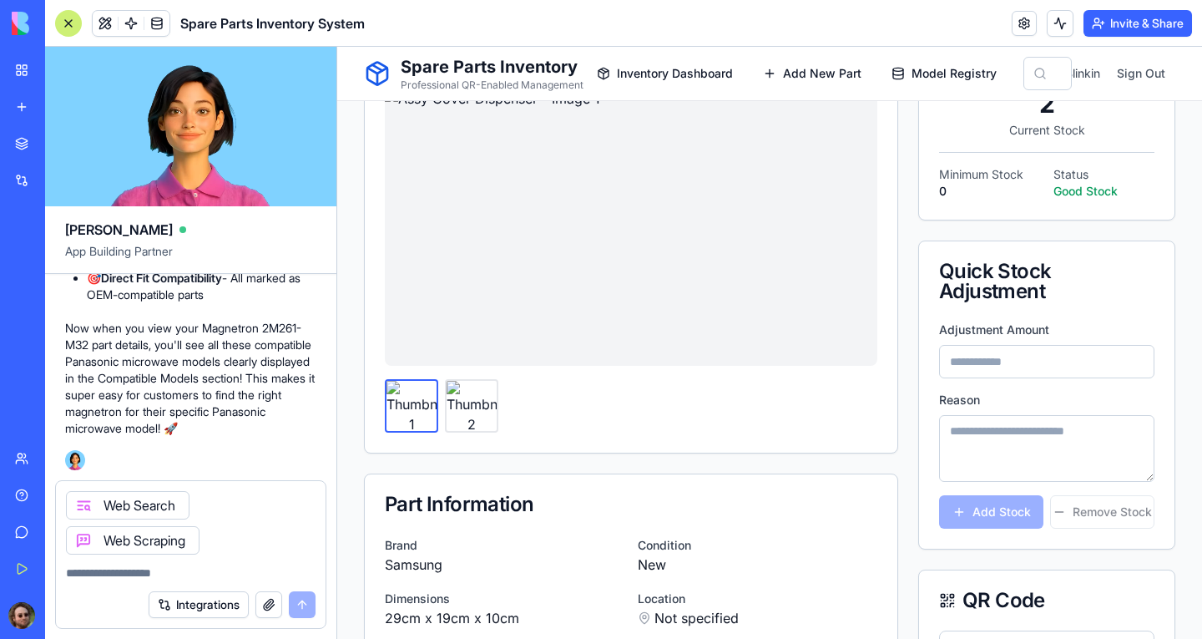
click at [121, 577] on textarea at bounding box center [191, 572] width 250 height 17
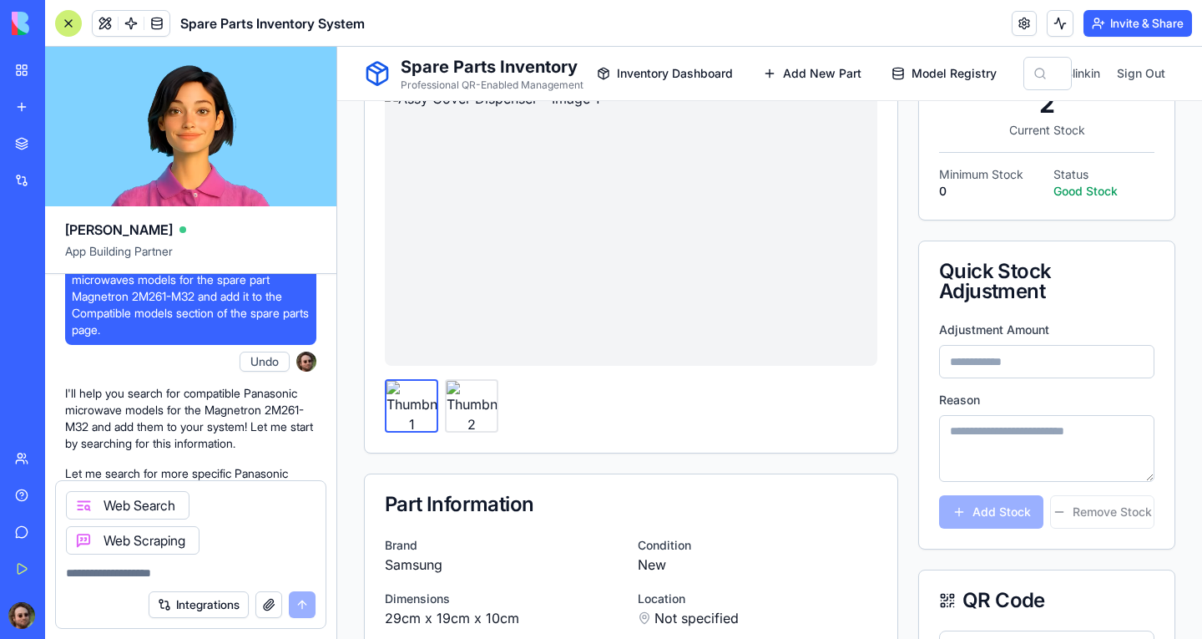
scroll to position [4179, 0]
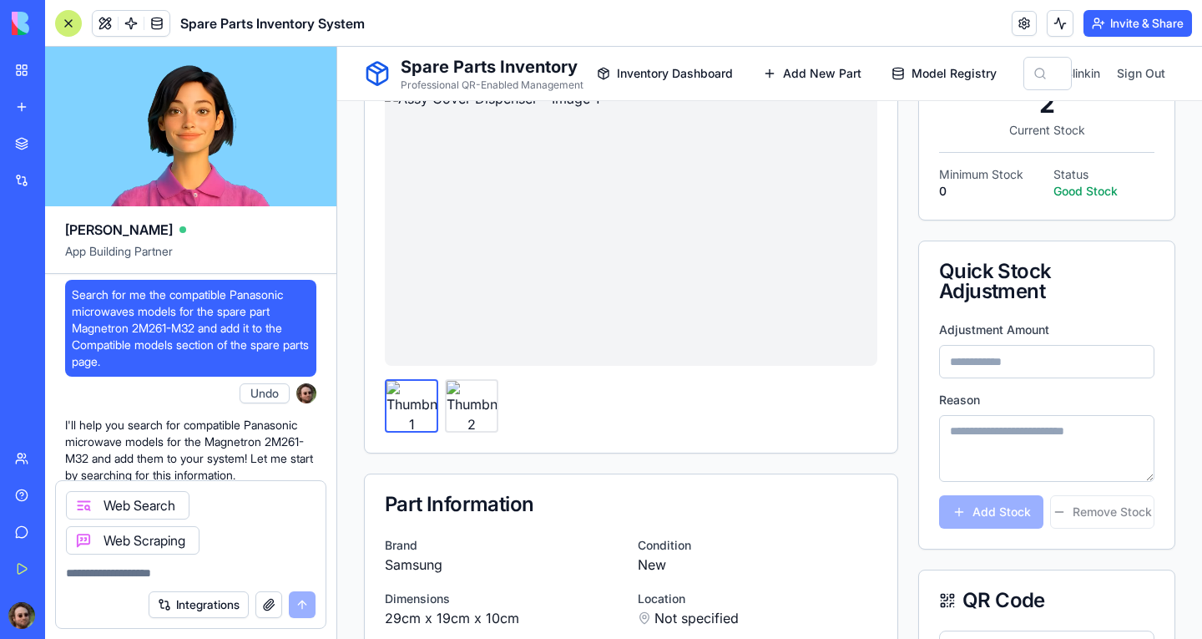
drag, startPoint x: 74, startPoint y: 362, endPoint x: 152, endPoint y: 424, distance: 99.2
click at [152, 370] on span "Search for me the compatible Panasonic microwaves models for the spare part Mag…" at bounding box center [191, 327] width 238 height 83
copy span "Search for me the compatible Panasonic microwaves models for the spare part Mag…"
click at [141, 569] on textarea at bounding box center [191, 572] width 250 height 17
paste textarea "**********"
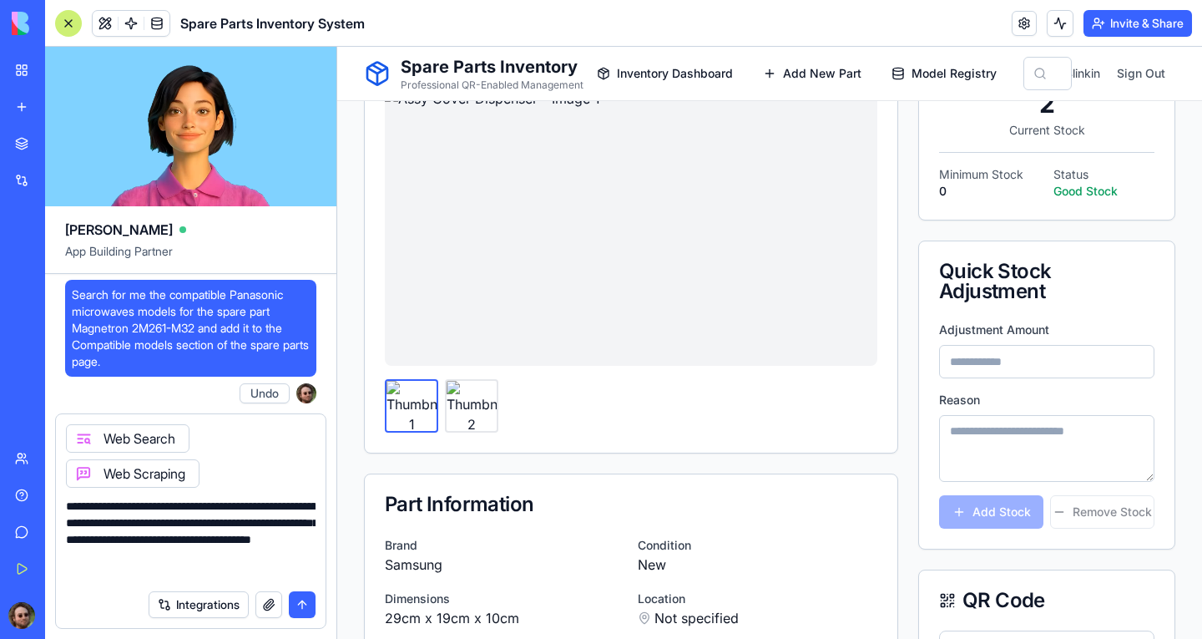
drag, startPoint x: 230, startPoint y: 508, endPoint x: 133, endPoint y: 523, distance: 98.8
click at [133, 523] on textarea "**********" at bounding box center [191, 539] width 250 height 83
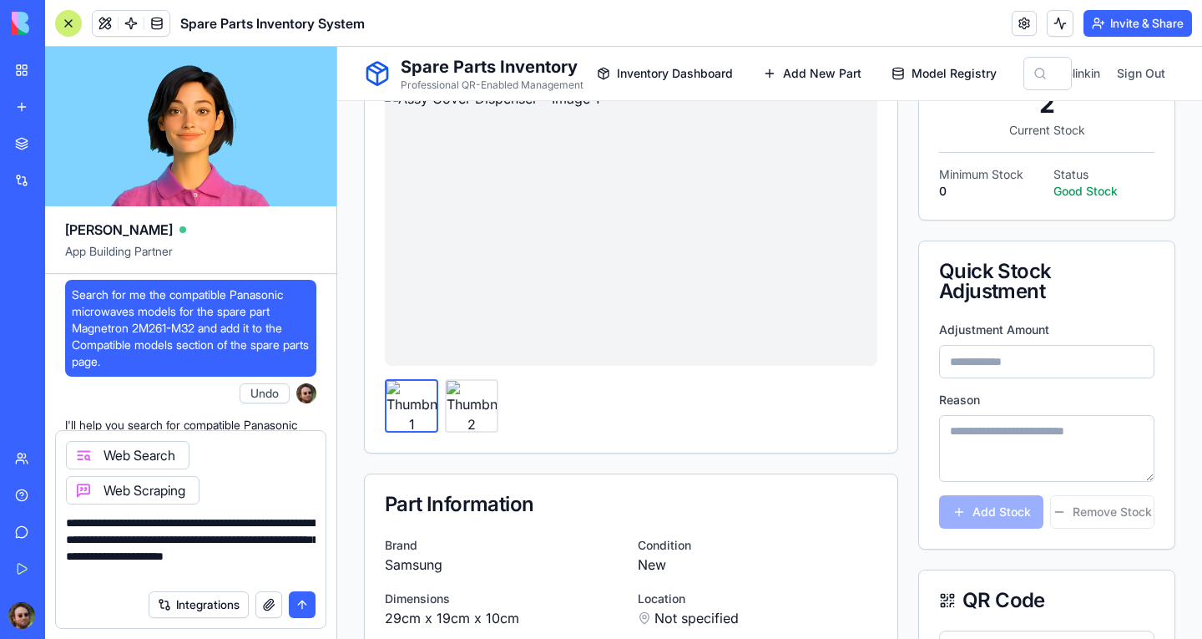
drag, startPoint x: 294, startPoint y: 522, endPoint x: 314, endPoint y: 524, distance: 20.2
click at [314, 524] on textarea "**********" at bounding box center [191, 547] width 250 height 67
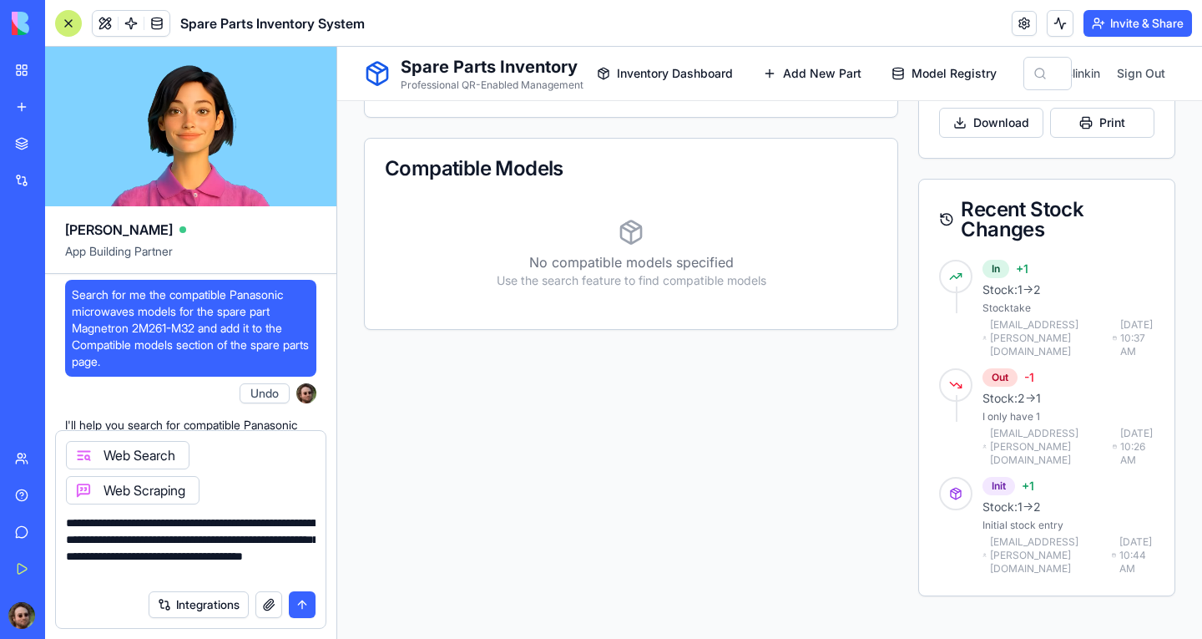
scroll to position [584, 0]
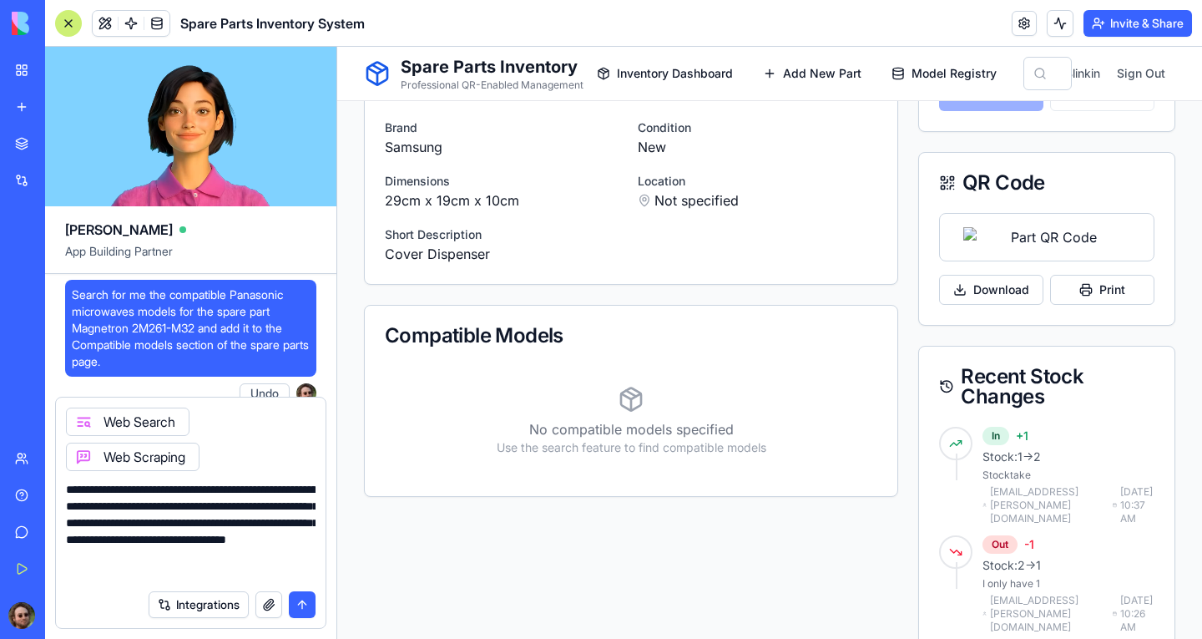
drag, startPoint x: 280, startPoint y: 524, endPoint x: 291, endPoint y: 568, distance: 45.6
click at [291, 568] on textarea "**********" at bounding box center [191, 531] width 250 height 100
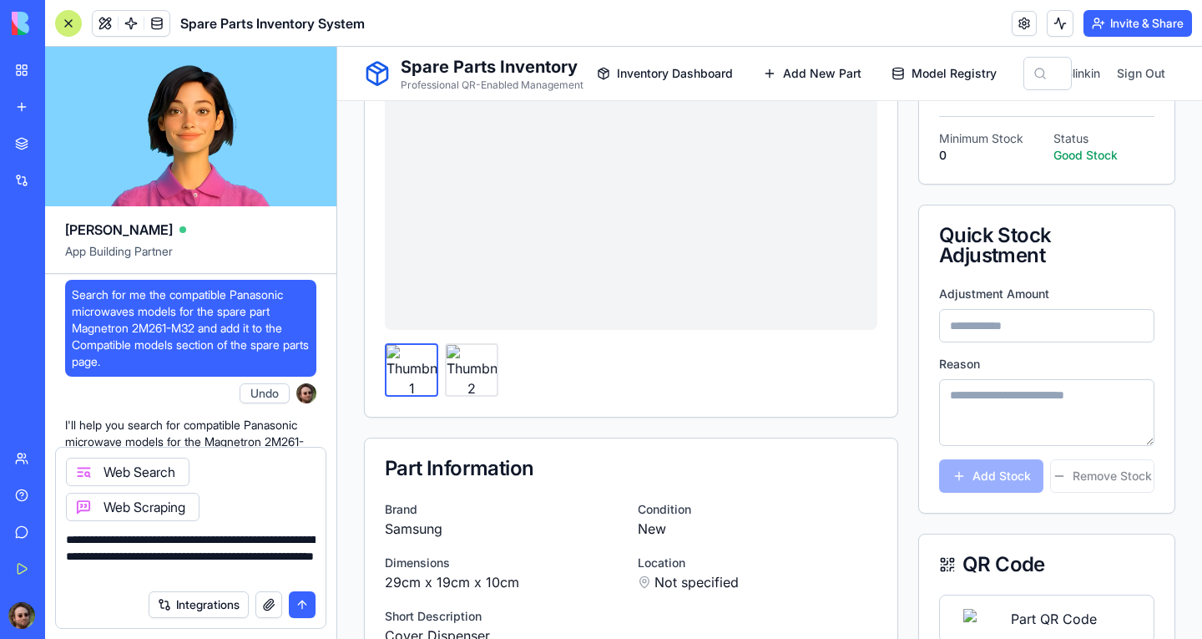
scroll to position [0, 0]
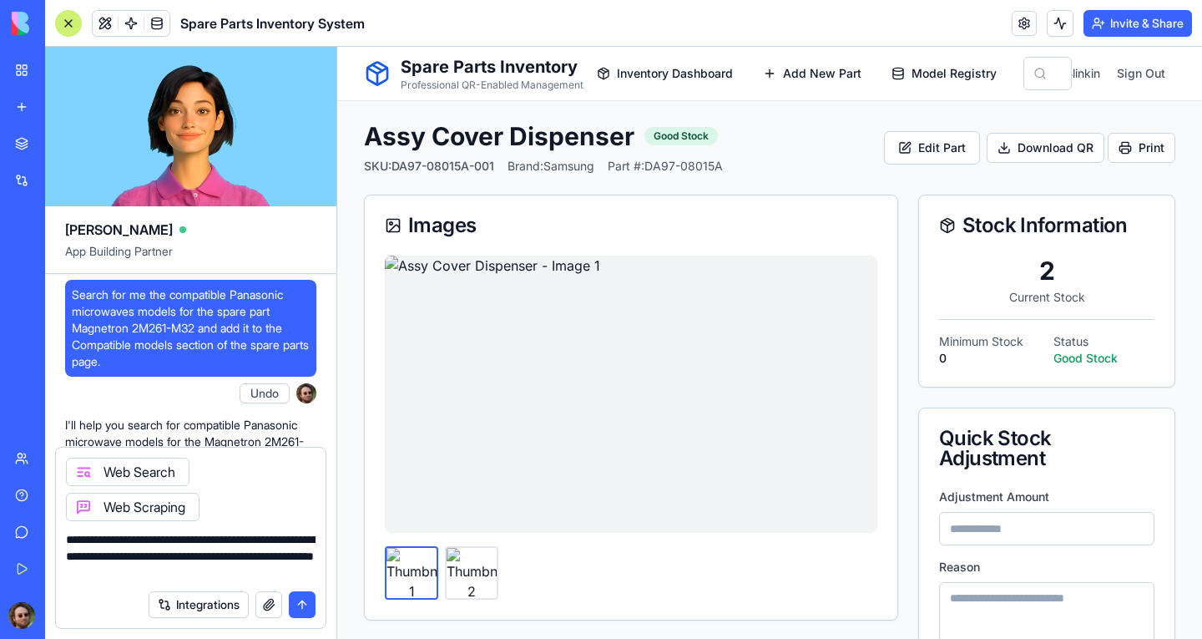
click at [191, 556] on textarea "**********" at bounding box center [191, 556] width 250 height 50
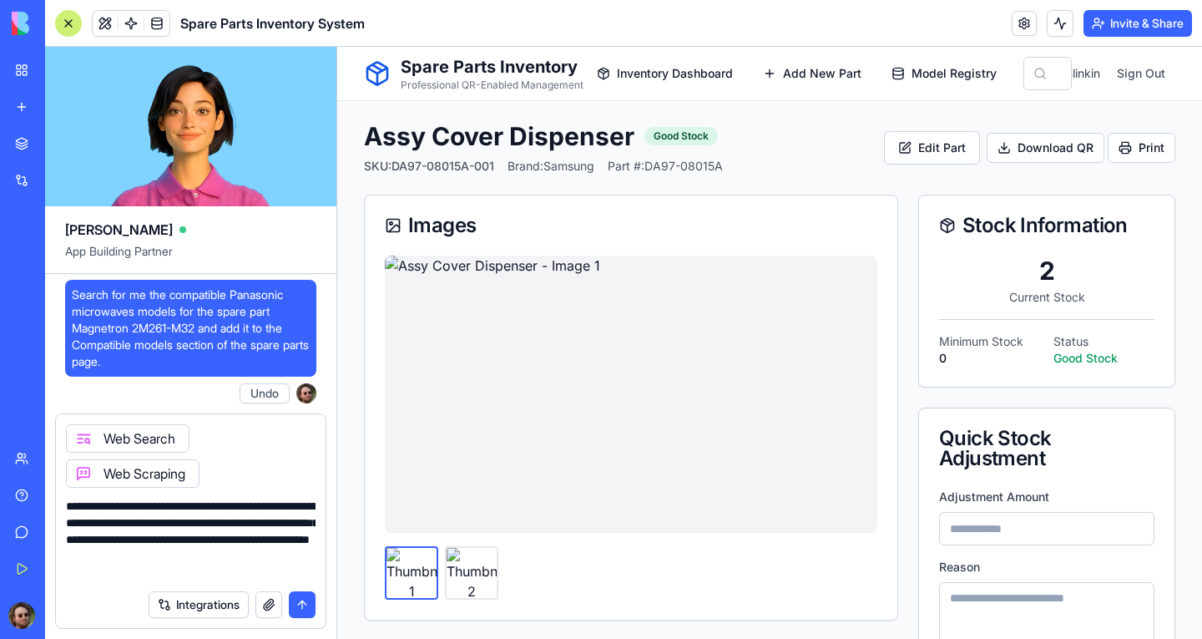
click at [68, 557] on textarea "**********" at bounding box center [191, 539] width 250 height 83
type textarea "**********"
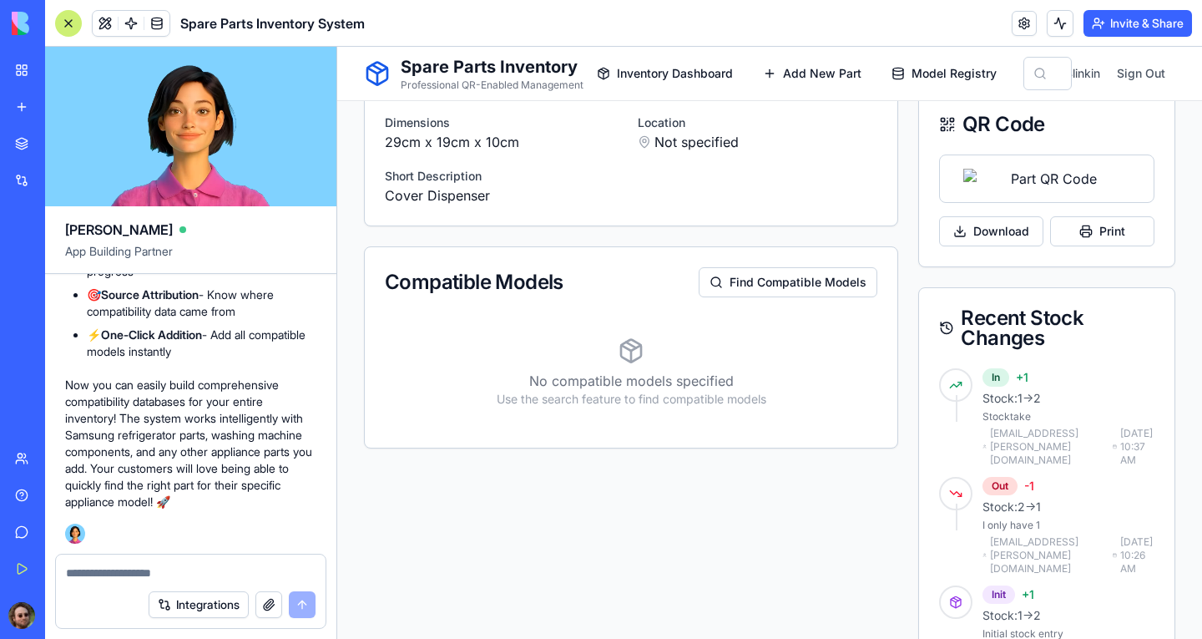
scroll to position [501, 0]
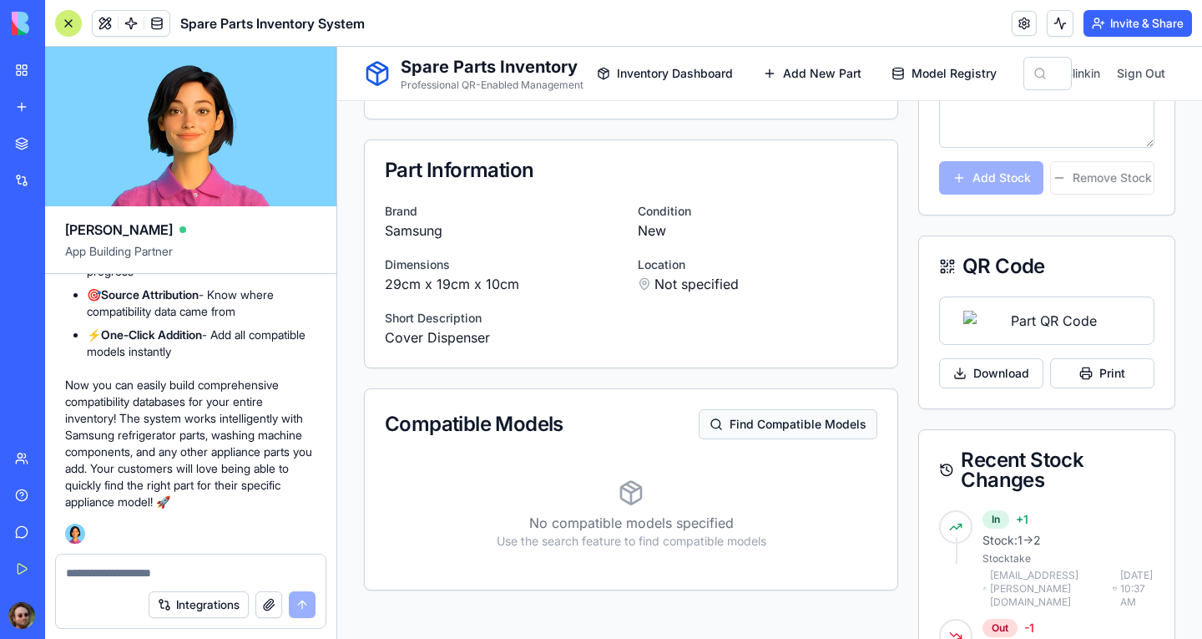
click at [782, 417] on button "Find Compatible Models" at bounding box center [788, 424] width 179 height 30
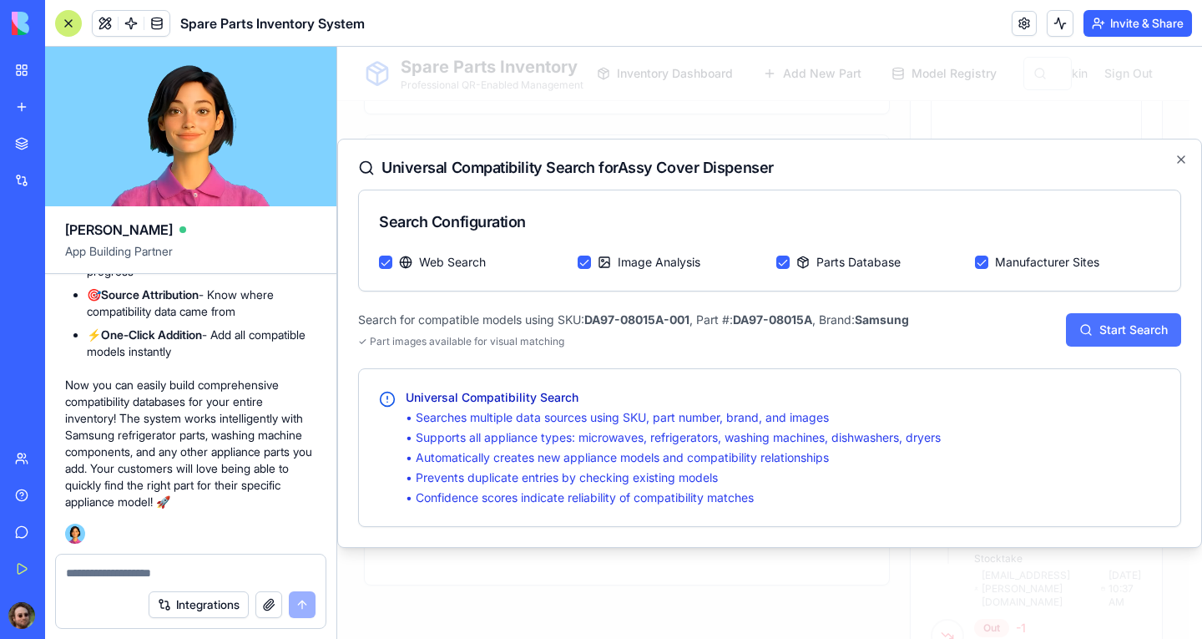
click at [1130, 331] on button "Start Search" at bounding box center [1123, 329] width 115 height 33
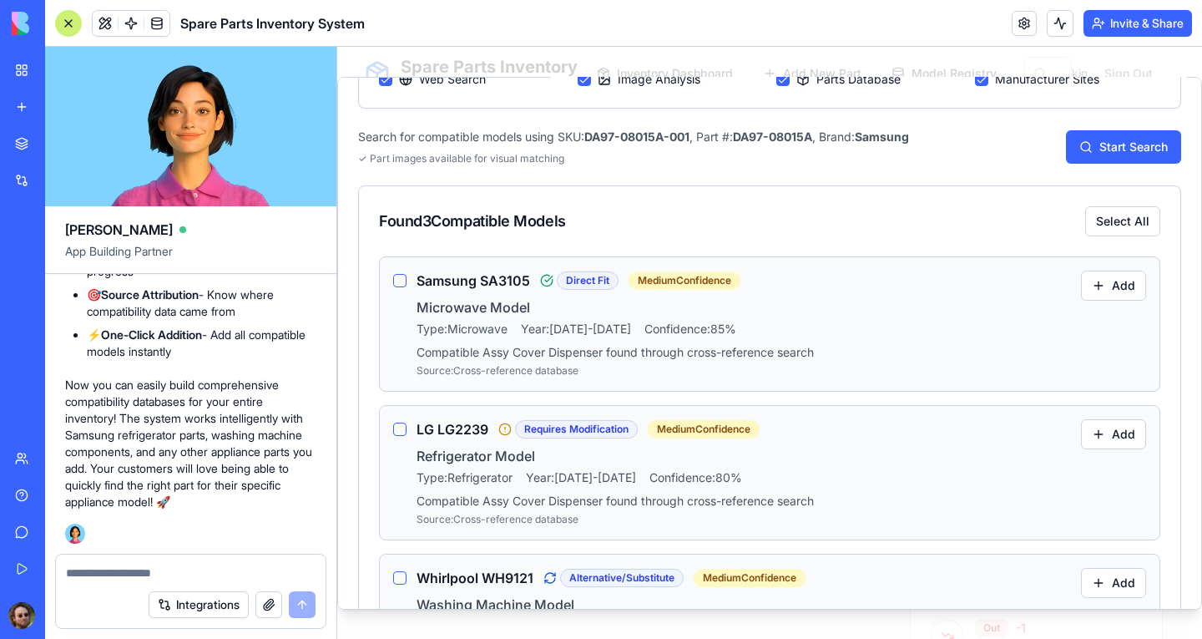
scroll to position [87, 0]
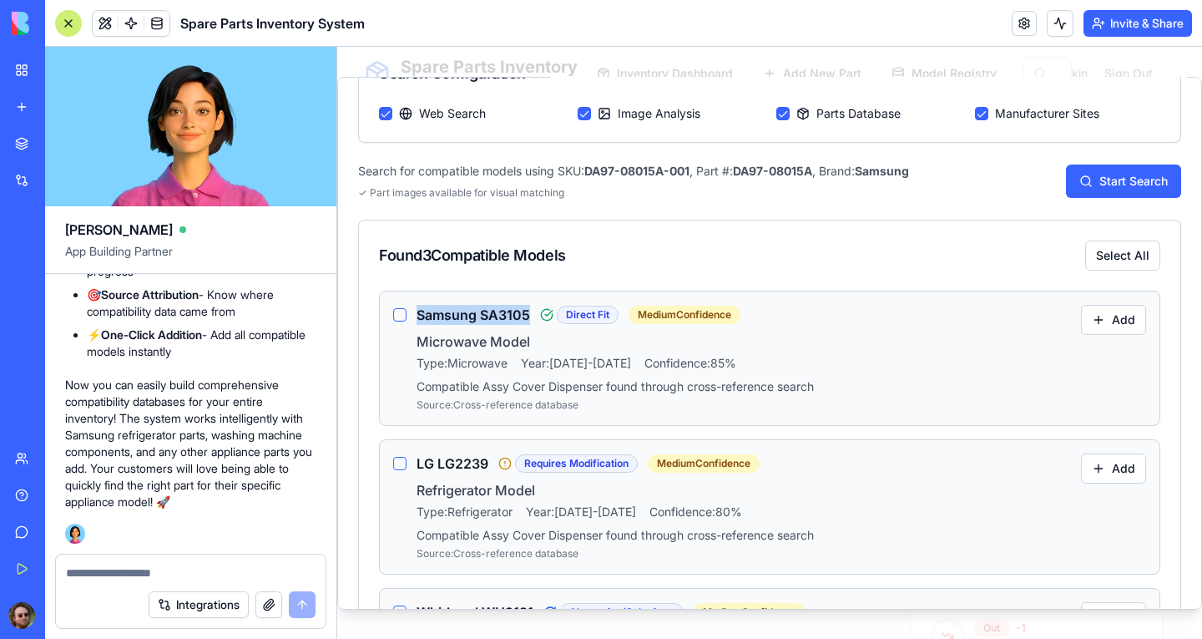
drag, startPoint x: 417, startPoint y: 318, endPoint x: 526, endPoint y: 317, distance: 109.4
click at [526, 317] on h4 "Samsung SA3105" at bounding box center [474, 314] width 114 height 20
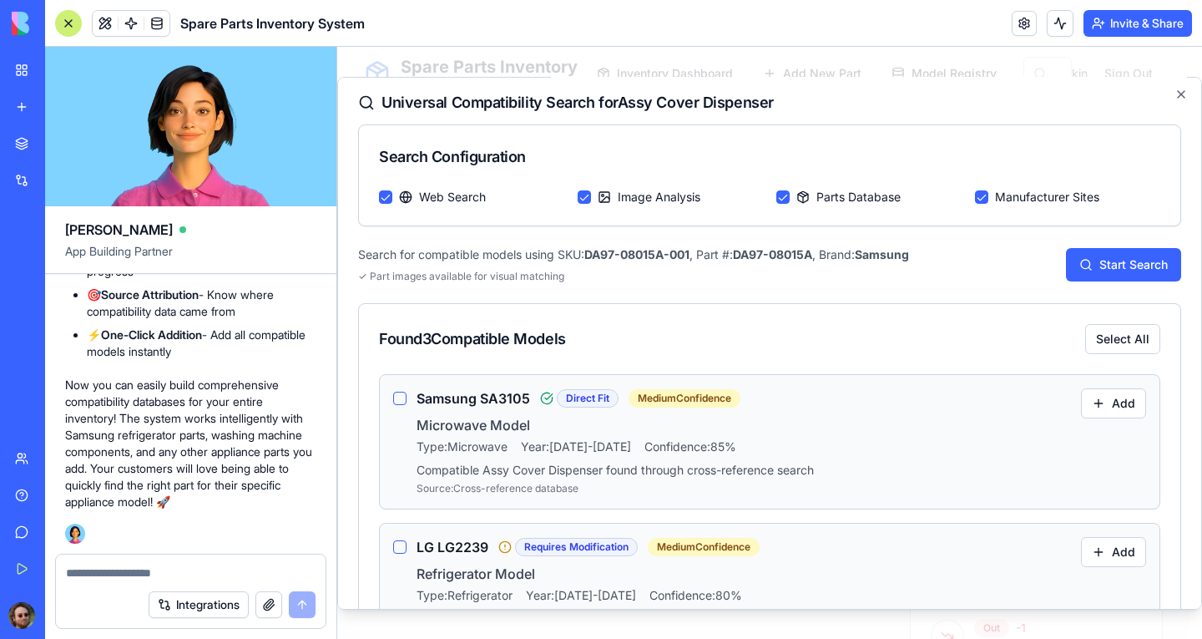
click at [664, 295] on div "Search Configuration Web Search Image Analysis Parts Database Manufacturer Site…" at bounding box center [769, 565] width 823 height 882
click at [579, 197] on button "Image Analysis" at bounding box center [584, 196] width 13 height 13
click at [777, 195] on button "Parts Database" at bounding box center [783, 196] width 13 height 13
click at [975, 197] on button "Manufacturer Sites" at bounding box center [981, 196] width 13 height 13
click at [1096, 264] on button "Start Search" at bounding box center [1123, 263] width 115 height 33
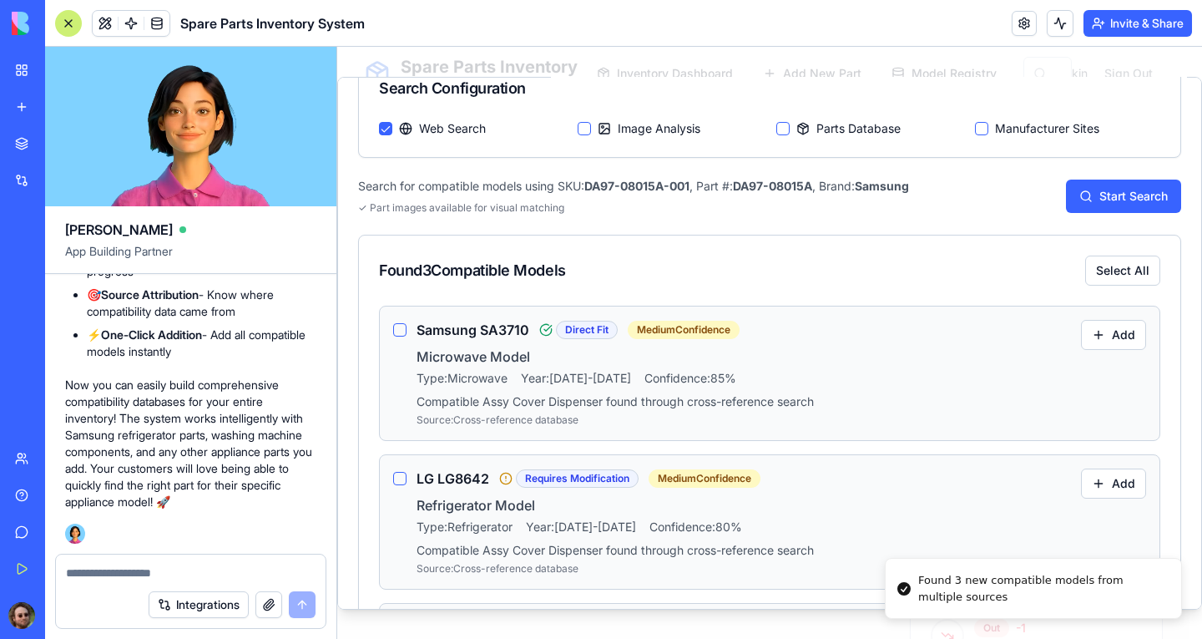
scroll to position [167, 0]
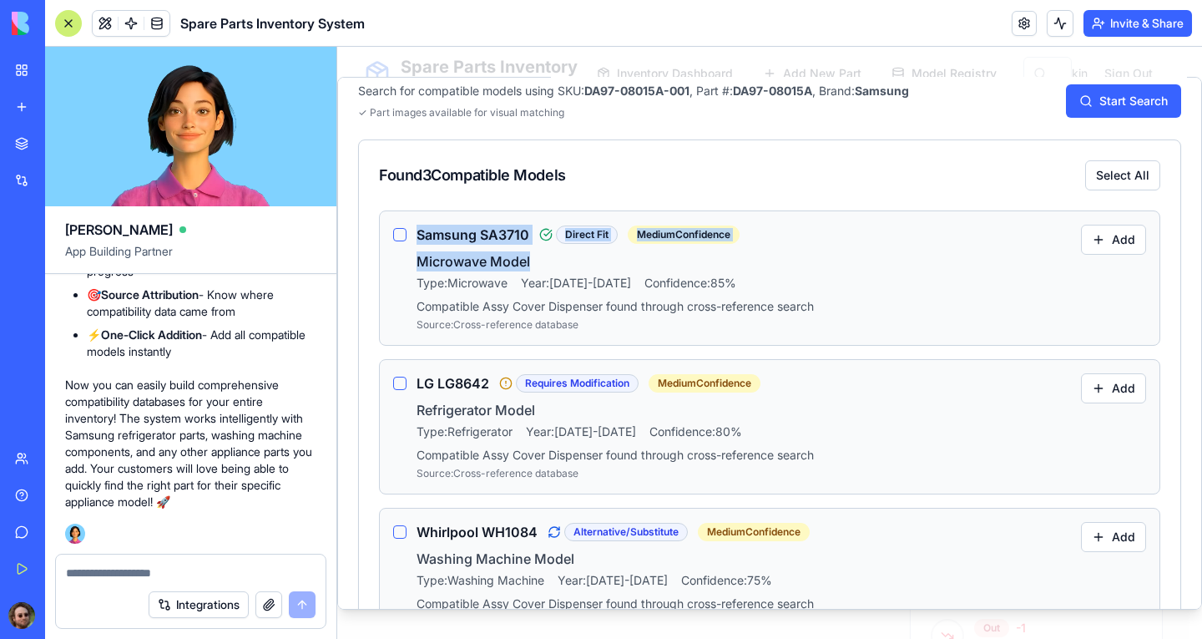
drag, startPoint x: 417, startPoint y: 236, endPoint x: 509, endPoint y: 261, distance: 95.8
click at [529, 260] on div "Samsung SA3710 Direct Fit Medium Confidence Microwave Model Type: Microwave Yea…" at bounding box center [742, 277] width 651 height 107
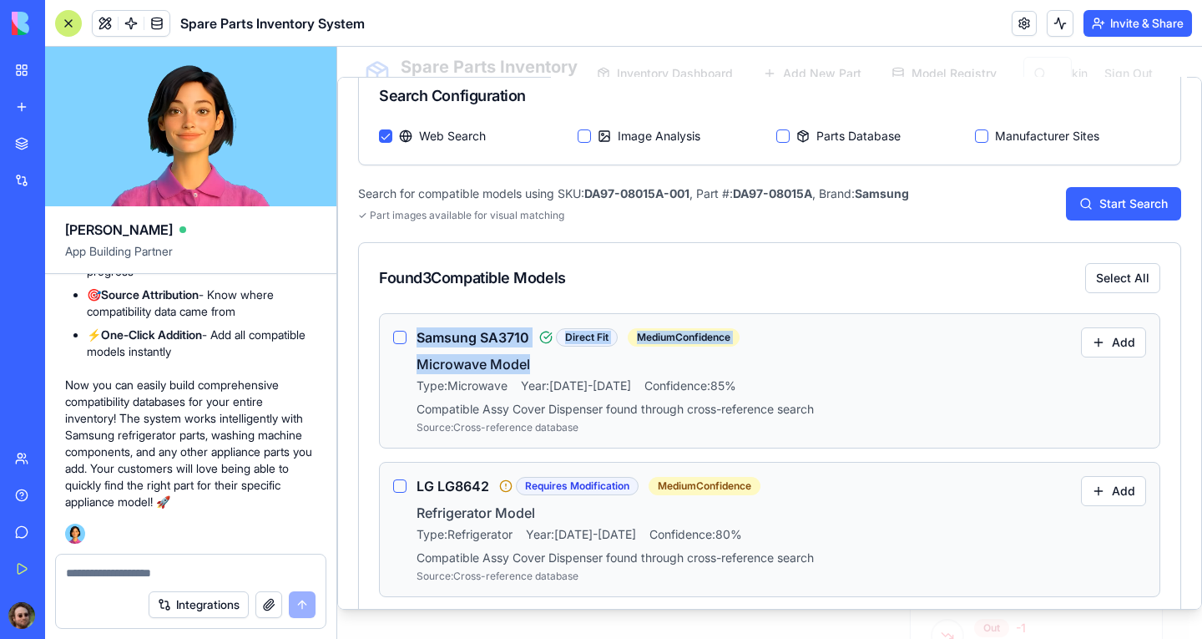
scroll to position [0, 0]
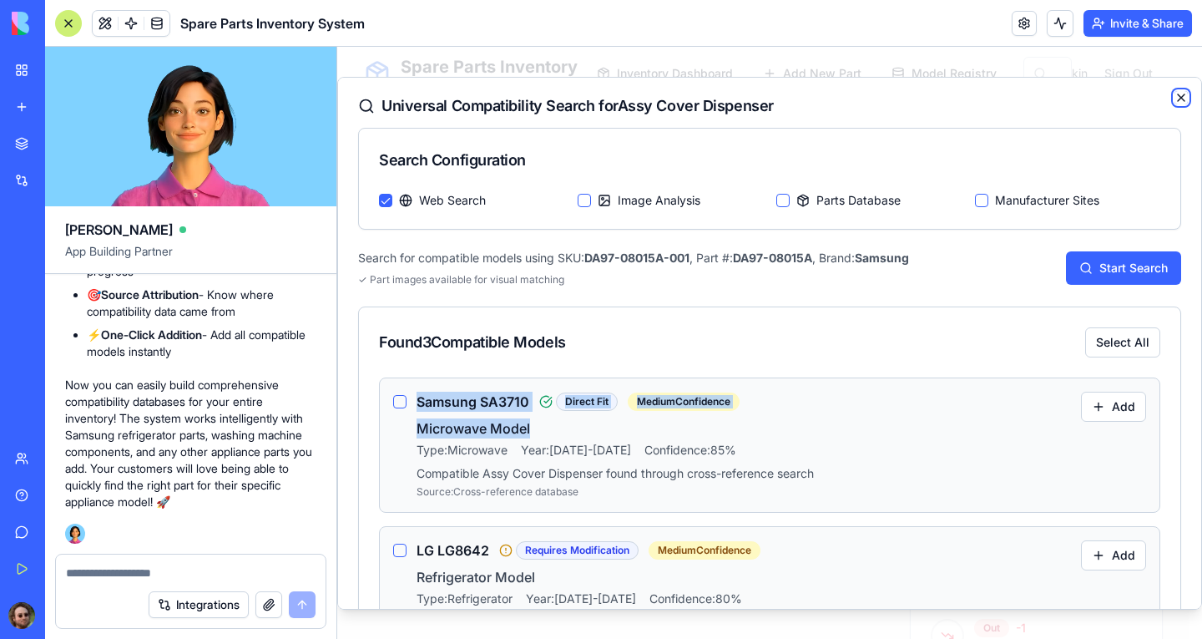
click at [1175, 99] on icon "button" at bounding box center [1181, 96] width 13 height 13
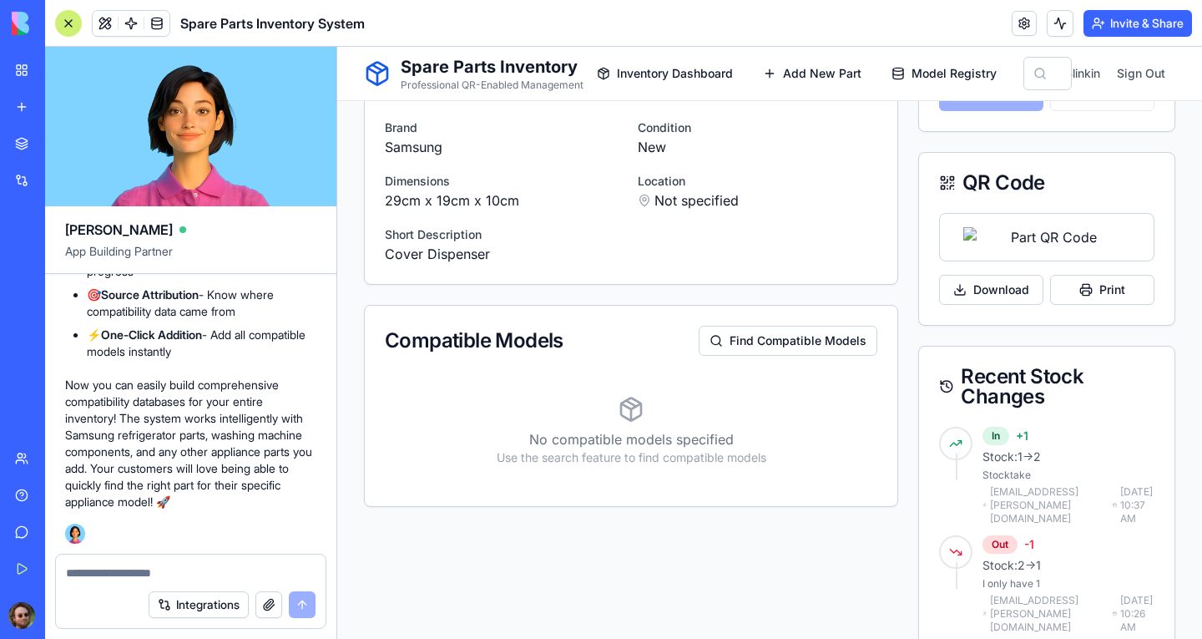
scroll to position [668, 0]
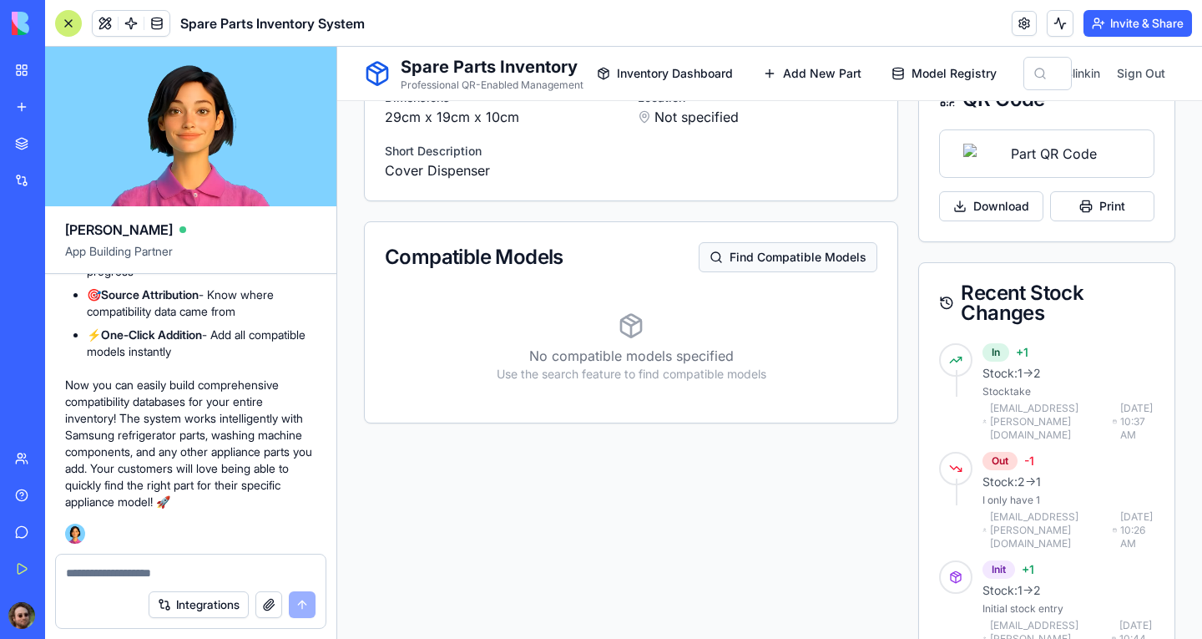
click at [779, 251] on button "Find Compatible Models" at bounding box center [788, 257] width 179 height 30
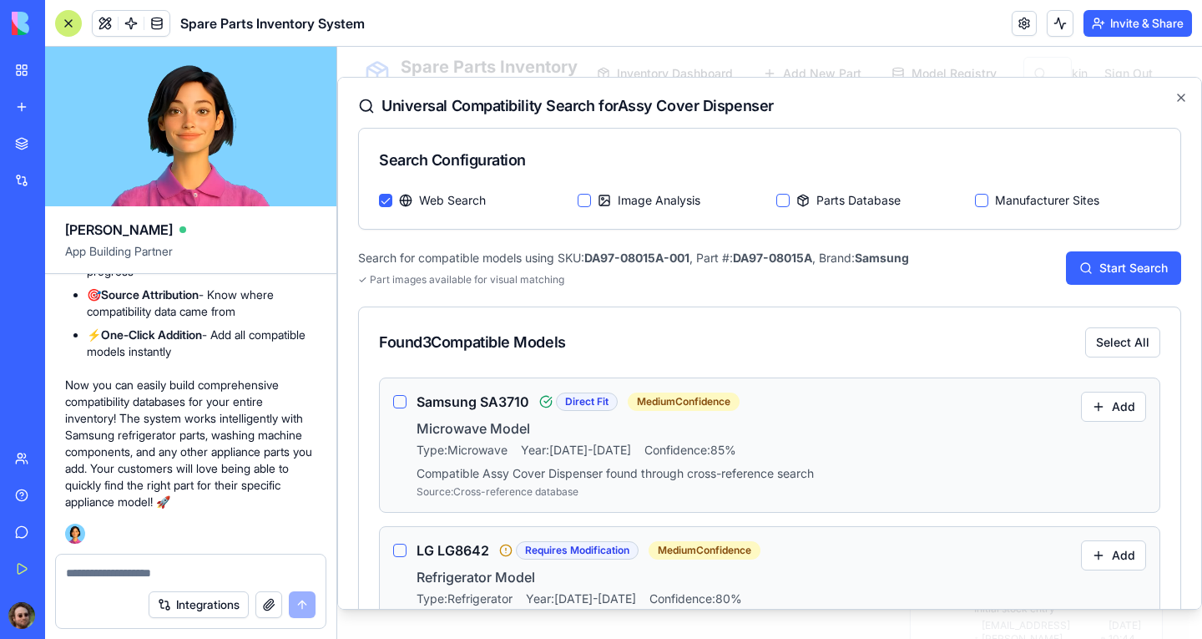
click at [155, 571] on textarea at bounding box center [191, 572] width 250 height 17
click at [182, 594] on button "Integrations" at bounding box center [199, 604] width 100 height 27
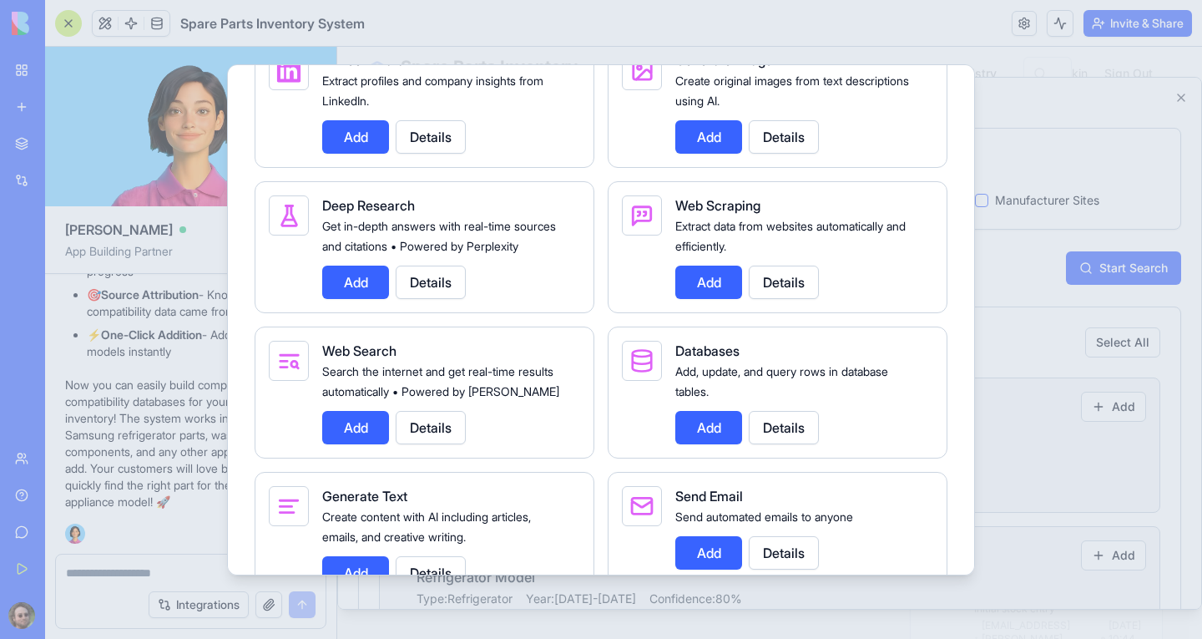
scroll to position [2505, 0]
click at [351, 298] on button "Add" at bounding box center [355, 281] width 67 height 33
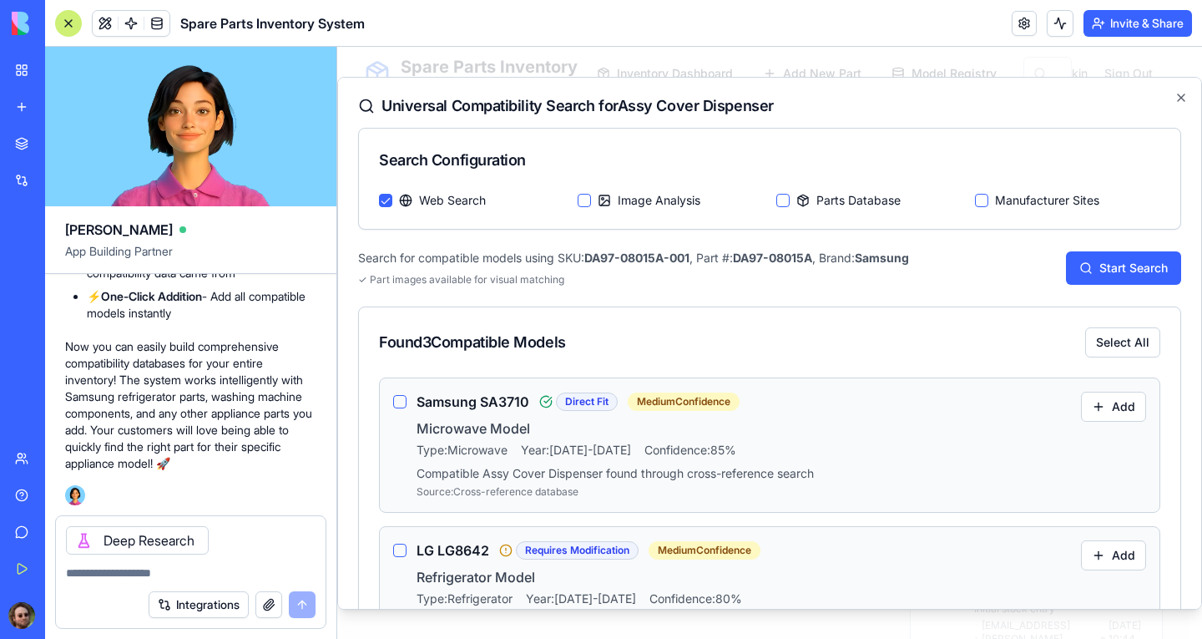
click at [190, 603] on button "Integrations" at bounding box center [199, 604] width 100 height 27
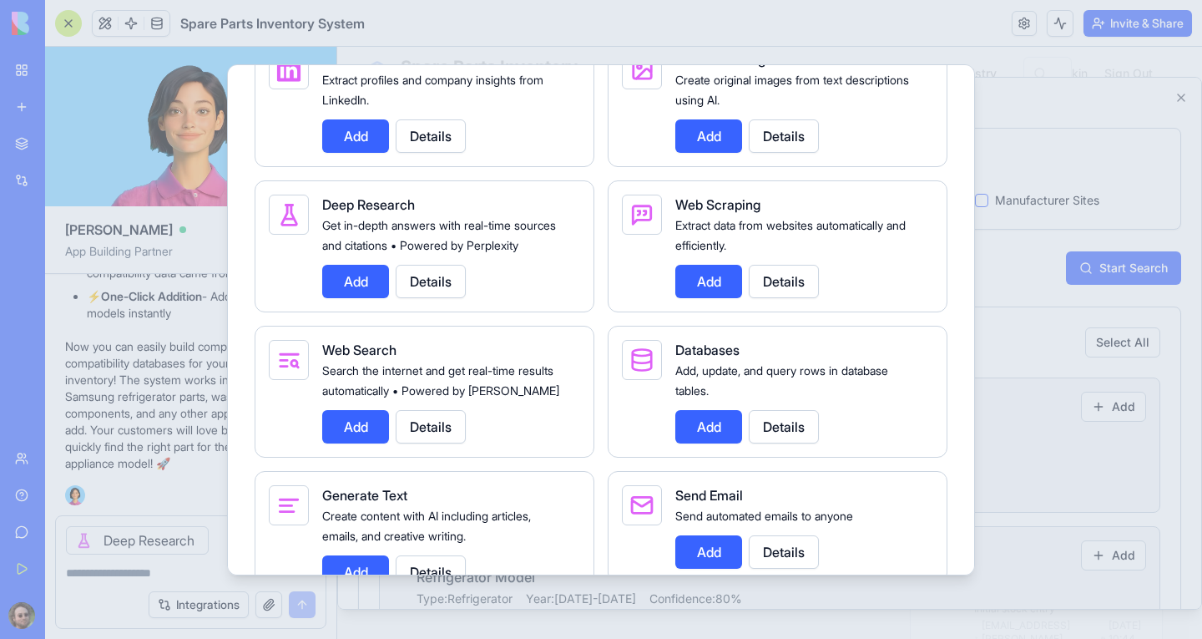
click at [362, 443] on button "Add" at bounding box center [355, 426] width 67 height 33
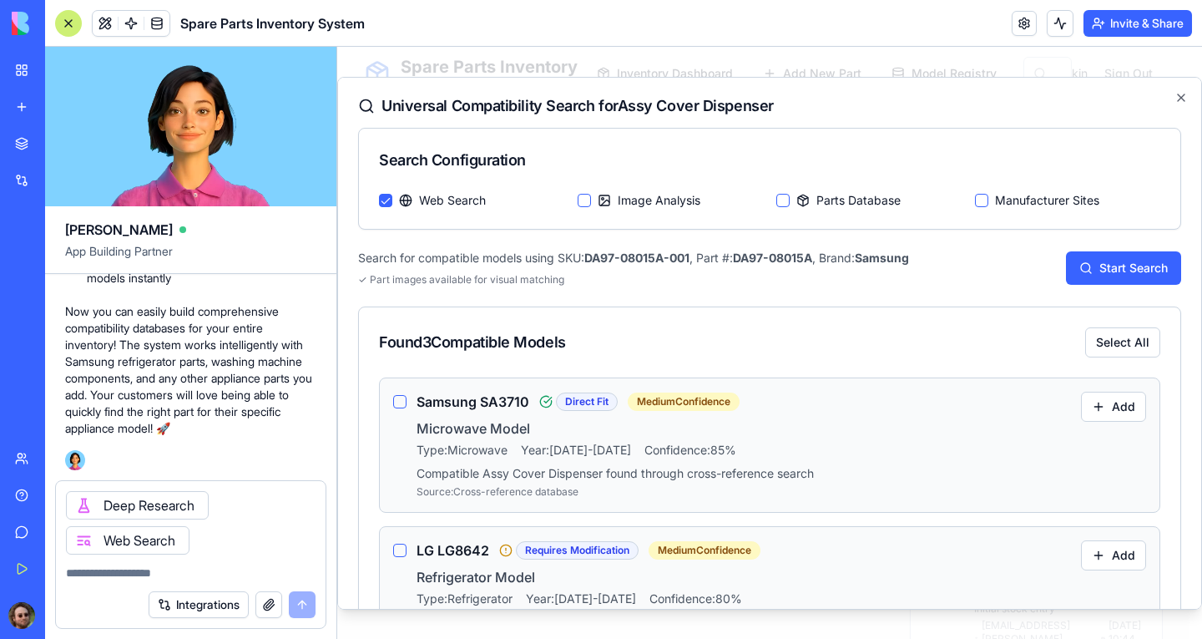
click at [186, 600] on button "Integrations" at bounding box center [199, 604] width 100 height 27
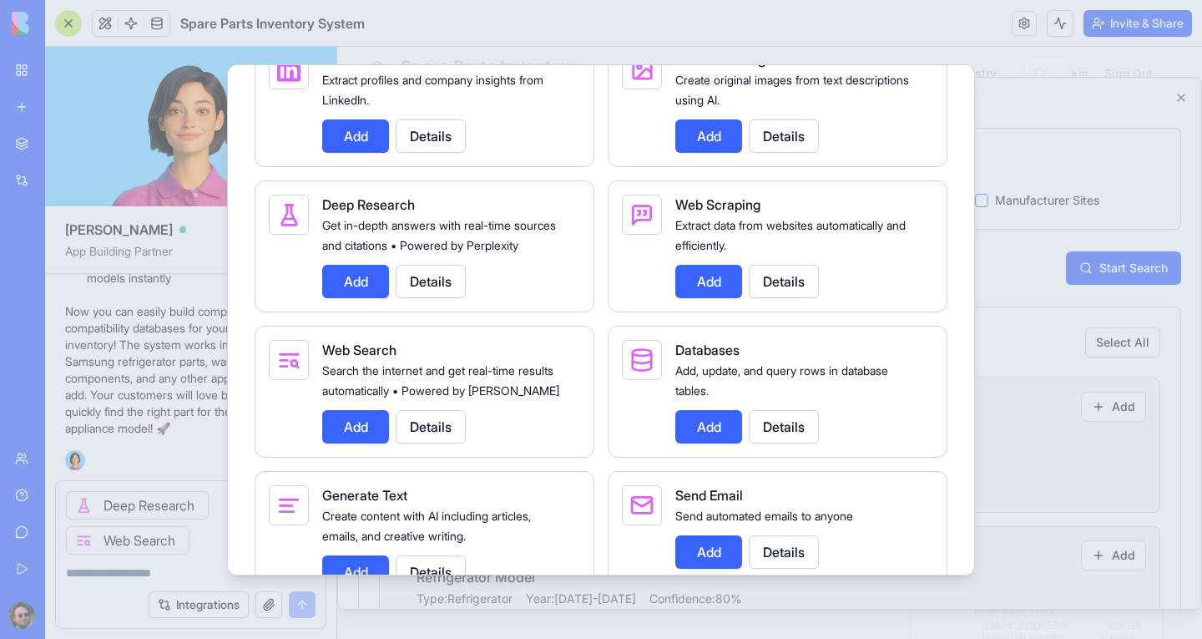
click at [703, 298] on button "Add" at bounding box center [708, 281] width 67 height 33
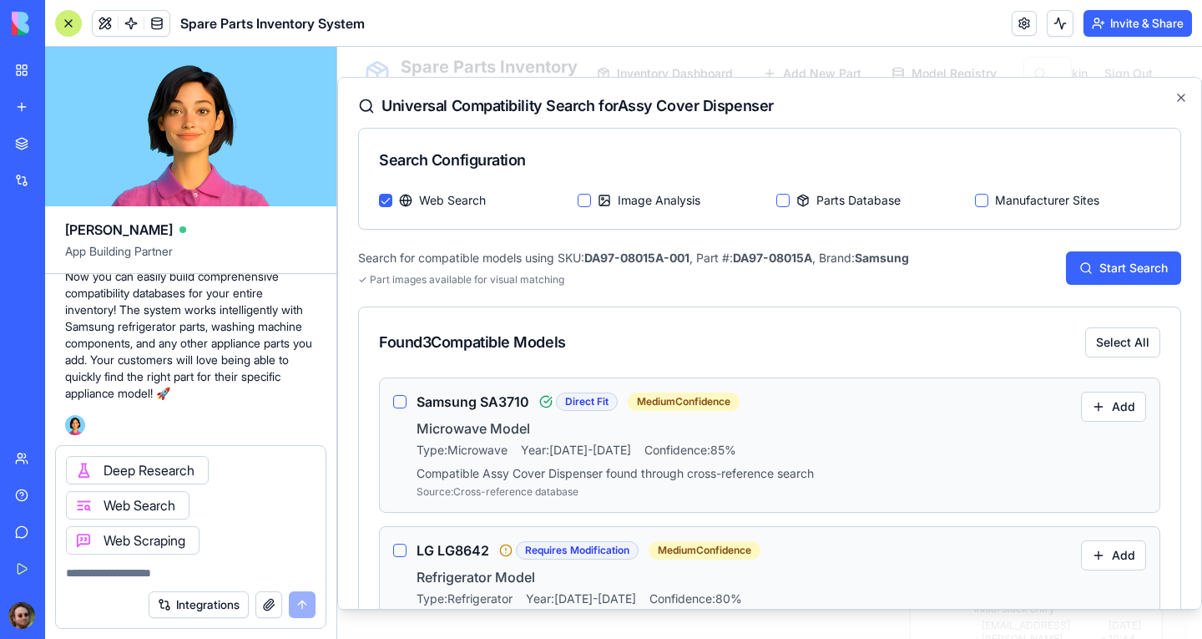
click at [159, 569] on textarea at bounding box center [191, 572] width 250 height 17
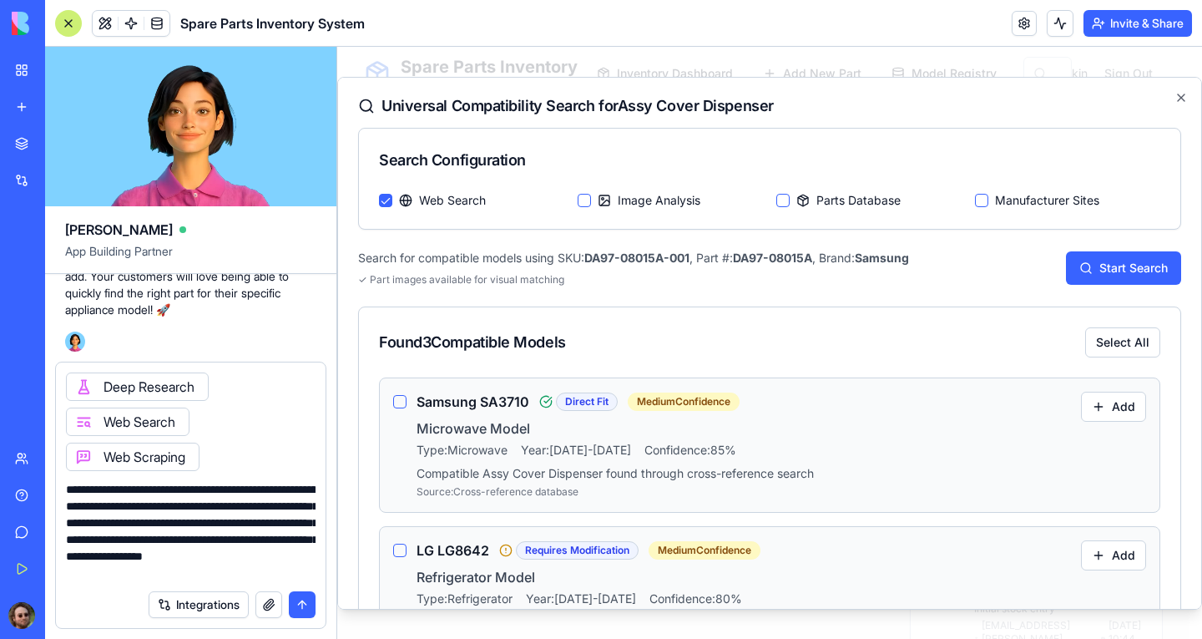
scroll to position [15, 0]
type textarea "**********"
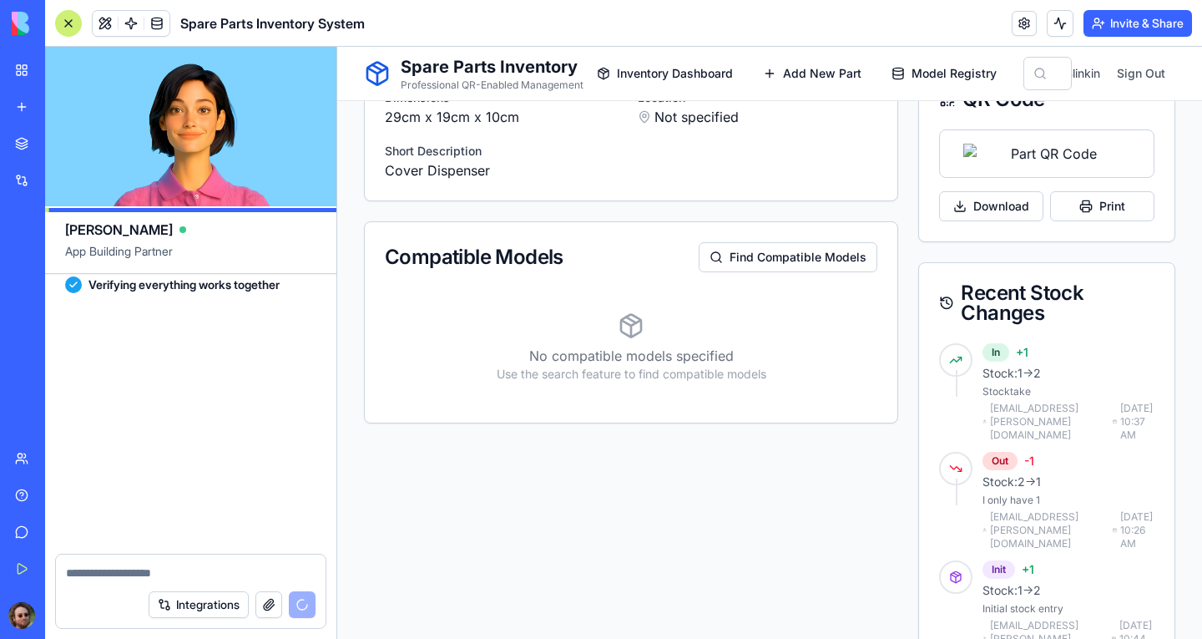
scroll to position [8828, 0]
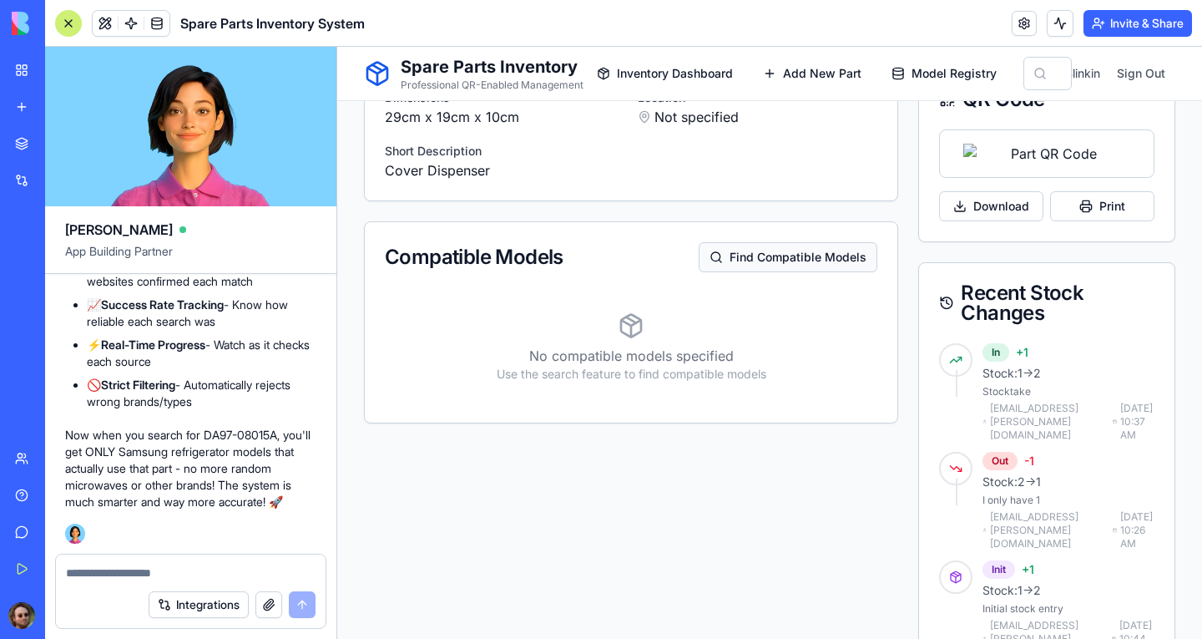
click at [741, 253] on button "Find Compatible Models" at bounding box center [788, 257] width 179 height 30
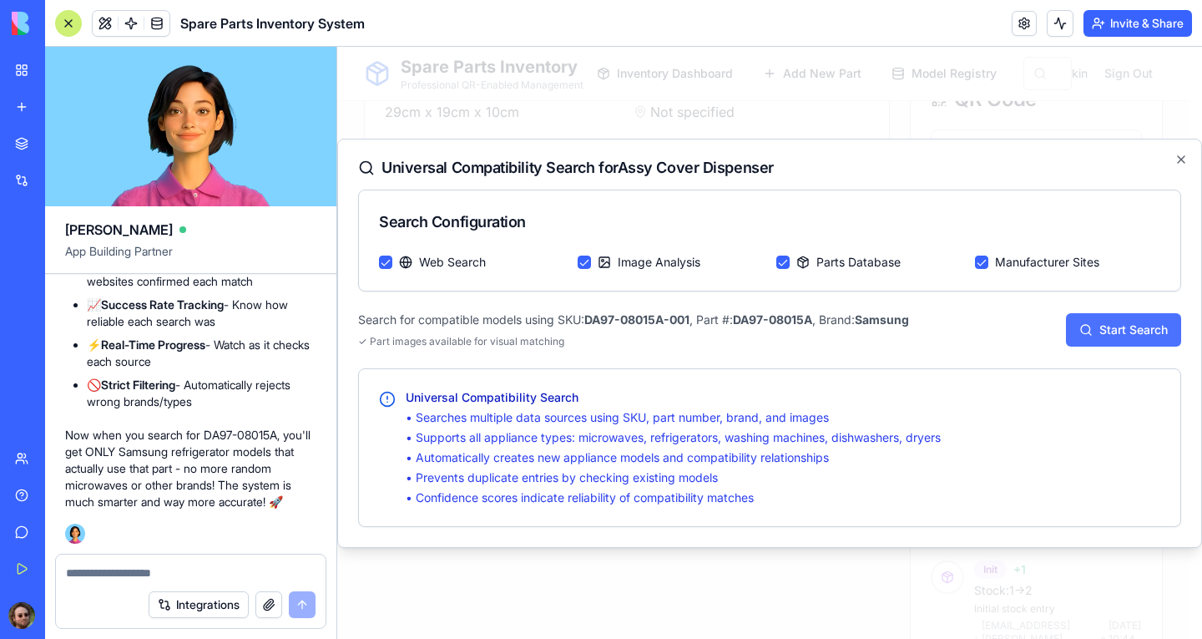
click at [1089, 331] on button "Start Search" at bounding box center [1123, 329] width 115 height 33
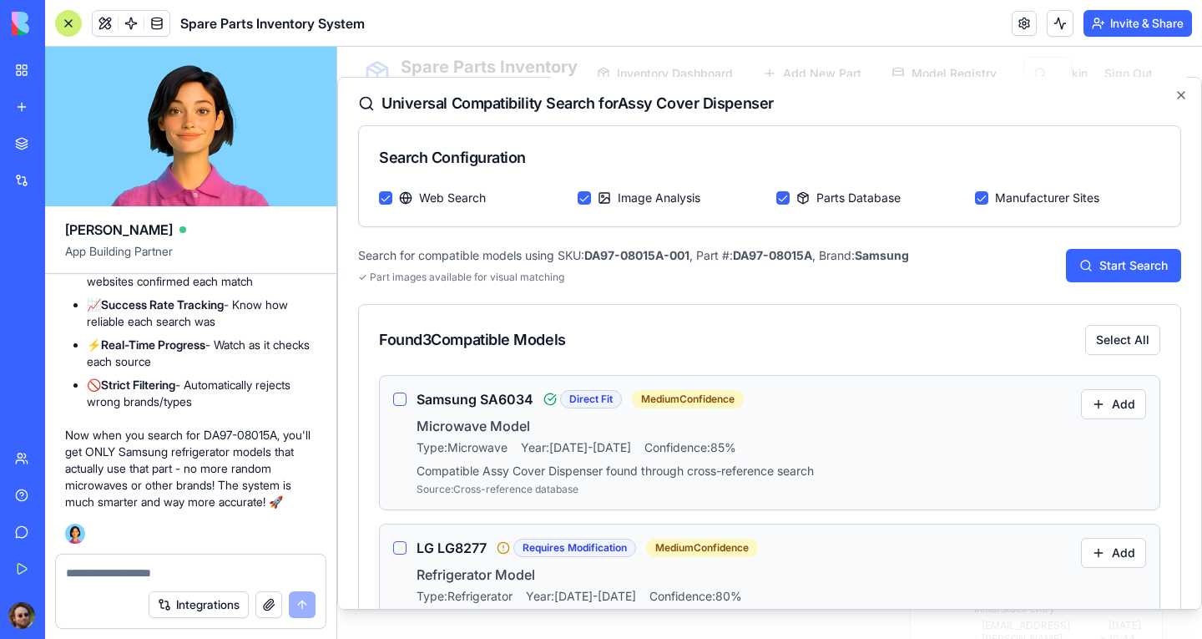
scroll to position [0, 0]
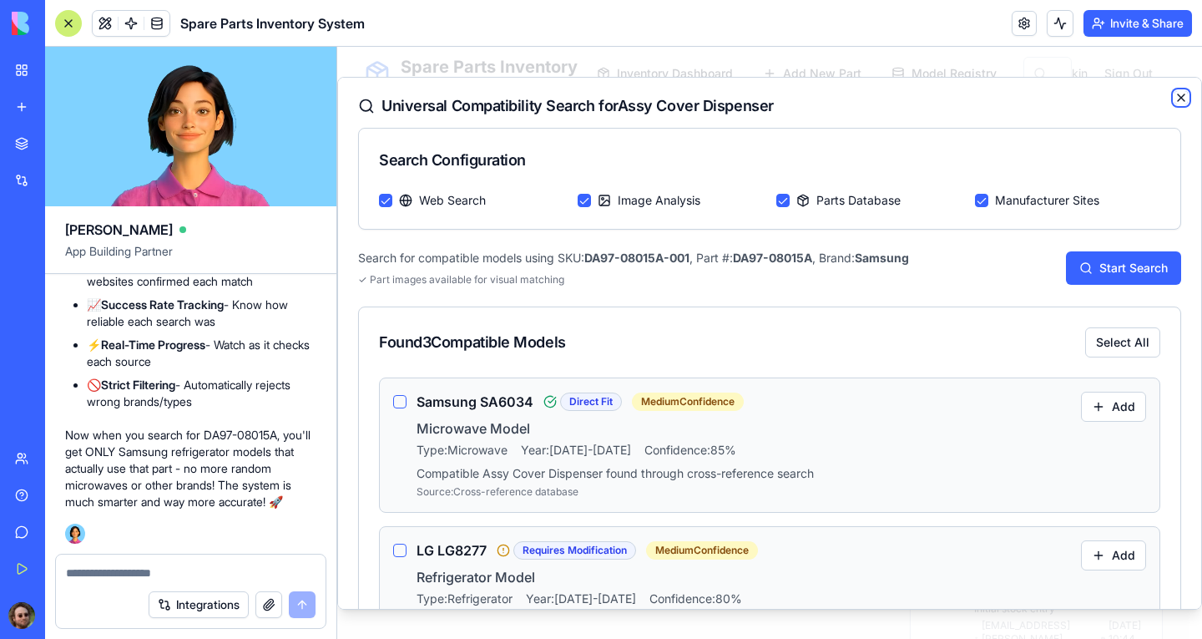
click at [1175, 97] on icon "button" at bounding box center [1181, 96] width 13 height 13
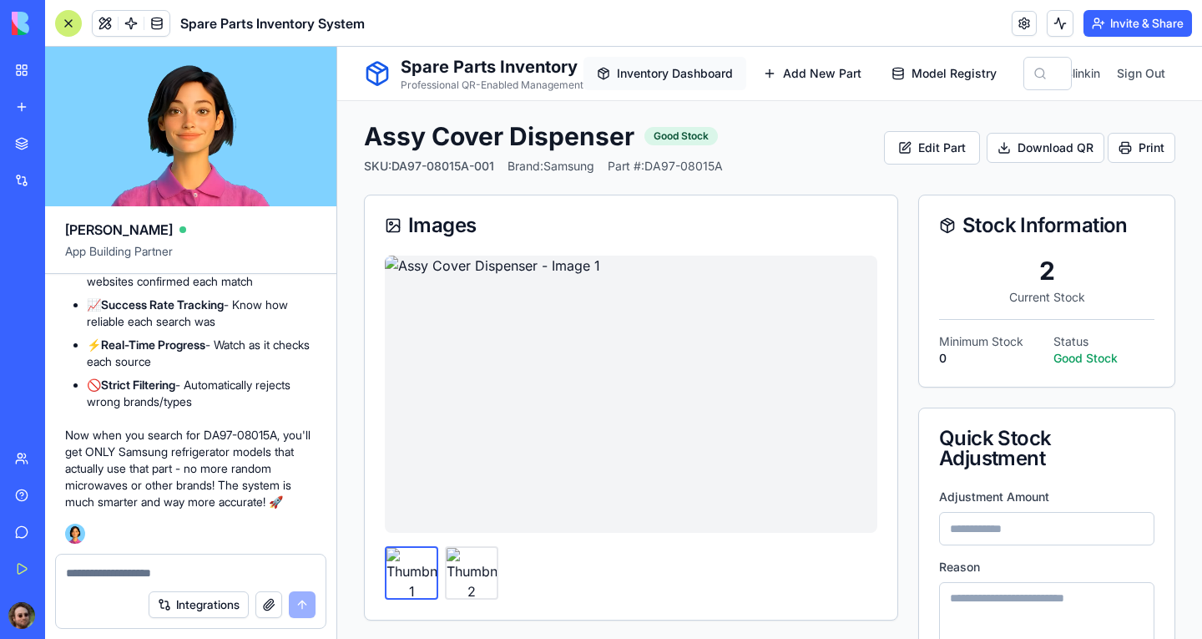
click at [660, 78] on span "Inventory Dashboard" at bounding box center [675, 73] width 116 height 17
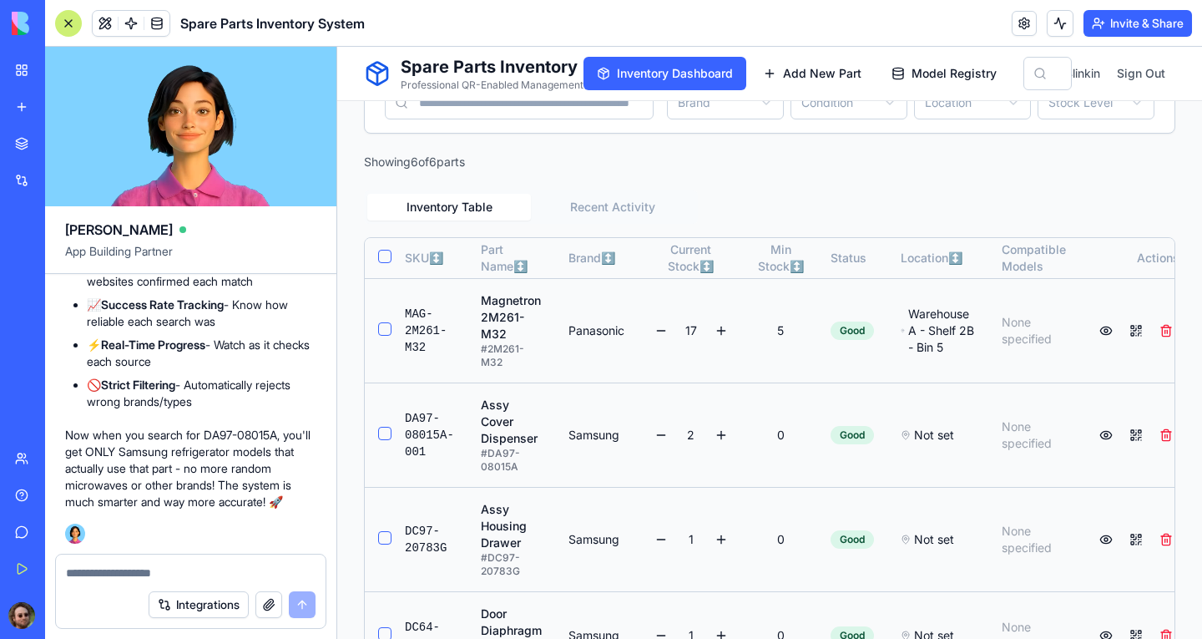
scroll to position [501, 0]
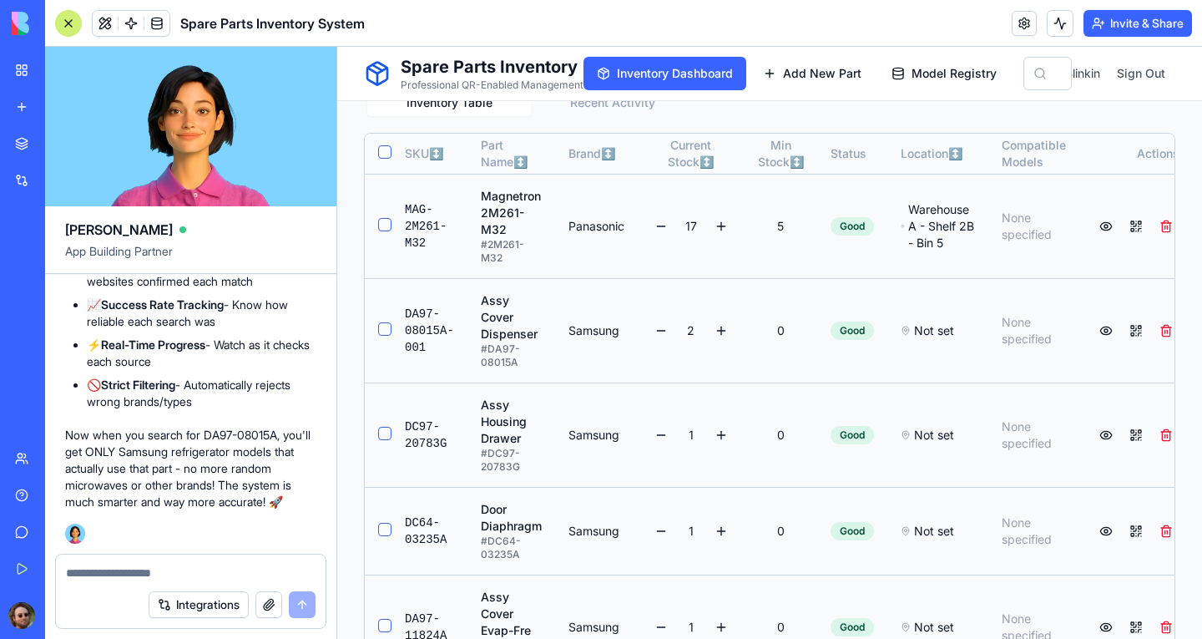
click at [1093, 444] on button at bounding box center [1106, 435] width 27 height 27
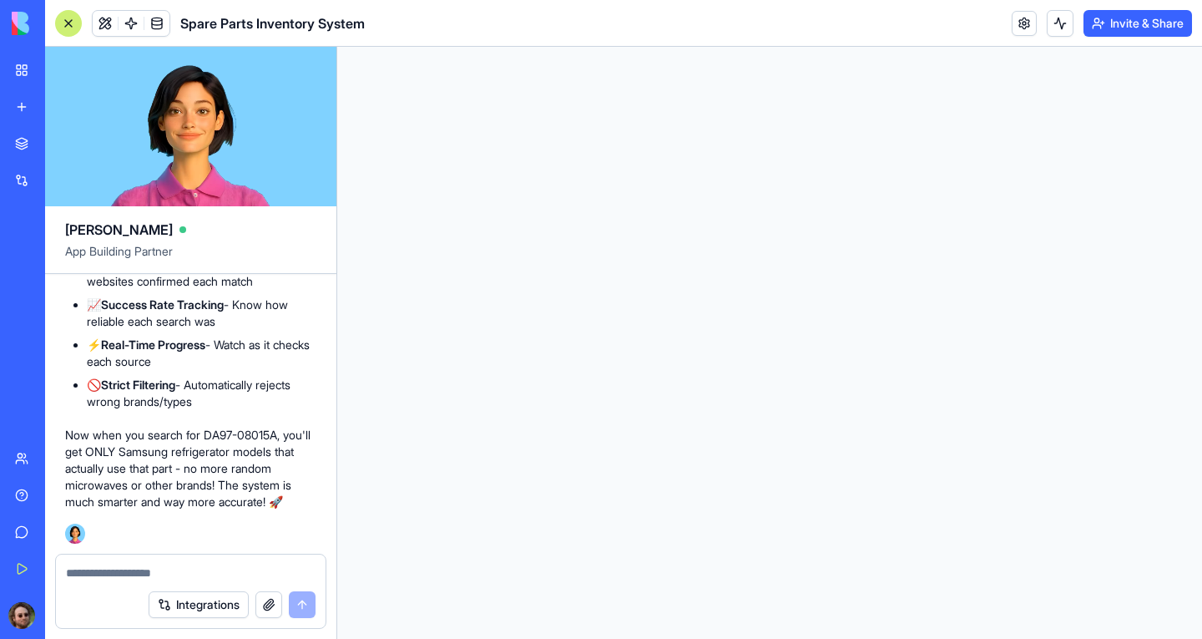
scroll to position [0, 0]
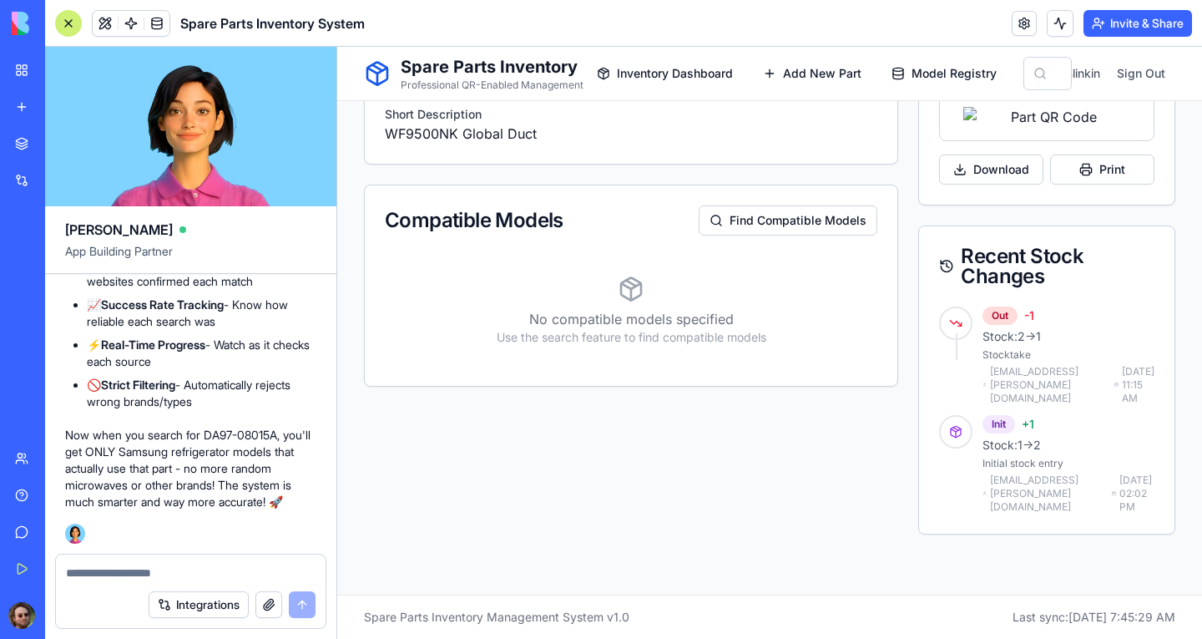
scroll to position [751, 0]
click at [772, 205] on button "Find Compatible Models" at bounding box center [788, 220] width 179 height 30
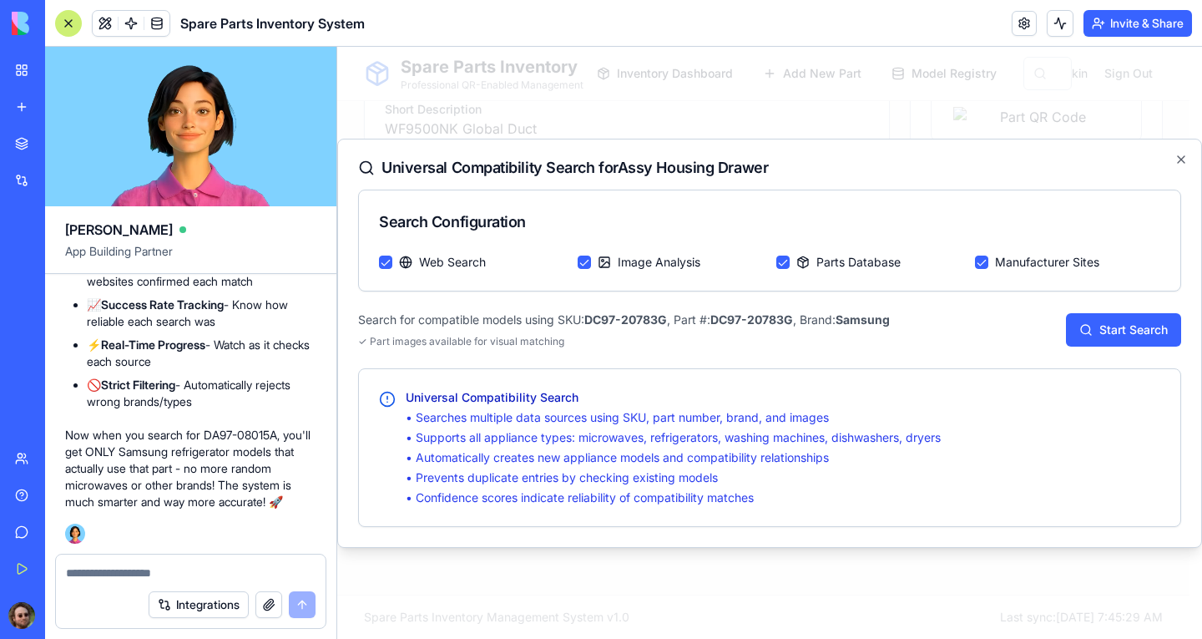
click at [587, 261] on button "Image Analysis" at bounding box center [584, 261] width 13 height 13
click at [781, 262] on button "Parts Database" at bounding box center [783, 261] width 13 height 13
click at [990, 258] on div "Manufacturer Sites" at bounding box center [1067, 262] width 185 height 17
click at [980, 261] on button "Manufacturer Sites" at bounding box center [981, 261] width 13 height 13
click at [1131, 332] on button "Start Search" at bounding box center [1123, 329] width 115 height 33
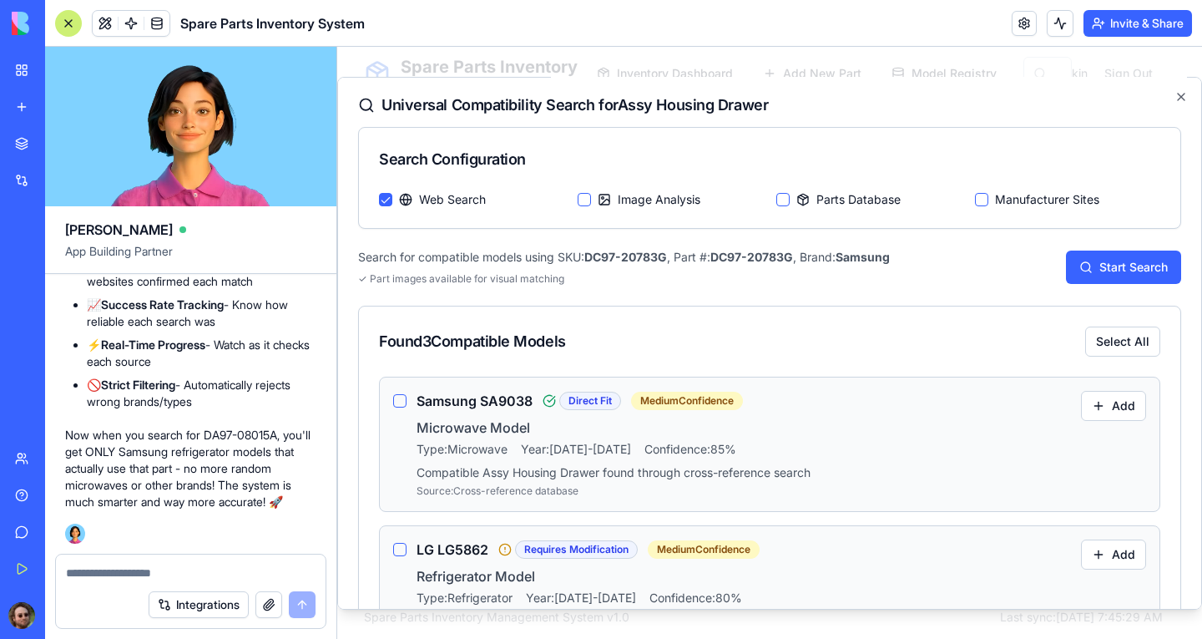
scroll to position [0, 0]
click at [167, 578] on textarea at bounding box center [191, 572] width 250 height 17
click at [206, 605] on button "Integrations" at bounding box center [199, 604] width 100 height 27
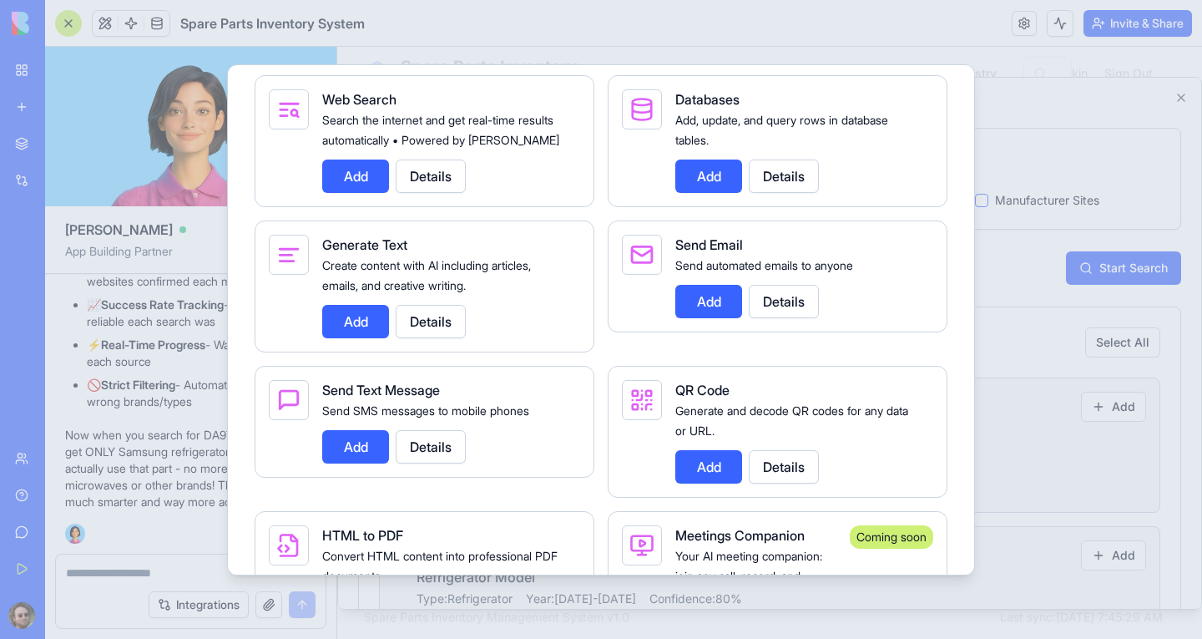
scroll to position [2672, 0]
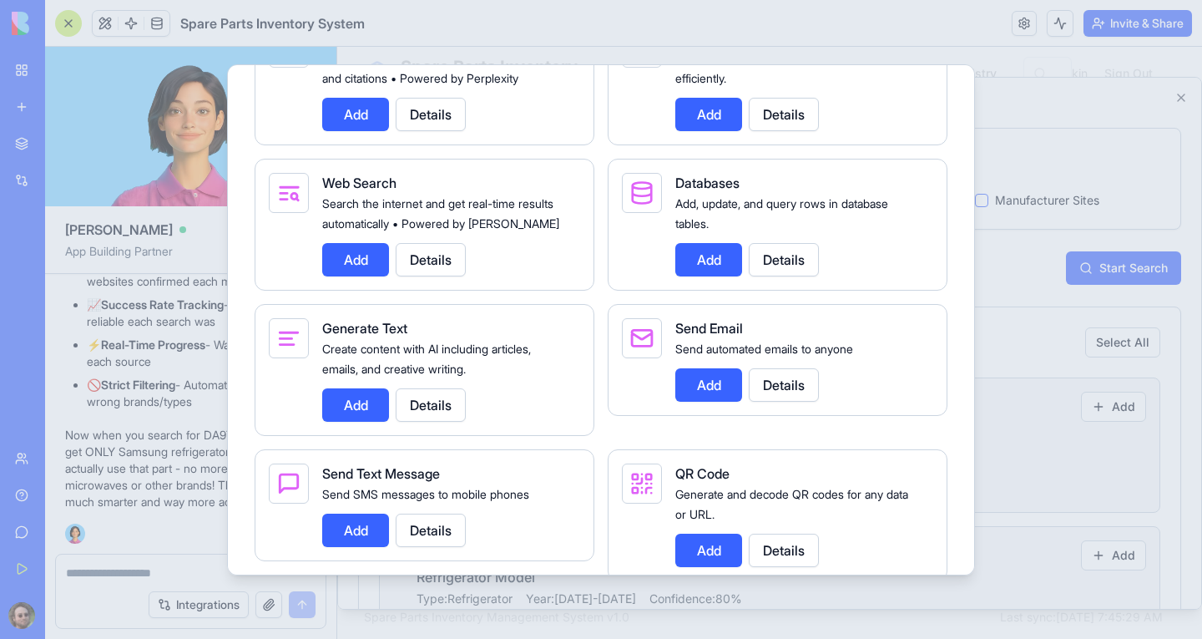
click at [424, 276] on button "Details" at bounding box center [431, 259] width 70 height 33
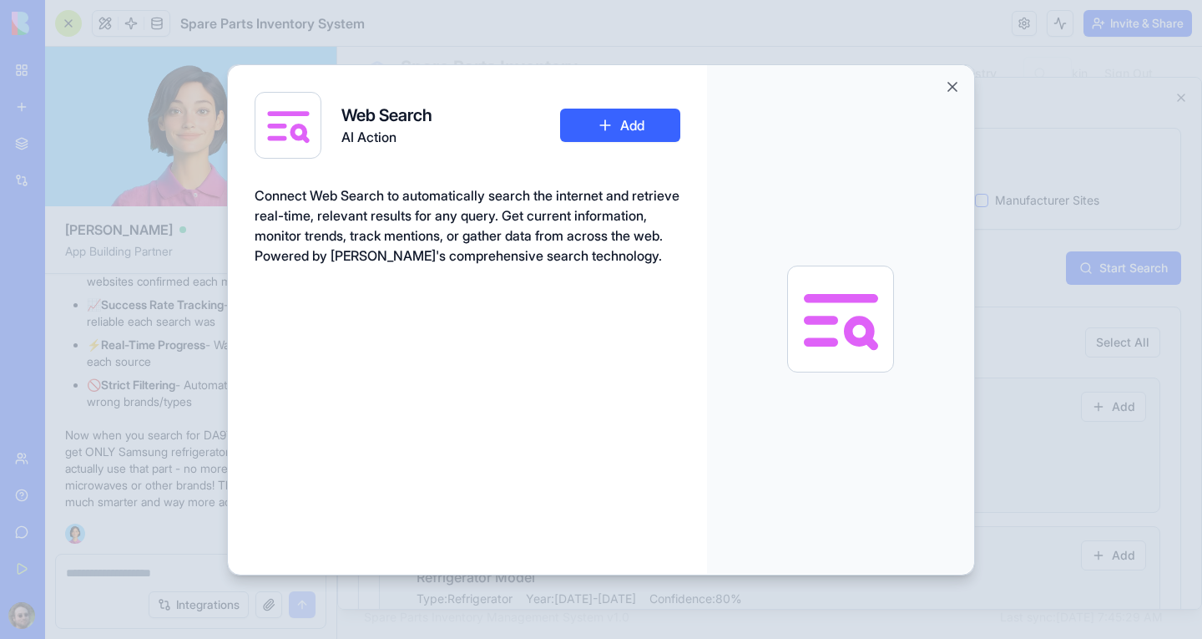
click at [615, 122] on button "Add" at bounding box center [620, 125] width 120 height 33
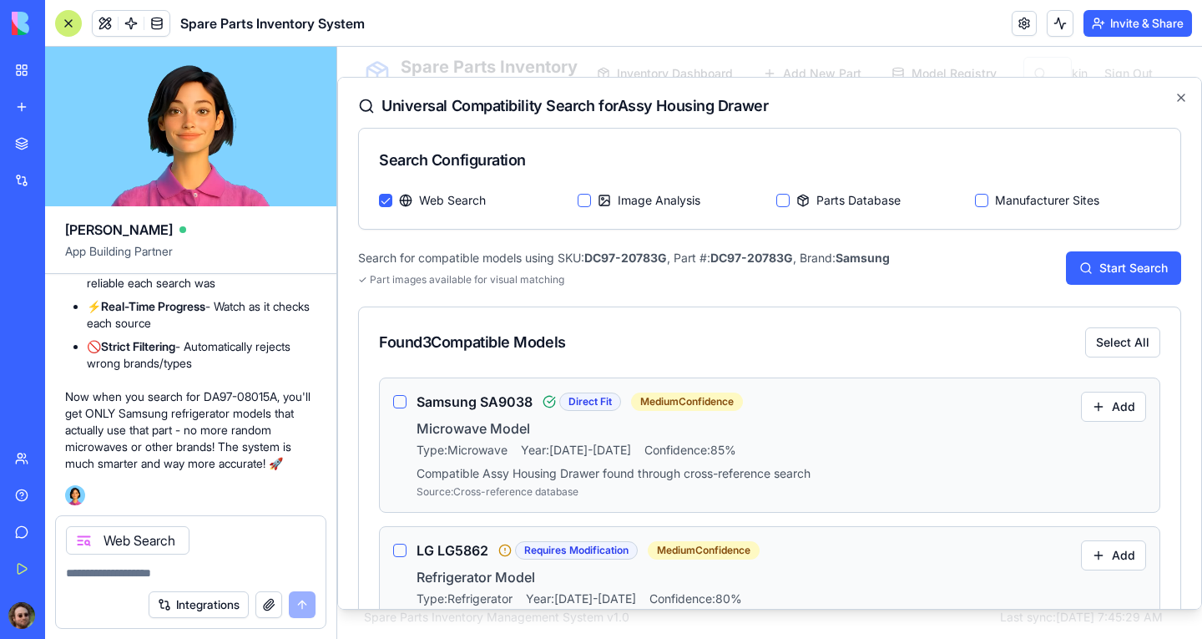
click at [154, 574] on textarea at bounding box center [191, 572] width 250 height 17
click at [114, 569] on textarea at bounding box center [191, 572] width 250 height 17
click at [1175, 99] on icon "button" at bounding box center [1181, 96] width 13 height 13
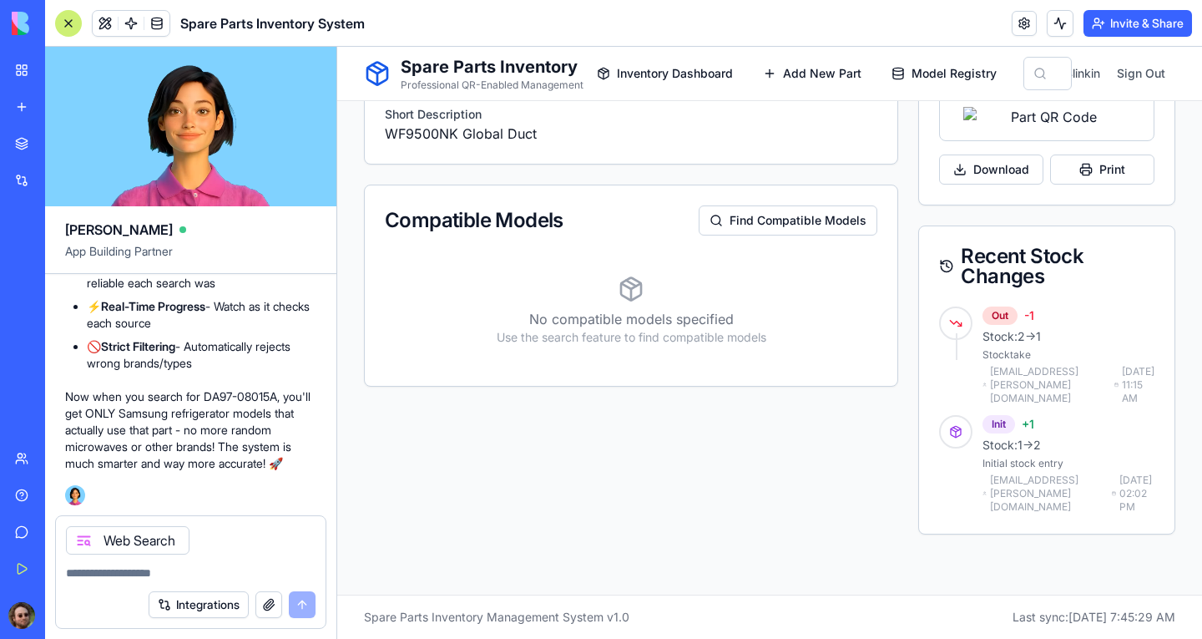
click at [182, 601] on button "Integrations" at bounding box center [199, 604] width 100 height 27
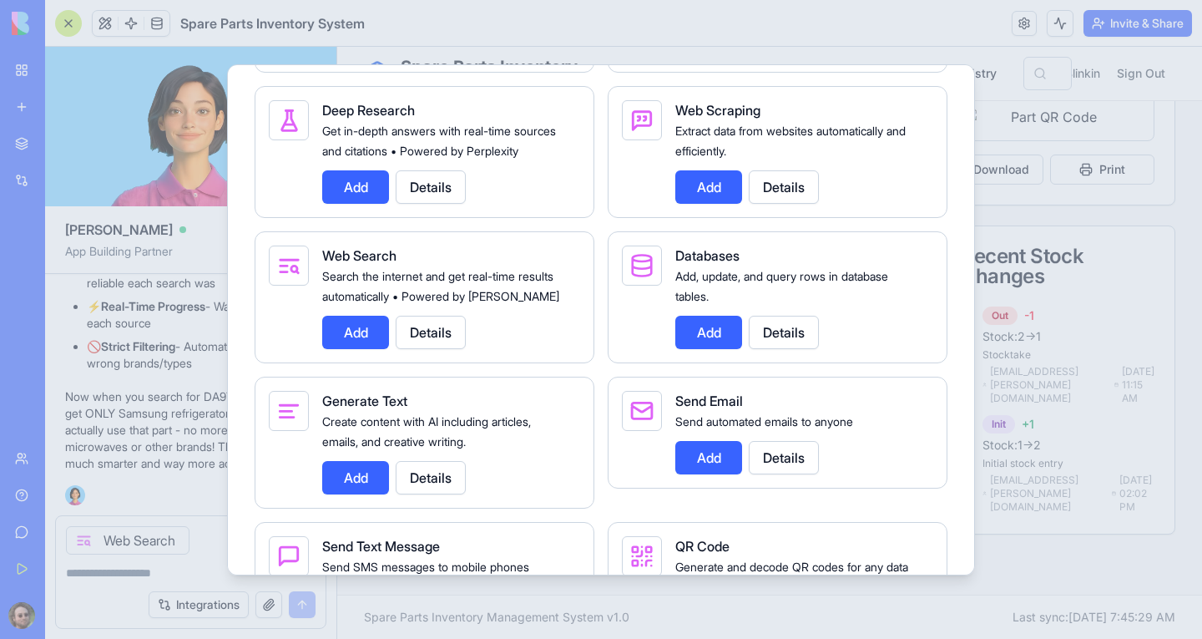
scroll to position [2505, 0]
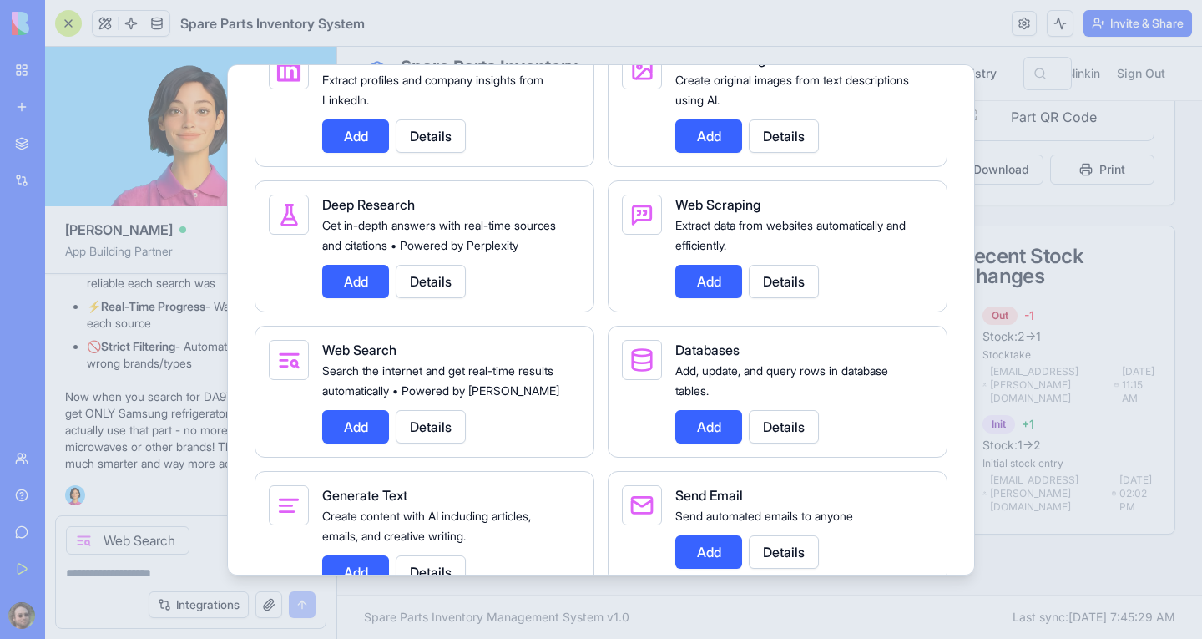
click at [798, 298] on button "Details" at bounding box center [784, 281] width 70 height 33
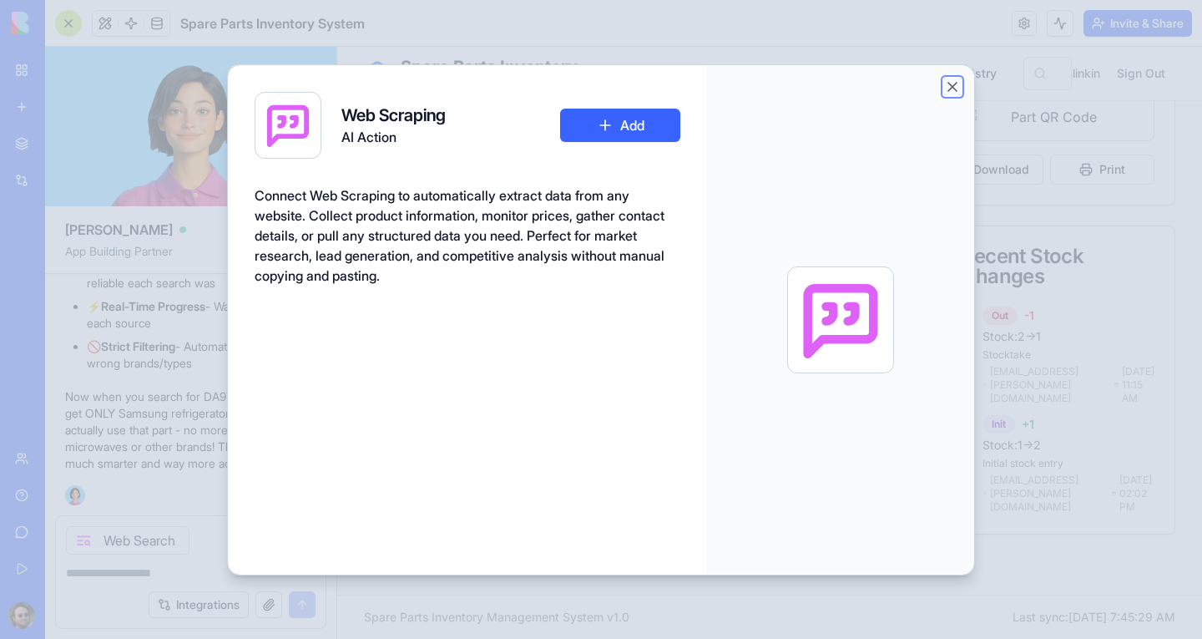
click at [949, 83] on button "Close" at bounding box center [952, 86] width 17 height 17
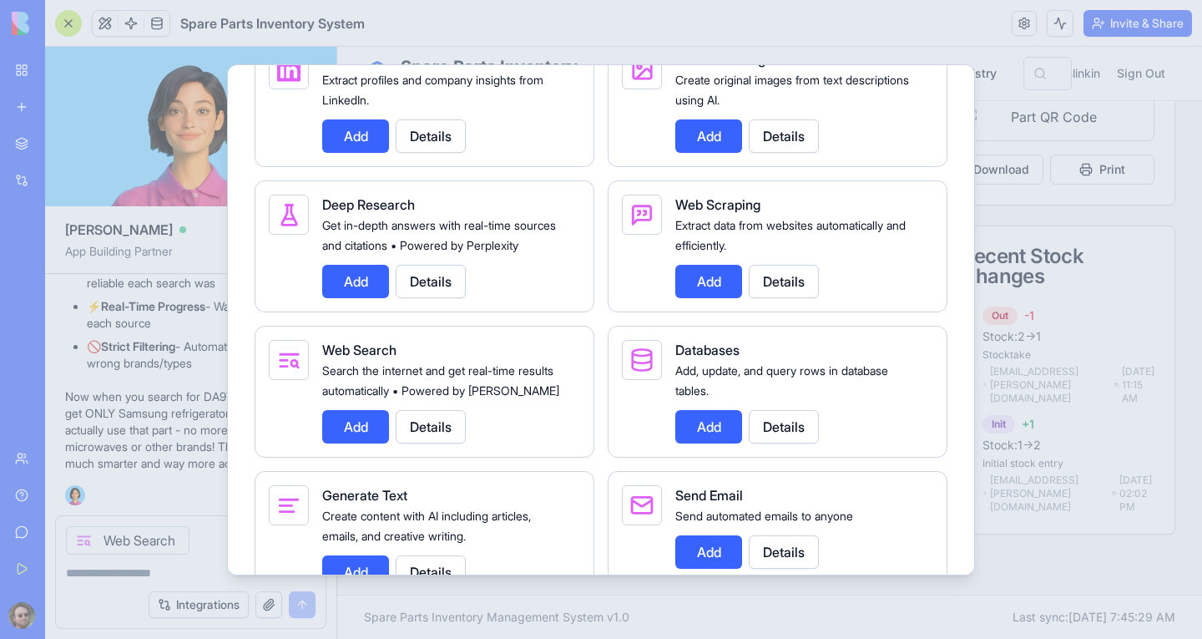
click at [455, 298] on button "Details" at bounding box center [431, 281] width 70 height 33
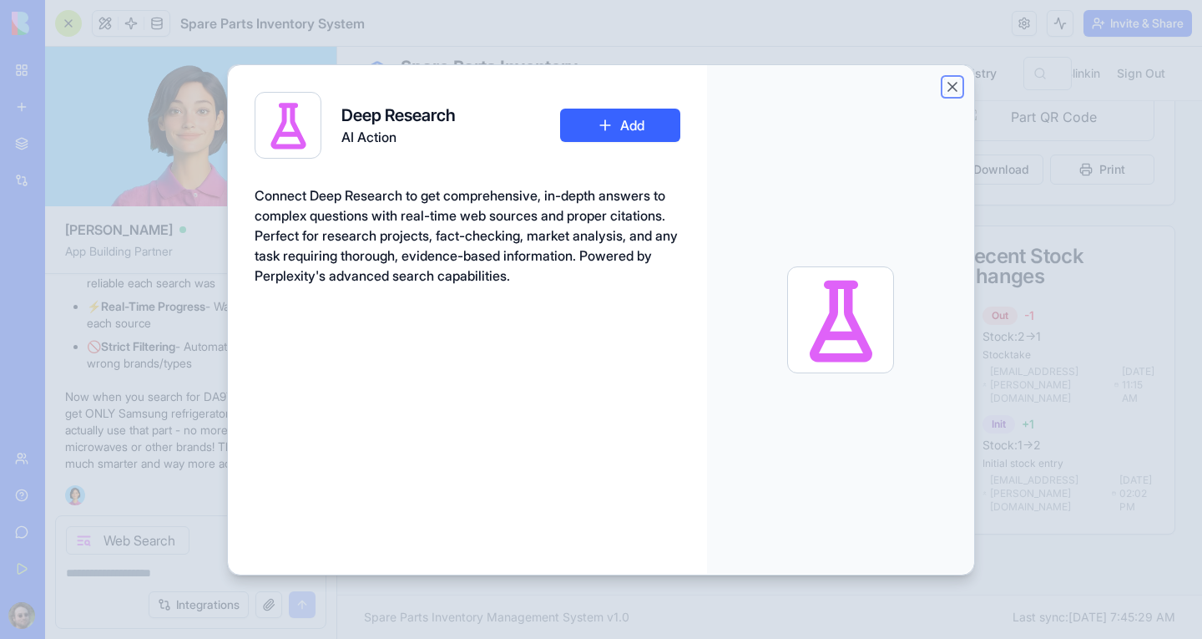
click at [953, 88] on button "Close" at bounding box center [952, 86] width 17 height 17
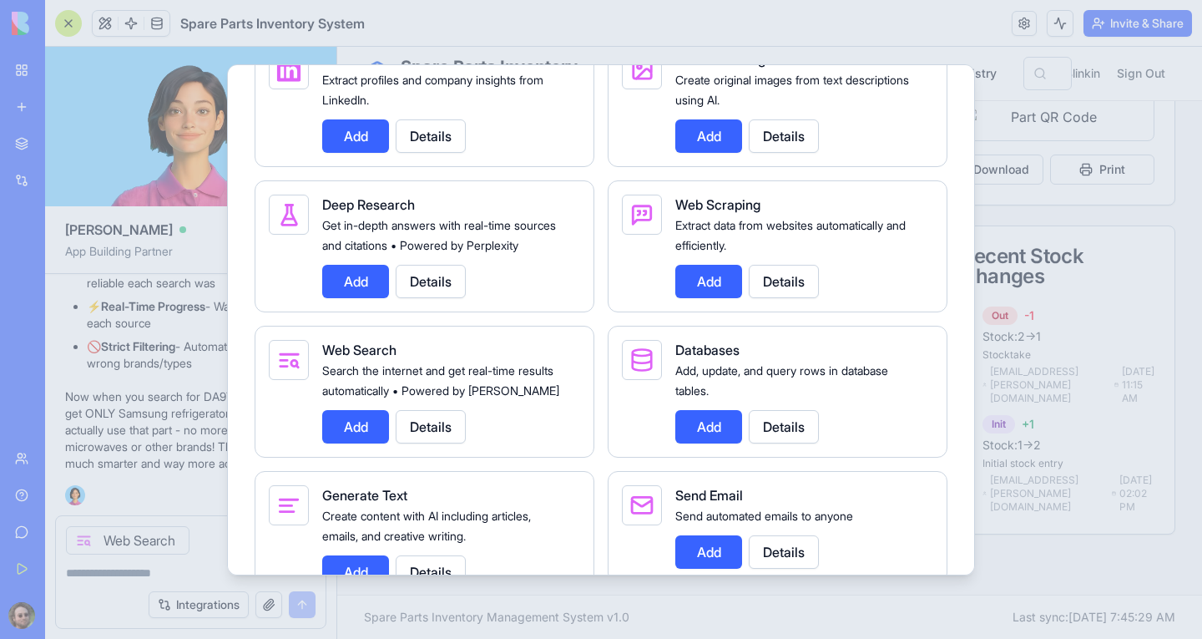
click at [134, 567] on div at bounding box center [601, 319] width 1202 height 639
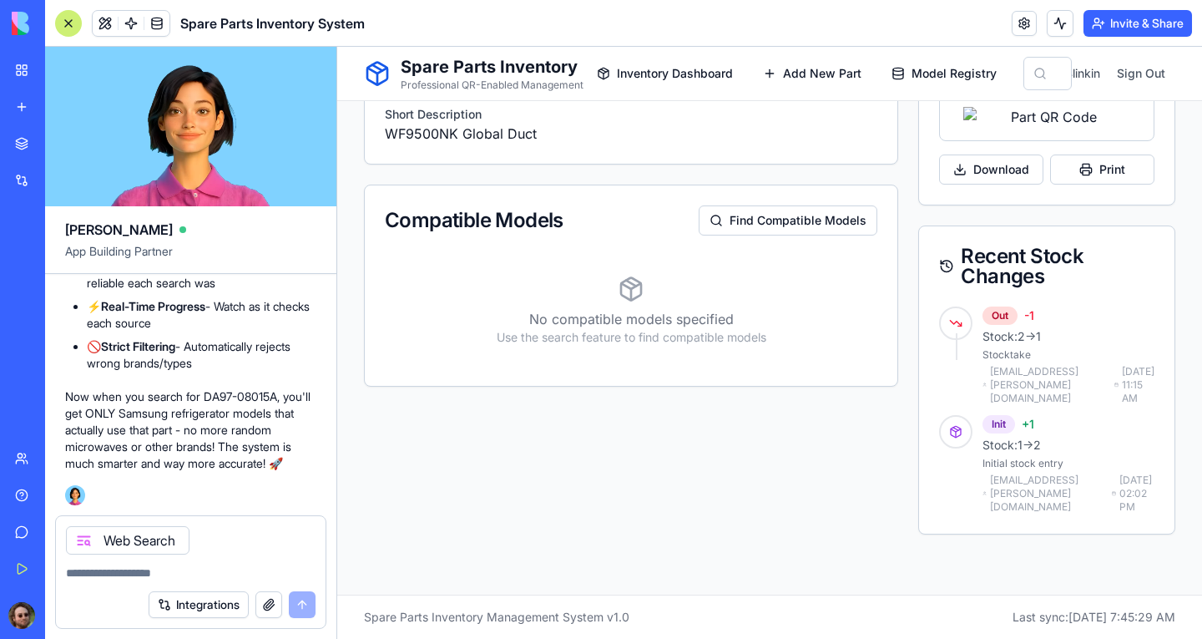
click at [109, 575] on textarea at bounding box center [191, 572] width 250 height 17
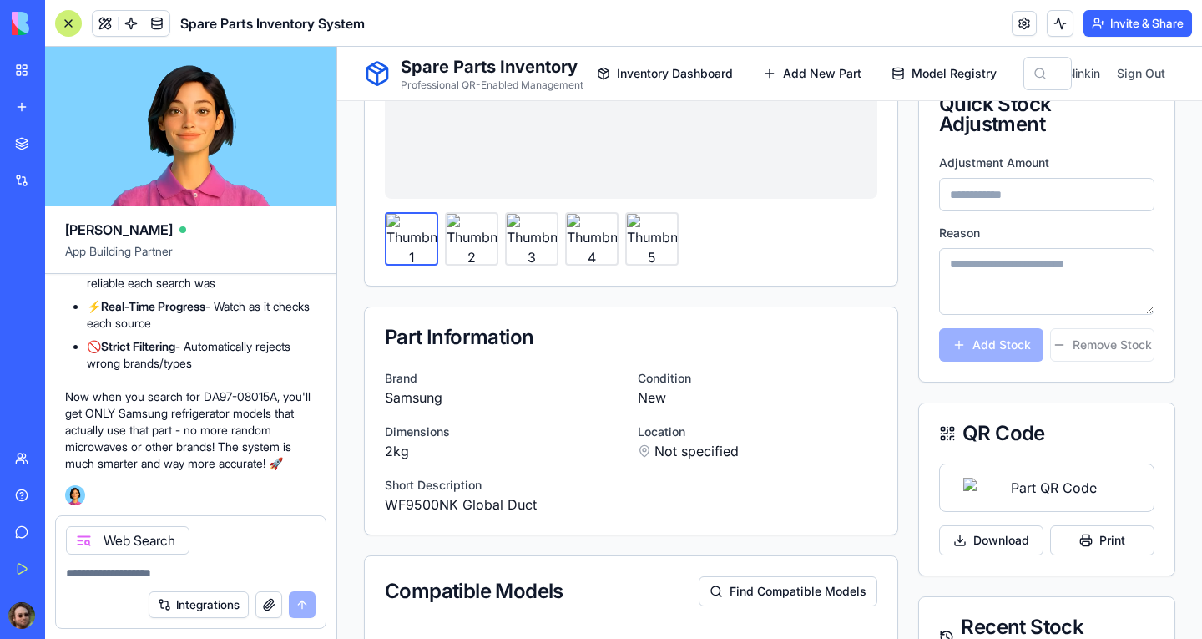
scroll to position [0, 0]
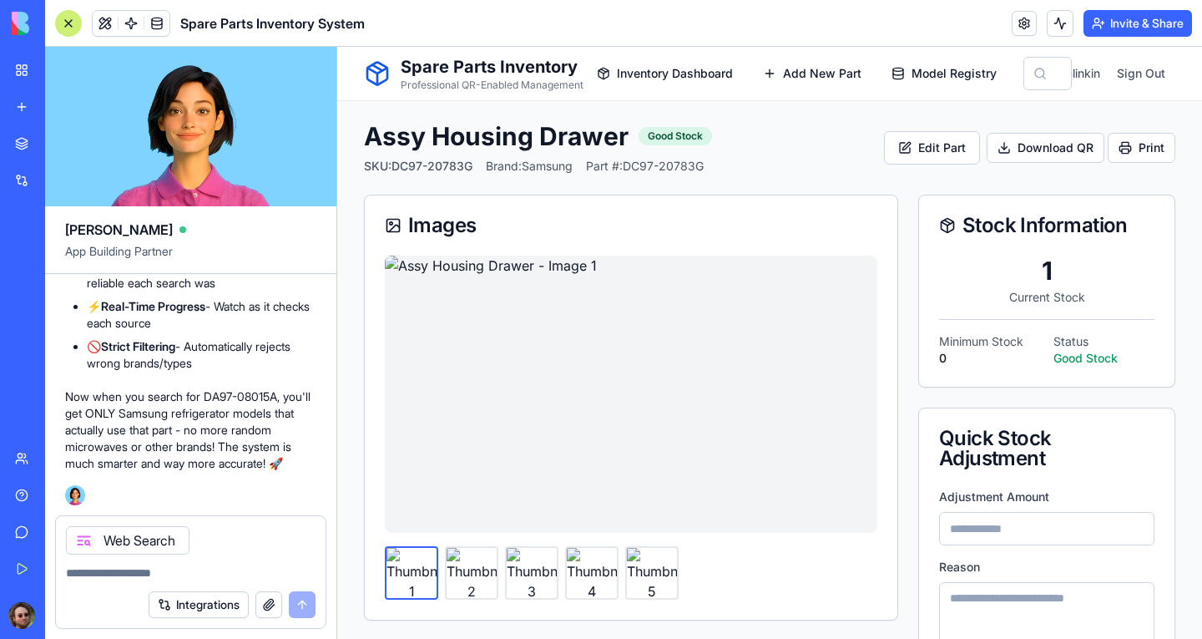
click at [278, 600] on button "button" at bounding box center [268, 604] width 27 height 27
click at [220, 601] on button "Integrations" at bounding box center [199, 604] width 100 height 27
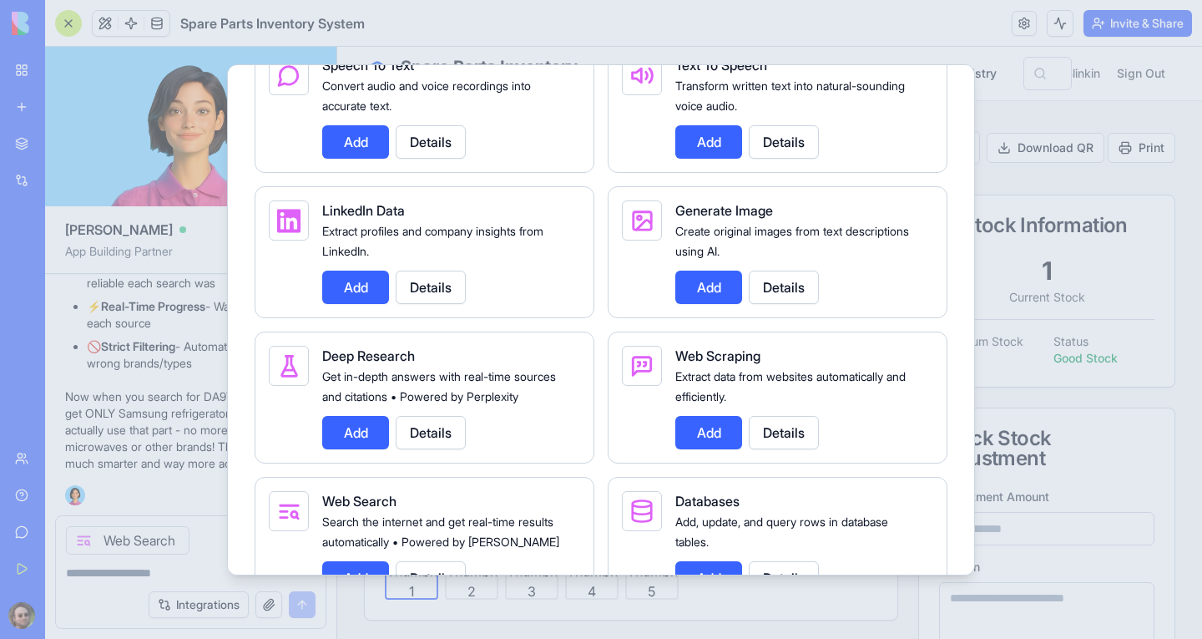
scroll to position [2338, 0]
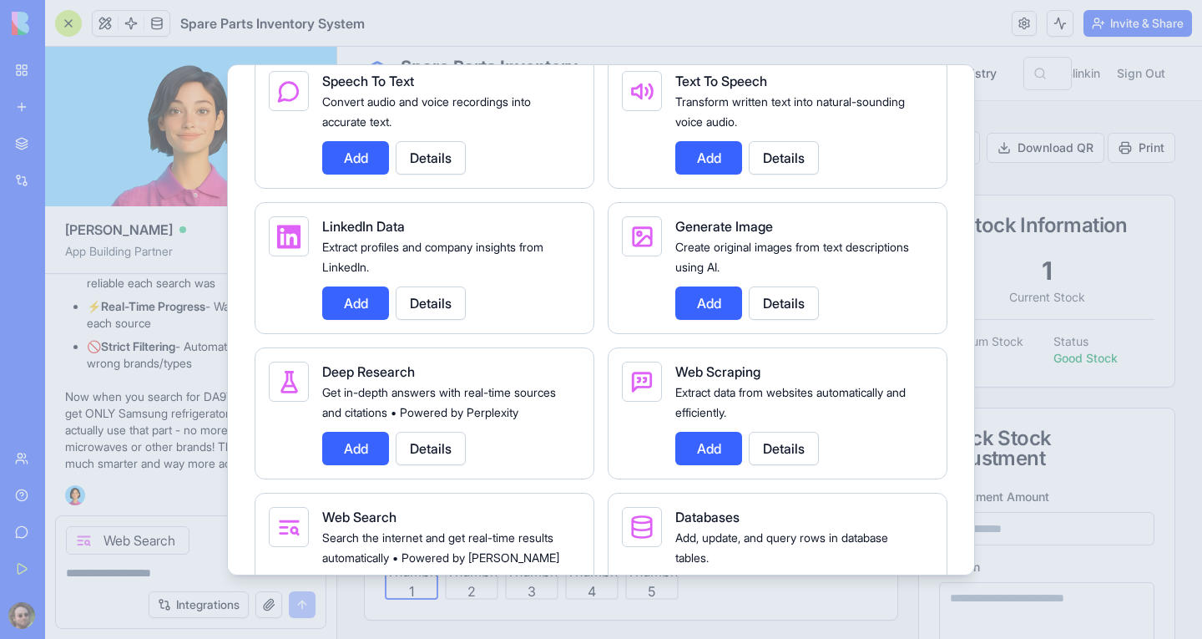
click at [129, 563] on div at bounding box center [601, 319] width 1202 height 639
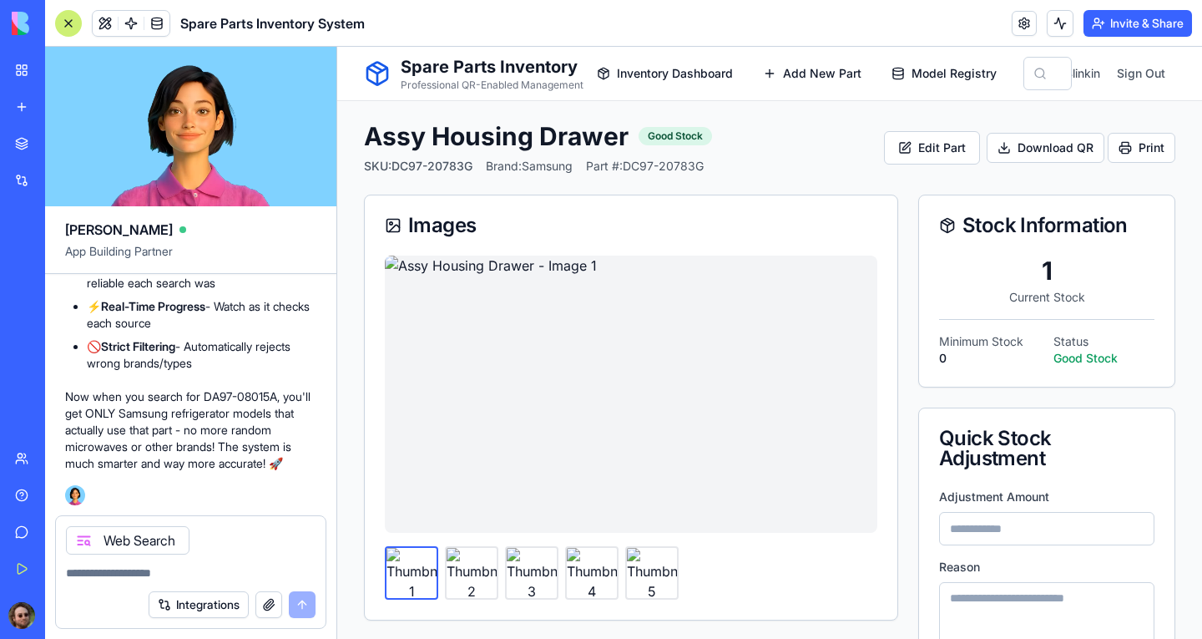
click at [116, 571] on textarea at bounding box center [191, 572] width 250 height 17
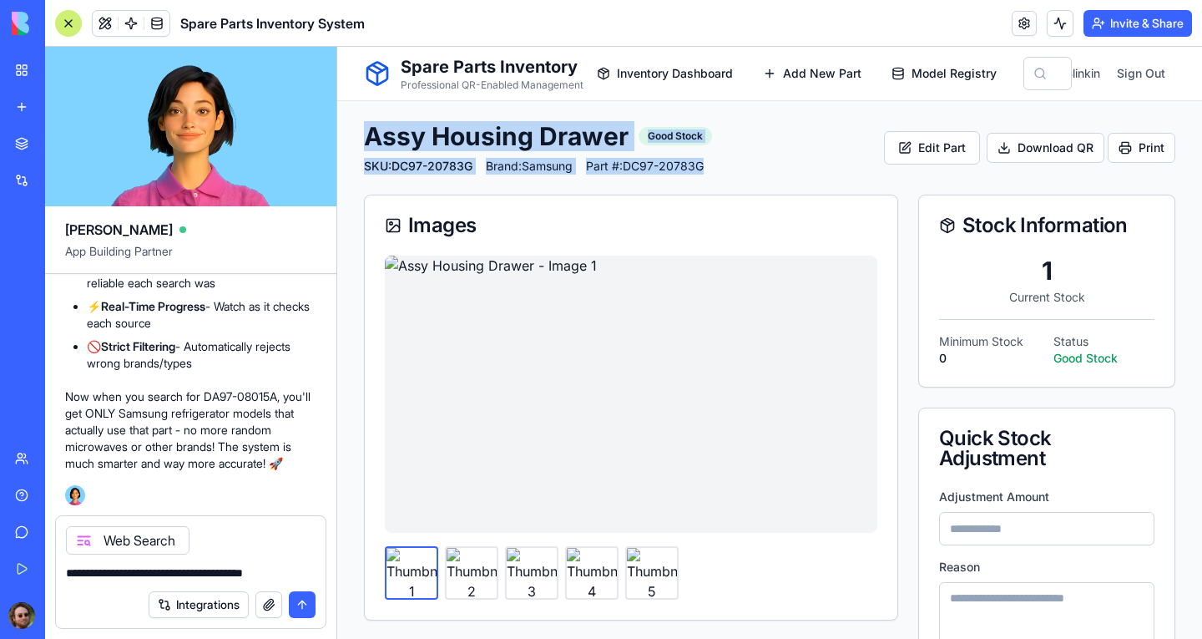
drag, startPoint x: 370, startPoint y: 135, endPoint x: 714, endPoint y: 165, distance: 345.3
click at [714, 165] on div "Assy Housing Drawer Good Stock SKU: DC97-20783G Brand: Samsung Part #: DC97-207…" at bounding box center [770, 147] width 812 height 53
copy div "Assy Housing Drawer Good Stock SKU: DC97-20783G Brand: Samsung Part #: DC97-207…"
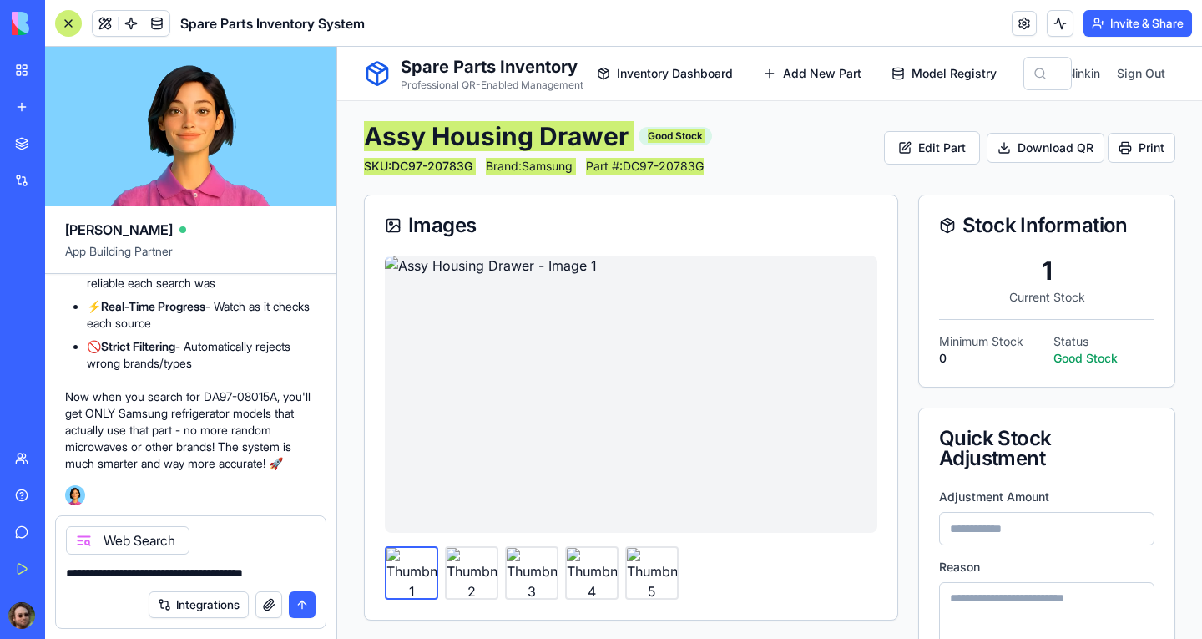
click at [301, 576] on textarea "**********" at bounding box center [191, 572] width 250 height 17
paste textarea "**********"
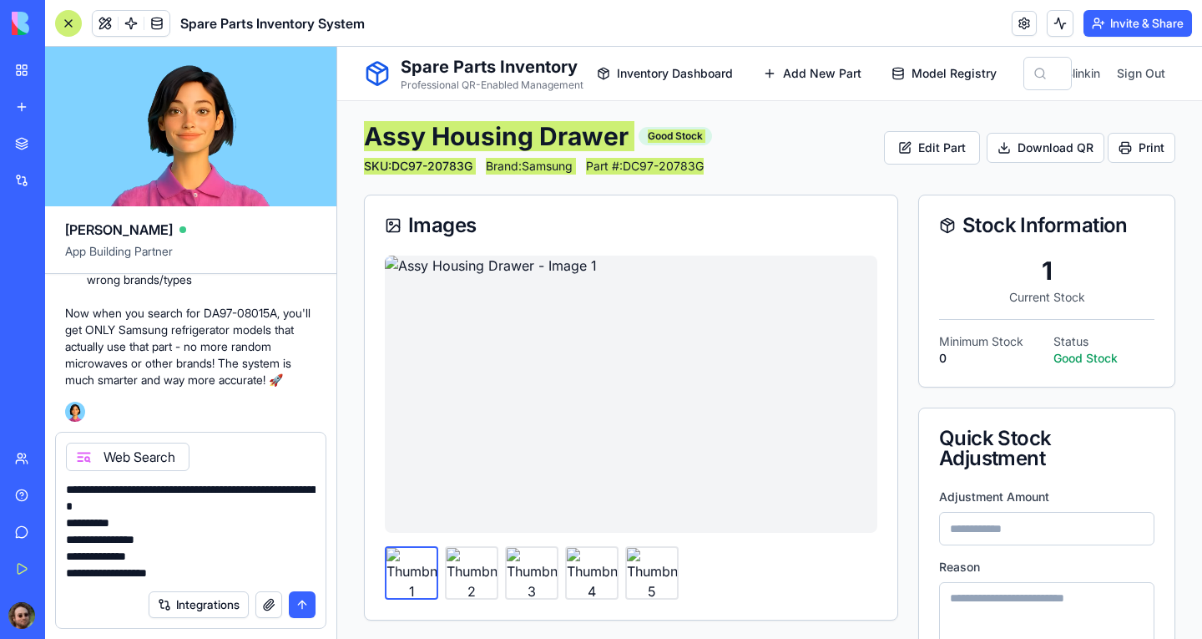
drag, startPoint x: 139, startPoint y: 528, endPoint x: 67, endPoint y: 531, distance: 71.9
click at [68, 531] on textarea "**********" at bounding box center [191, 531] width 250 height 100
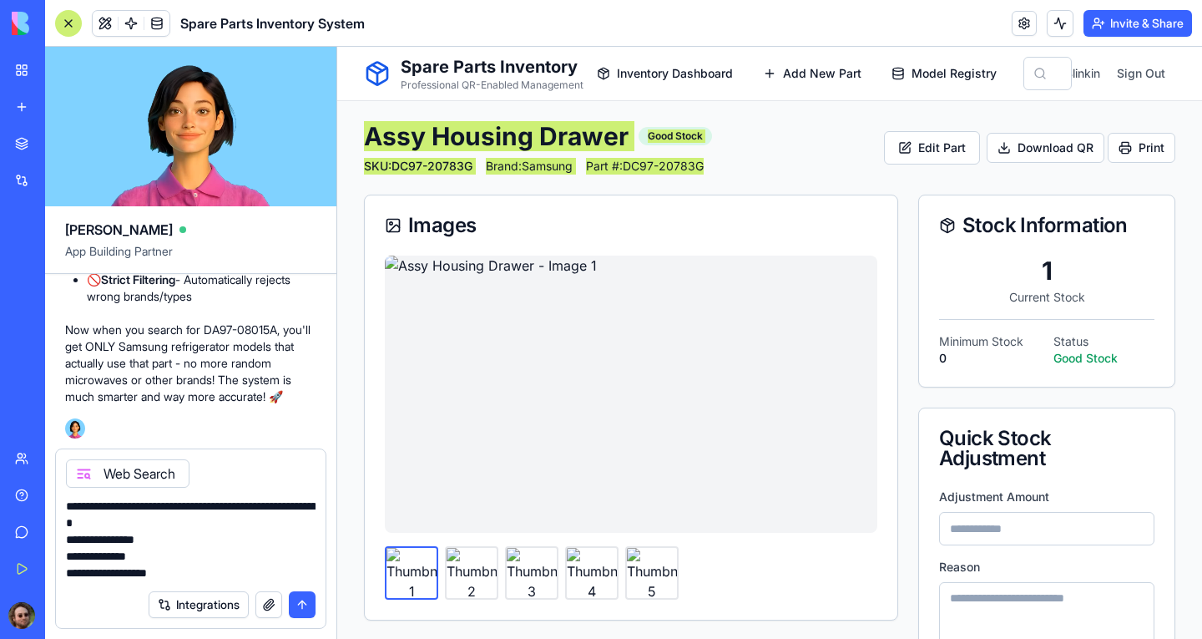
type textarea "**********"
click at [300, 604] on button "submit" at bounding box center [302, 604] width 27 height 27
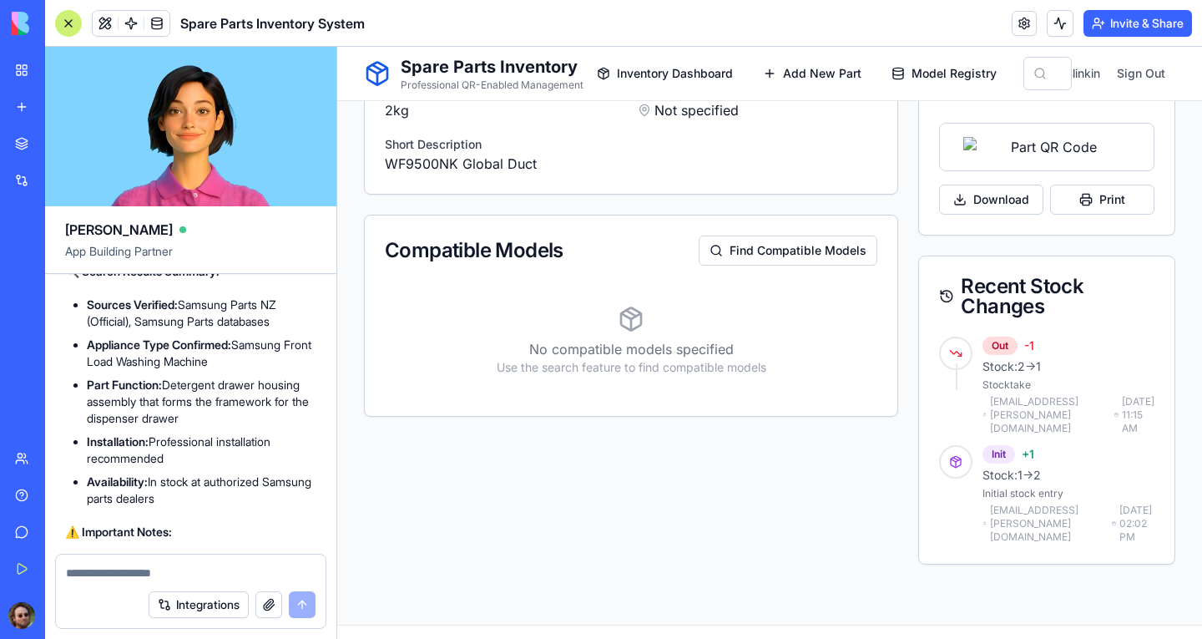
scroll to position [751, 0]
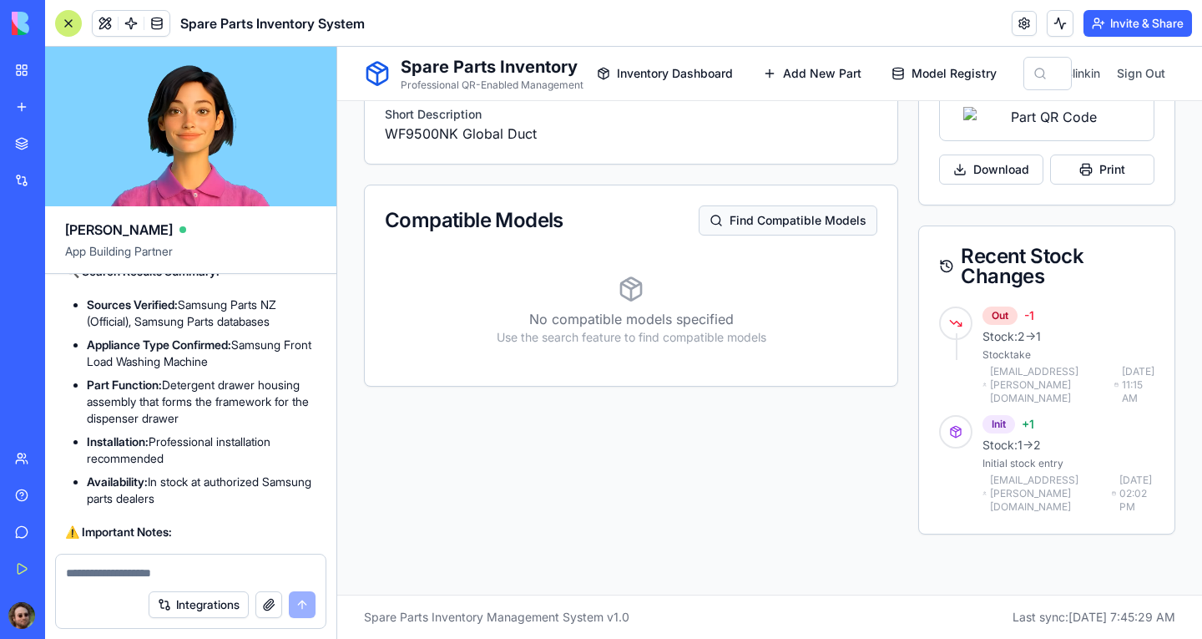
click at [746, 205] on button "Find Compatible Models" at bounding box center [788, 220] width 179 height 30
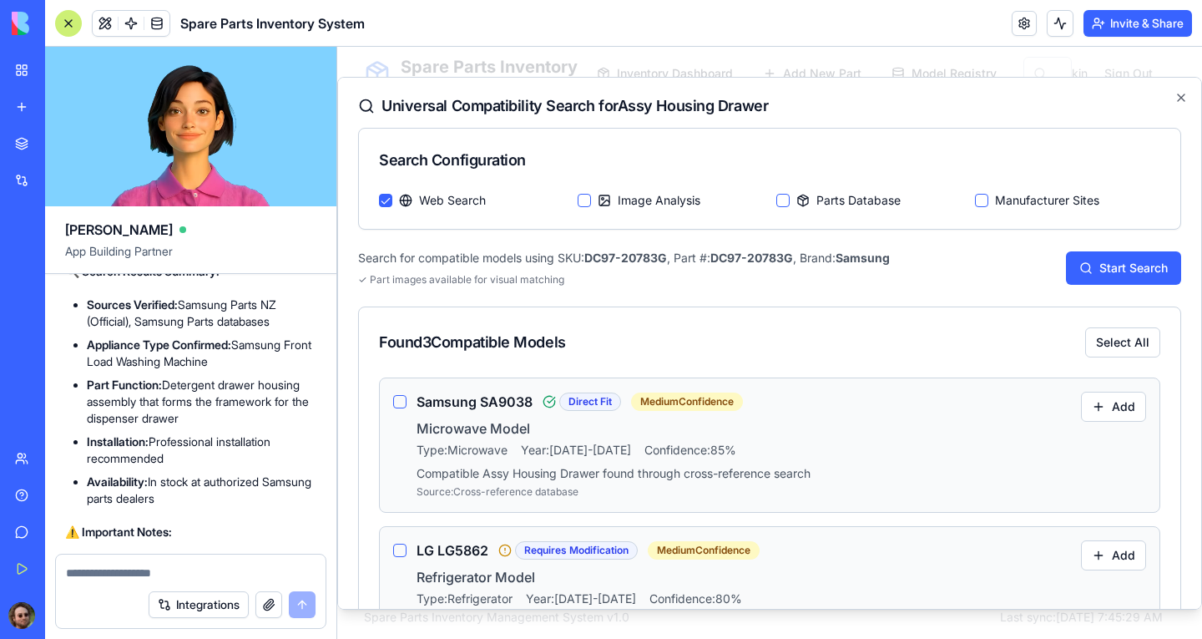
scroll to position [0, 0]
click at [1175, 96] on icon "button" at bounding box center [1181, 96] width 13 height 13
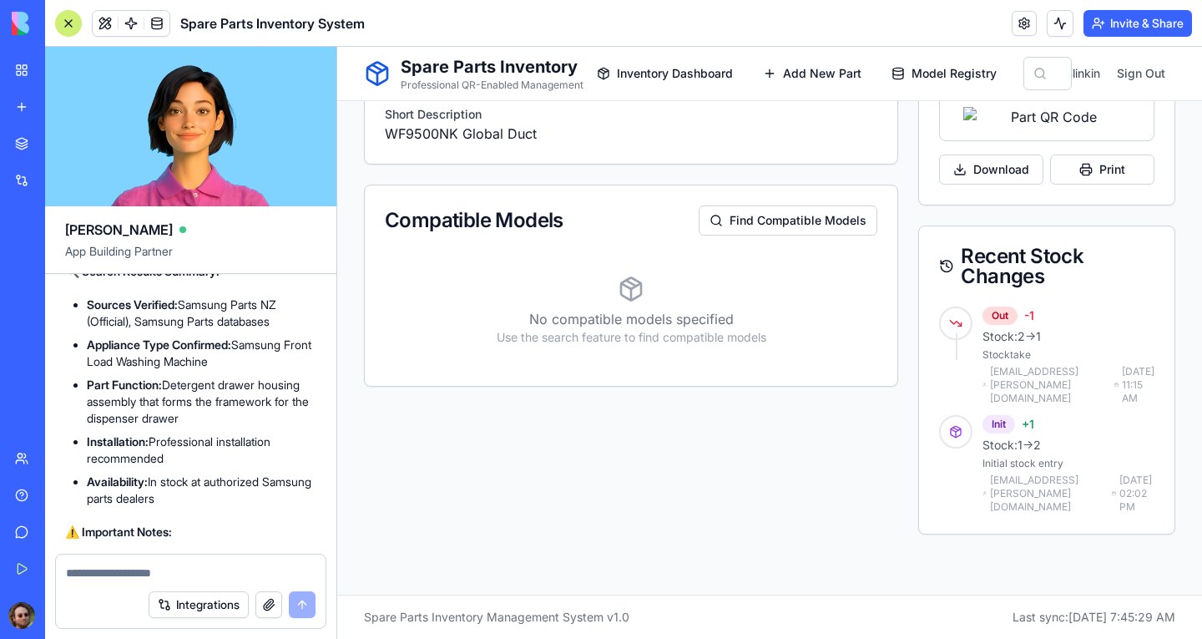
scroll to position [9426, 0]
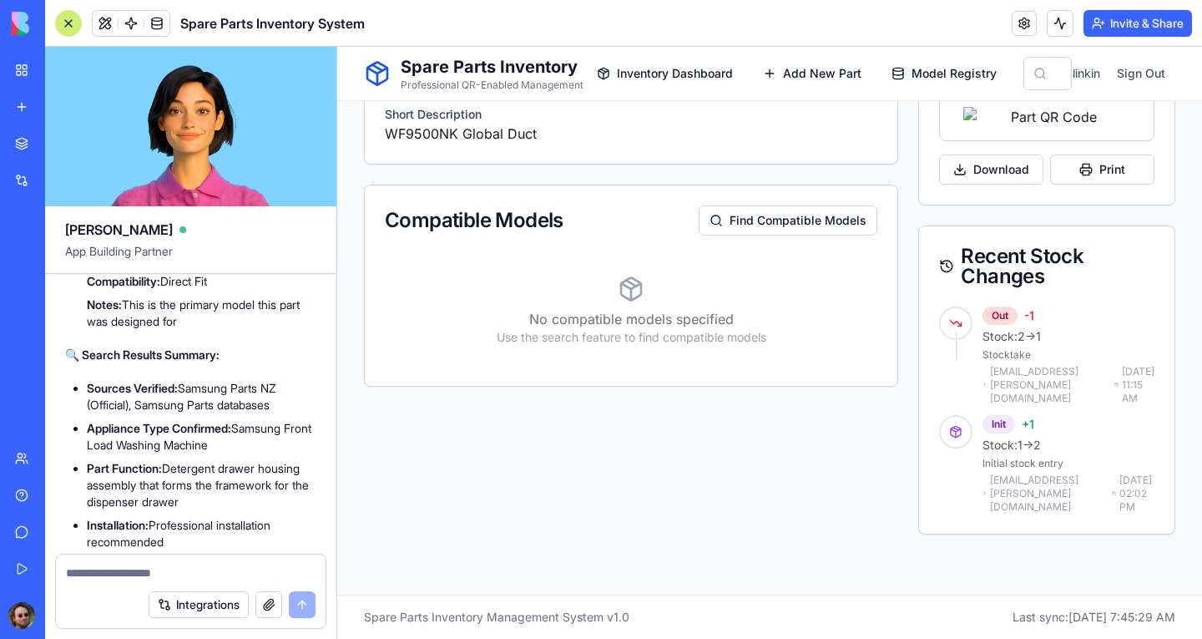
drag, startPoint x: 91, startPoint y: 387, endPoint x: 184, endPoint y: 388, distance: 92.7
click at [189, 161] on strong "WF16N8750KV/SA" at bounding box center [138, 154] width 102 height 14
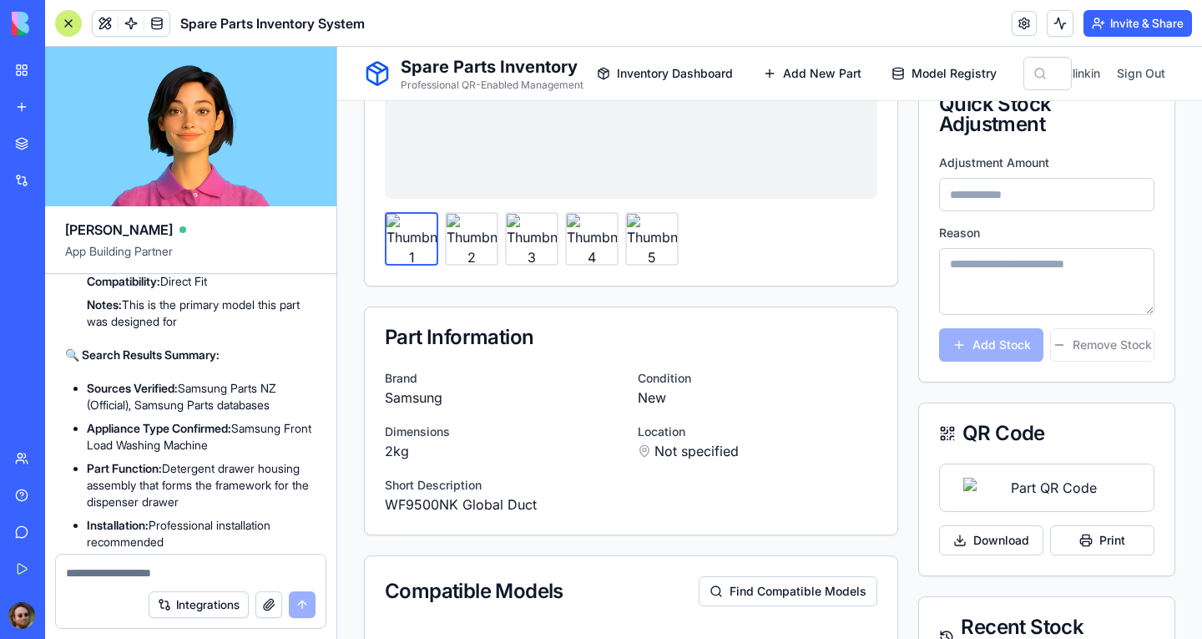
scroll to position [0, 0]
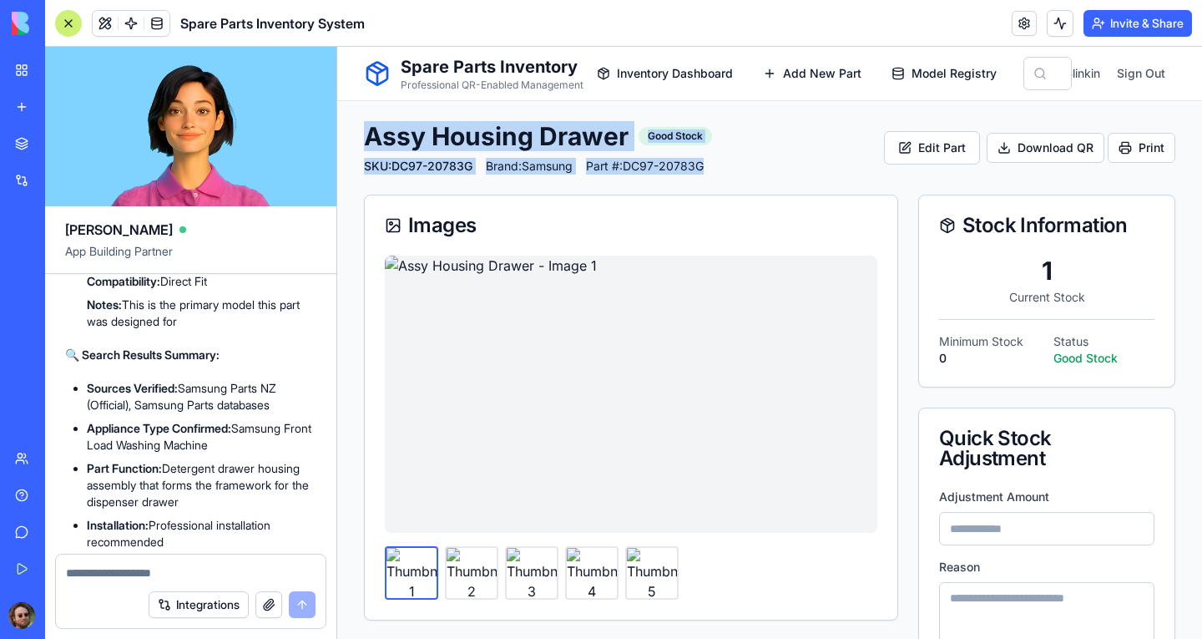
click at [407, 171] on span "SKU: DC97-20783G" at bounding box center [418, 166] width 109 height 17
drag, startPoint x: 372, startPoint y: 140, endPoint x: 642, endPoint y: 172, distance: 271.6
click at [642, 172] on div "Assy Housing Drawer Good Stock SKU: DC97-20783G Brand: Samsung Part #: DC97-207…" at bounding box center [538, 147] width 348 height 53
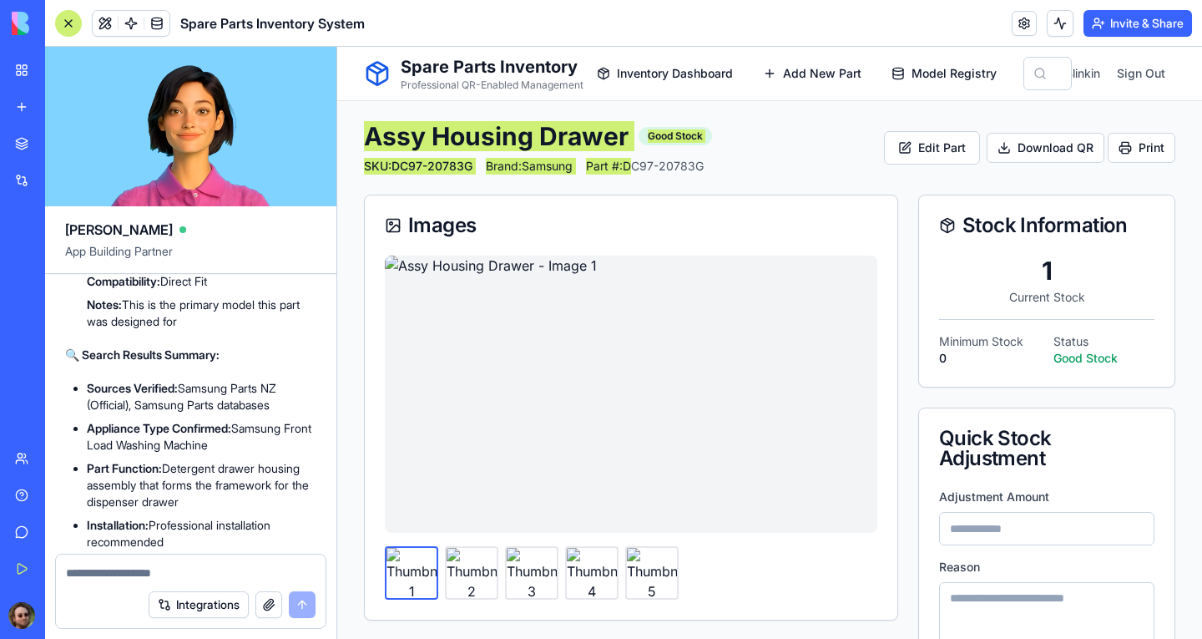
click at [161, 330] on ul "Series: WF9500NK Global Series Type: Front Load Washing Machine Capacity: 16kg …" at bounding box center [202, 255] width 230 height 150
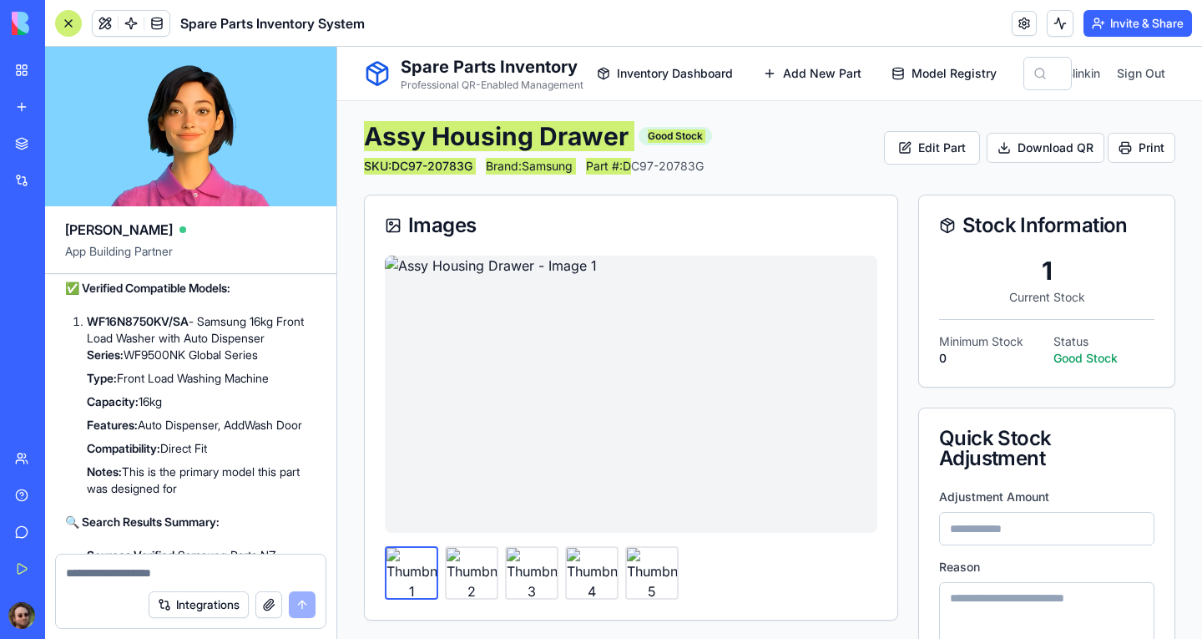
drag, startPoint x: 153, startPoint y: 403, endPoint x: 110, endPoint y: 411, distance: 43.2
click at [248, 263] on ul "SKU: DC97-20783G Part Name: Assy Housing Drawer Brand: Samsung Part Number: DC9…" at bounding box center [190, 199] width 251 height 127
drag, startPoint x: 87, startPoint y: 402, endPoint x: 246, endPoint y: 444, distance: 165.1
click at [246, 263] on ul "SKU: DC97-20783G Part Name: Assy Housing Drawer Brand: Samsung Part Number: DC9…" at bounding box center [190, 199] width 251 height 127
copy ul "Part Name: Assy Housing Drawer Brand: Samsung Part Number: DC97-20783G"
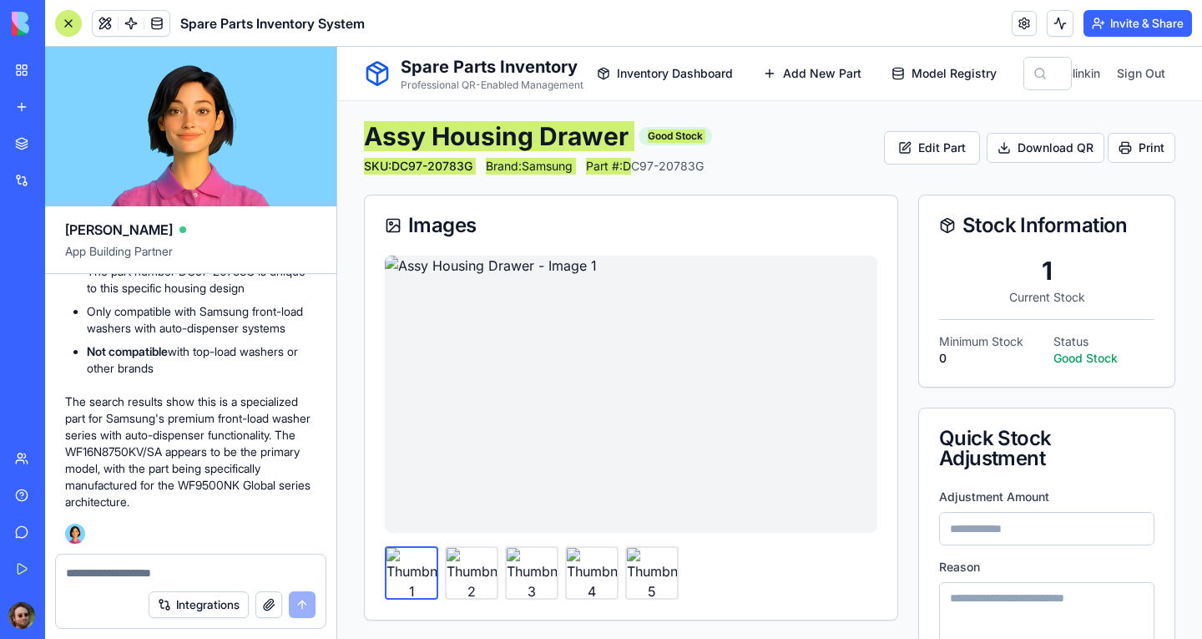
scroll to position [10094, 0]
click at [134, 568] on textarea at bounding box center [191, 572] width 250 height 17
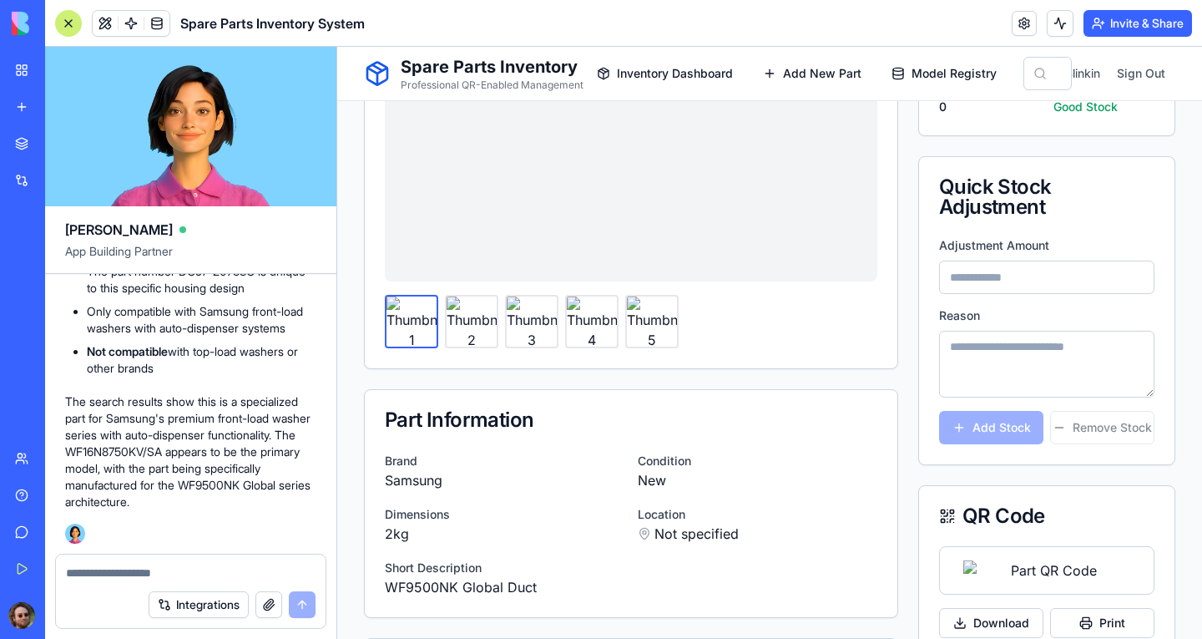
scroll to position [584, 0]
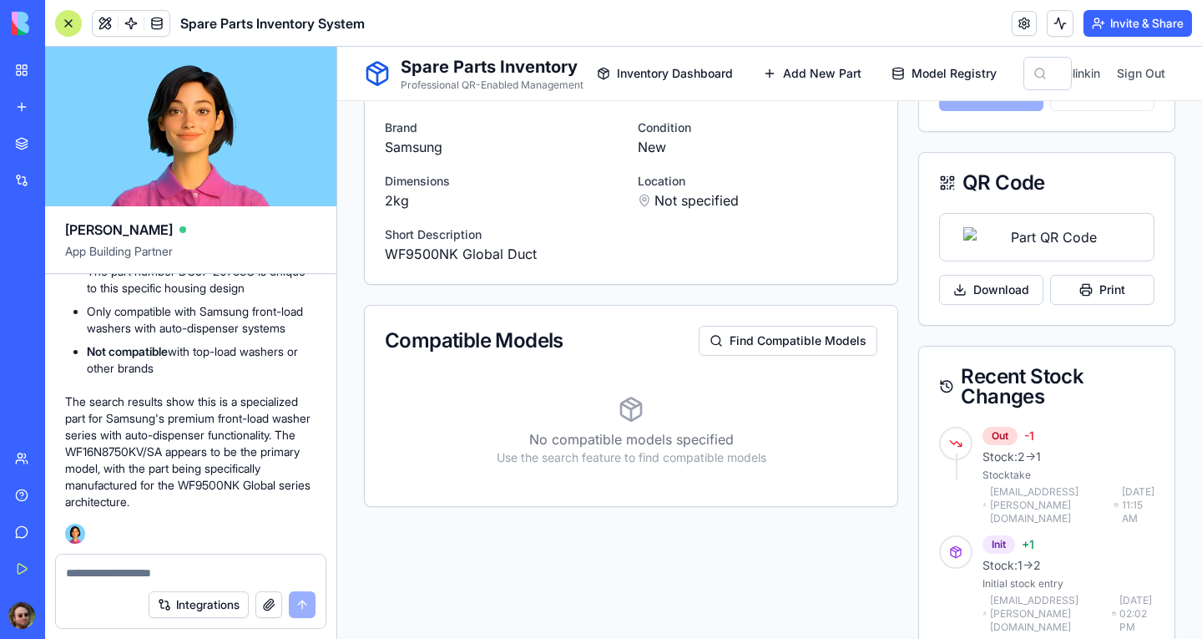
click at [171, 571] on textarea at bounding box center [191, 572] width 250 height 17
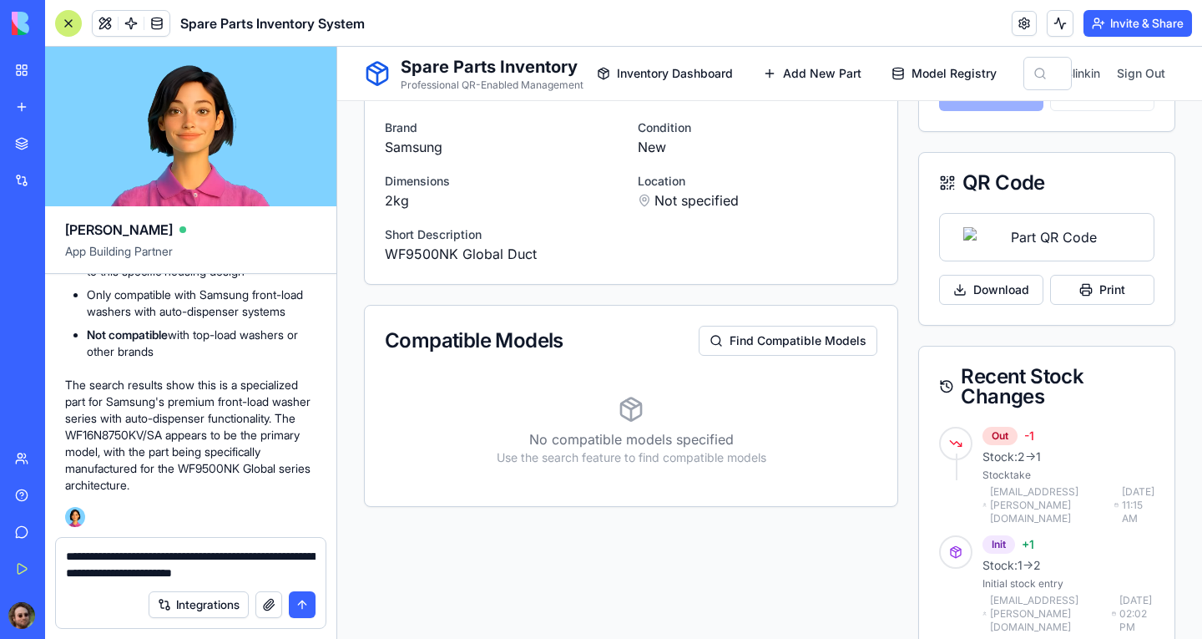
type textarea "**********"
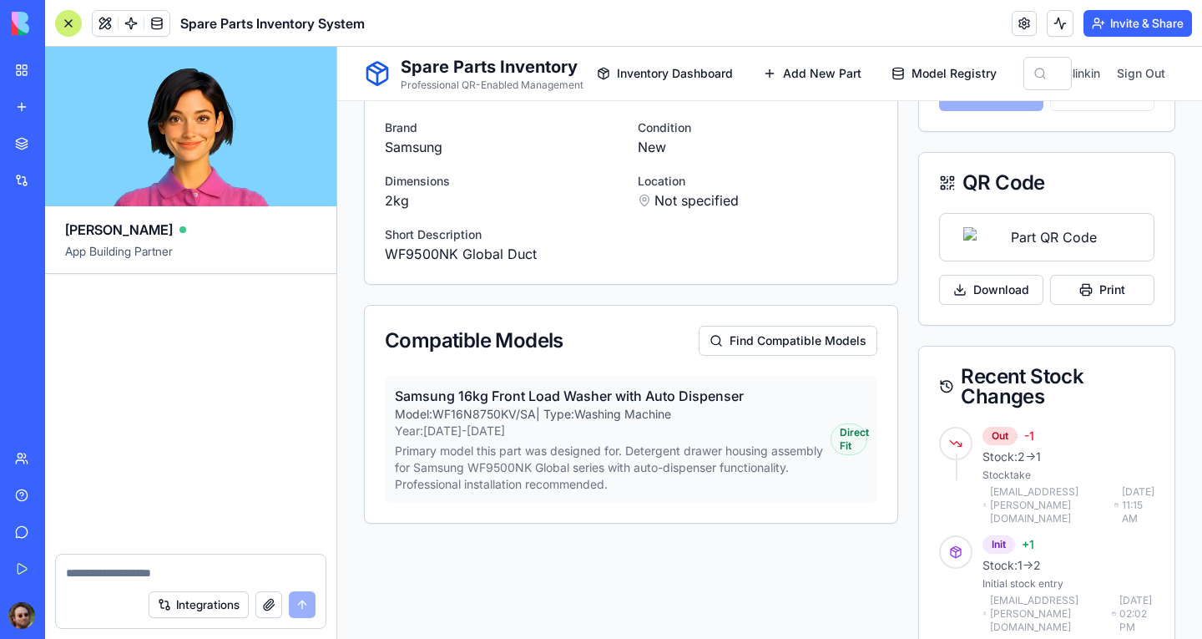
scroll to position [11119, 0]
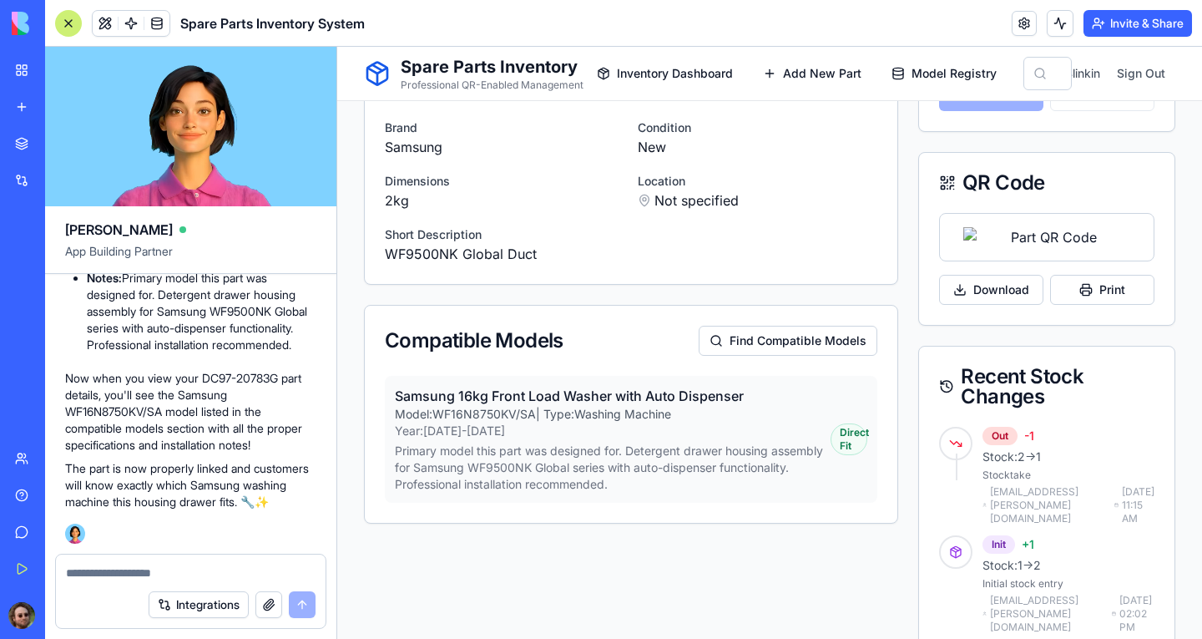
click at [573, 423] on p "Year: [DATE]-[DATE]" at bounding box center [613, 430] width 436 height 17
drag, startPoint x: 439, startPoint y: 407, endPoint x: 536, endPoint y: 409, distance: 96.9
click at [536, 409] on p "Model: WF16N8750KV/SA | Type: Washing Machine" at bounding box center [613, 414] width 436 height 17
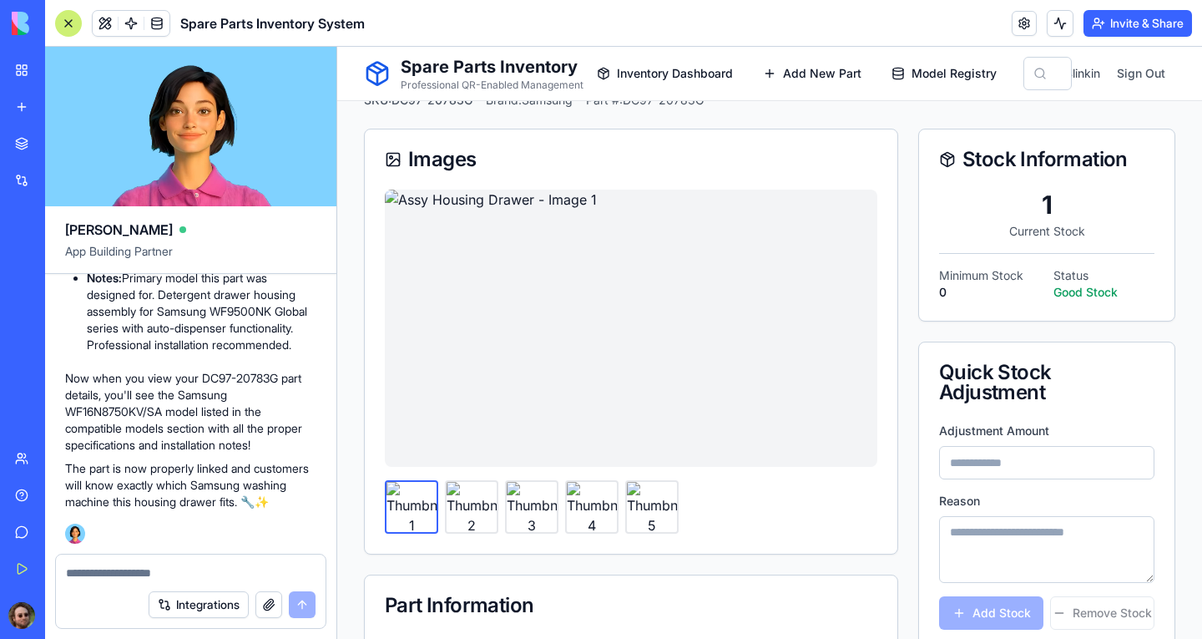
scroll to position [0, 0]
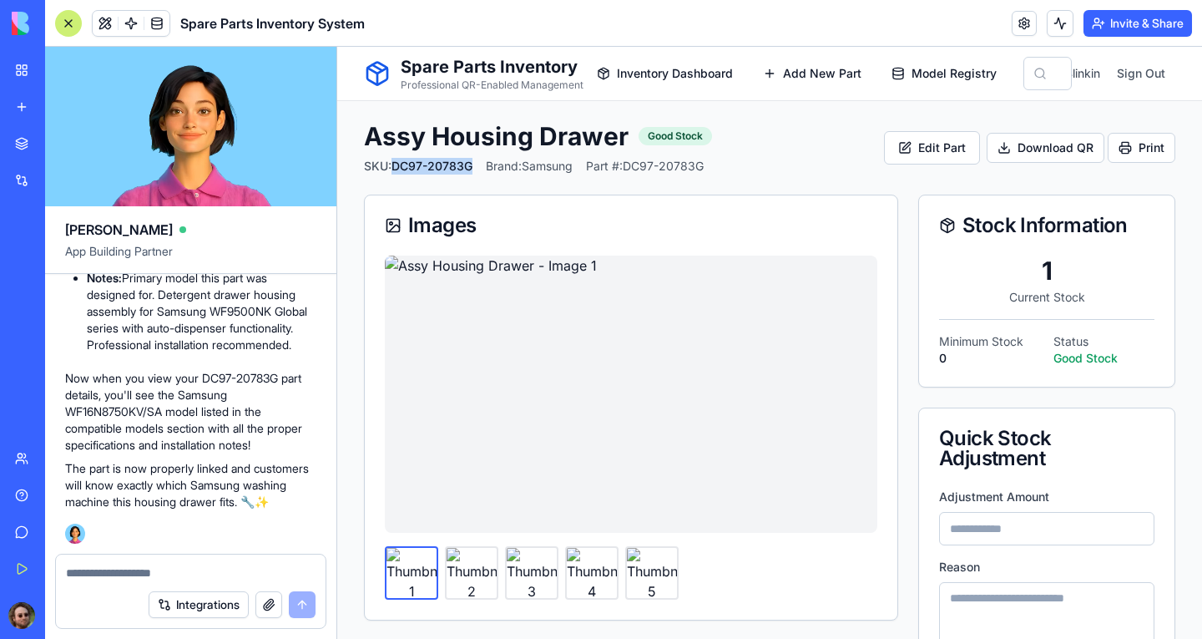
drag, startPoint x: 396, startPoint y: 167, endPoint x: 473, endPoint y: 167, distance: 76.8
click at [473, 167] on span "SKU: DC97-20783G" at bounding box center [418, 166] width 109 height 17
copy span "DC97-20783G"
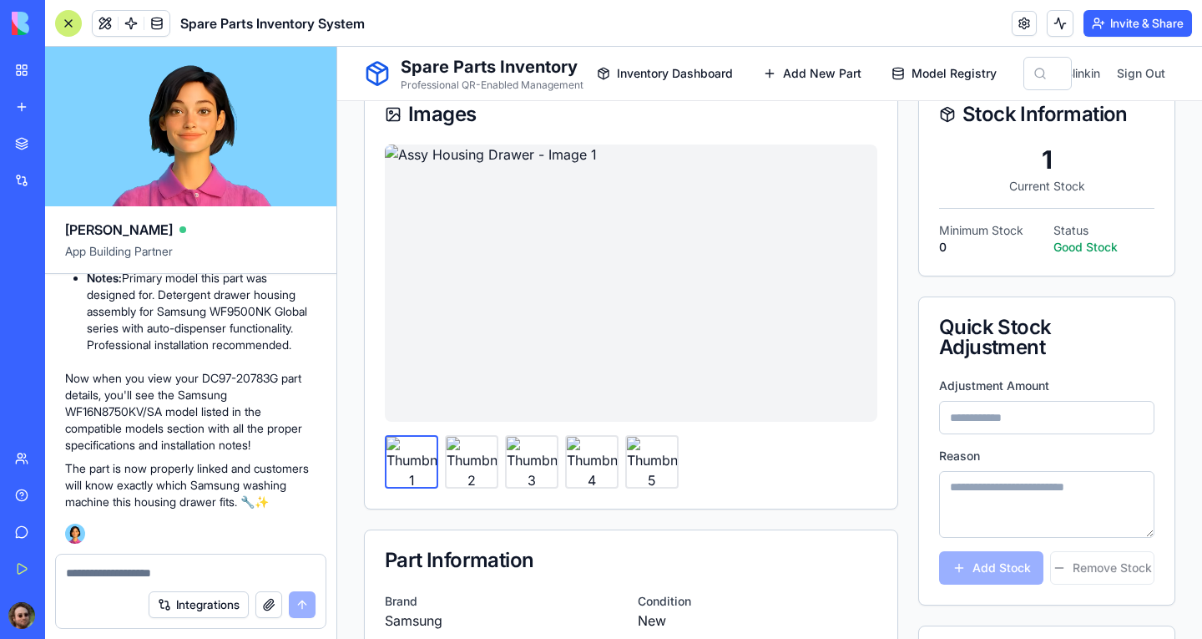
scroll to position [83, 0]
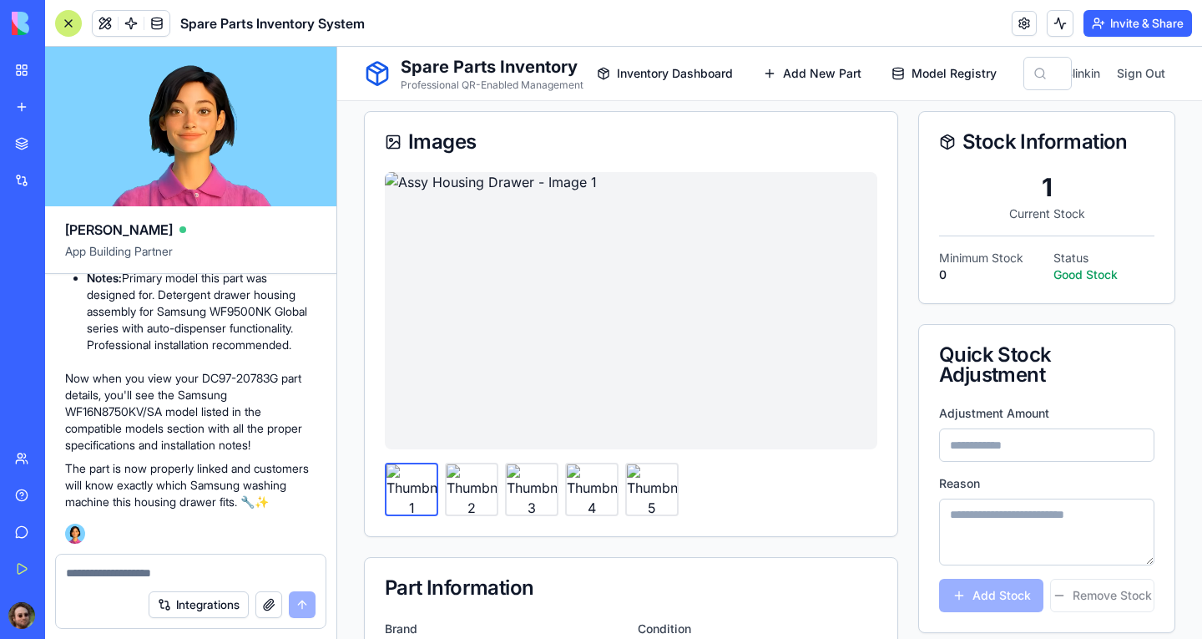
click at [469, 486] on img at bounding box center [472, 489] width 50 height 50
click at [518, 488] on img at bounding box center [532, 489] width 50 height 50
click at [594, 489] on img at bounding box center [592, 489] width 50 height 50
click at [656, 488] on img at bounding box center [652, 489] width 50 height 50
click at [419, 490] on img at bounding box center [412, 489] width 50 height 50
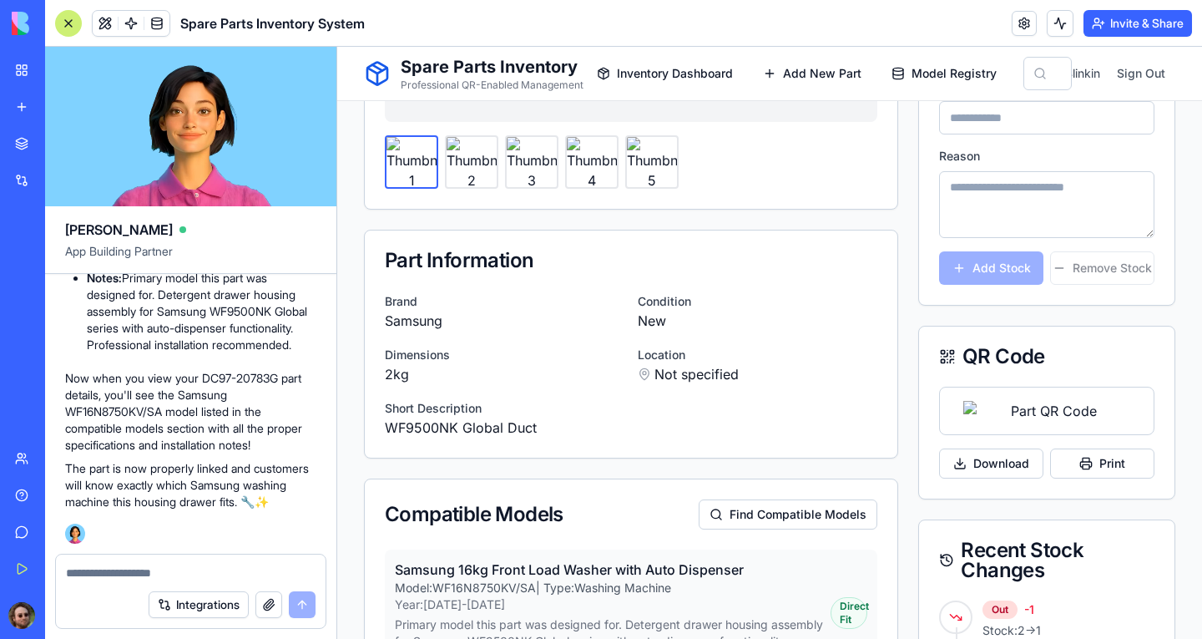
scroll to position [417, 0]
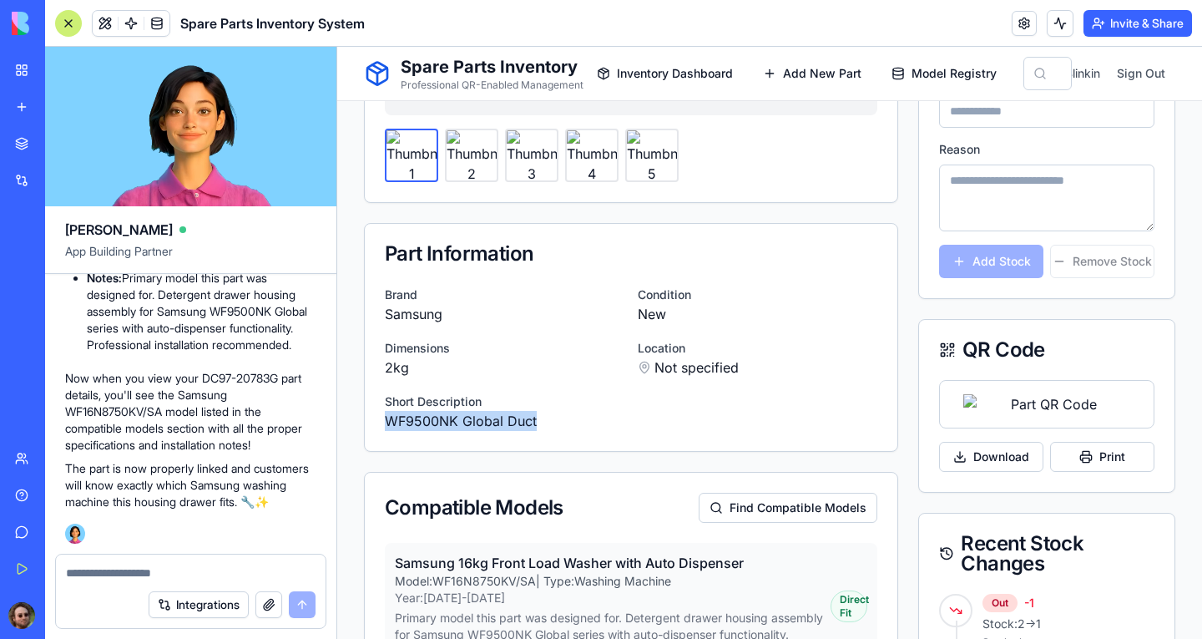
drag, startPoint x: 386, startPoint y: 418, endPoint x: 553, endPoint y: 417, distance: 167.0
click at [553, 417] on p "WF9500NK Global Duct" at bounding box center [631, 421] width 493 height 20
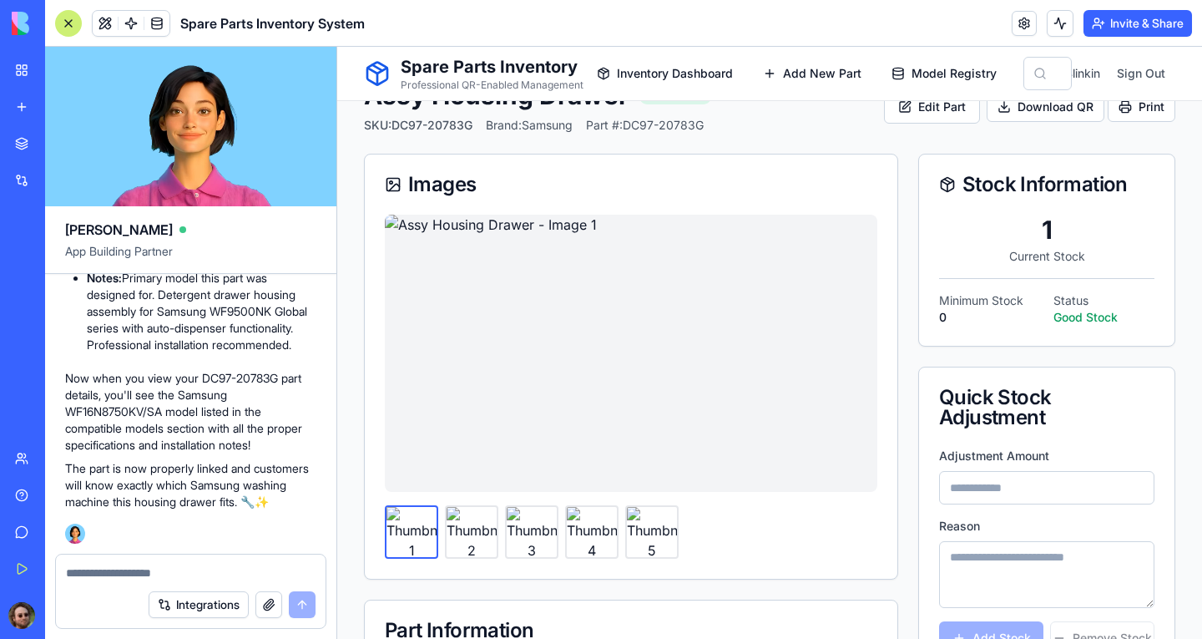
scroll to position [0, 0]
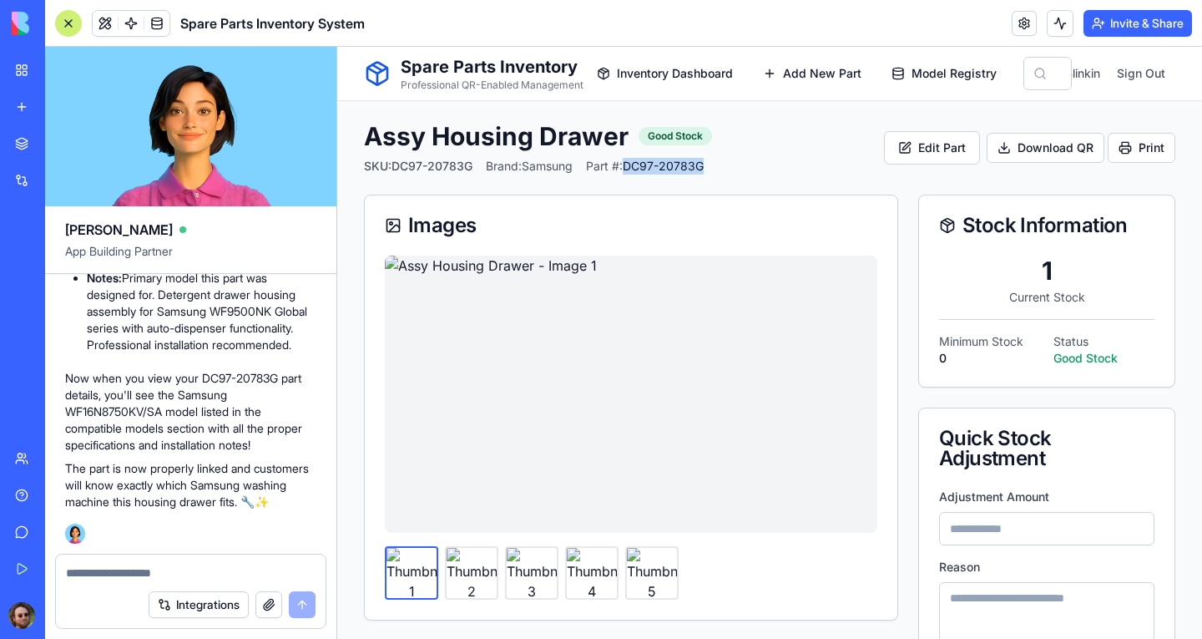
drag, startPoint x: 634, startPoint y: 169, endPoint x: 711, endPoint y: 165, distance: 76.9
click at [704, 165] on span "Part #: DC97-20783G" at bounding box center [645, 166] width 118 height 17
copy span "DC97-20783G"
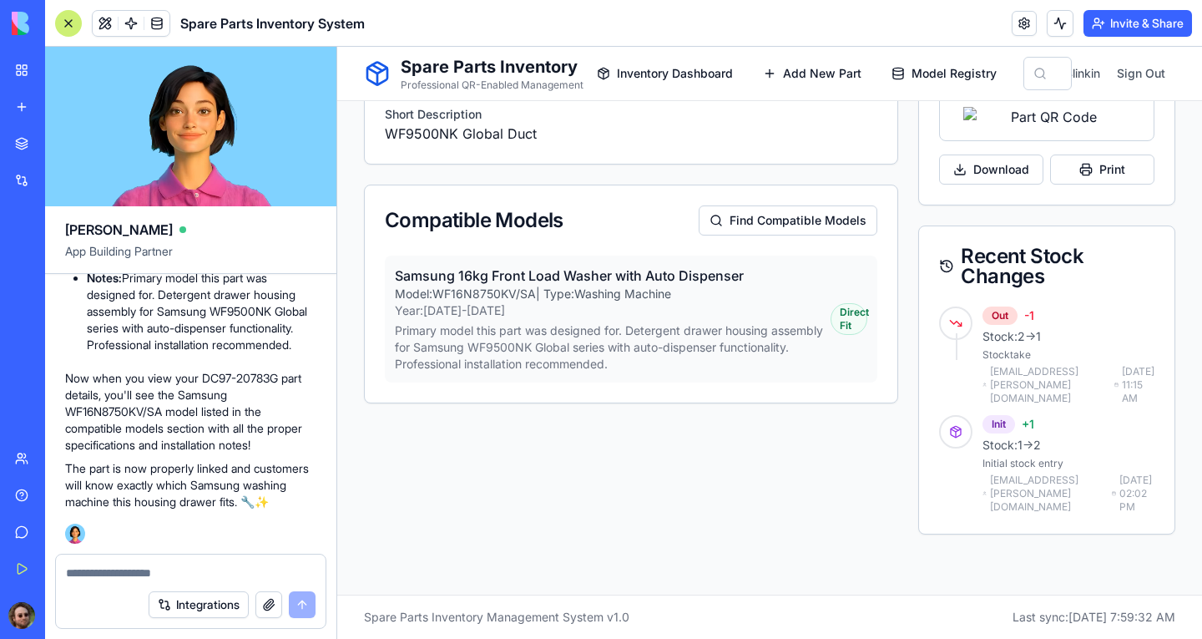
scroll to position [751, 0]
click textarea
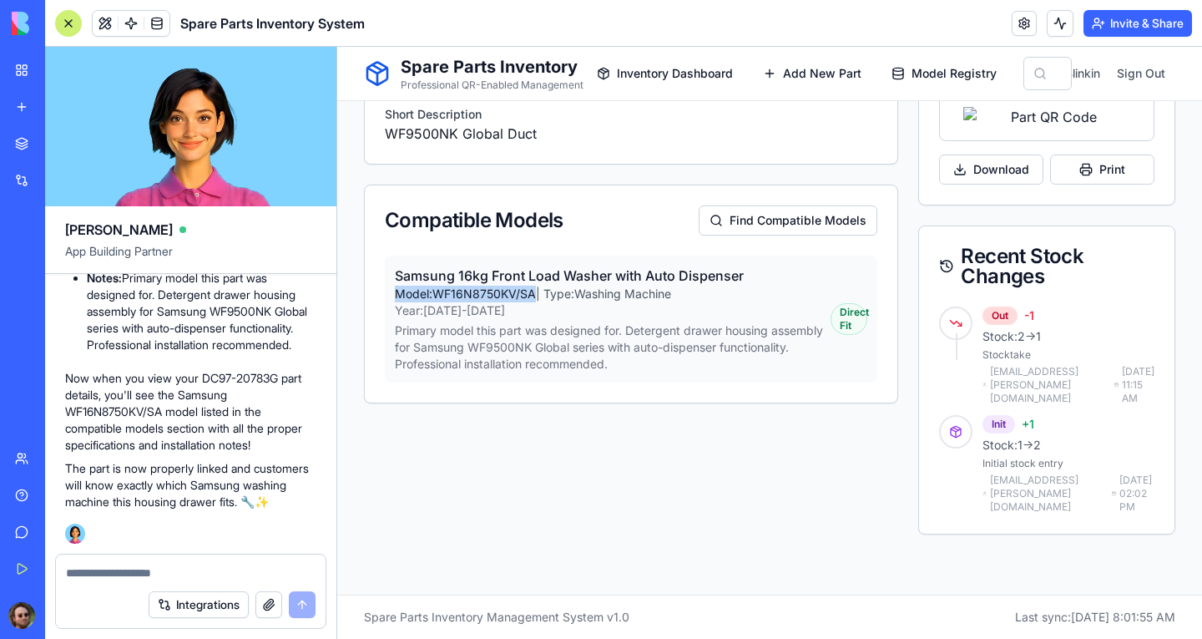
drag, startPoint x: 59, startPoint y: 196, endPoint x: 202, endPoint y: 195, distance: 142.8
click p "Model: WF16N8750KV/SA | Type: Washing Machine"
click div "Images Part Information Brand Samsung Condition New Dimensions 2kg Location Not…"
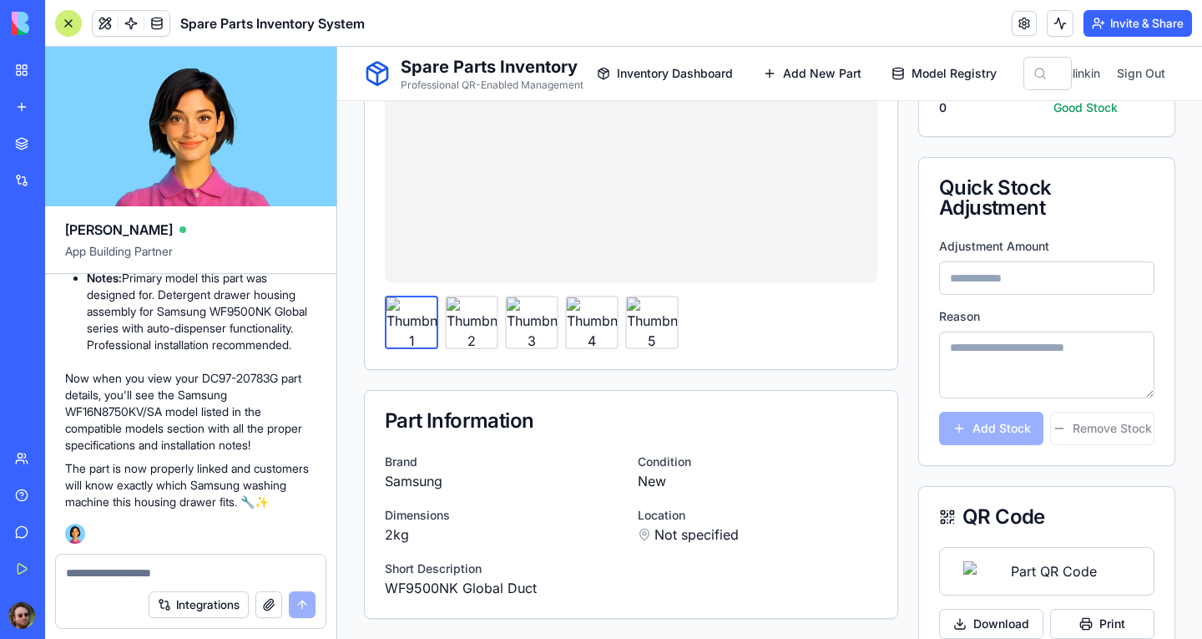
scroll to position [0, 0]
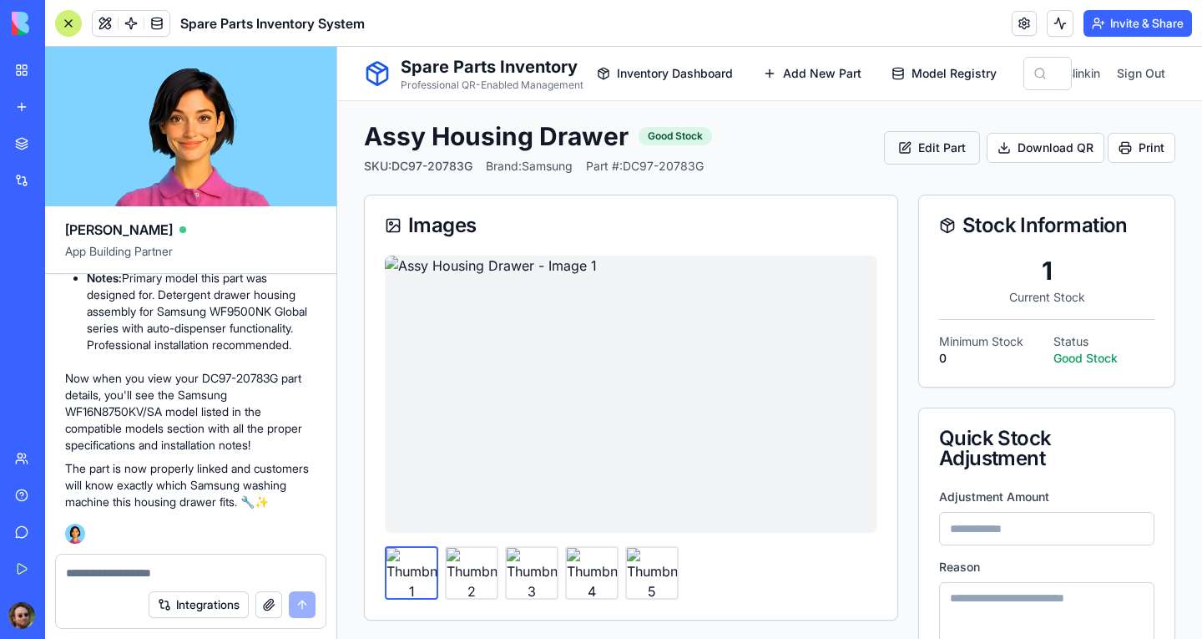
click button "Edit Part"
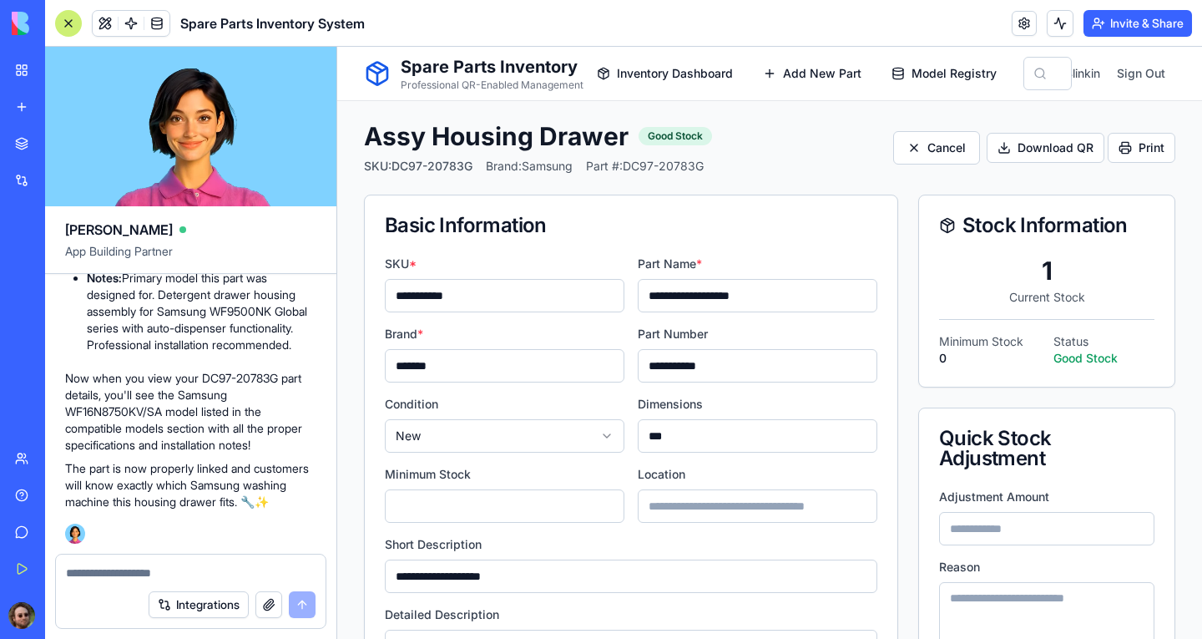
drag, startPoint x: 443, startPoint y: 251, endPoint x: 294, endPoint y: 254, distance: 149.5
click div "**********"
paste input "**********"
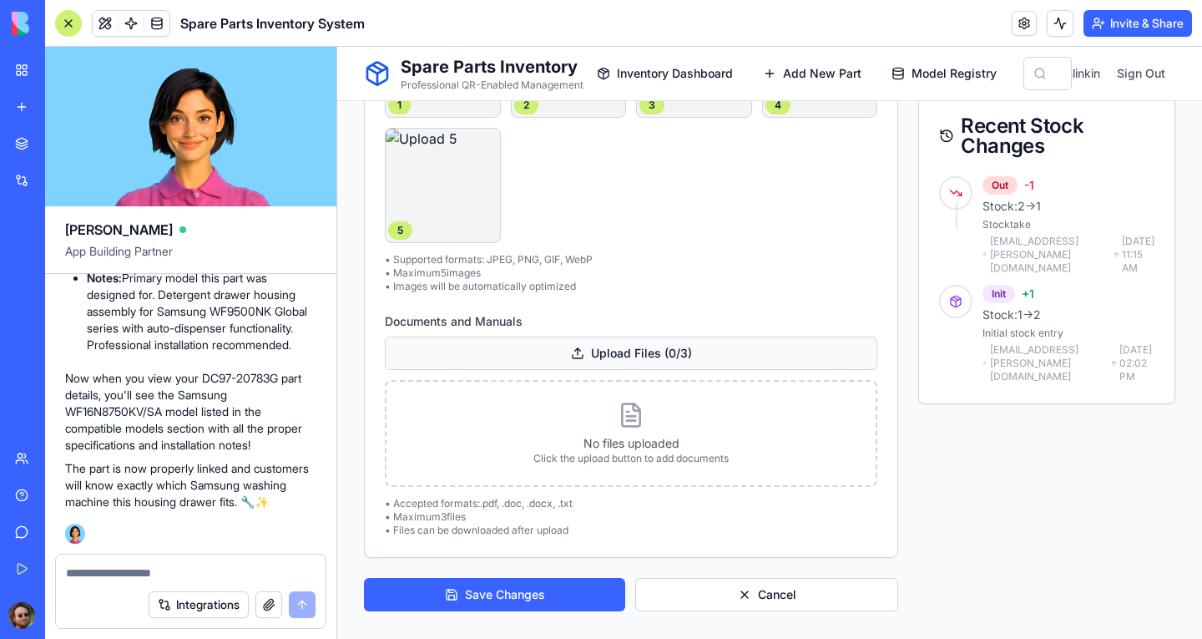
scroll to position [908, 0]
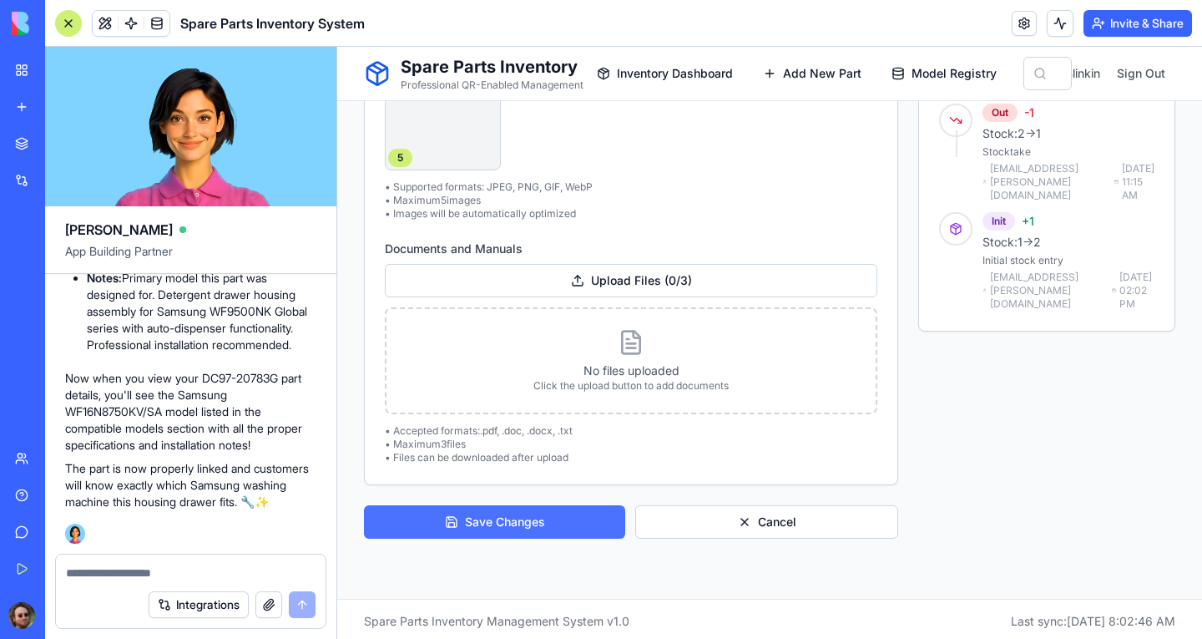
type input "**********"
click button "Save Changes"
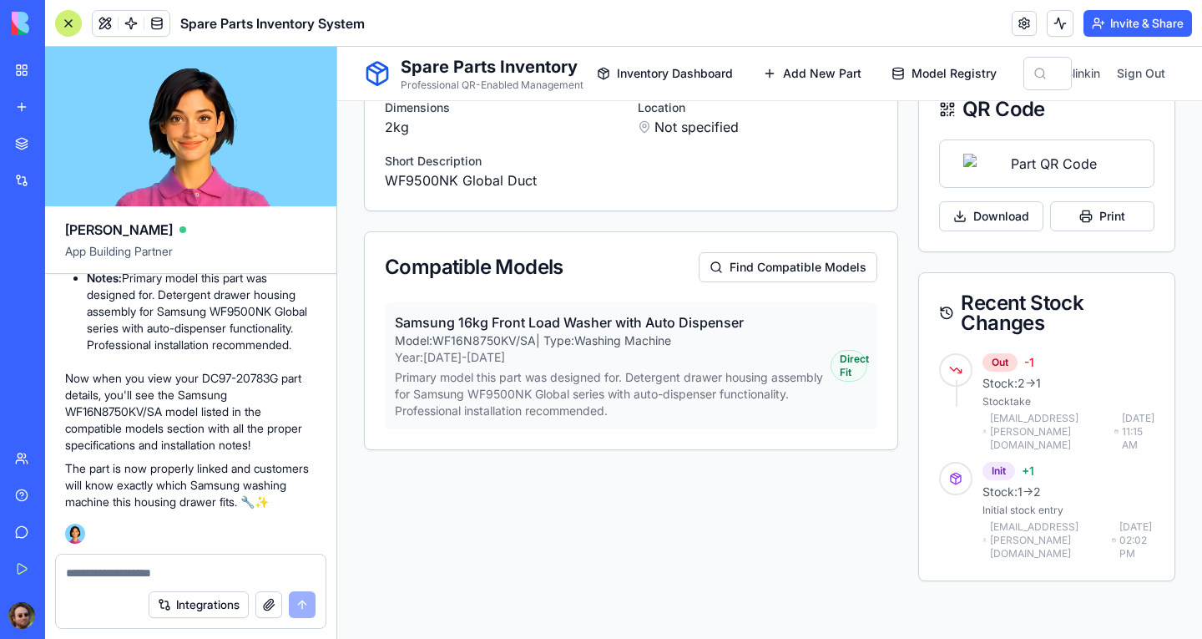
scroll to position [584, 0]
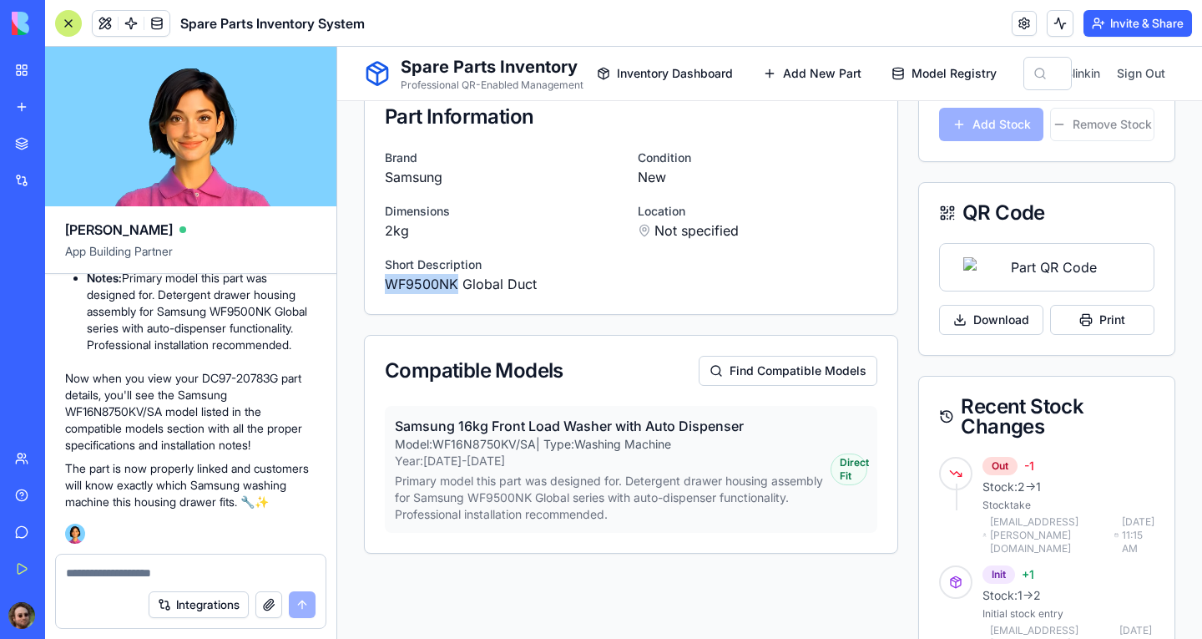
drag, startPoint x: 49, startPoint y: 228, endPoint x: 121, endPoint y: 236, distance: 72.3
click p "WF9500NK Global Duct"
click div "Brand Samsung Condition New Dimensions 2kg Location Not specified Short Descrip…"
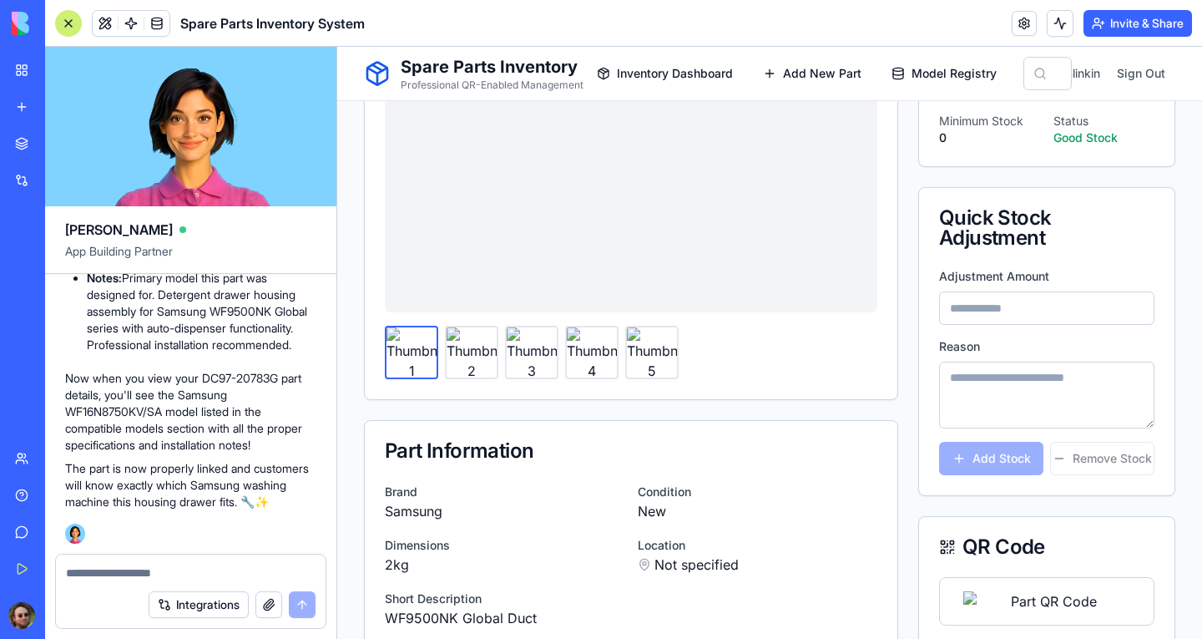
scroll to position [0, 0]
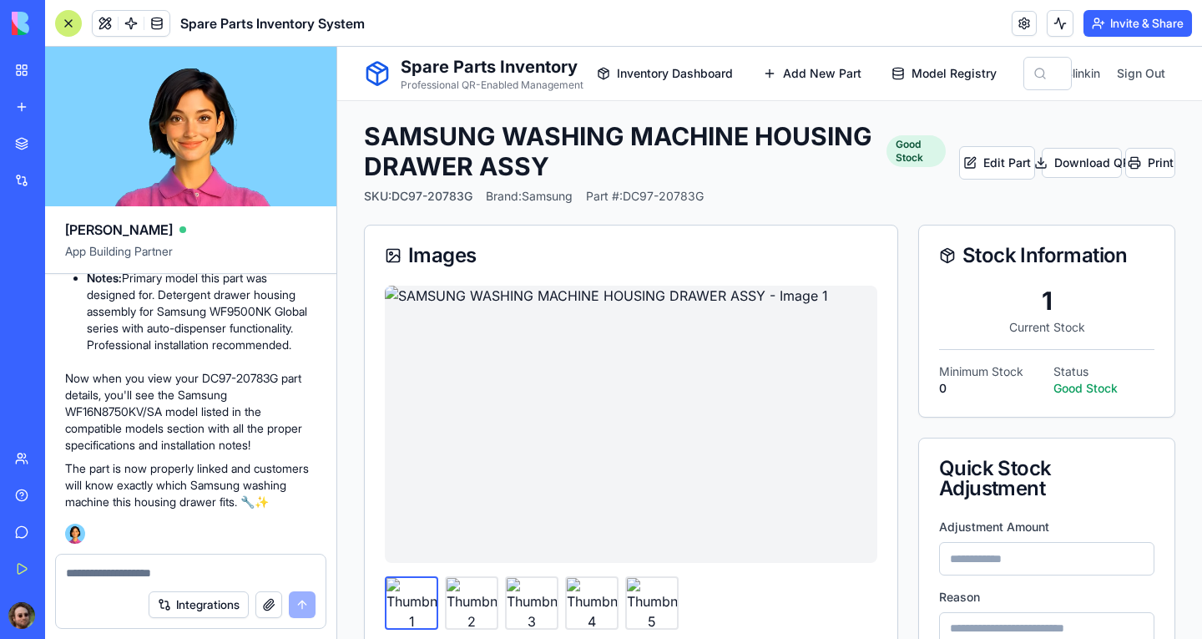
click div
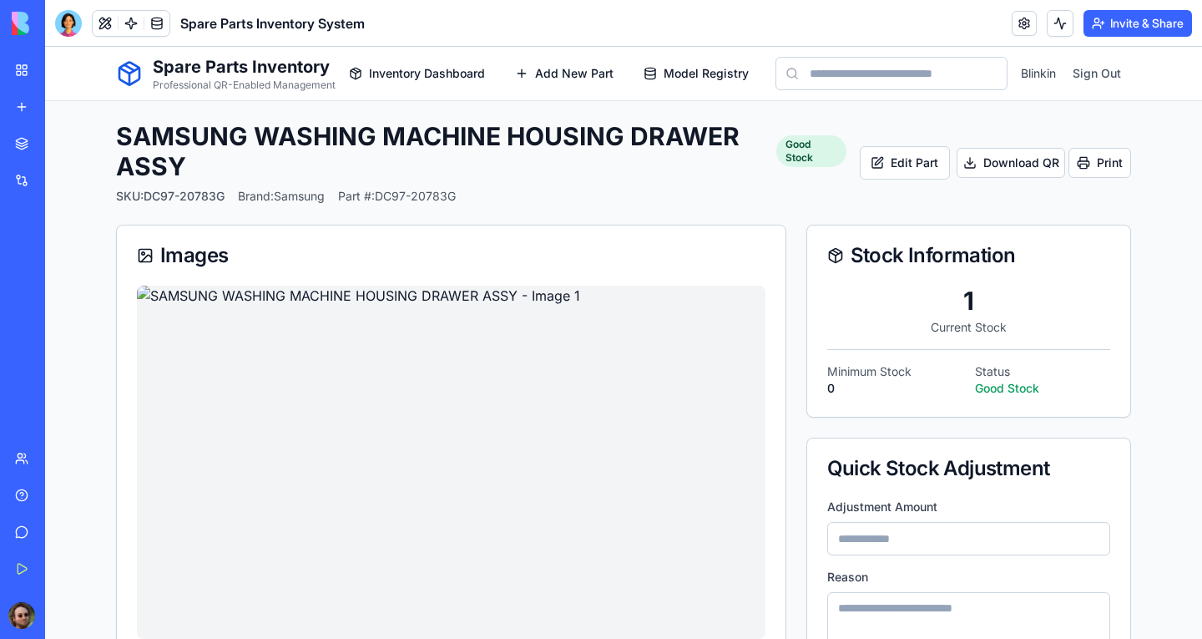
click div
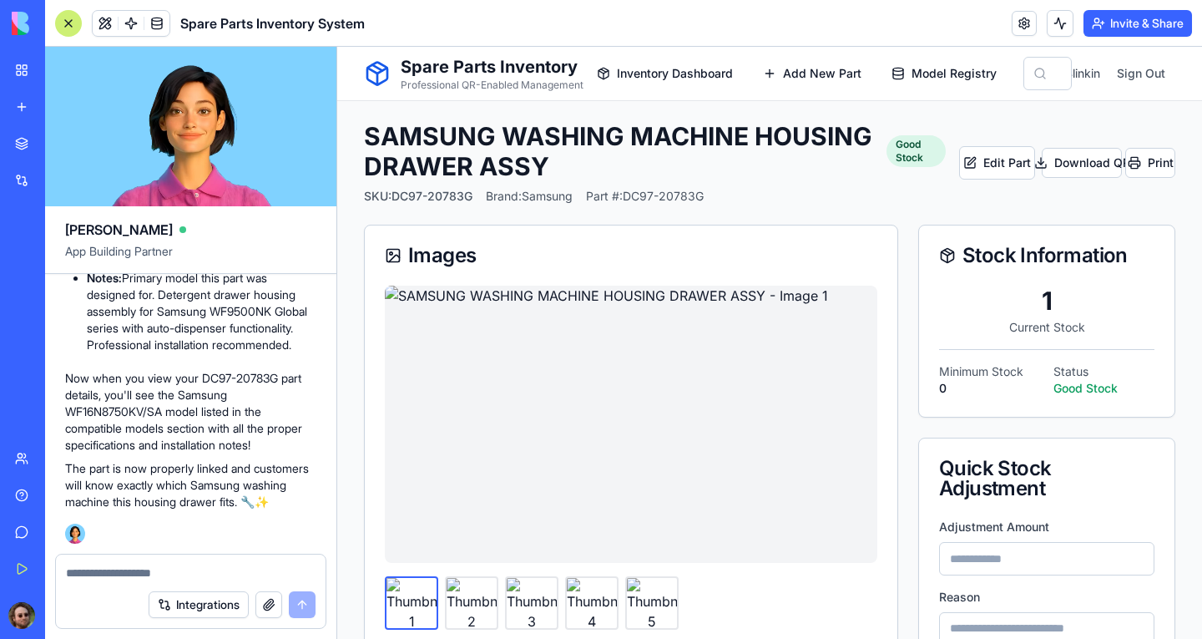
click button "Integrations"
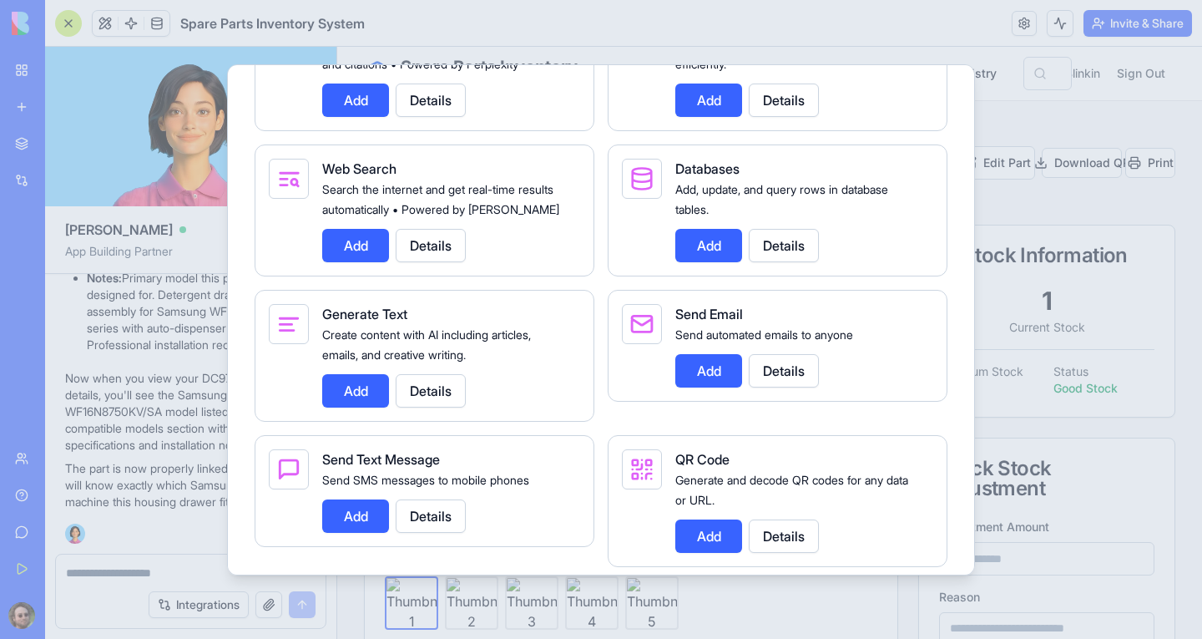
scroll to position [2672, 0]
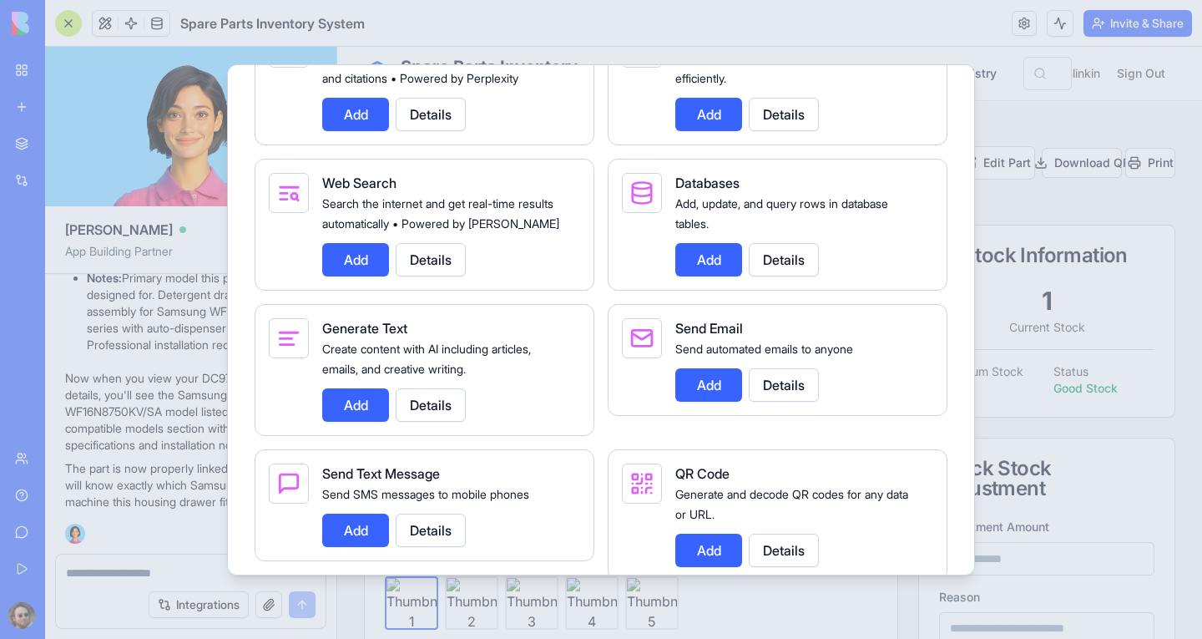
click button "Add"
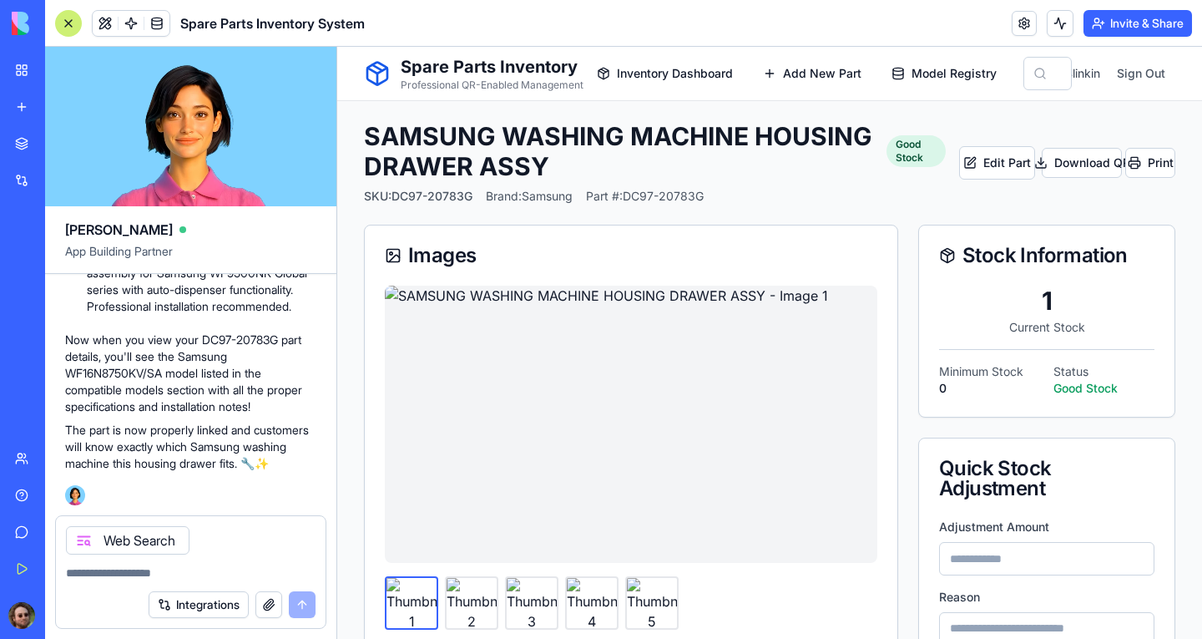
click button "Integrations"
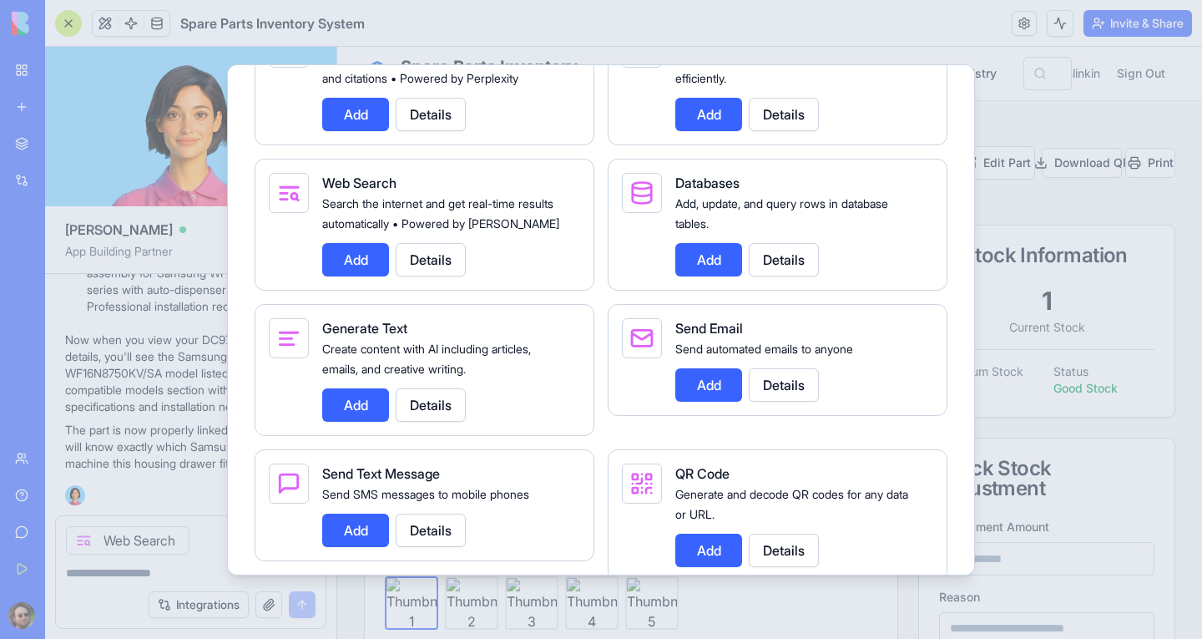
scroll to position [2505, 0]
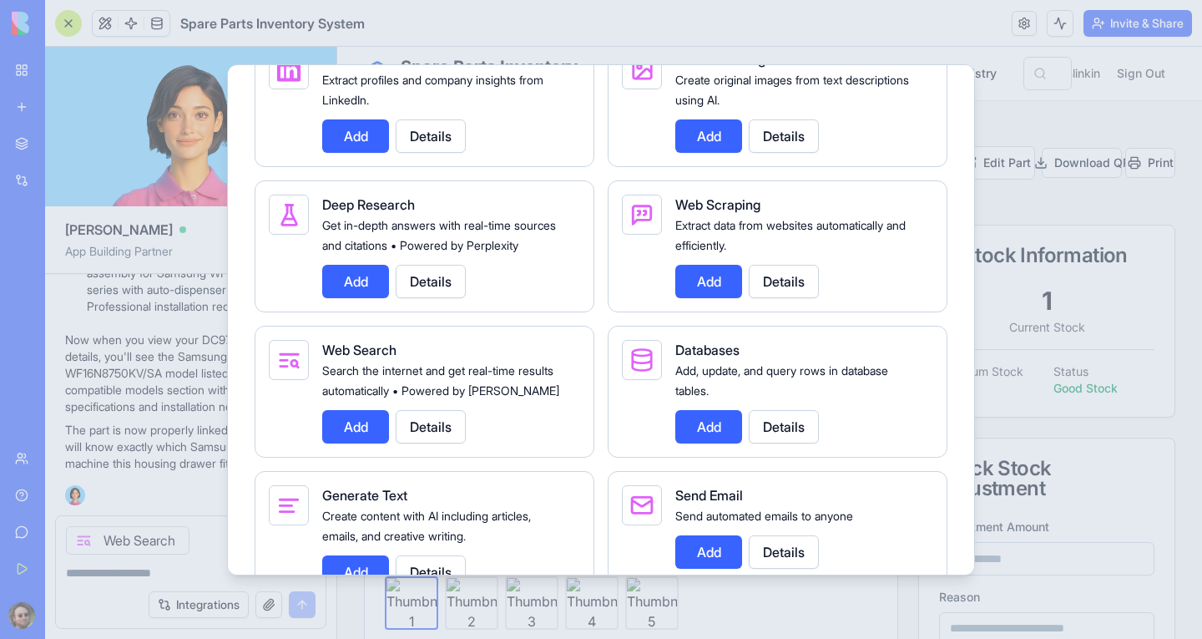
click div
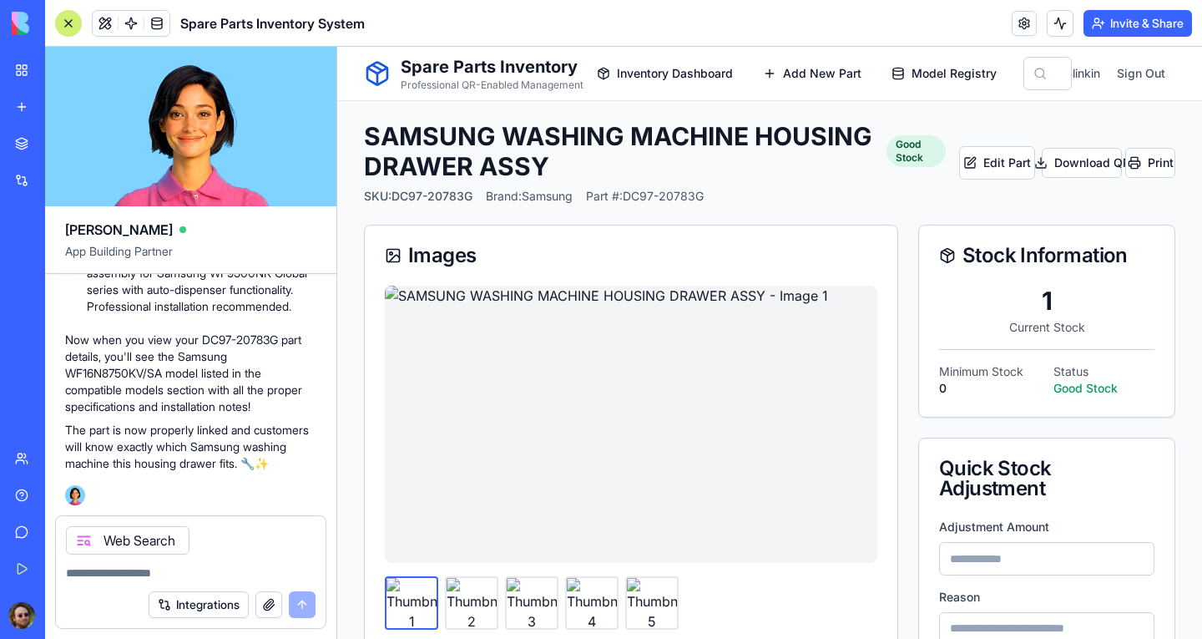
click textarea
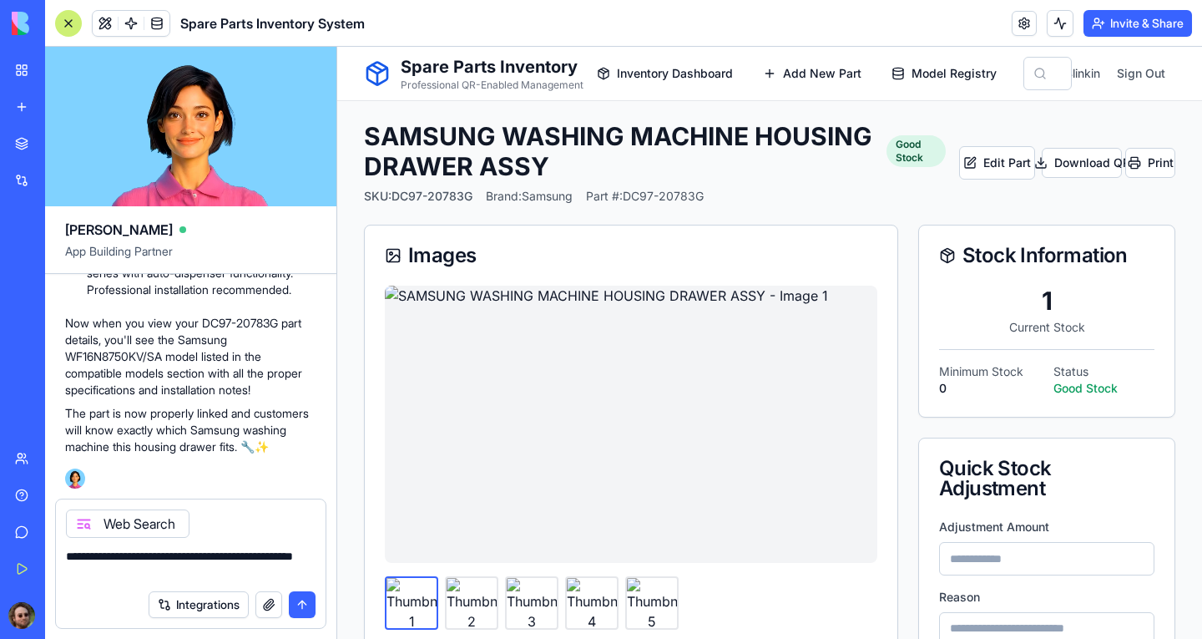
type textarea "**********"
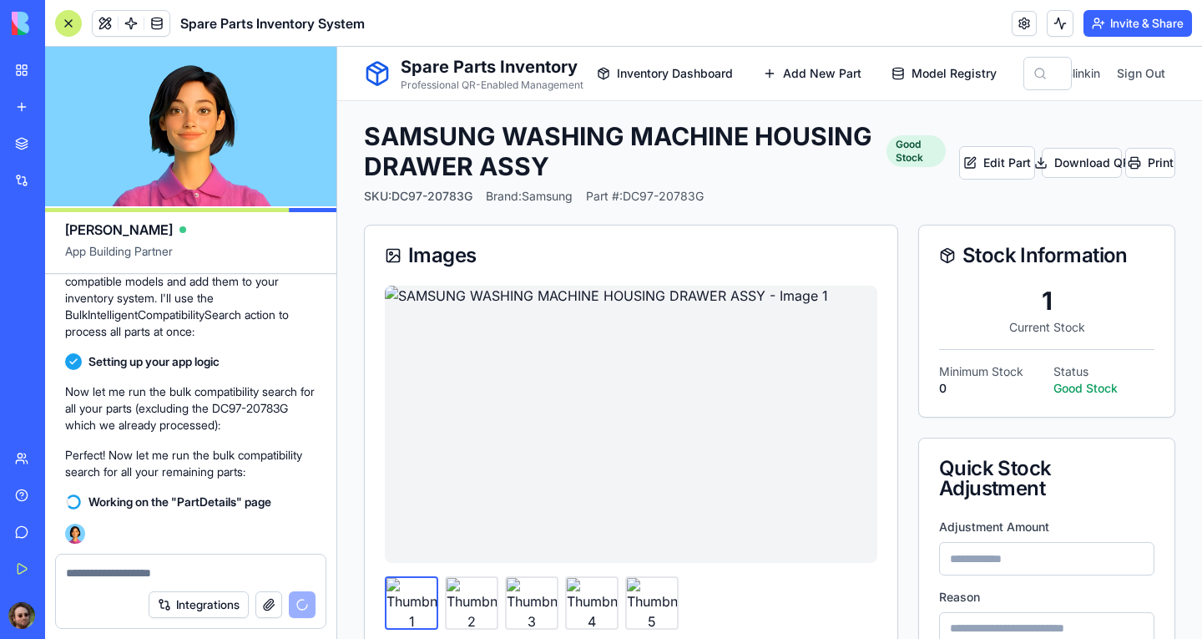
scroll to position [12114, 0]
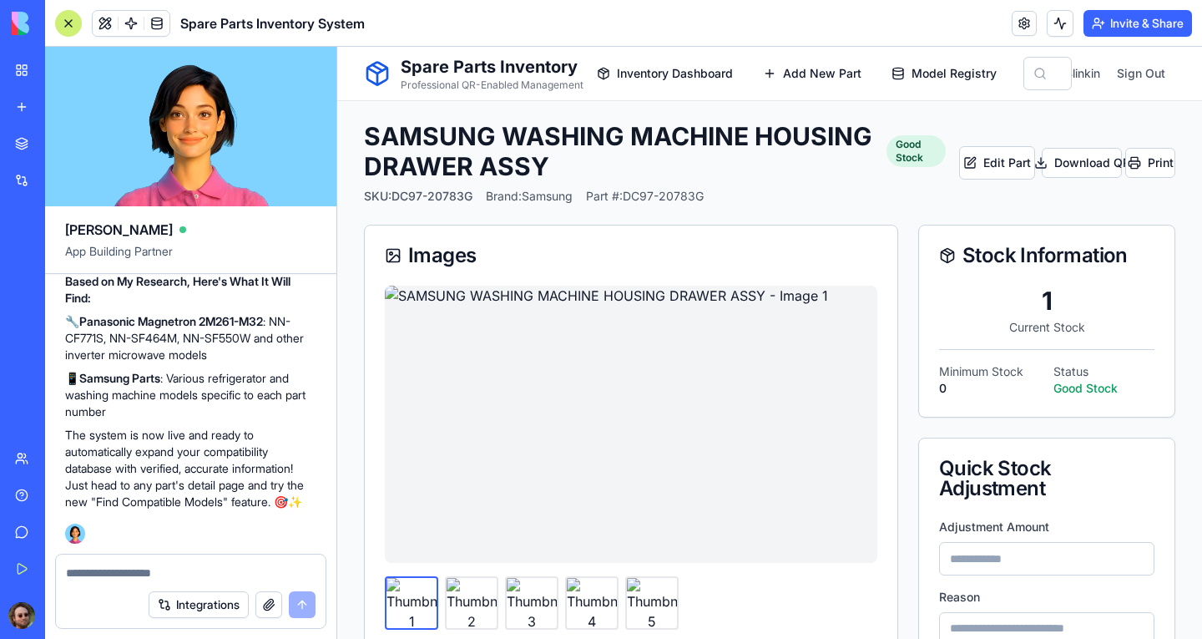
scroll to position [13006, 0]
click at [645, 76] on span "Inventory Dashboard" at bounding box center [675, 73] width 116 height 17
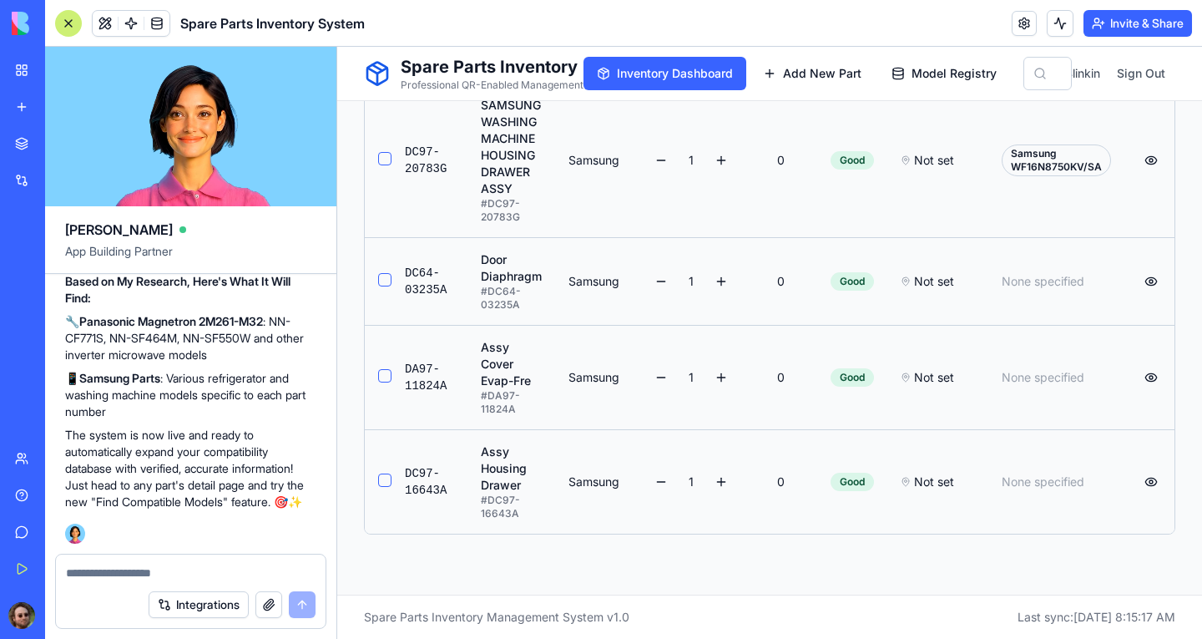
scroll to position [825, 0]
click at [70, 23] on div at bounding box center [68, 23] width 27 height 27
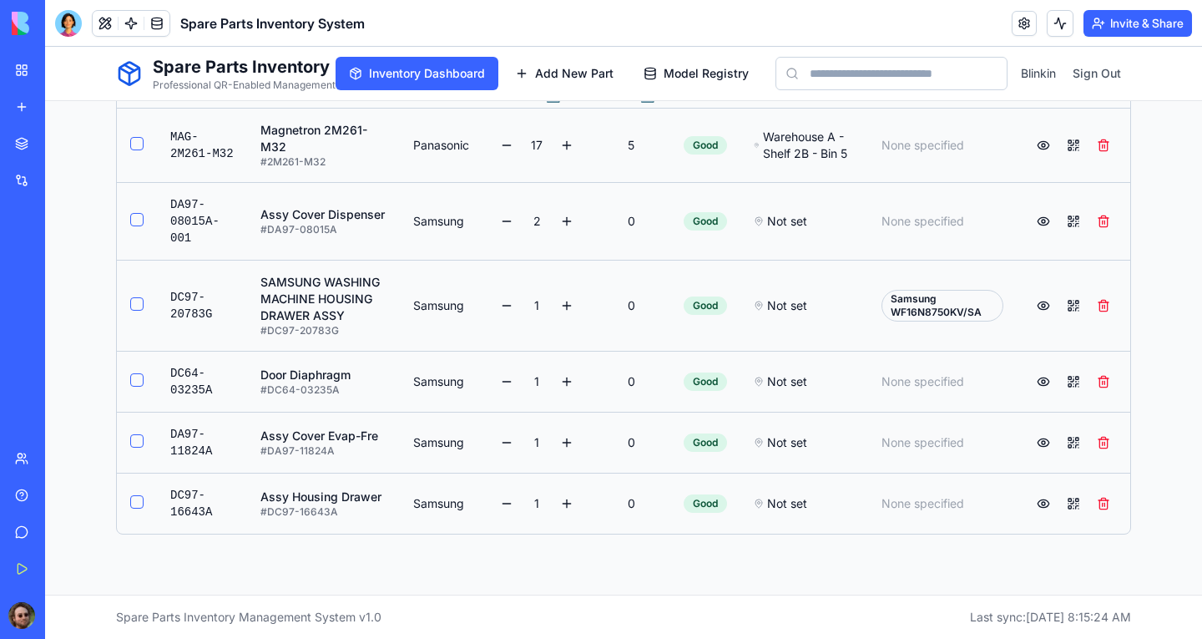
scroll to position [579, 0]
click at [1033, 383] on button at bounding box center [1043, 381] width 27 height 27
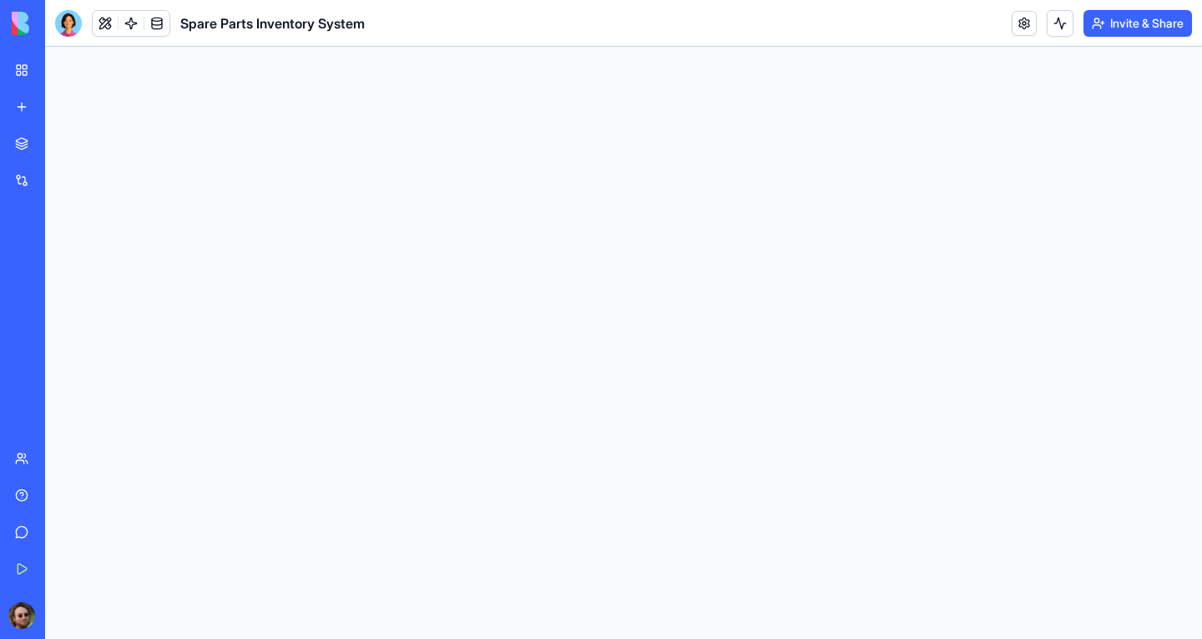
scroll to position [0, 0]
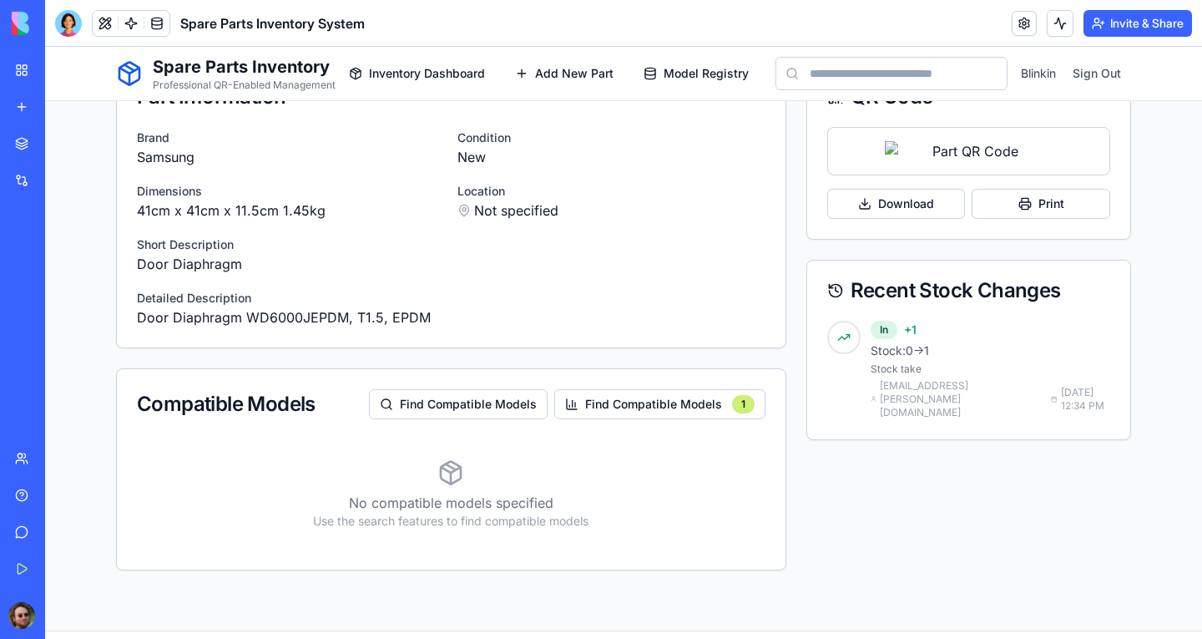
scroll to position [690, 0]
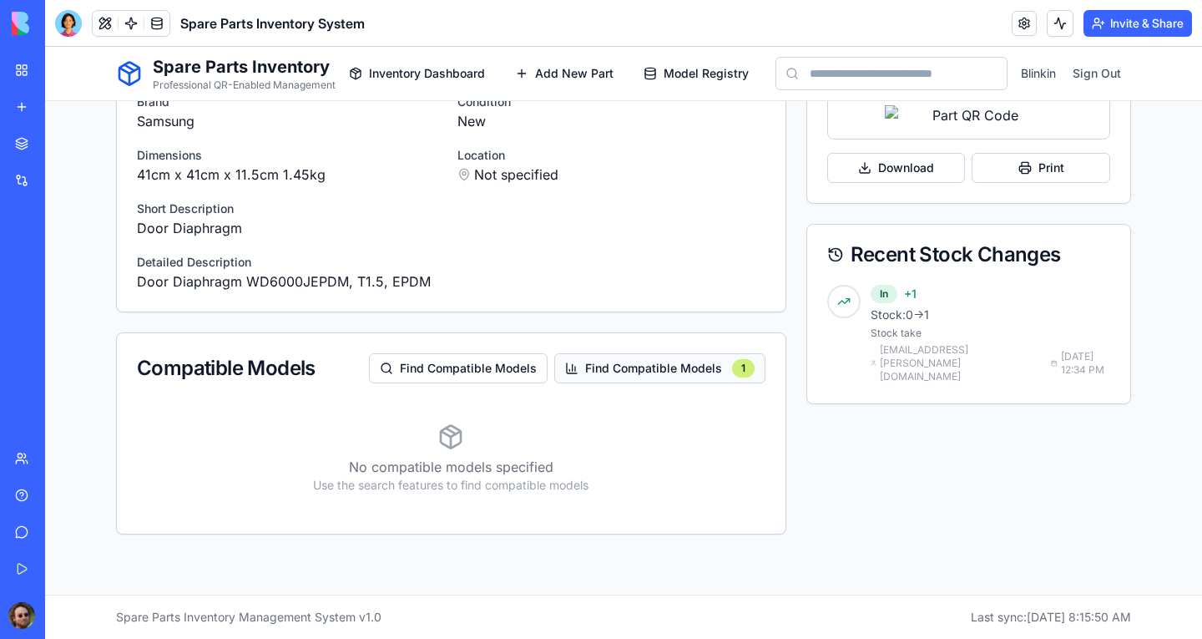
click at [623, 372] on button "Find Compatible Models 1" at bounding box center [659, 368] width 211 height 30
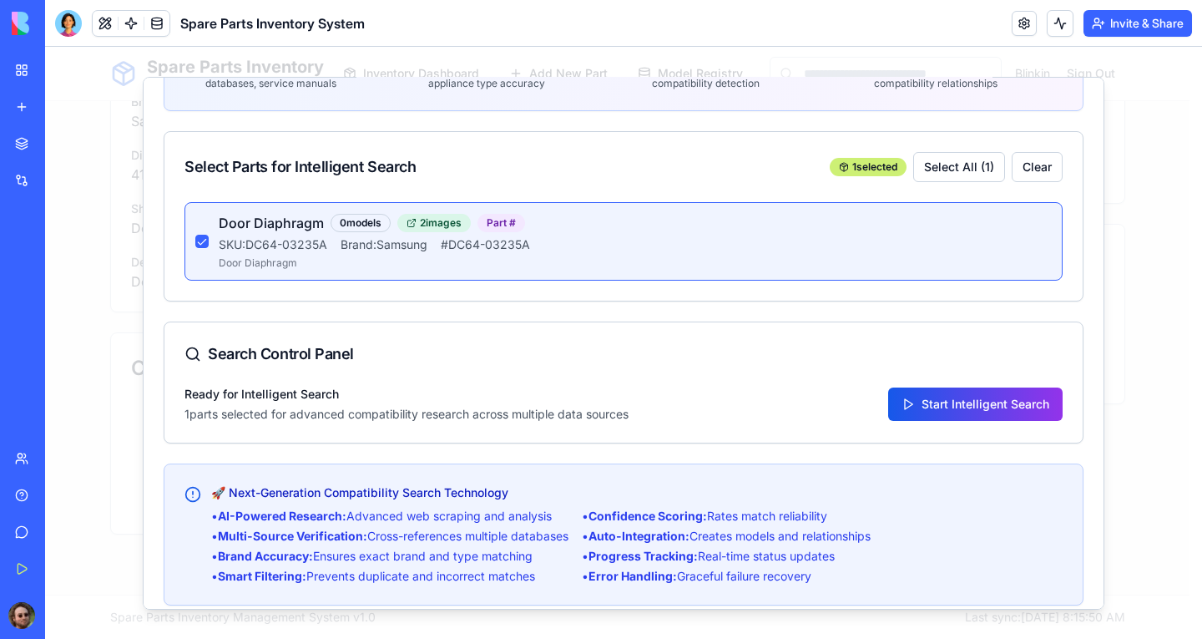
scroll to position [152, 0]
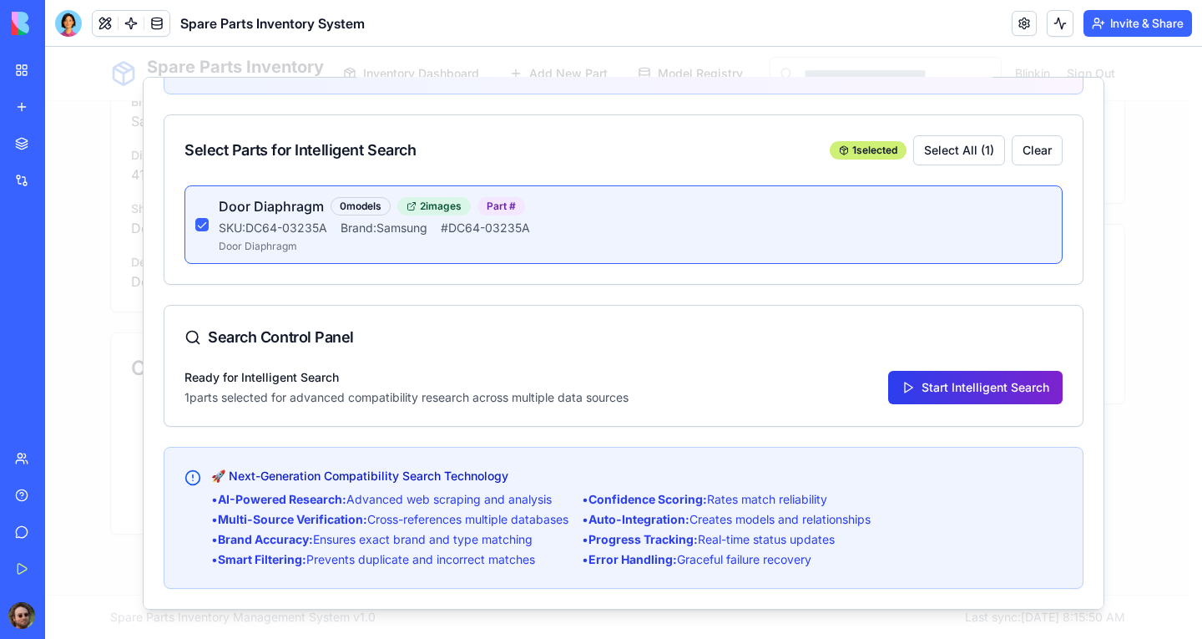
click at [931, 387] on button "Start Intelligent Search" at bounding box center [975, 386] width 175 height 33
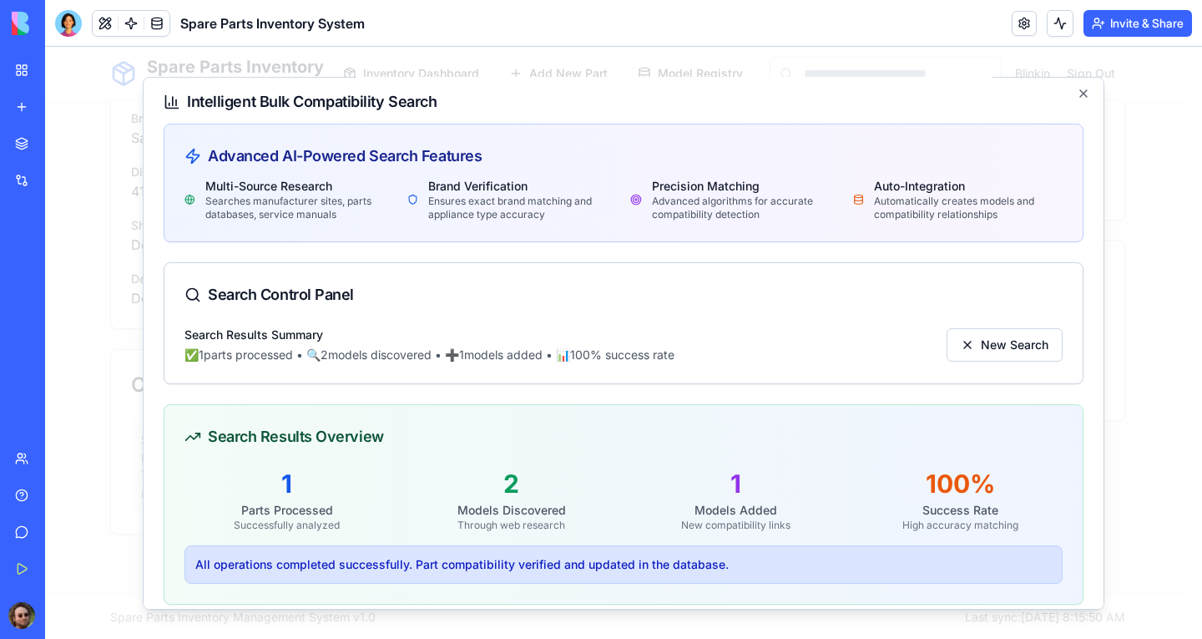
scroll to position [0, 0]
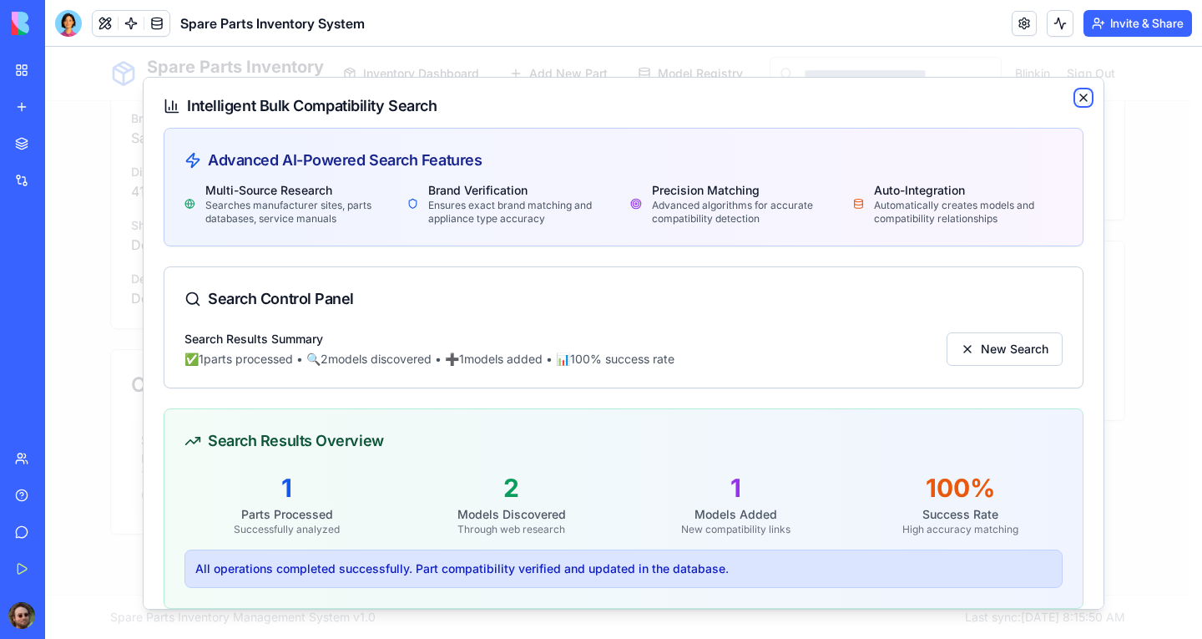
click at [1077, 98] on icon "button" at bounding box center [1083, 96] width 13 height 13
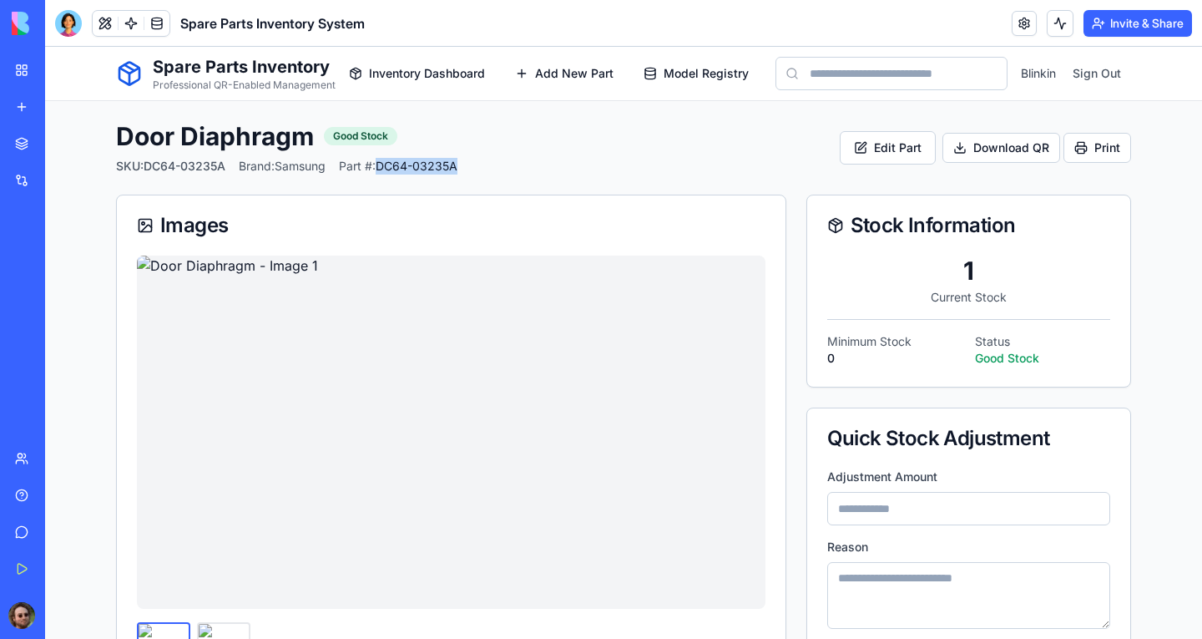
drag, startPoint x: 382, startPoint y: 167, endPoint x: 461, endPoint y: 172, distance: 78.6
click at [461, 172] on div "Door Diaphragm Good Stock SKU: DC64-03235A Brand: Samsung Part #: DC64-03235A E…" at bounding box center [623, 147] width 1015 height 53
copy span "DC64-03235A"
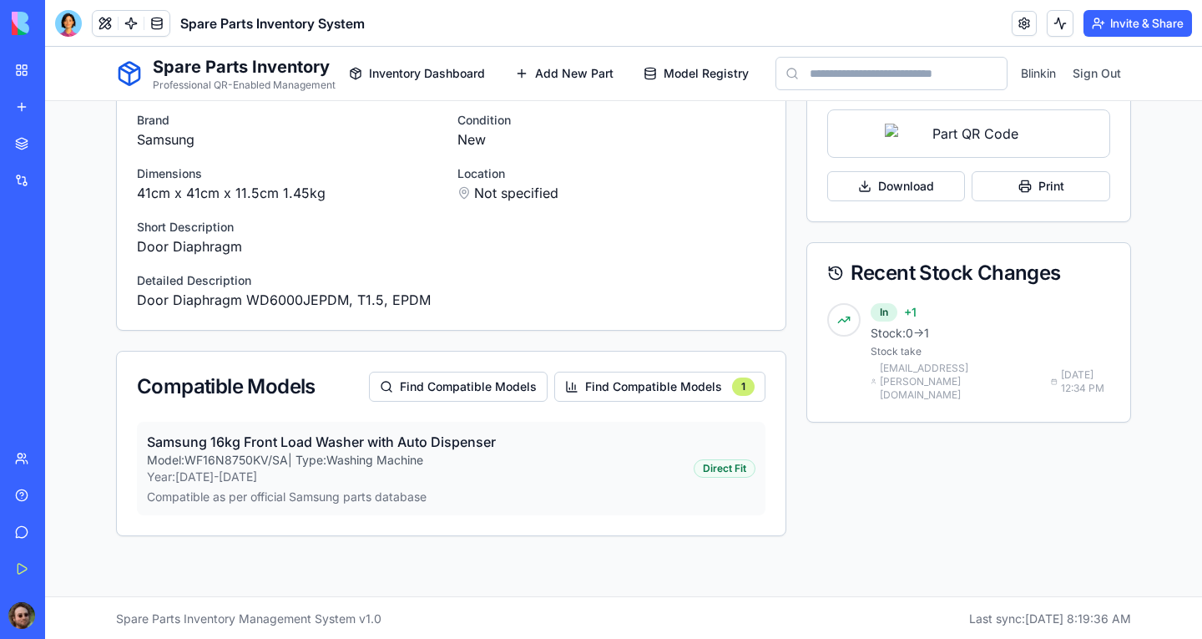
scroll to position [690, 0]
click at [483, 467] on p "Year: [DATE]-[DATE]" at bounding box center [321, 475] width 349 height 17
click at [63, 26] on div at bounding box center [68, 23] width 27 height 27
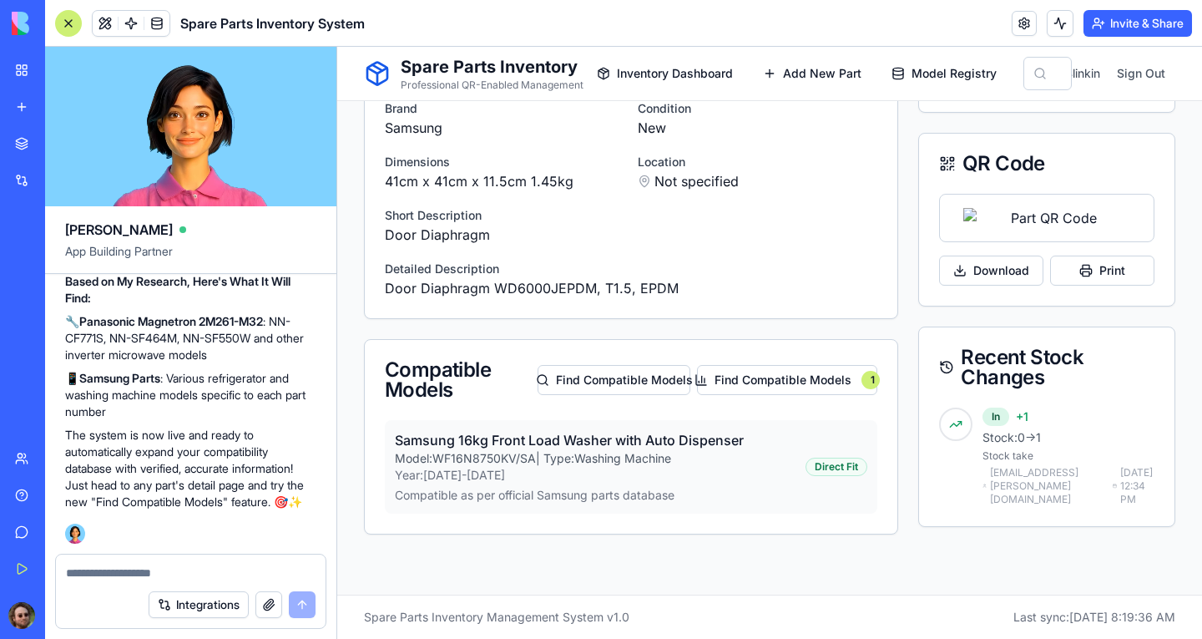
scroll to position [609, 0]
click at [132, 576] on textarea at bounding box center [191, 572] width 250 height 17
click at [567, 369] on button "Find Compatible Models" at bounding box center [614, 380] width 153 height 30
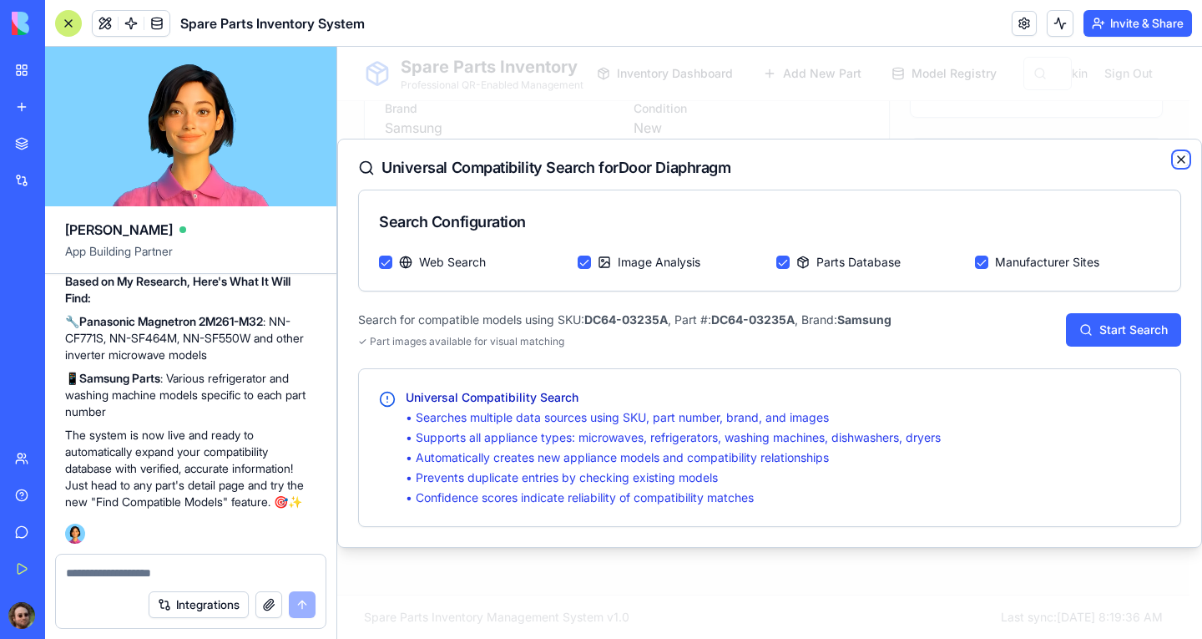
click at [1179, 164] on icon "button" at bounding box center [1181, 159] width 13 height 13
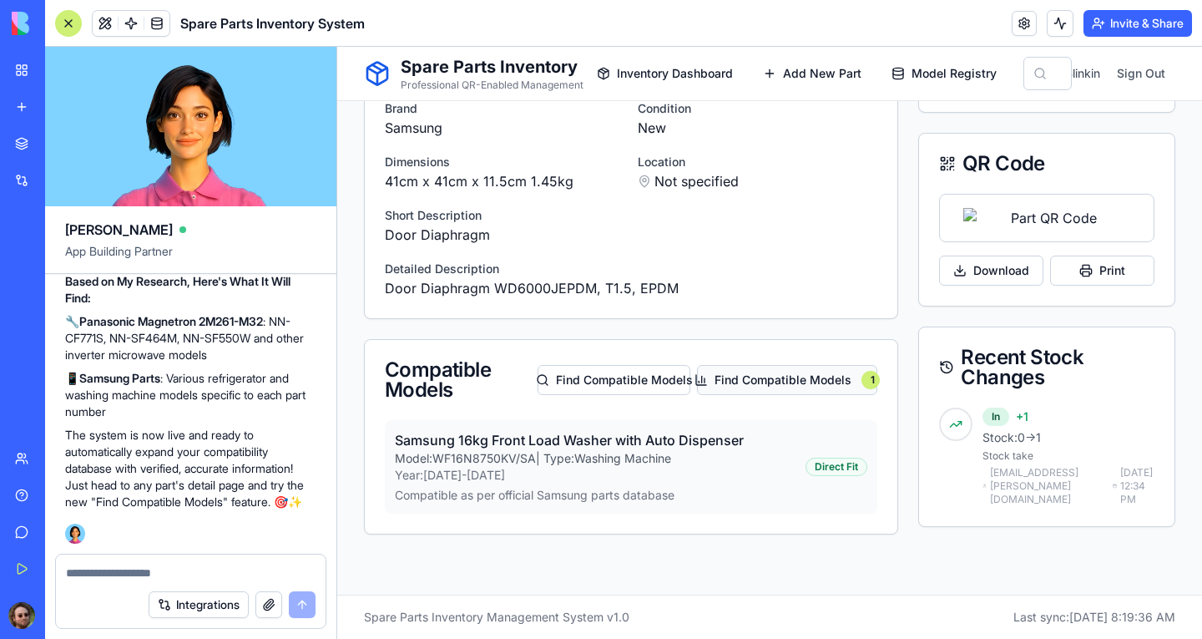
click at [792, 374] on button "Find Compatible Models 1" at bounding box center [787, 380] width 180 height 30
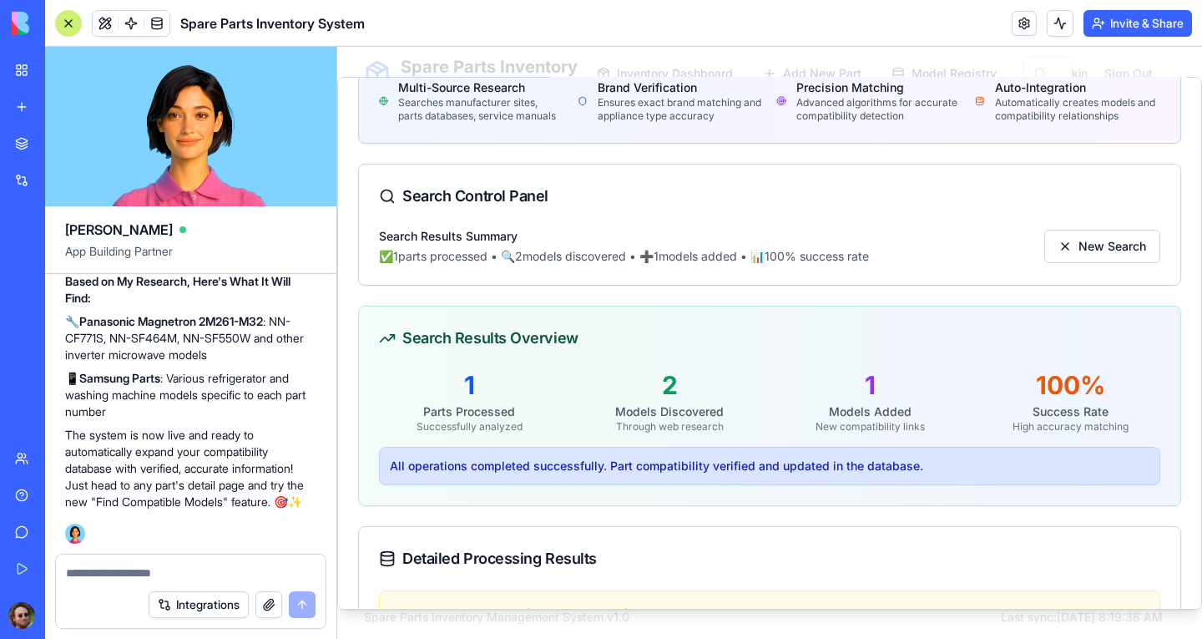
scroll to position [0, 0]
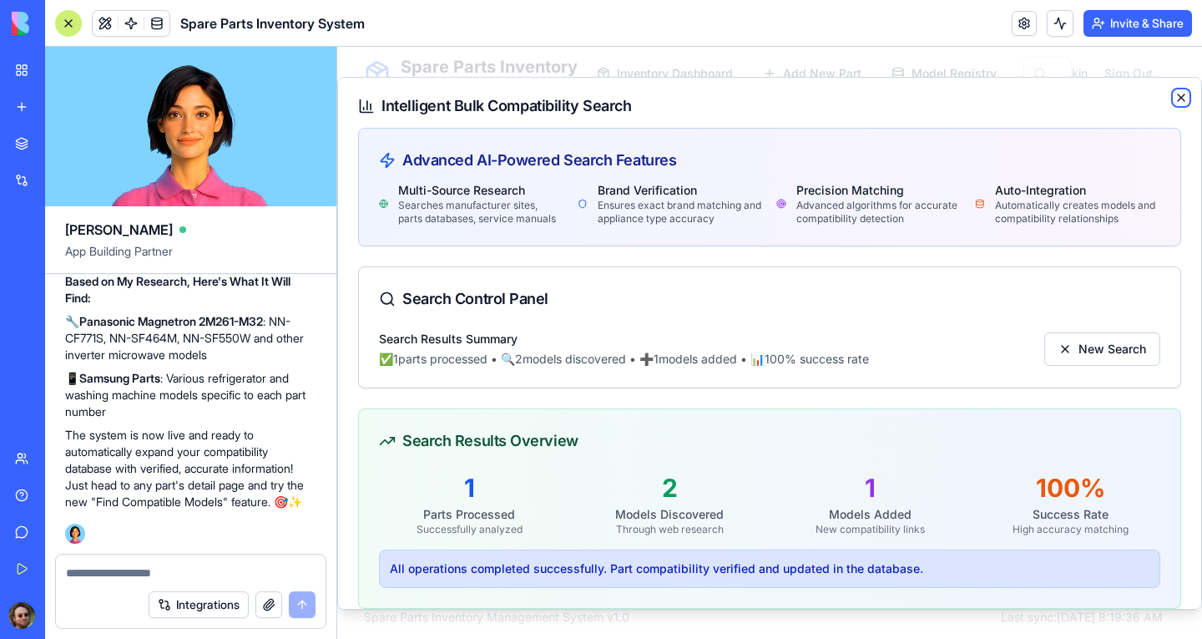
click at [1178, 95] on icon "button" at bounding box center [1181, 97] width 7 height 7
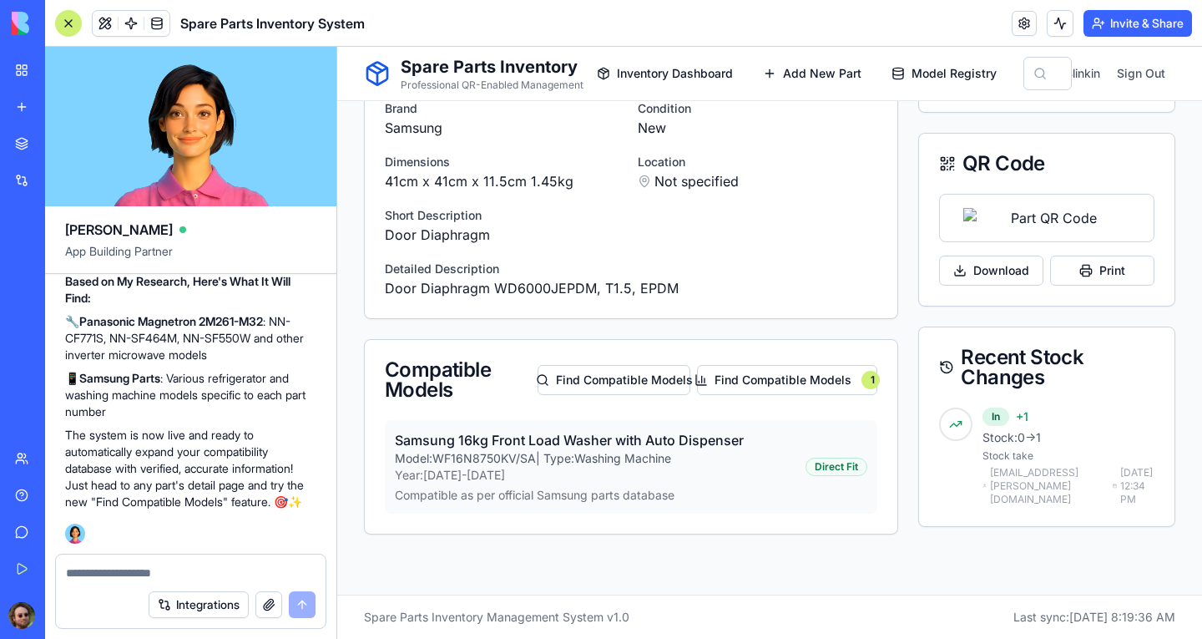
click at [158, 565] on textarea at bounding box center [191, 572] width 250 height 17
click at [192, 601] on button "Integrations" at bounding box center [199, 604] width 100 height 27
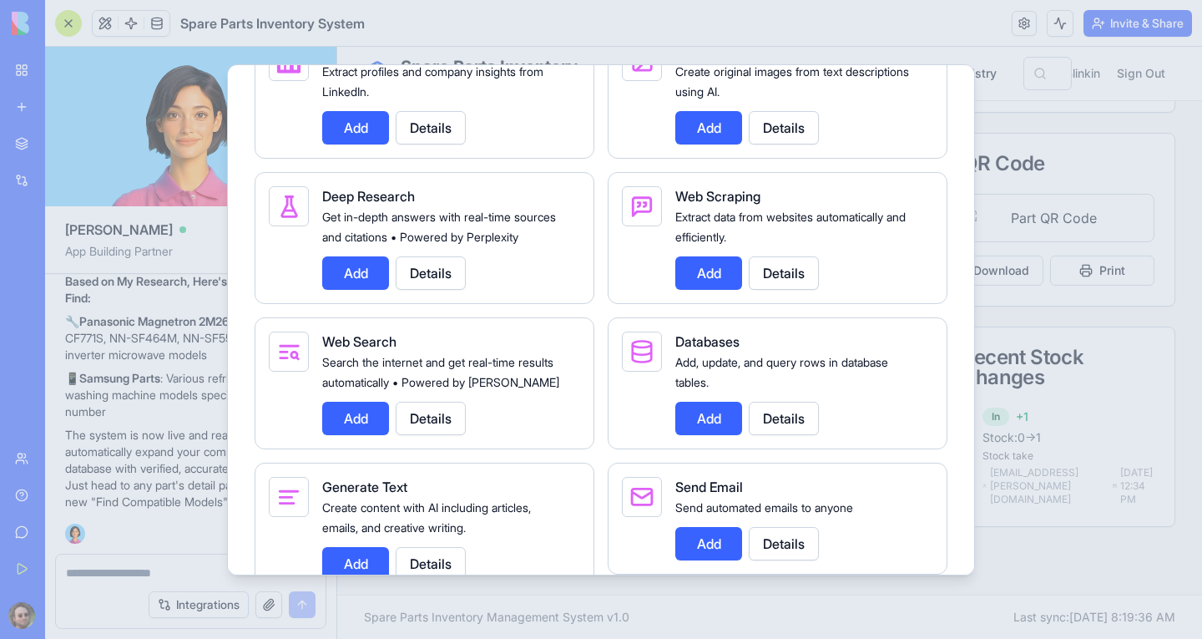
scroll to position [2505, 0]
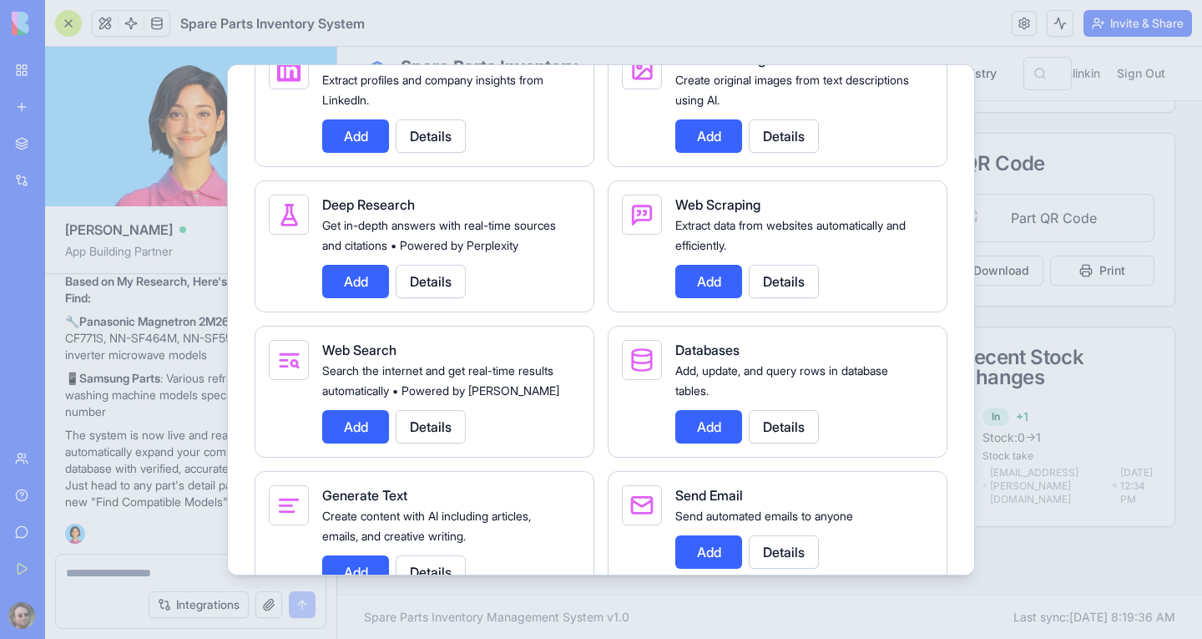
click at [700, 291] on button "Add" at bounding box center [708, 281] width 67 height 33
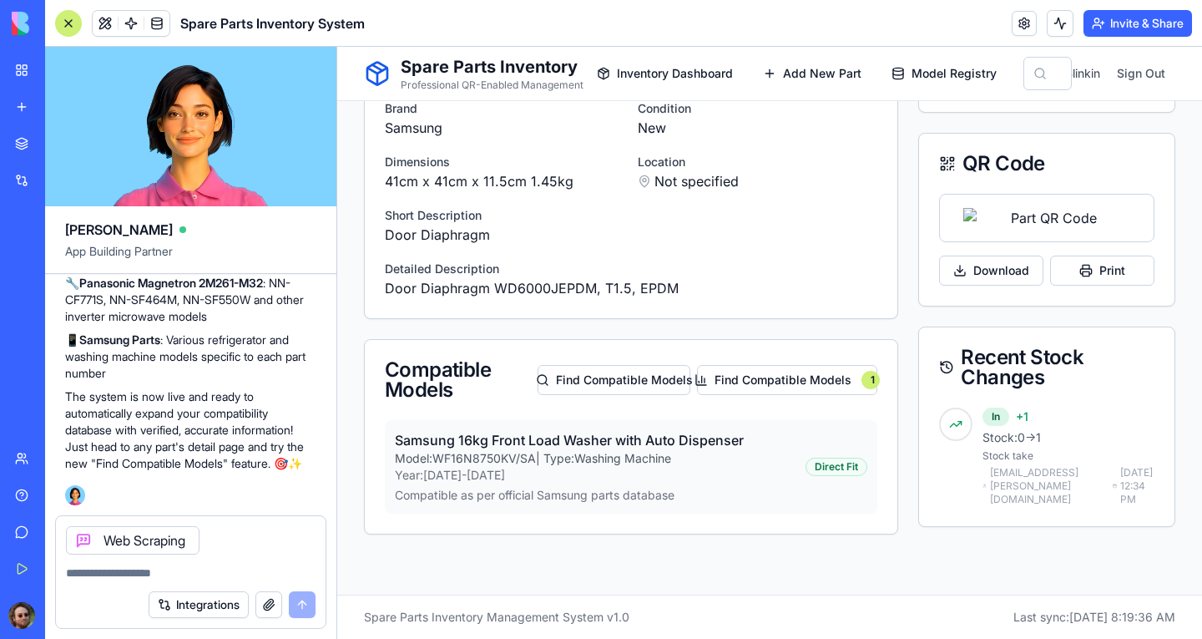
click at [210, 605] on button "Integrations" at bounding box center [199, 604] width 100 height 27
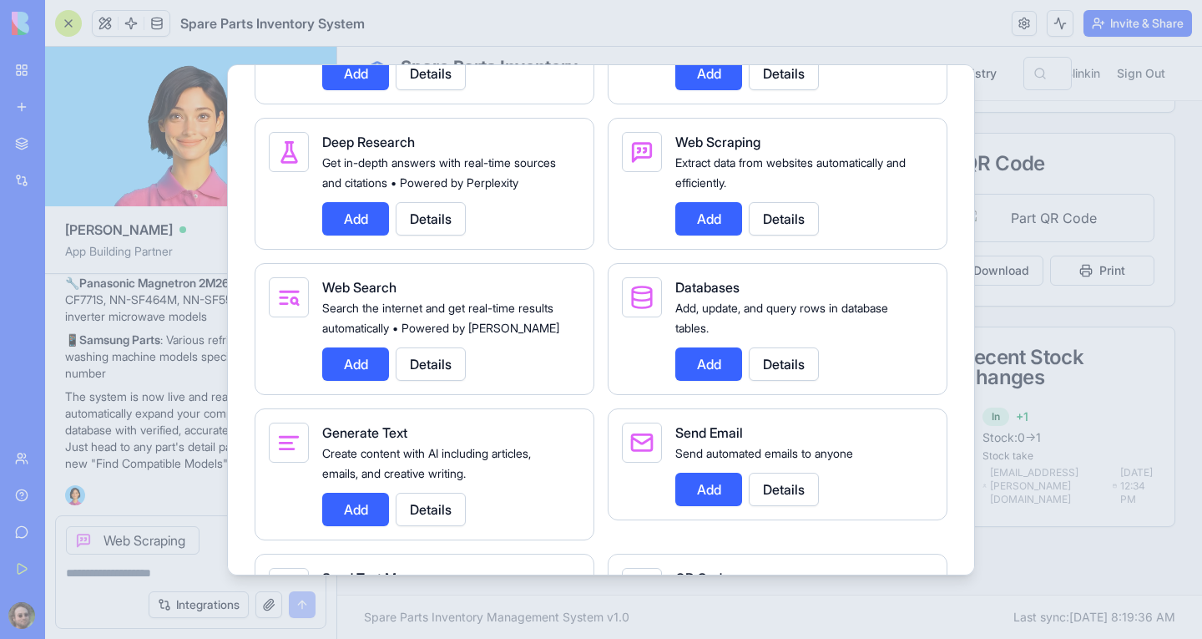
scroll to position [2672, 0]
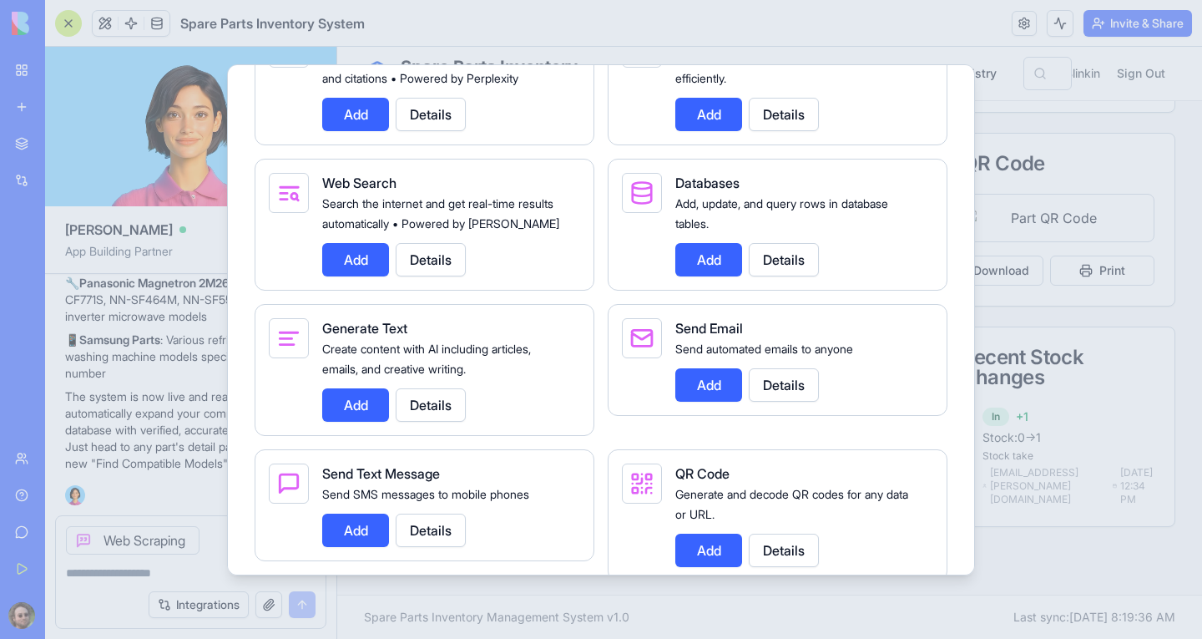
click at [348, 276] on button "Add" at bounding box center [355, 259] width 67 height 33
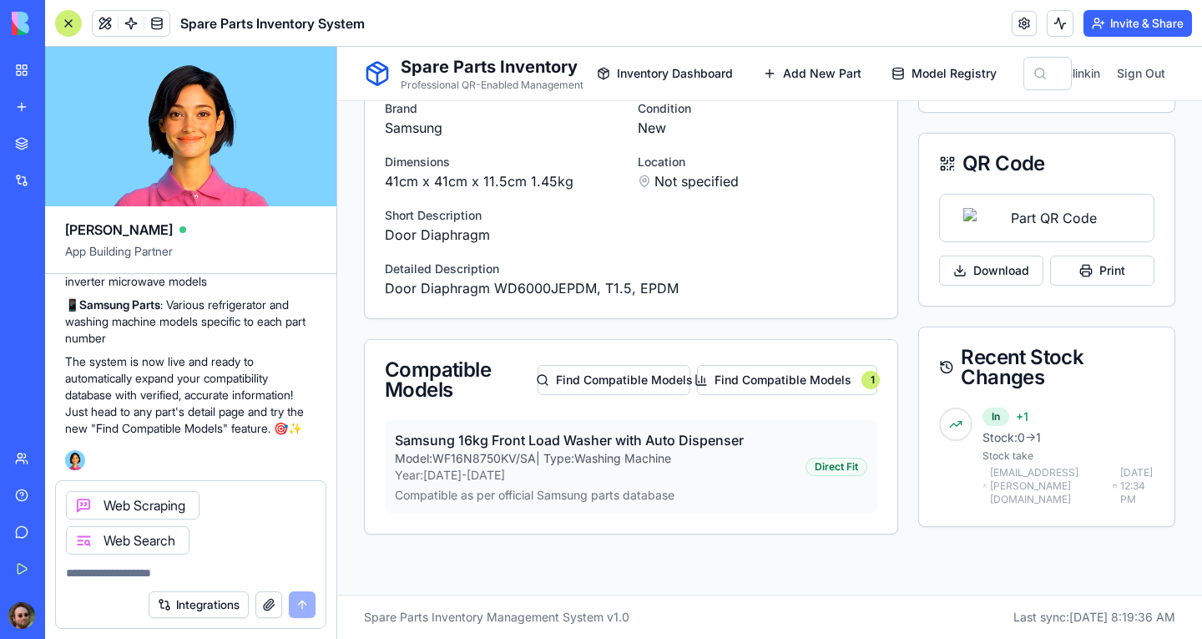
click at [141, 576] on textarea at bounding box center [191, 572] width 250 height 17
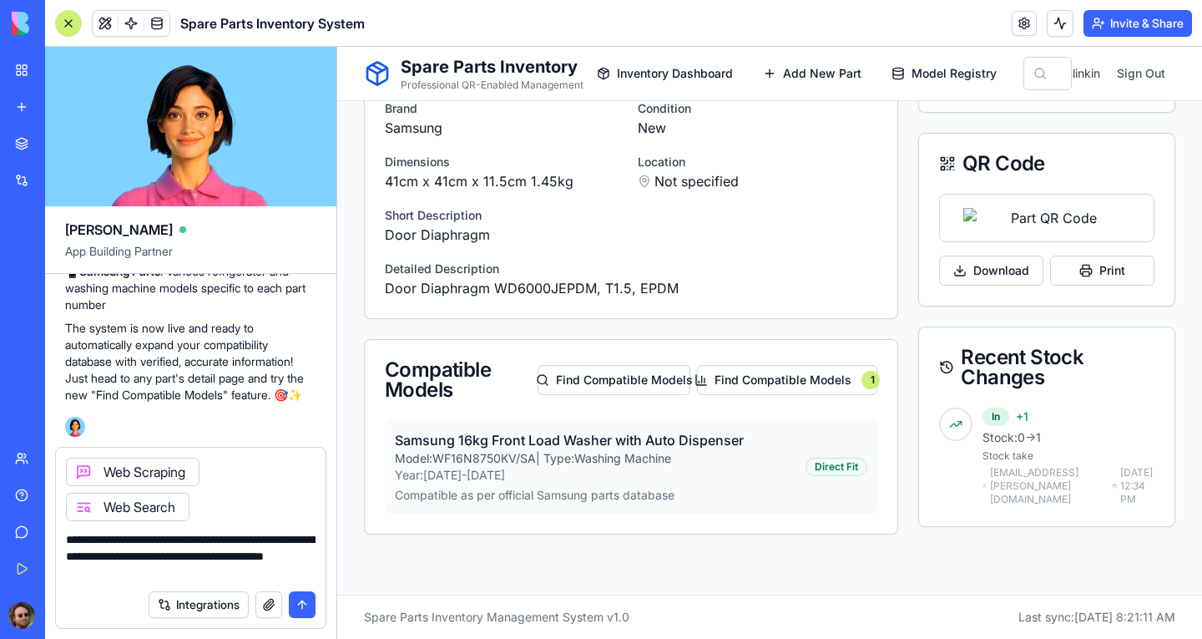
paste textarea "**********"
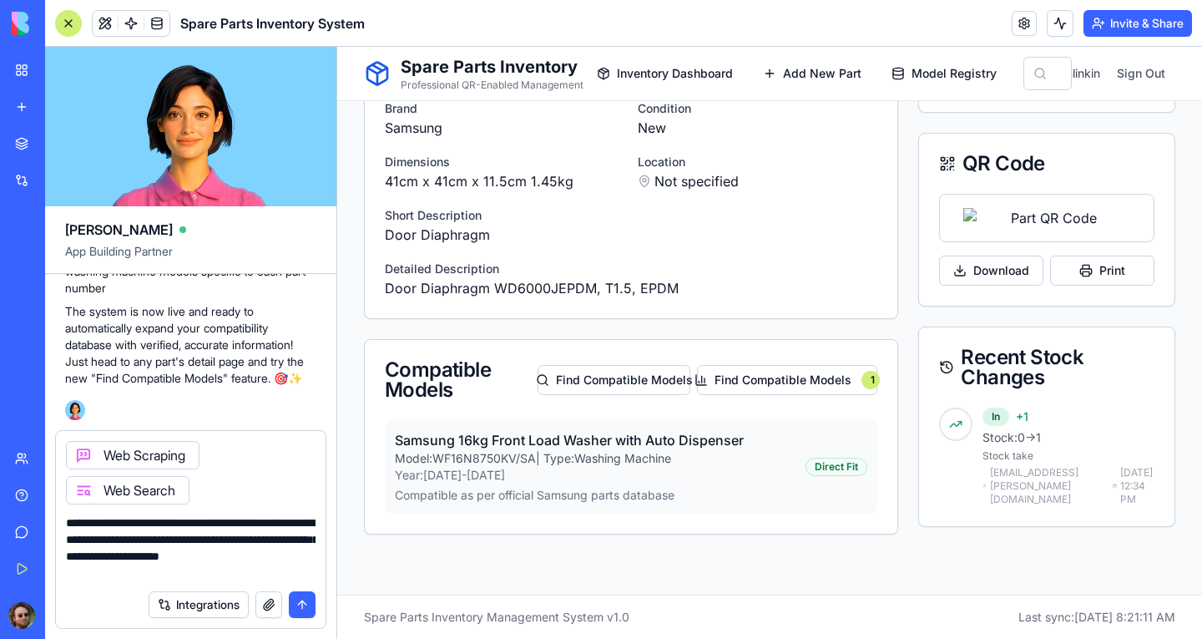
click at [98, 574] on textarea "**********" at bounding box center [191, 547] width 250 height 67
click at [281, 573] on textarea "**********" at bounding box center [191, 547] width 250 height 67
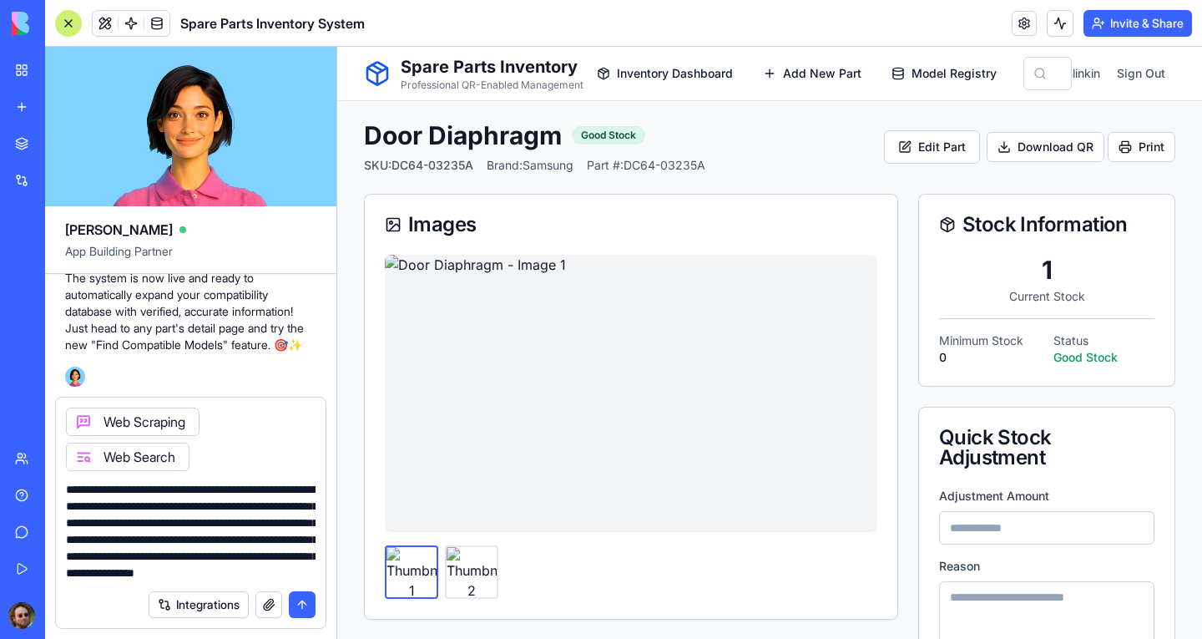
scroll to position [48, 0]
type textarea "**********"
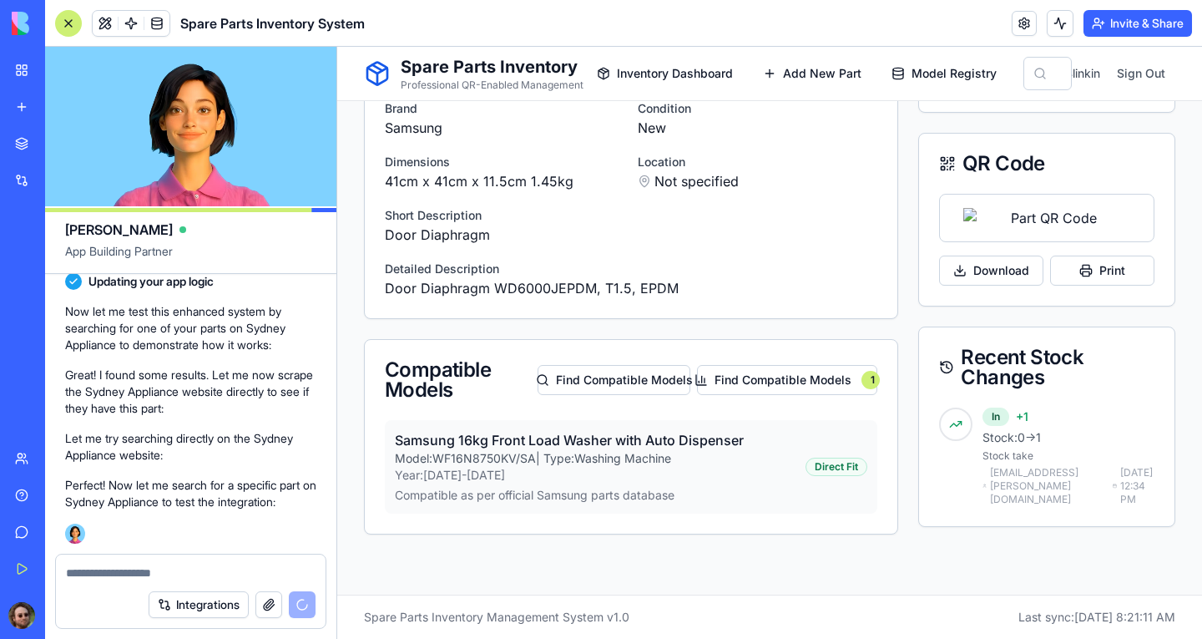
scroll to position [14893, 0]
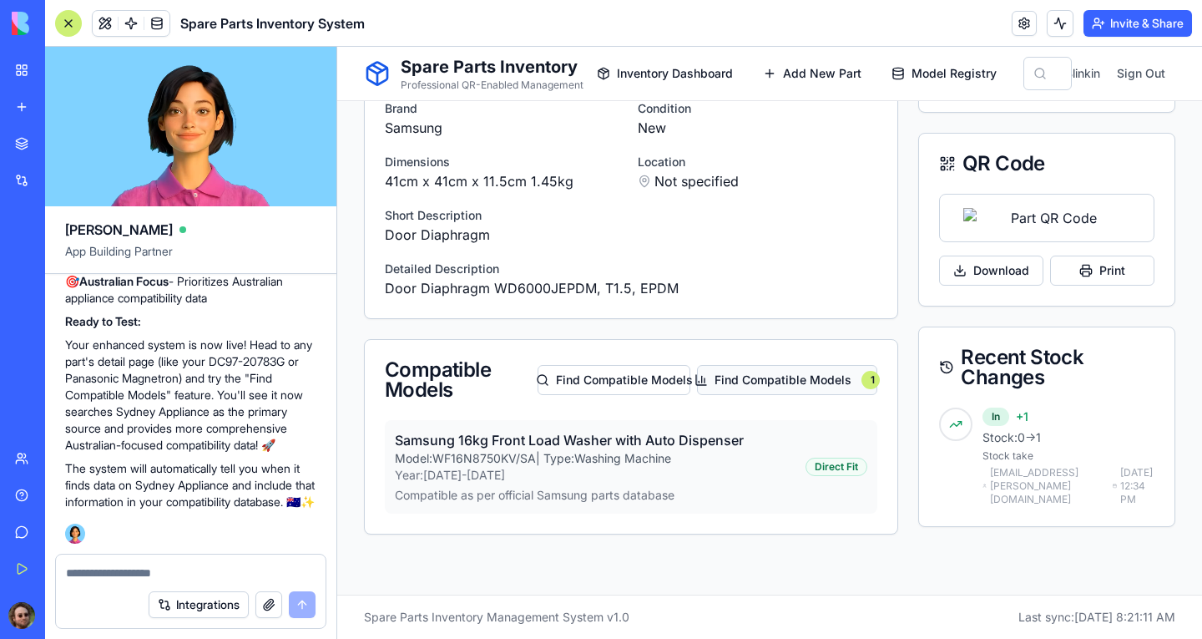
click at [793, 365] on button "Find Compatible Models 1" at bounding box center [787, 380] width 180 height 30
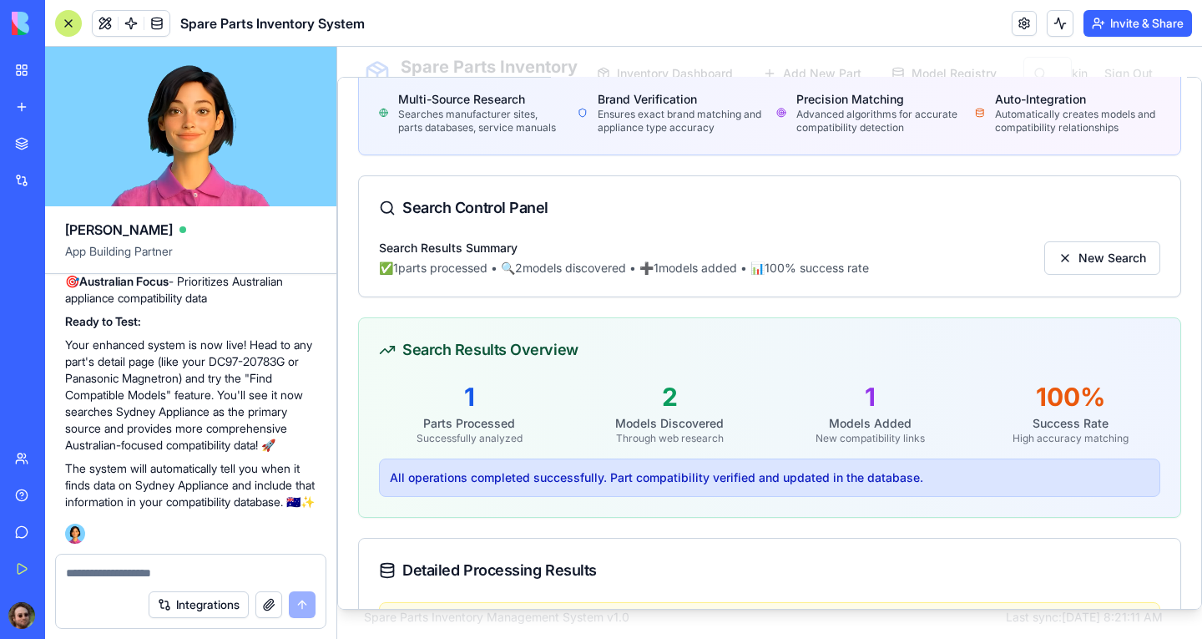
scroll to position [38, 0]
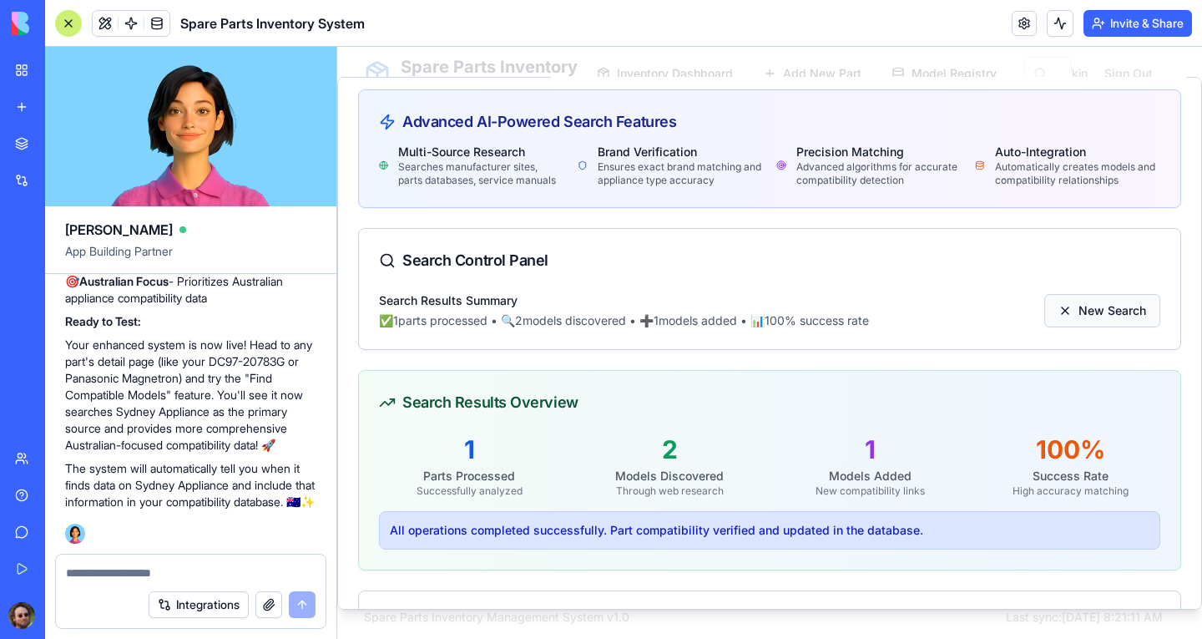
click at [1074, 303] on button "New Search" at bounding box center [1103, 309] width 116 height 33
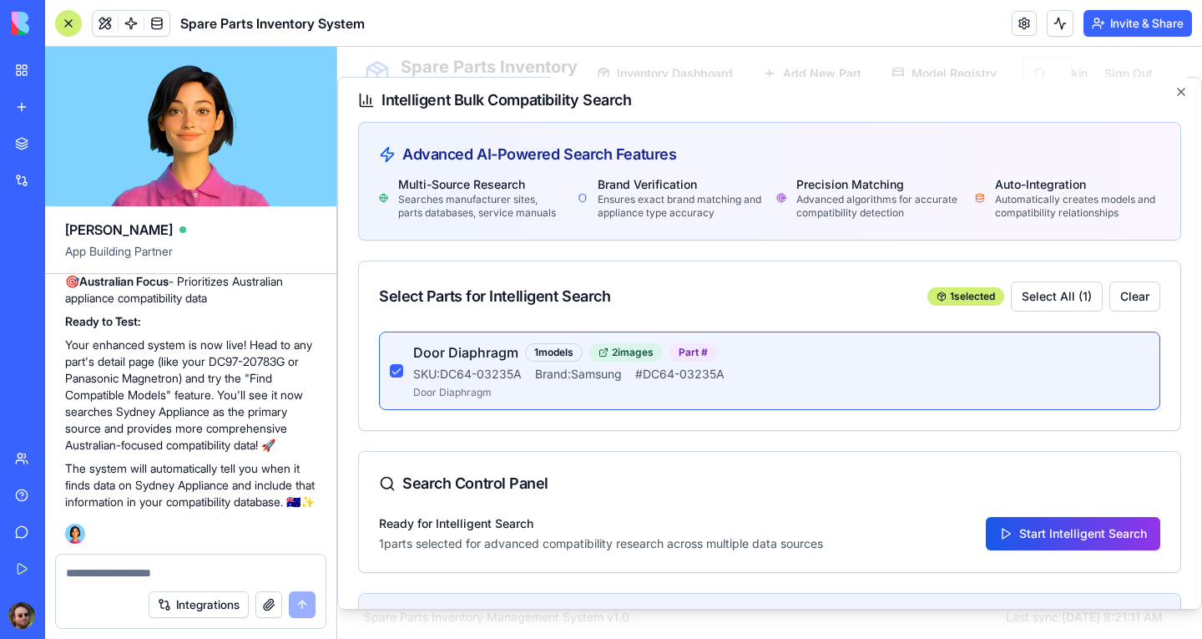
scroll to position [0, 0]
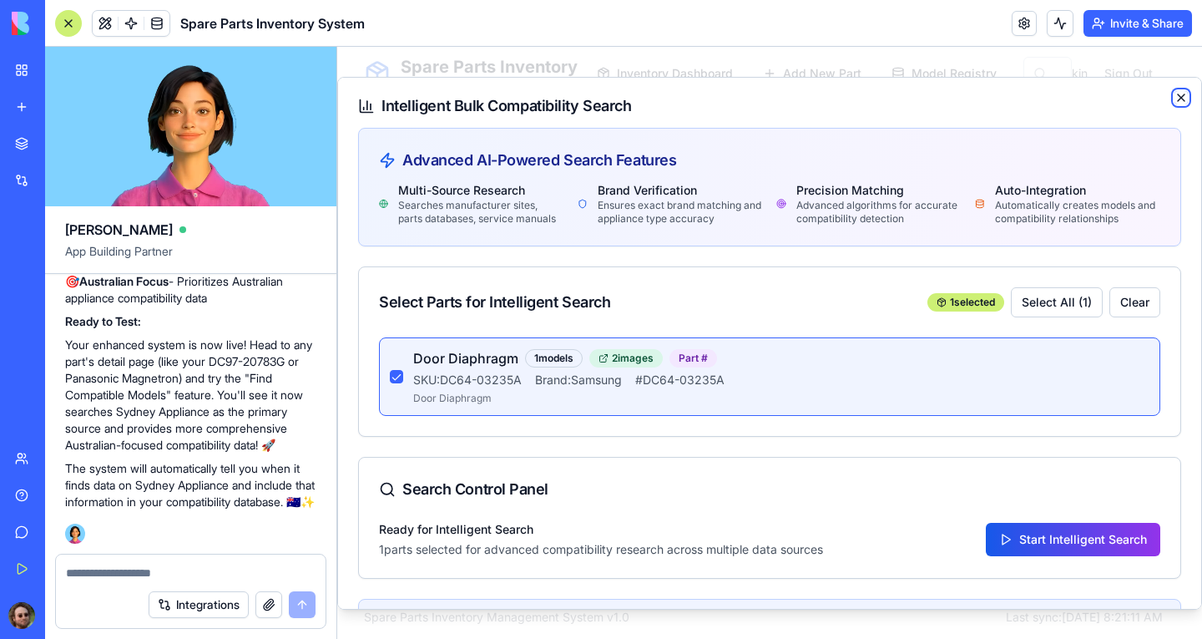
click at [1178, 96] on icon "button" at bounding box center [1181, 97] width 7 height 7
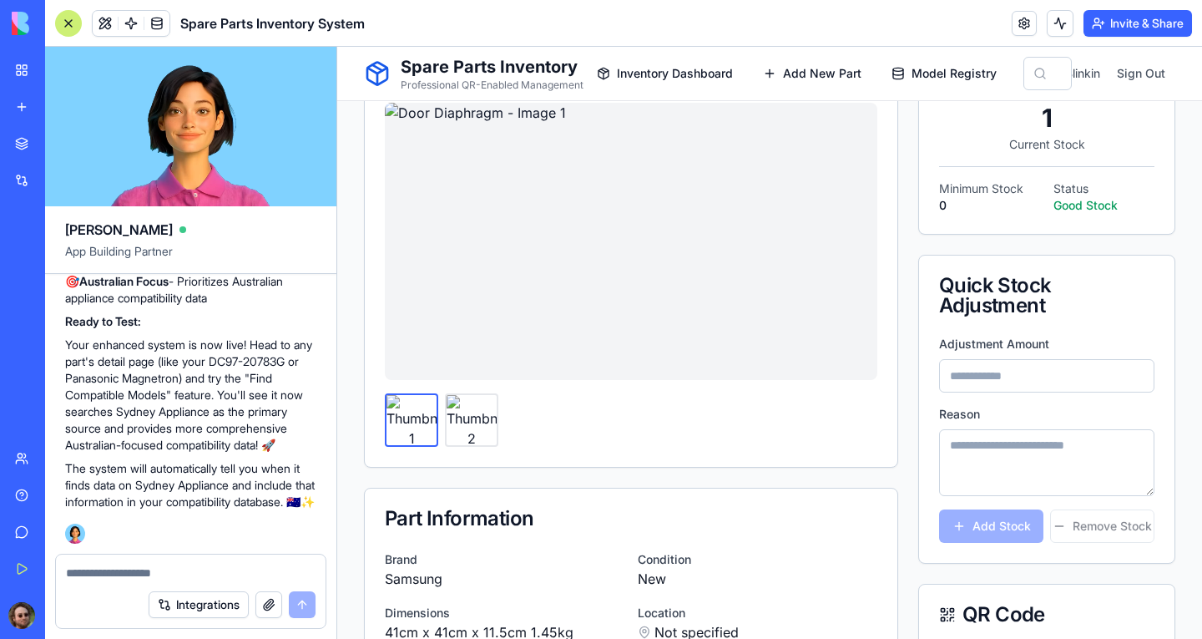
scroll to position [145, 0]
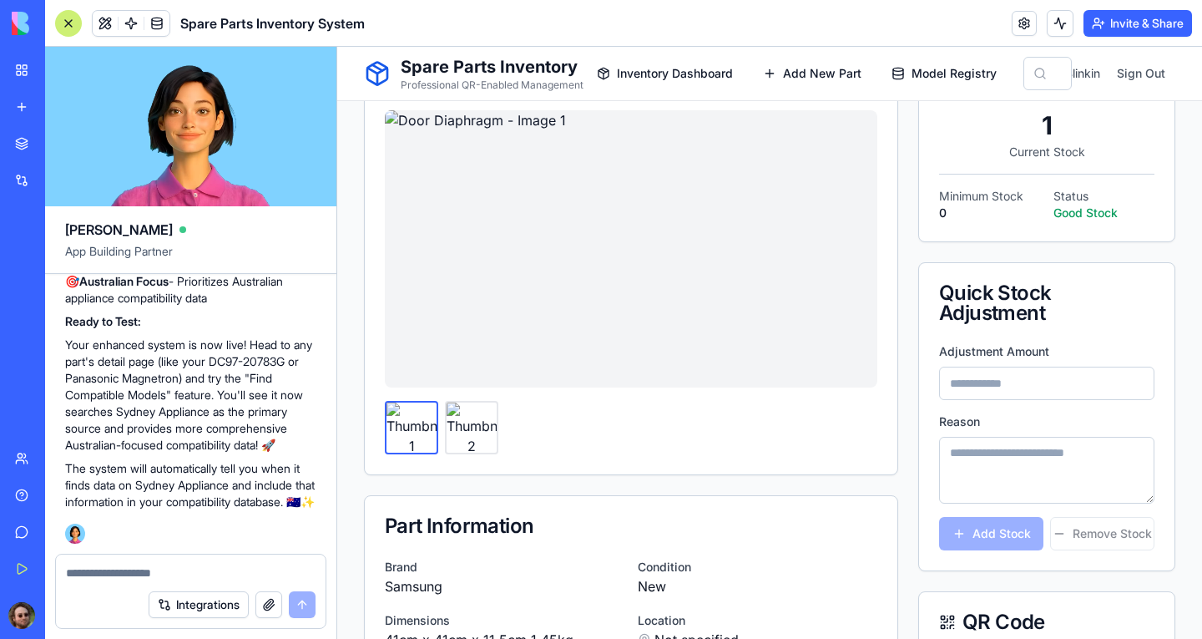
click at [66, 26] on div at bounding box center [68, 23] width 27 height 27
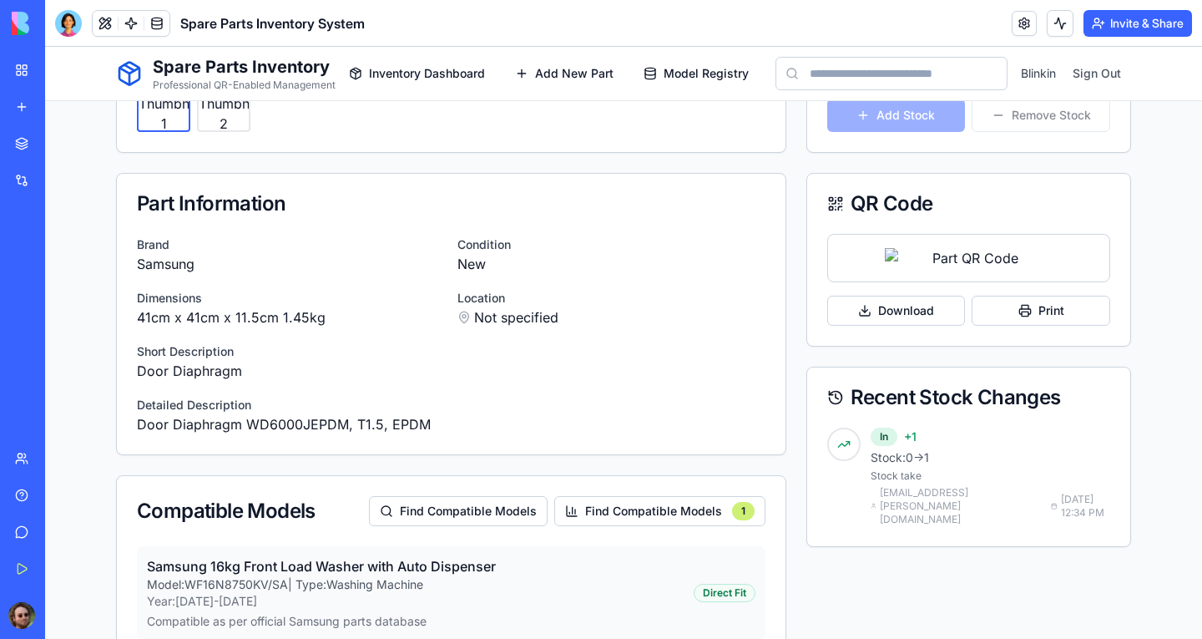
scroll to position [690, 0]
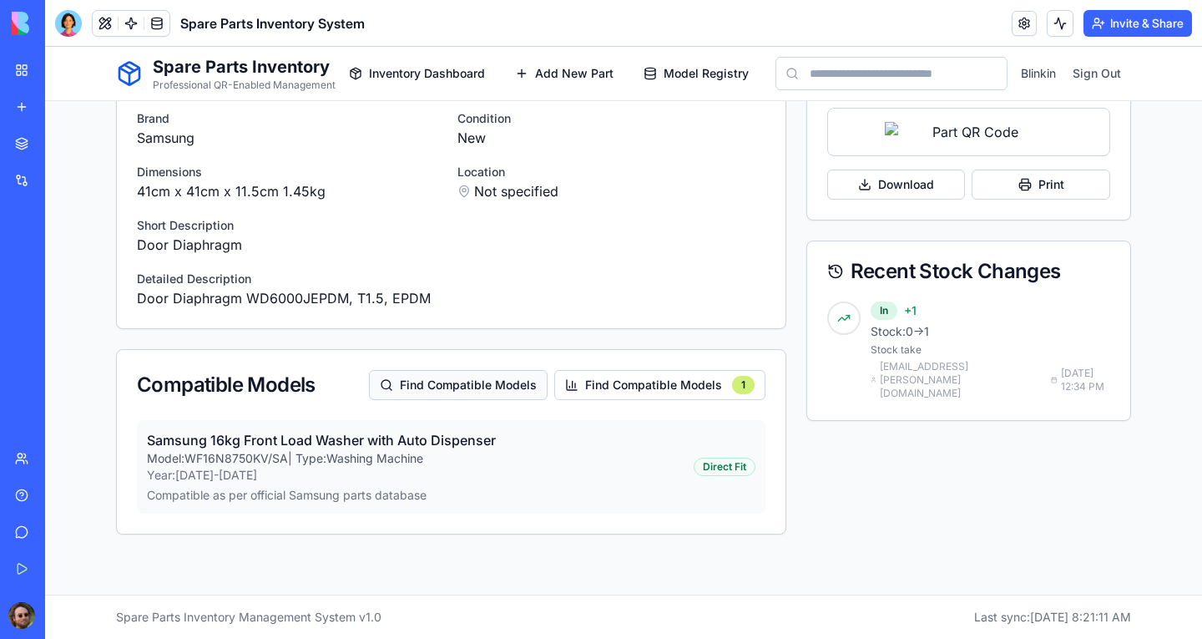
click at [468, 370] on button "Find Compatible Models" at bounding box center [458, 385] width 179 height 30
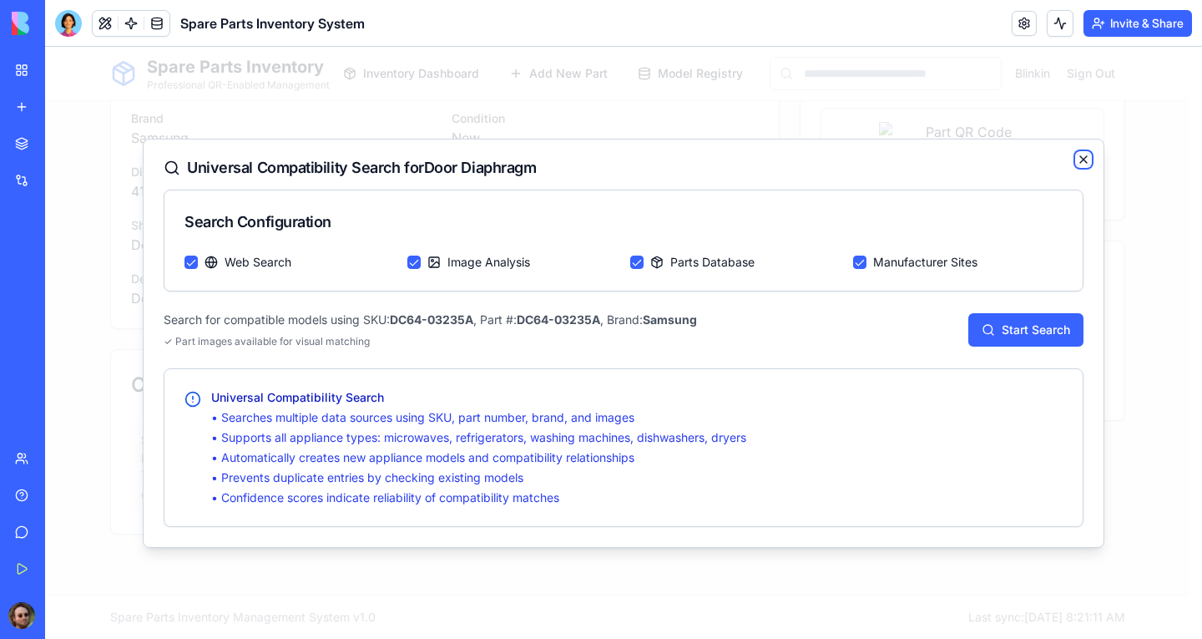
click at [1085, 159] on icon "button" at bounding box center [1083, 159] width 13 height 13
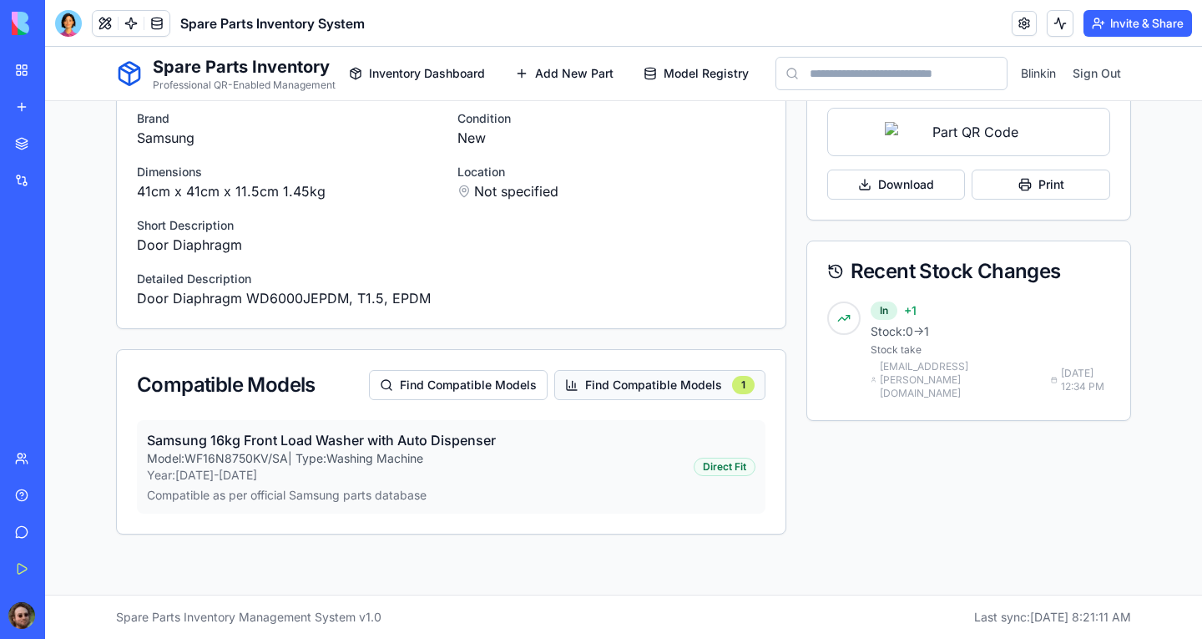
click at [675, 370] on button "Find Compatible Models 1" at bounding box center [659, 385] width 211 height 30
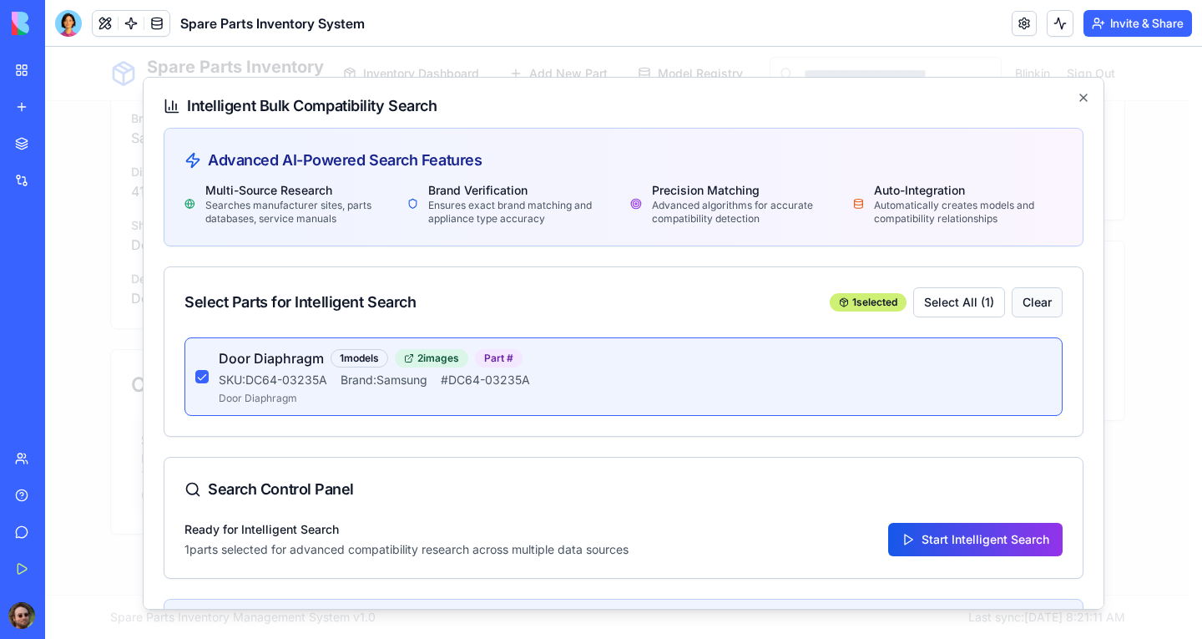
click at [1019, 304] on button "Clear" at bounding box center [1037, 301] width 51 height 30
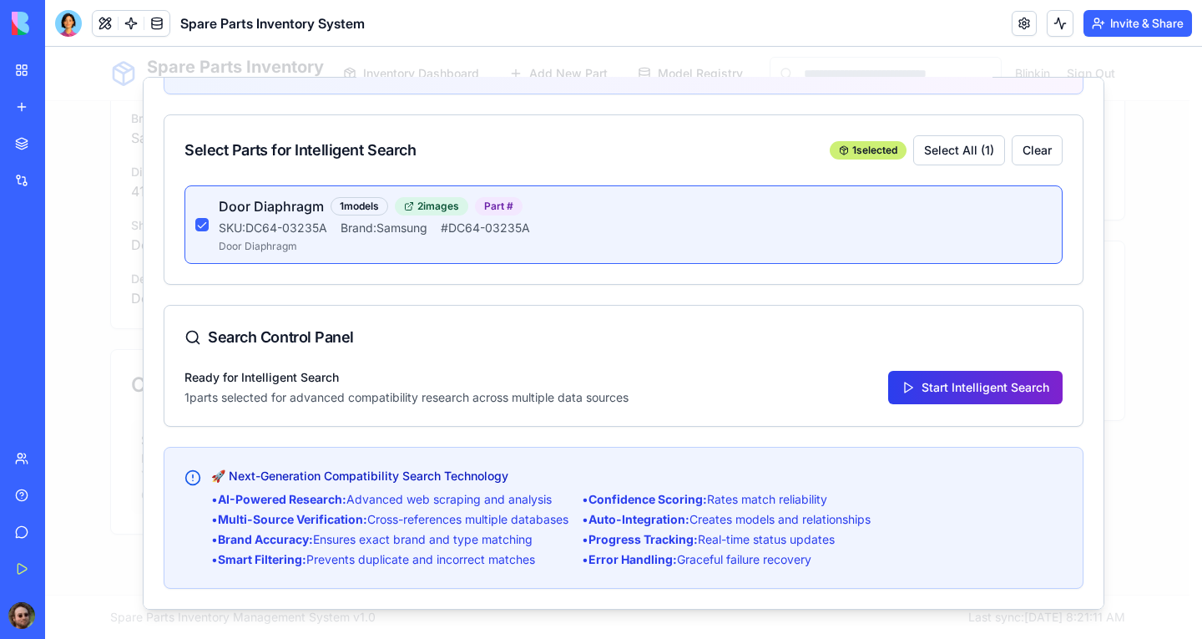
click at [906, 385] on button "Start Intelligent Search" at bounding box center [975, 386] width 175 height 33
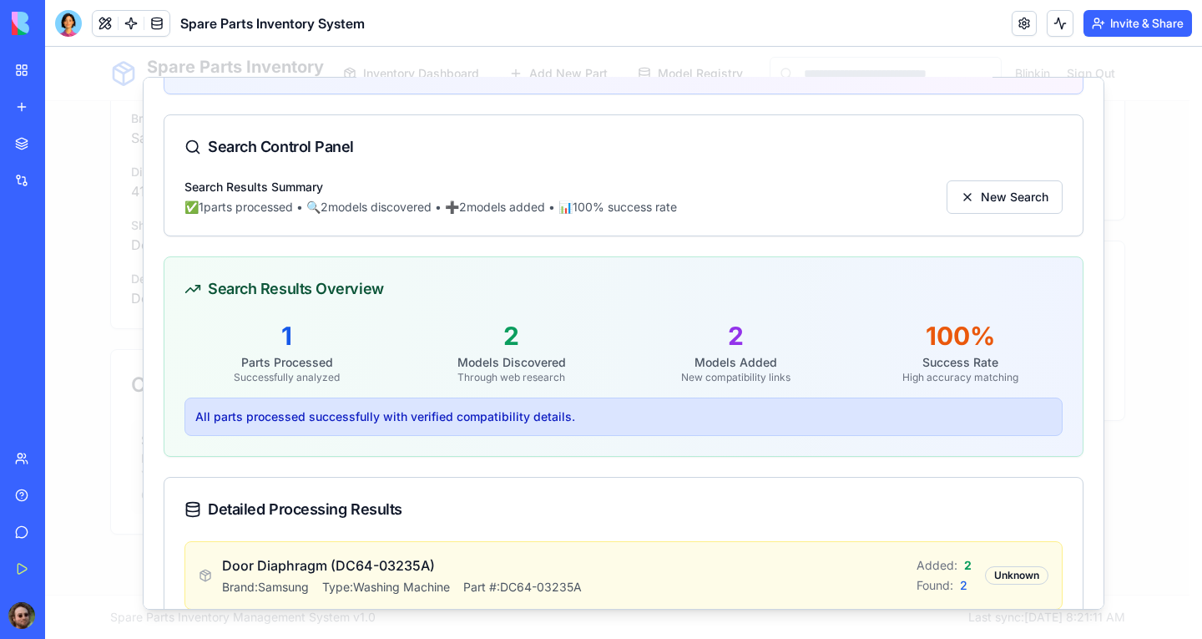
scroll to position [0, 0]
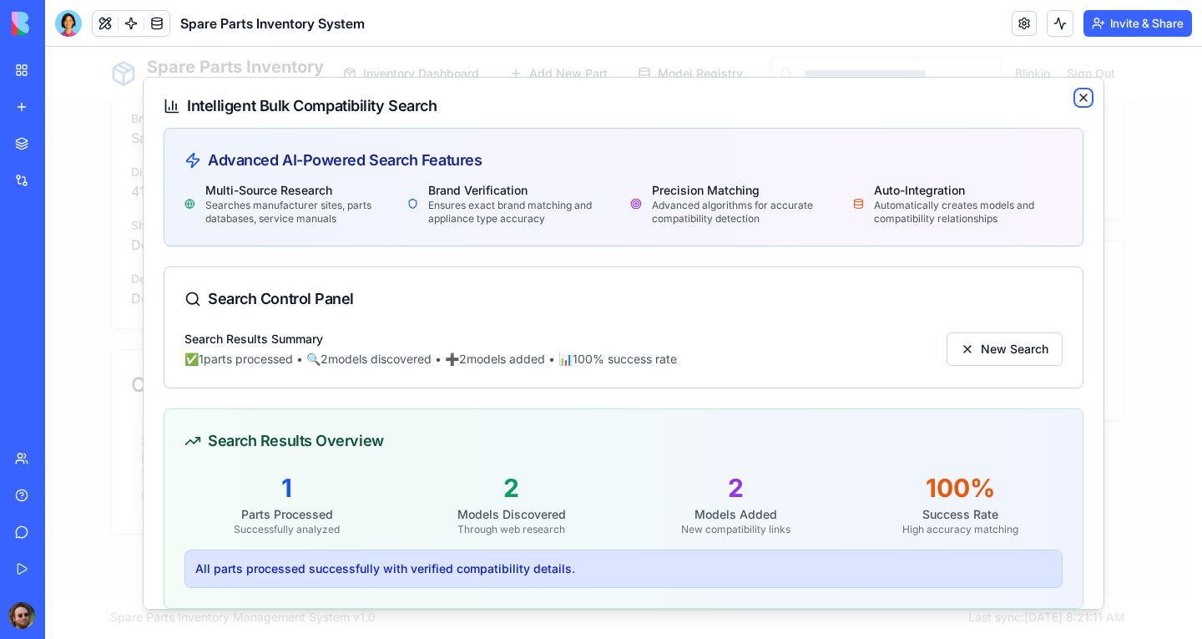
click at [1077, 98] on icon "button" at bounding box center [1083, 96] width 13 height 13
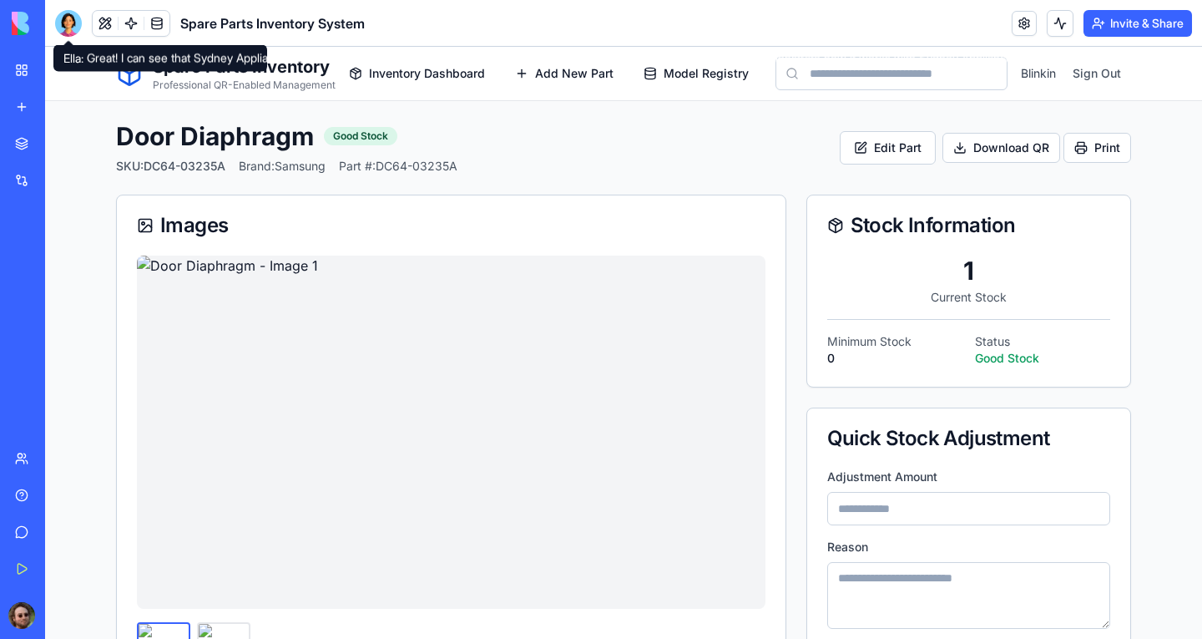
click at [71, 28] on div at bounding box center [68, 23] width 27 height 27
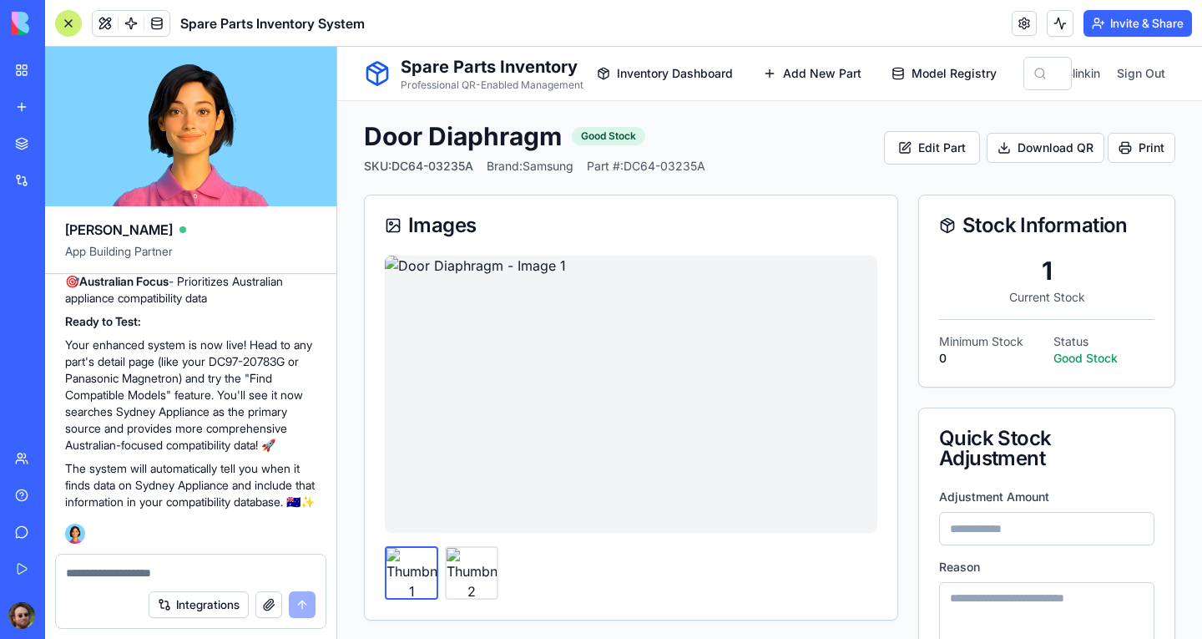
scroll to position [14893, 0]
click at [68, 23] on div at bounding box center [68, 23] width 27 height 27
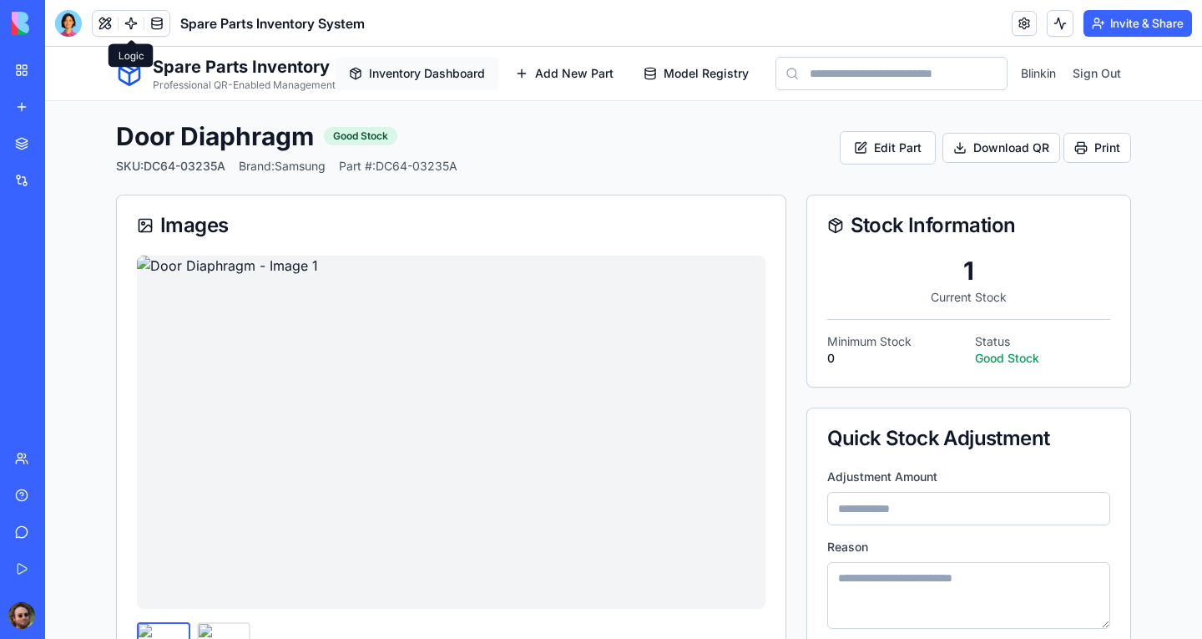
click at [438, 76] on span "Inventory Dashboard" at bounding box center [427, 73] width 116 height 17
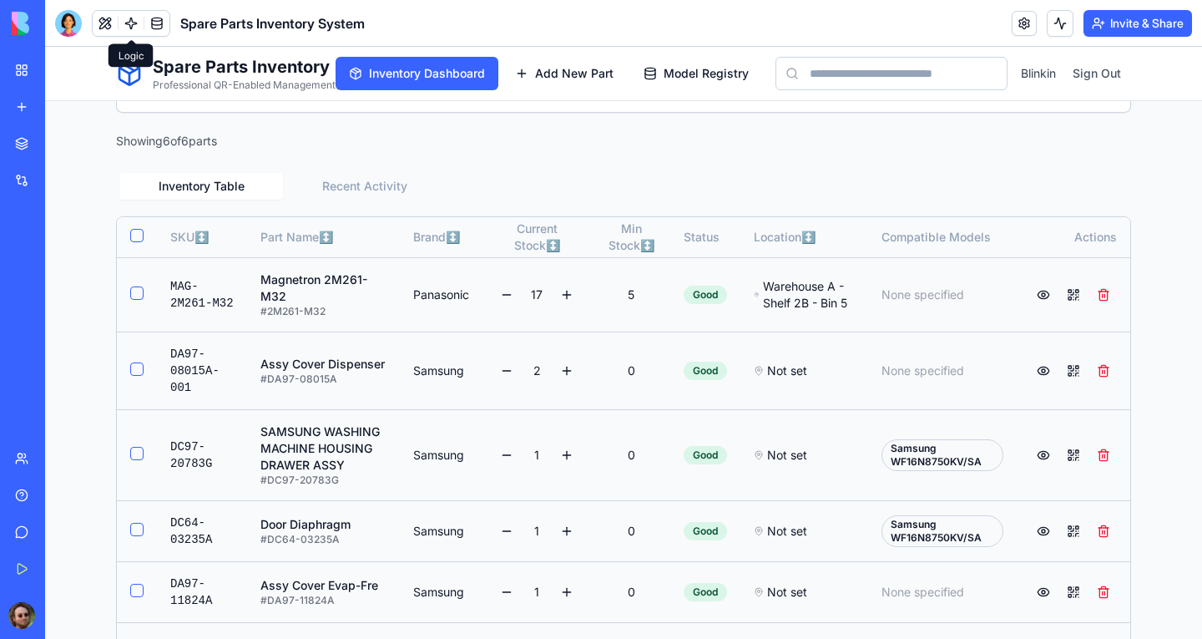
scroll to position [579, 0]
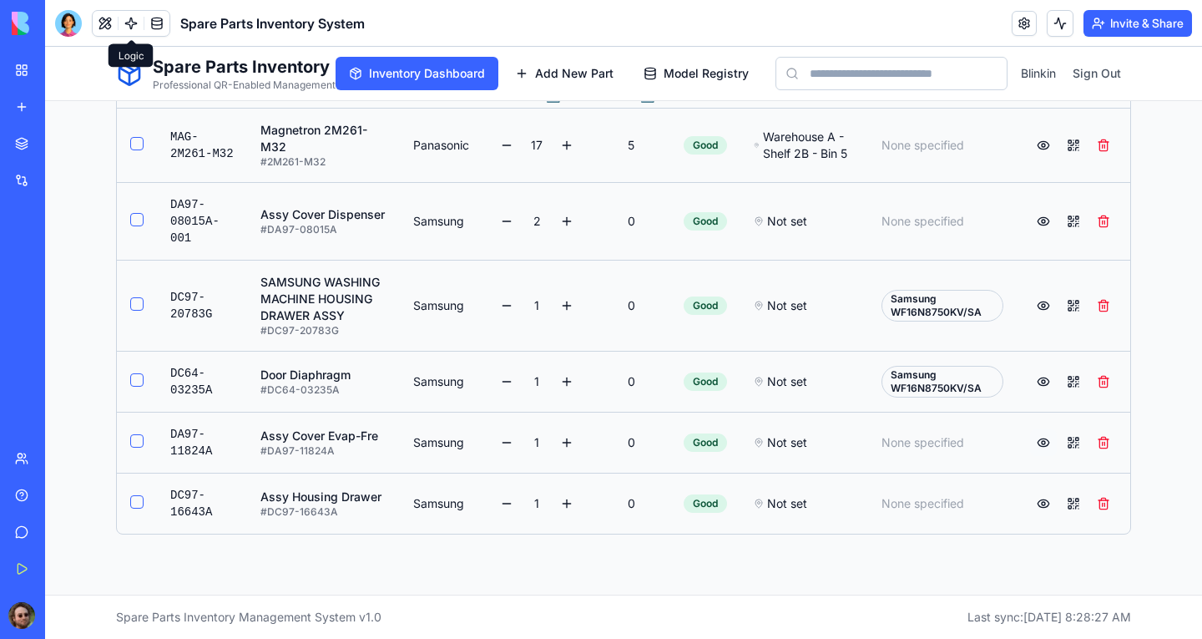
click at [1037, 443] on button at bounding box center [1043, 442] width 27 height 27
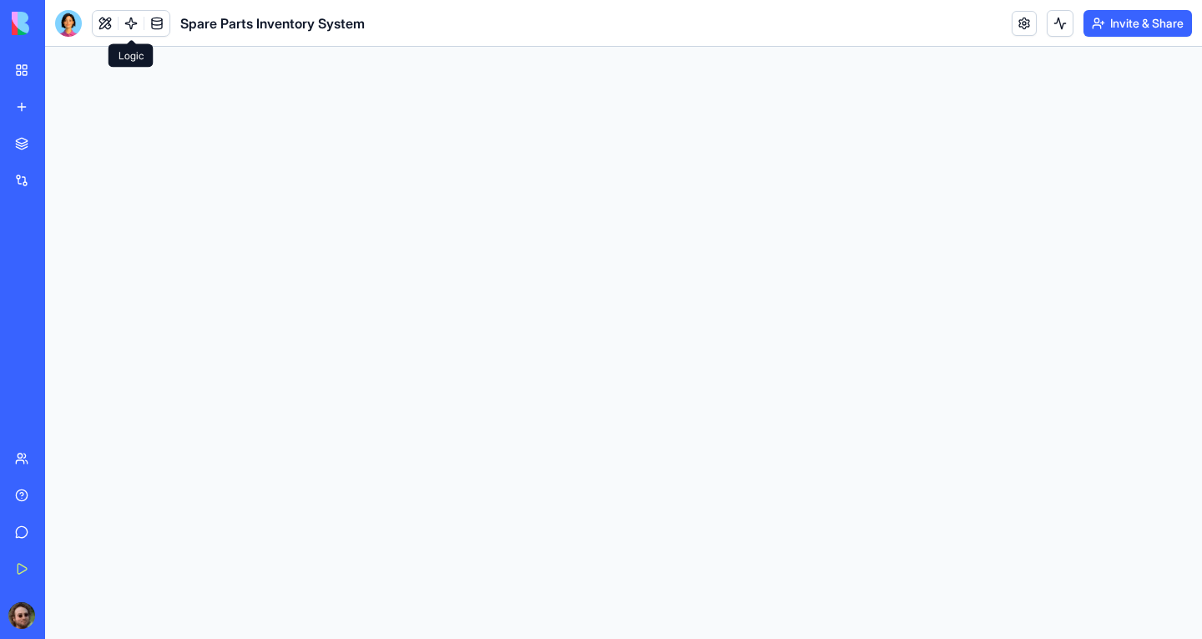
scroll to position [0, 0]
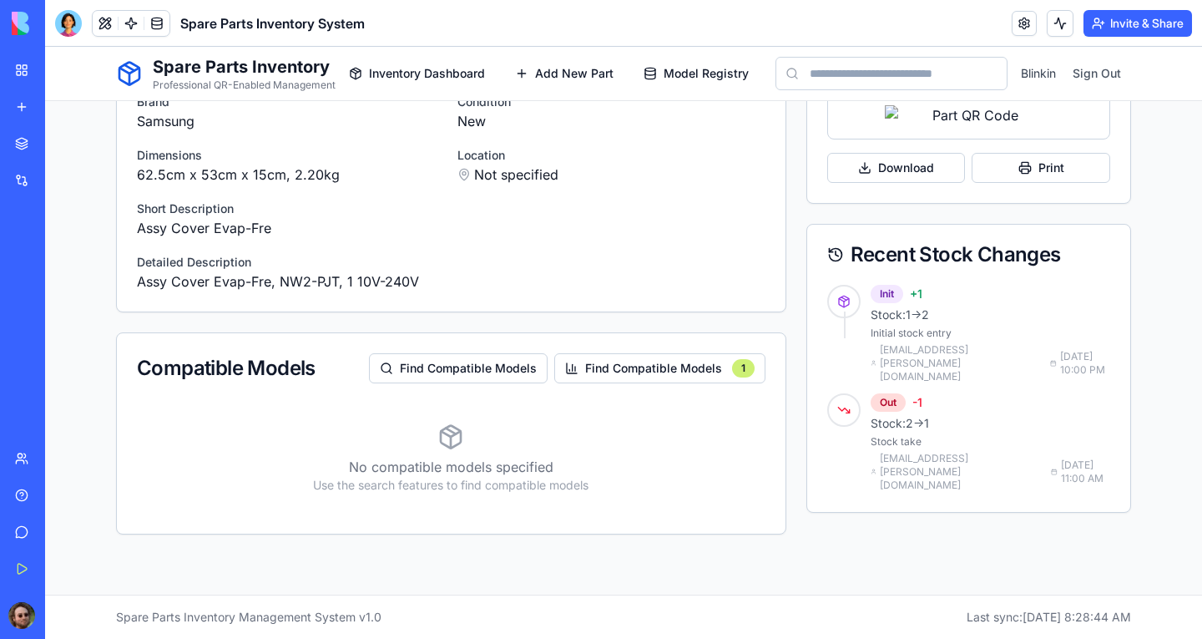
scroll to position [785, 0]
click at [636, 353] on button "Find Compatible Models 1" at bounding box center [659, 368] width 211 height 30
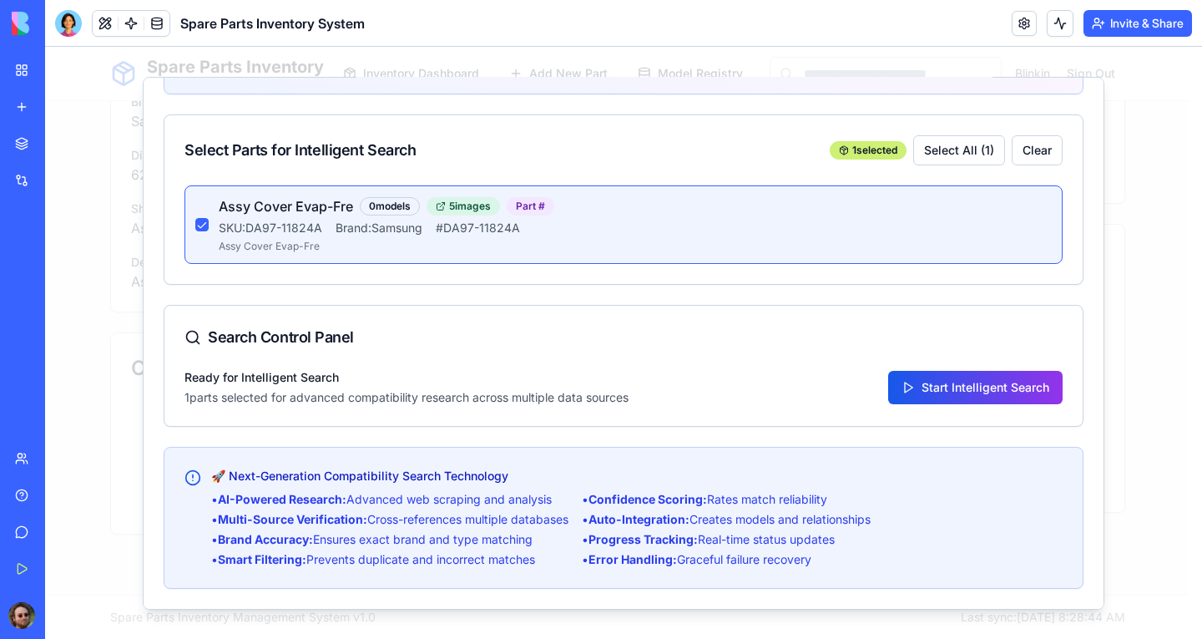
scroll to position [0, 0]
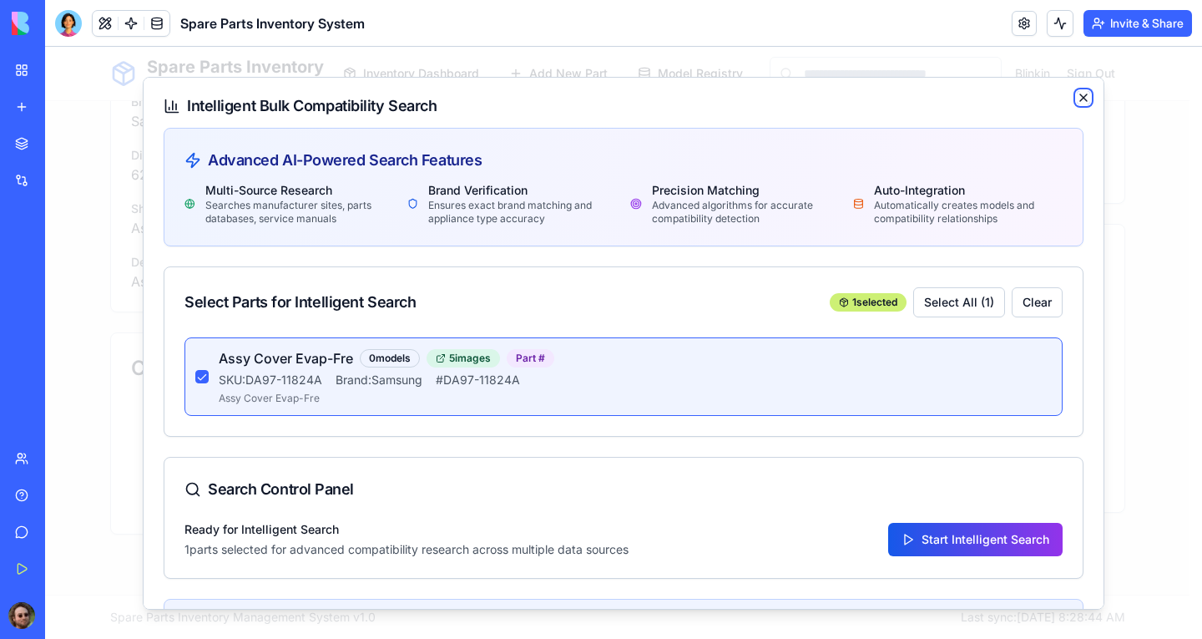
click at [1077, 100] on icon "button" at bounding box center [1083, 96] width 13 height 13
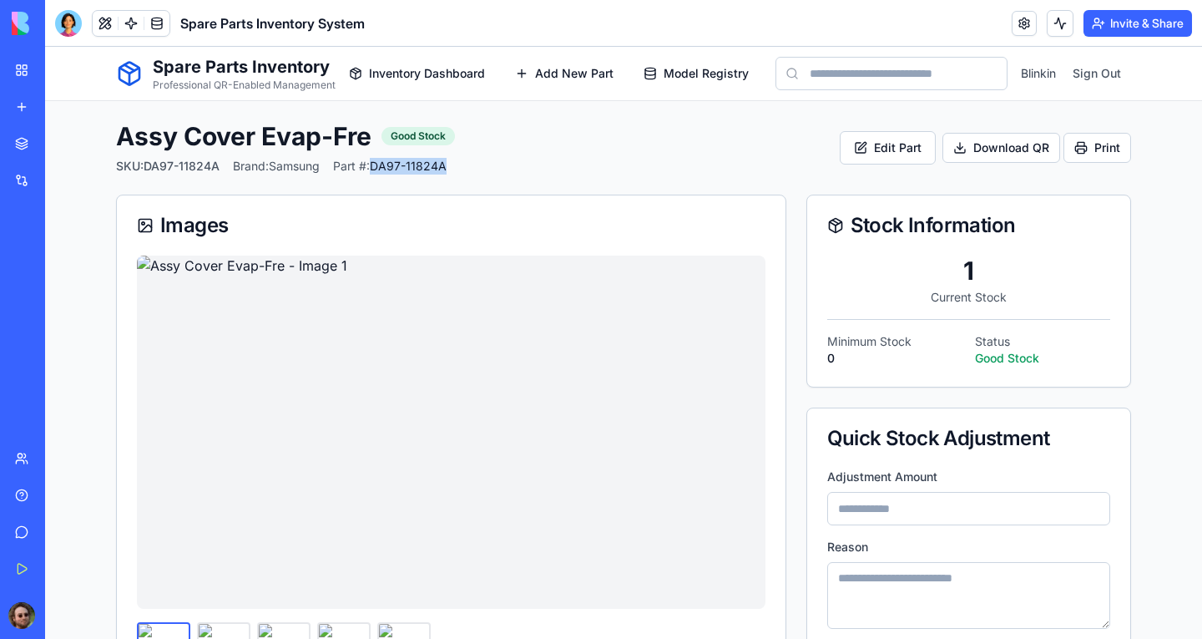
drag, startPoint x: 375, startPoint y: 164, endPoint x: 453, endPoint y: 166, distance: 78.5
click at [453, 166] on div "Assy Cover Evap-Fre Good Stock SKU: DA97-11824A Brand: Samsung Part #: DA97-118…" at bounding box center [623, 147] width 1015 height 53
copy span "DA97-11824A"
click at [69, 26] on div at bounding box center [68, 23] width 27 height 27
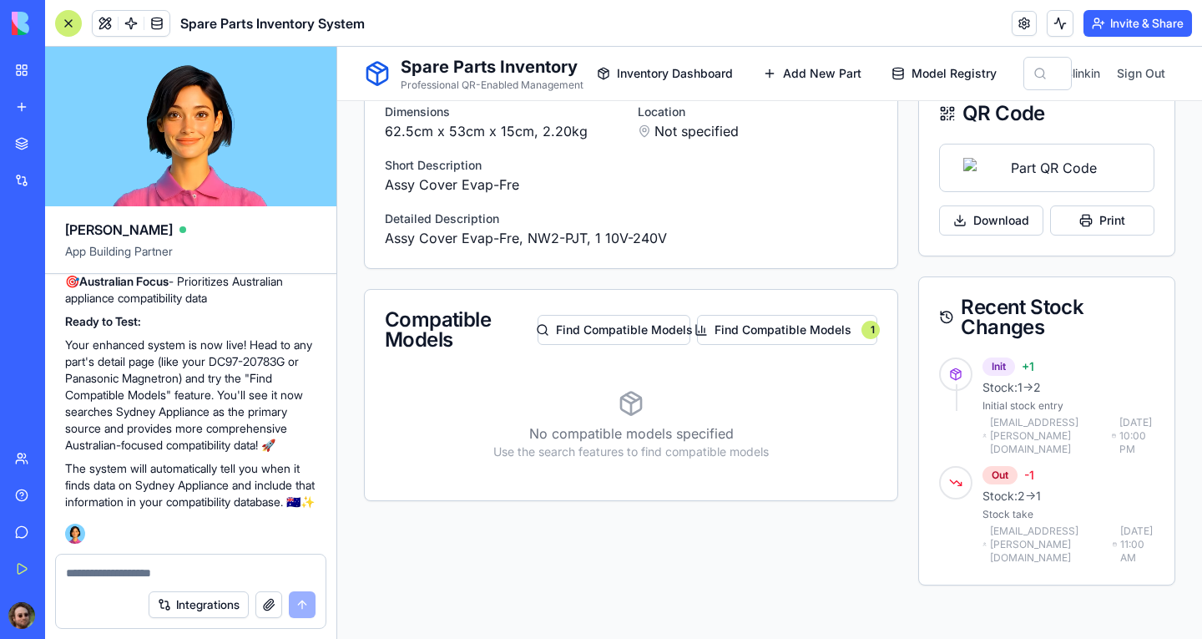
scroll to position [825, 0]
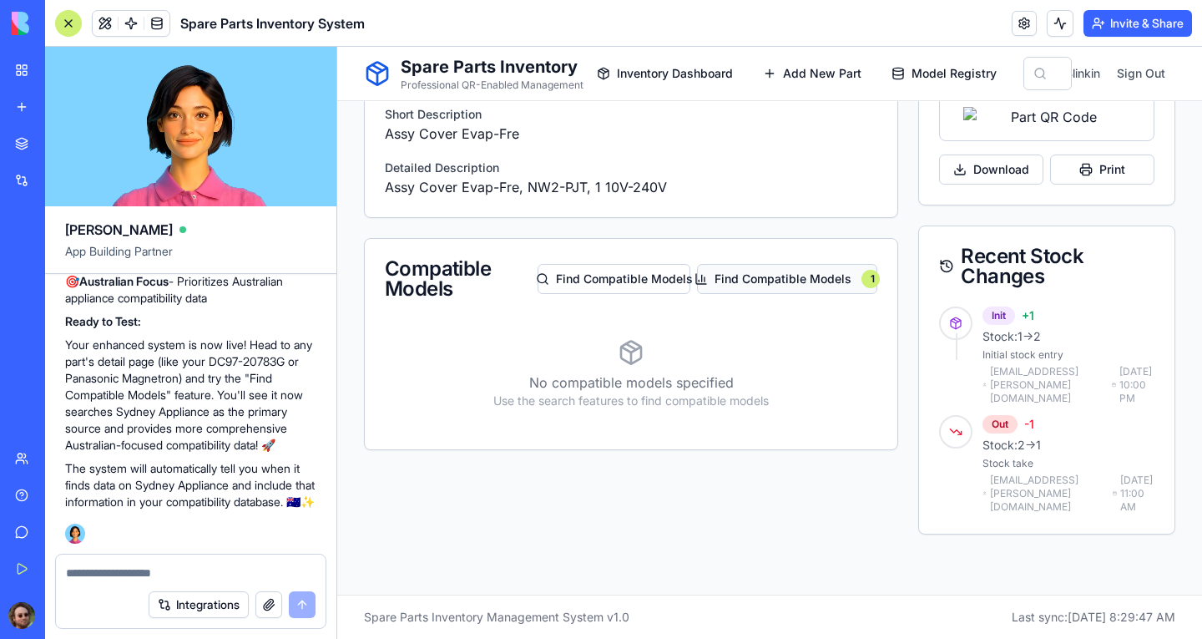
click at [766, 264] on button "Find Compatible Models 1" at bounding box center [787, 279] width 180 height 30
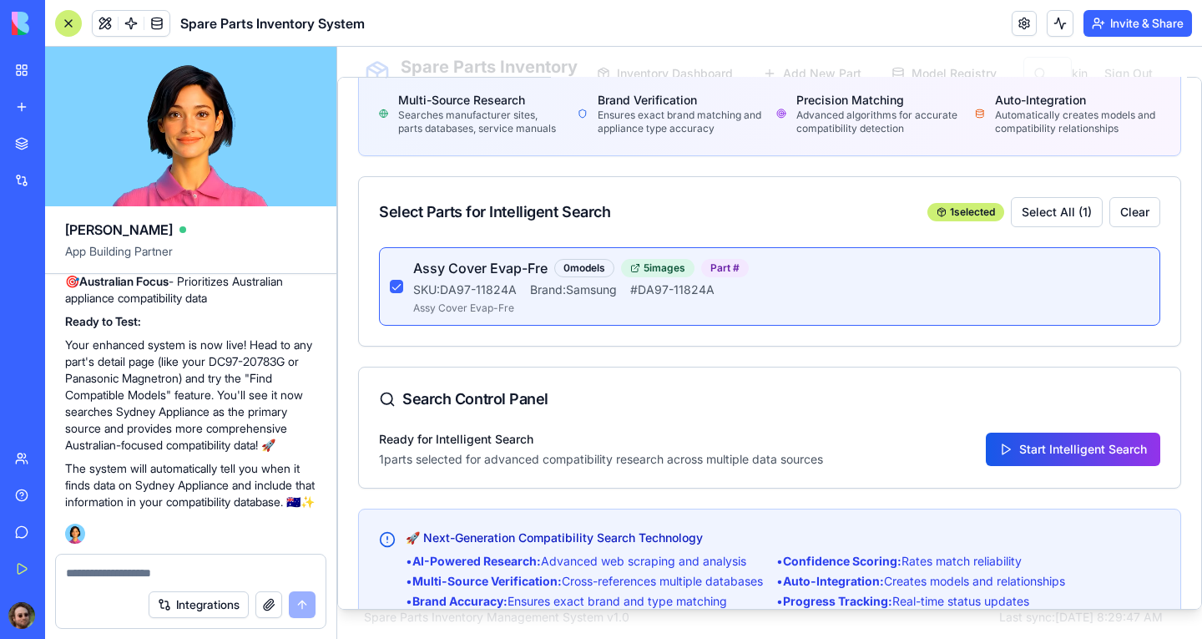
scroll to position [169, 0]
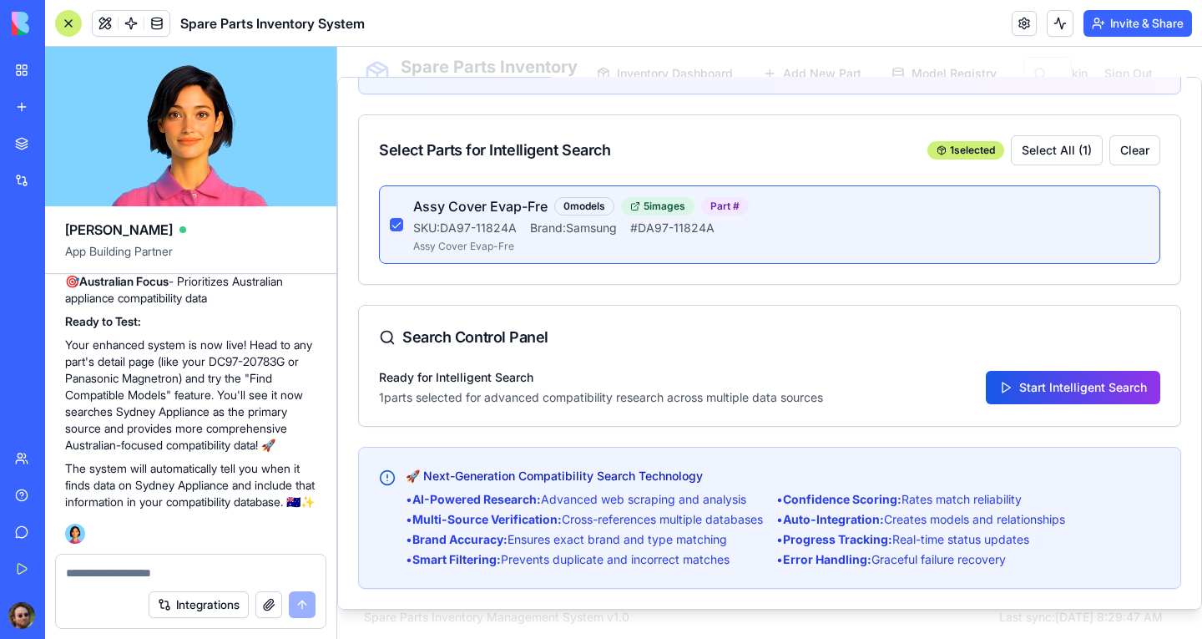
click at [1046, 382] on button "Start Intelligent Search" at bounding box center [1073, 386] width 175 height 33
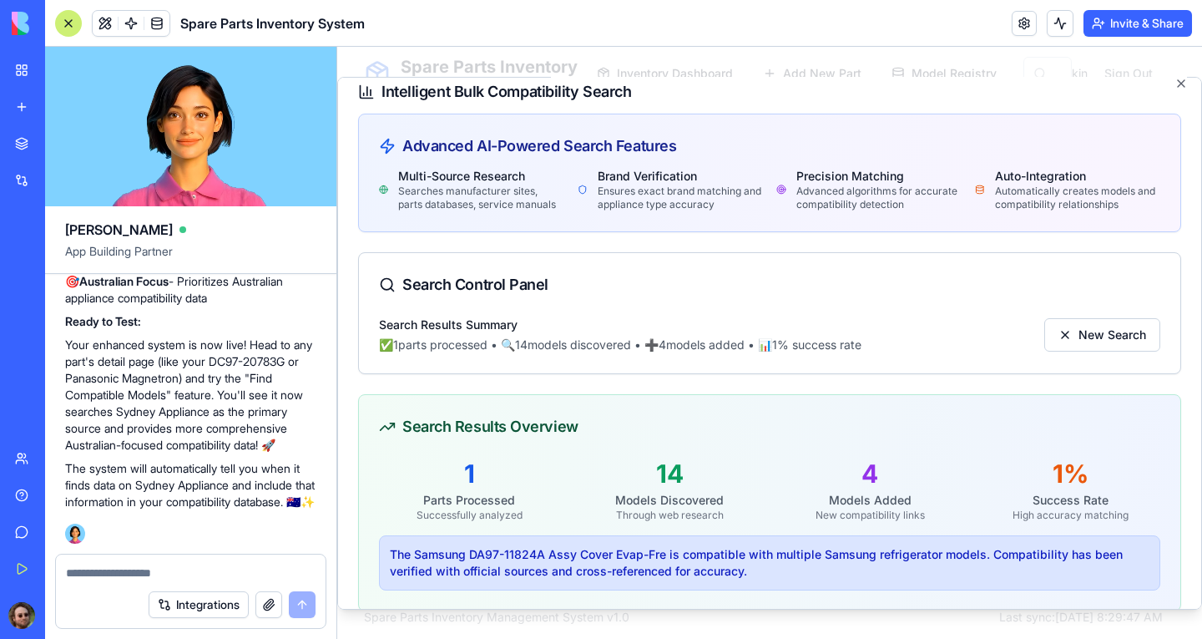
scroll to position [0, 0]
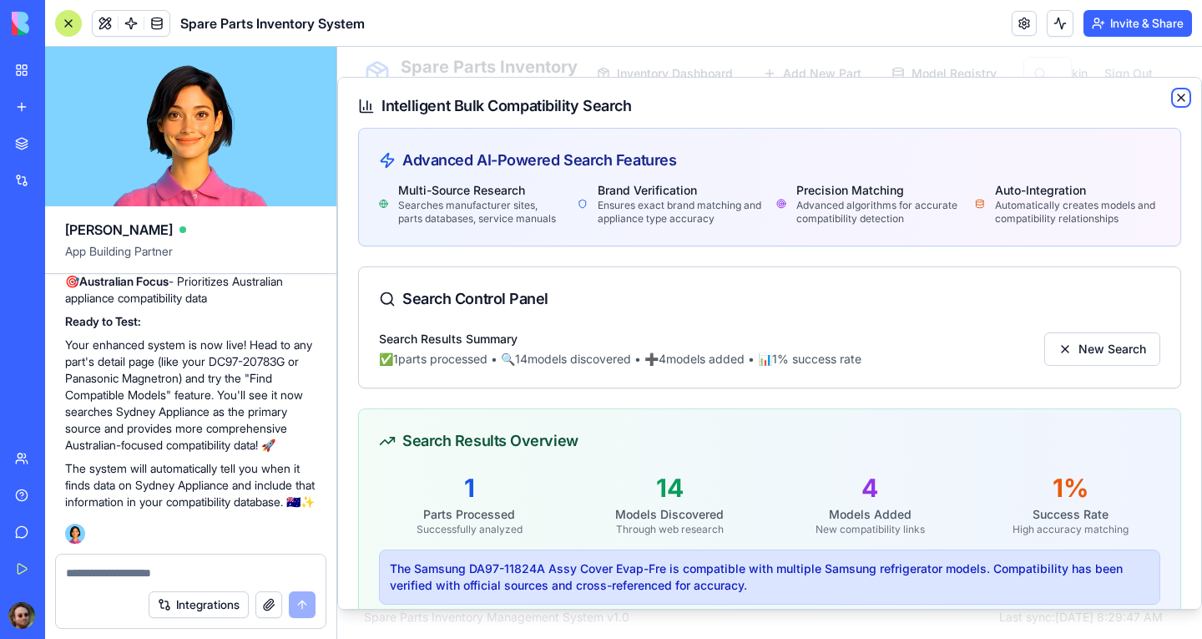
click at [1175, 94] on icon "button" at bounding box center [1181, 96] width 13 height 13
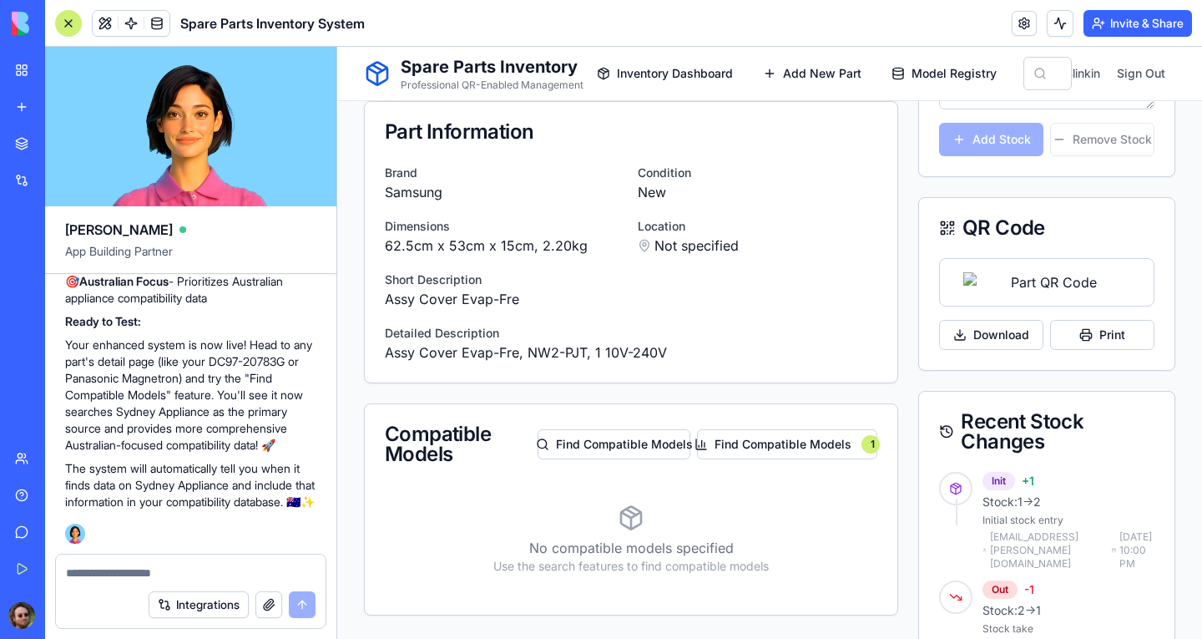
scroll to position [584, 0]
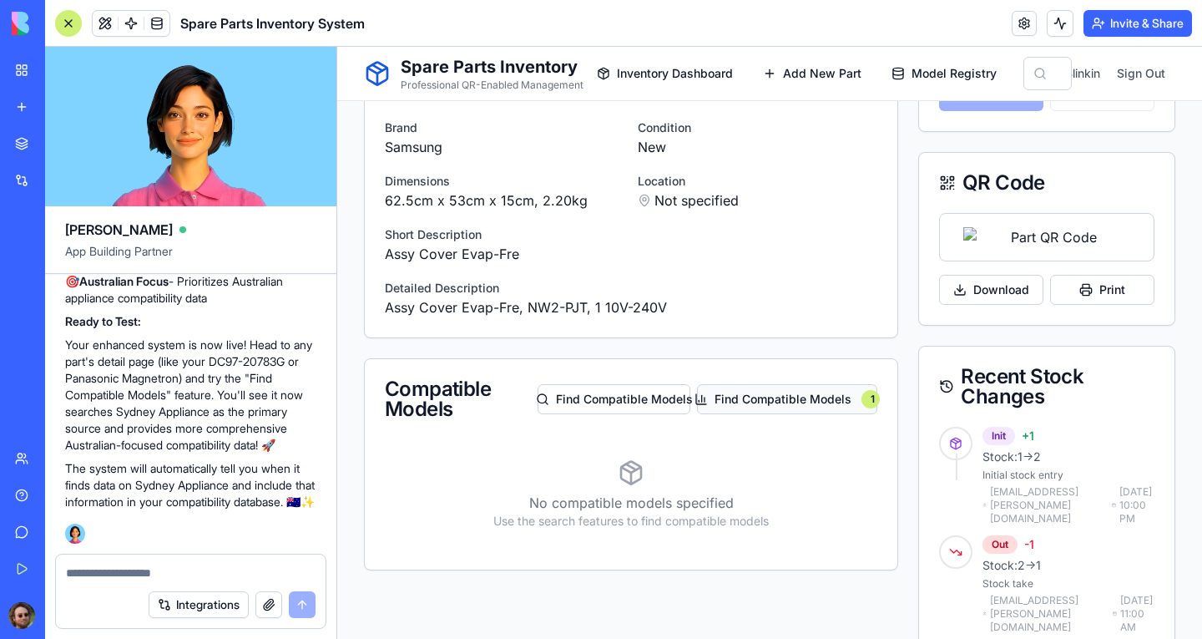
click at [785, 392] on button "Find Compatible Models 1" at bounding box center [787, 399] width 180 height 30
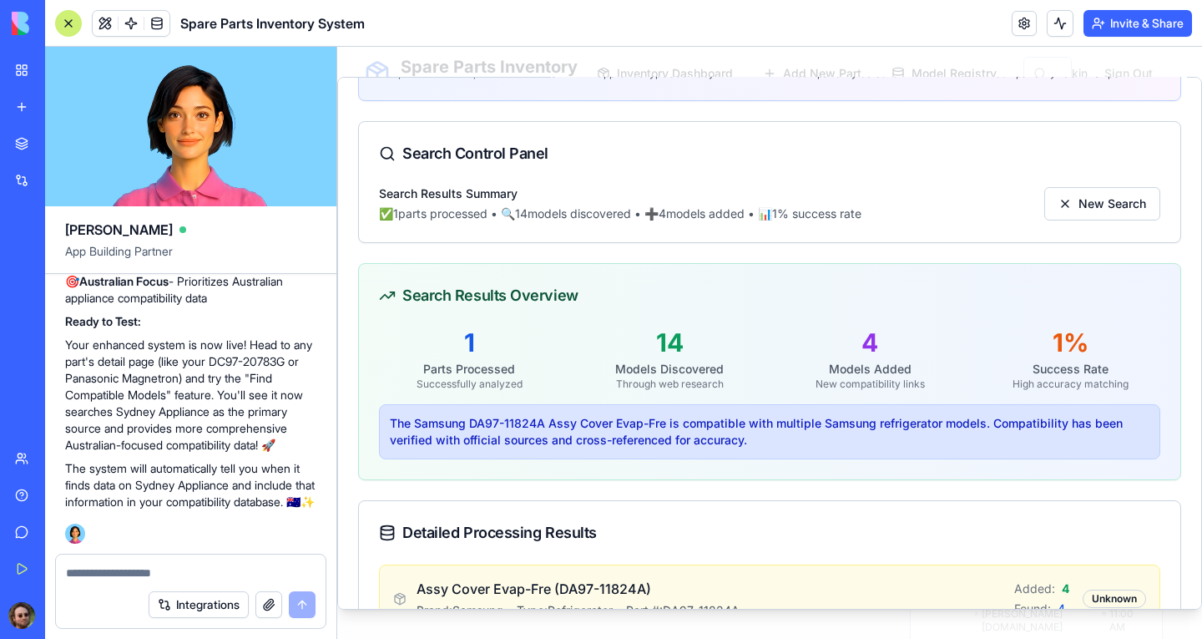
scroll to position [389, 0]
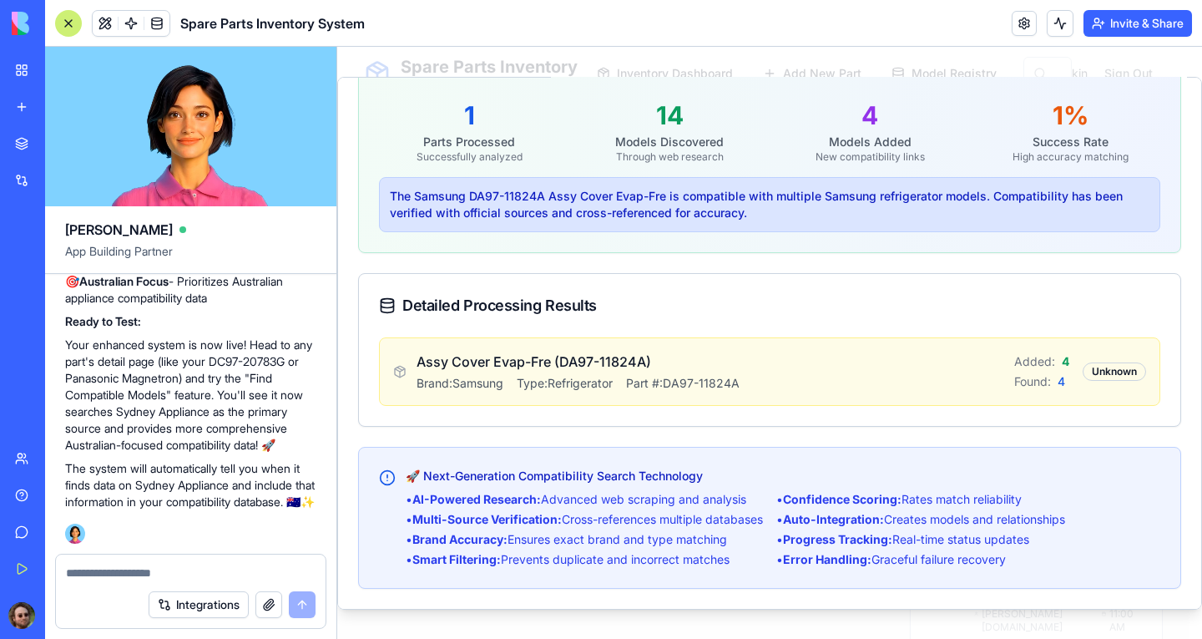
click at [970, 355] on div "Assy Cover Evap-Fre (DA97-11824A) Brand: Samsung Type: Refrigerator Part #: DA9…" at bounding box center [716, 371] width 598 height 40
click at [1083, 362] on div "Unknown" at bounding box center [1114, 371] width 63 height 18
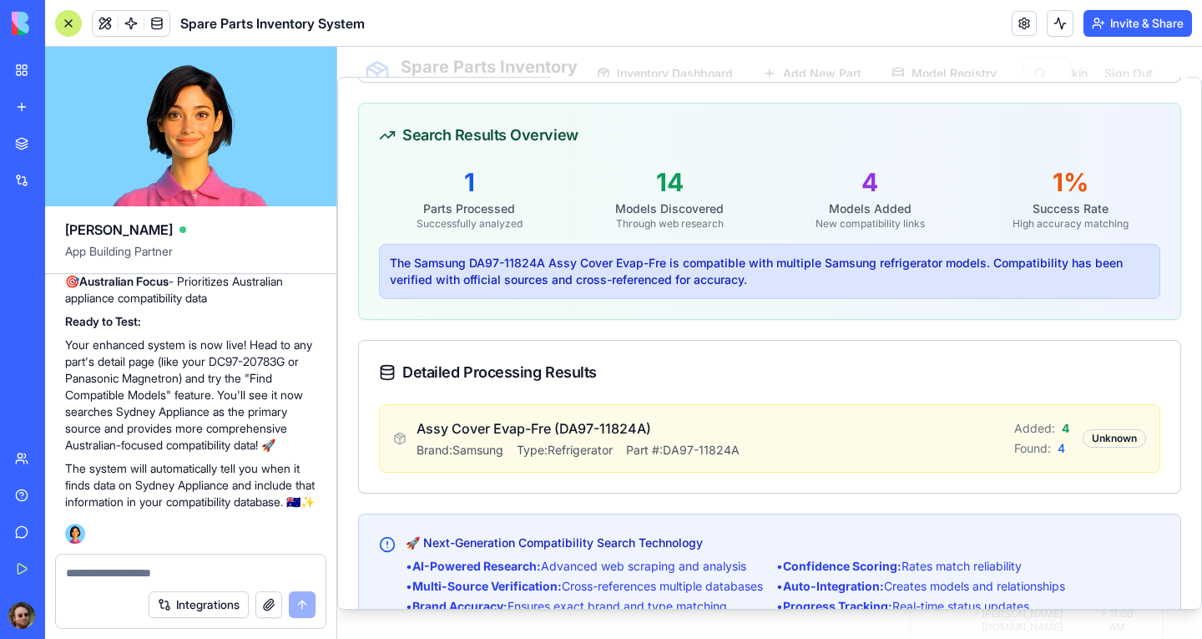
click at [776, 438] on p "Assy Cover Evap-Fre (DA97-11824A)" at bounding box center [716, 427] width 598 height 20
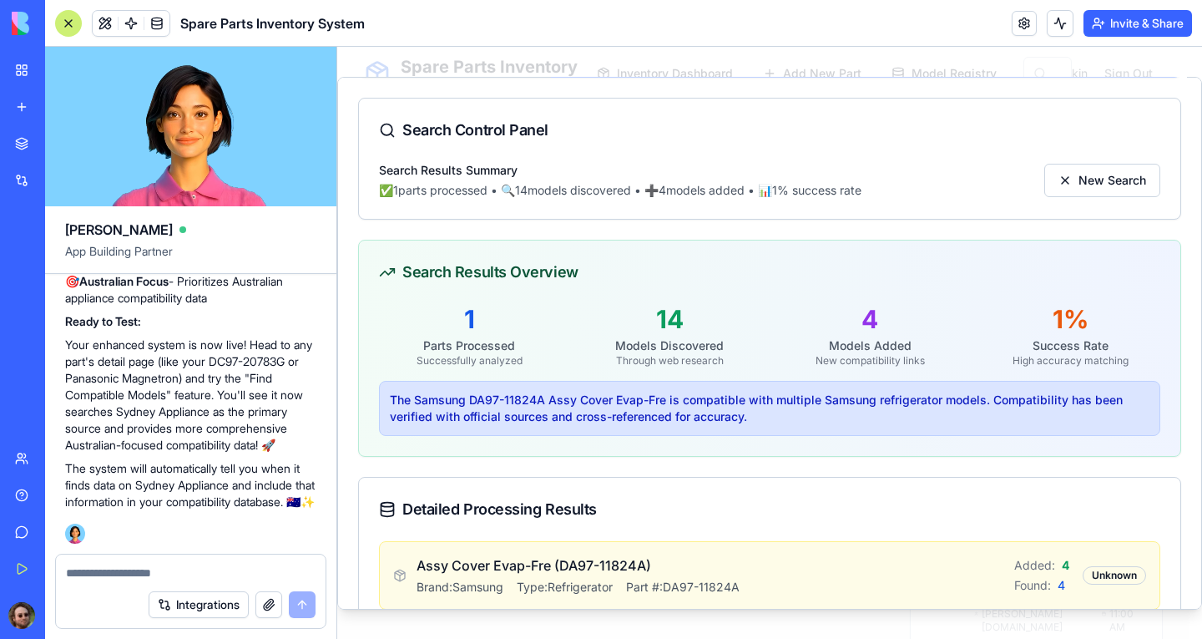
scroll to position [0, 0]
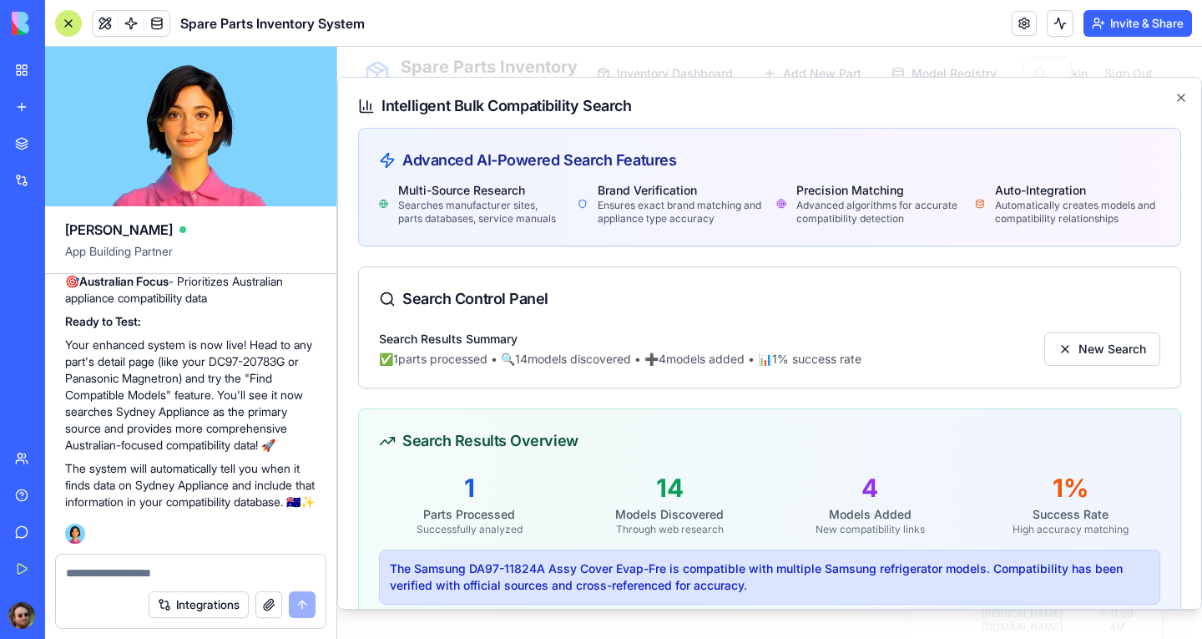
click at [965, 210] on div "Multi-Source Research Searches manufacturer sites, parts databases, service man…" at bounding box center [770, 202] width 782 height 43
click at [1175, 97] on icon "button" at bounding box center [1181, 96] width 13 height 13
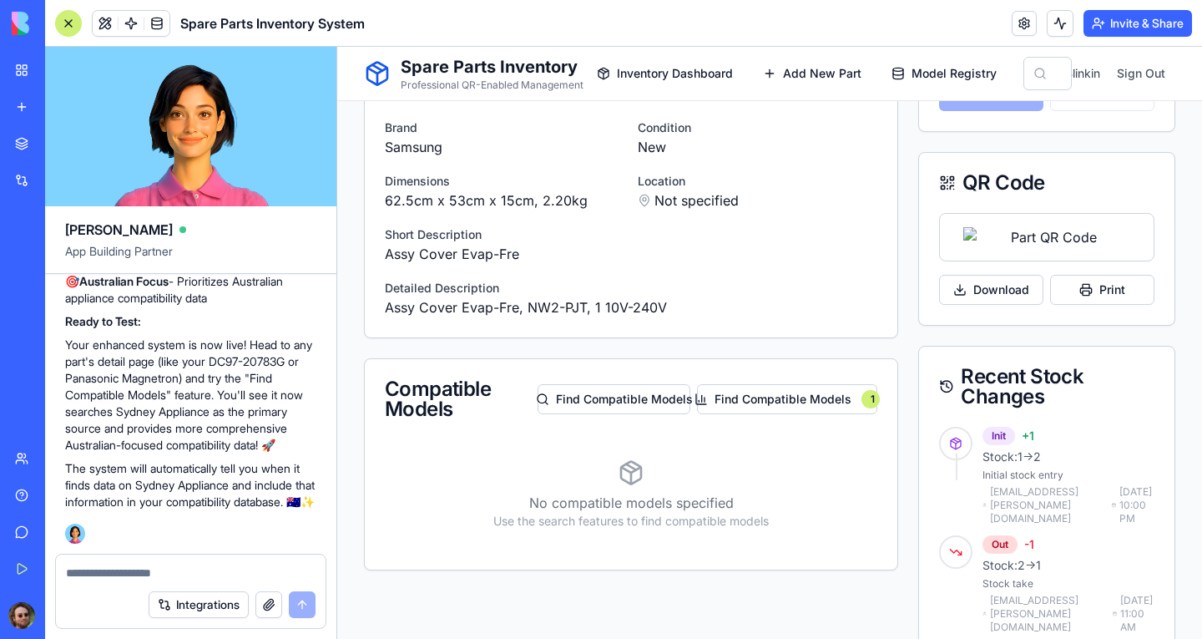
click at [155, 574] on textarea at bounding box center [191, 572] width 250 height 17
type textarea "*"
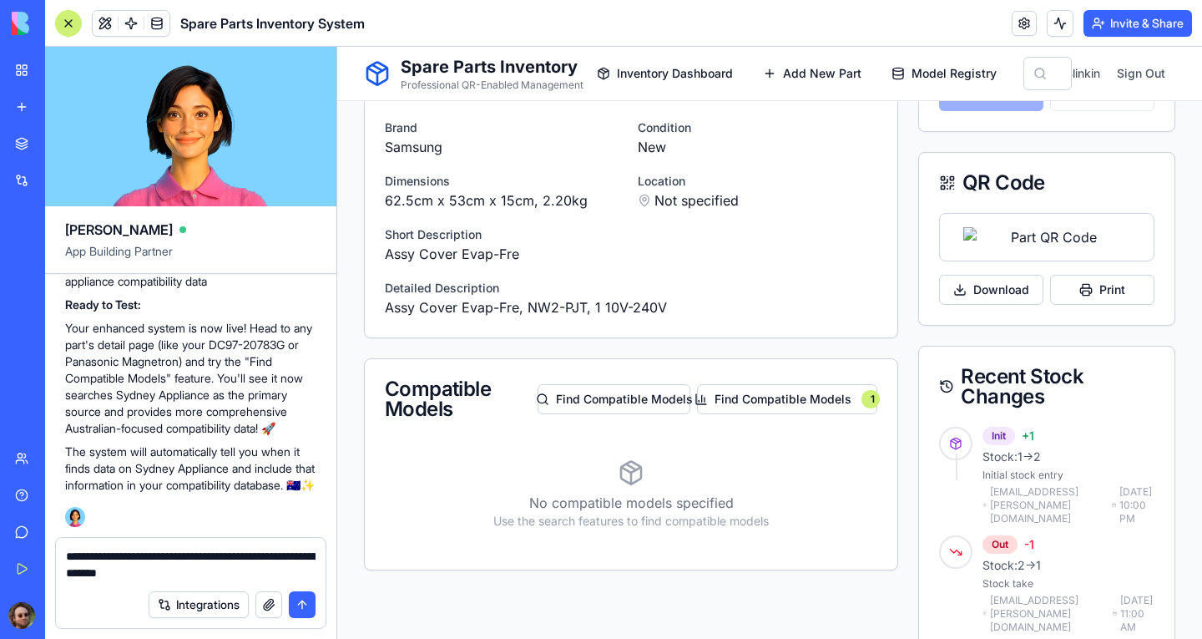
type textarea "**********"
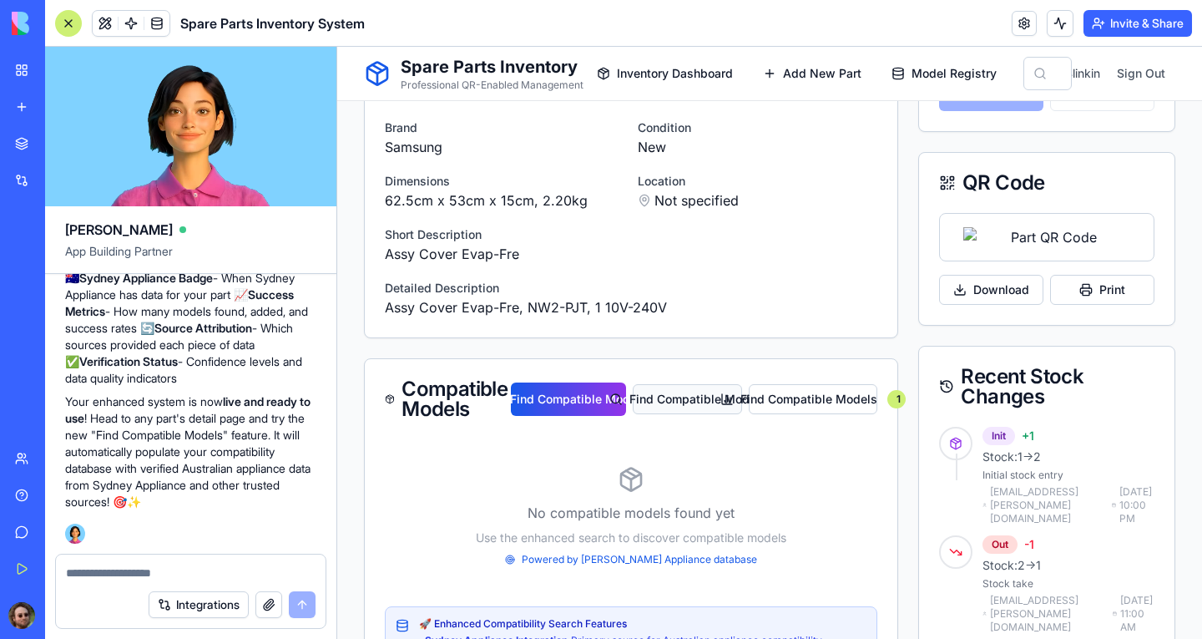
scroll to position [751, 0]
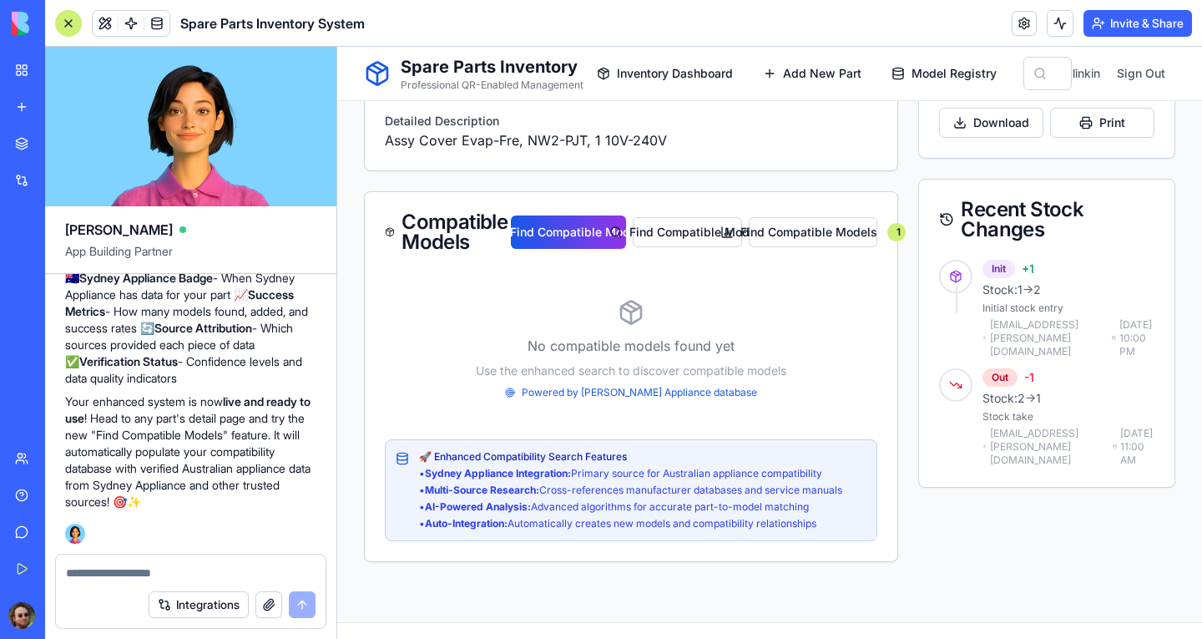
click at [69, 28] on div at bounding box center [68, 23] width 27 height 27
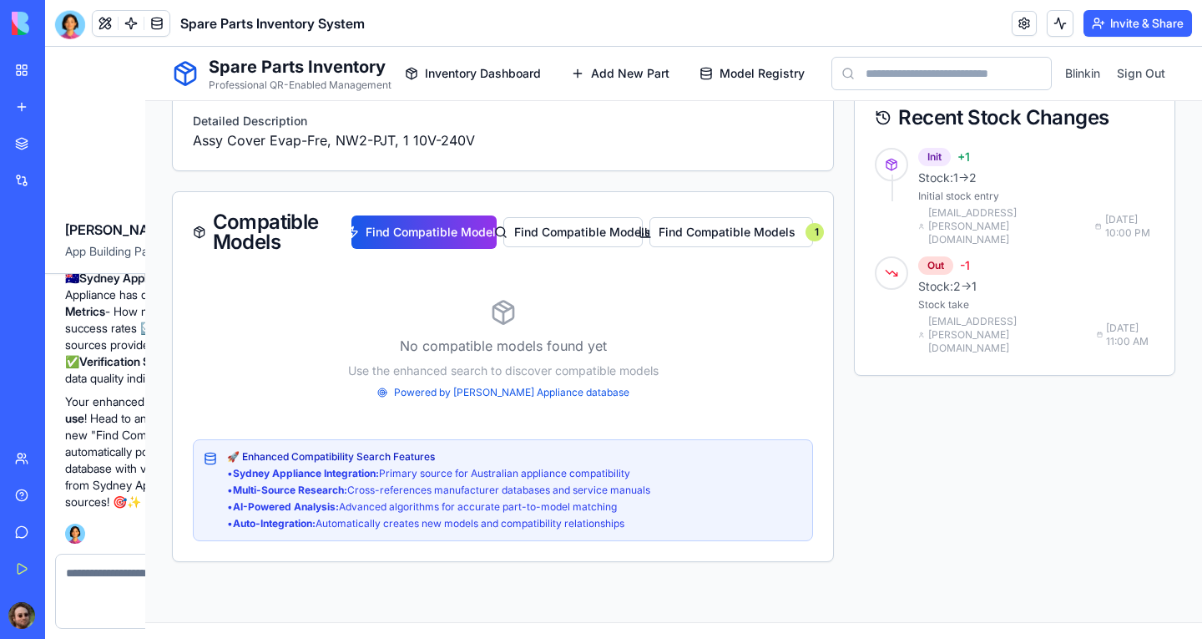
scroll to position [832, 0]
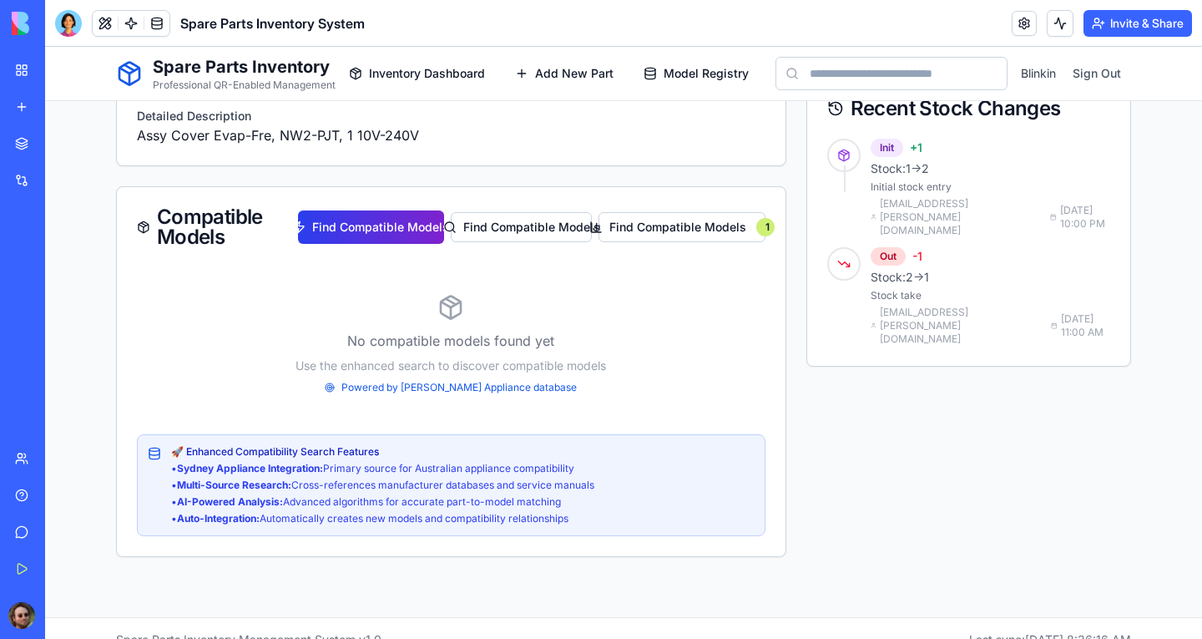
click at [346, 222] on button "Find Compatible Models" at bounding box center [371, 226] width 146 height 33
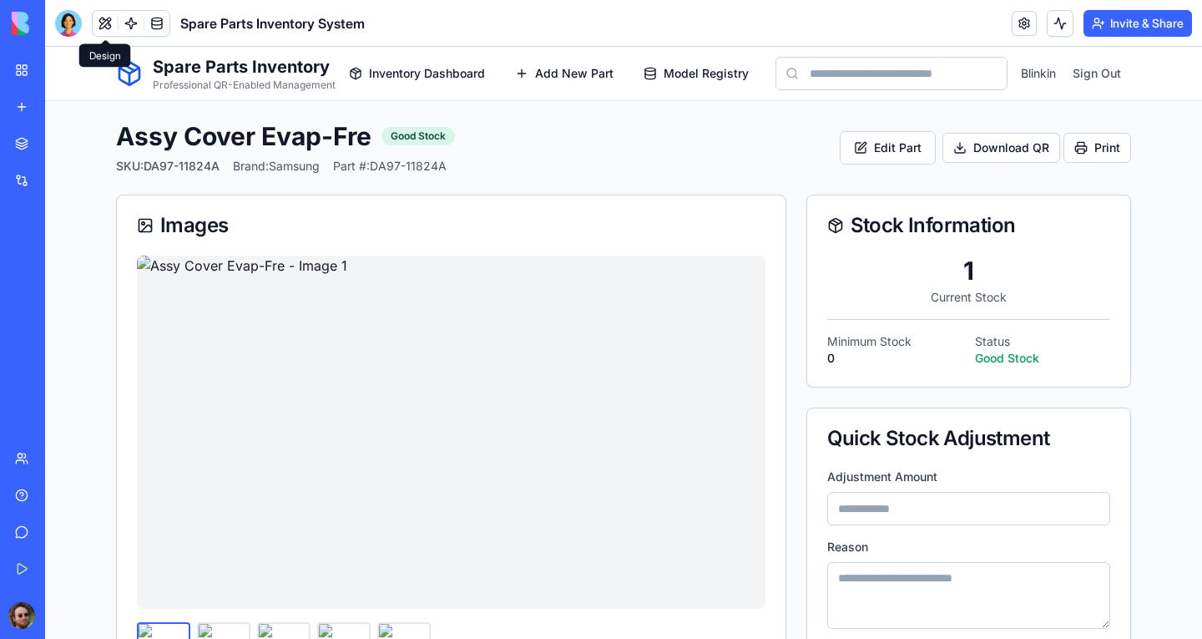
scroll to position [0, 0]
click at [78, 32] on div at bounding box center [68, 23] width 27 height 27
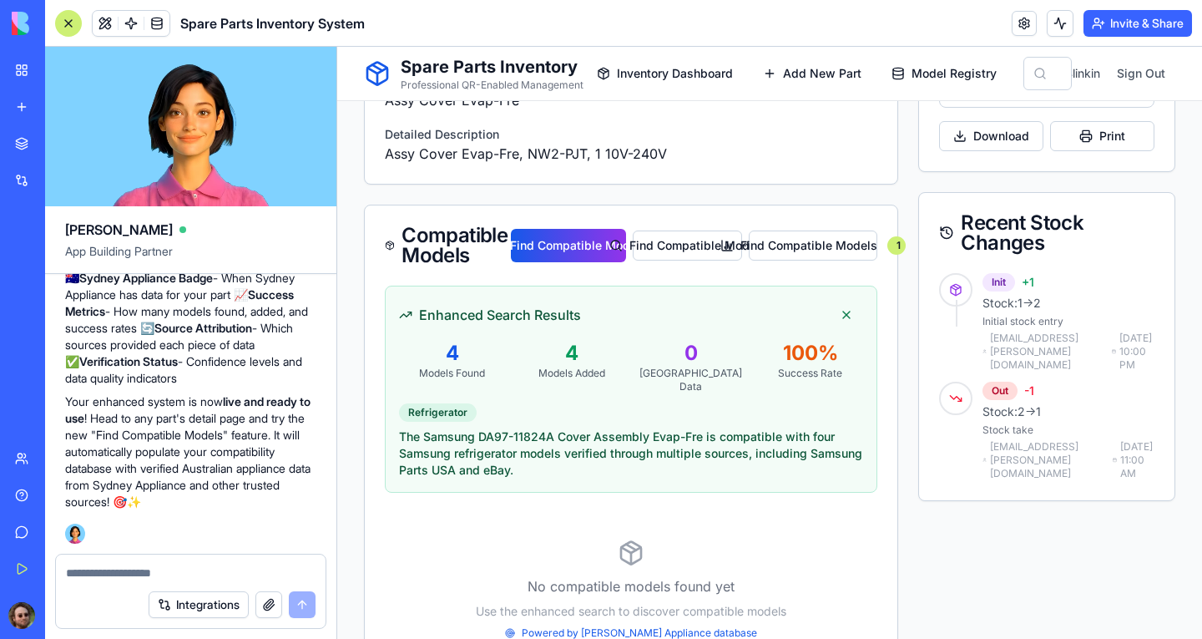
scroll to position [737, 0]
click at [768, 328] on div "Enhanced Search Results 4 Models Found 4 Models Added 0 Sydney Data 100 % Succe…" at bounding box center [631, 389] width 493 height 207
click at [185, 568] on textarea at bounding box center [191, 572] width 250 height 17
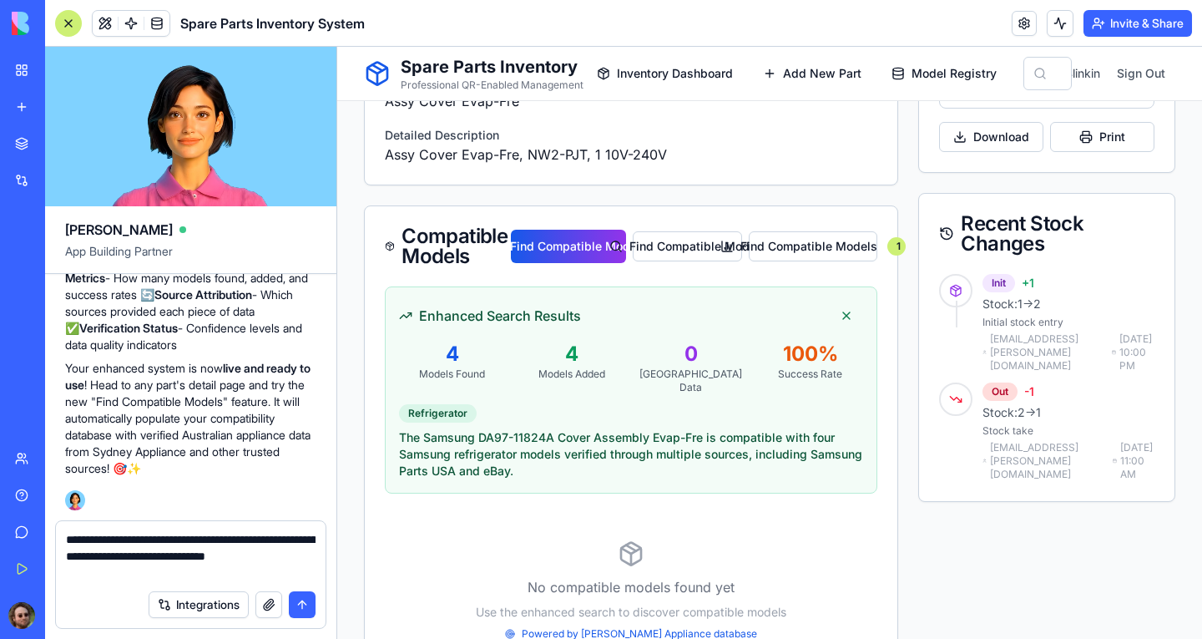
type textarea "**********"
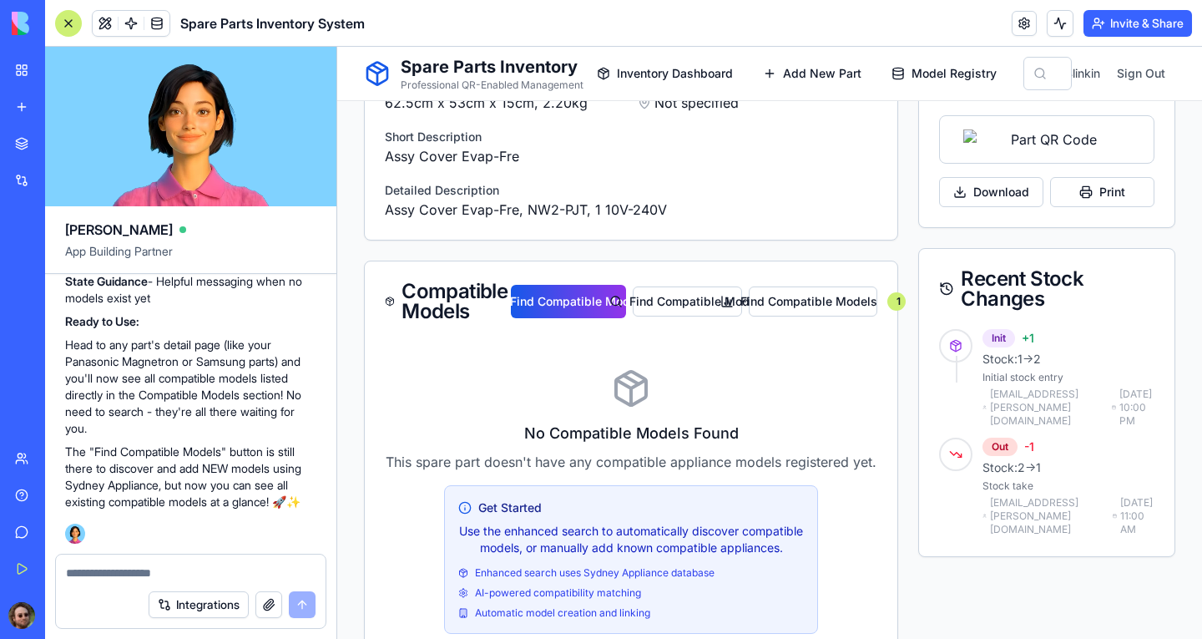
scroll to position [668, 0]
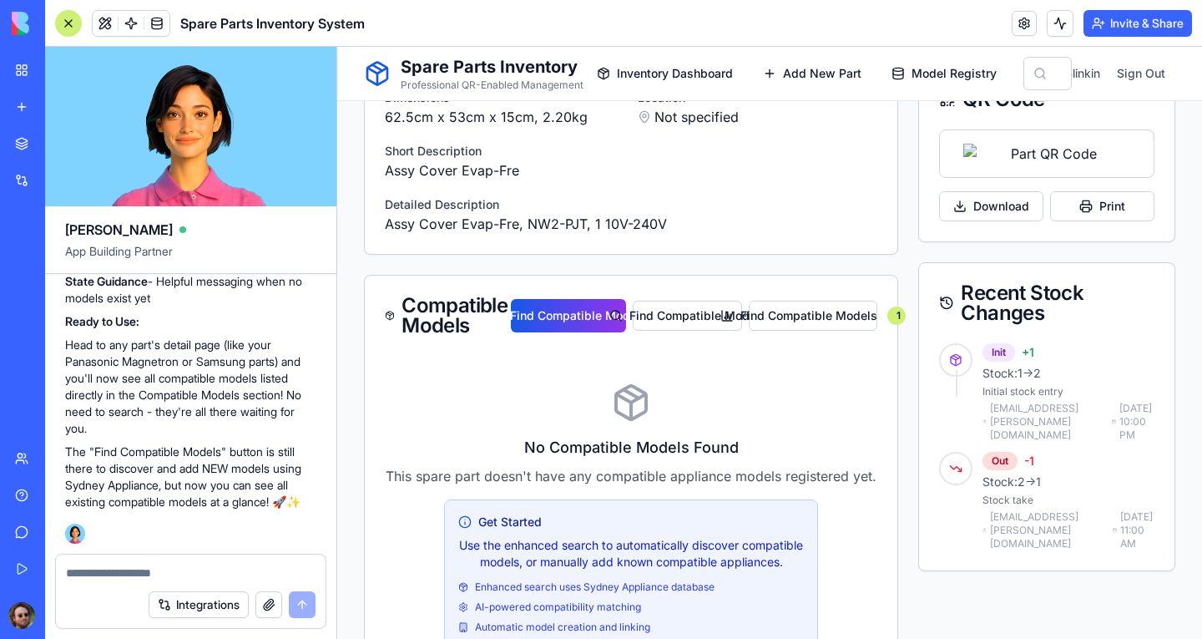
click at [68, 15] on div at bounding box center [68, 23] width 27 height 27
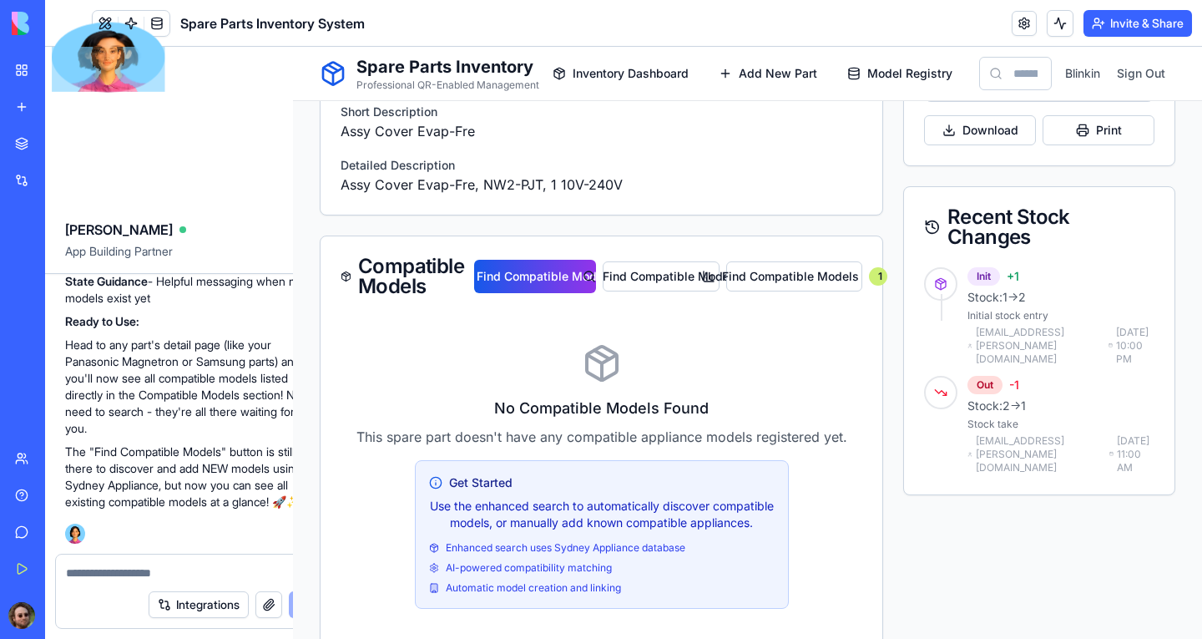
scroll to position [749, 0]
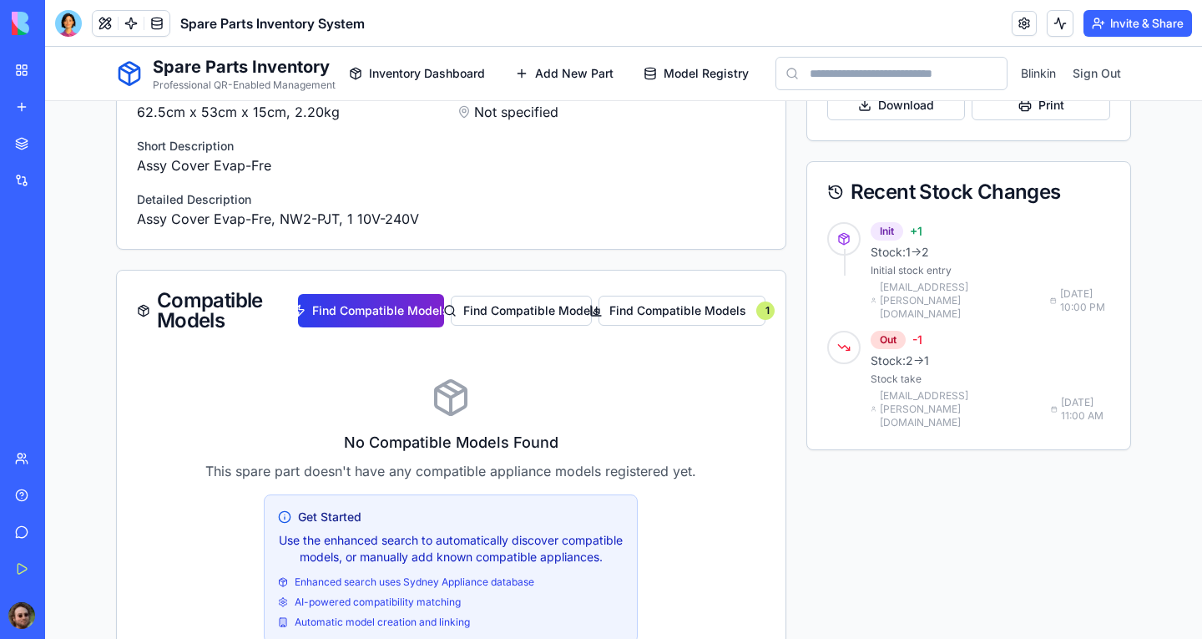
click at [346, 306] on button "Find Compatible Models" at bounding box center [371, 310] width 146 height 33
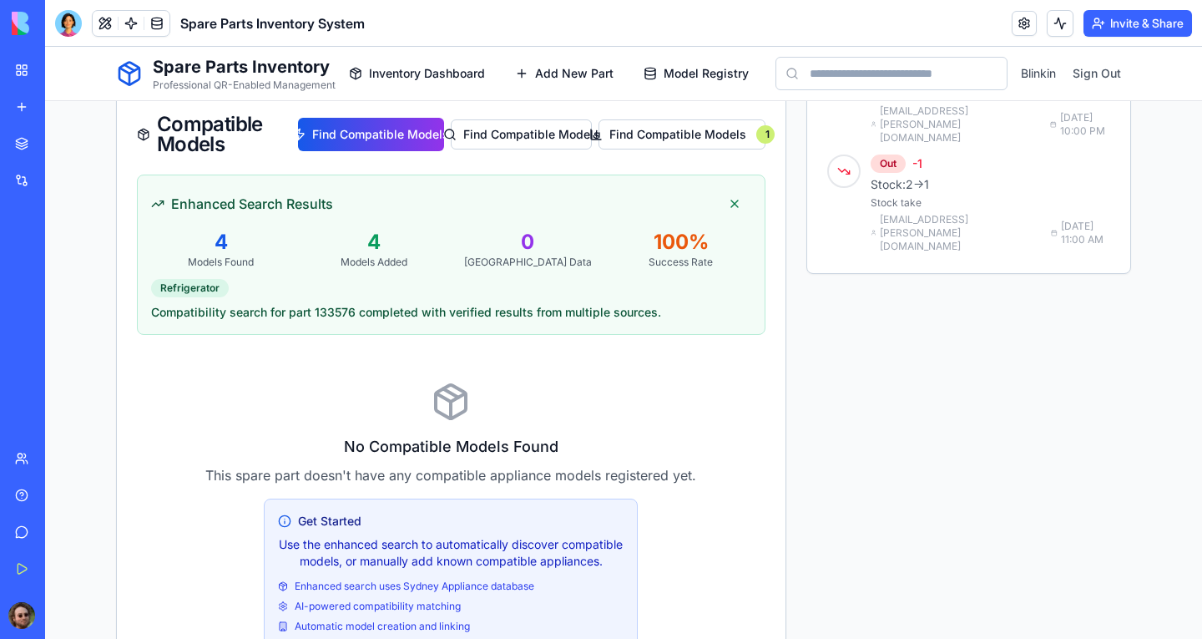
scroll to position [1002, 0]
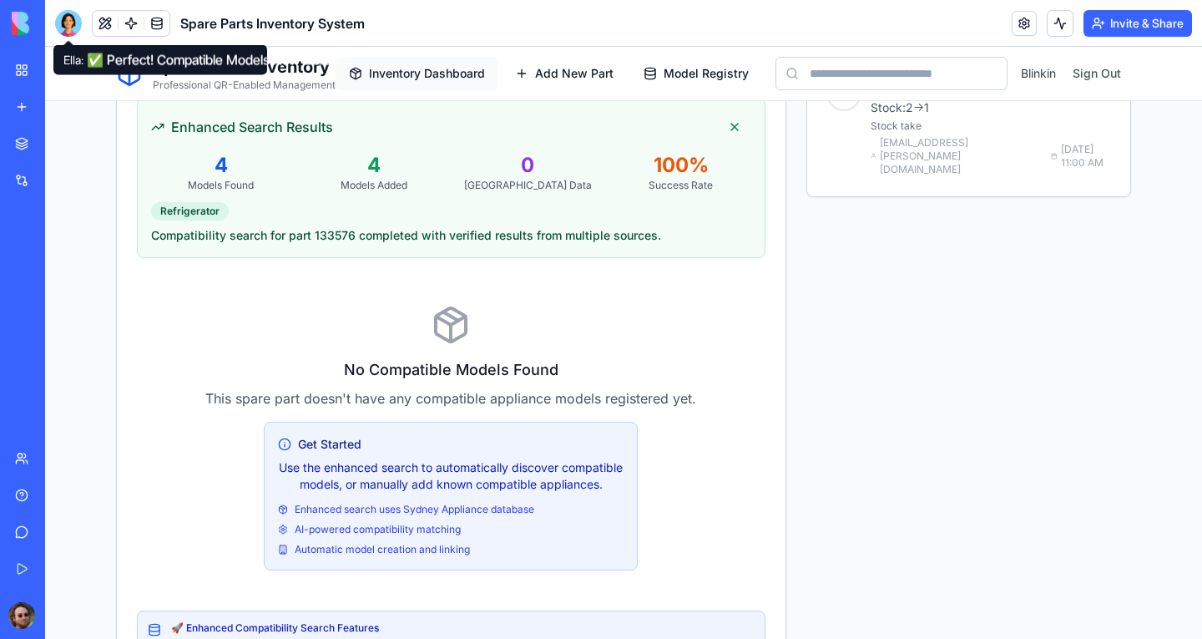
click at [393, 71] on span "Inventory Dashboard" at bounding box center [427, 73] width 116 height 17
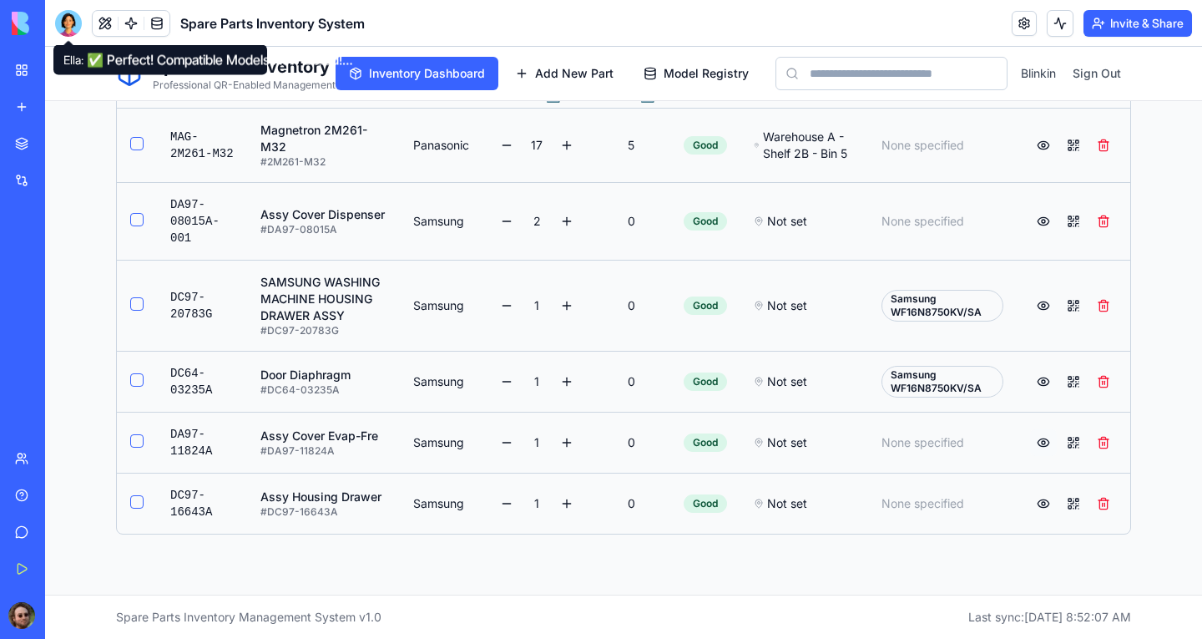
click at [1040, 443] on button at bounding box center [1043, 442] width 27 height 27
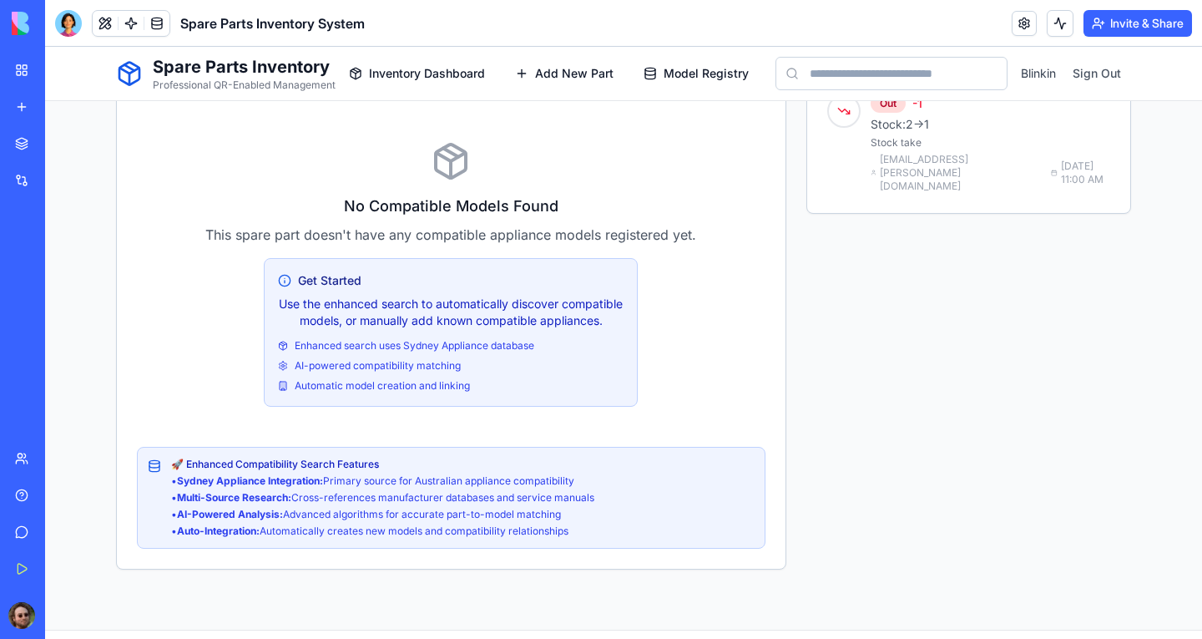
scroll to position [787, 0]
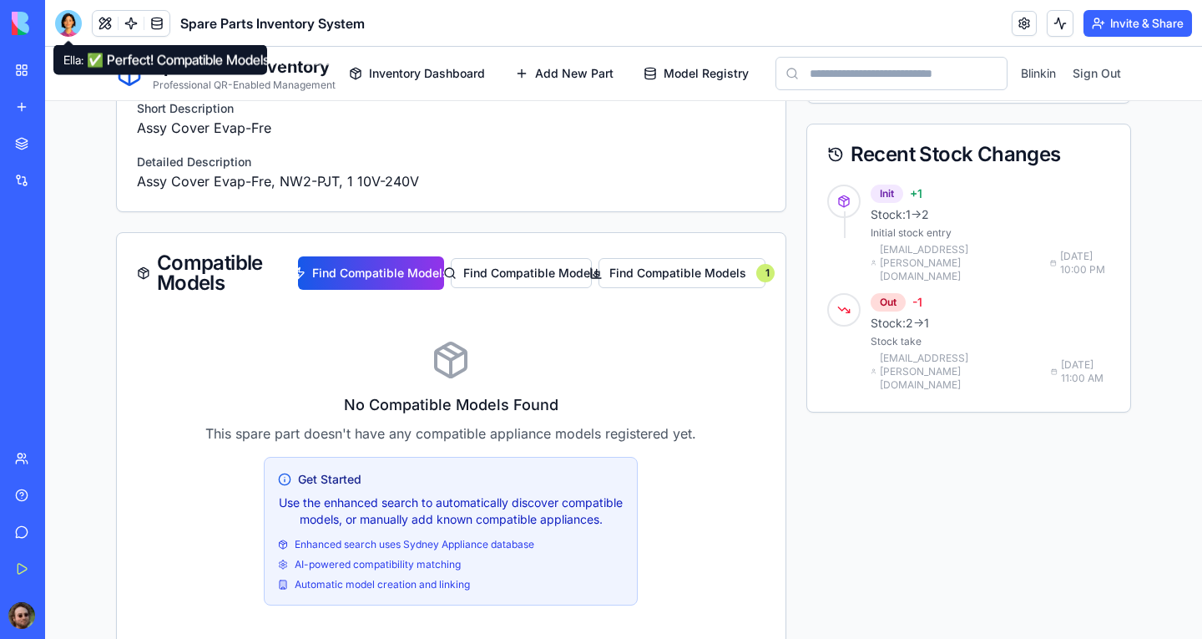
click at [71, 30] on div at bounding box center [68, 23] width 27 height 27
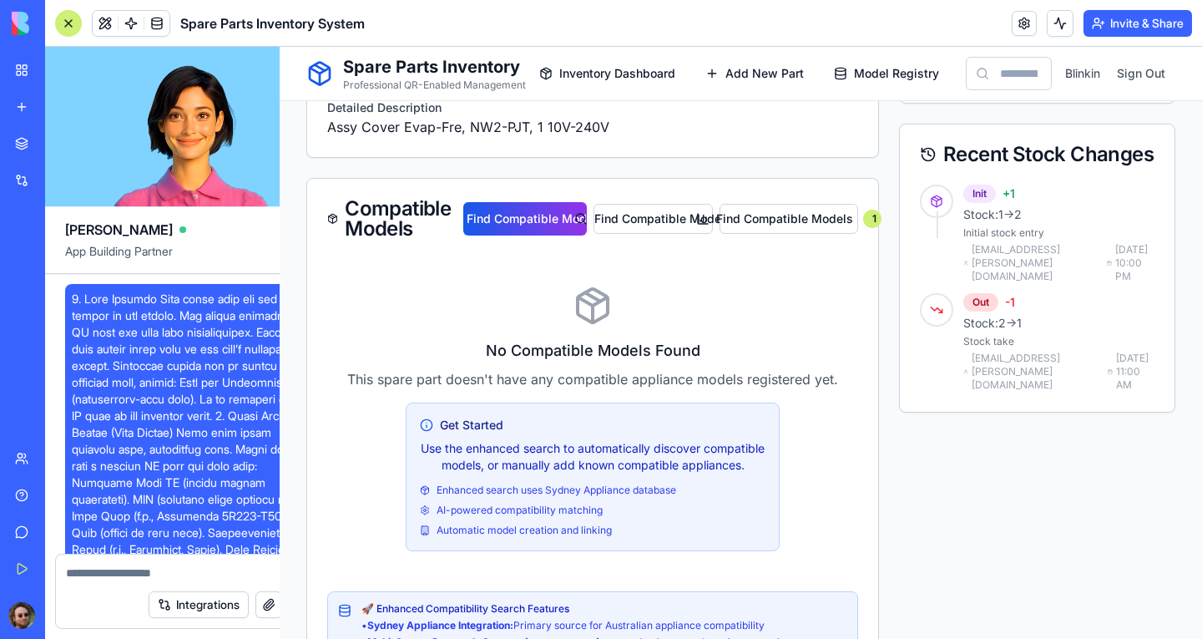
scroll to position [17682, 0]
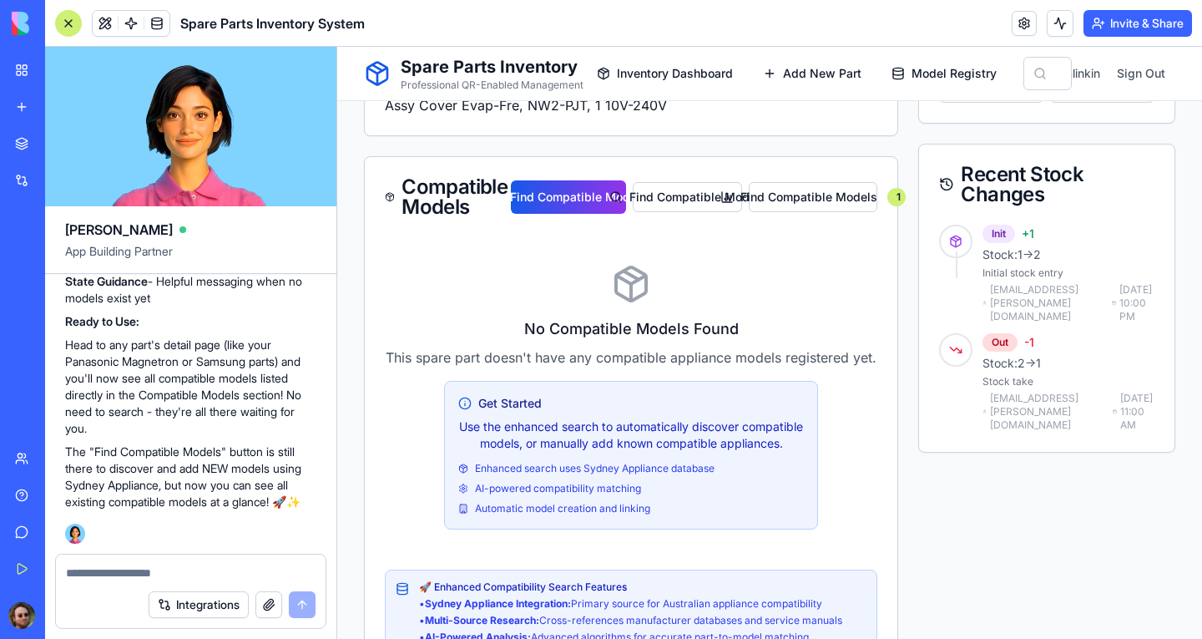
click at [164, 574] on textarea at bounding box center [191, 572] width 250 height 17
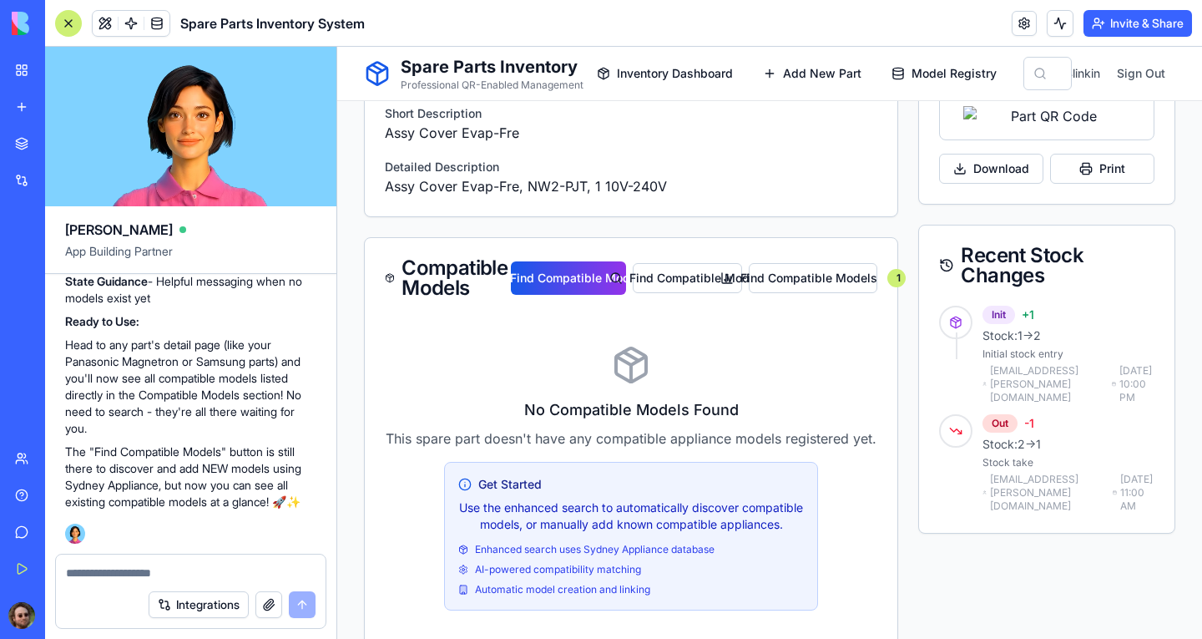
type textarea "*"
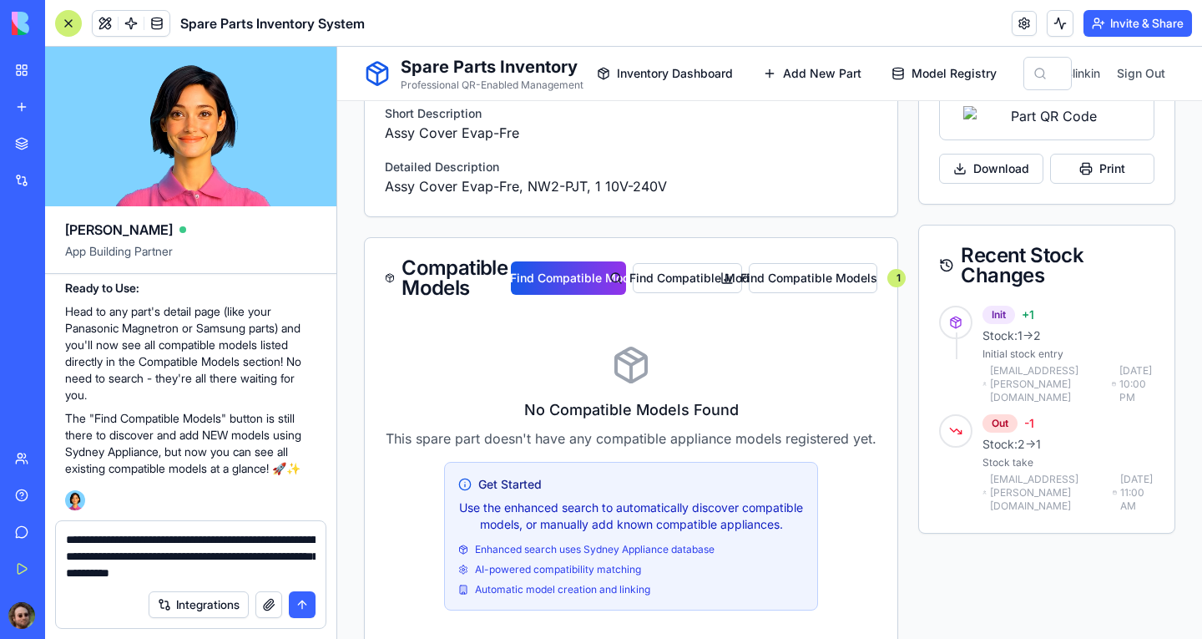
type textarea "**********"
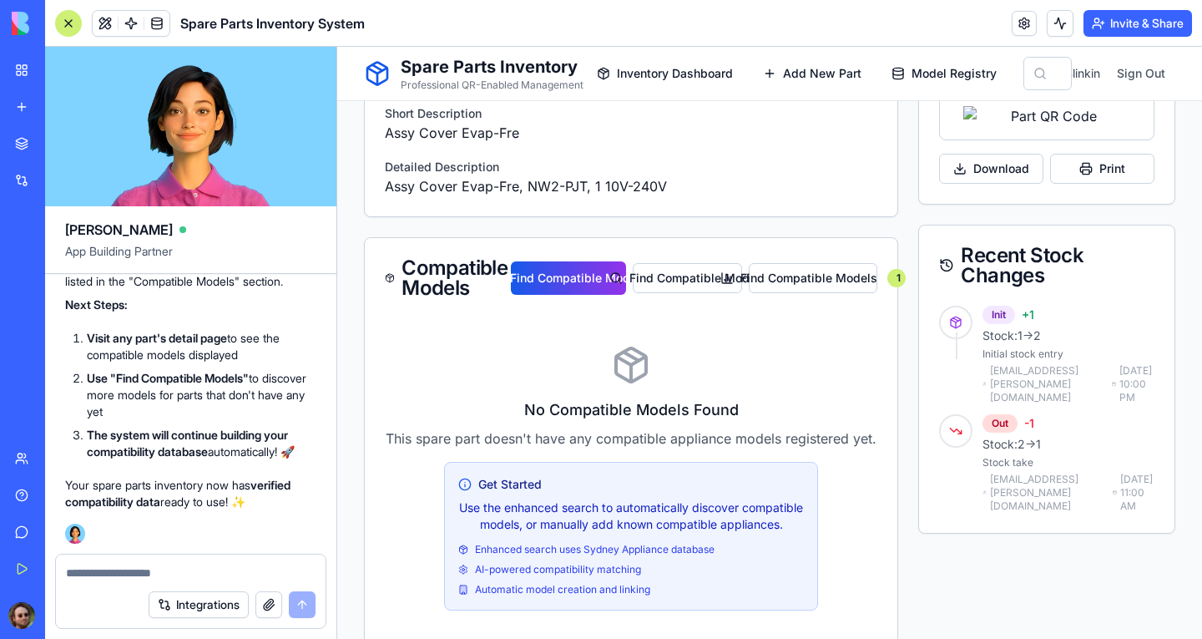
scroll to position [19232, 0]
click at [73, 23] on div at bounding box center [68, 23] width 27 height 27
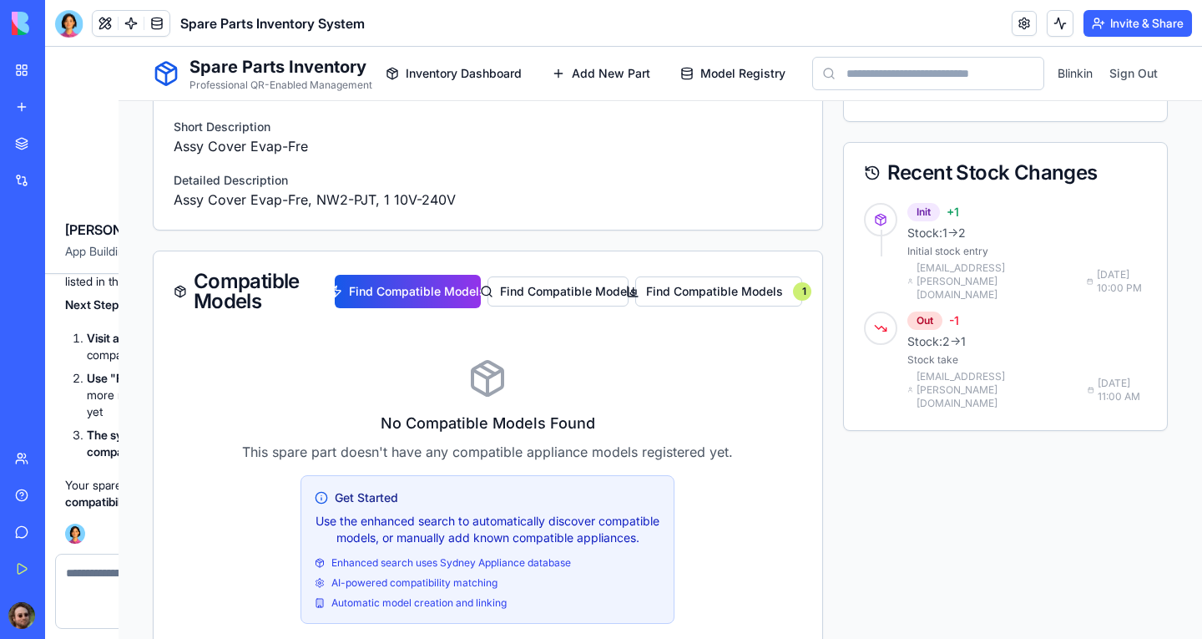
scroll to position [787, 0]
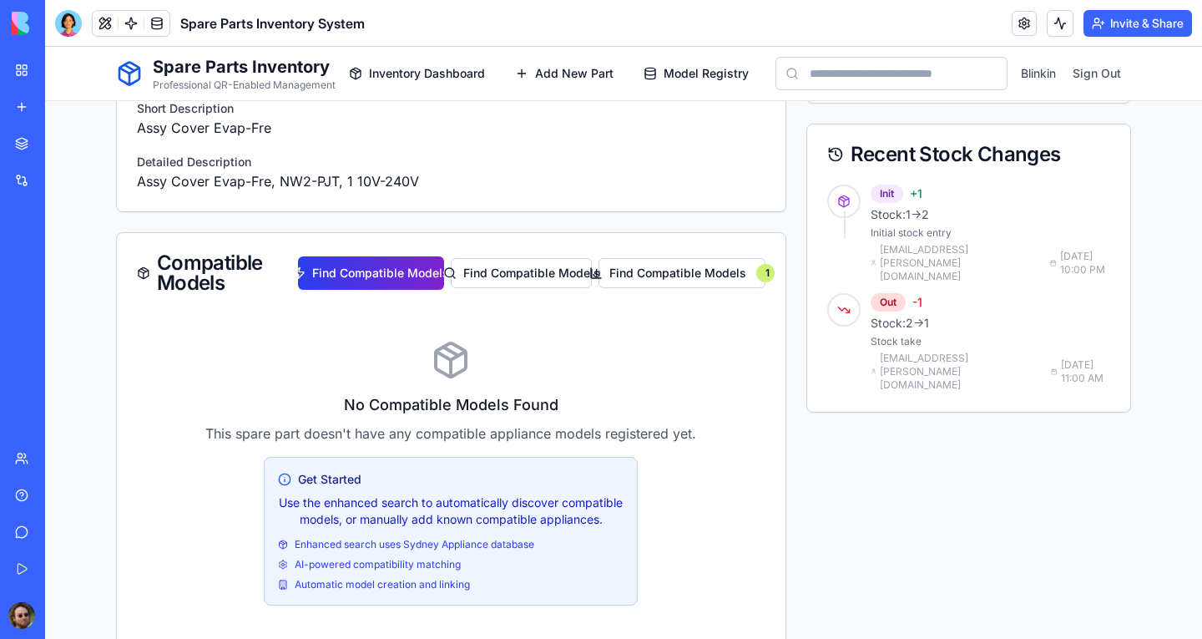
click at [362, 274] on button "Find Compatible Models" at bounding box center [371, 272] width 146 height 33
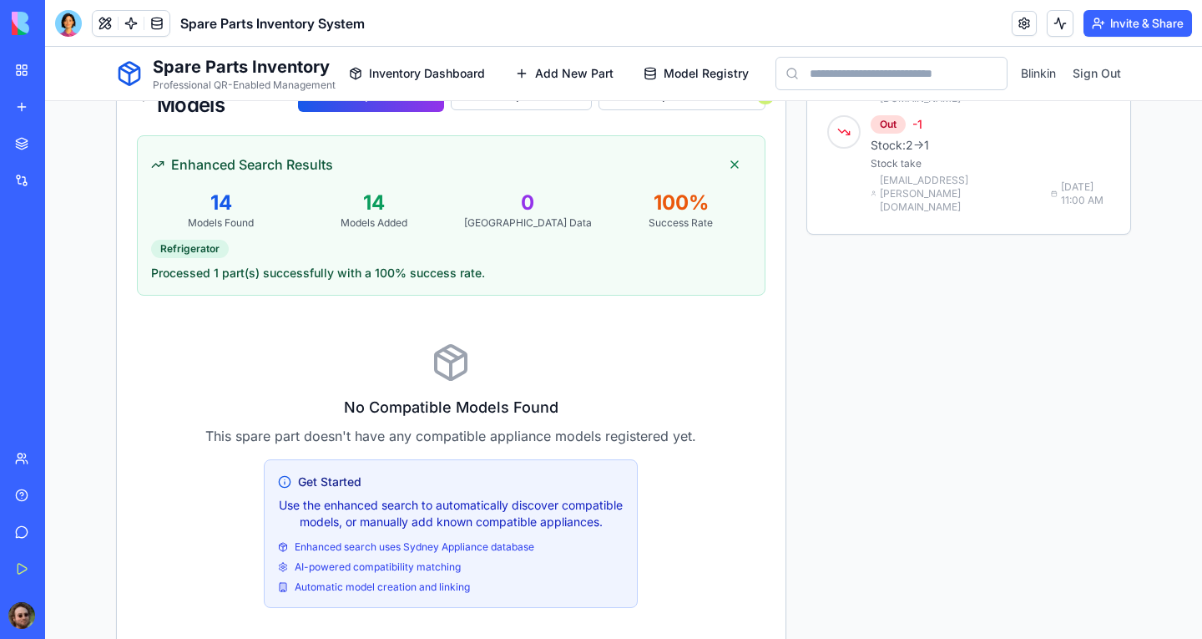
scroll to position [800, 0]
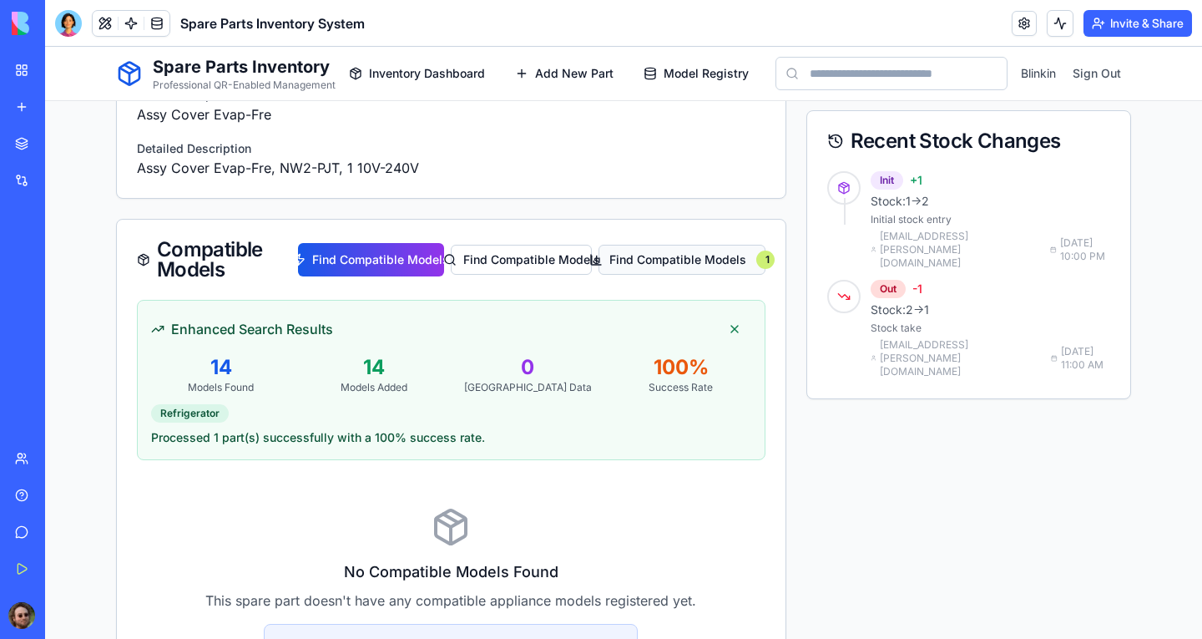
click at [675, 266] on button "Find Compatible Models 1" at bounding box center [682, 260] width 166 height 30
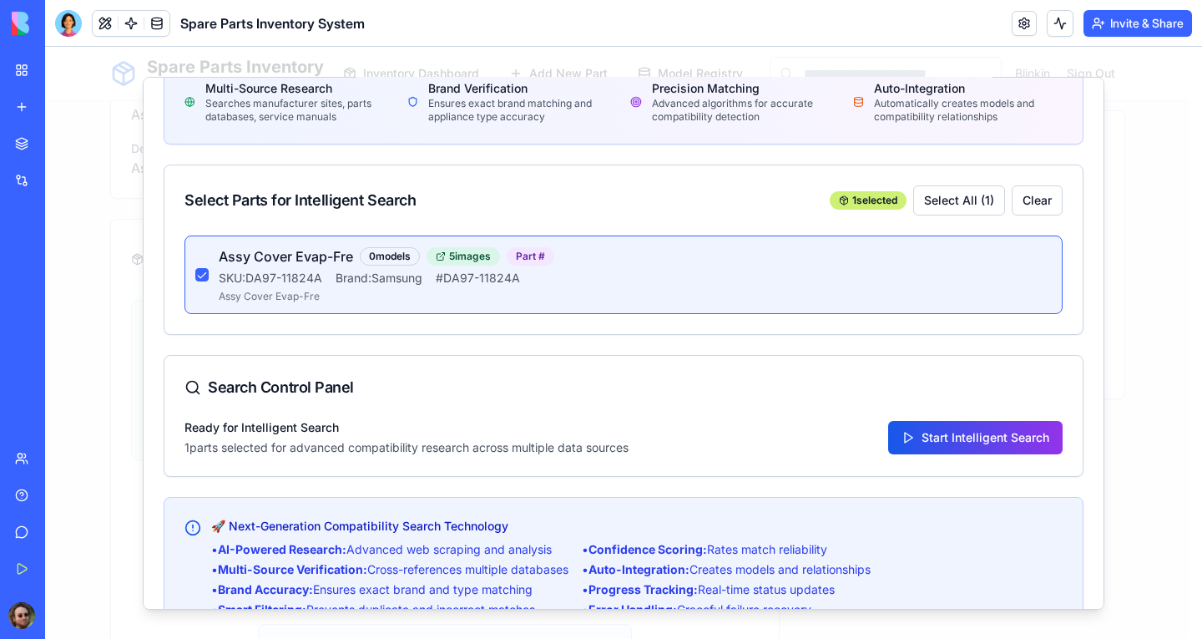
scroll to position [152, 0]
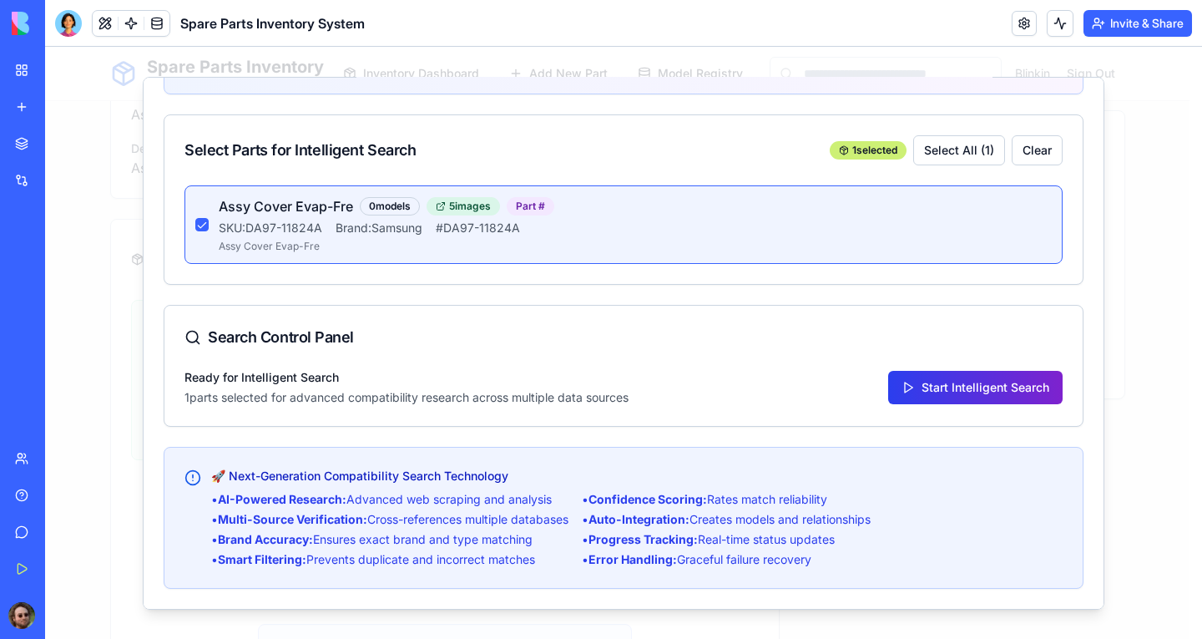
click at [915, 387] on button "Start Intelligent Search" at bounding box center [975, 386] width 175 height 33
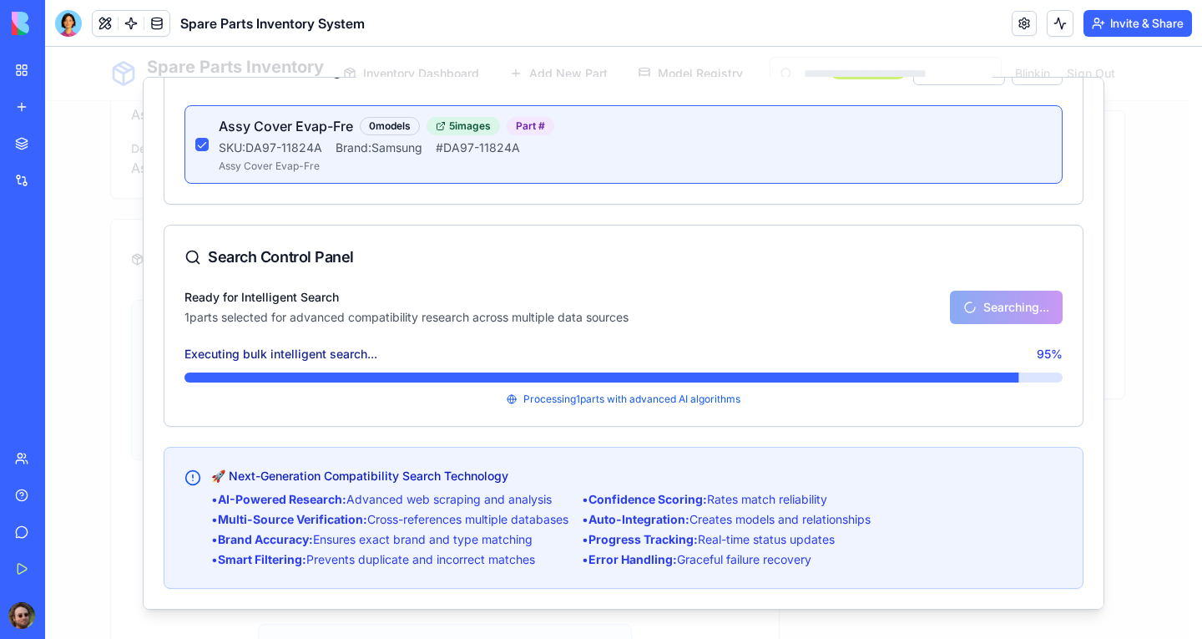
scroll to position [42, 0]
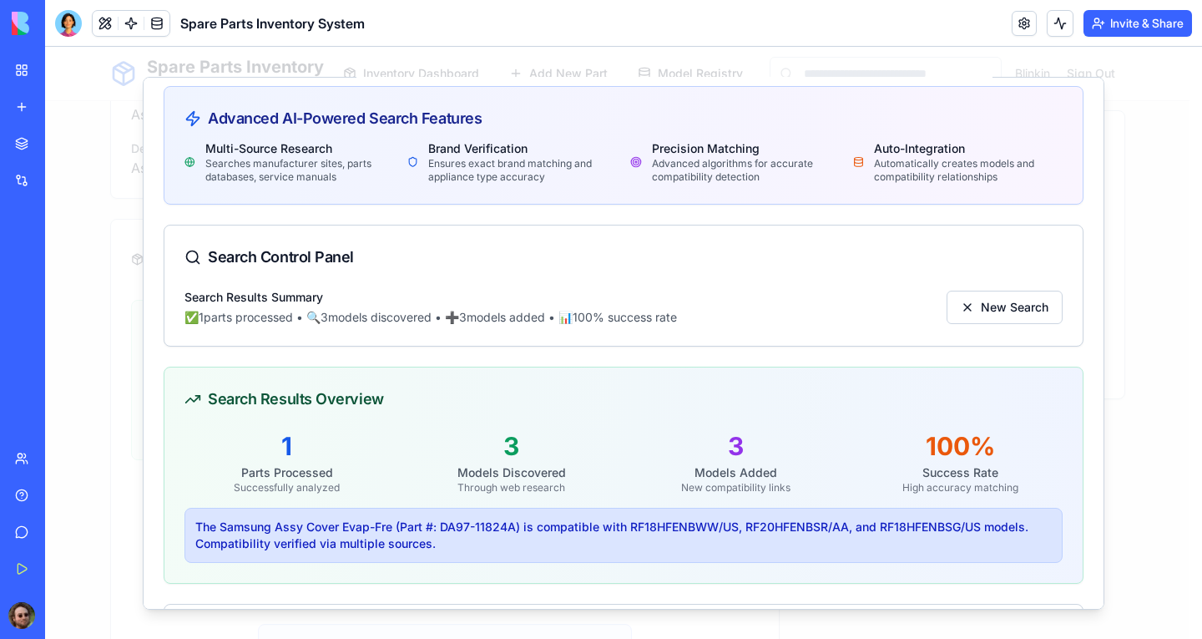
click at [123, 384] on div at bounding box center [623, 343] width 1157 height 592
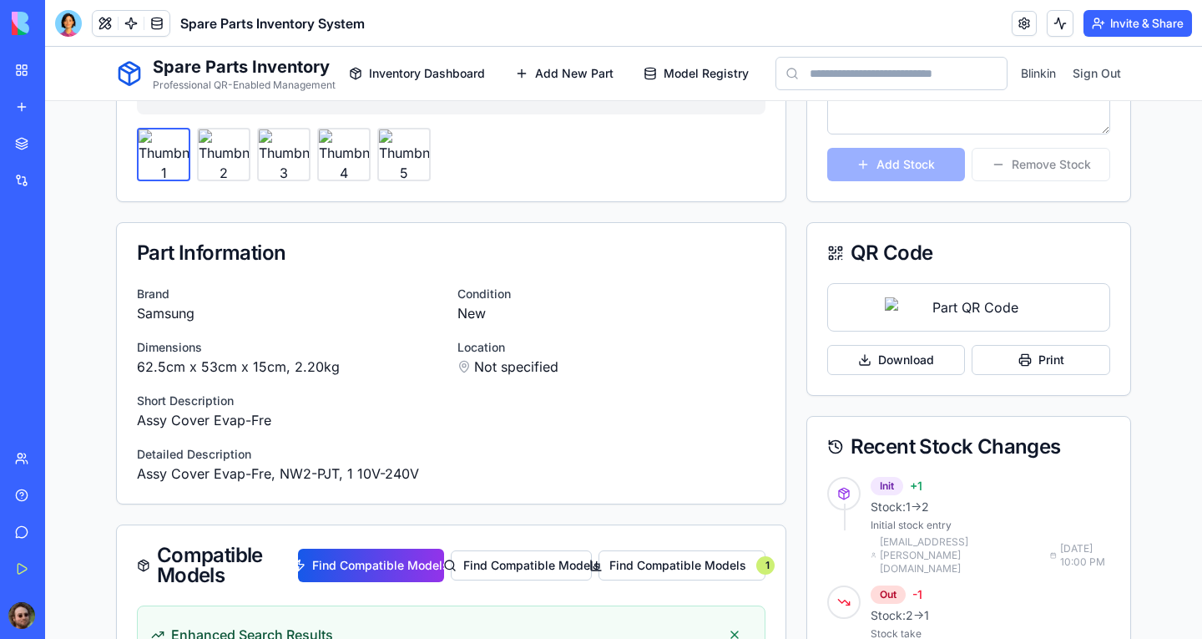
scroll to position [299, 0]
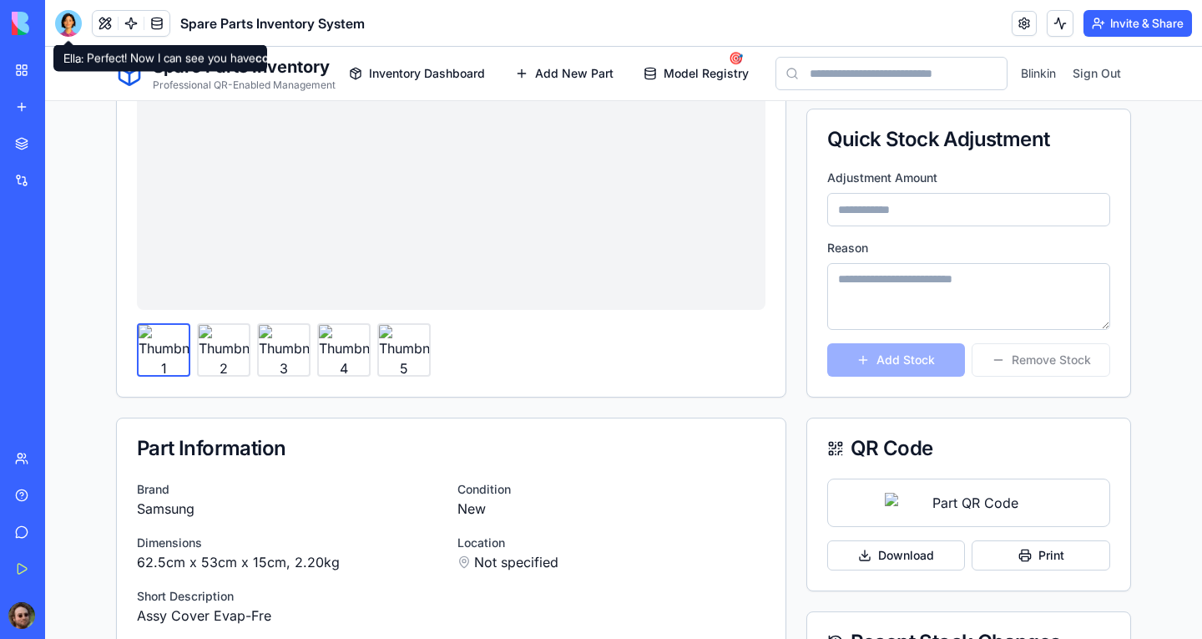
click at [73, 28] on div at bounding box center [68, 23] width 27 height 27
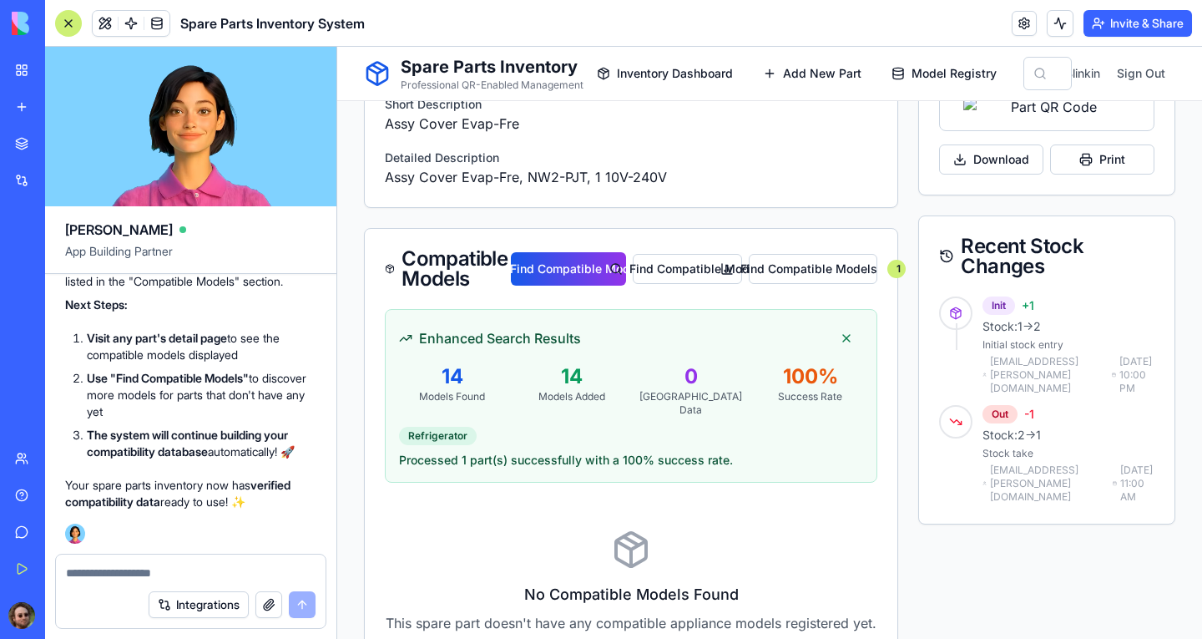
scroll to position [800, 0]
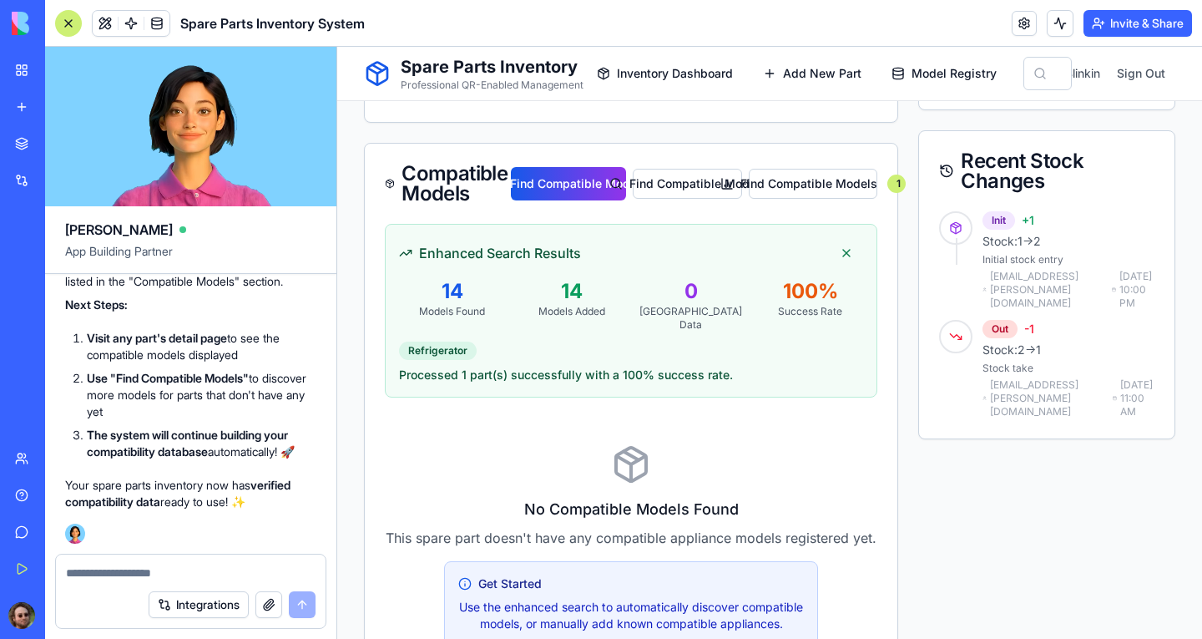
click at [147, 572] on textarea at bounding box center [191, 572] width 250 height 17
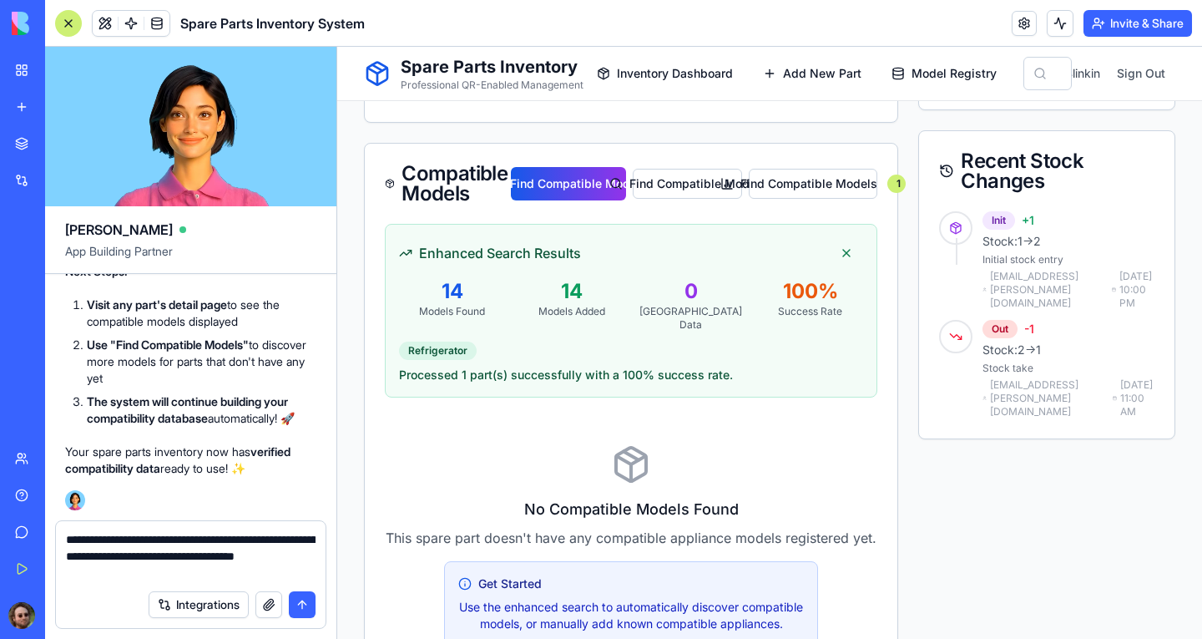
type textarea "**********"
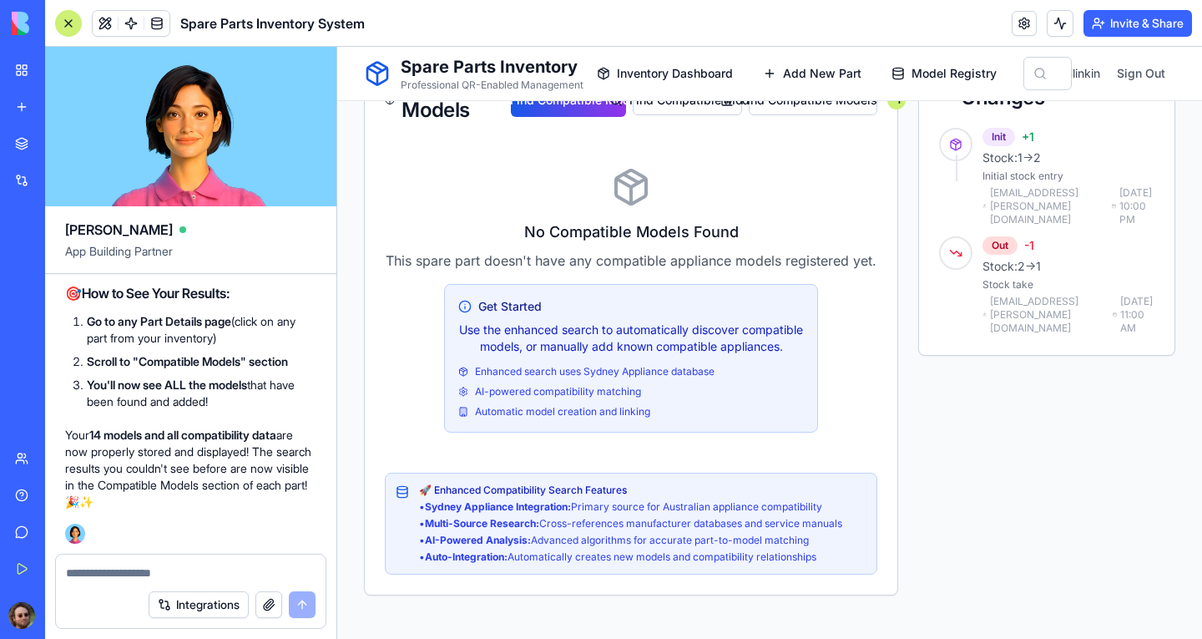
scroll to position [726, 0]
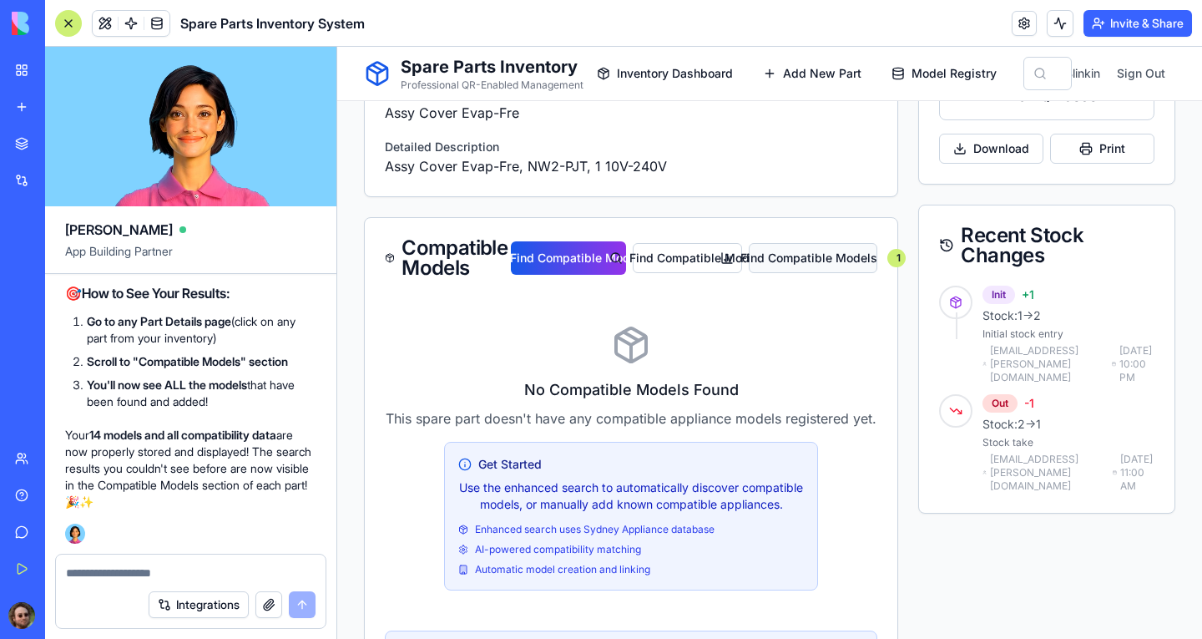
click at [811, 261] on button "Find Compatible Models 1" at bounding box center [813, 258] width 129 height 30
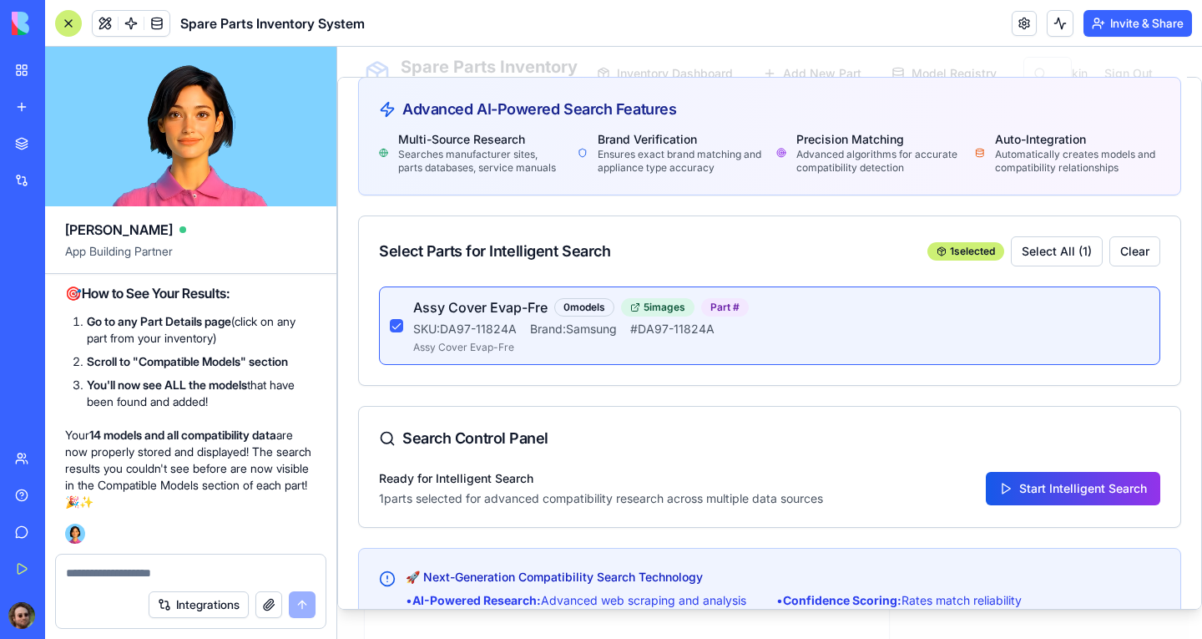
scroll to position [83, 0]
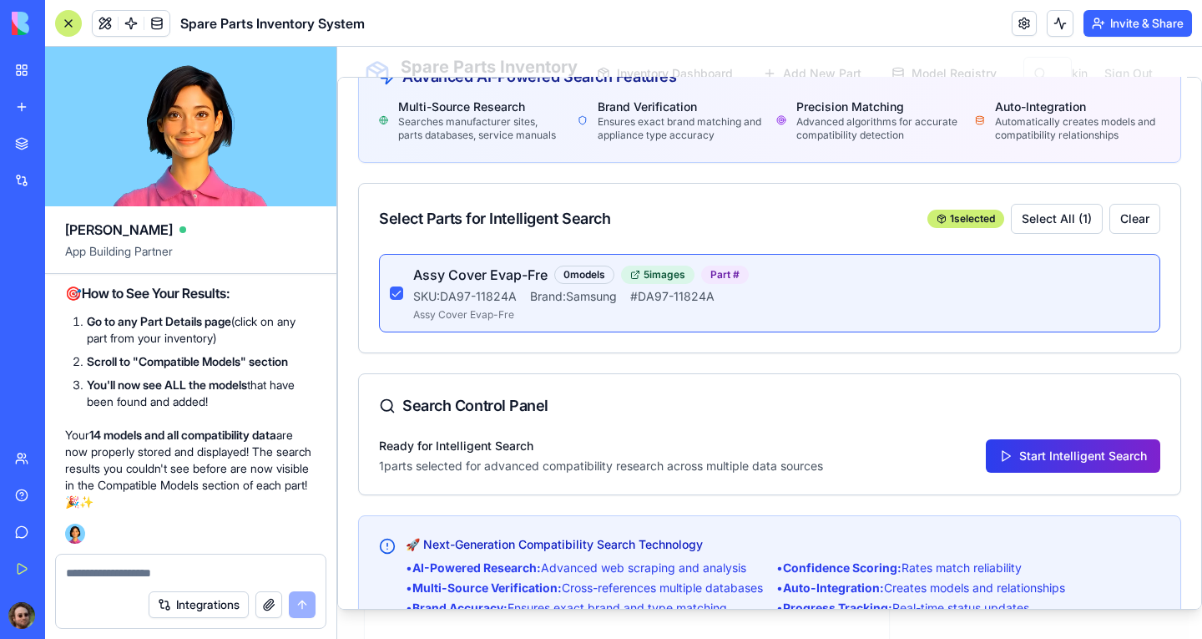
click at [1022, 455] on button "Start Intelligent Search" at bounding box center [1073, 454] width 175 height 33
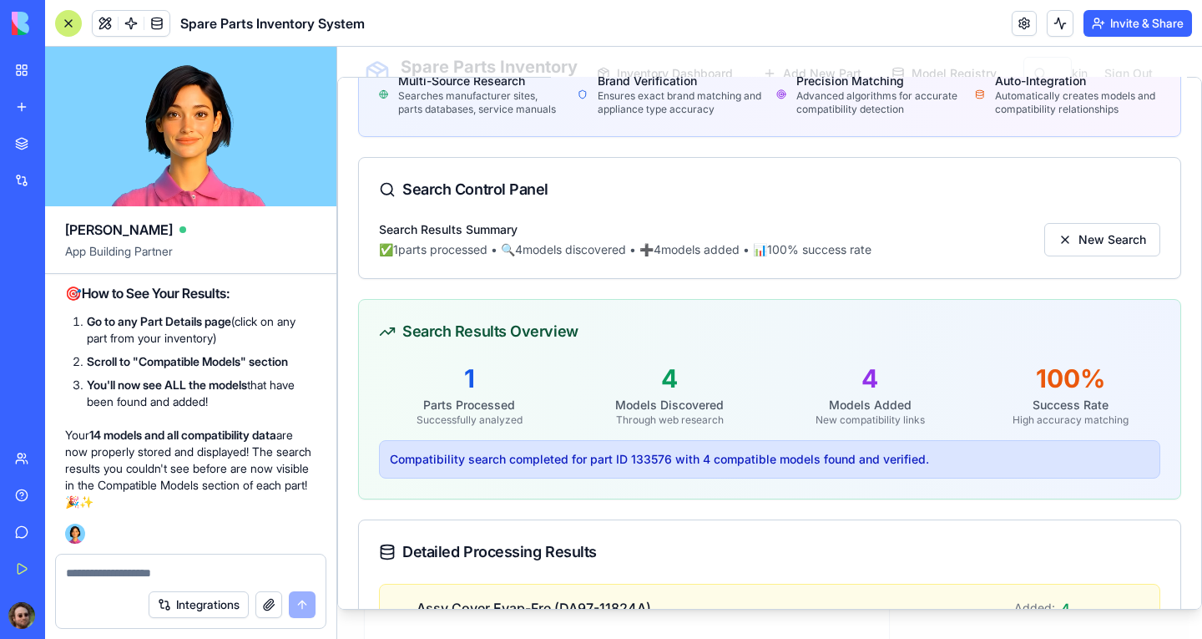
scroll to position [0, 0]
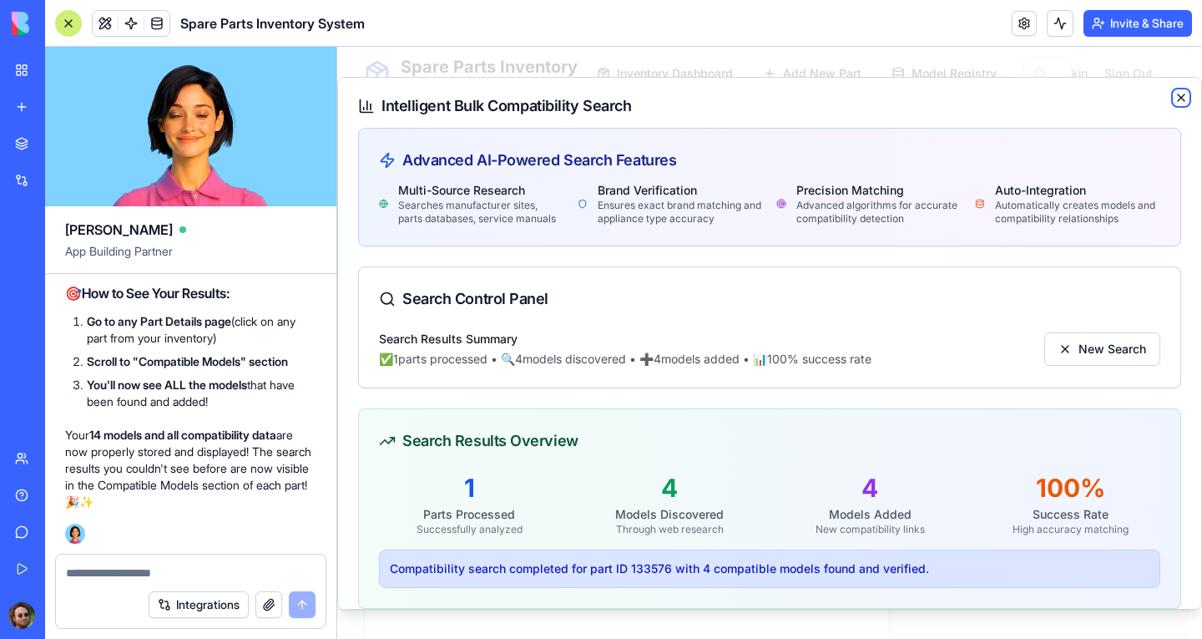
click at [1178, 99] on icon "button" at bounding box center [1181, 97] width 7 height 7
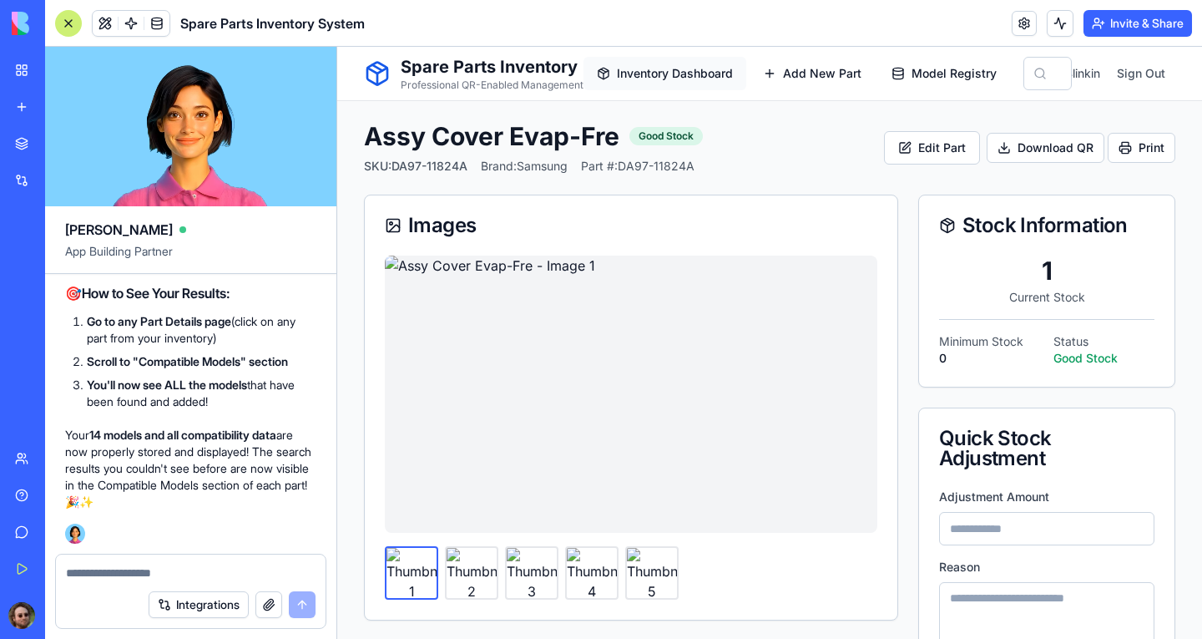
click at [673, 63] on button "Inventory Dashboard" at bounding box center [665, 73] width 163 height 33
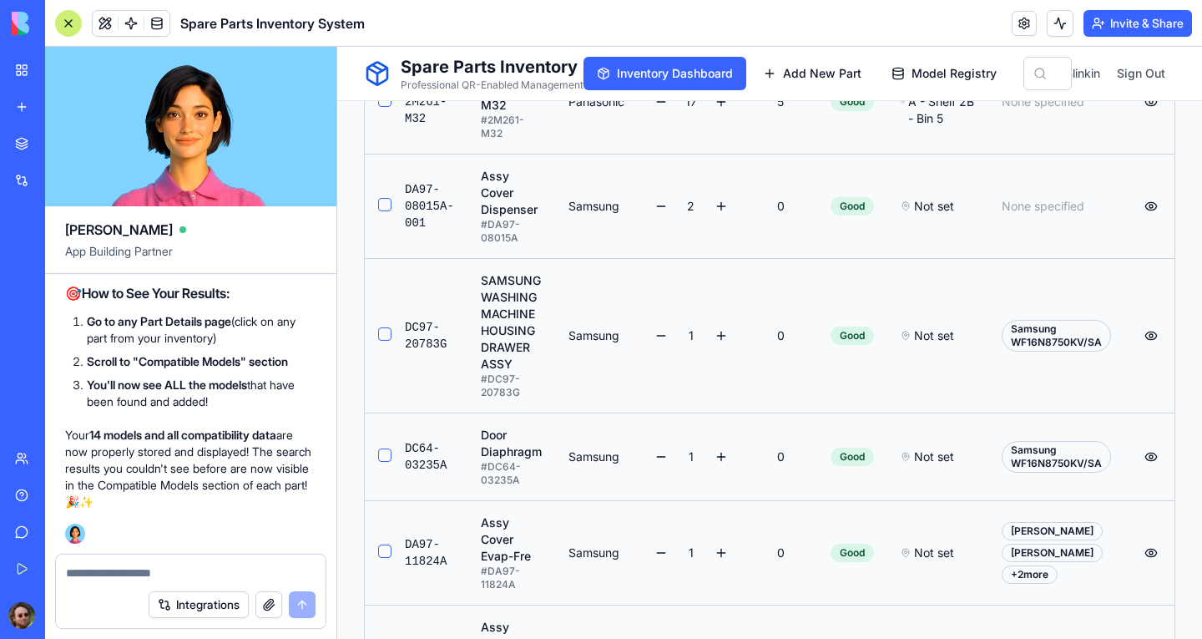
scroll to position [751, 0]
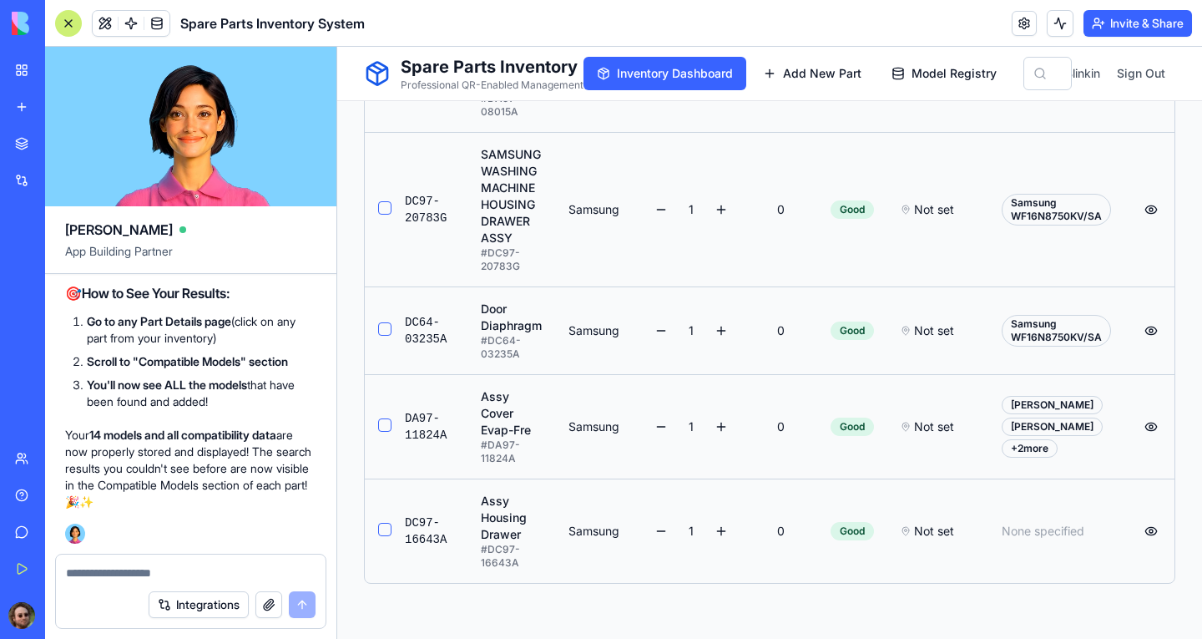
click at [1019, 436] on div "Unknown Model" at bounding box center [1052, 426] width 101 height 18
click at [1138, 440] on button at bounding box center [1151, 426] width 27 height 27
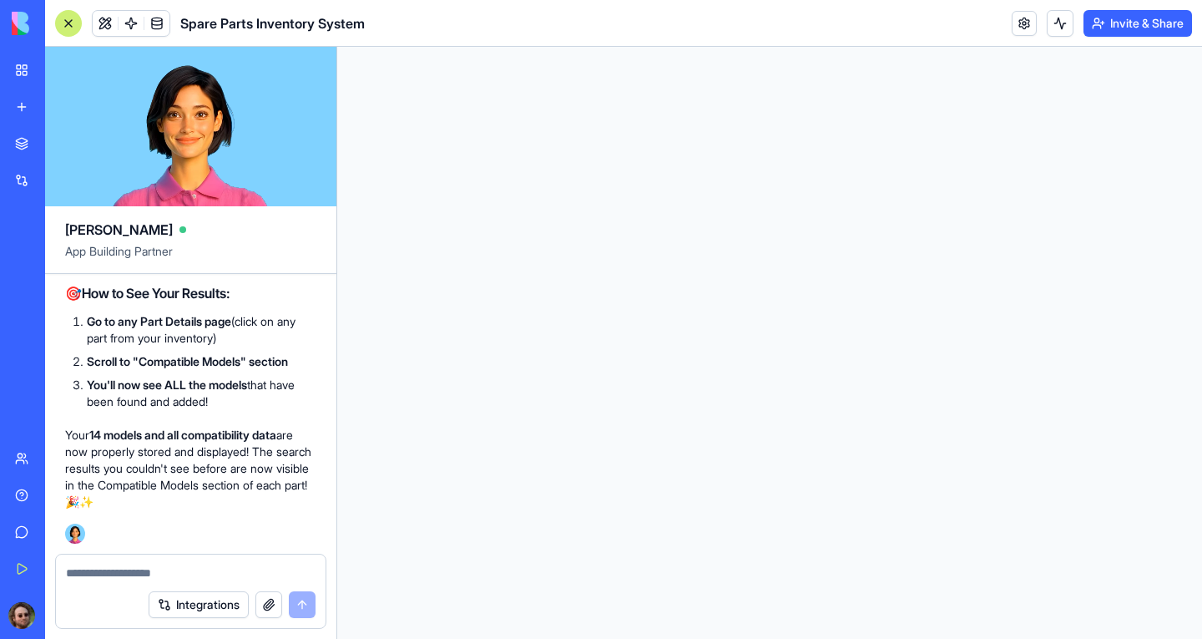
scroll to position [0, 0]
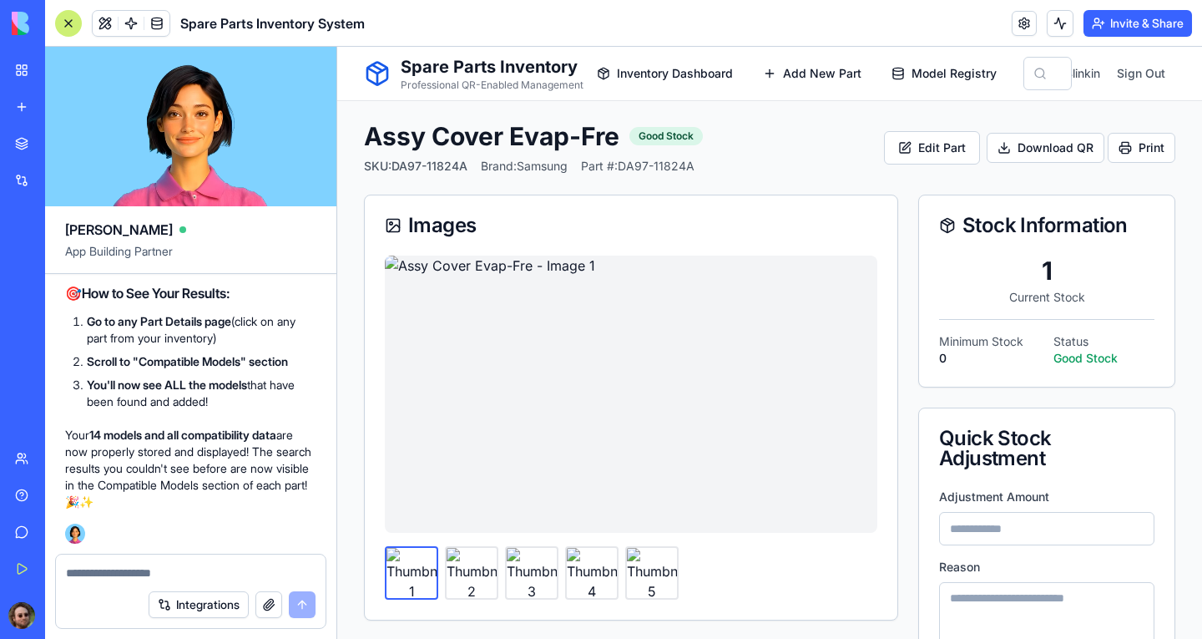
click at [67, 28] on div at bounding box center [68, 23] width 27 height 27
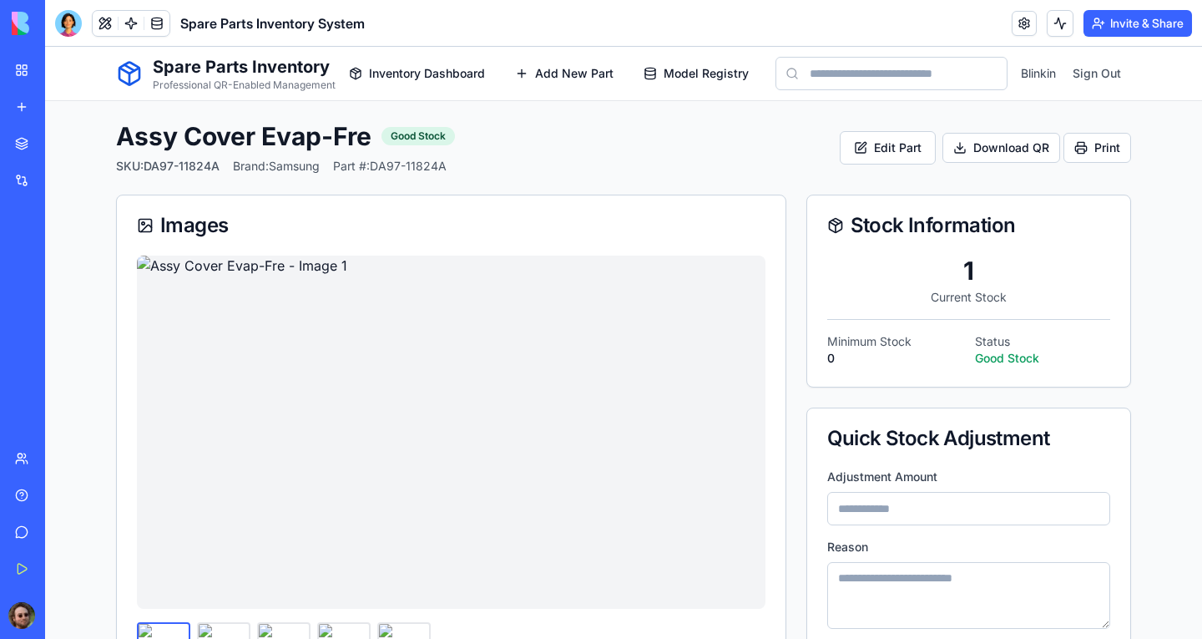
click at [35, 146] on link "Marketplace" at bounding box center [38, 143] width 67 height 33
